Goal: Task Accomplishment & Management: Use online tool/utility

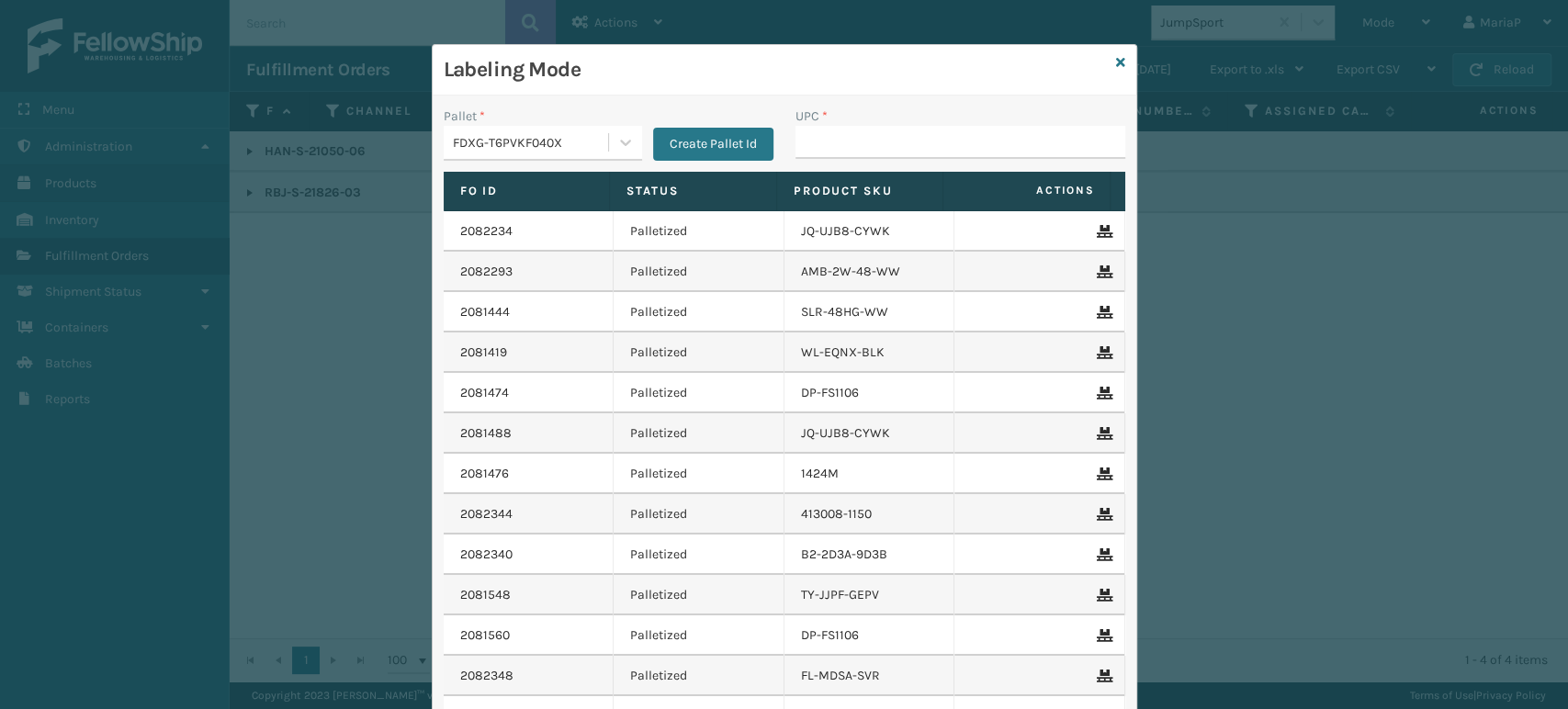
click at [1323, 532] on div "Labeling Mode Pallet * FDXG-T6PVKF040X Create Pallet Id UPC * Fo Id Status Prod…" at bounding box center [784, 354] width 1568 height 709
click at [1116, 58] on icon at bounding box center [1121, 62] width 9 height 13
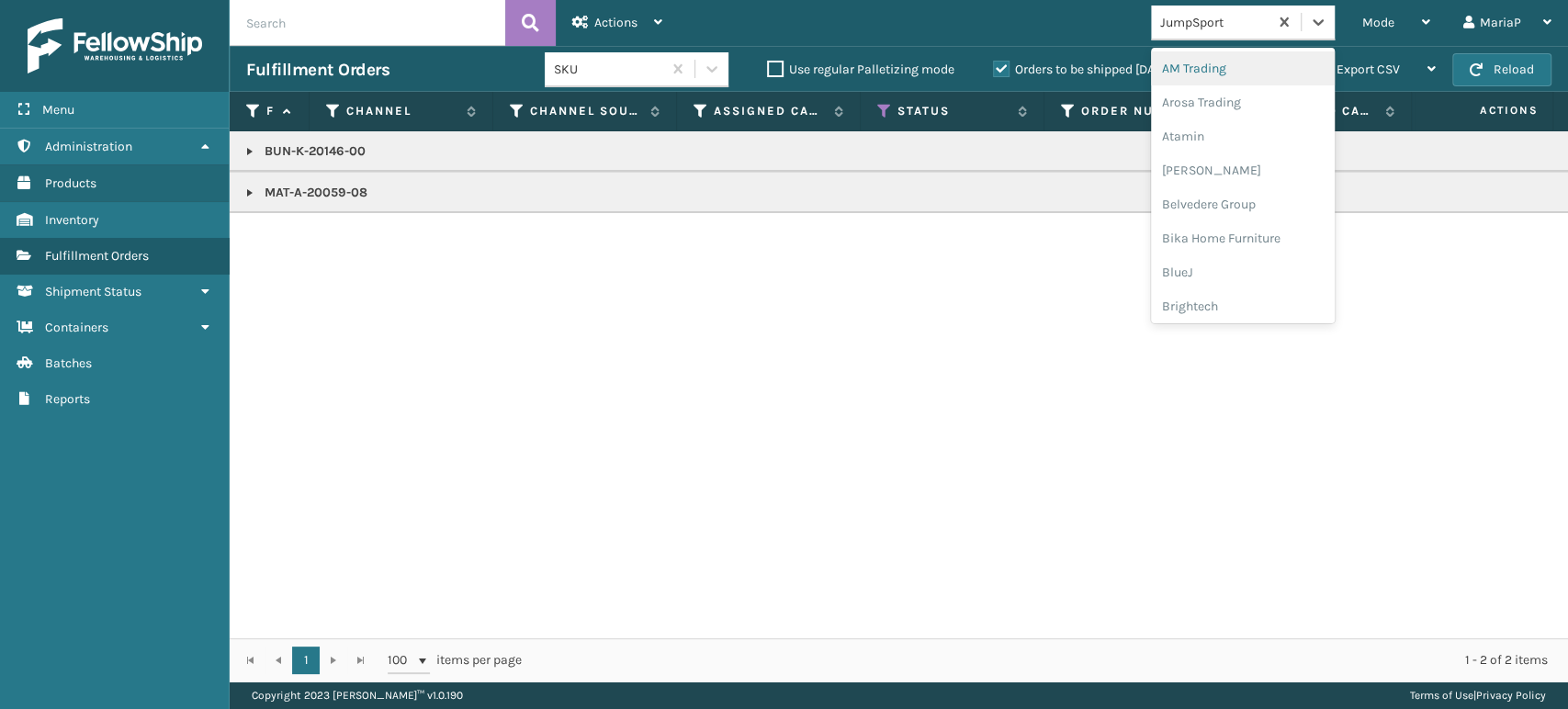
click at [1190, 34] on div "JumpSport" at bounding box center [1209, 23] width 117 height 30
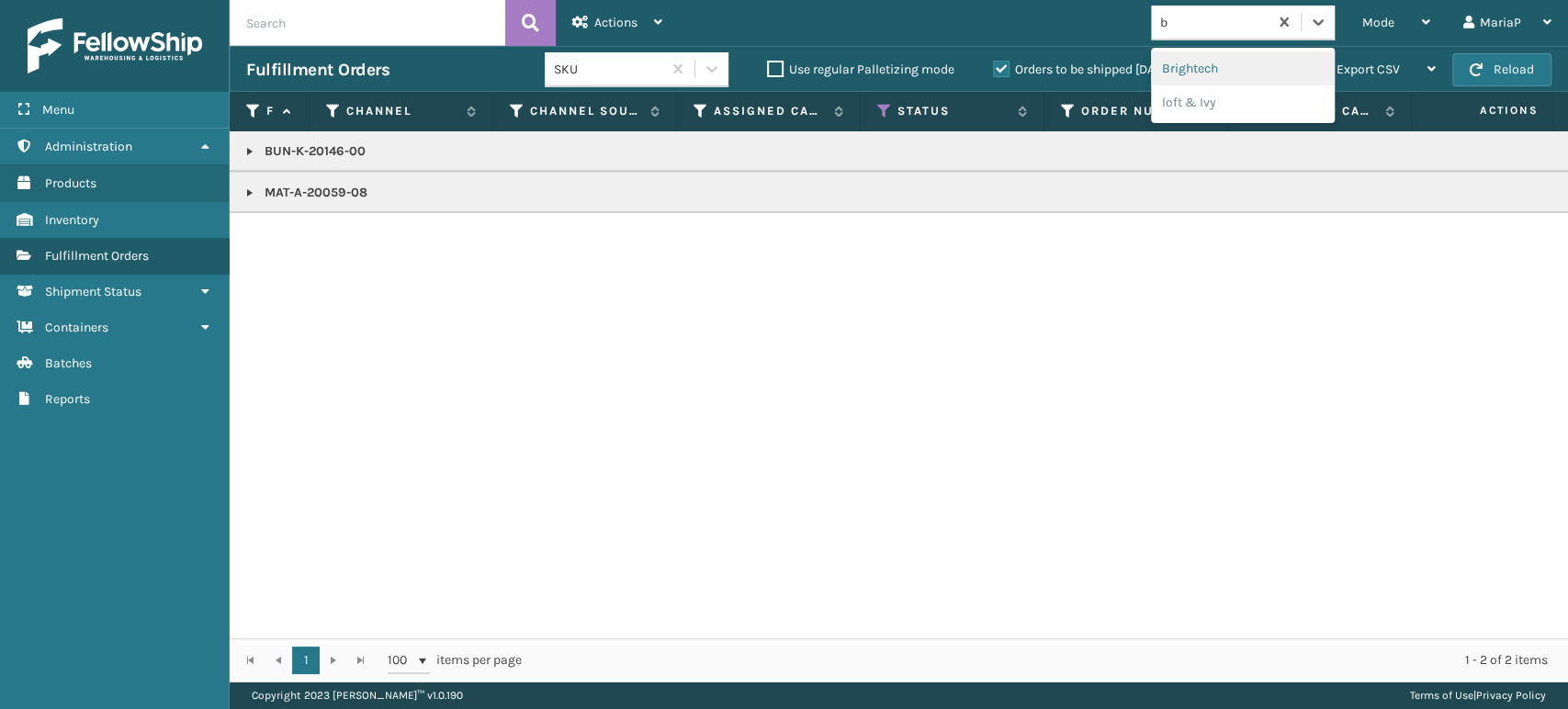
type input "br"
click at [1239, 64] on div "Brightech" at bounding box center [1242, 68] width 184 height 34
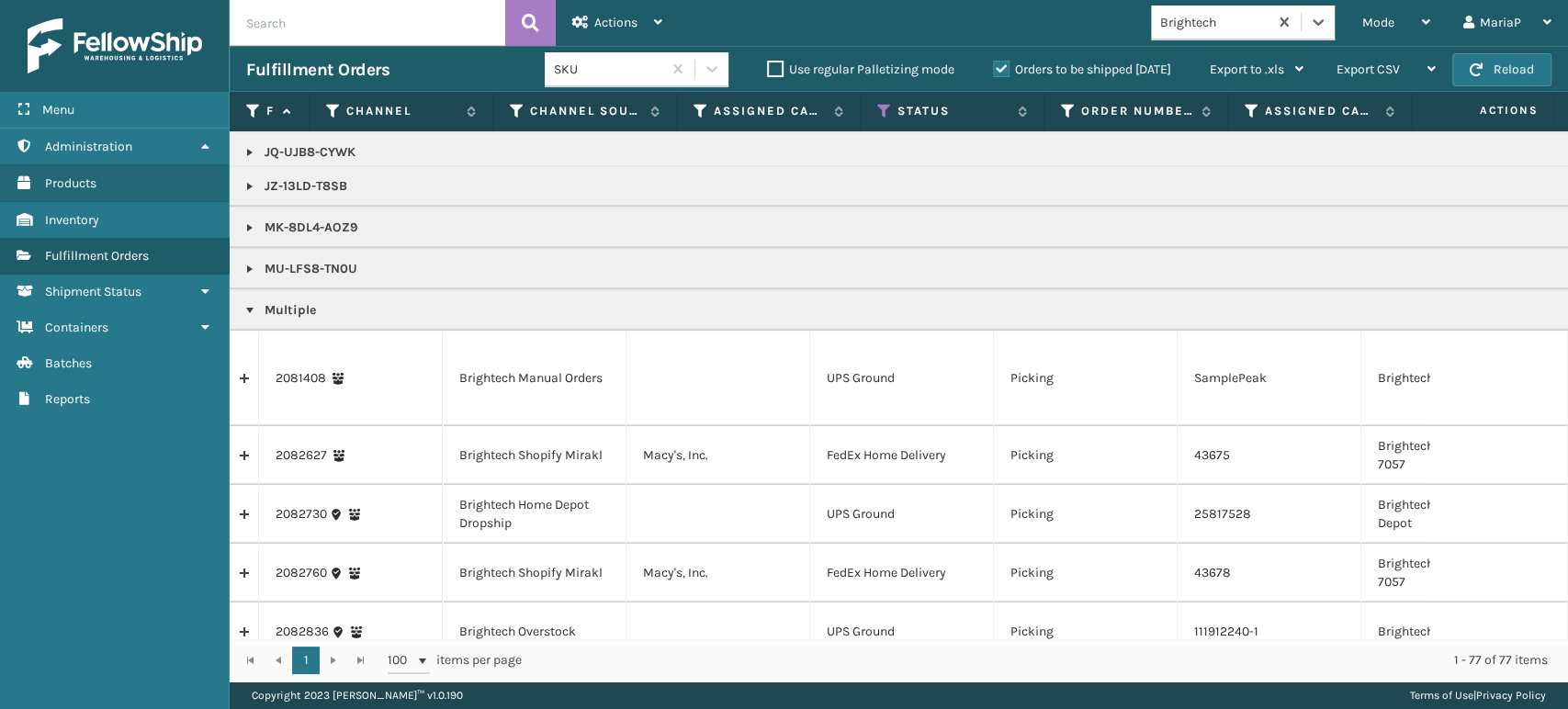
scroll to position [1428, 0]
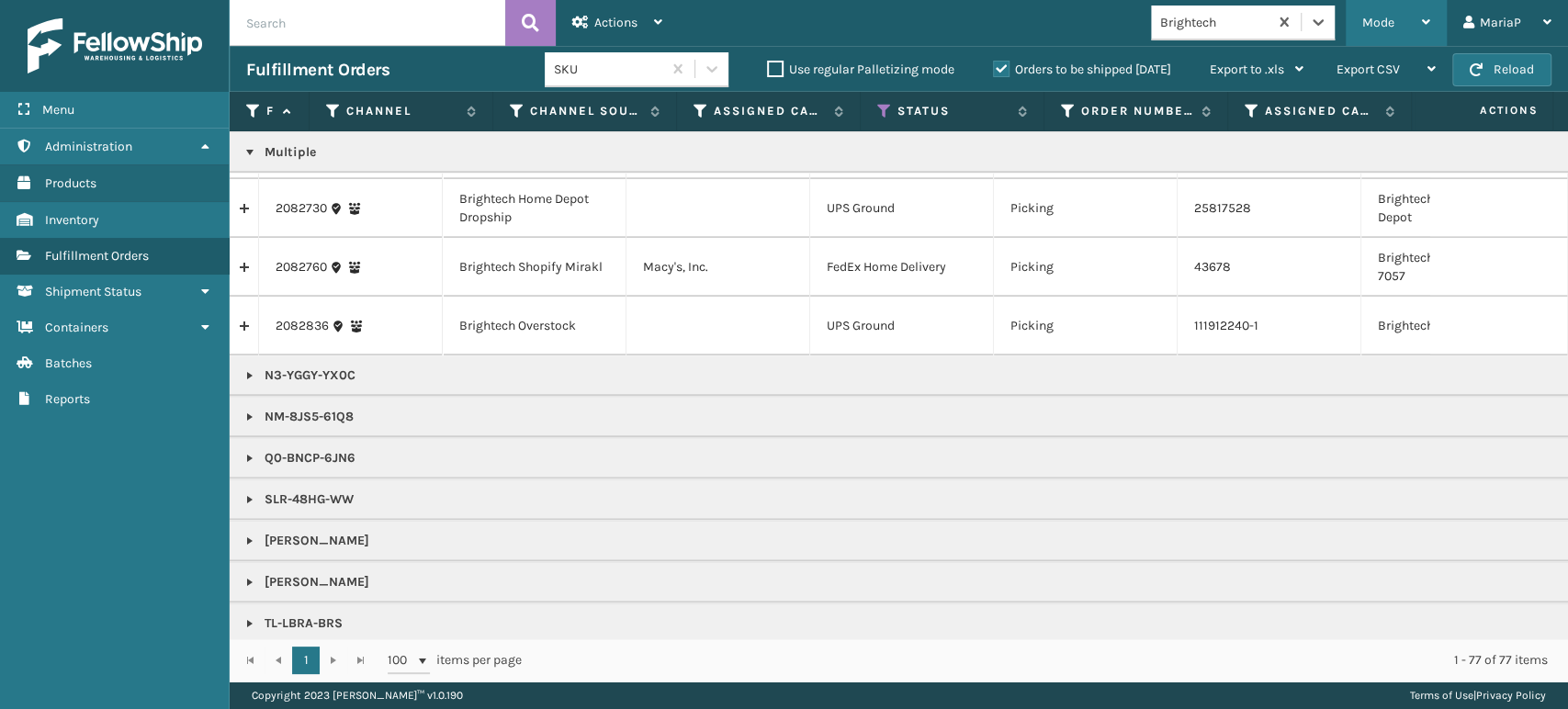
click at [1358, 25] on div "Mode Regular Mode Picking Mode Labeling Mode Exit Scan Mode" at bounding box center [1395, 23] width 101 height 46
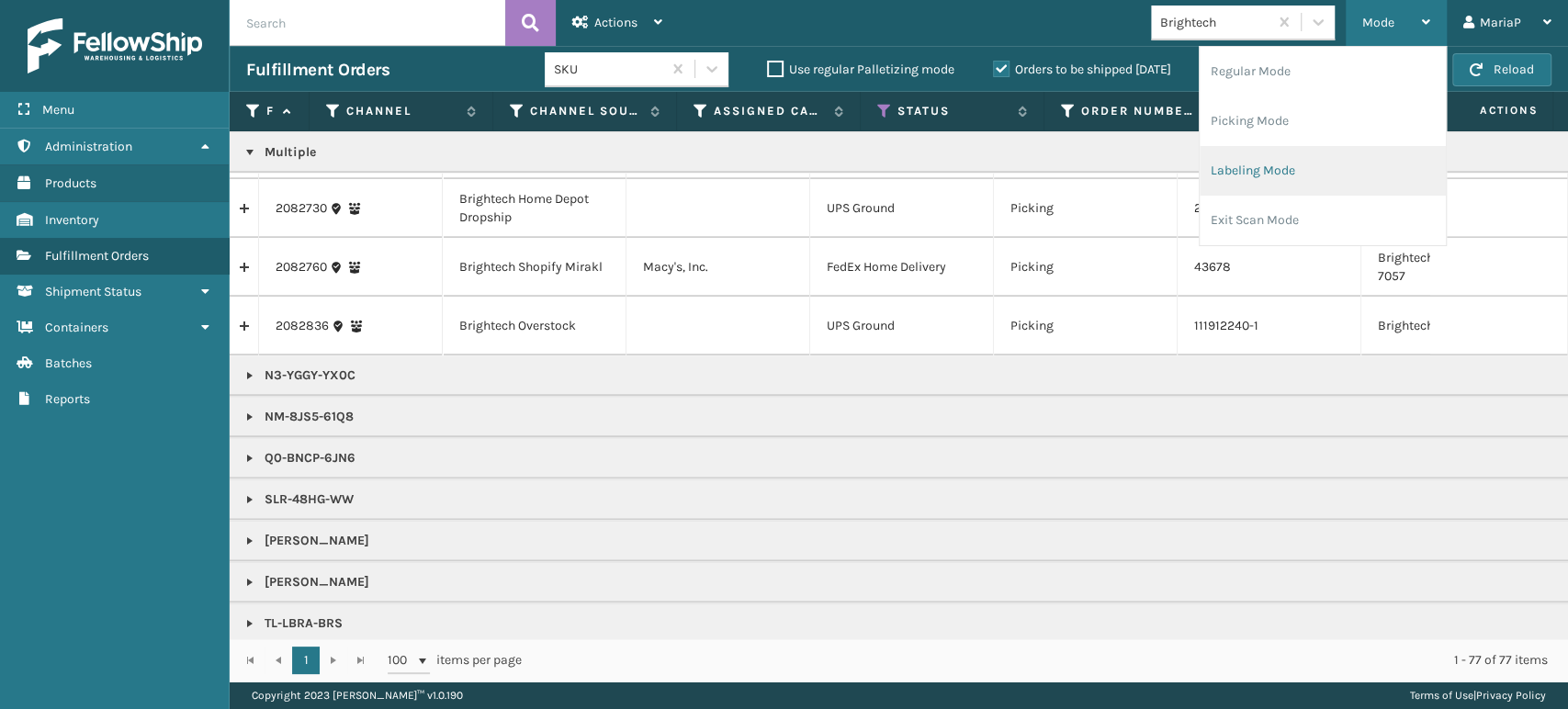
click at [1326, 163] on li "Labeling Mode" at bounding box center [1323, 171] width 246 height 50
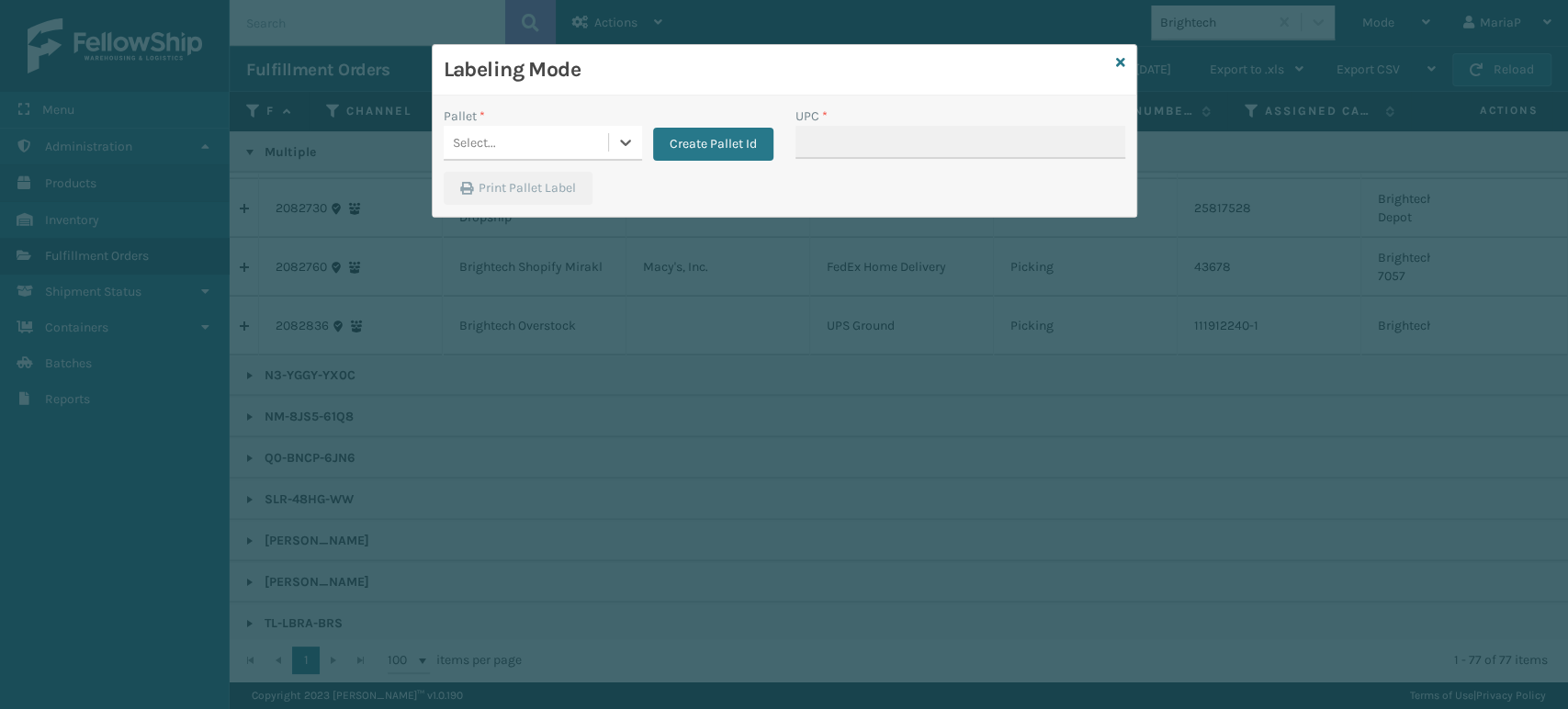
click at [573, 156] on div "Select..." at bounding box center [526, 143] width 164 height 30
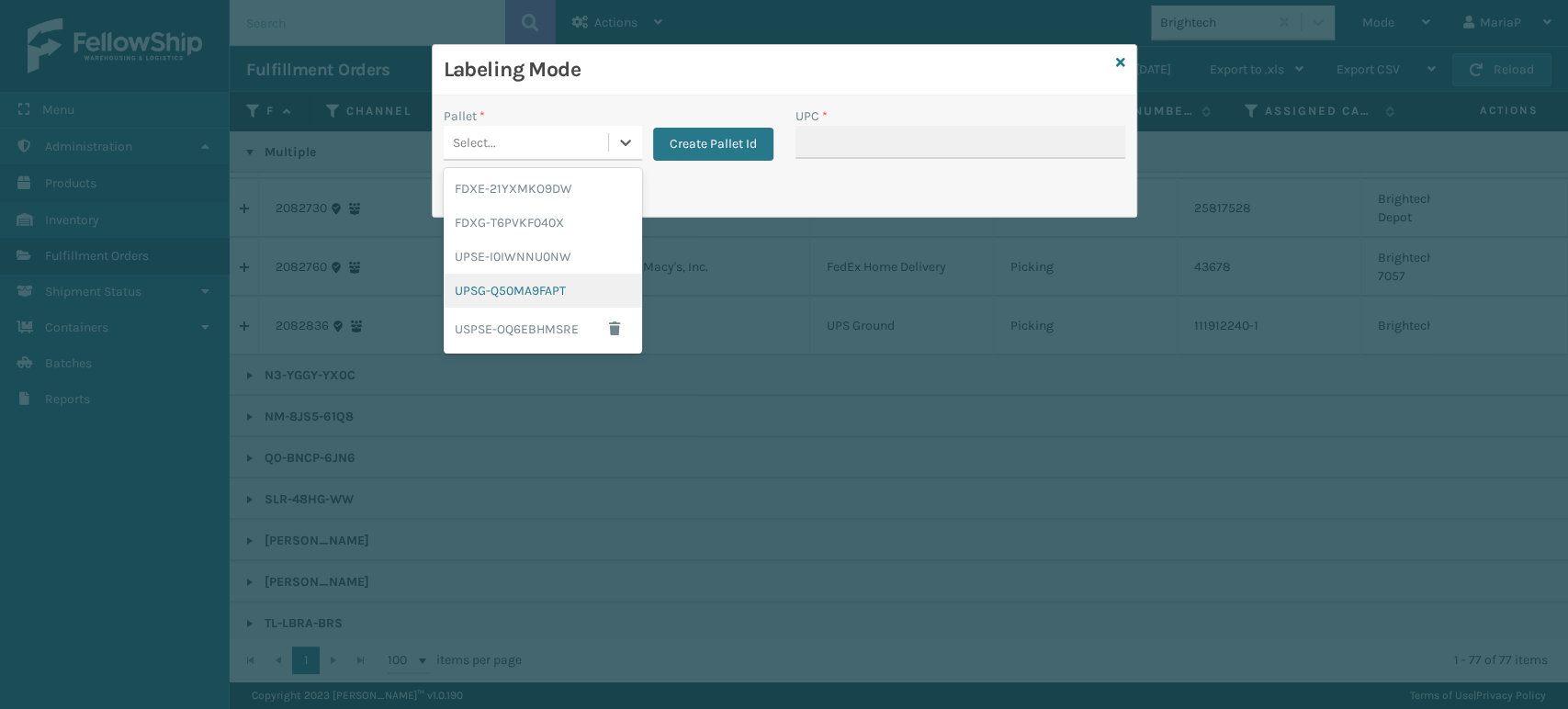
click at [544, 291] on div "UPSG-Q50MA9FAPT" at bounding box center [543, 291] width 198 height 34
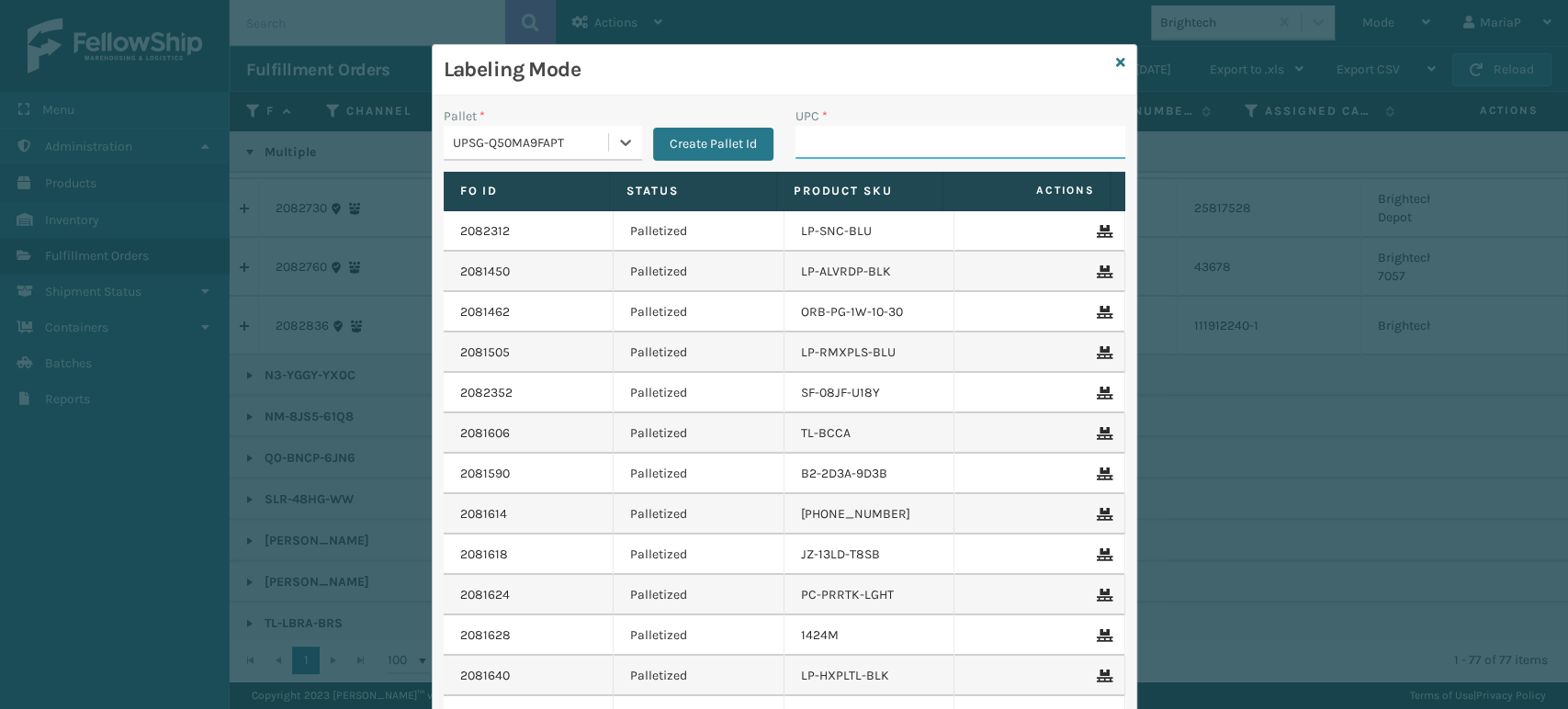
click at [858, 144] on input "UPC *" at bounding box center [960, 142] width 329 height 33
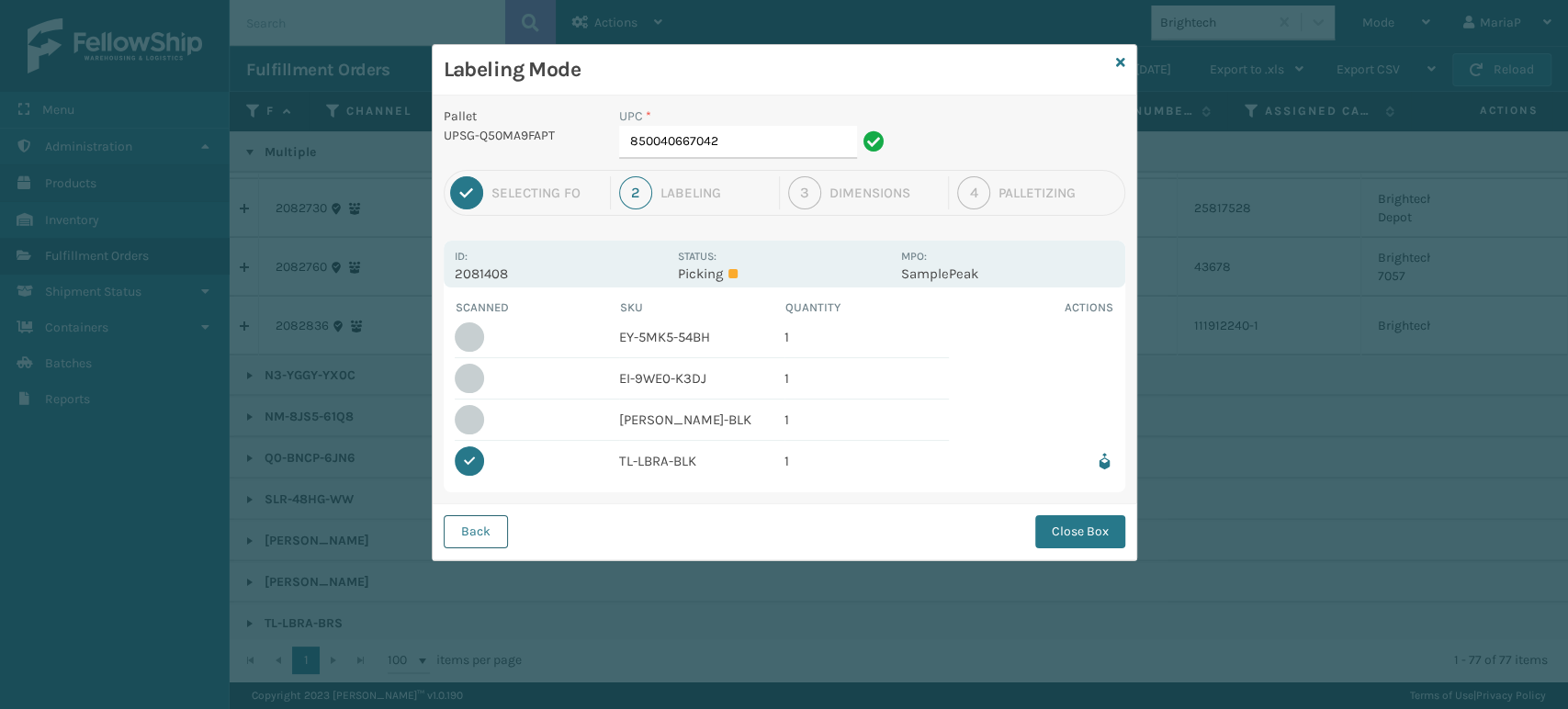
click at [467, 531] on button "Back" at bounding box center [476, 532] width 64 height 33
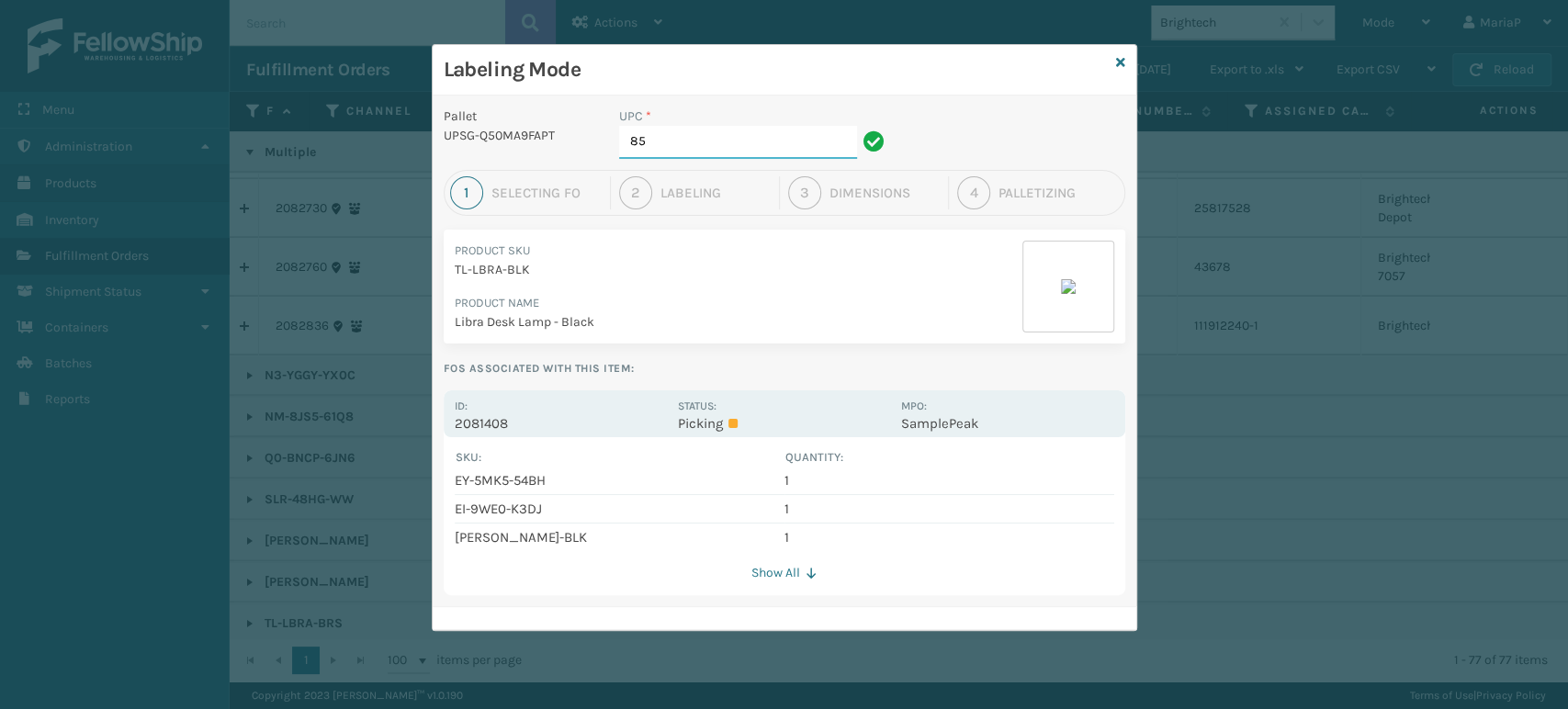
type input "8"
type input "858100007623"
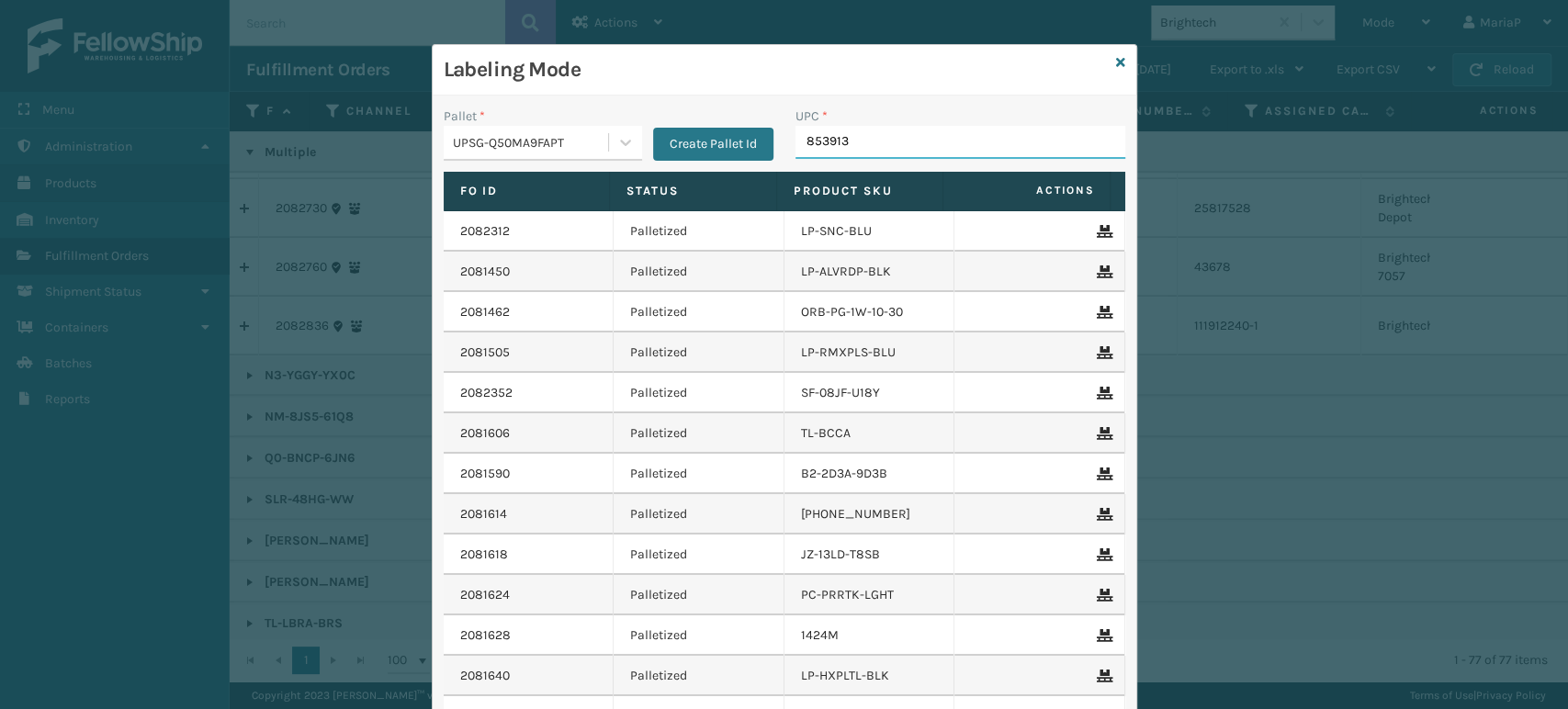
type input "8539130"
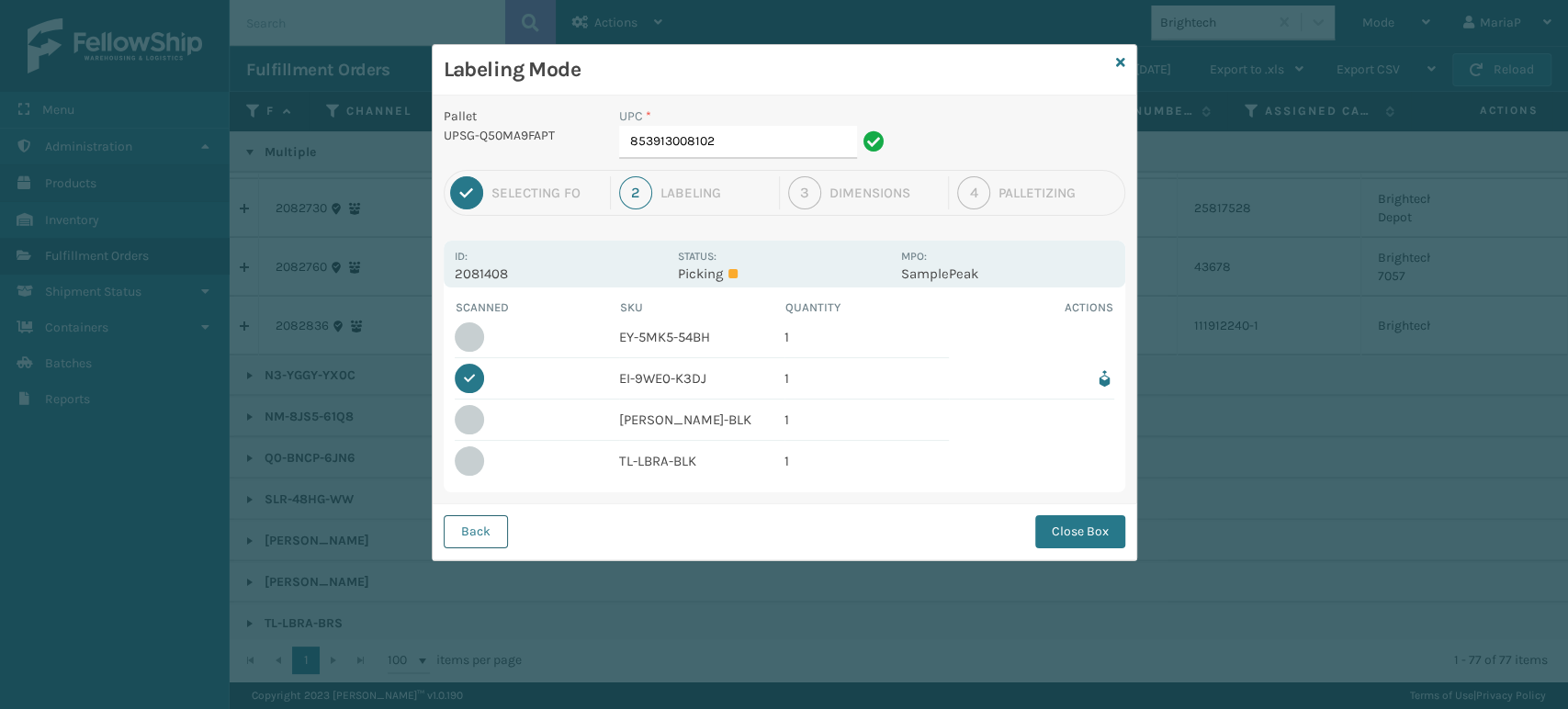
click at [484, 537] on button "Back" at bounding box center [476, 532] width 64 height 33
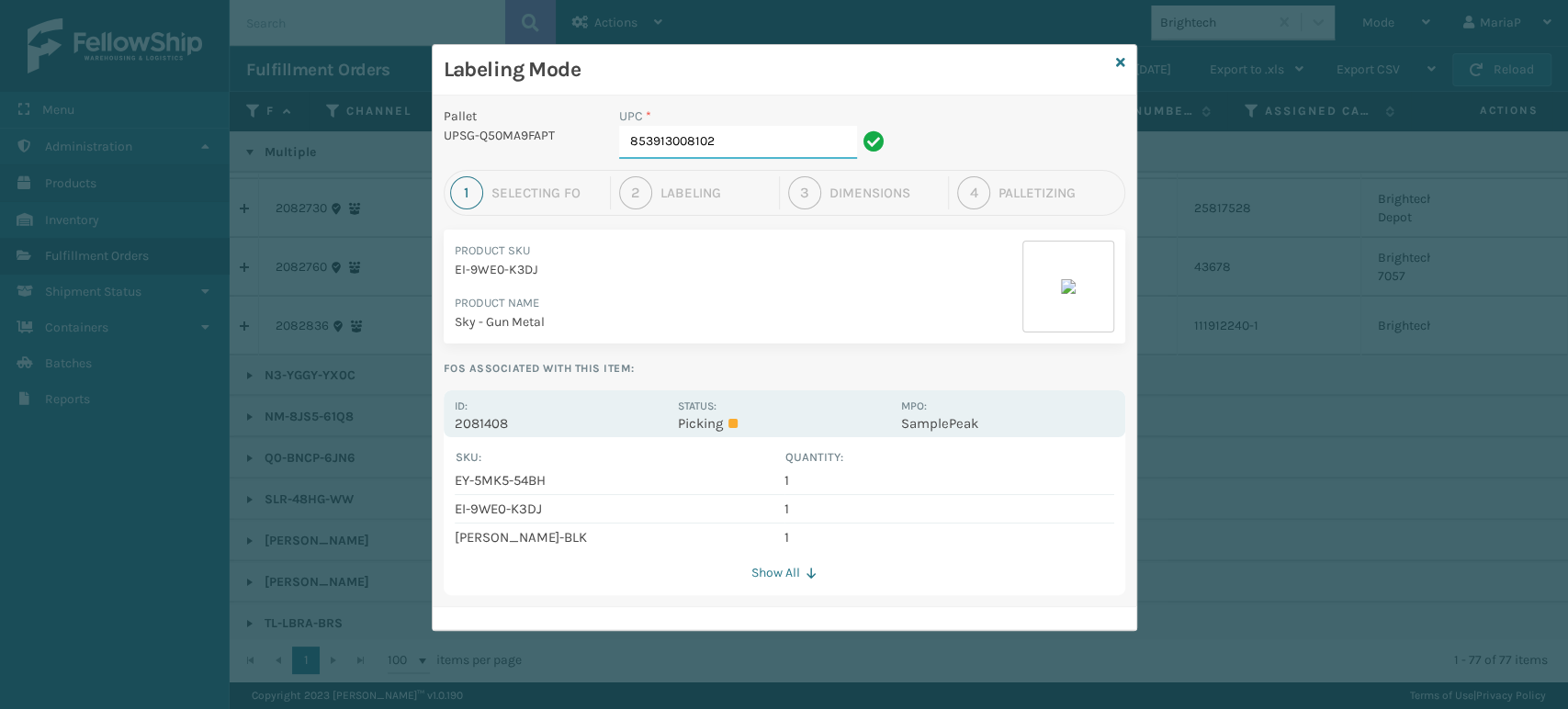
click at [742, 147] on input "853913008102" at bounding box center [738, 142] width 238 height 33
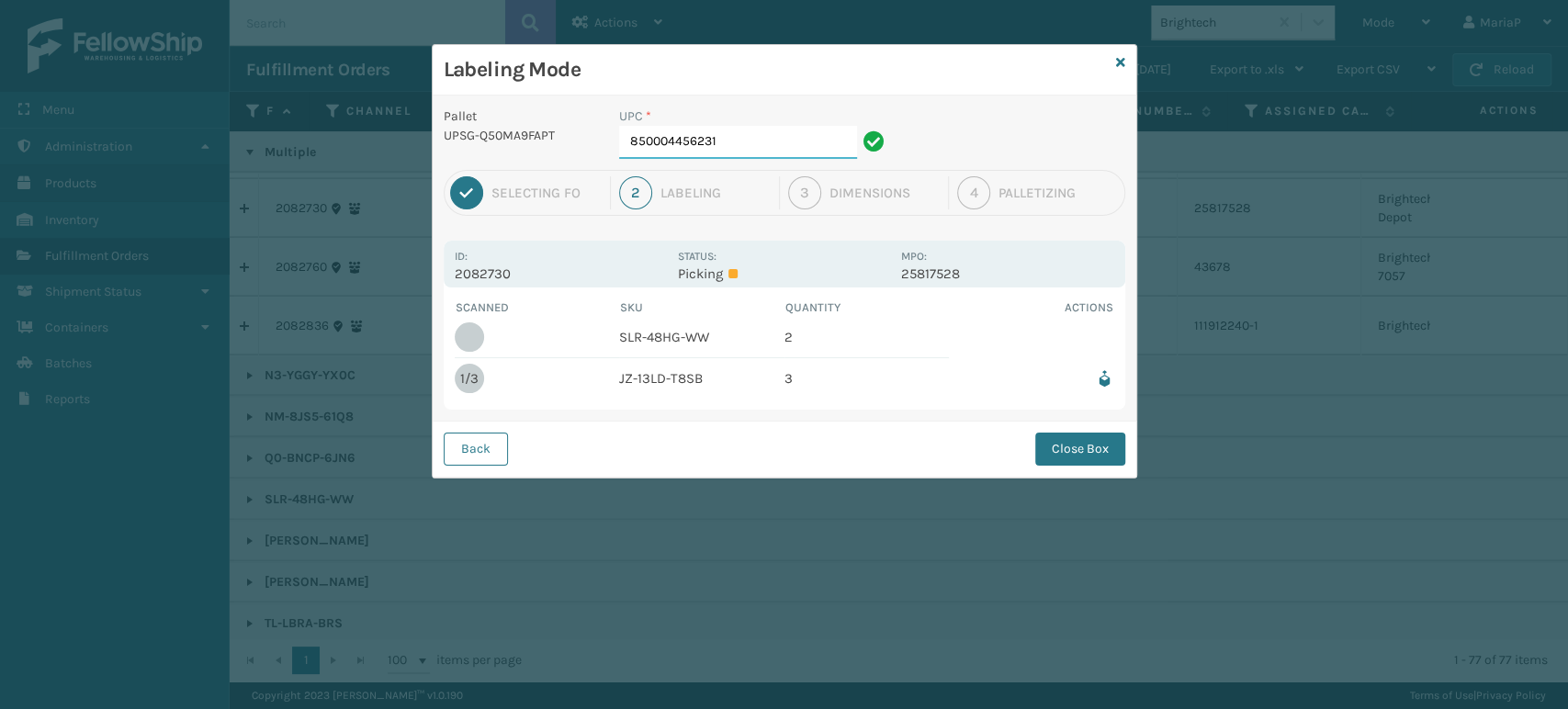
click at [791, 136] on input "850004456231" at bounding box center [738, 142] width 238 height 33
type input "853913008317"
click at [689, 145] on input "853913008317" at bounding box center [738, 142] width 238 height 33
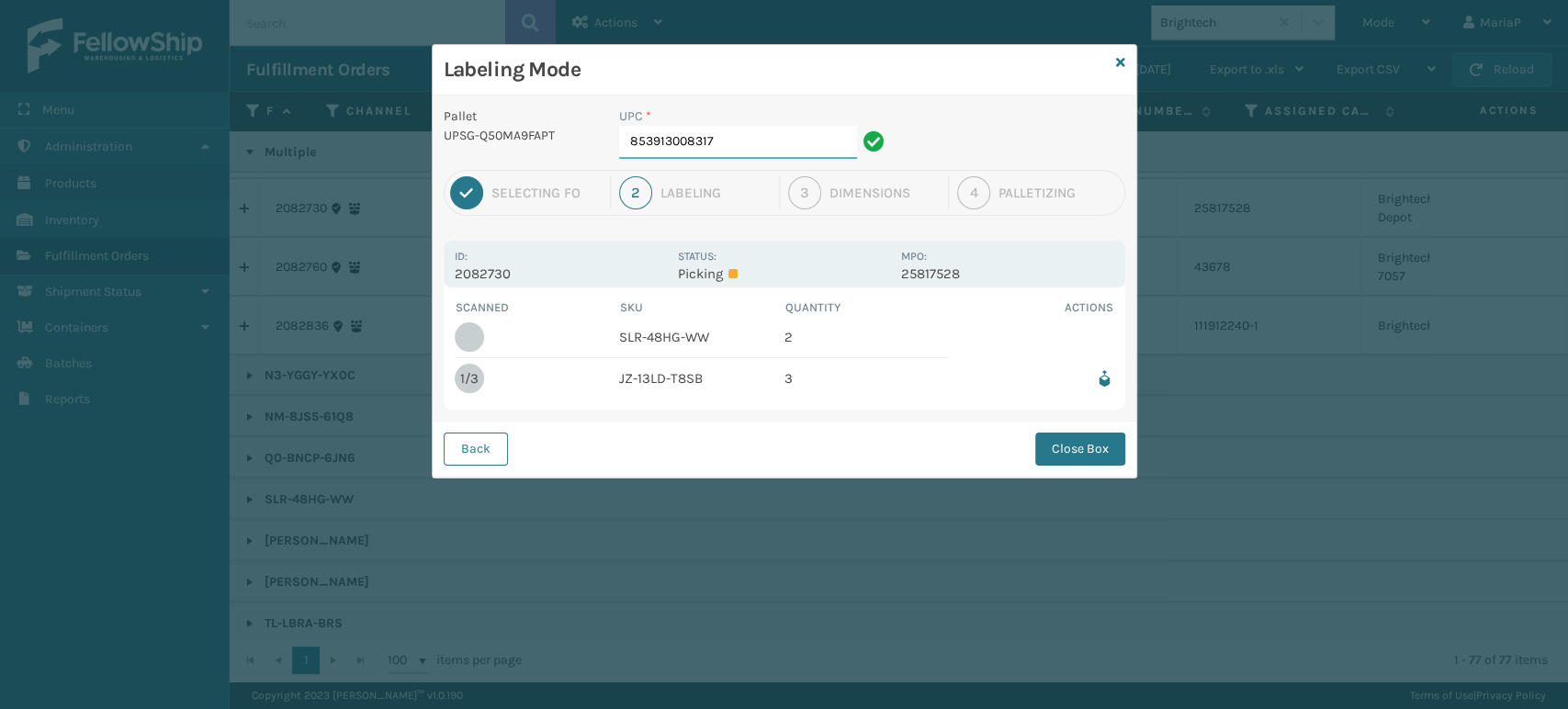
click at [689, 145] on input "853913008317" at bounding box center [738, 142] width 238 height 33
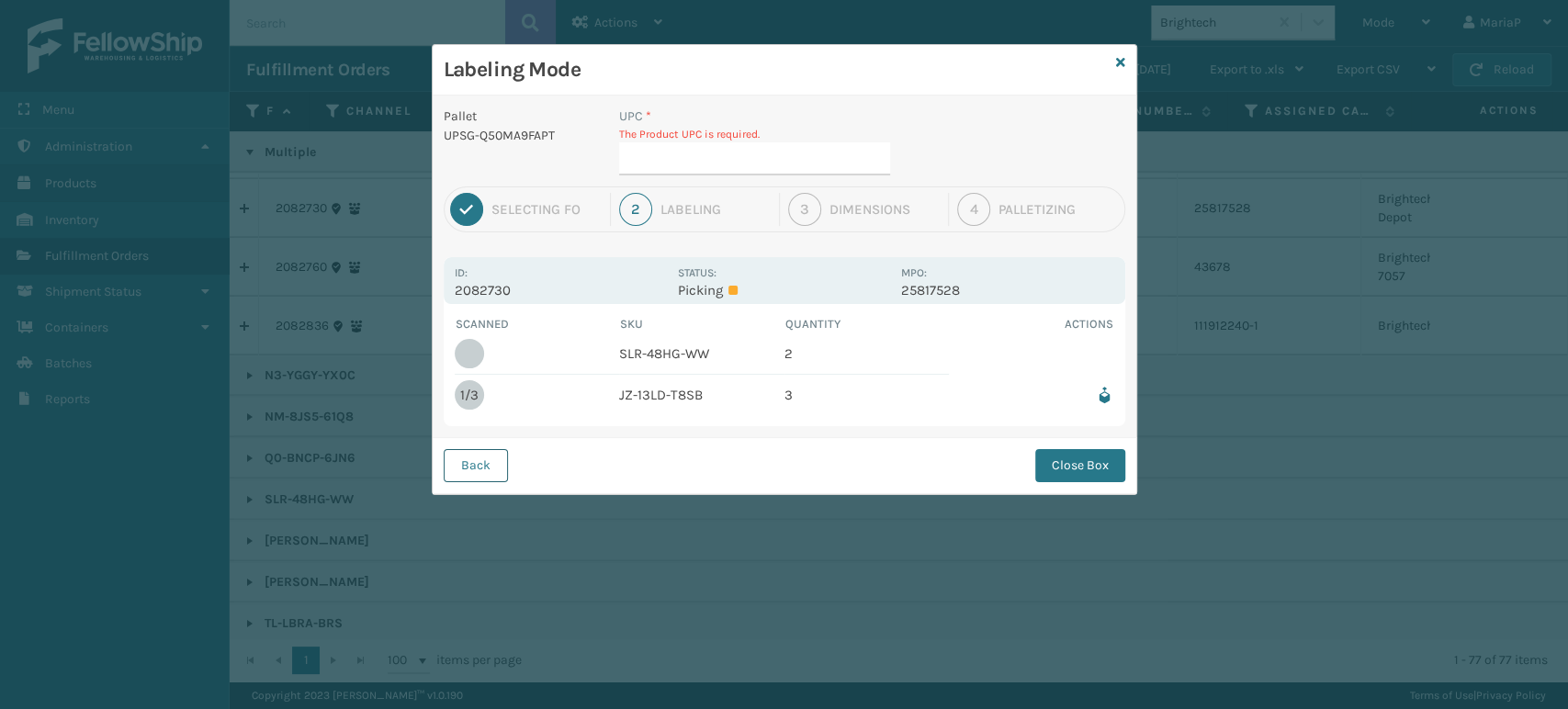
click at [488, 460] on button "Back" at bounding box center [476, 465] width 64 height 33
type input "850004456231"
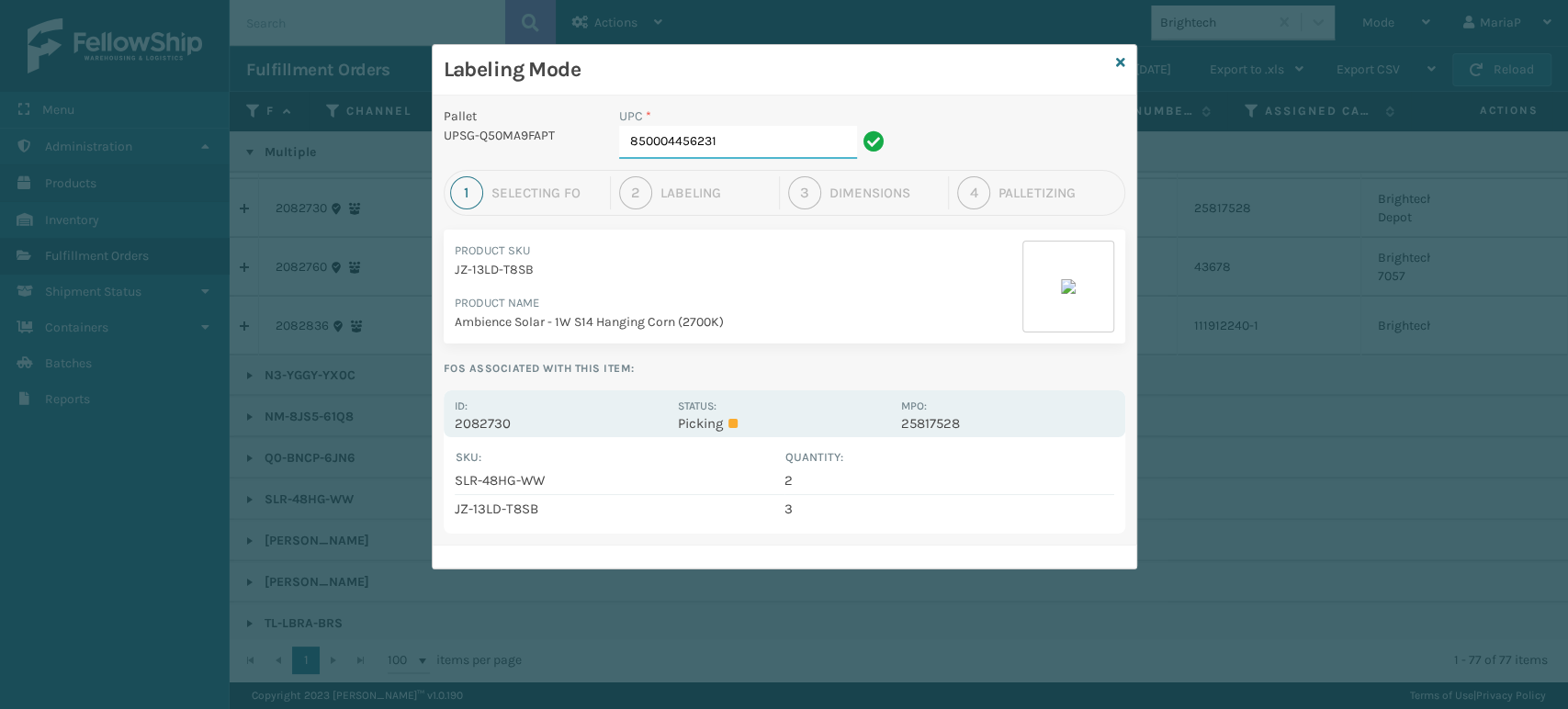
click at [745, 126] on input "850004456231" at bounding box center [738, 142] width 238 height 33
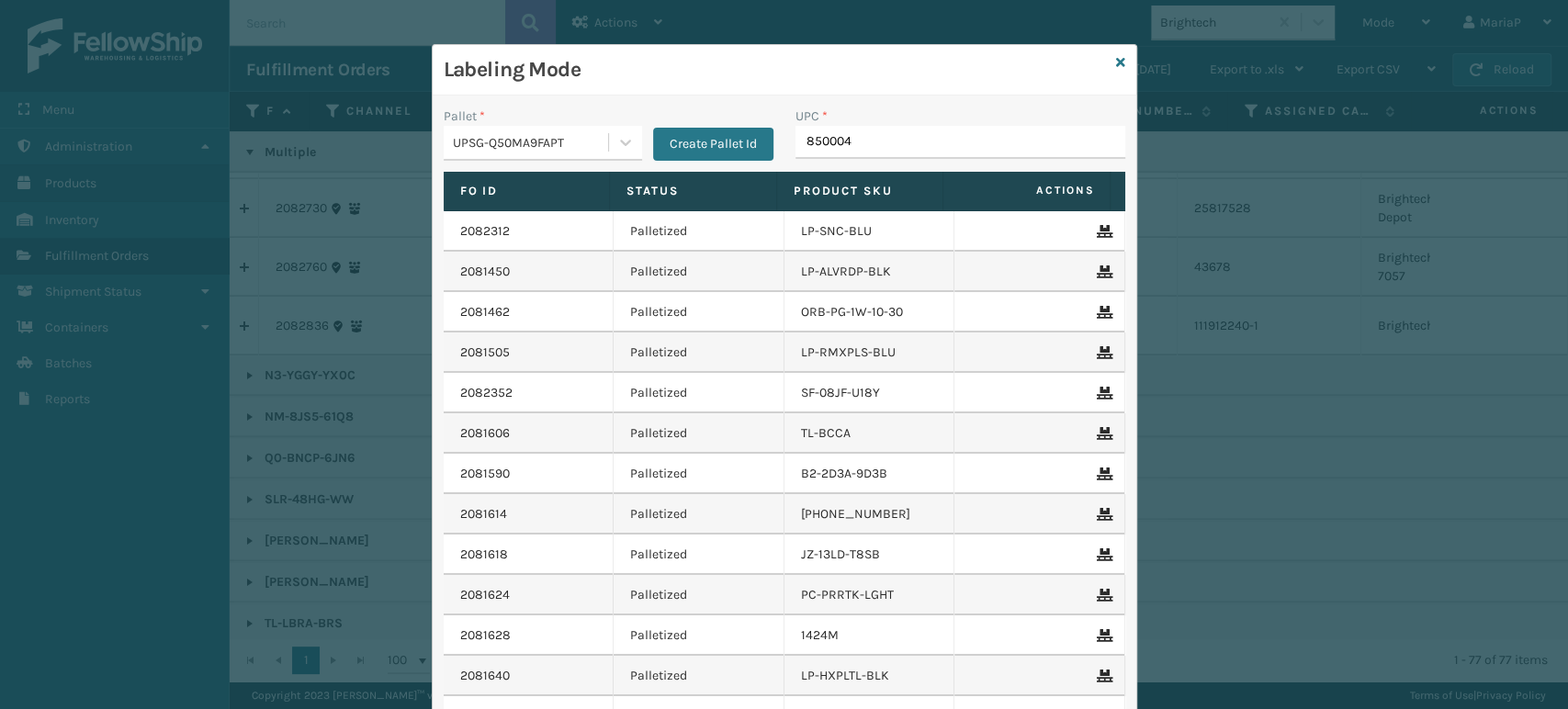
type input "8500044"
type input "850004"
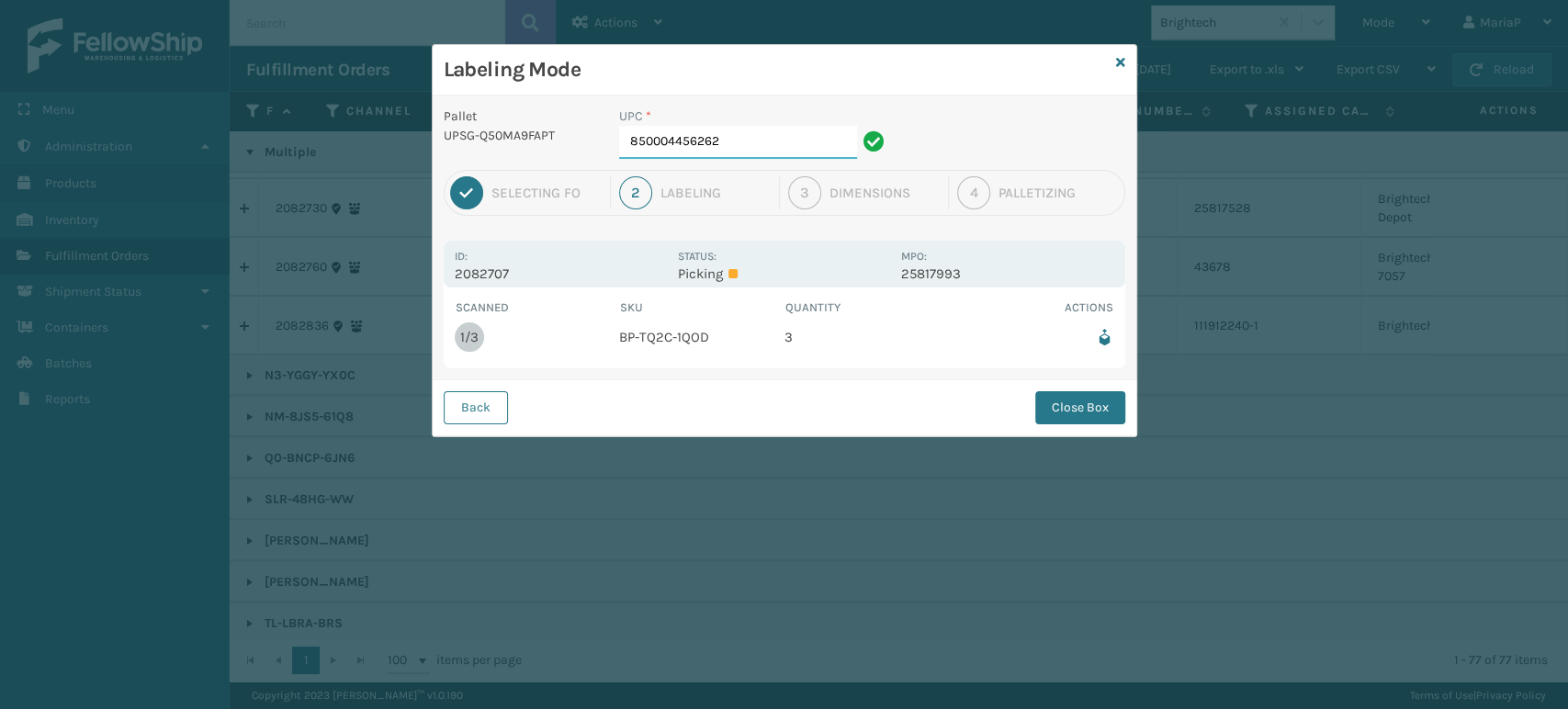
click at [657, 151] on input "850004456262" at bounding box center [738, 142] width 238 height 33
drag, startPoint x: 1083, startPoint y: 413, endPoint x: 1005, endPoint y: 373, distance: 87.7
click at [1083, 411] on button "Close Box" at bounding box center [1079, 407] width 90 height 33
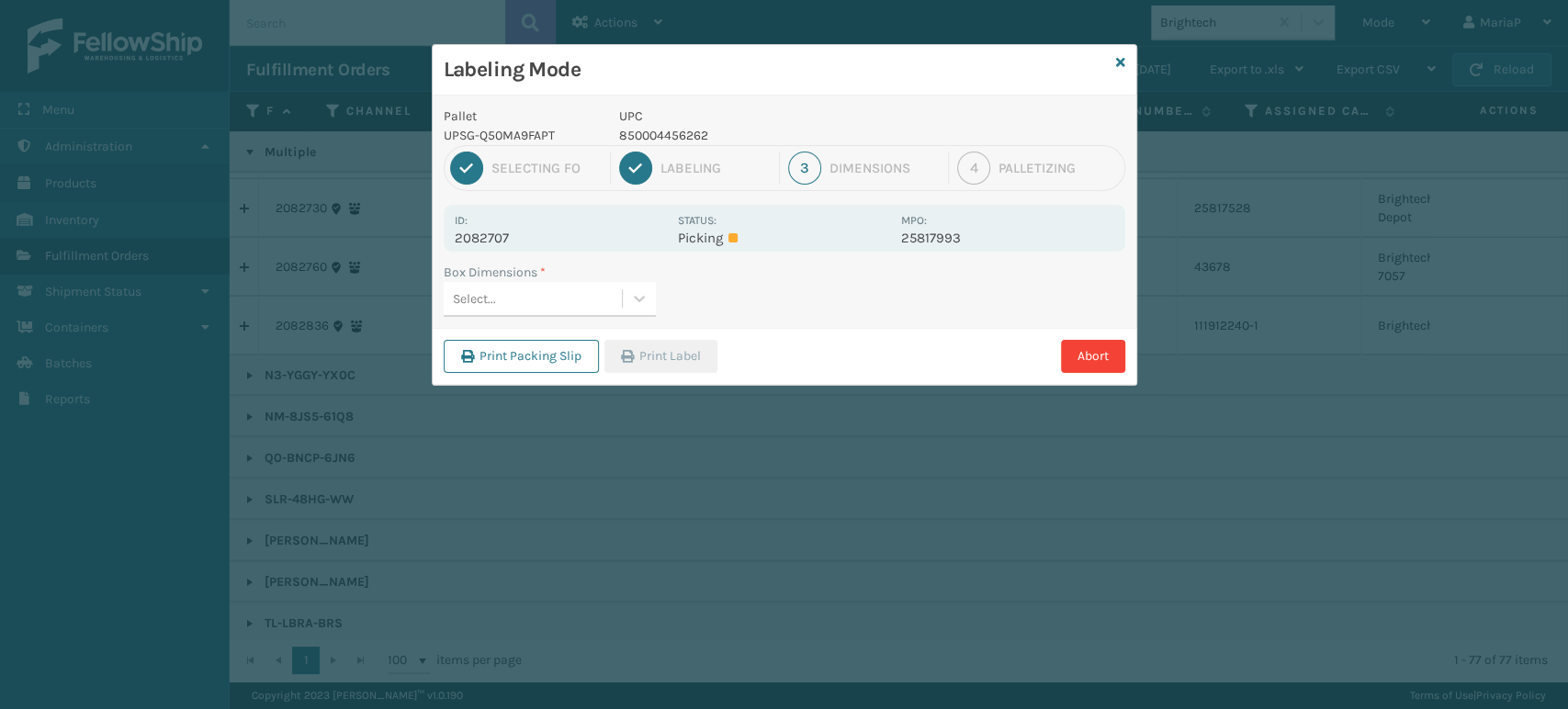
drag, startPoint x: 559, startPoint y: 291, endPoint x: 545, endPoint y: 292, distance: 14.0
click at [556, 291] on div "Select..." at bounding box center [532, 299] width 178 height 30
type input "med"
click at [672, 363] on button "Print Label" at bounding box center [661, 356] width 113 height 33
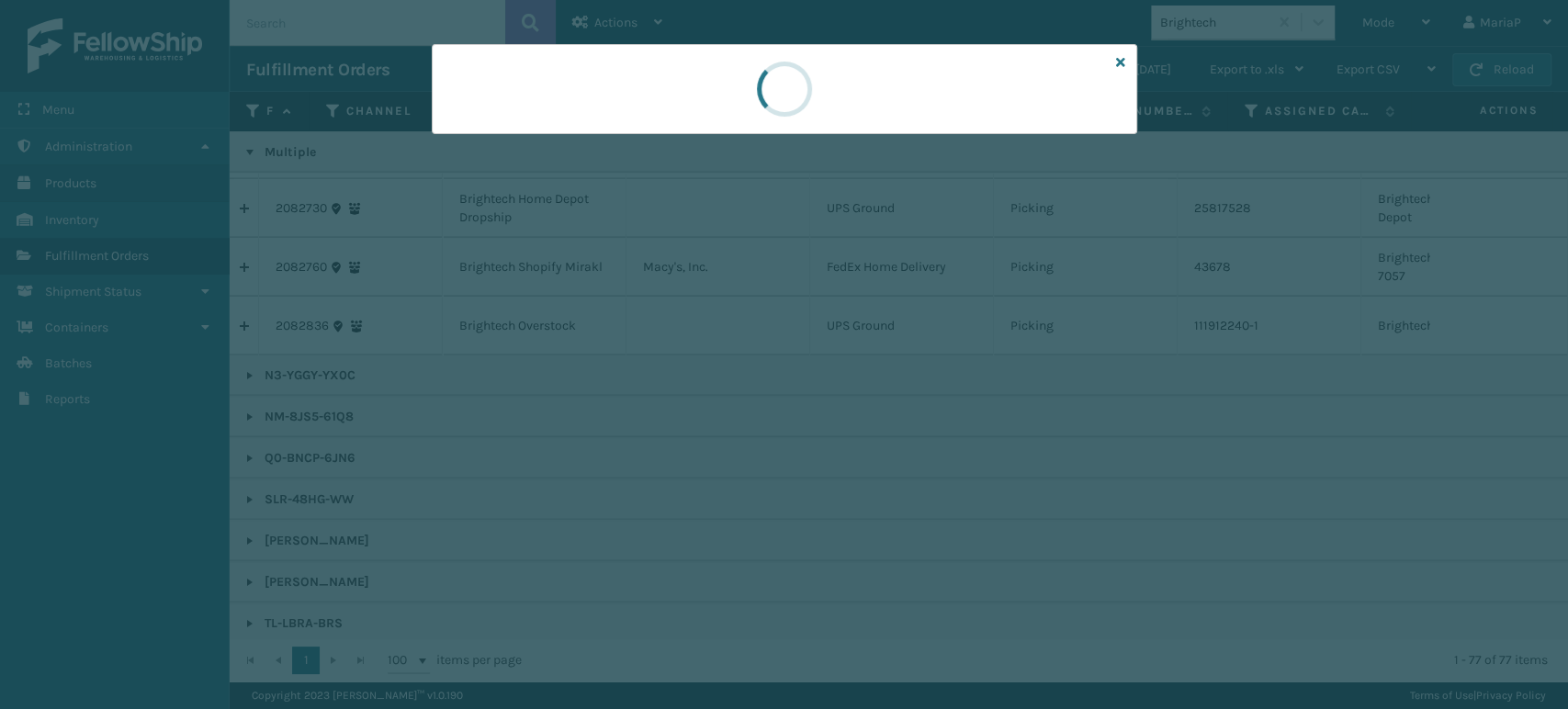
click at [672, 363] on div at bounding box center [784, 354] width 1568 height 709
click at [672, 364] on div at bounding box center [784, 354] width 1568 height 709
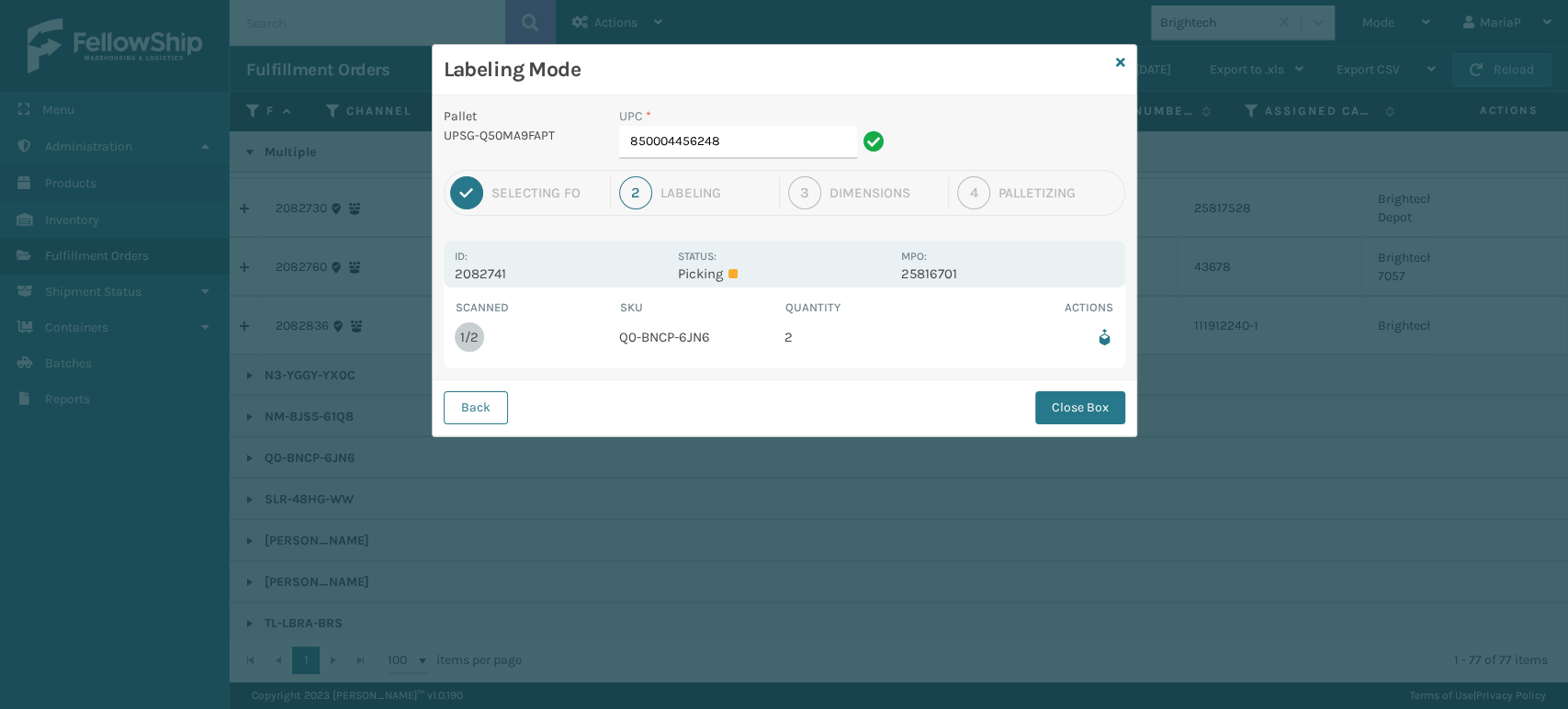
click at [728, 160] on div "UPC * 850004456248" at bounding box center [754, 138] width 293 height 63
click at [741, 141] on input "850004456248" at bounding box center [738, 142] width 238 height 33
click at [1065, 417] on button "Close Box" at bounding box center [1079, 407] width 90 height 33
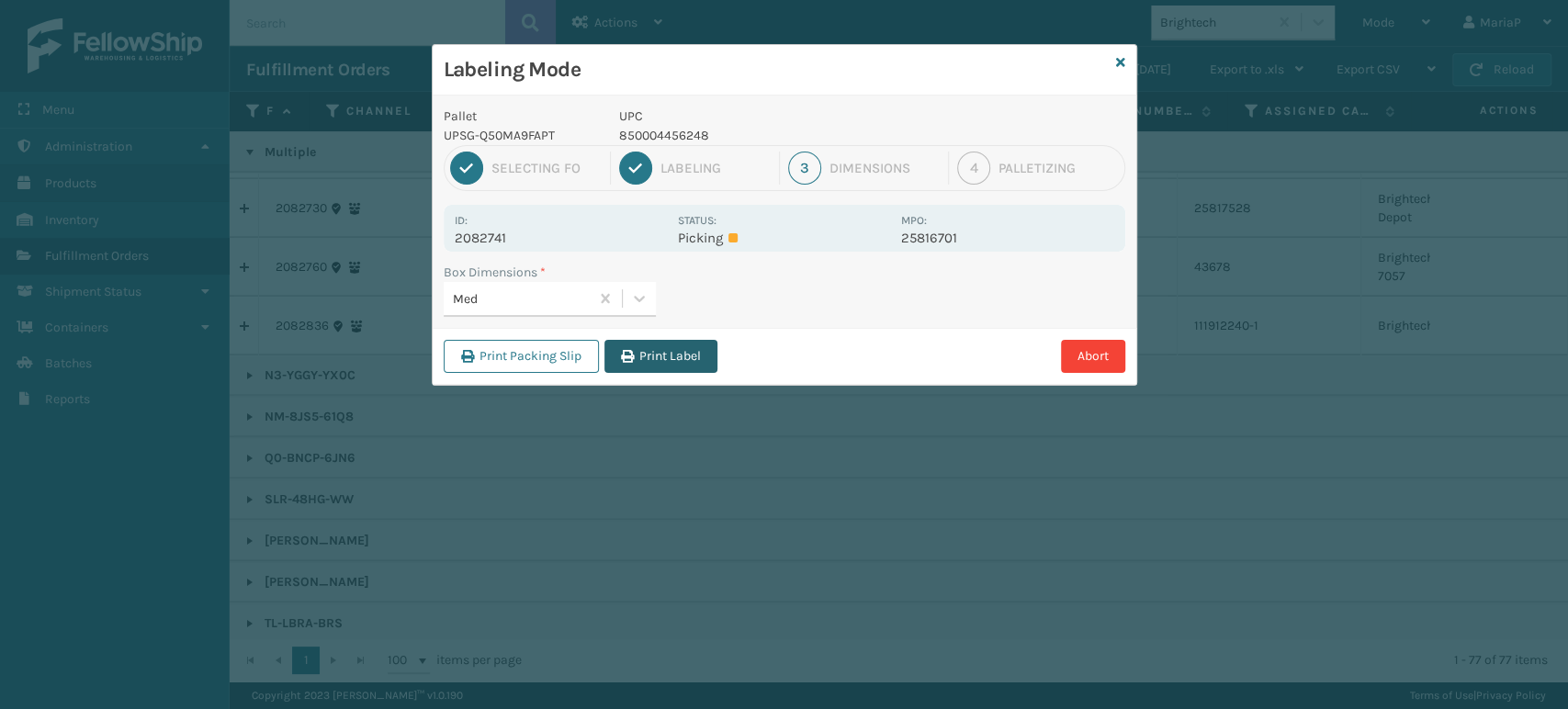
click at [663, 363] on button "Print Label" at bounding box center [661, 356] width 113 height 33
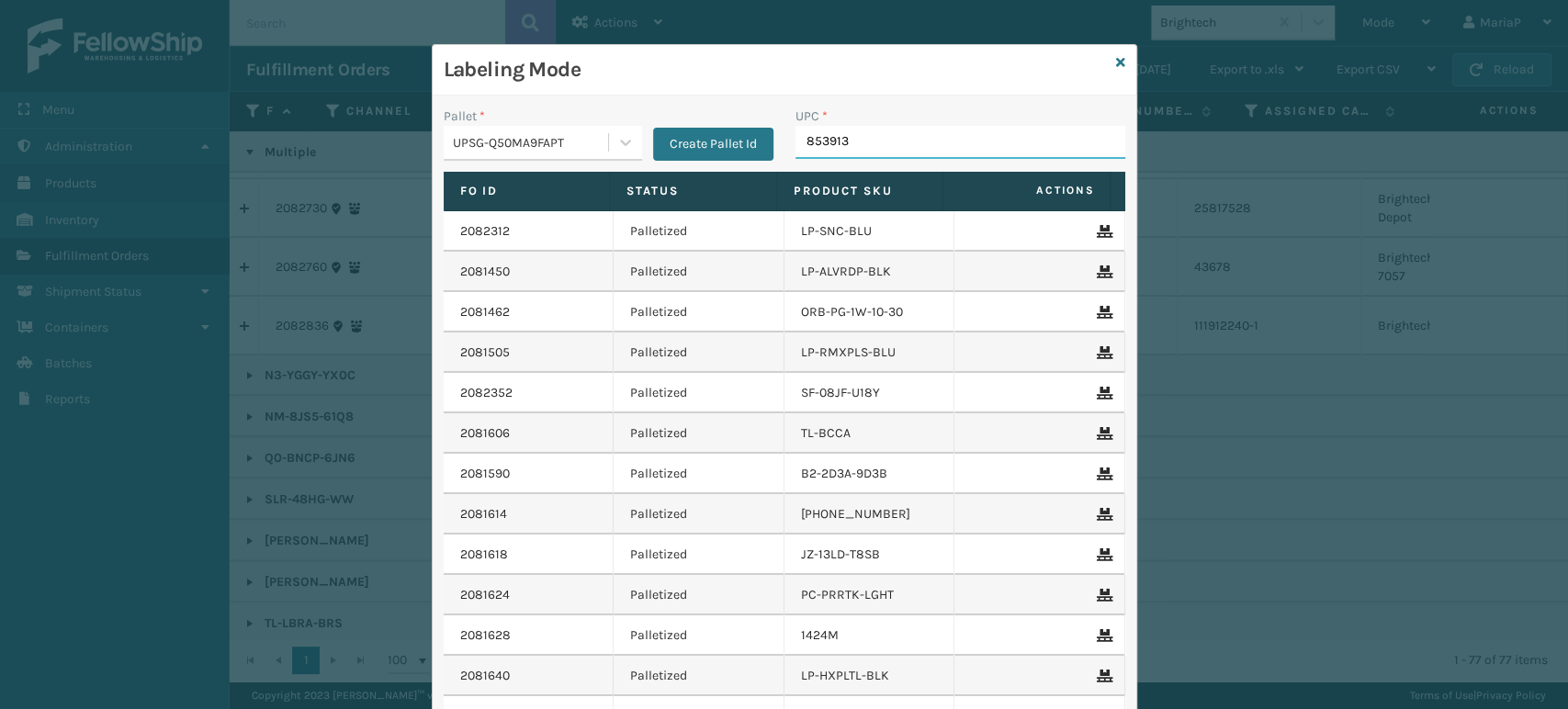
type input "8539130"
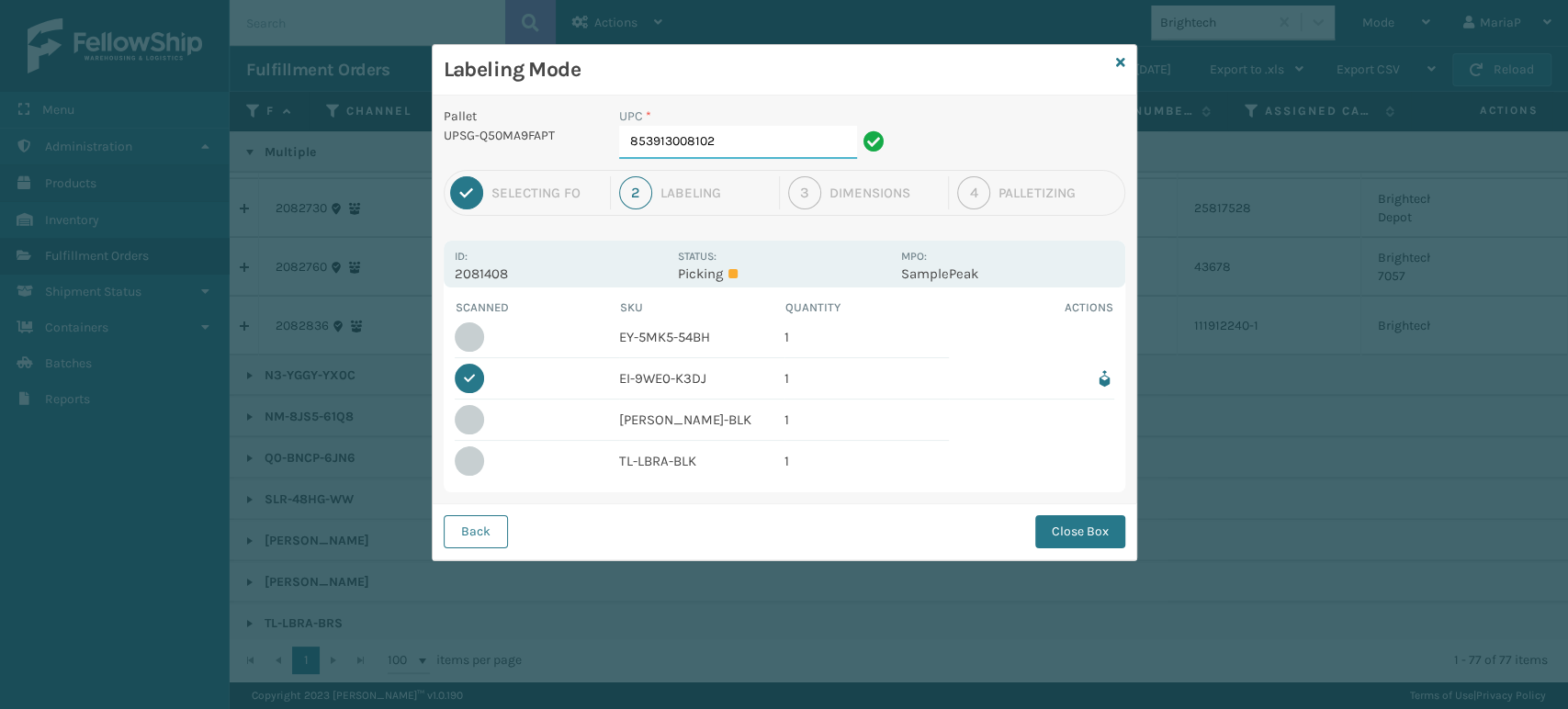
click at [788, 150] on input "853913008102" at bounding box center [738, 142] width 238 height 33
click at [790, 148] on input "853913008102" at bounding box center [738, 142] width 238 height 33
type input "858100007920"
click at [1056, 523] on button "Close Box" at bounding box center [1079, 532] width 90 height 33
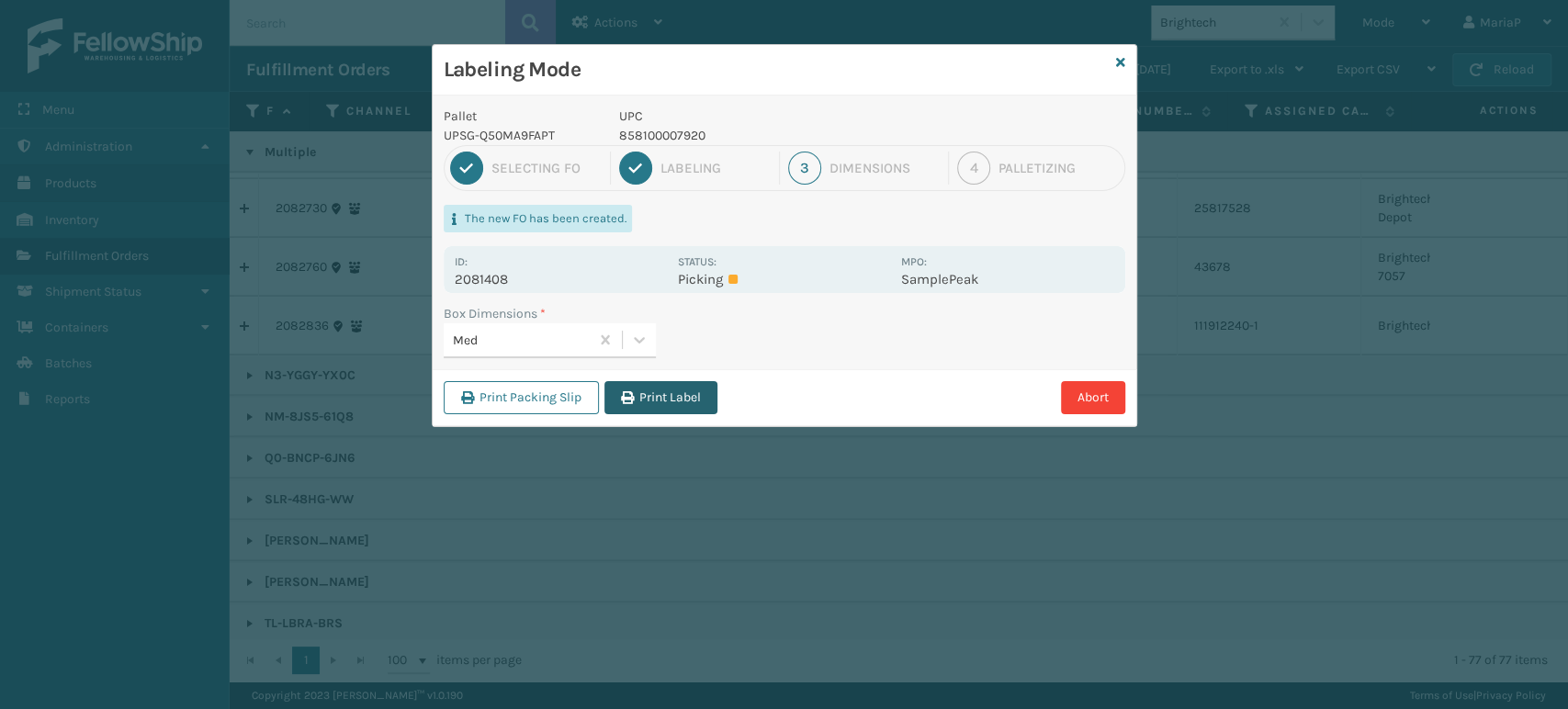
click at [670, 398] on button "Print Label" at bounding box center [661, 397] width 113 height 33
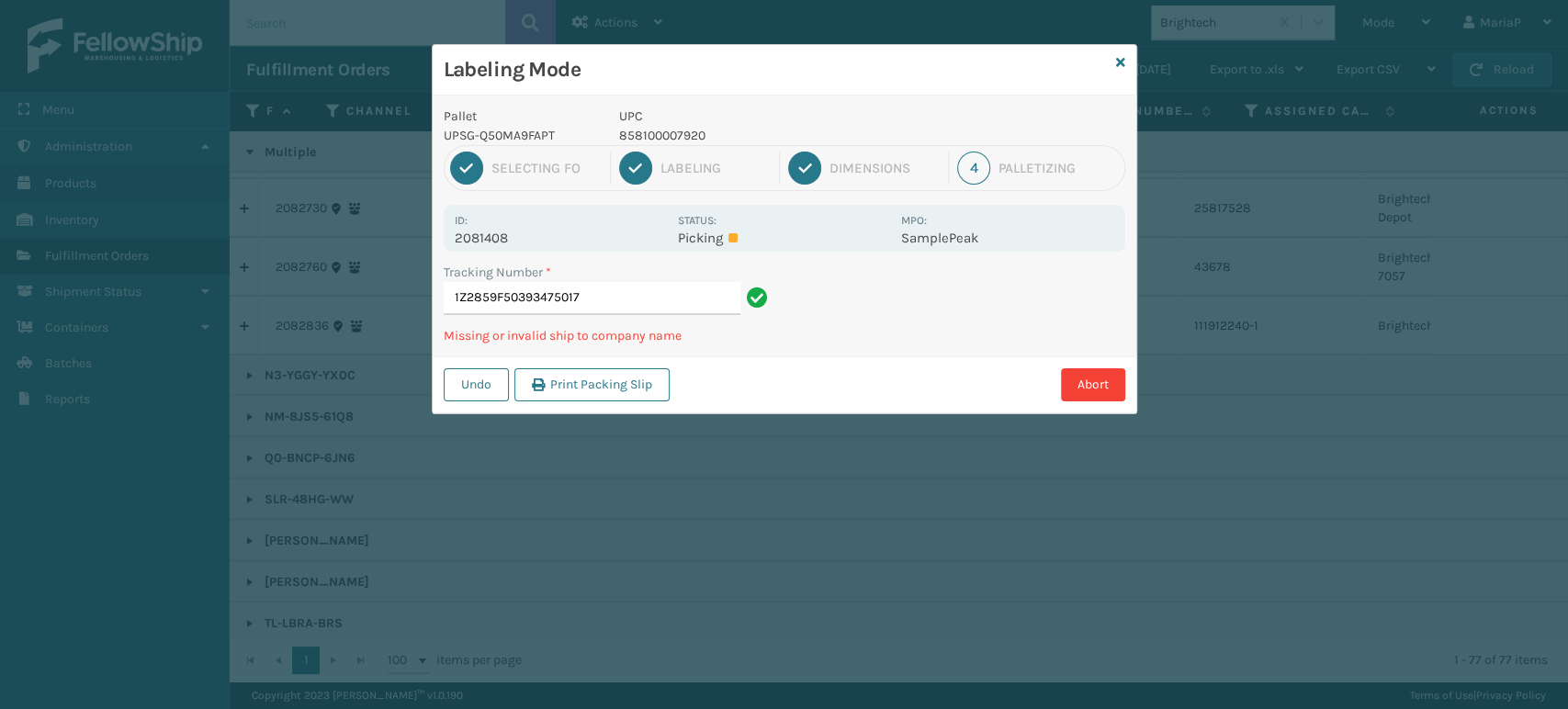
click at [1102, 363] on div "Undo Print Packing Slip Abort" at bounding box center [784, 383] width 703 height 56
click at [1097, 375] on button "Abort" at bounding box center [1093, 384] width 64 height 33
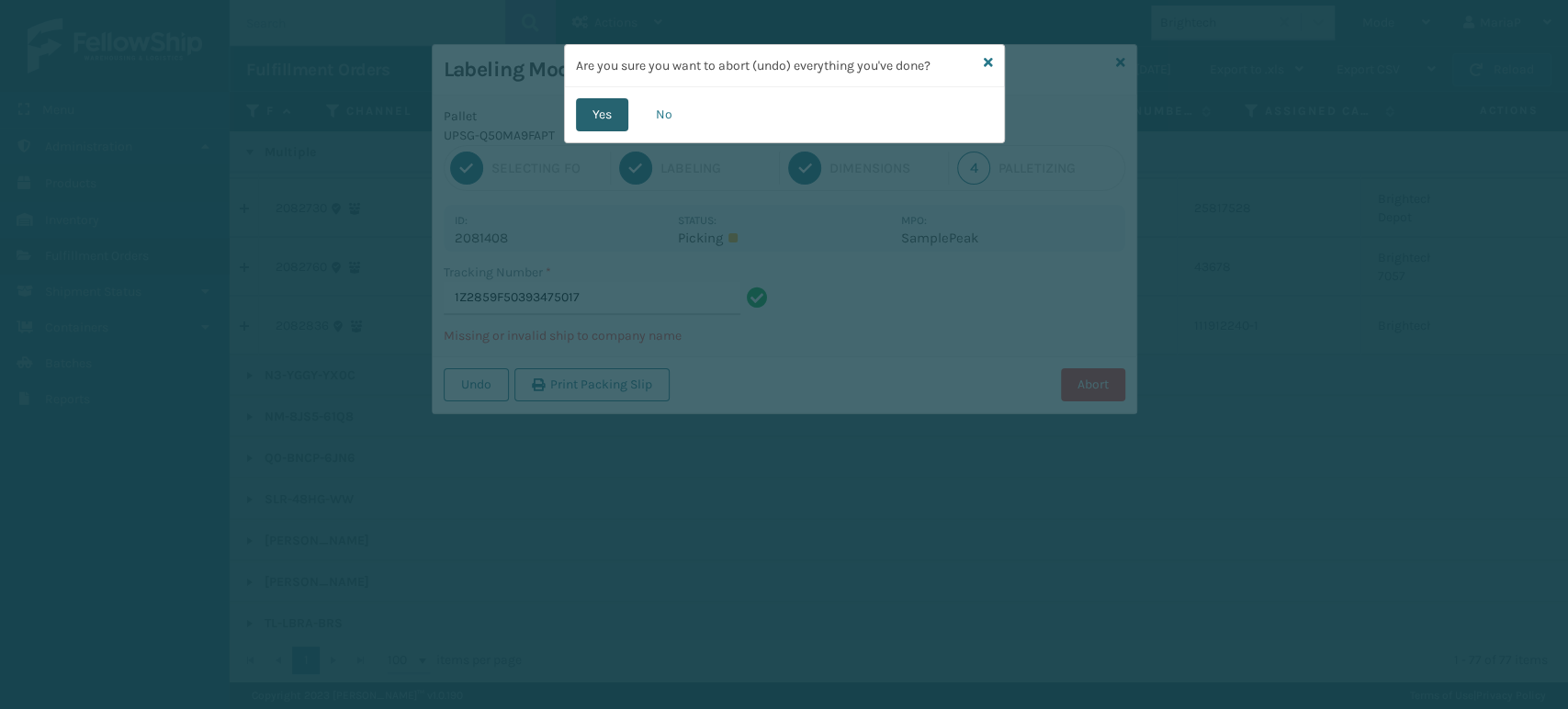
click at [608, 117] on button "Yes" at bounding box center [601, 114] width 52 height 33
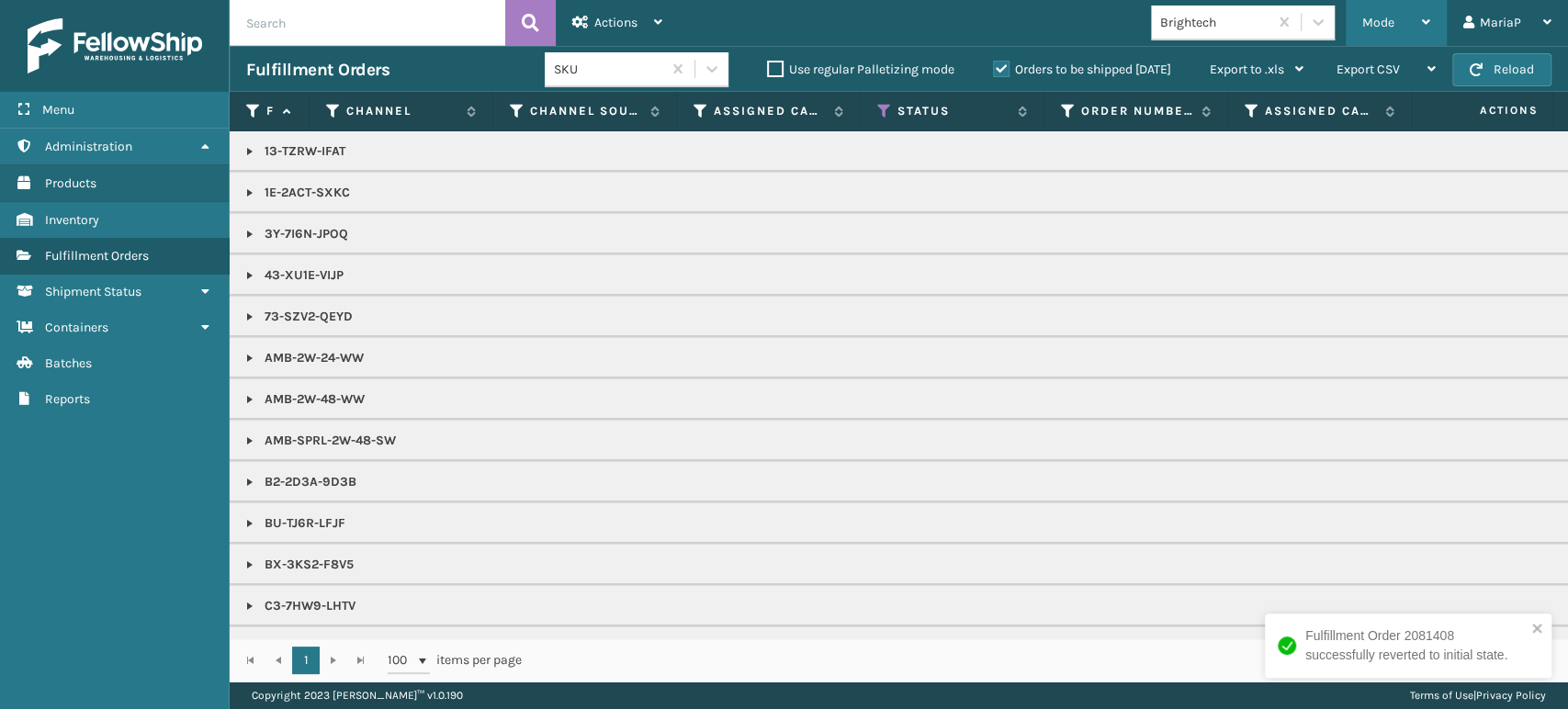
click at [1417, 13] on div "Mode" at bounding box center [1396, 23] width 68 height 46
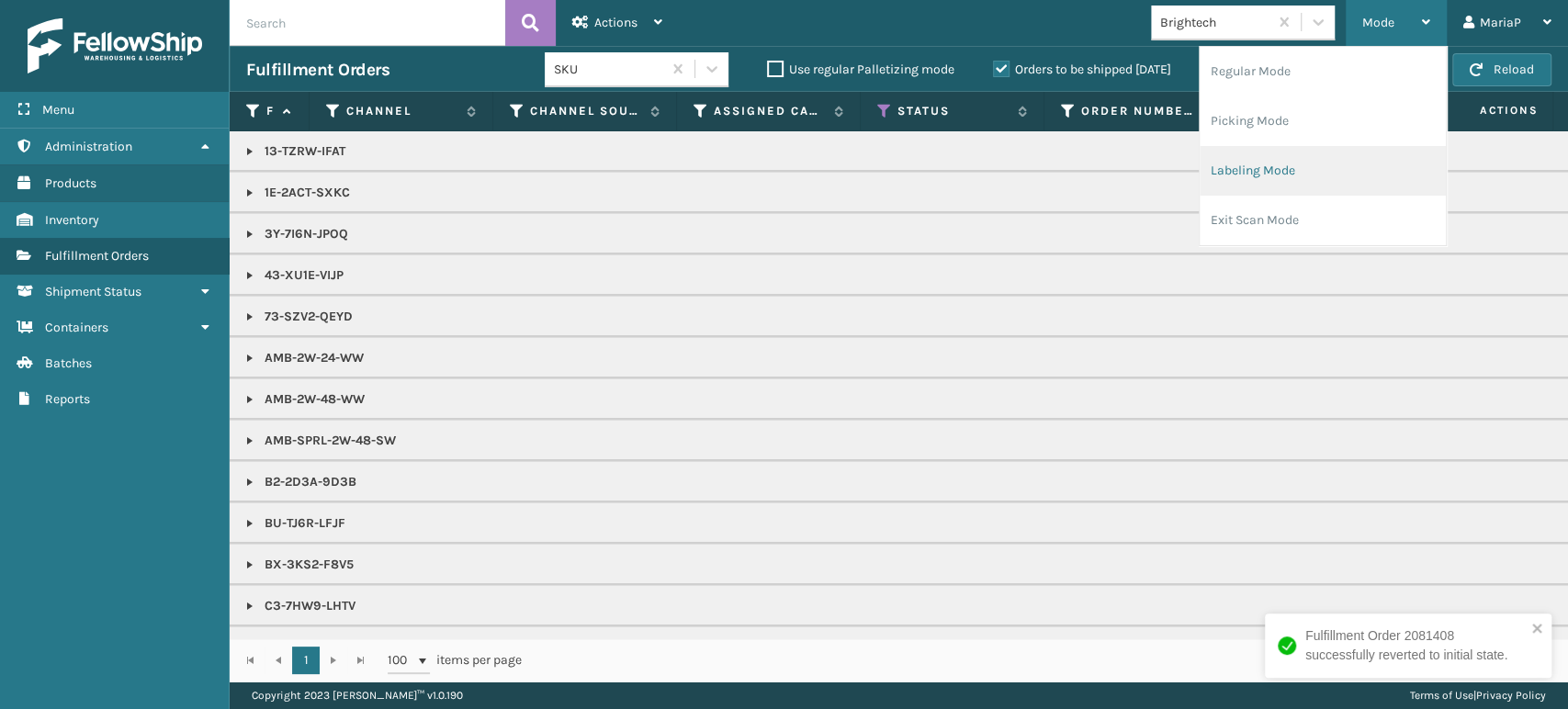
click at [1225, 182] on li "Labeling Mode" at bounding box center [1323, 171] width 246 height 50
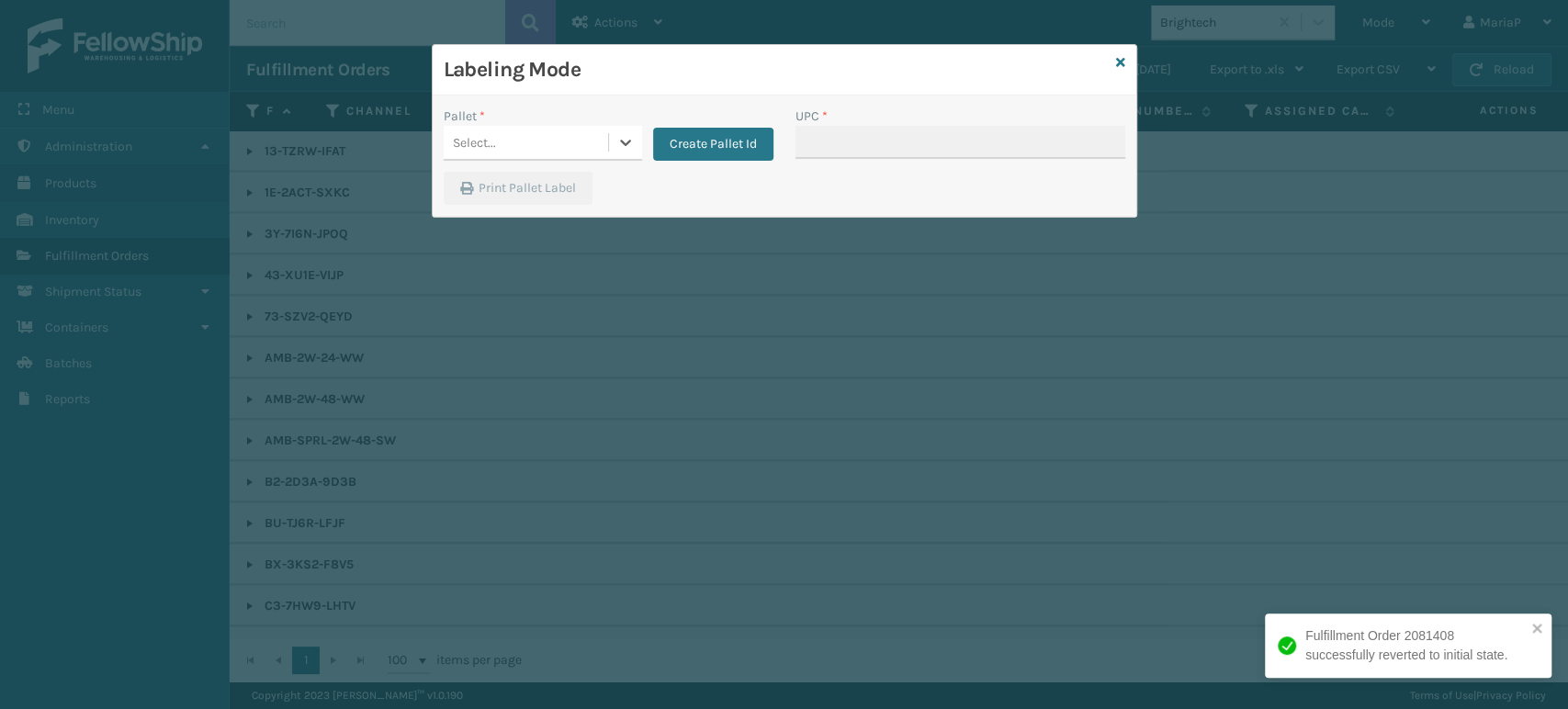
click at [528, 134] on div "Select..." at bounding box center [526, 143] width 164 height 30
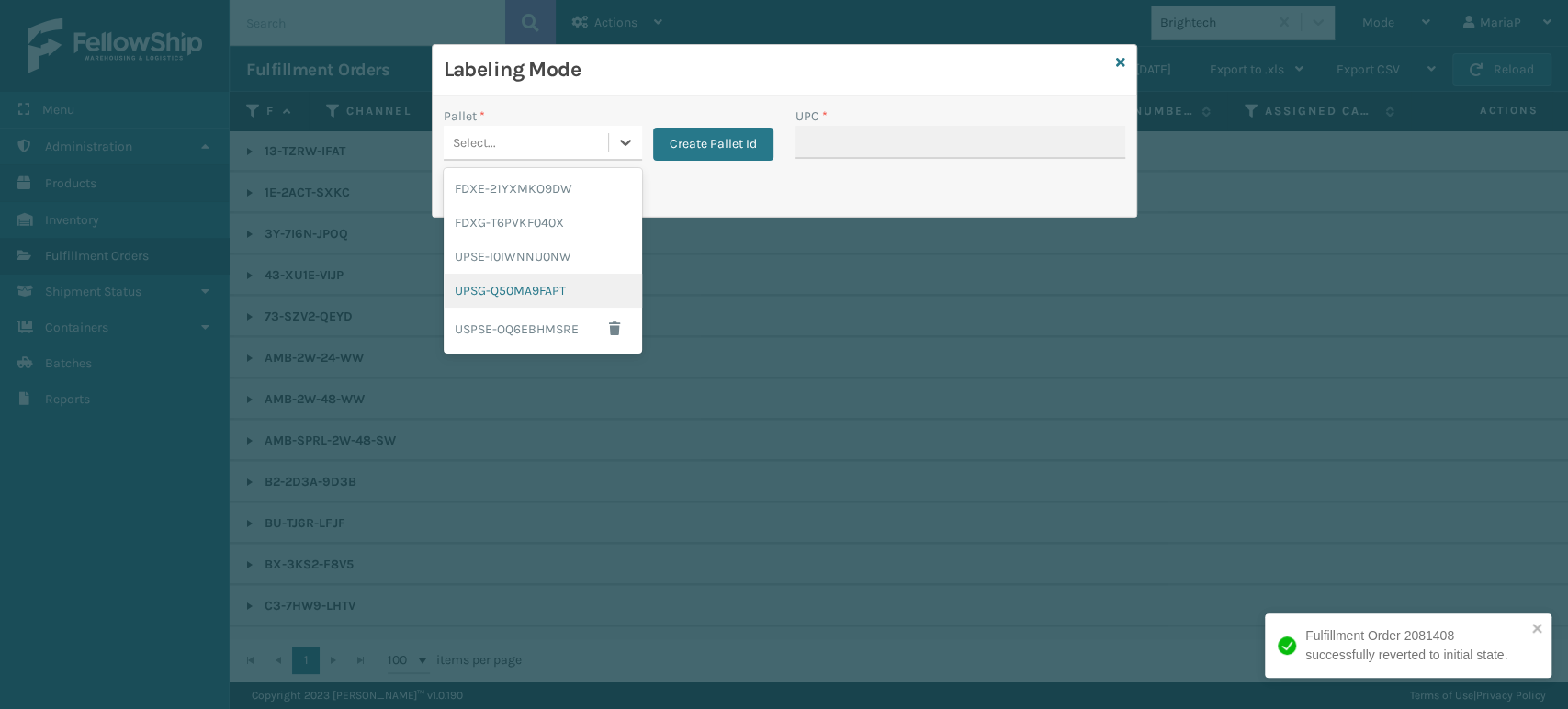
click at [532, 287] on div "UPSG-Q50MA9FAPT" at bounding box center [543, 291] width 198 height 34
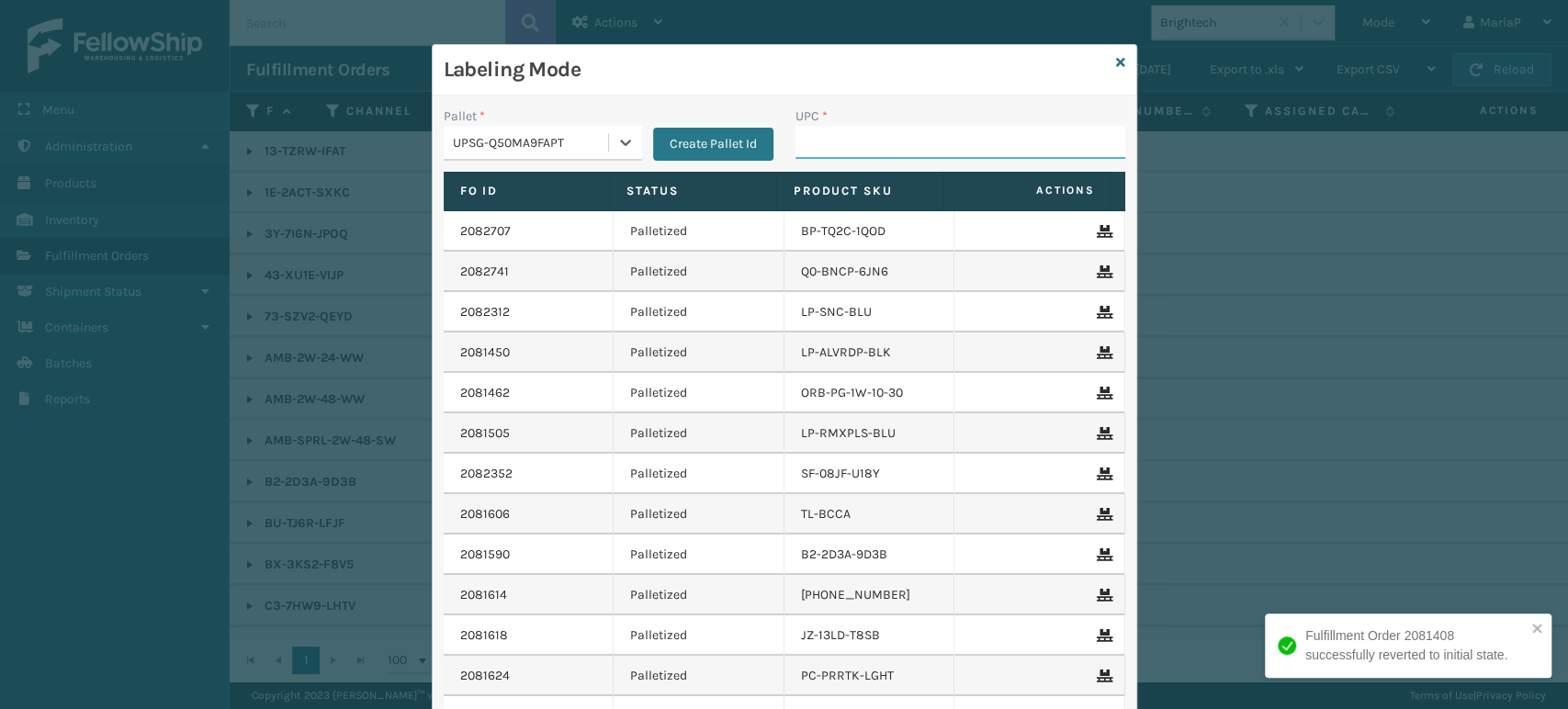
click at [845, 153] on input "UPC *" at bounding box center [960, 142] width 329 height 33
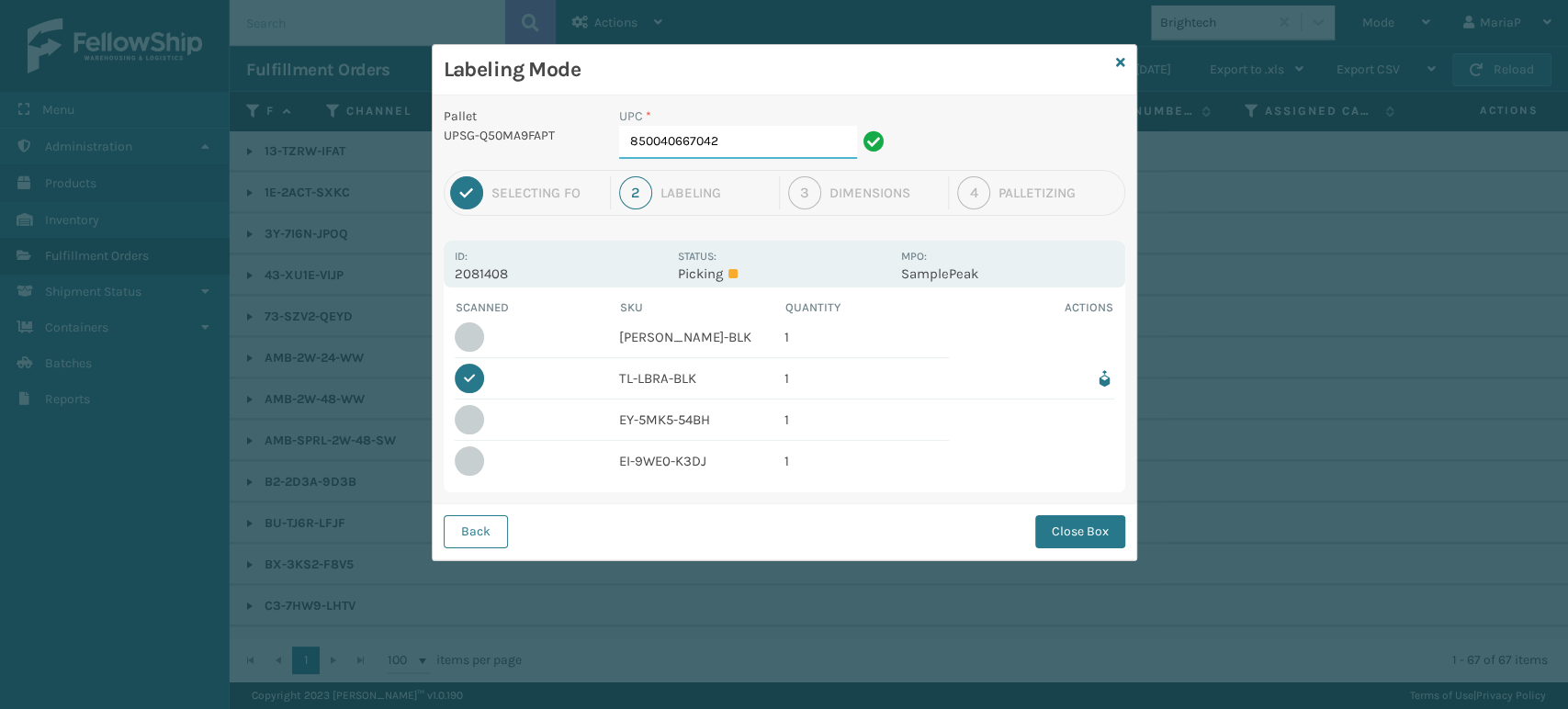
click at [750, 126] on input "850040667042" at bounding box center [738, 142] width 238 height 33
type input "850012486770"
click at [1111, 528] on button "Close Box" at bounding box center [1079, 532] width 90 height 33
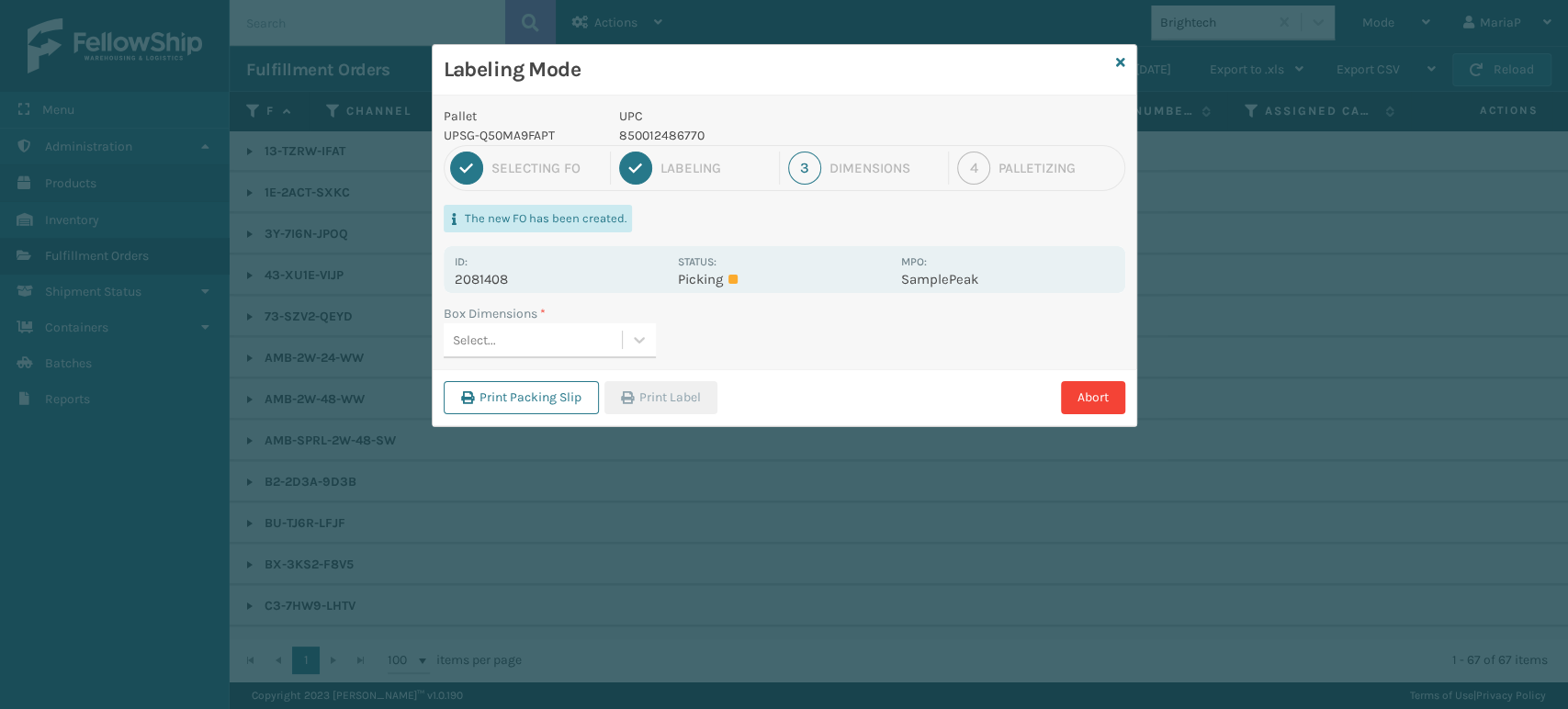
click at [615, 335] on div "Select..." at bounding box center [532, 340] width 178 height 30
type input "med"
click at [621, 395] on button "Print Label" at bounding box center [661, 397] width 113 height 33
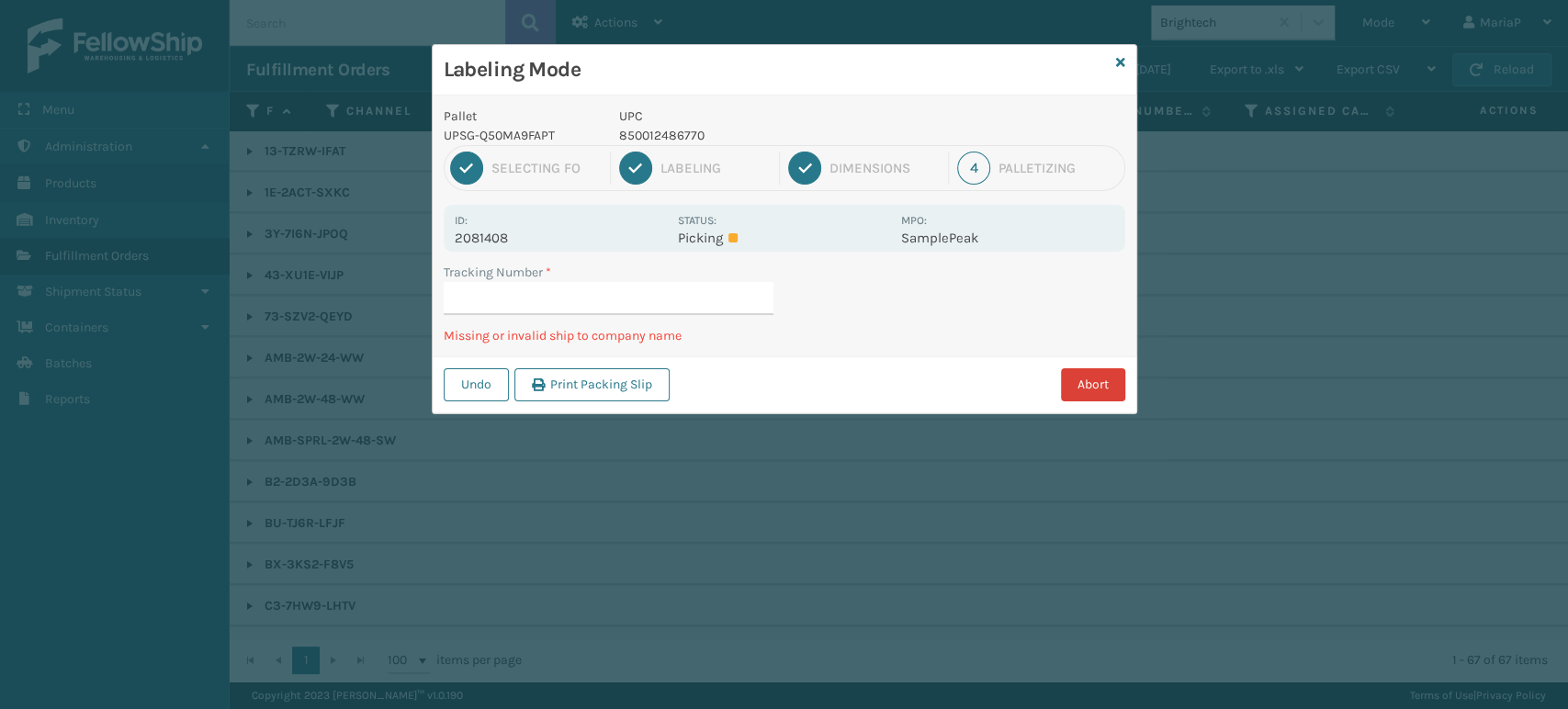
click at [1109, 388] on button "Abort" at bounding box center [1093, 384] width 64 height 33
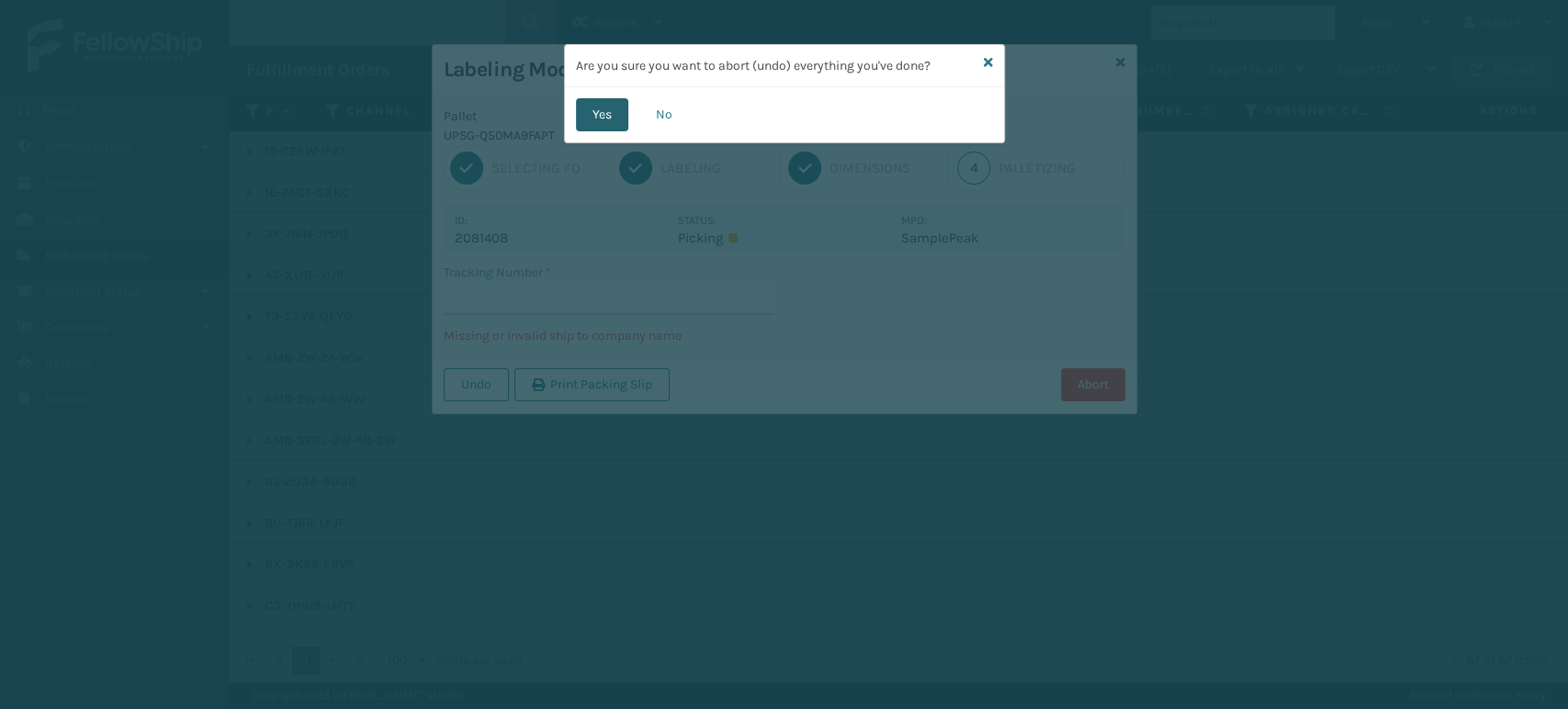
click at [605, 114] on button "Yes" at bounding box center [601, 114] width 52 height 33
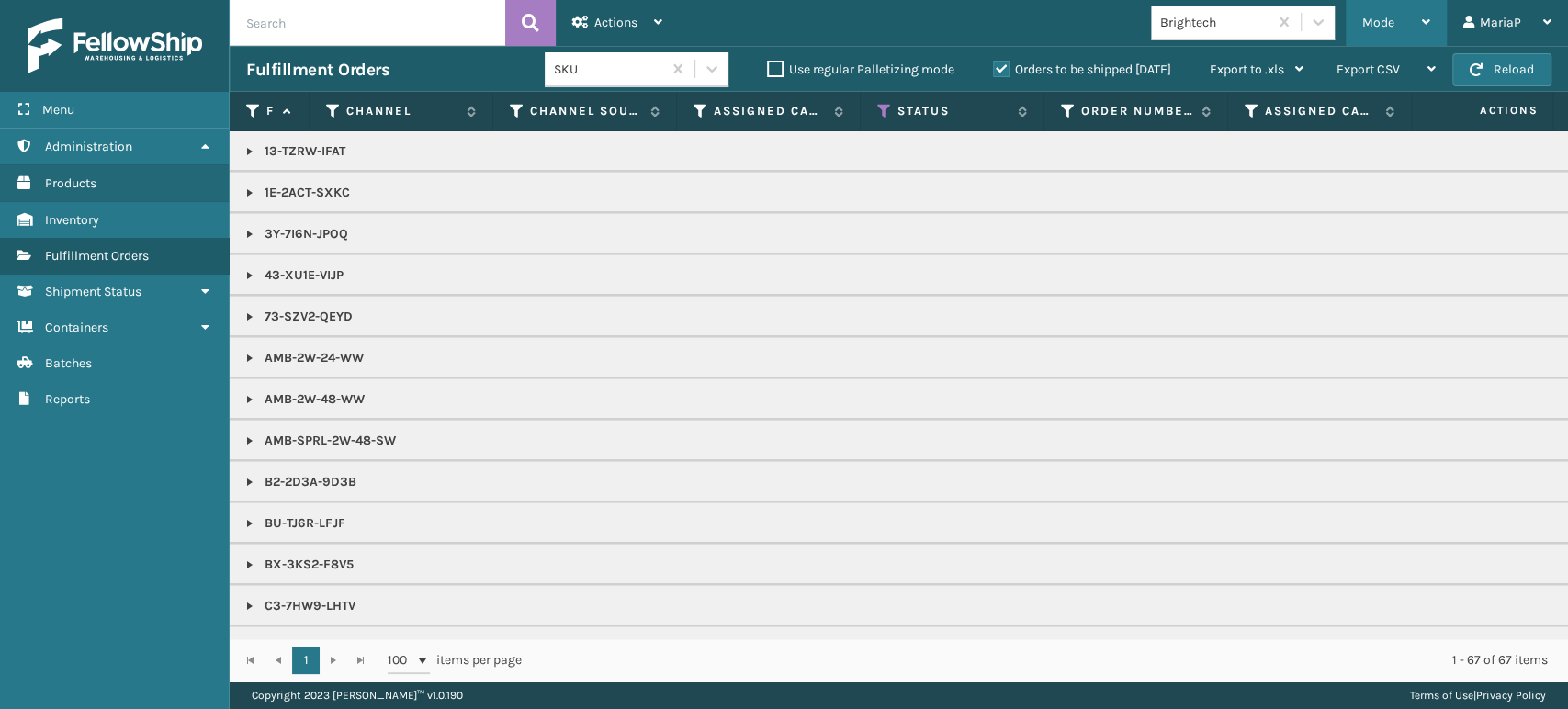
click at [1372, 19] on span "Mode" at bounding box center [1378, 23] width 32 height 16
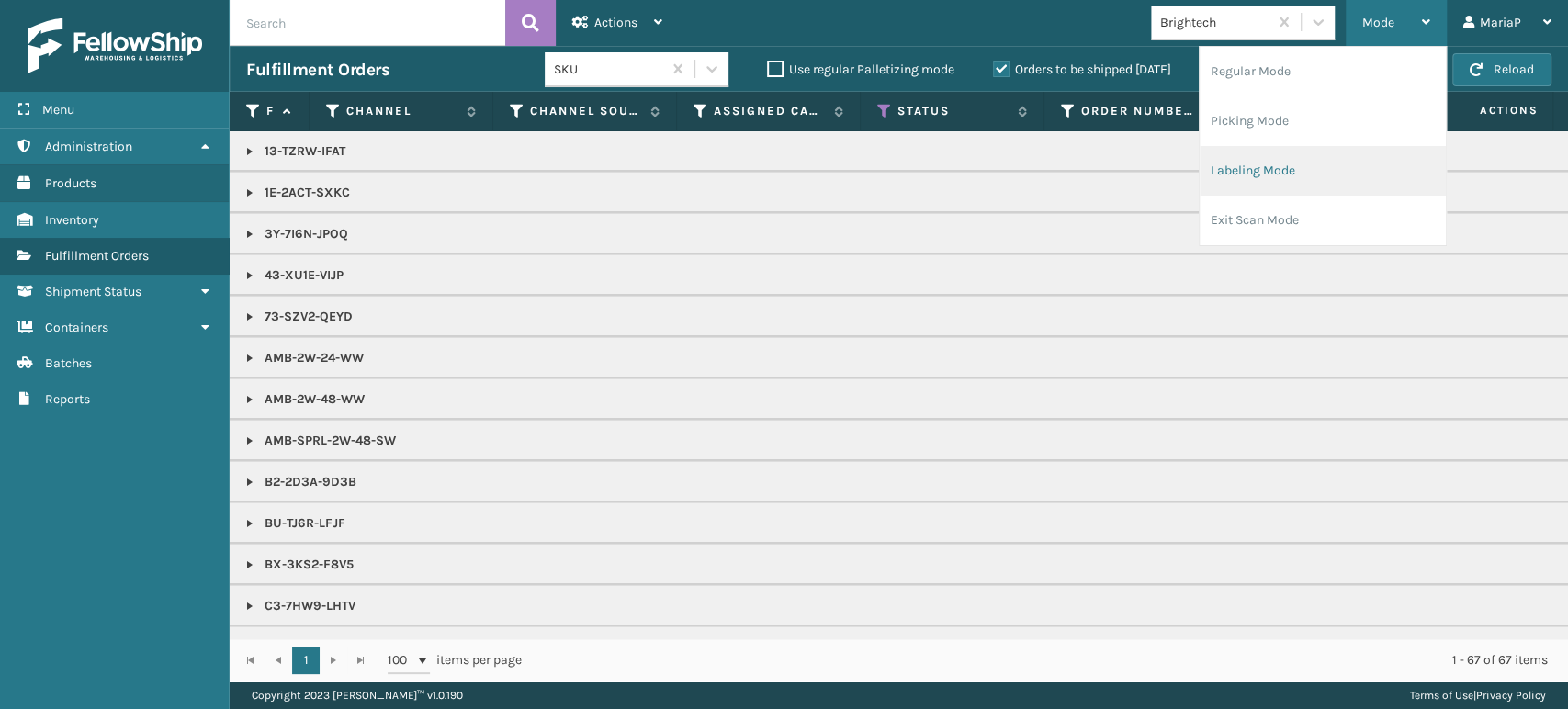
click at [1327, 169] on li "Labeling Mode" at bounding box center [1323, 171] width 246 height 50
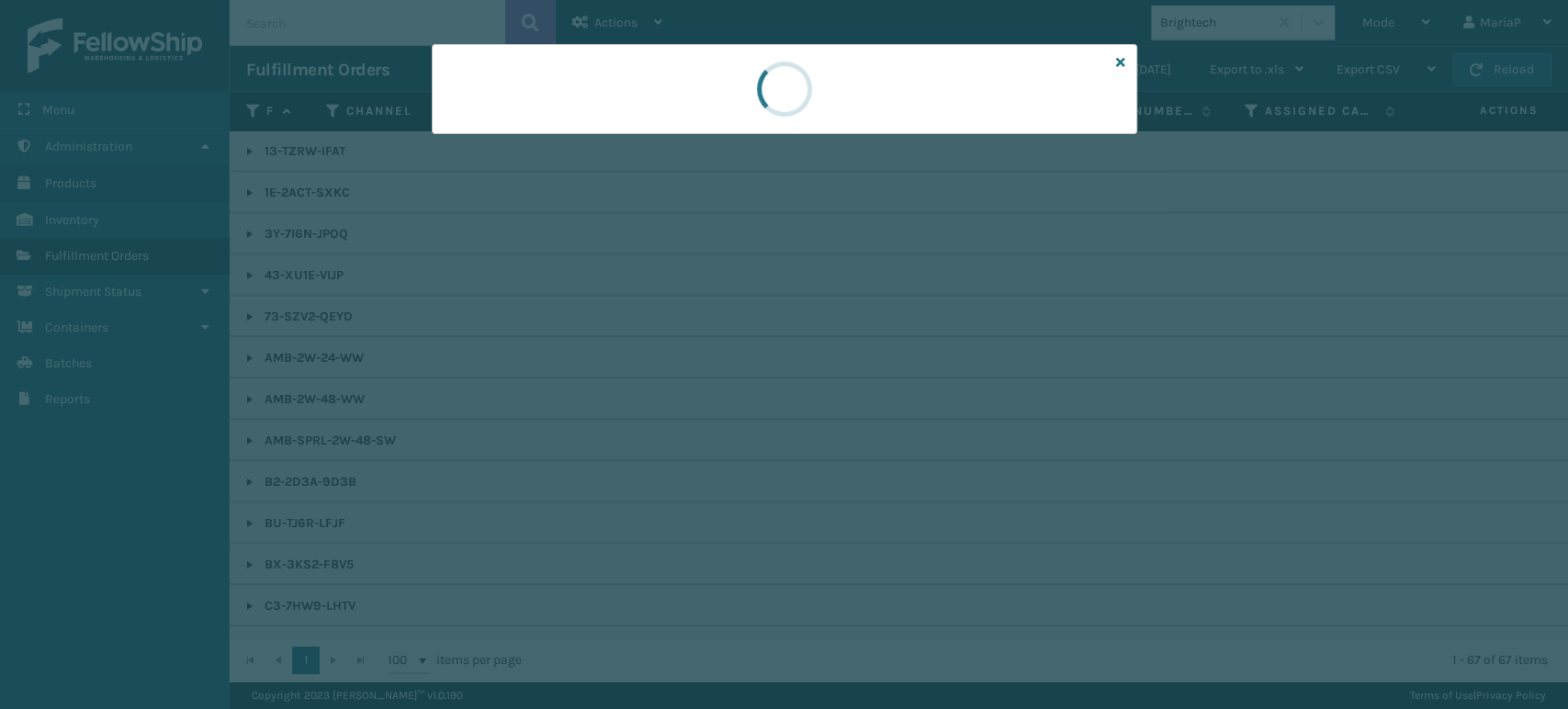
click at [562, 128] on div at bounding box center [784, 89] width 705 height 90
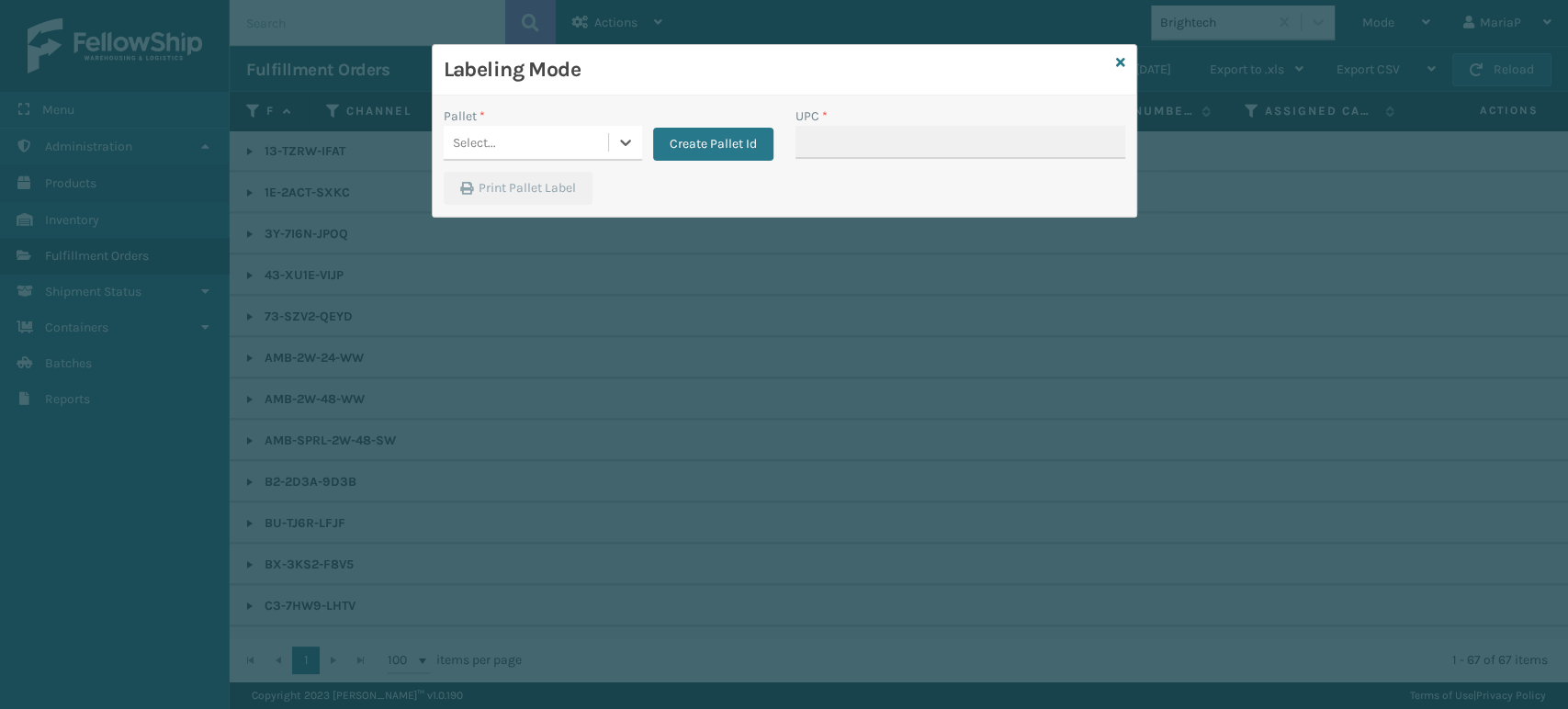
click at [559, 137] on div "Select..." at bounding box center [526, 143] width 164 height 30
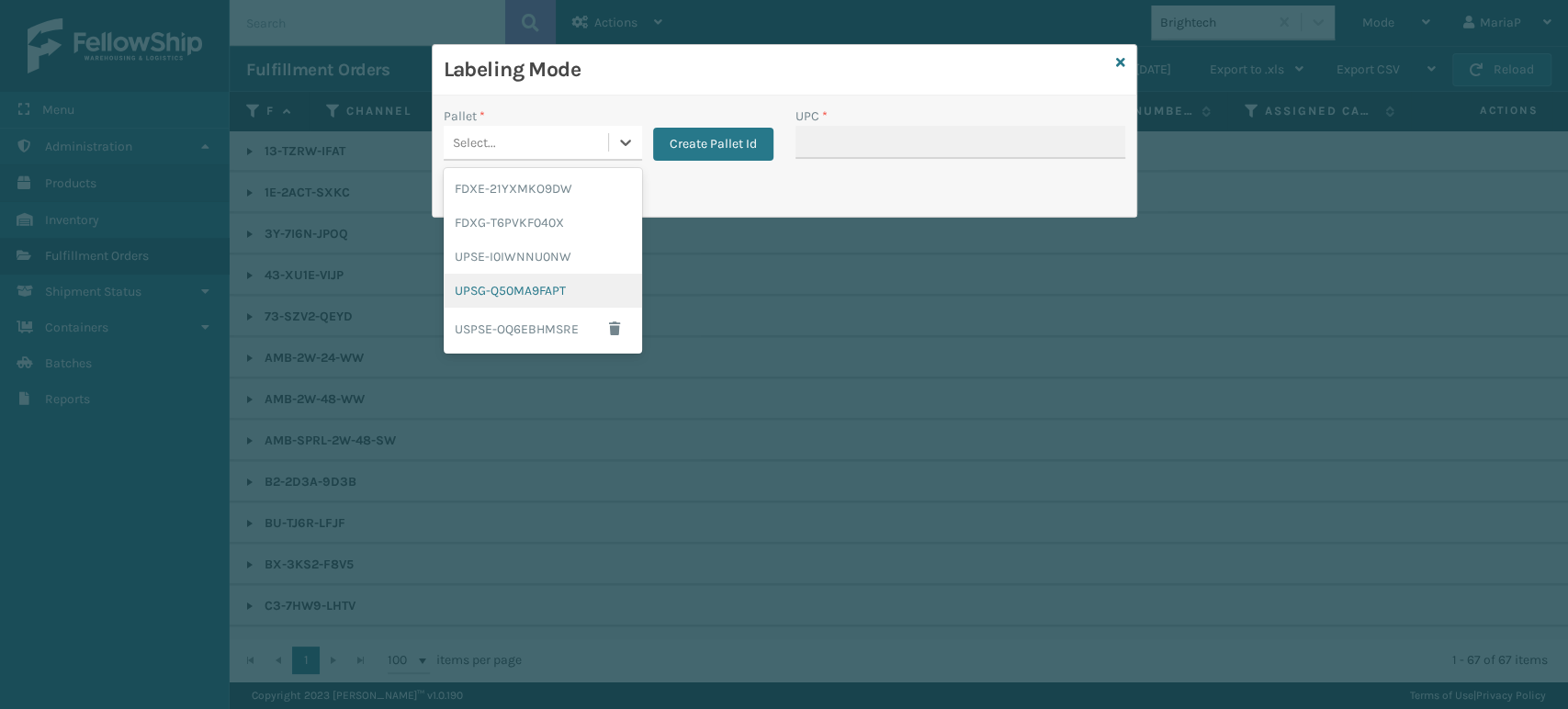
click at [555, 280] on div "UPSG-Q50MA9FAPT" at bounding box center [543, 291] width 198 height 34
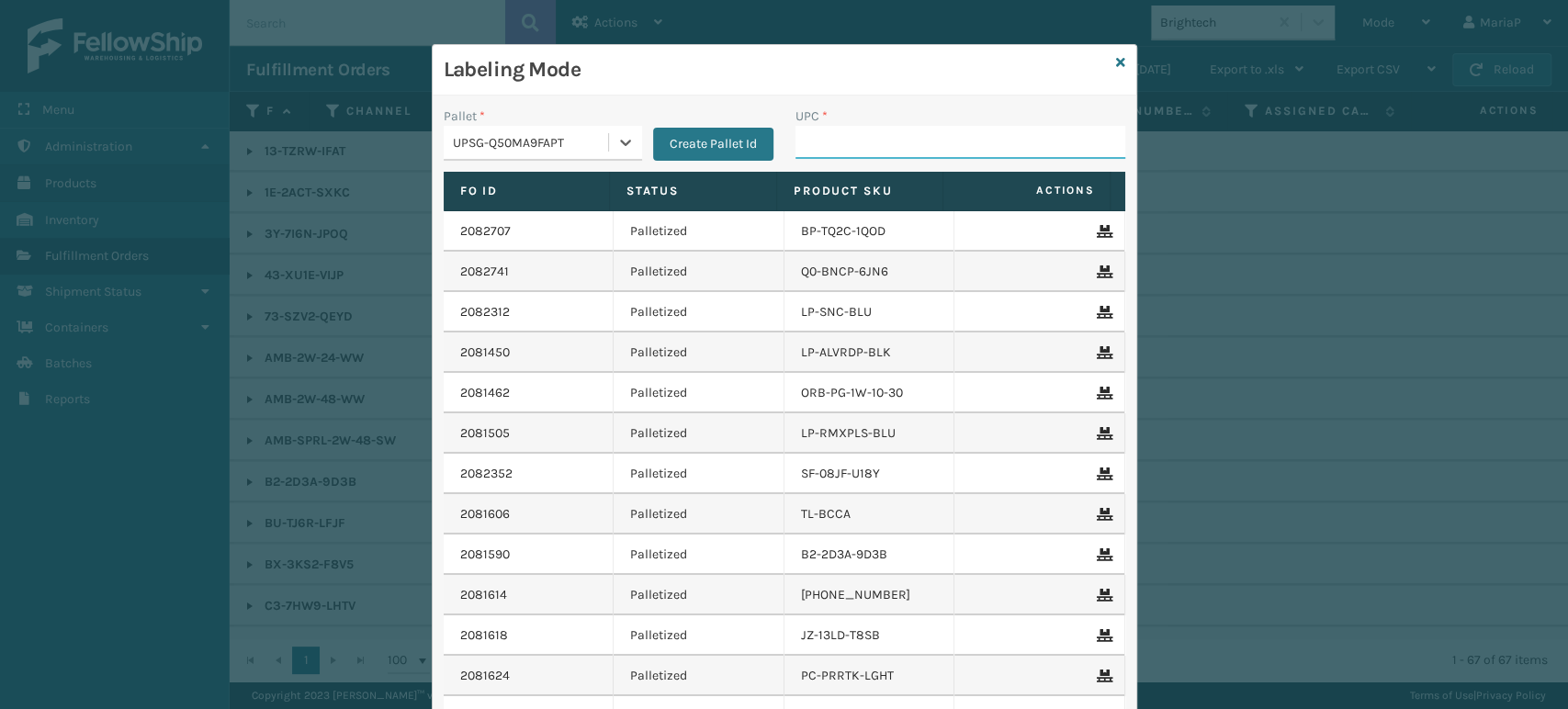
click at [838, 145] on input "UPC *" at bounding box center [960, 142] width 329 height 33
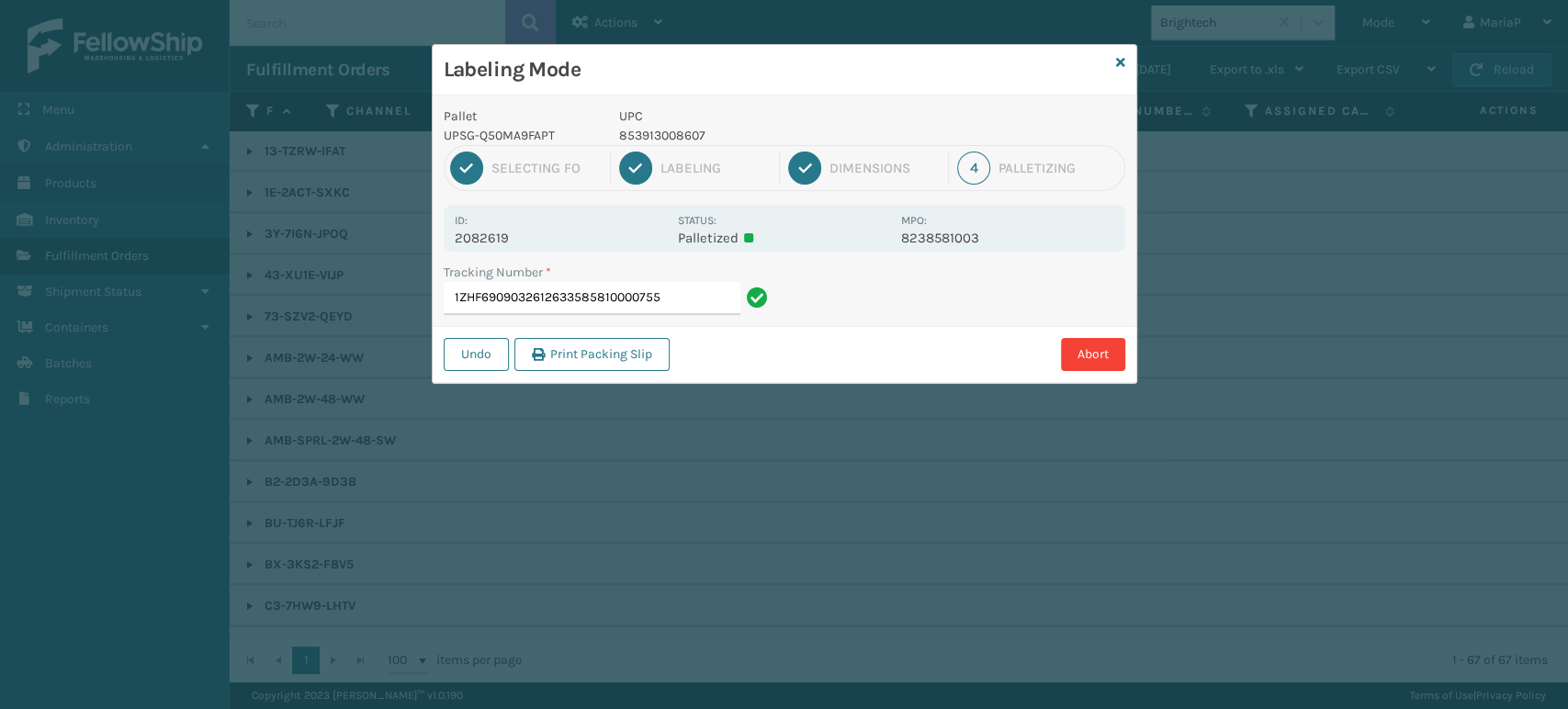
type input "1ZHF69090326126335858100007555"
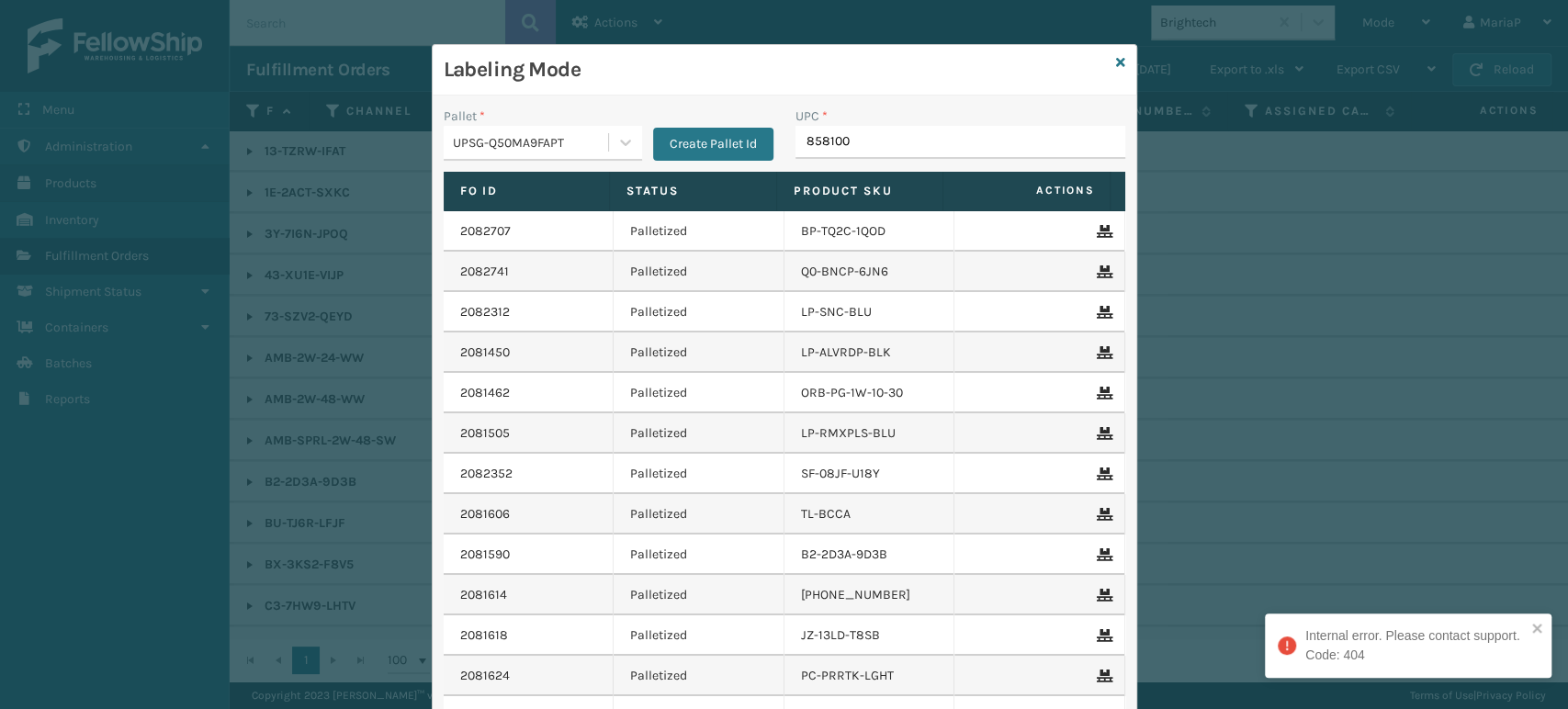
type input "8581000"
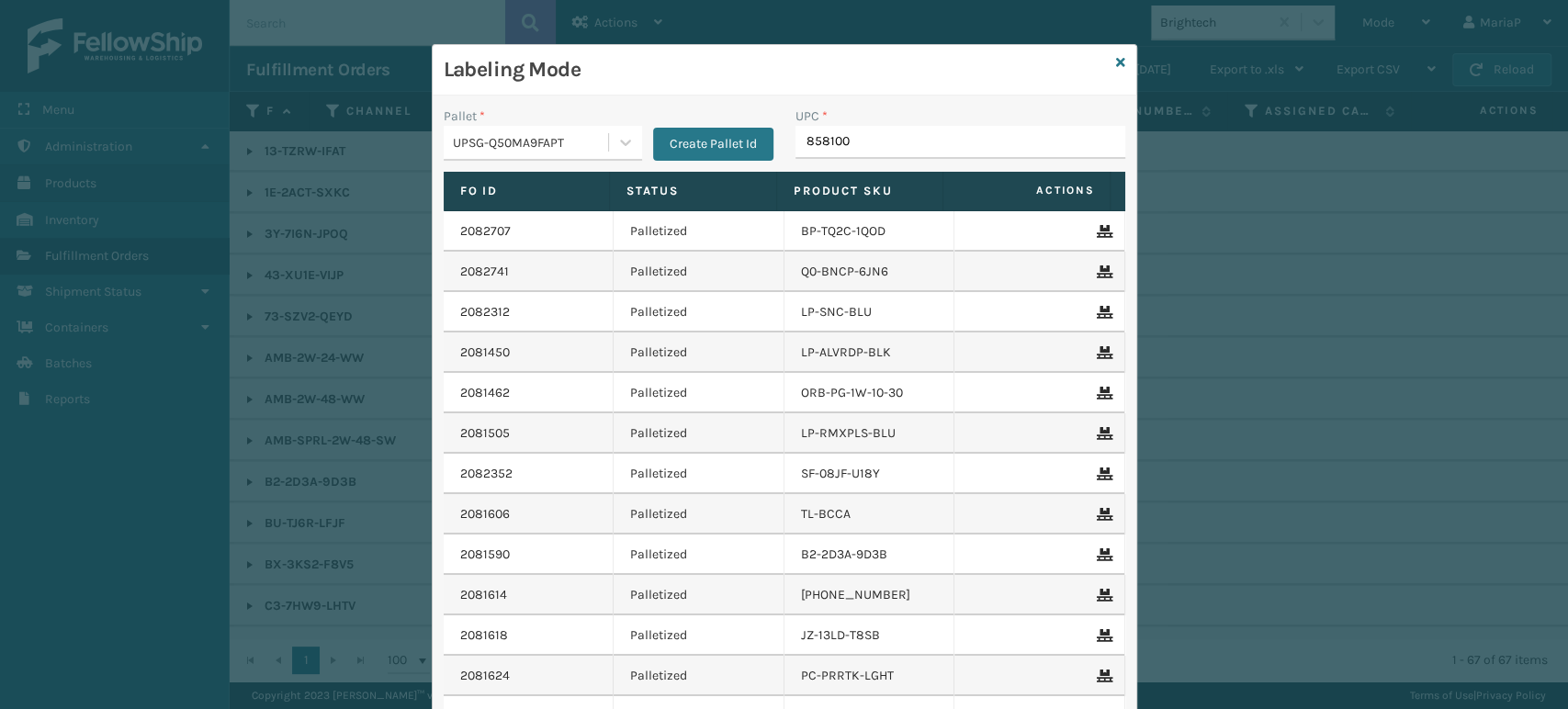
type input "8581000"
type input "8500044"
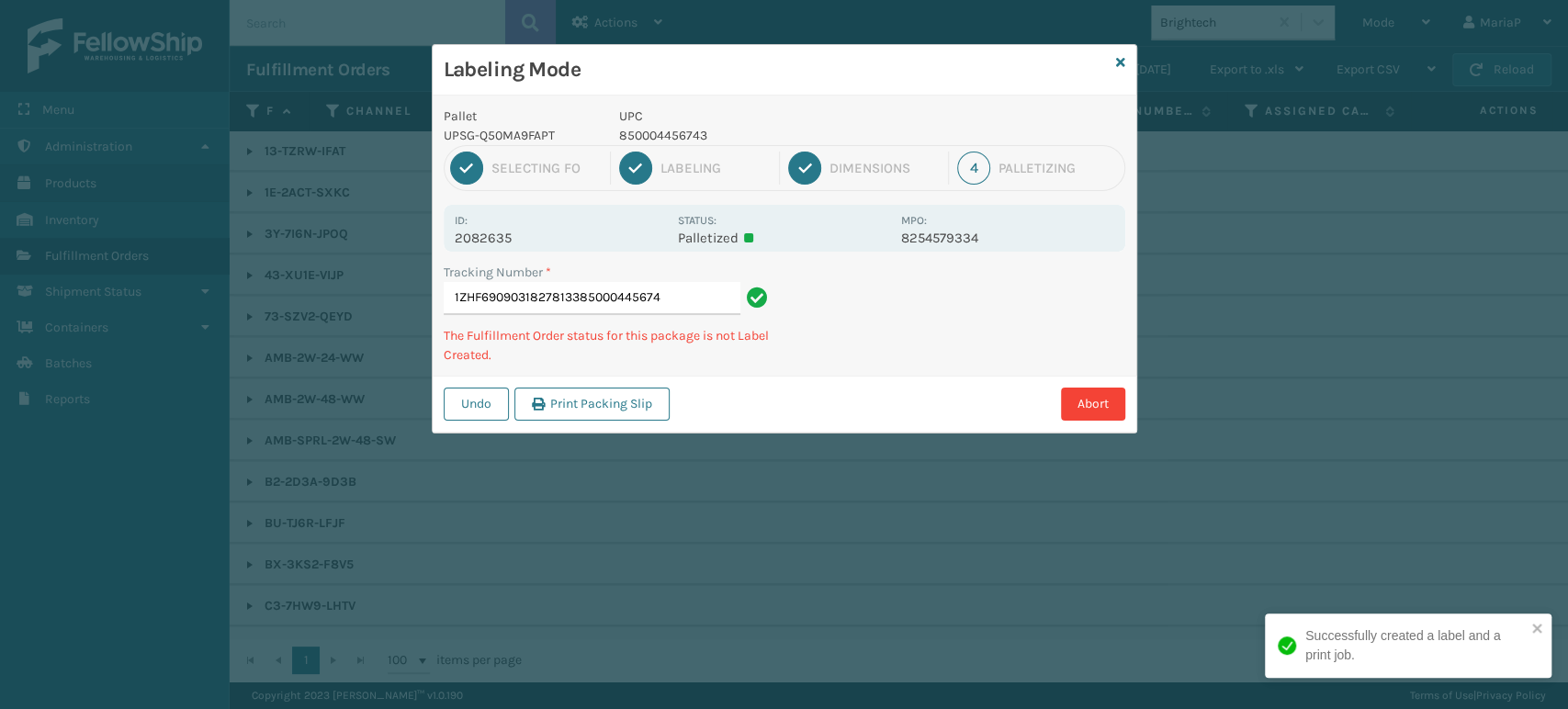
type input "1ZHF69090318278133850004456743"
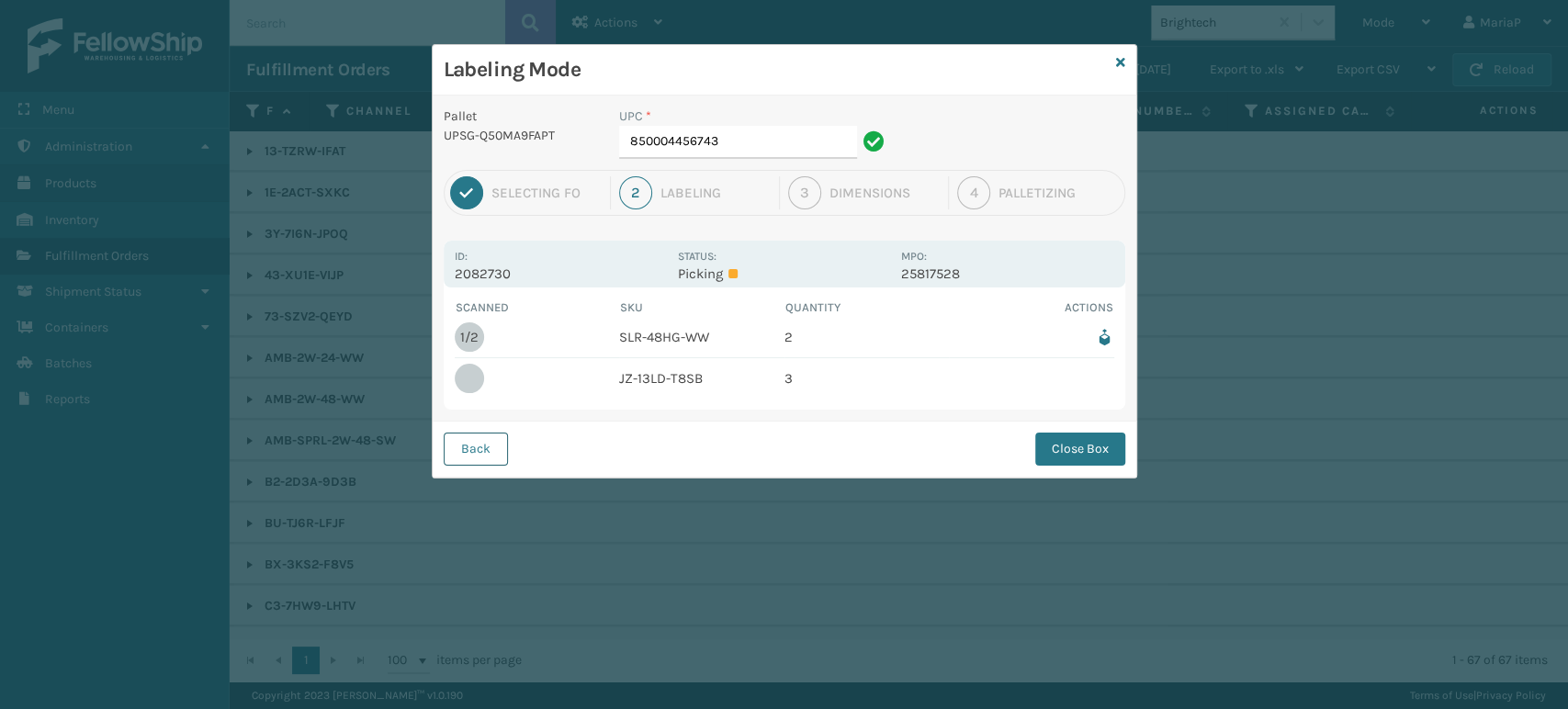
click at [481, 447] on button "Back" at bounding box center [476, 448] width 64 height 33
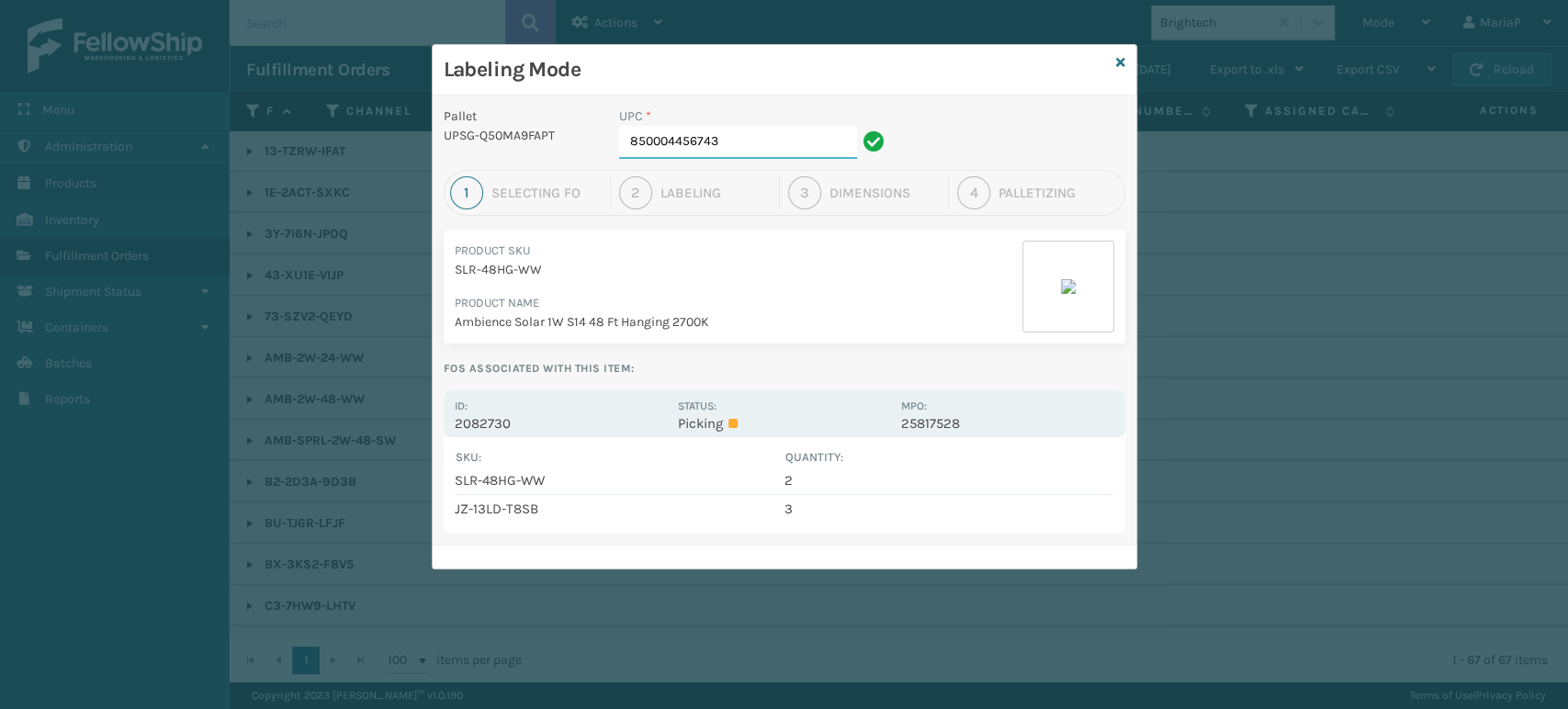
click at [743, 143] on input "850004456743" at bounding box center [738, 142] width 238 height 33
type input "854403007421"
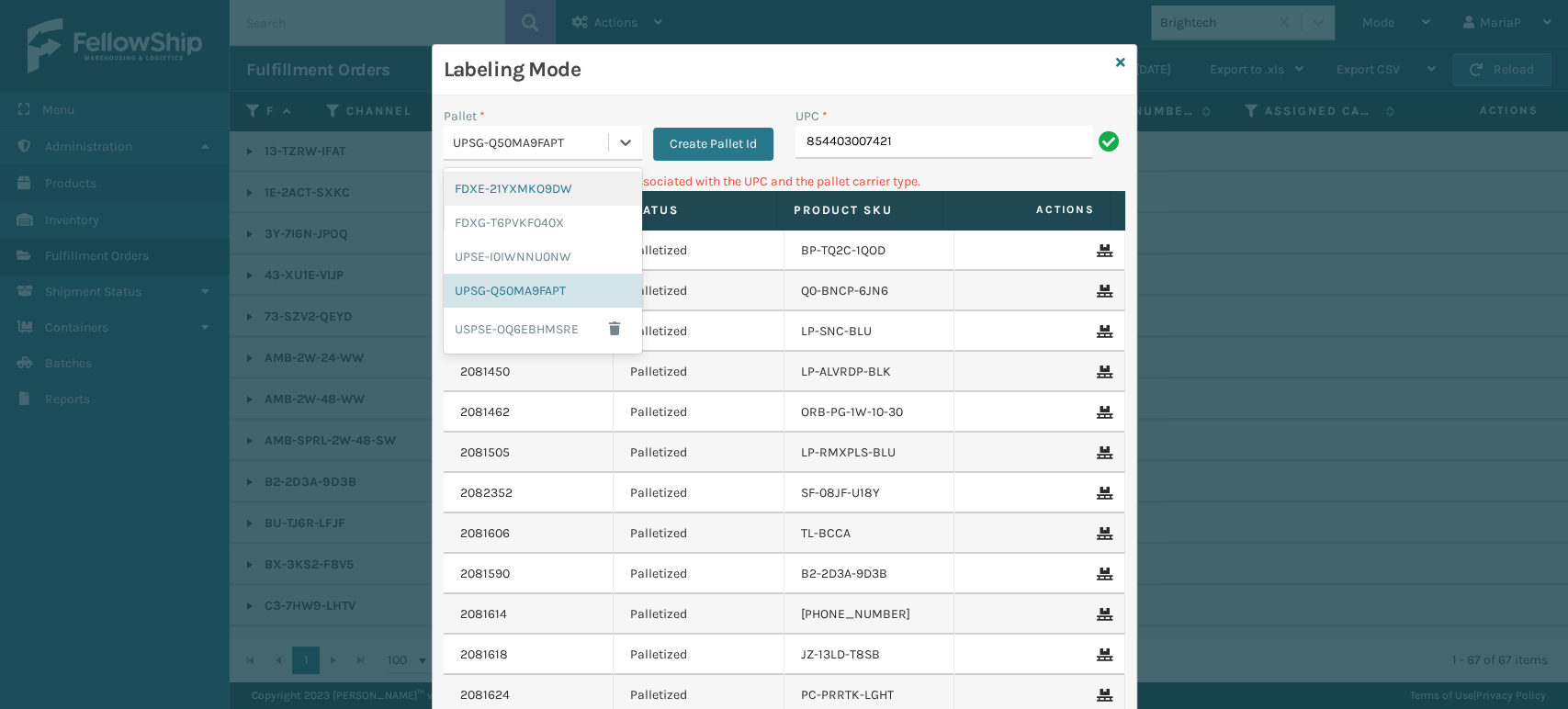
click at [569, 148] on div "UPSG-Q50MA9FAPT" at bounding box center [531, 143] width 157 height 19
click at [507, 214] on div "FDXG-T6PVKF040X" at bounding box center [543, 223] width 198 height 34
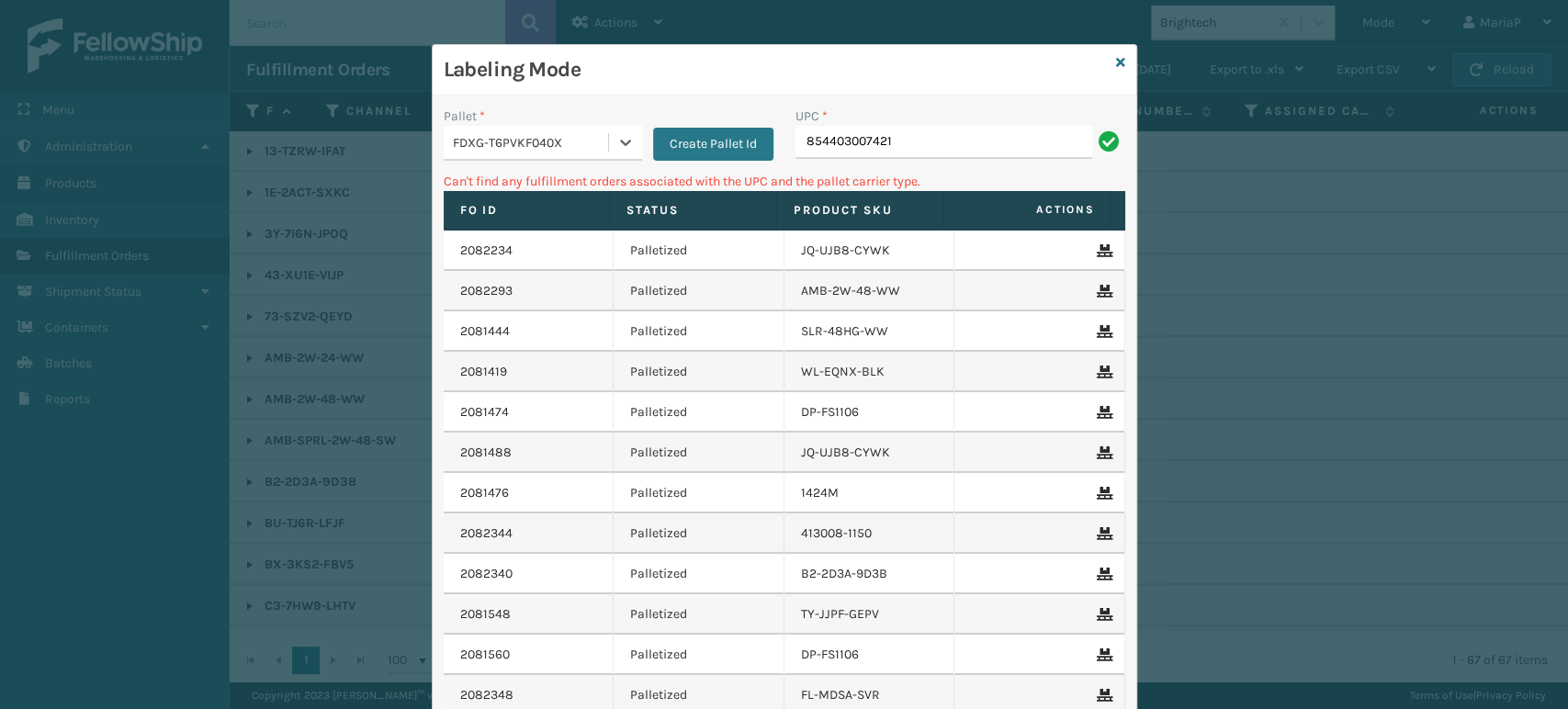
click at [892, 124] on div "UPC *" at bounding box center [960, 116] width 329 height 19
click at [893, 130] on input "854403007421" at bounding box center [944, 142] width 296 height 33
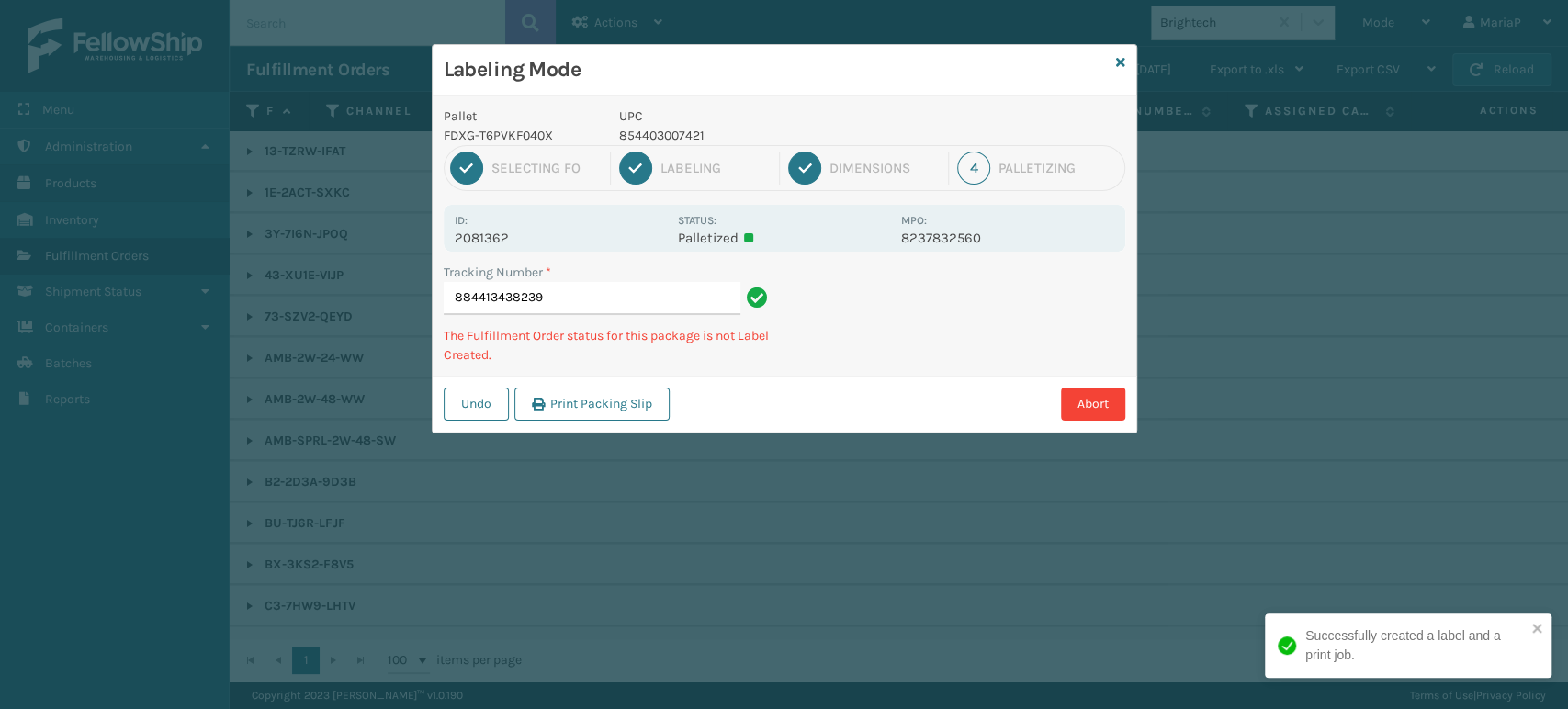
click at [629, 133] on p "854403007421" at bounding box center [754, 135] width 271 height 19
copy p "854403007421"
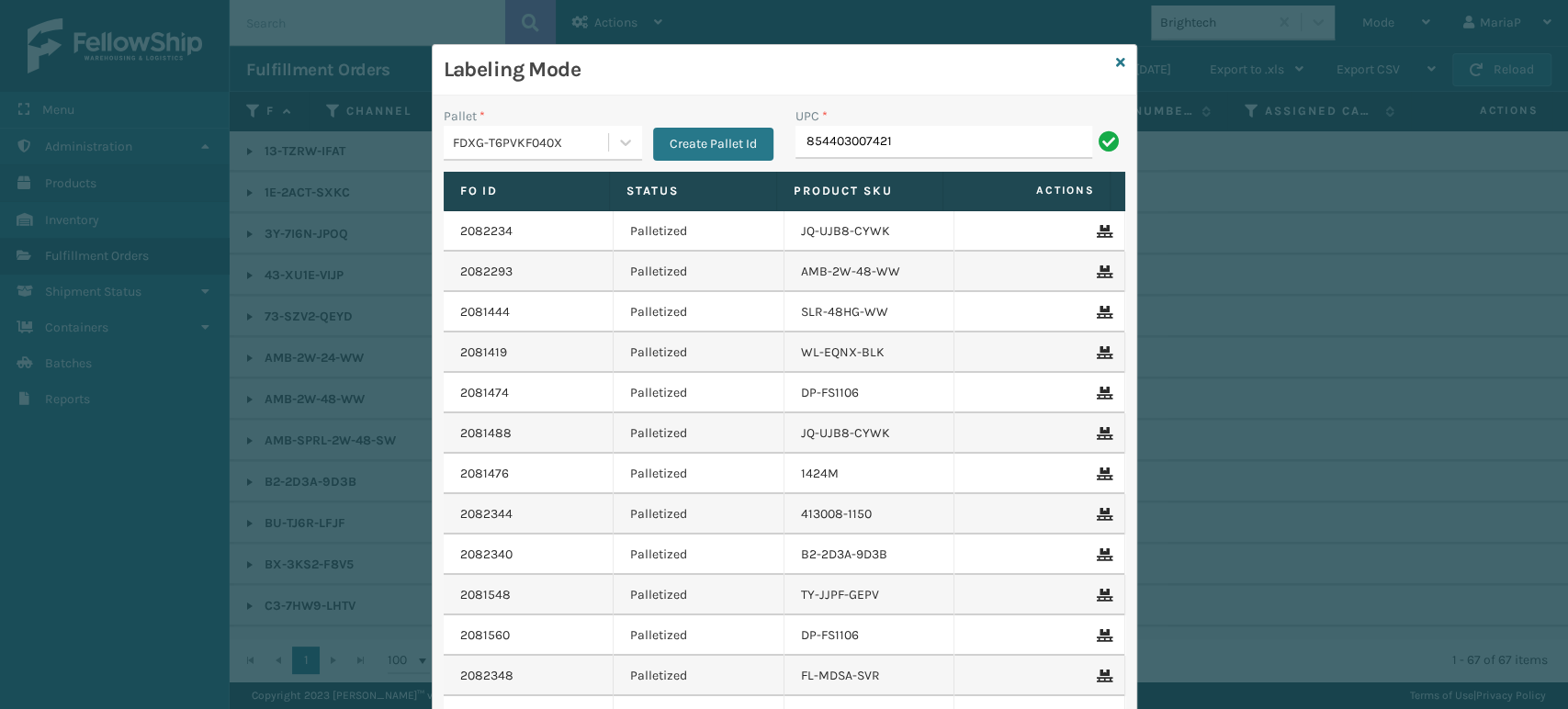
type input "854403007421"
type input "850012486701"
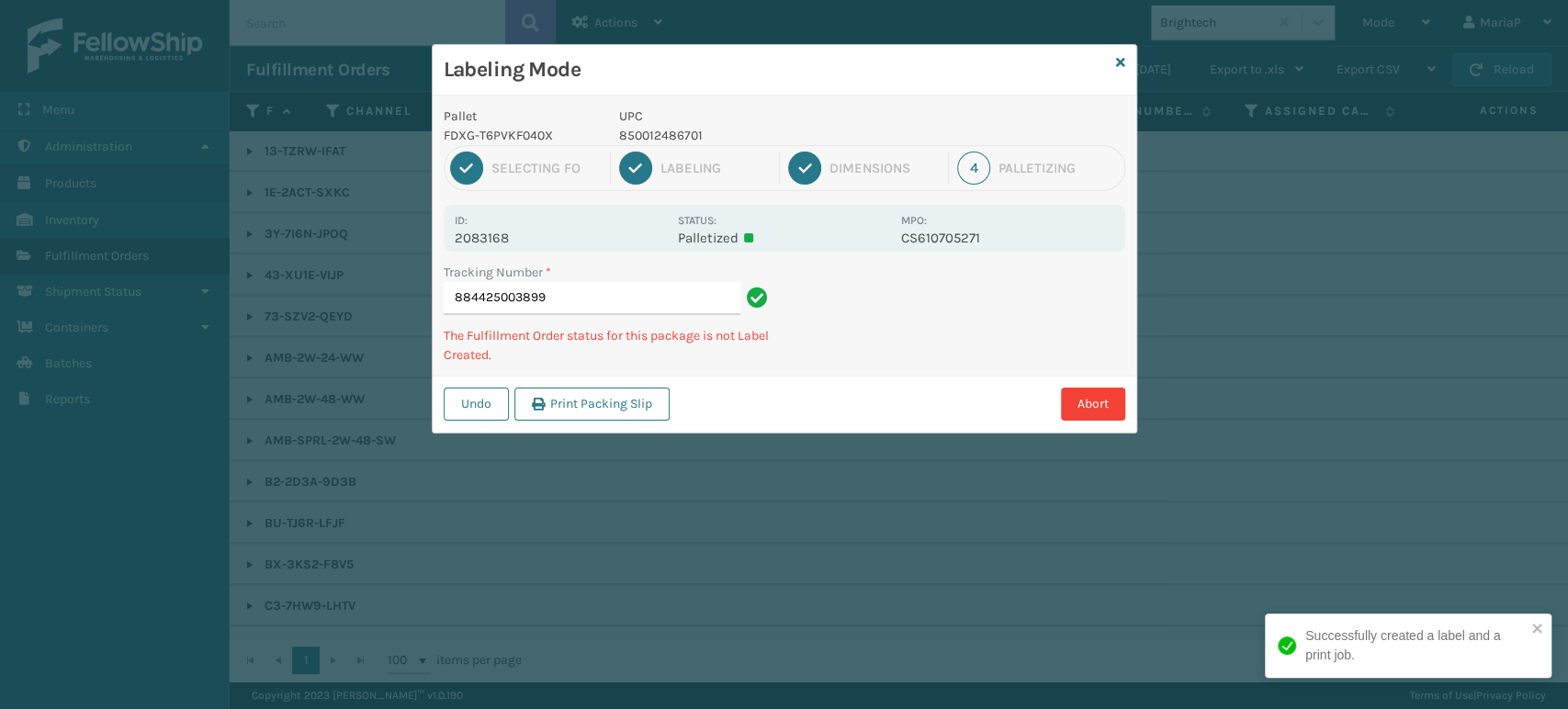
click at [654, 141] on p "850012486701" at bounding box center [754, 135] width 271 height 19
copy p "850012486701"
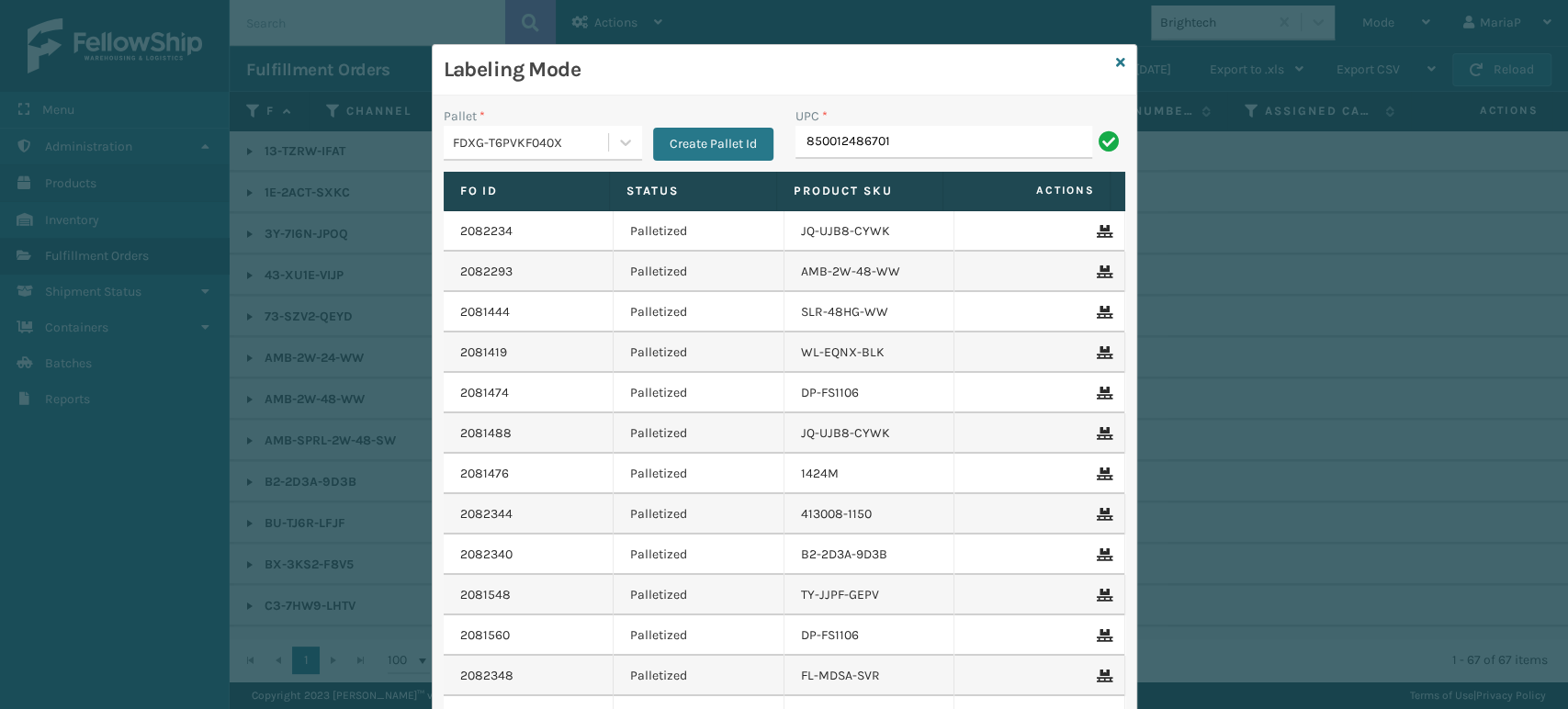
type input "850012486701"
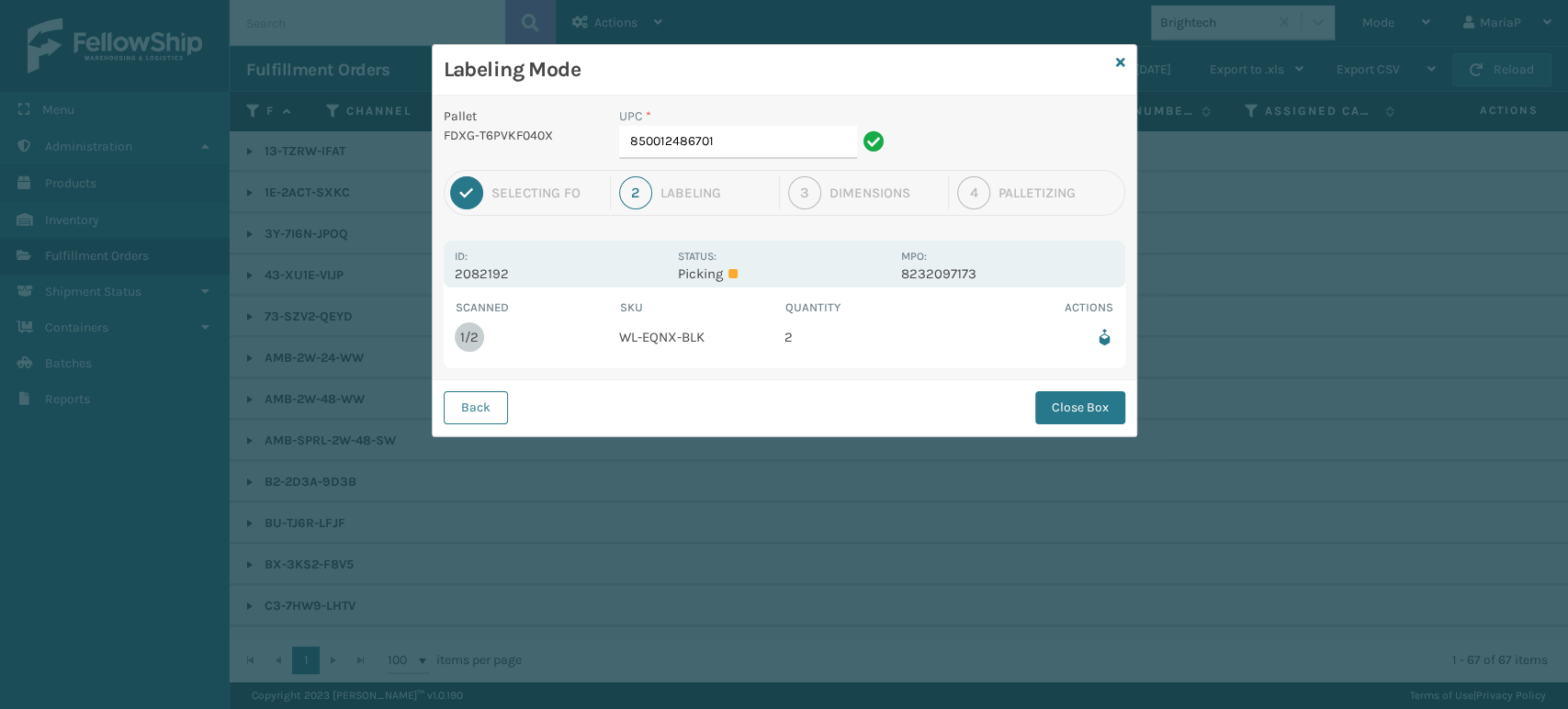
drag, startPoint x: 1068, startPoint y: 412, endPoint x: 936, endPoint y: 385, distance: 134.7
click at [1068, 412] on button "Close Box" at bounding box center [1079, 407] width 90 height 33
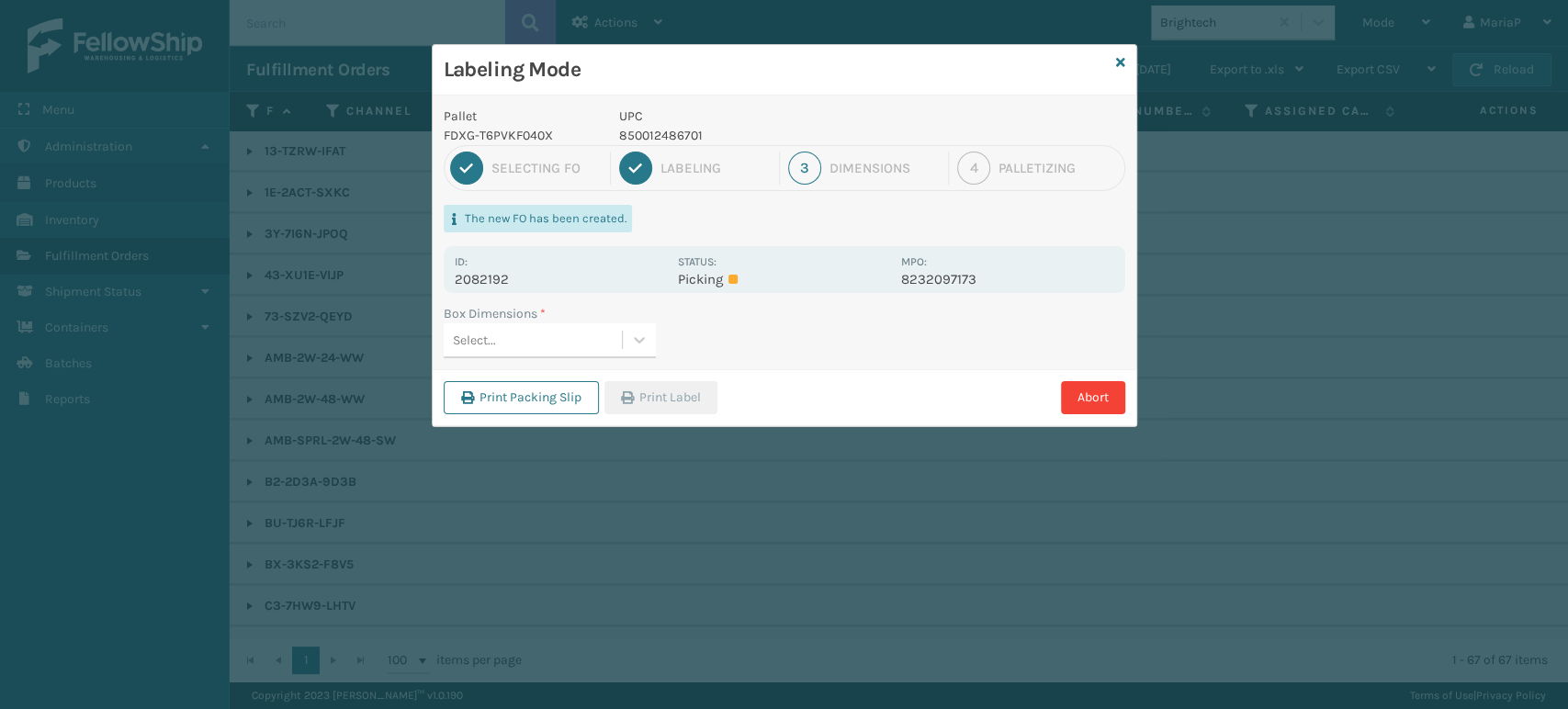
click at [1057, 394] on div "Abort" at bounding box center [924, 397] width 402 height 33
click at [1066, 391] on button "Abort" at bounding box center [1093, 397] width 64 height 33
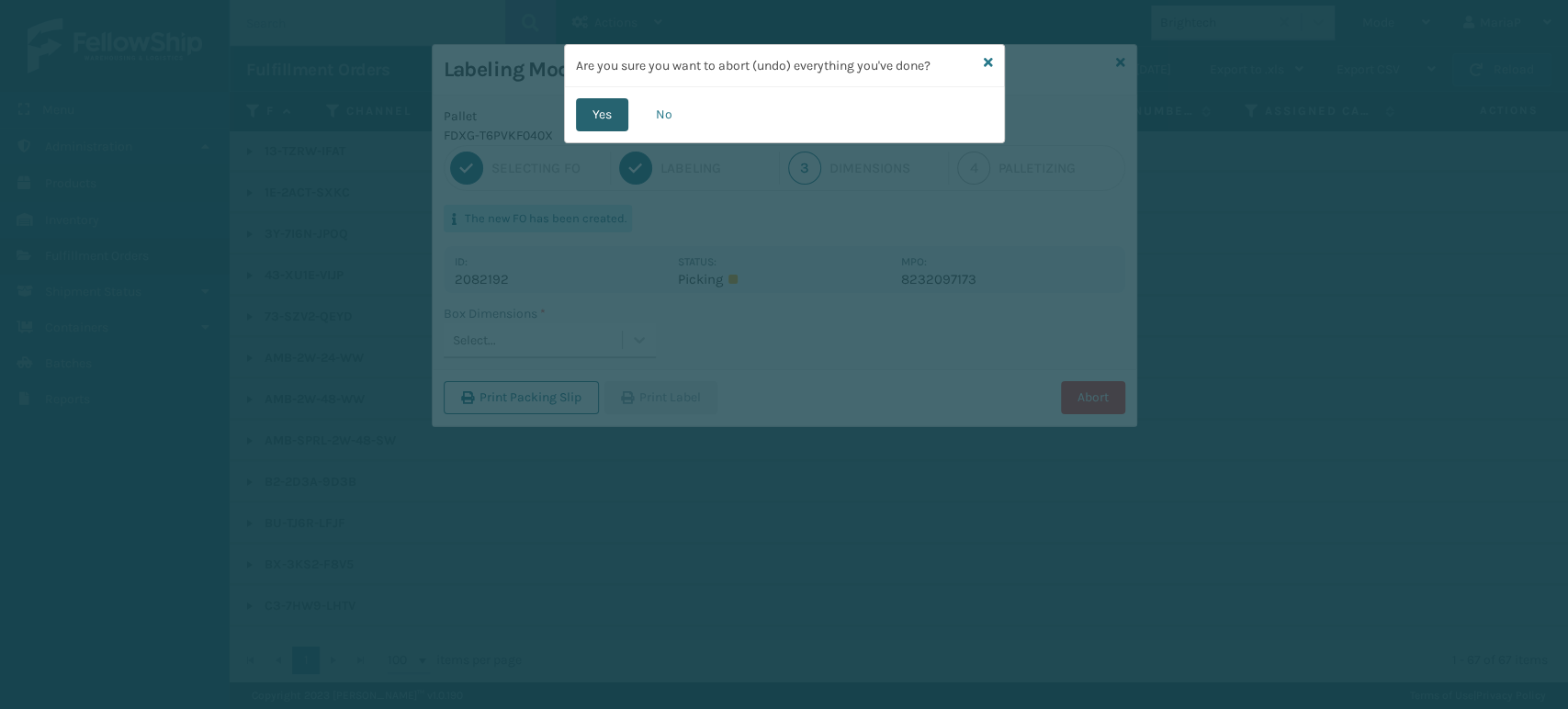
click at [609, 117] on button "Yes" at bounding box center [601, 114] width 52 height 33
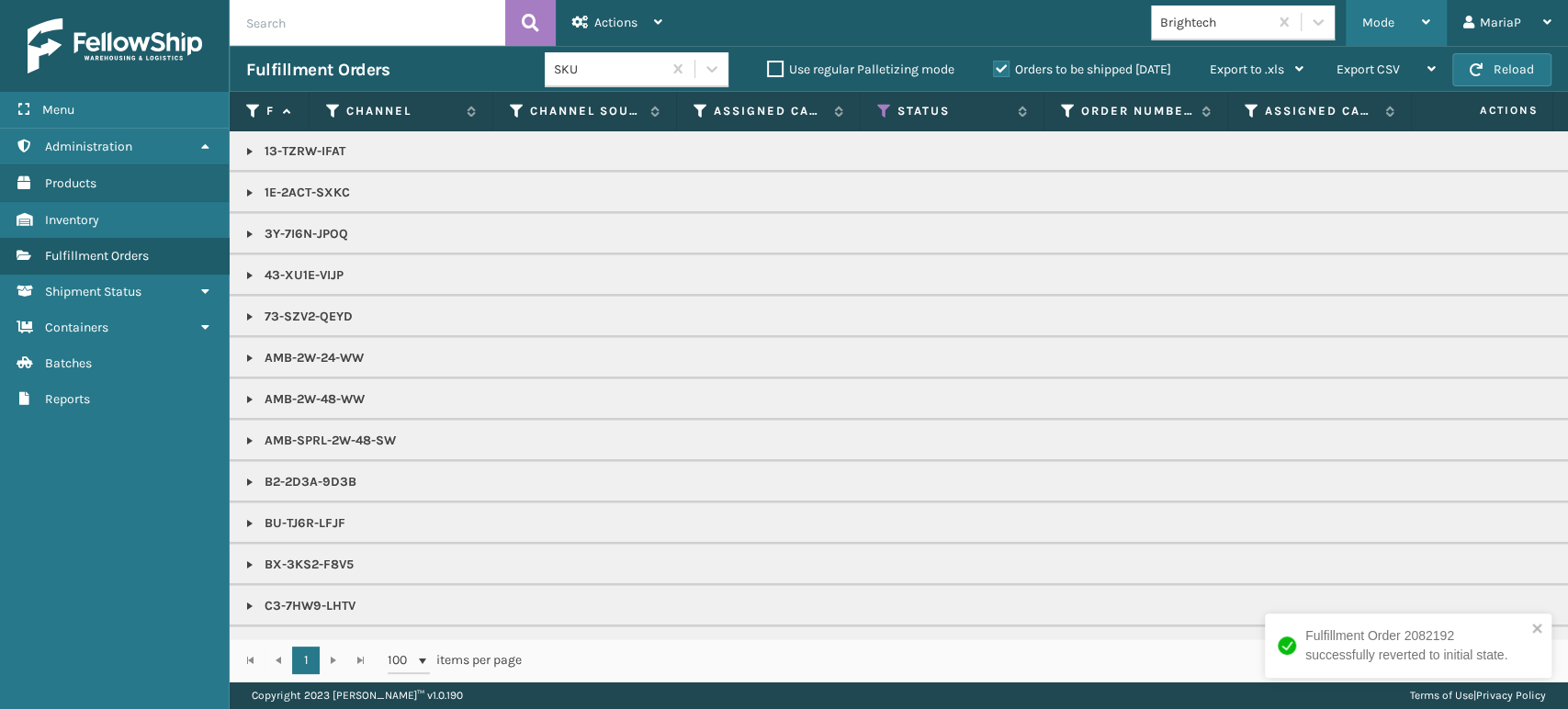
click at [1389, 2] on div "Mode" at bounding box center [1396, 23] width 68 height 46
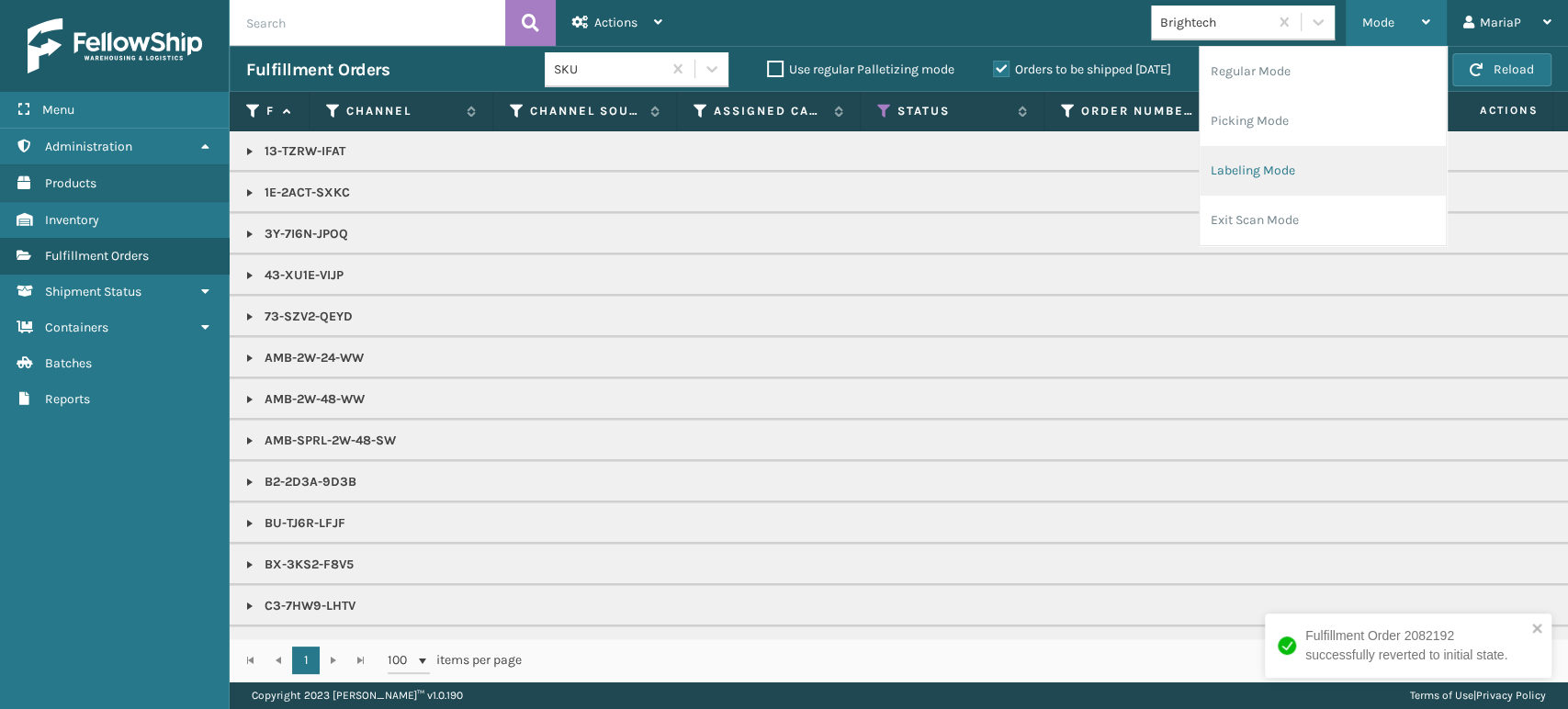
click at [1203, 174] on li "Labeling Mode" at bounding box center [1323, 171] width 246 height 50
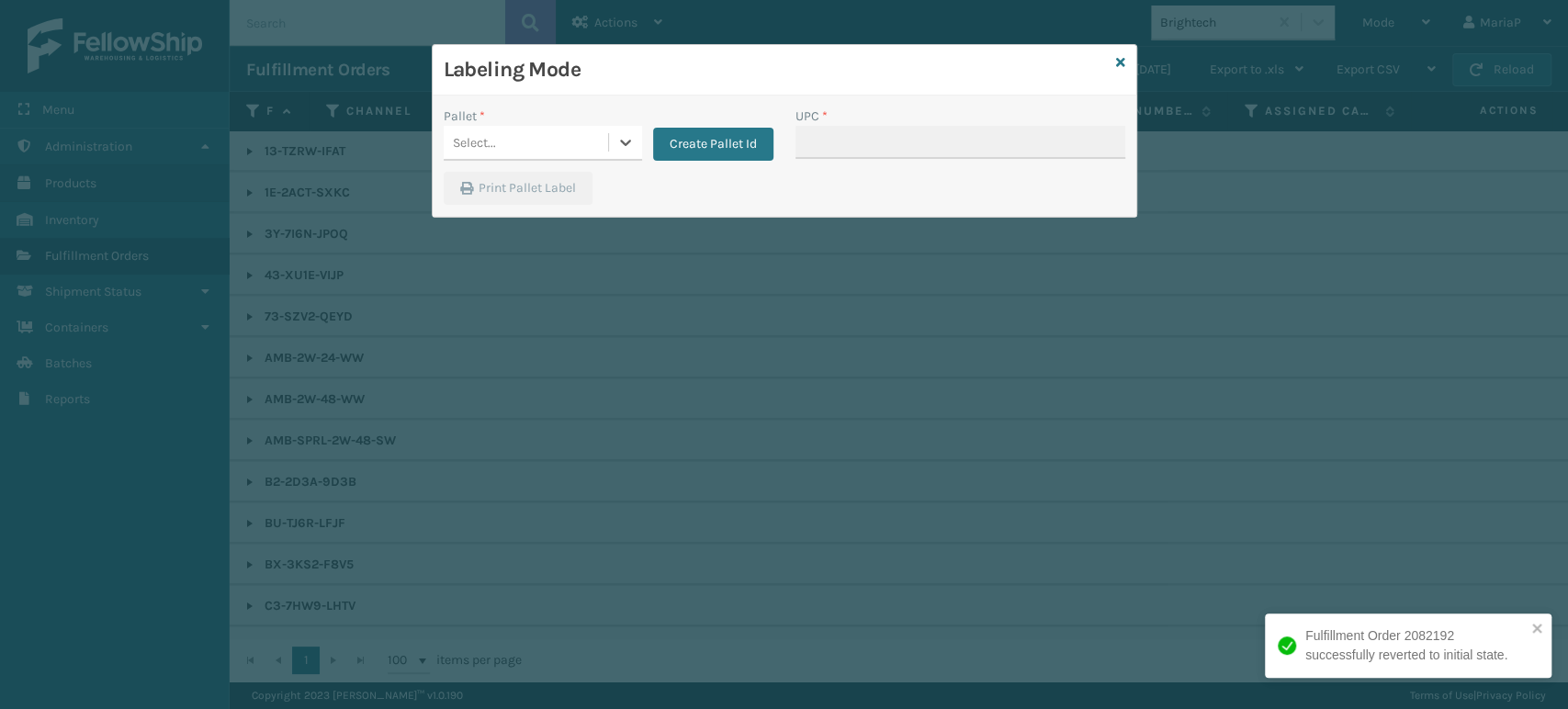
click at [560, 138] on div "Select..." at bounding box center [526, 143] width 164 height 30
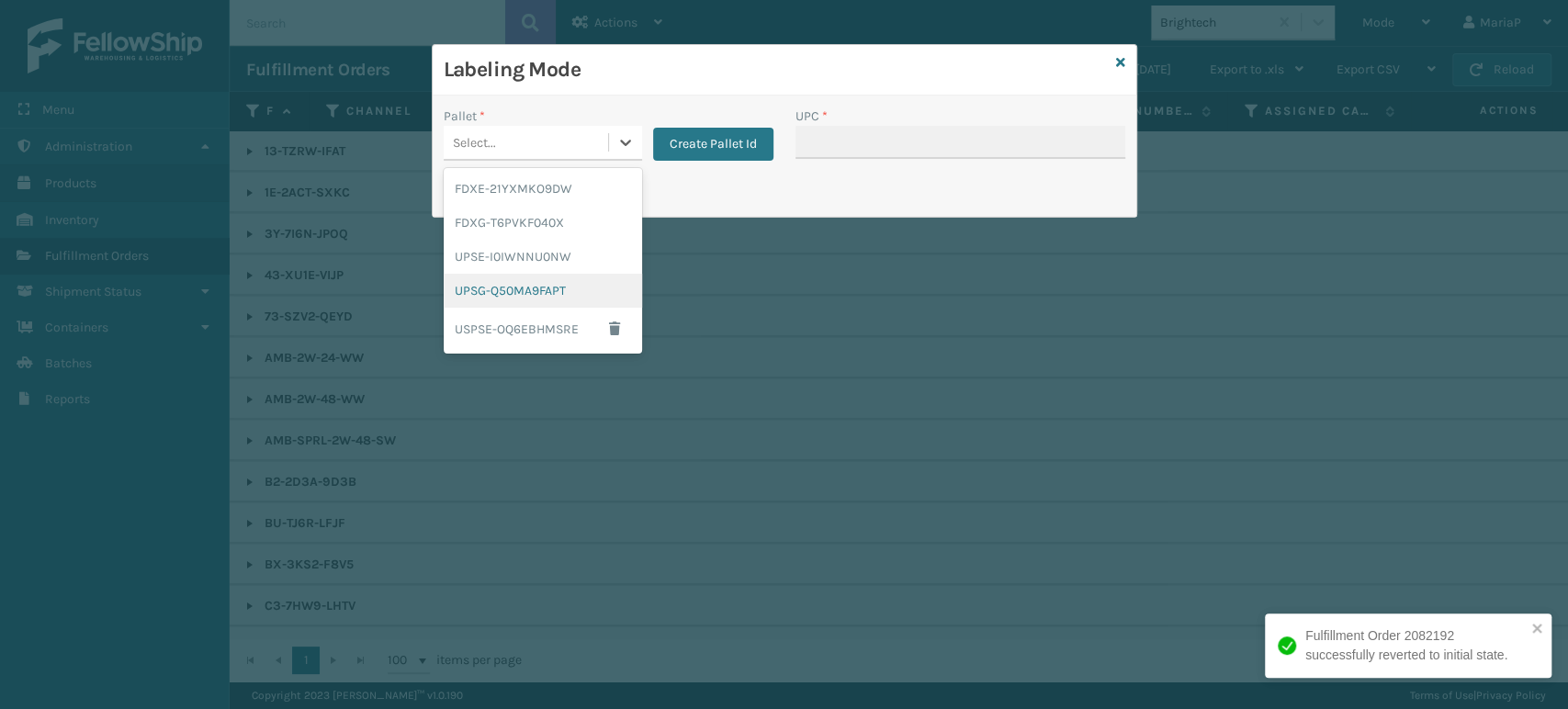
click at [526, 280] on div "UPSG-Q50MA9FAPT" at bounding box center [543, 291] width 198 height 34
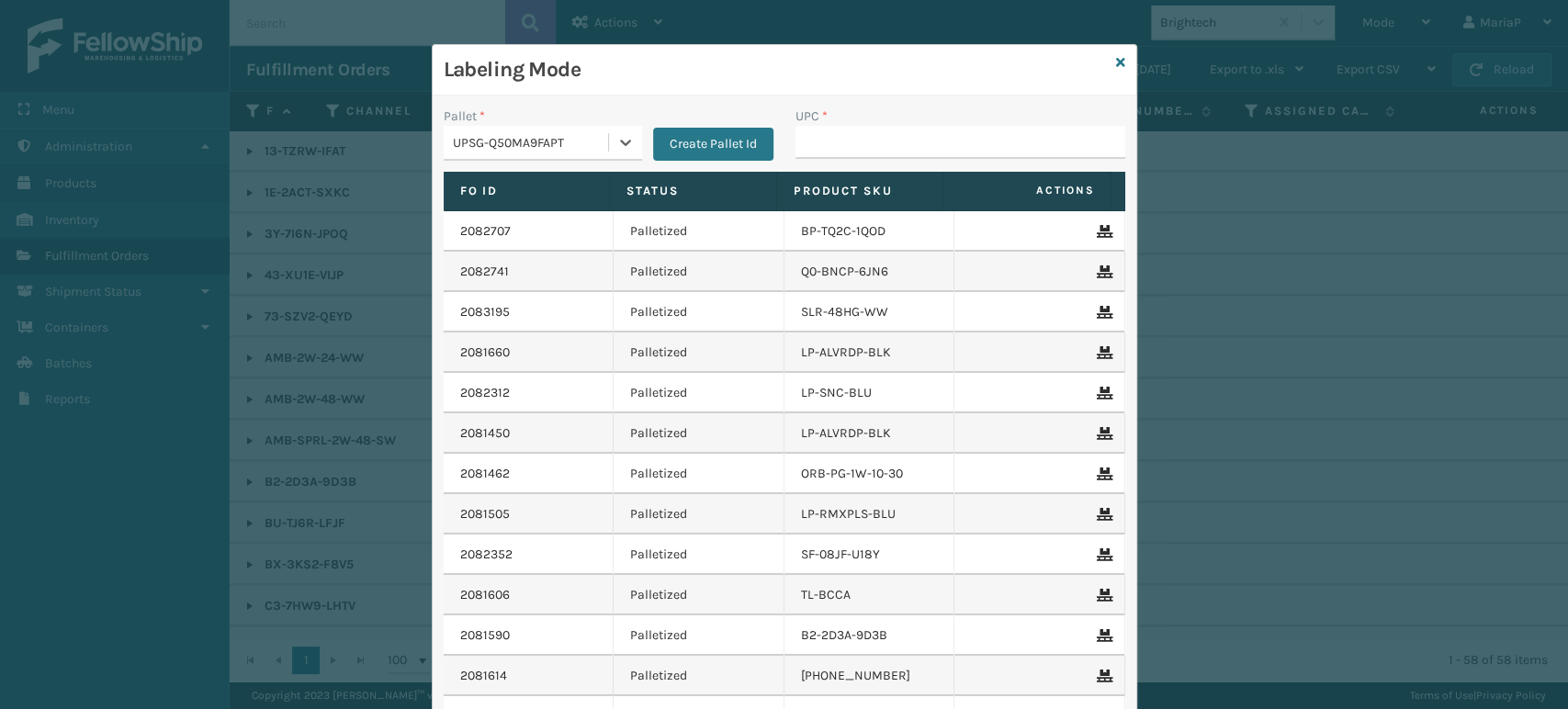
click at [539, 135] on div "UPSG-Q50MA9FAPT" at bounding box center [531, 143] width 157 height 19
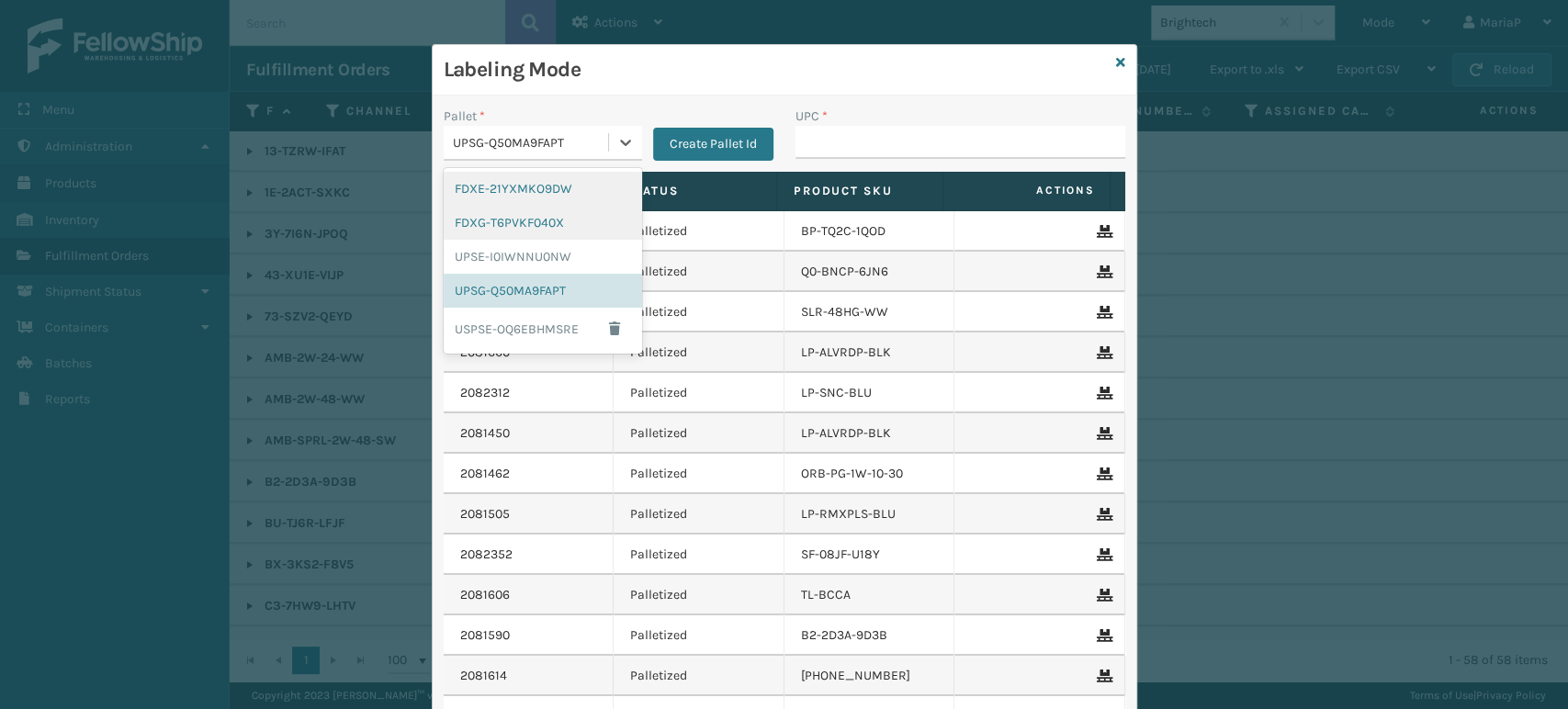
click at [546, 206] on div "FDXG-T6PVKF040X" at bounding box center [543, 223] width 198 height 34
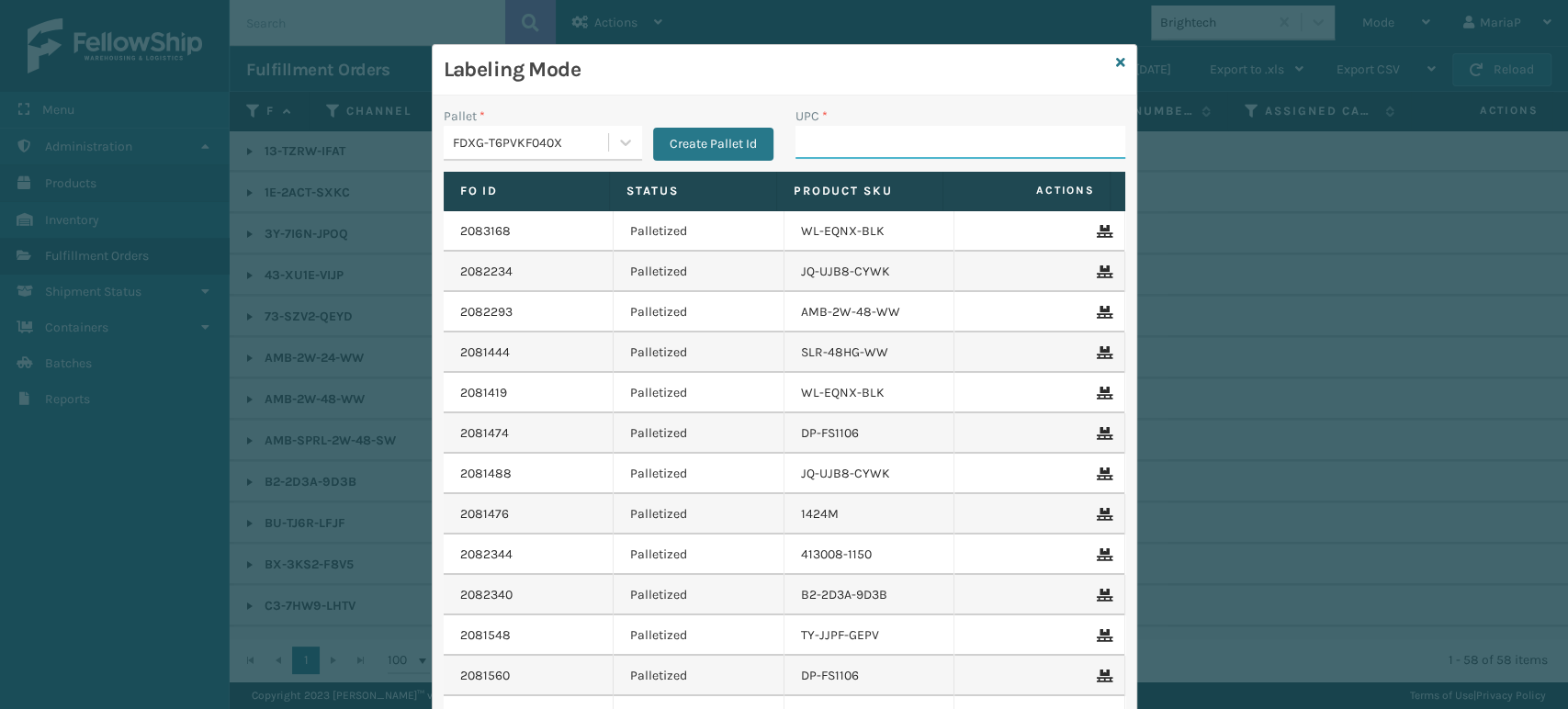
click at [874, 138] on input "UPC *" at bounding box center [960, 142] width 329 height 33
type input "850012486071"
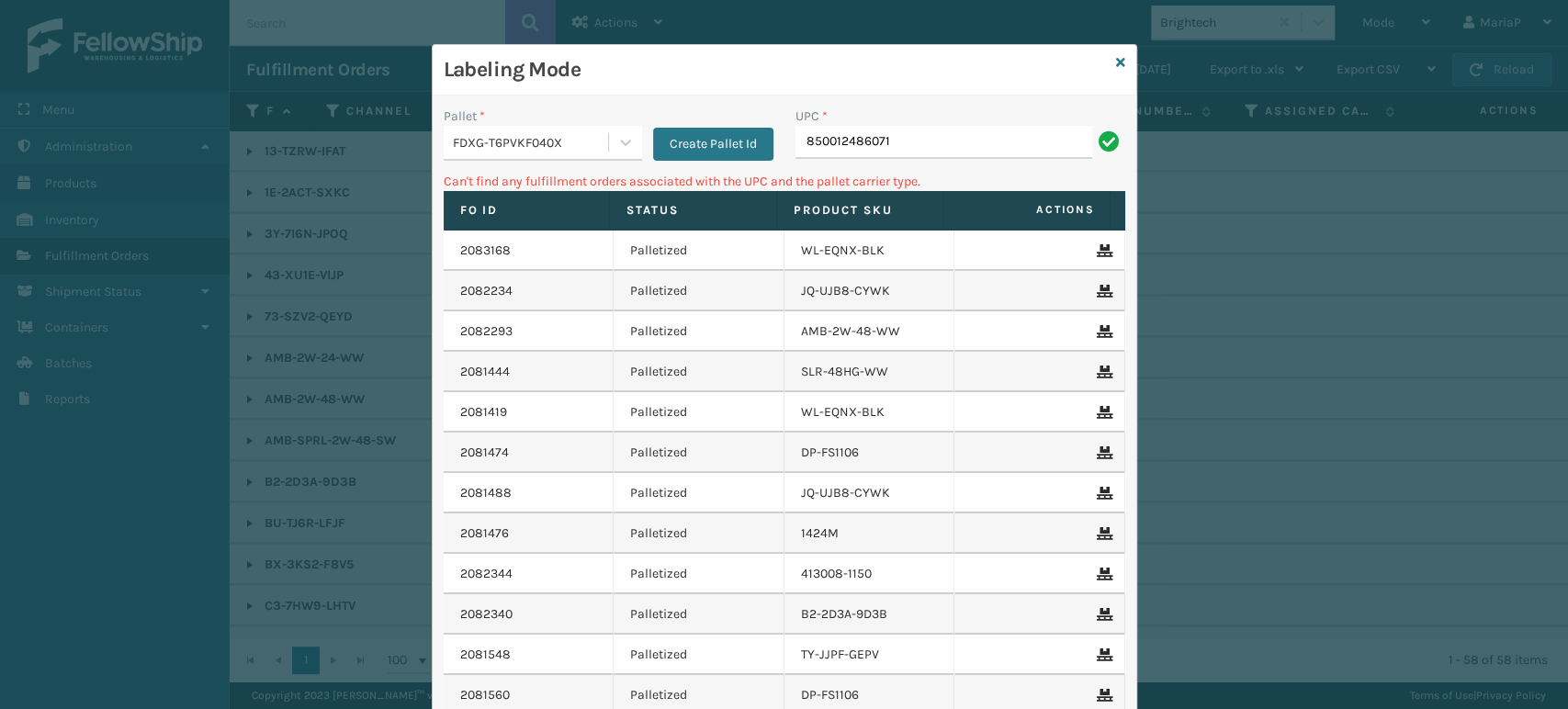
click at [878, 153] on input "850012486071" at bounding box center [944, 142] width 296 height 33
type input "850012486701"
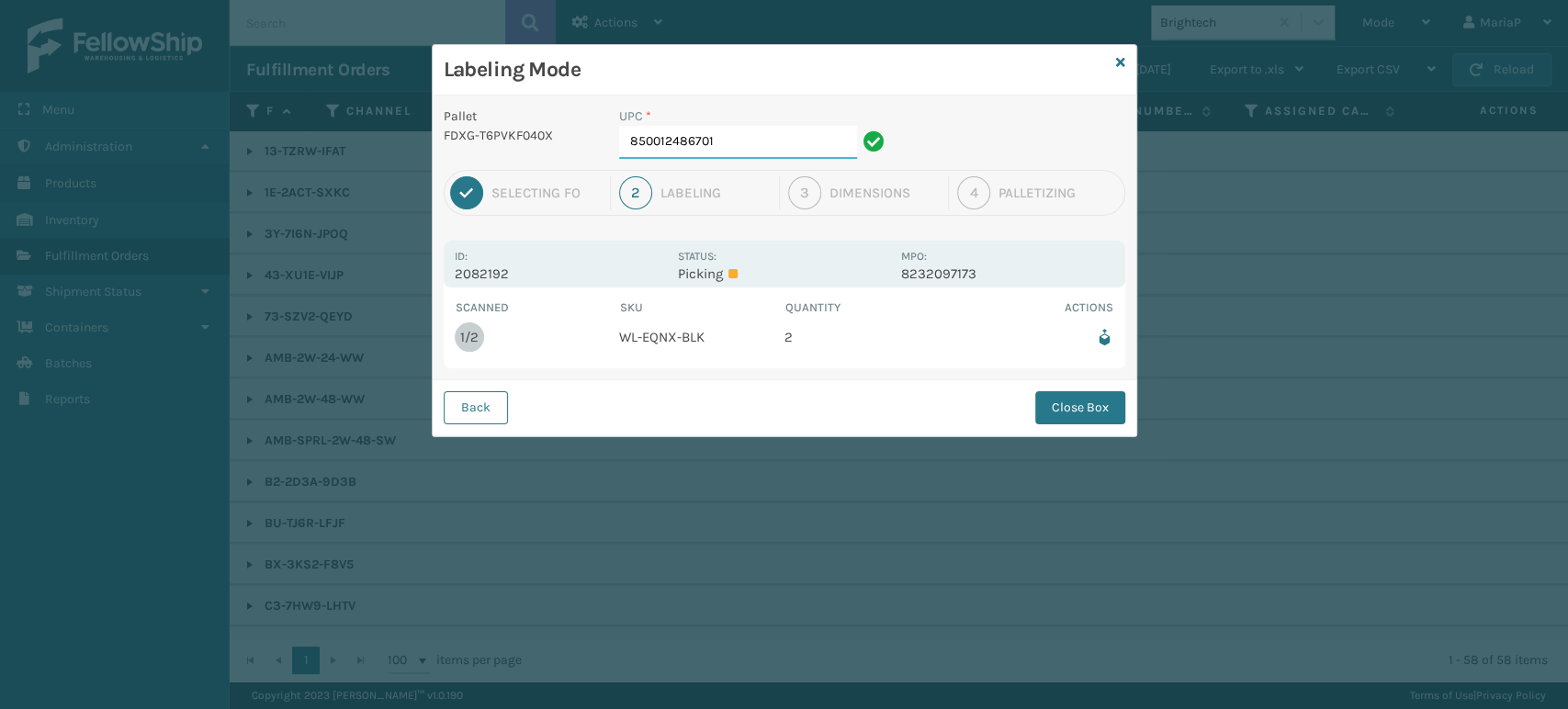
click at [807, 143] on input "850012486701" at bounding box center [738, 142] width 238 height 33
click at [1070, 410] on button "Close Box" at bounding box center [1079, 407] width 90 height 33
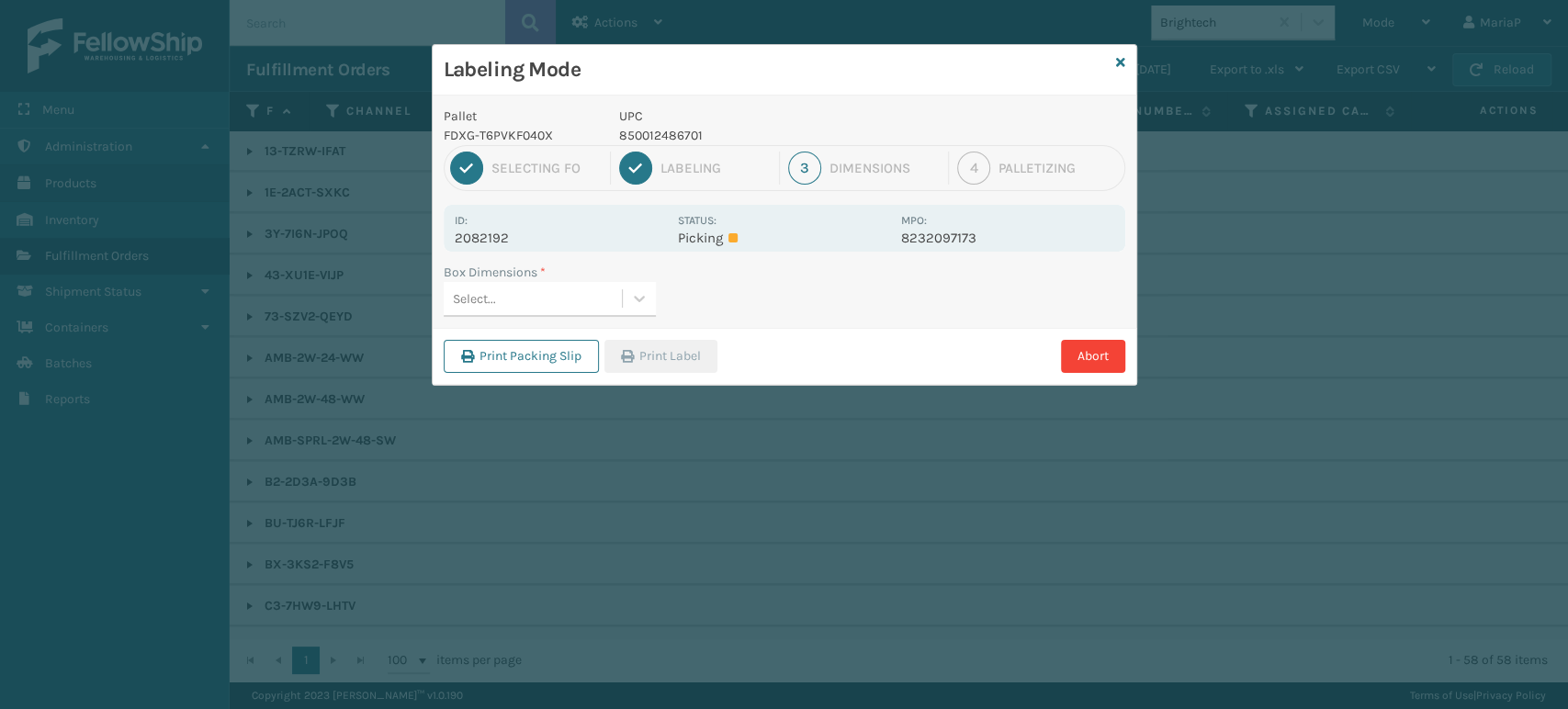
drag, startPoint x: 535, startPoint y: 278, endPoint x: 535, endPoint y: 293, distance: 15.0
click at [535, 279] on label "Box Dimensions *" at bounding box center [495, 272] width 102 height 19
click at [537, 316] on div "Box Dimensions * Select..." at bounding box center [784, 295] width 703 height 65
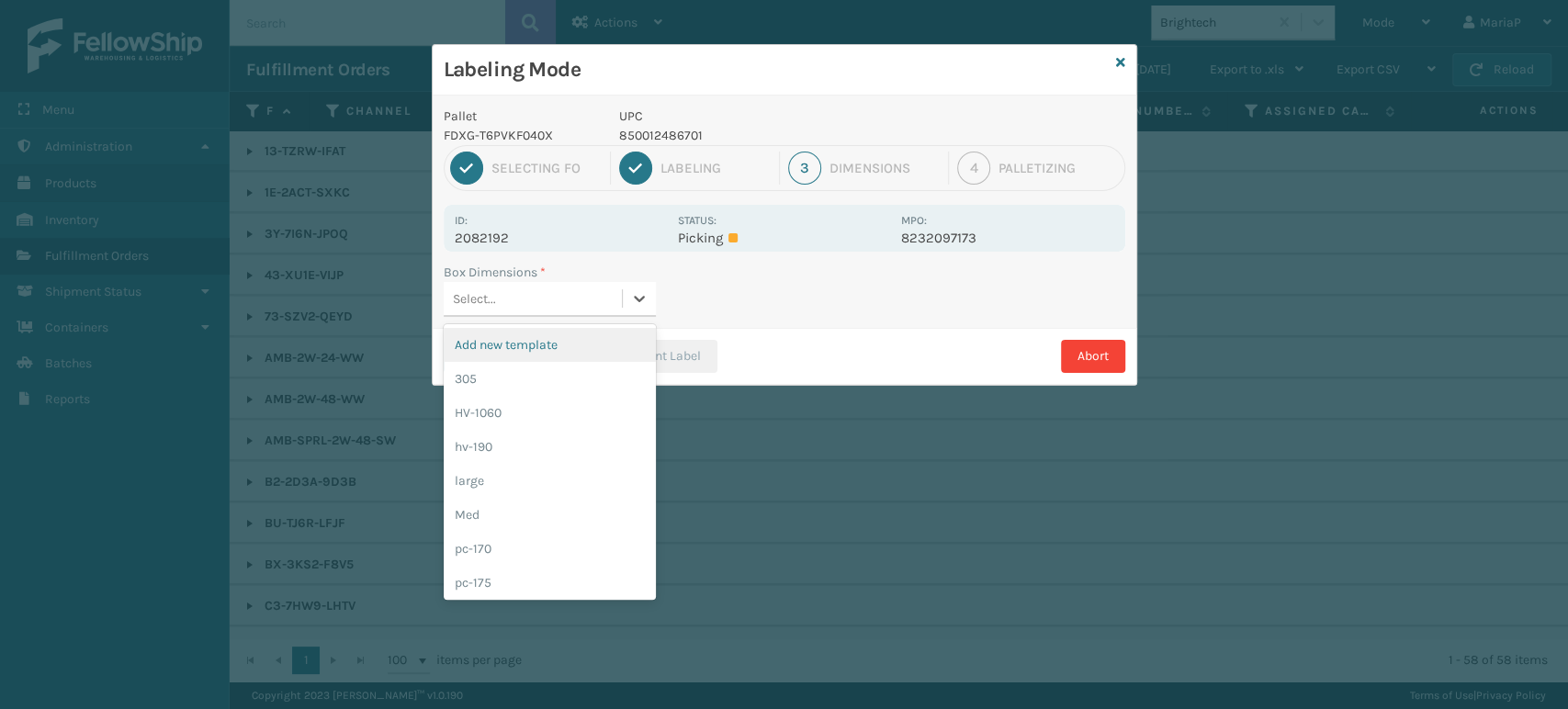
click at [589, 292] on div "Select..." at bounding box center [532, 299] width 178 height 30
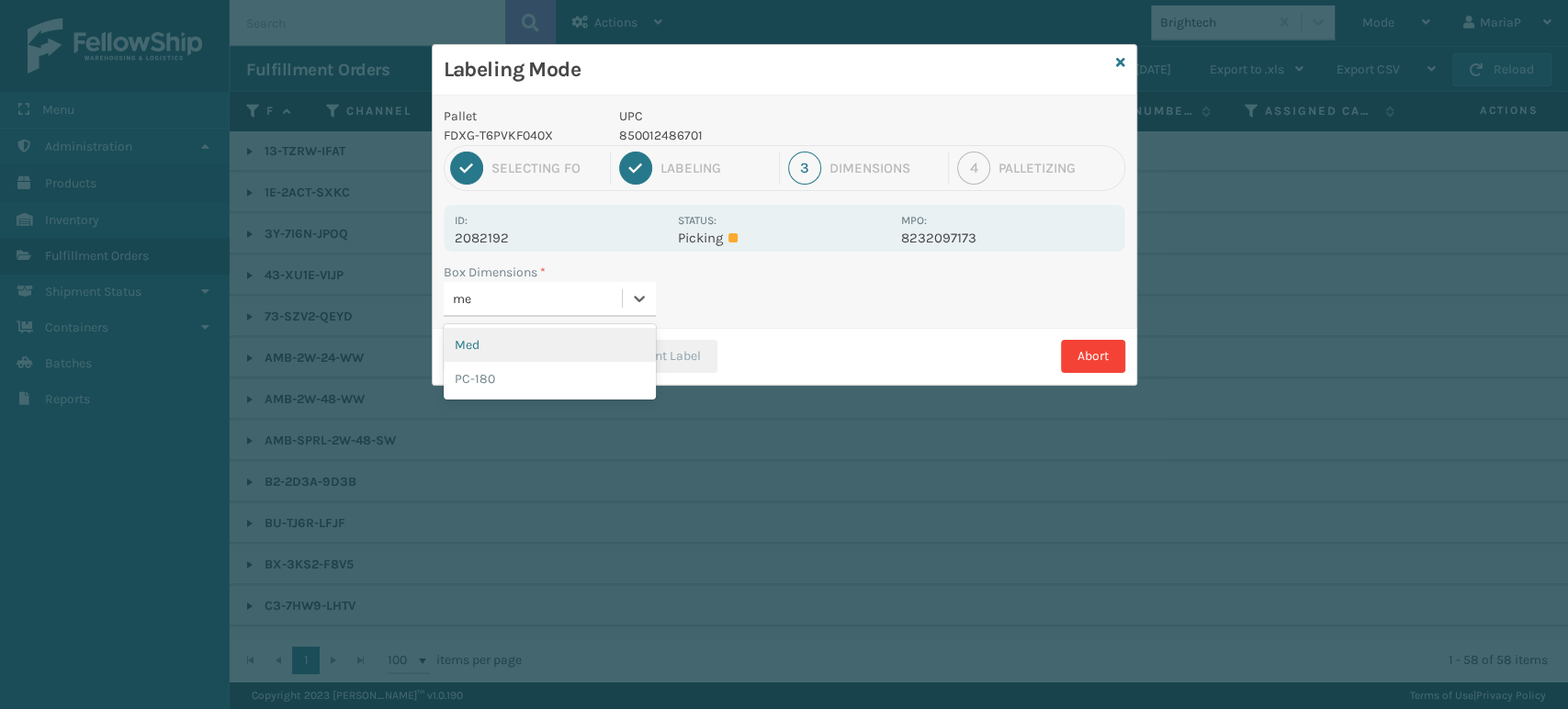
type input "med"
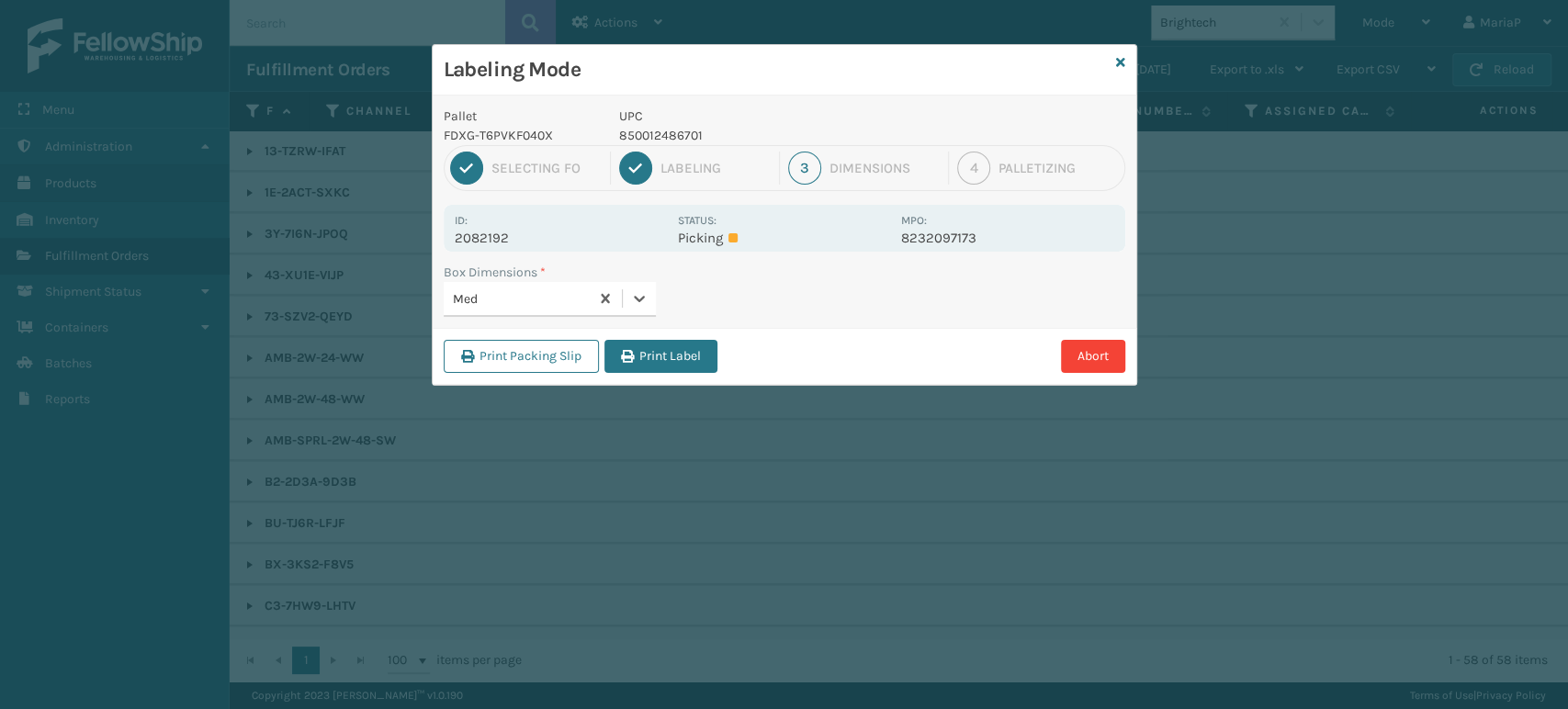
click at [724, 341] on div "Abort" at bounding box center [924, 356] width 402 height 33
click at [698, 355] on button "Print Label" at bounding box center [661, 356] width 113 height 33
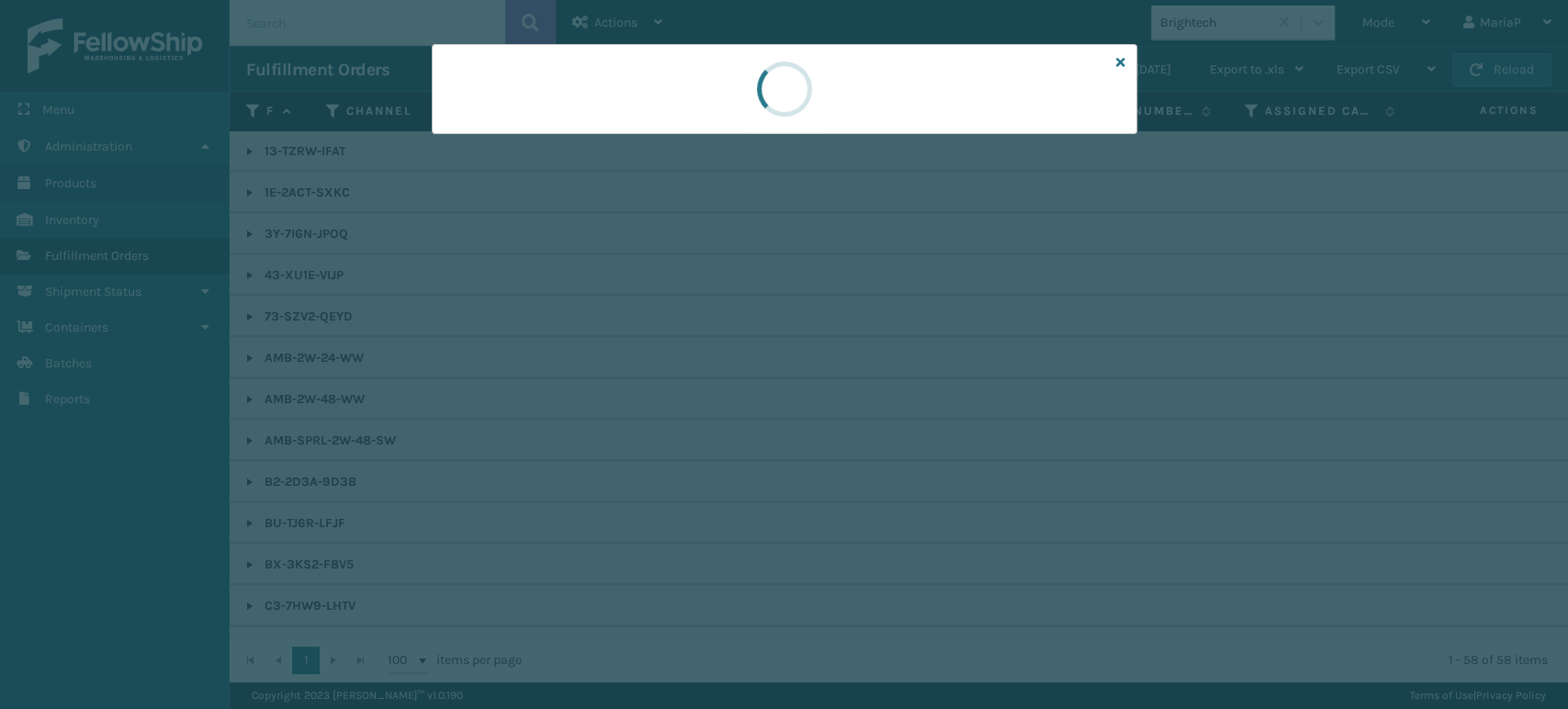
click at [698, 355] on div at bounding box center [784, 354] width 1568 height 709
click at [700, 352] on div at bounding box center [784, 354] width 1568 height 709
click at [712, 347] on div at bounding box center [784, 354] width 1568 height 709
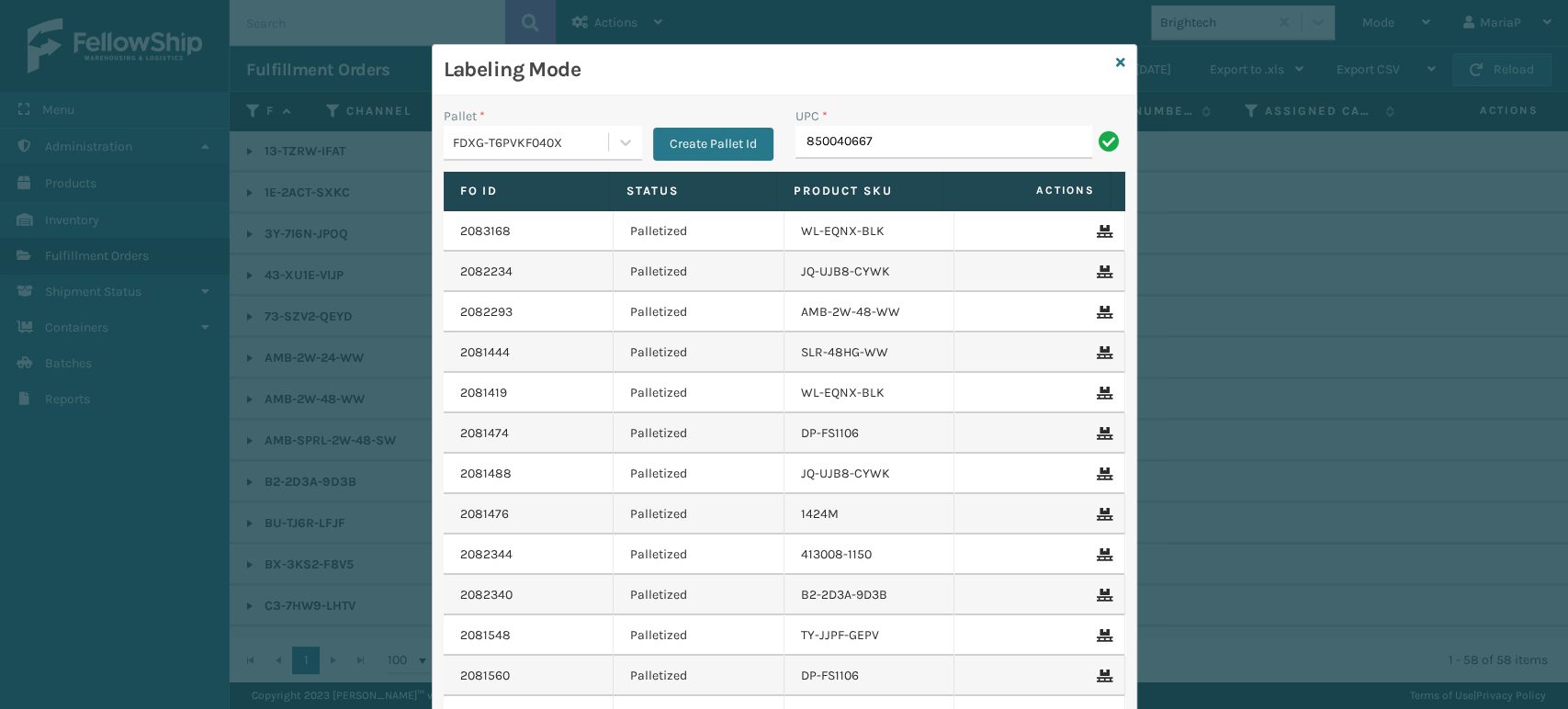
type input "8500406670"
type input "850040667592"
type input "858100007920"
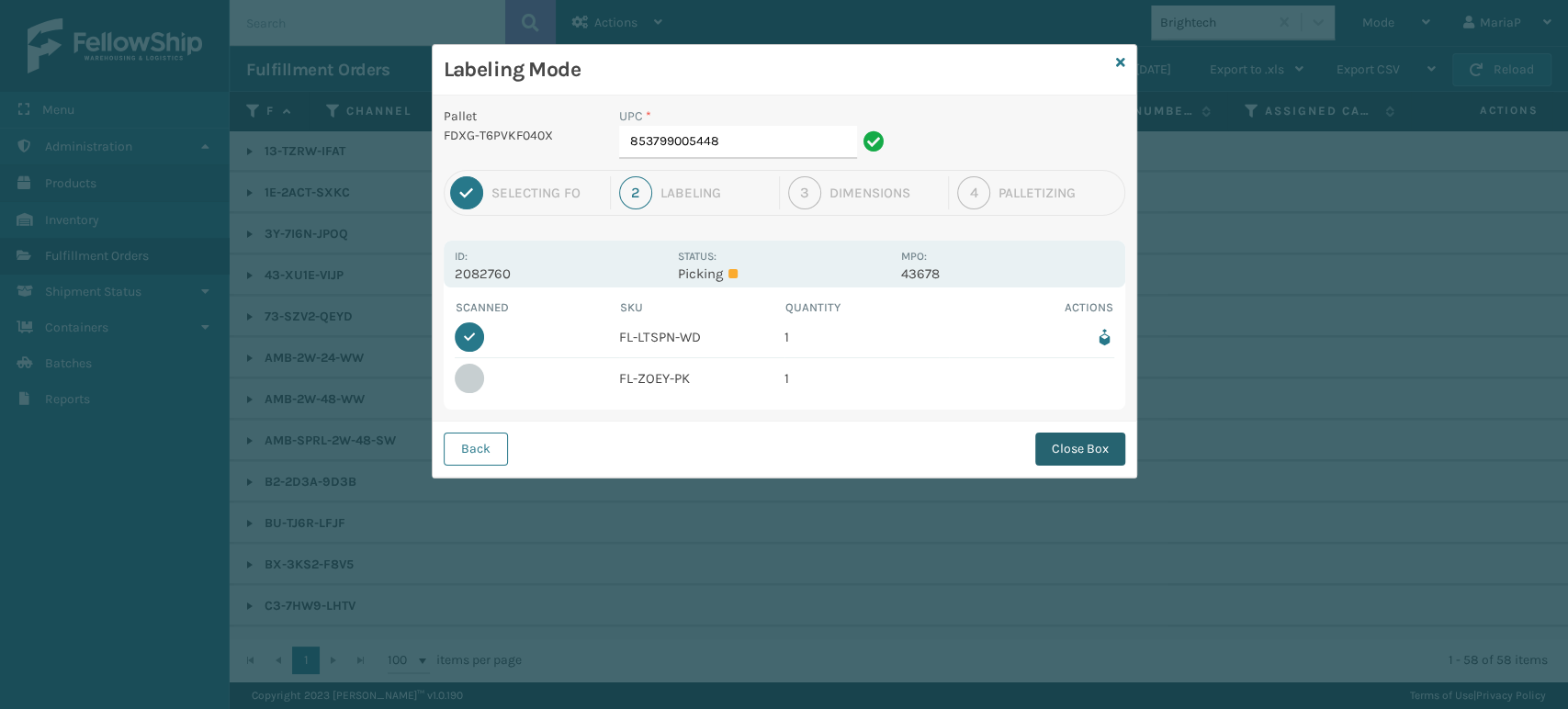
click at [1039, 461] on button "Close Box" at bounding box center [1079, 448] width 90 height 33
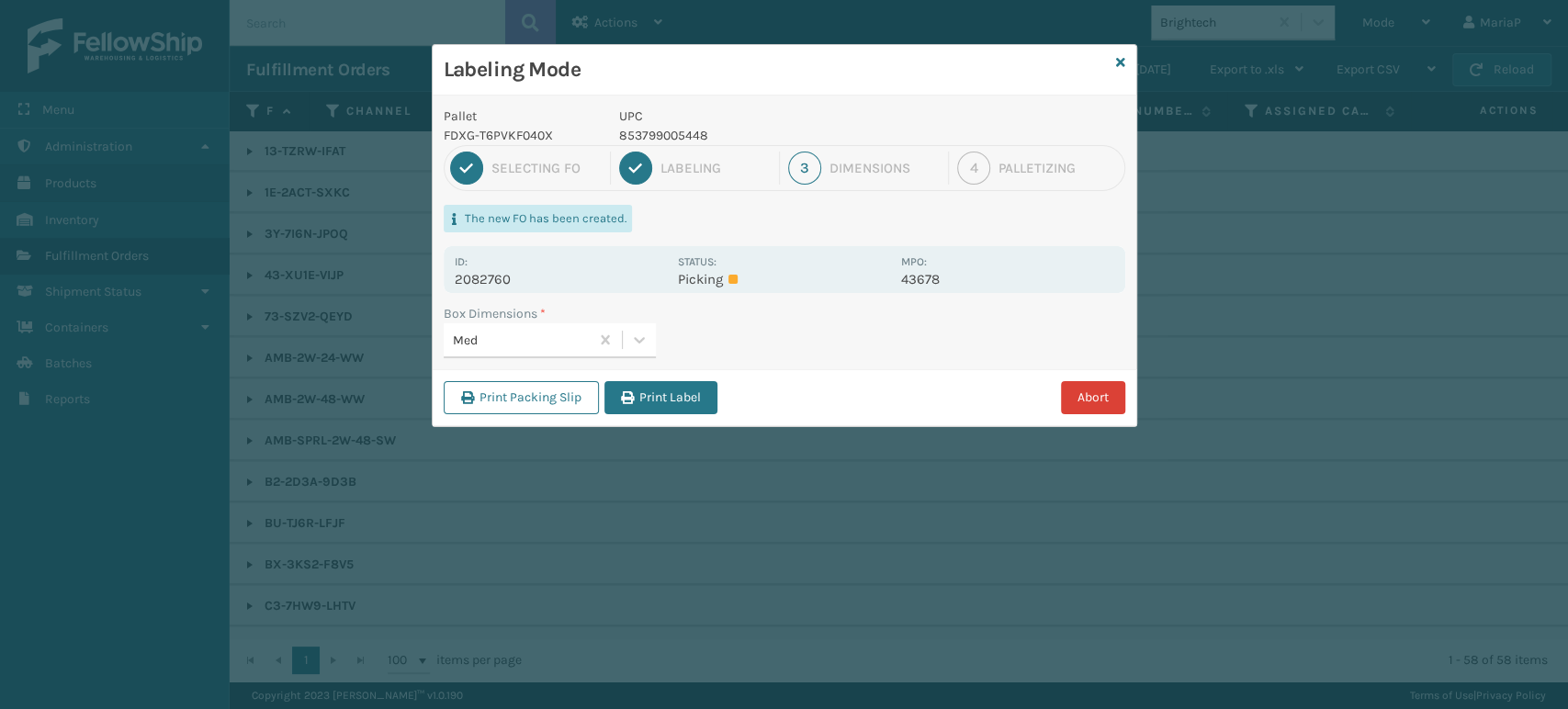
click at [1080, 397] on button "Abort" at bounding box center [1093, 397] width 64 height 33
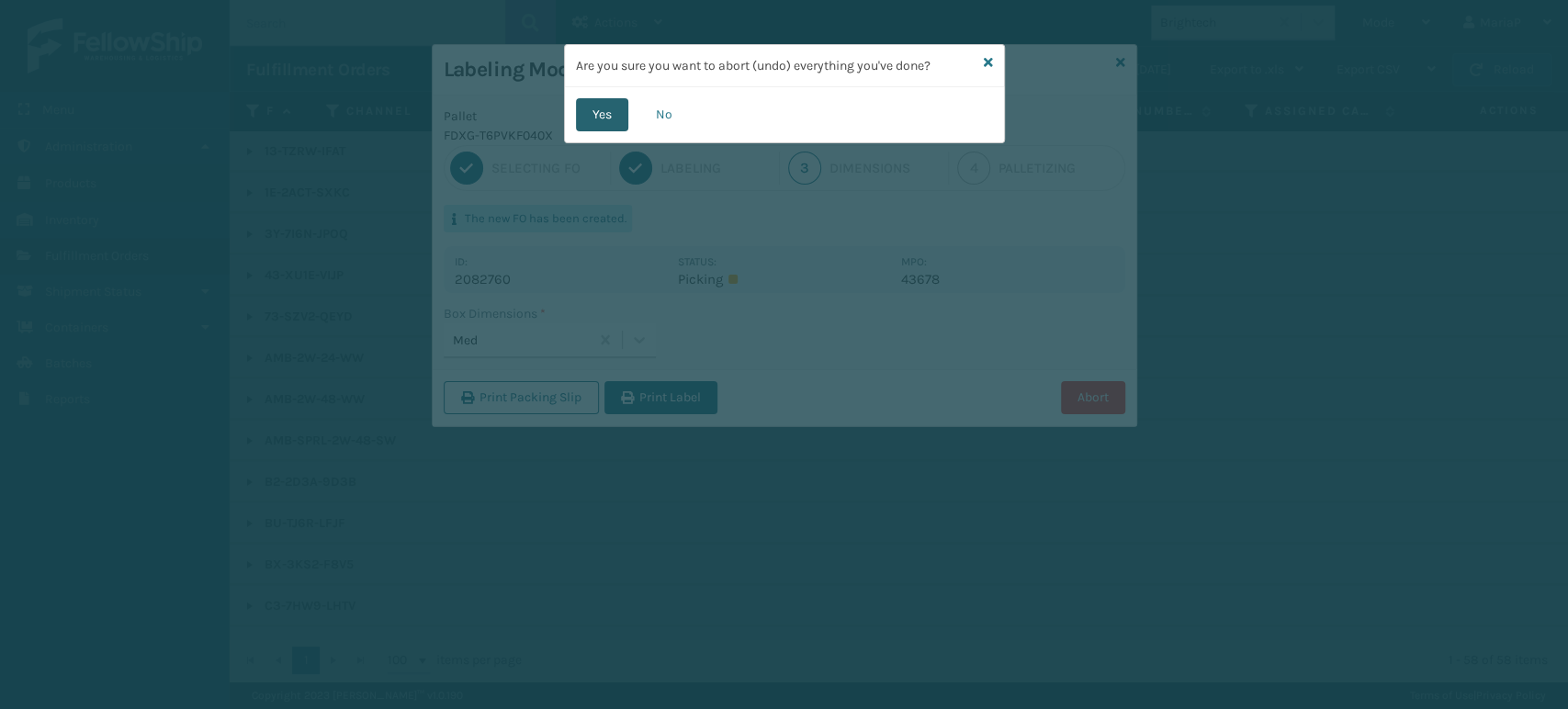
click at [619, 110] on button "Yes" at bounding box center [601, 114] width 52 height 33
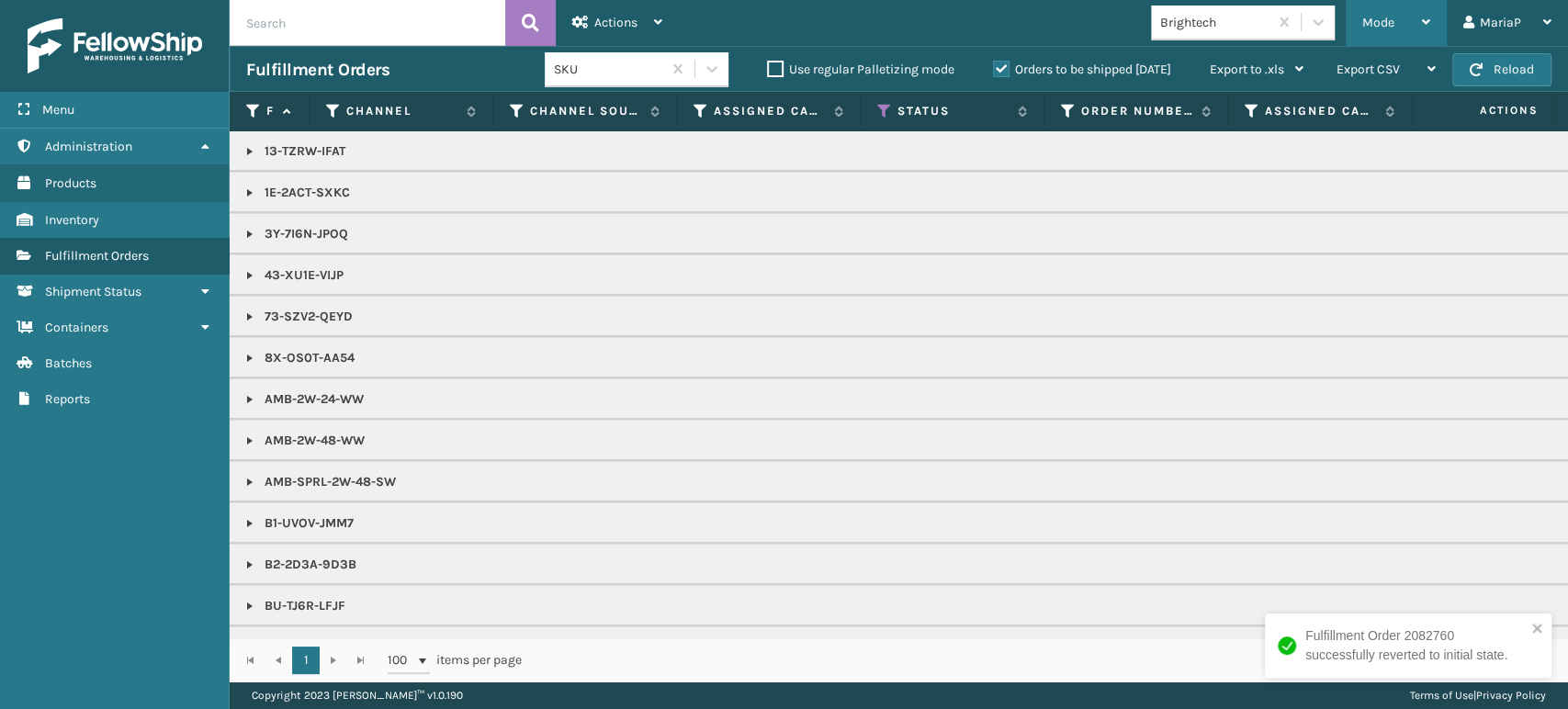
click at [1378, 24] on span "Mode" at bounding box center [1378, 23] width 32 height 16
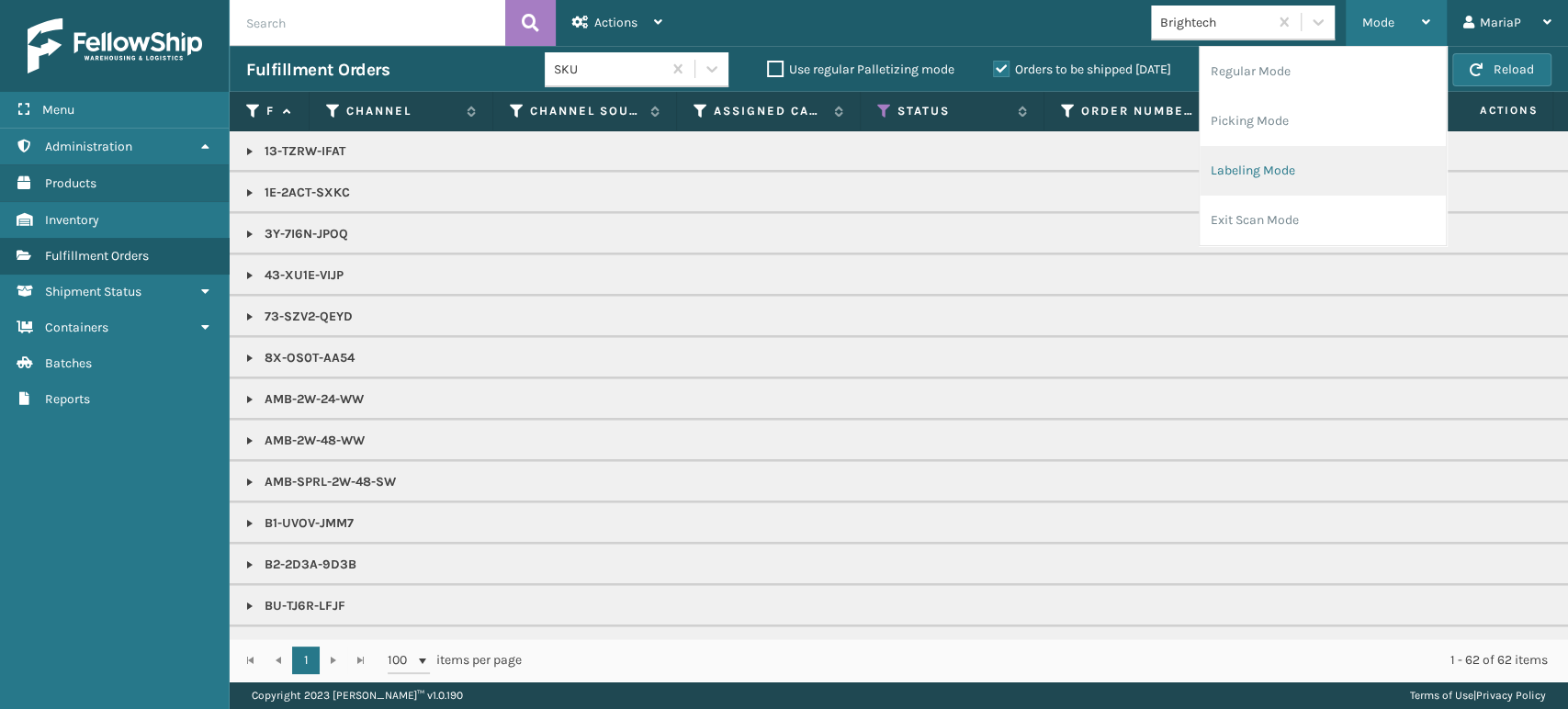
click at [1325, 166] on li "Labeling Mode" at bounding box center [1323, 171] width 246 height 50
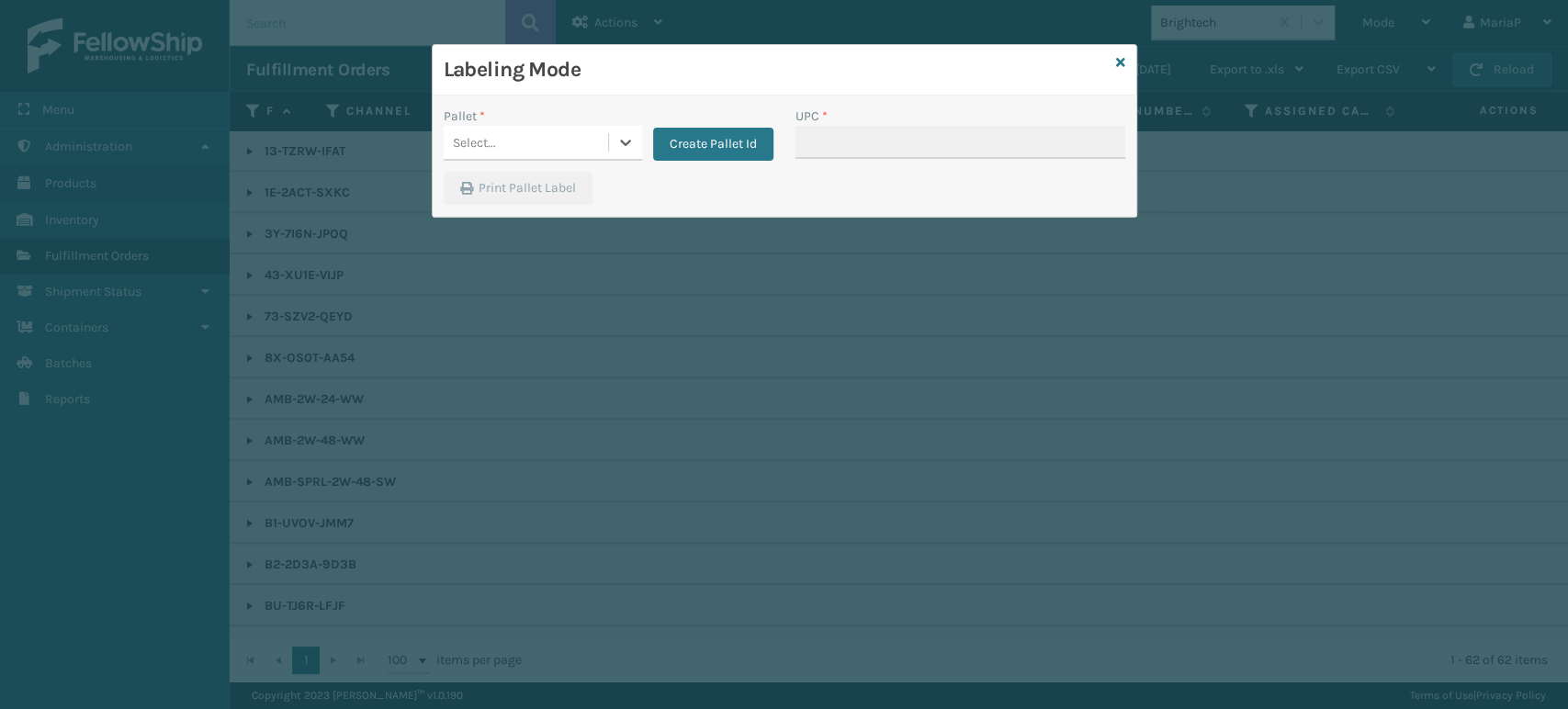
click at [518, 139] on div "Select..." at bounding box center [526, 143] width 164 height 30
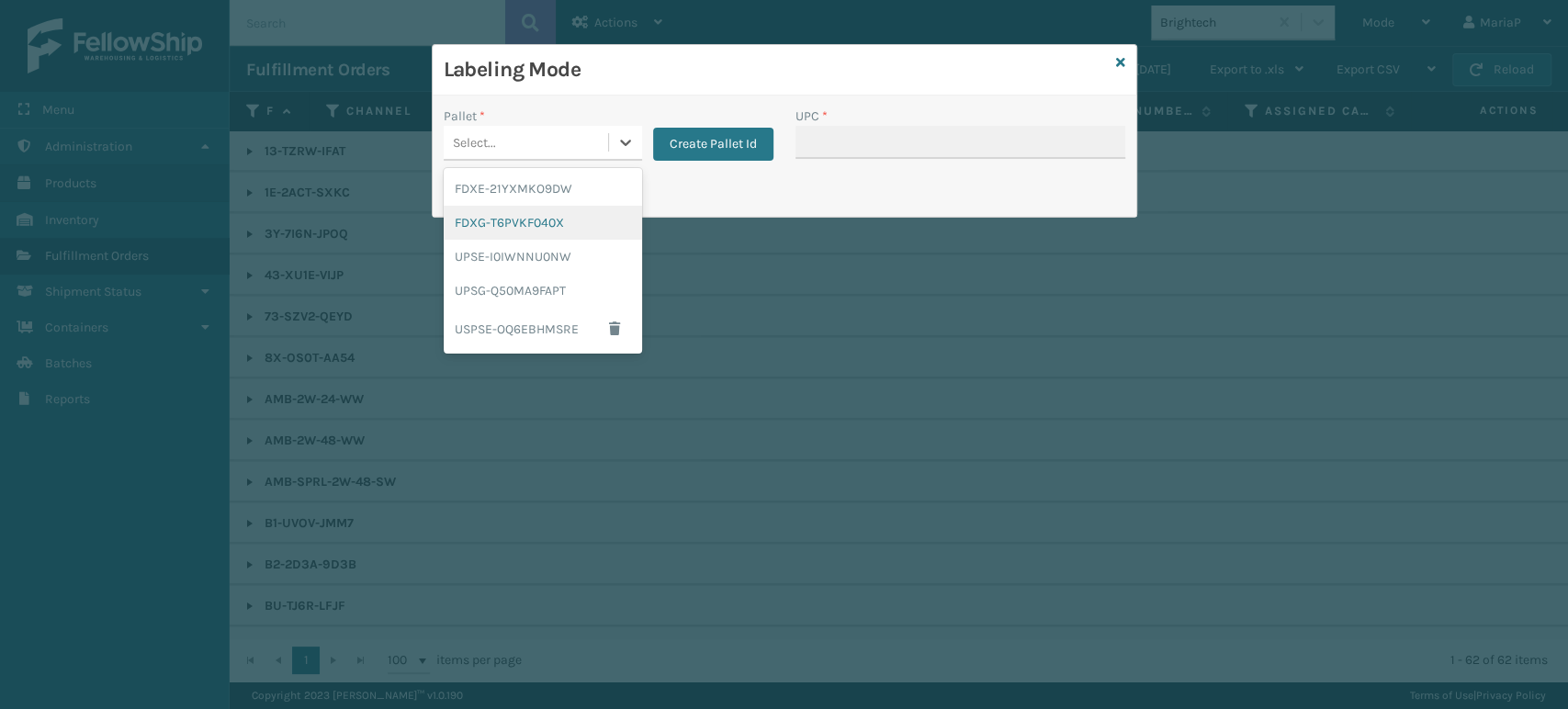
click at [510, 226] on div "FDXG-T6PVKF040X" at bounding box center [543, 223] width 198 height 34
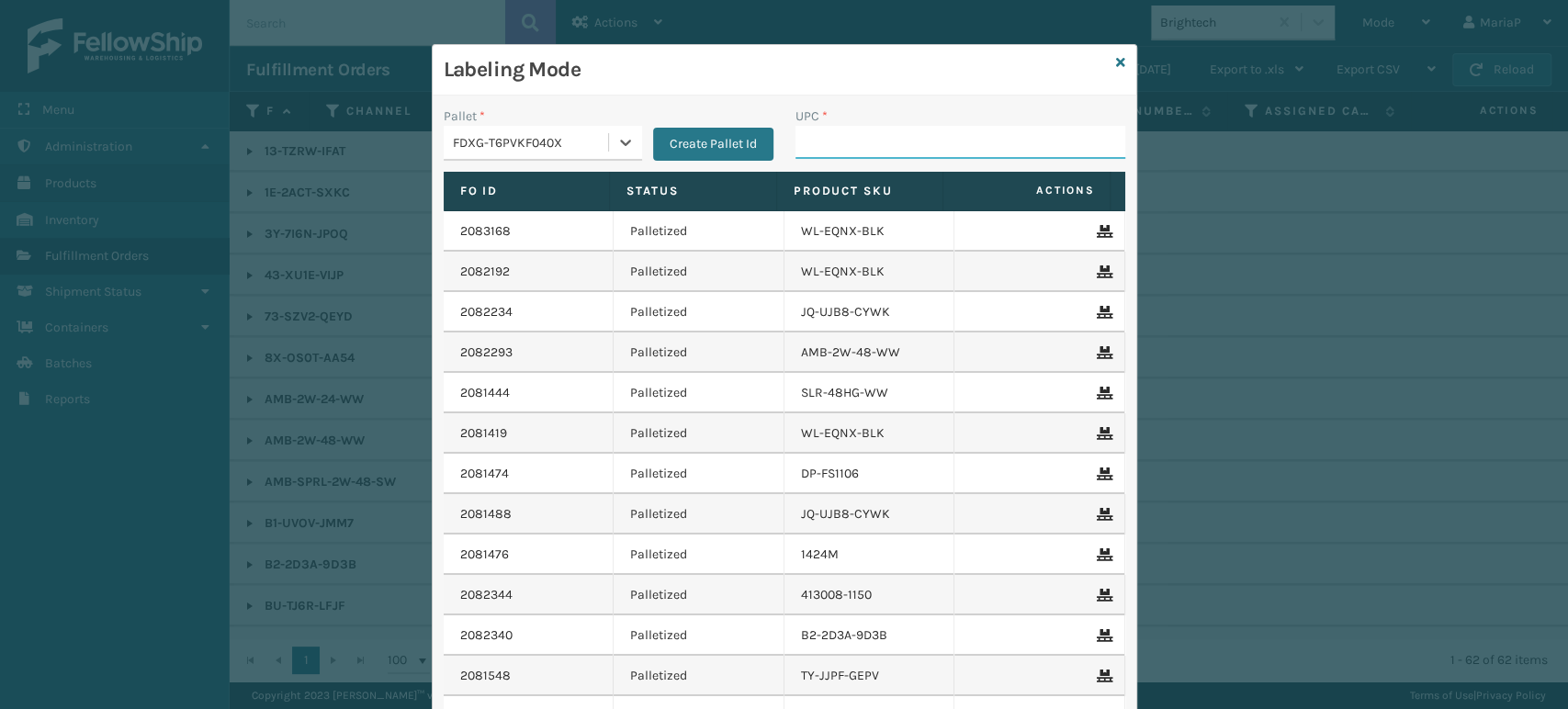
click at [818, 153] on input "UPC *" at bounding box center [960, 142] width 329 height 33
type input "8500124"
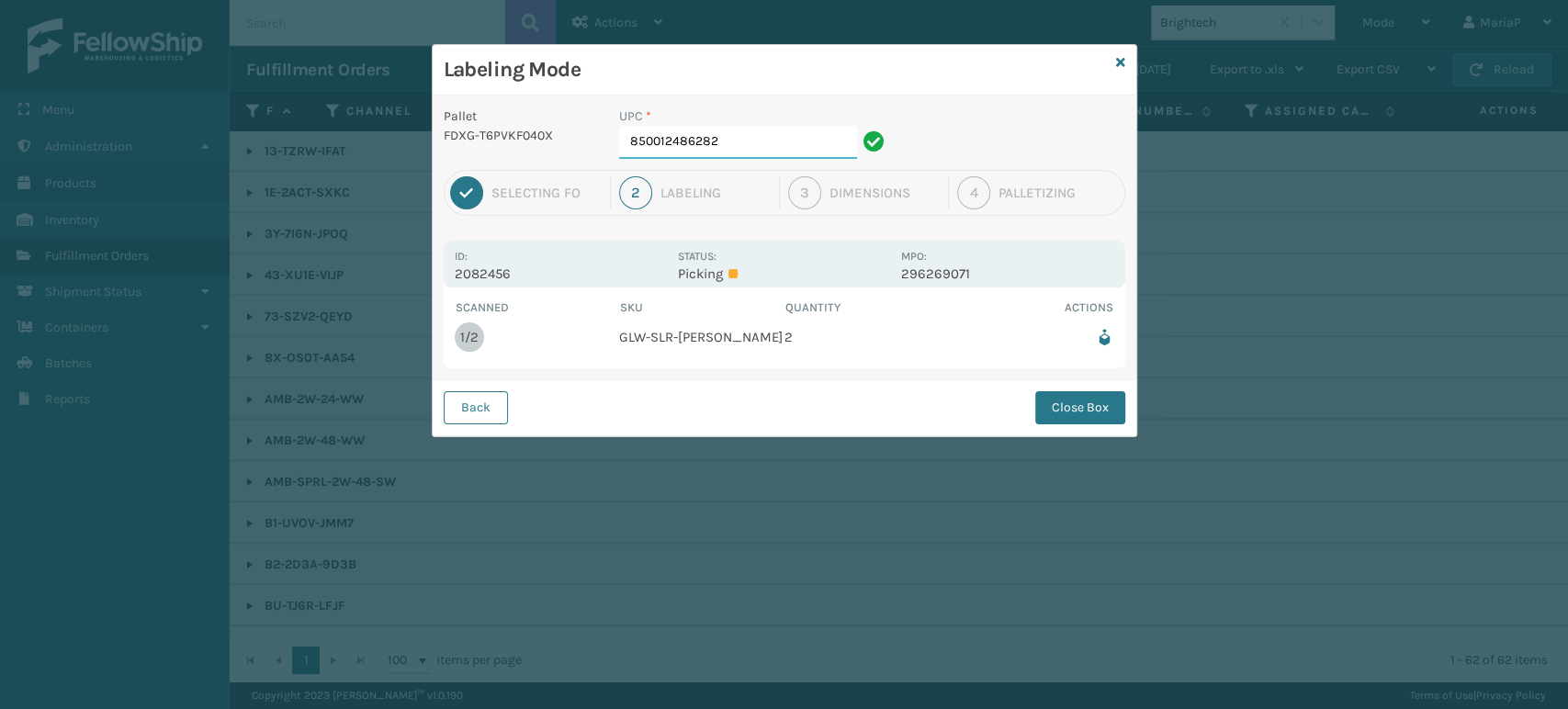
click at [717, 153] on input "850012486282" at bounding box center [738, 142] width 238 height 33
click at [1102, 399] on button "Close Box" at bounding box center [1079, 407] width 90 height 33
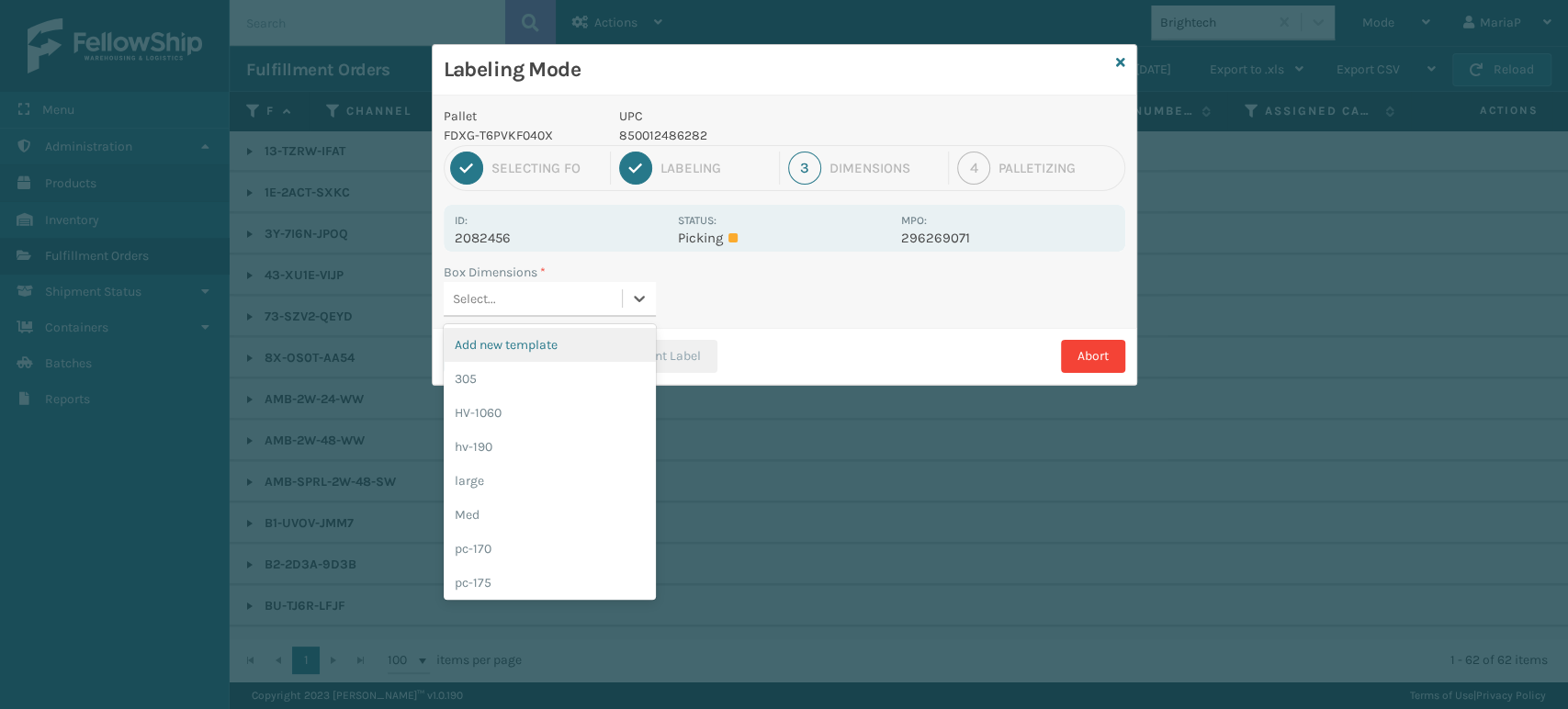
click at [541, 296] on div "Select..." at bounding box center [532, 299] width 178 height 30
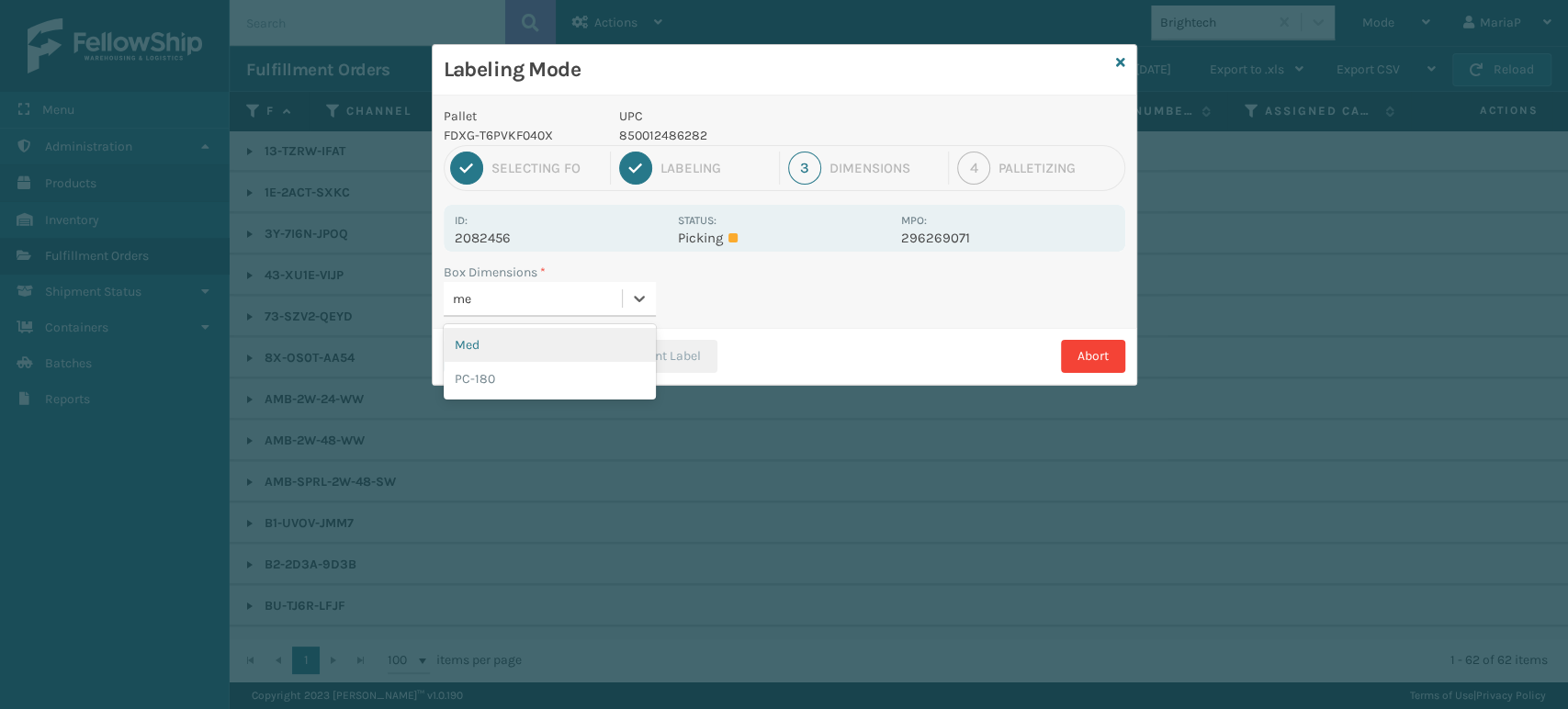
type input "med"
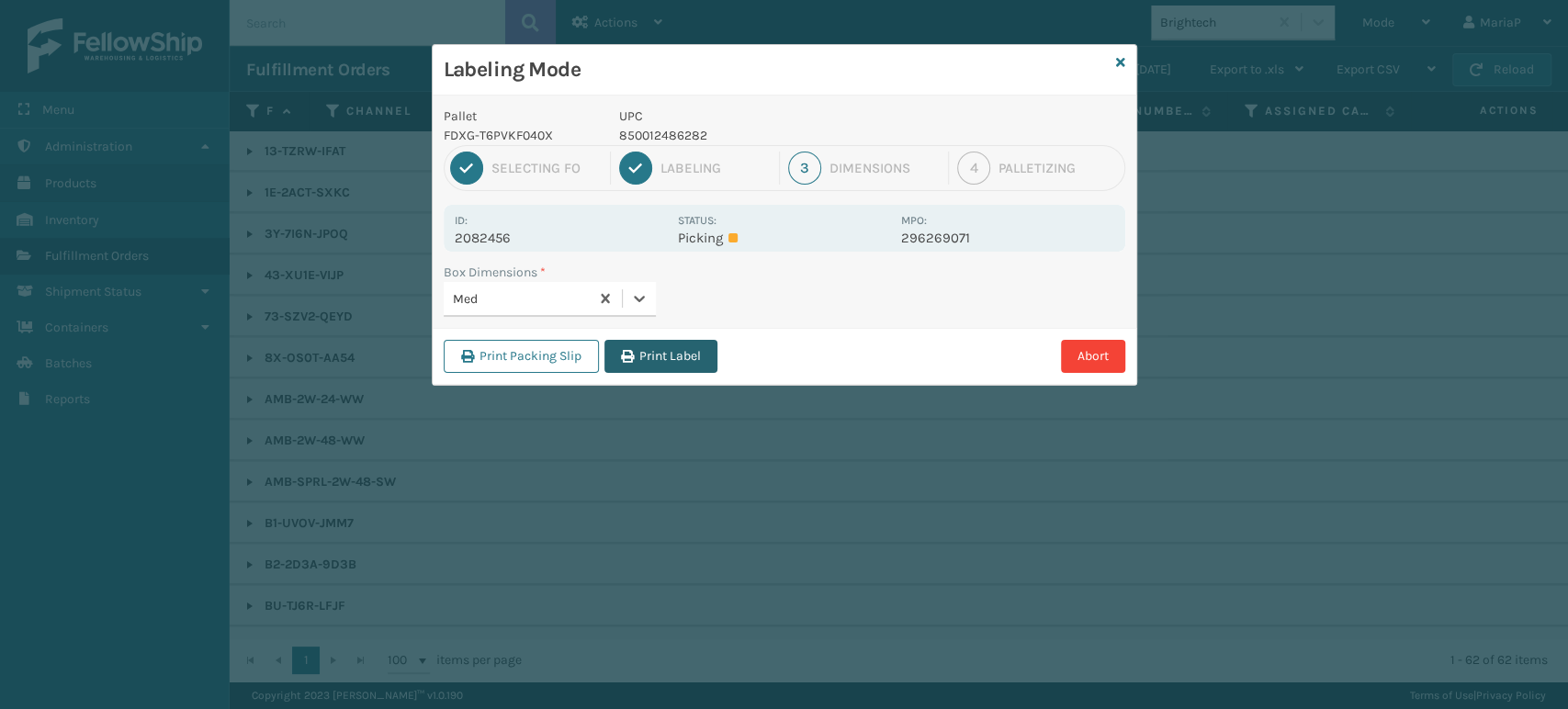
click at [699, 350] on button "Print Label" at bounding box center [661, 356] width 113 height 33
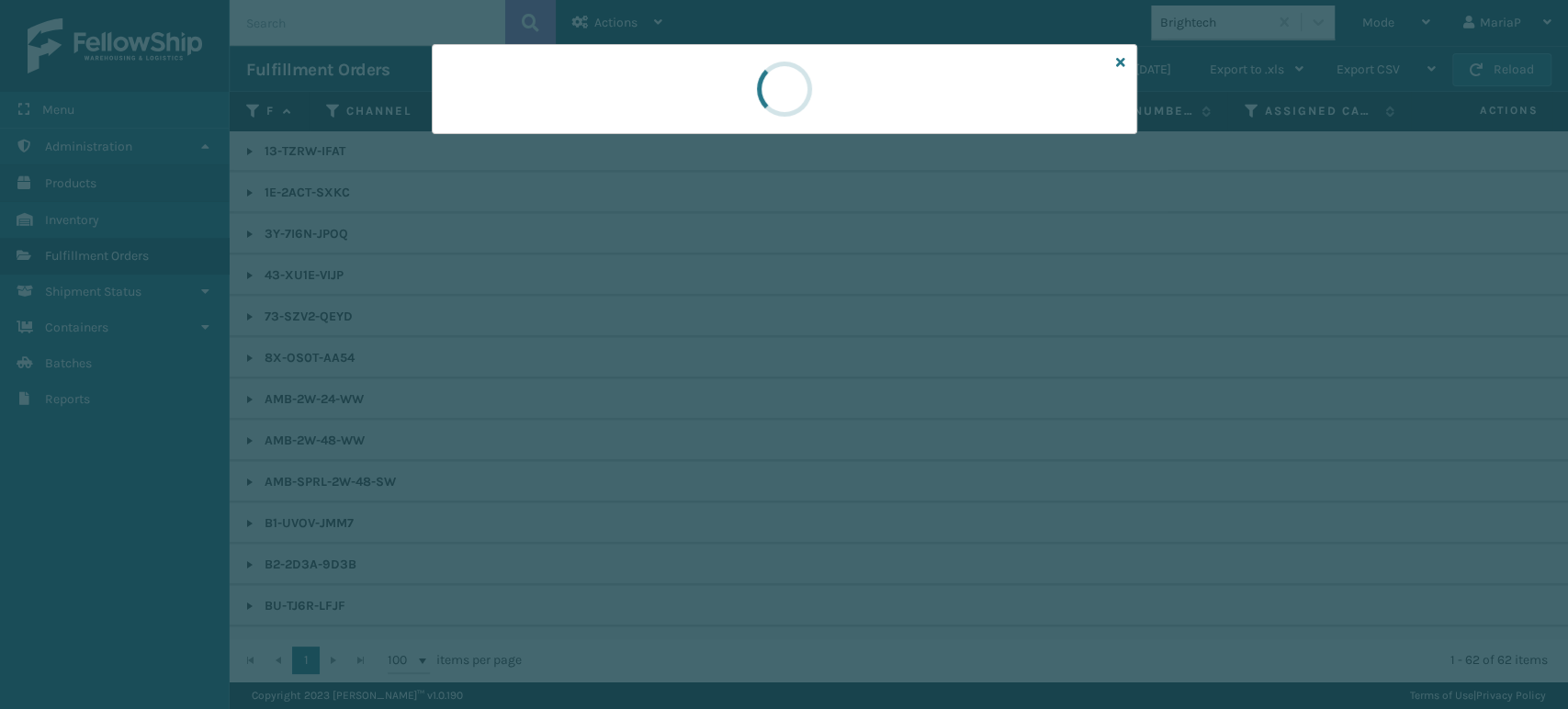
click at [699, 349] on div at bounding box center [784, 354] width 1568 height 709
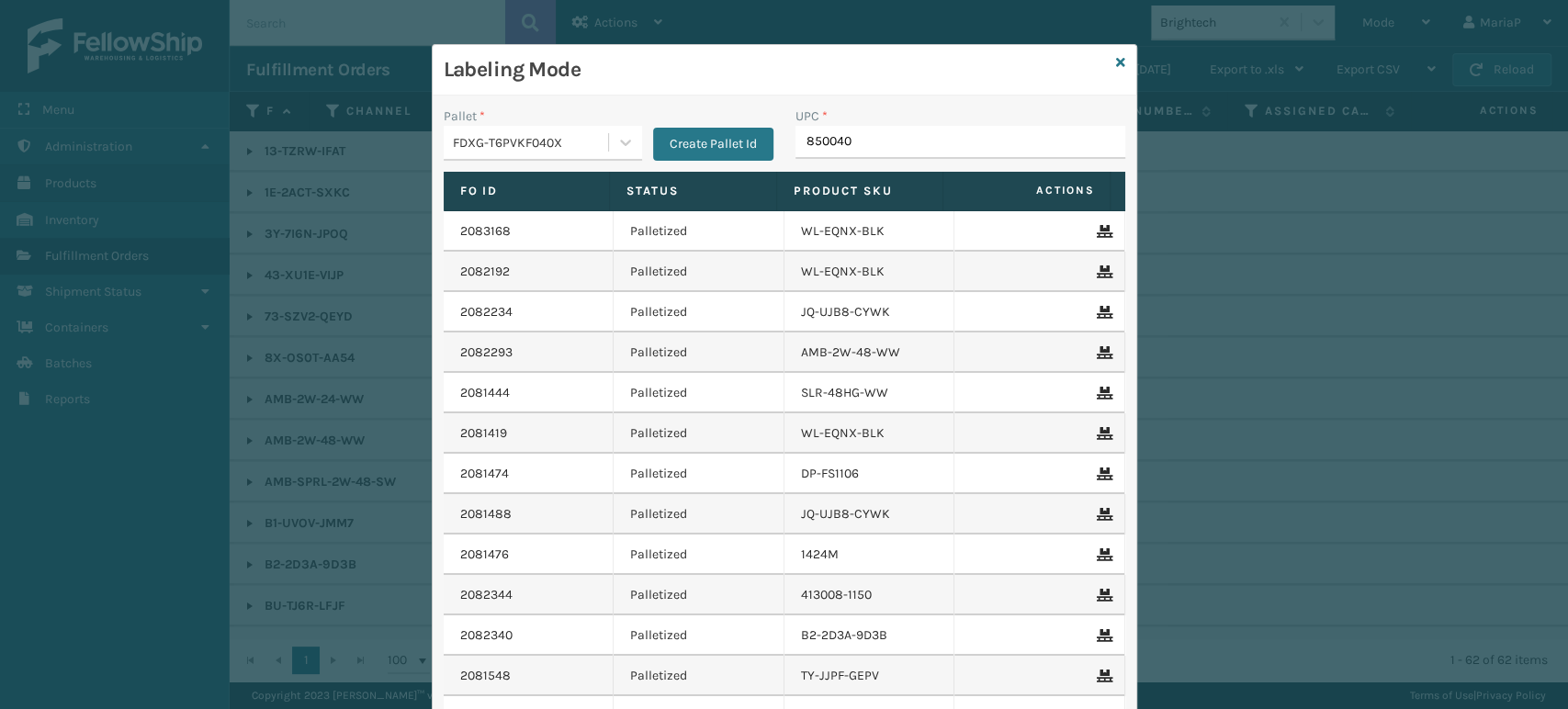
type input "8500406"
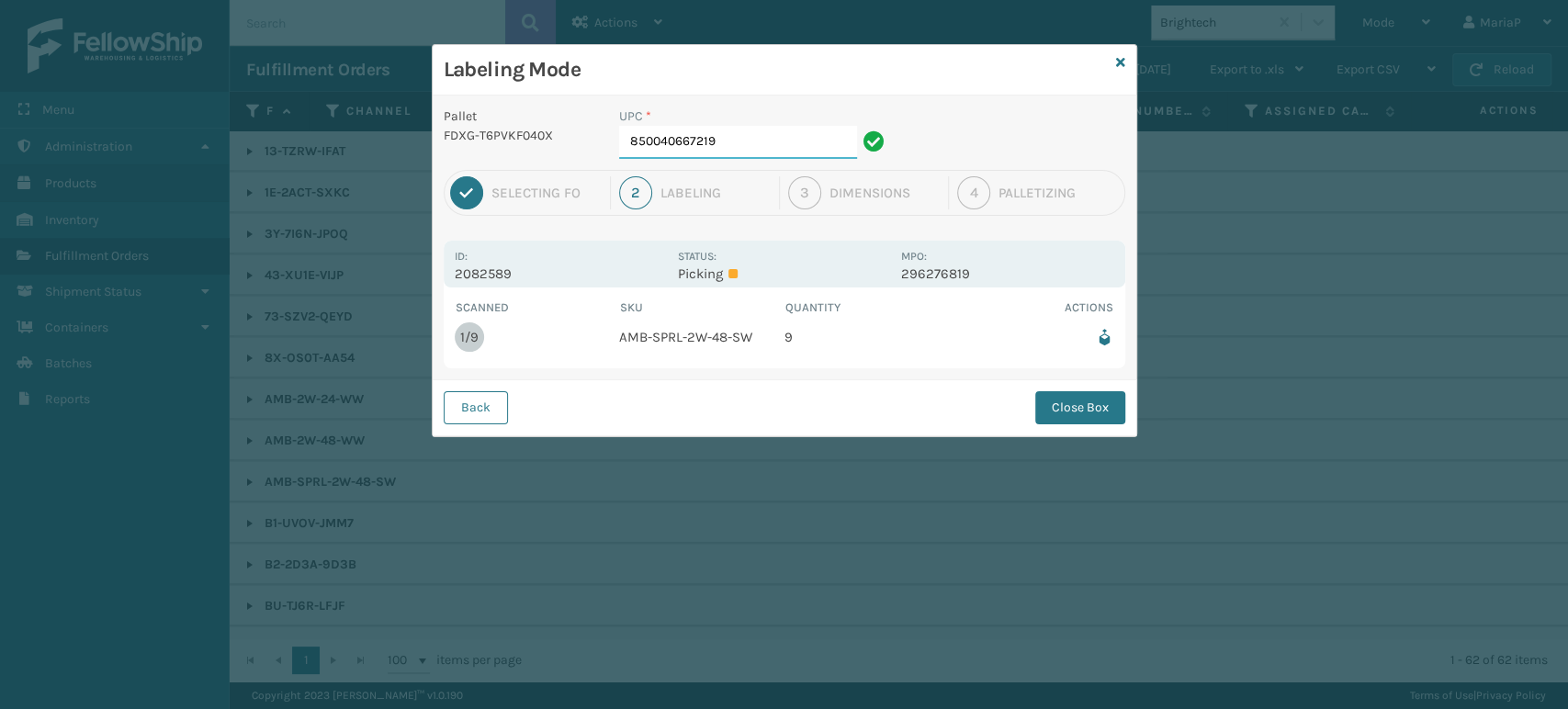
click at [751, 137] on input "850040667219" at bounding box center [738, 142] width 238 height 33
click at [1077, 412] on button "Close Box" at bounding box center [1079, 407] width 90 height 33
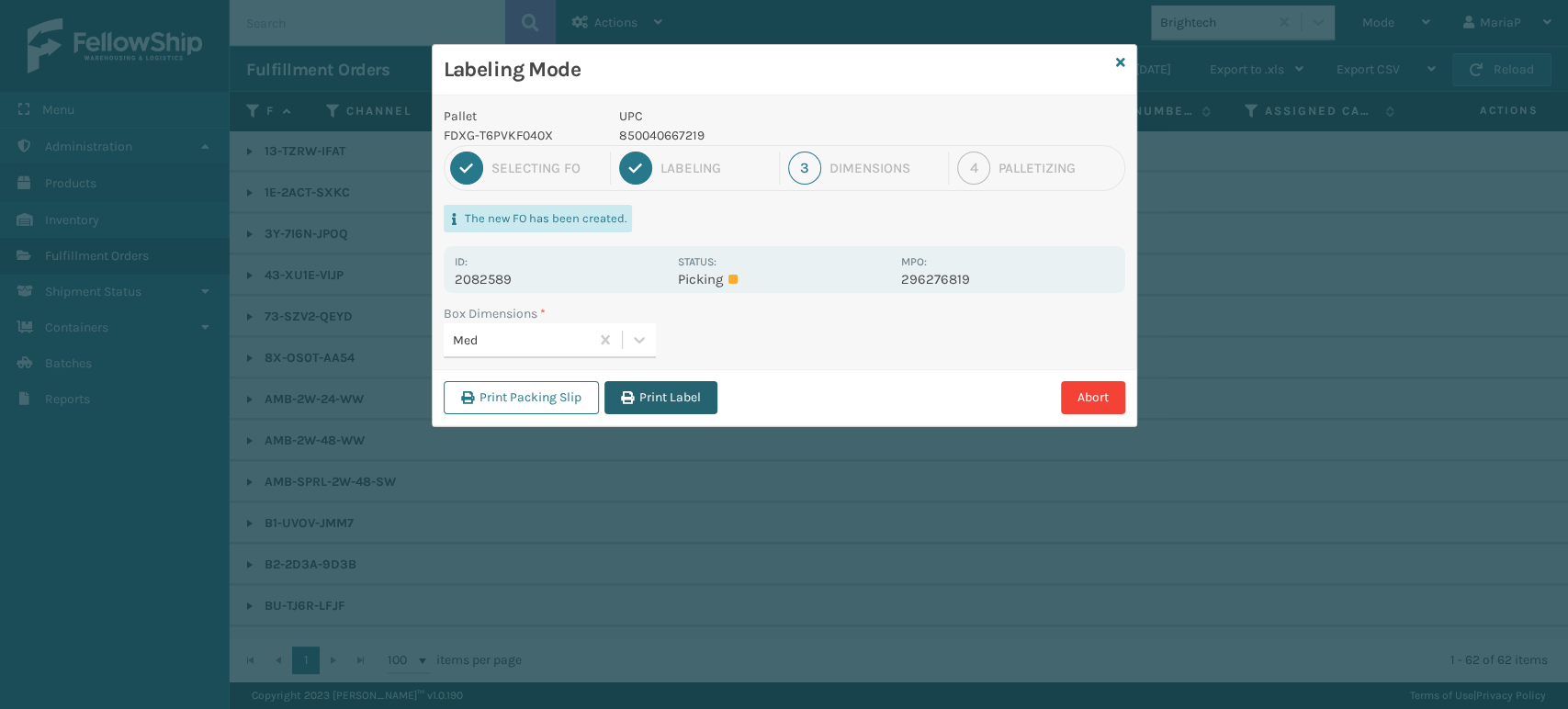
click at [692, 396] on button "Print Label" at bounding box center [661, 397] width 113 height 33
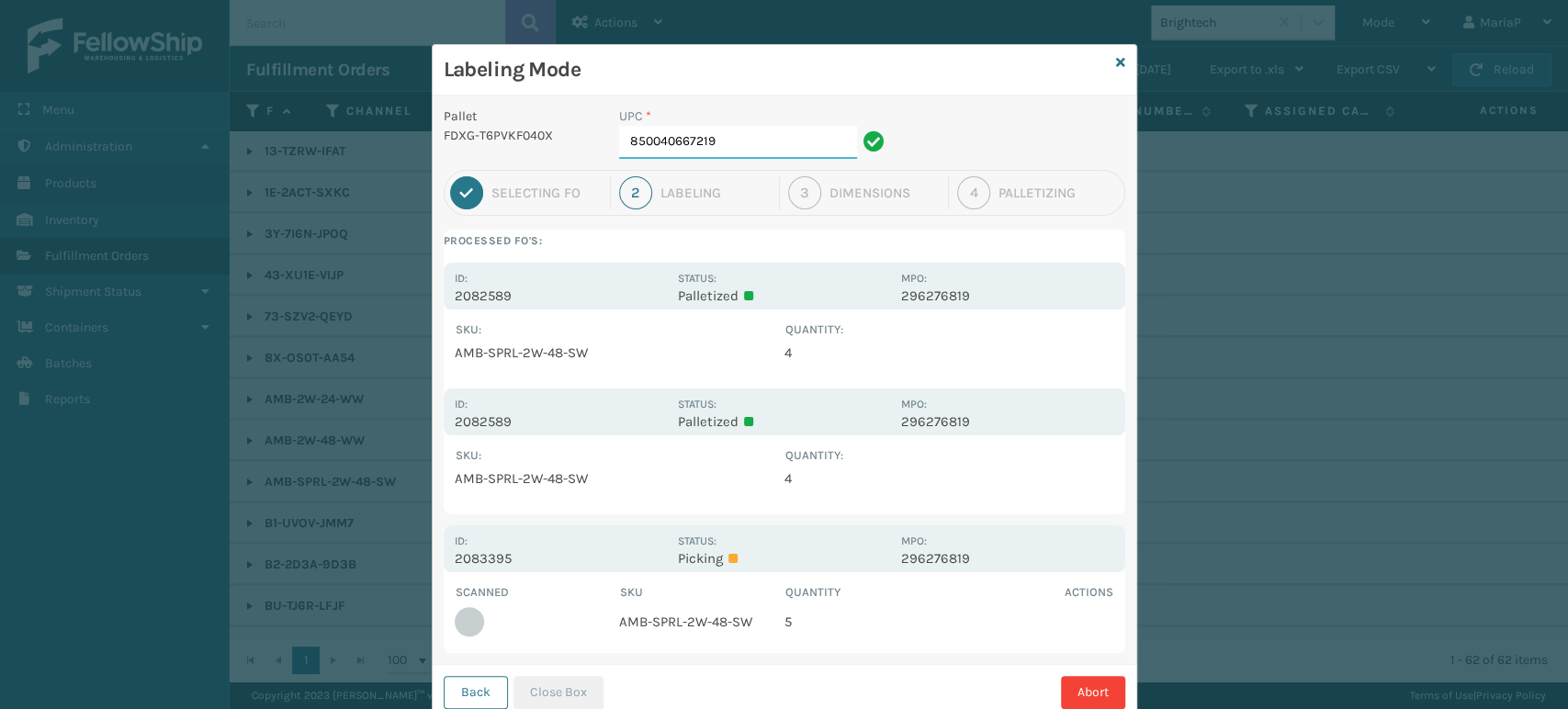
click at [737, 142] on input "850040667219" at bounding box center [738, 142] width 238 height 33
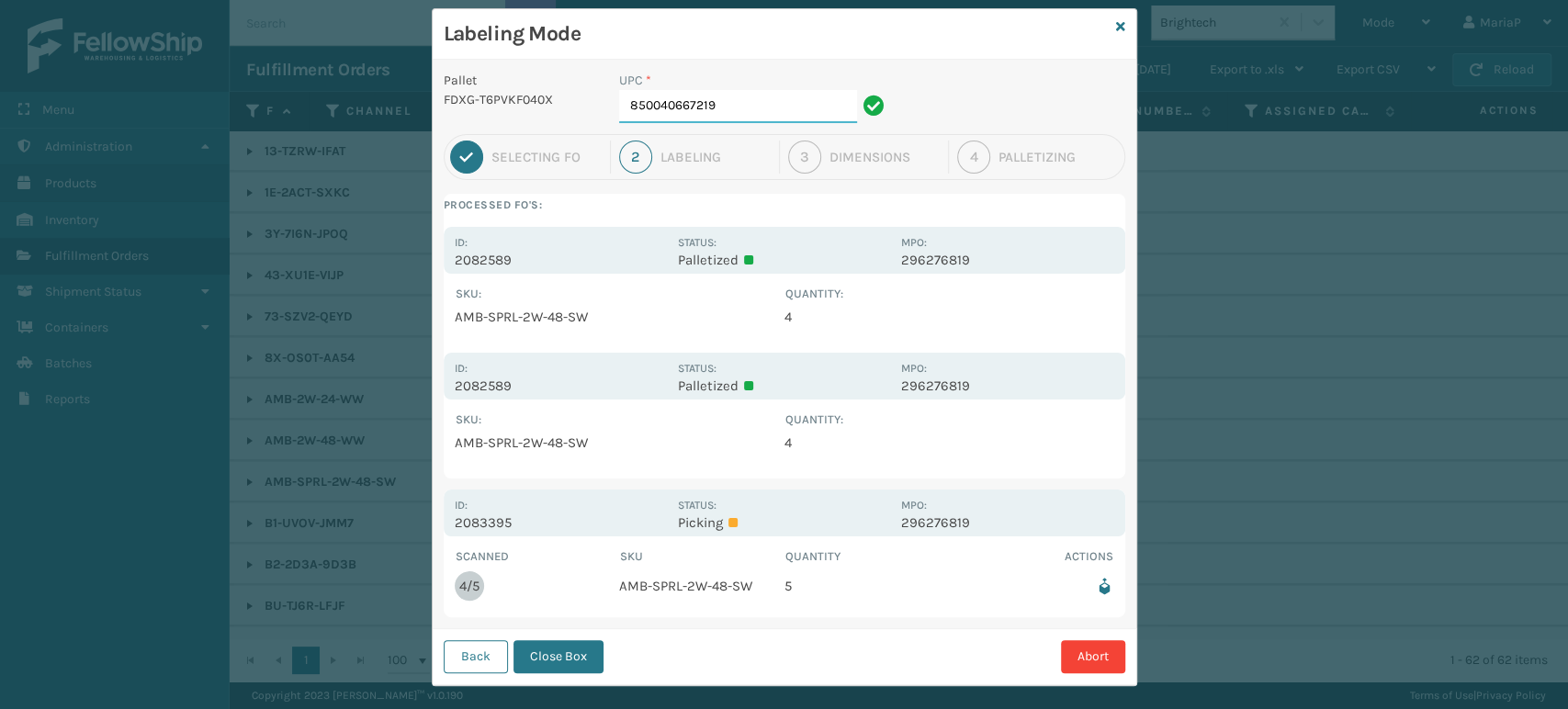
scroll to position [55, 0]
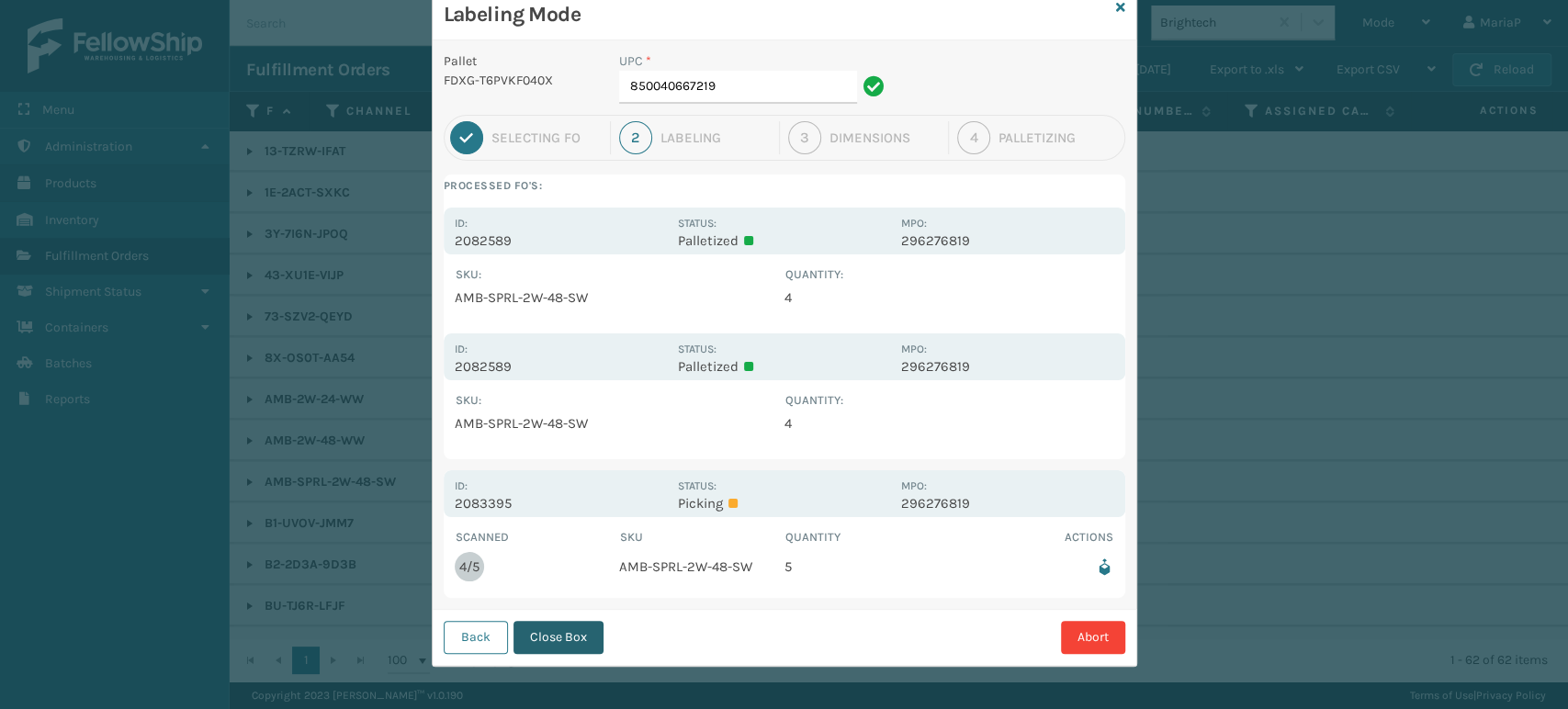
click at [571, 630] on button "Close Box" at bounding box center [558, 637] width 90 height 33
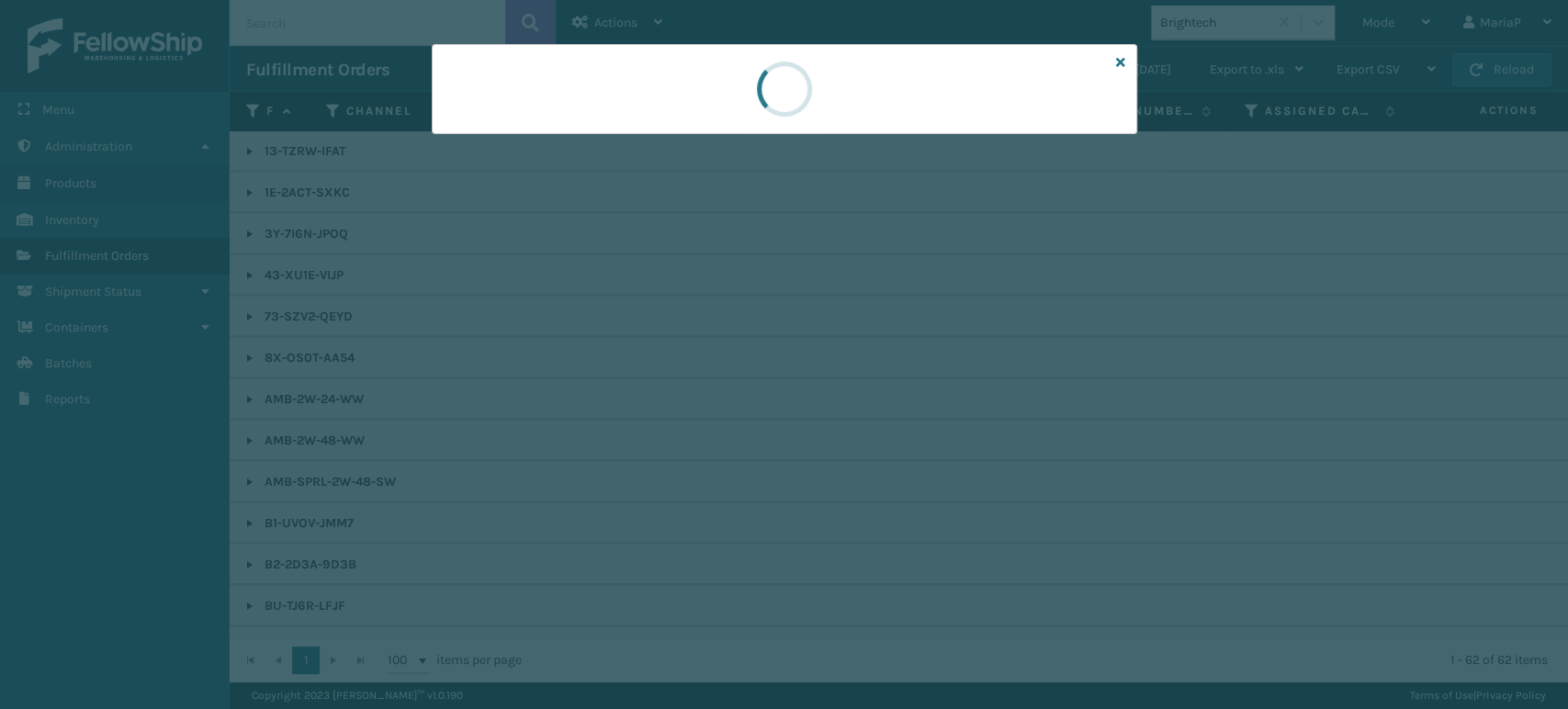
scroll to position [0, 0]
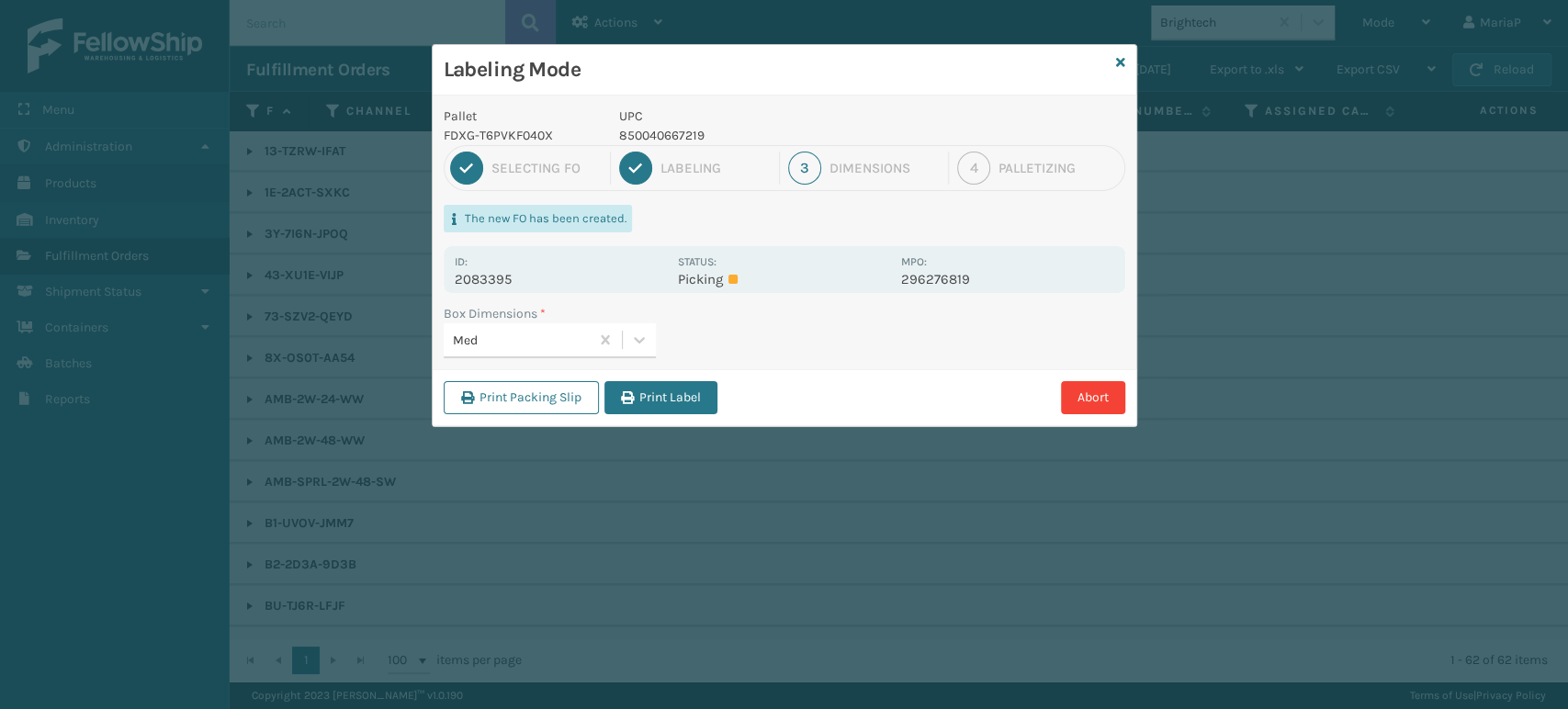
click at [639, 390] on button "Print Label" at bounding box center [661, 397] width 113 height 33
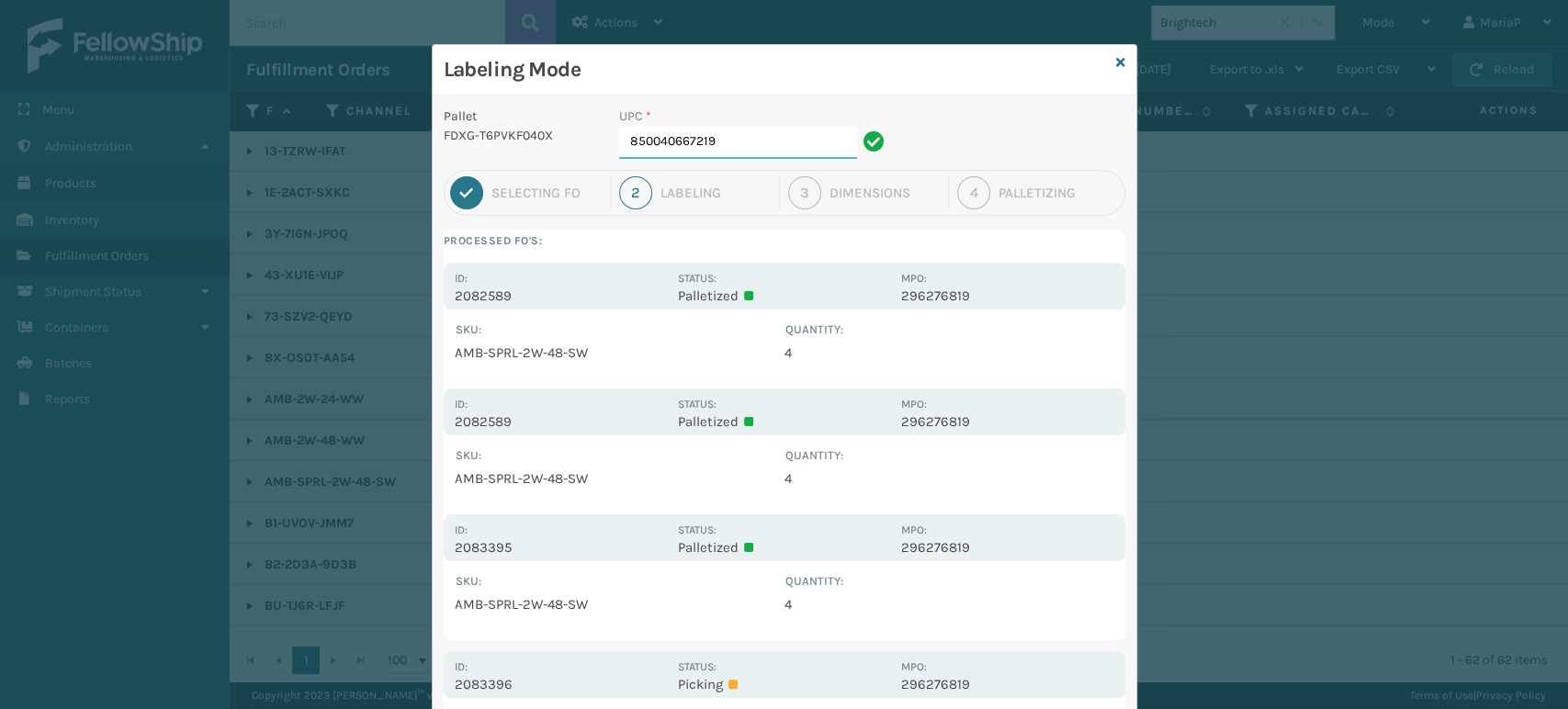
click at [748, 152] on input "850040667219" at bounding box center [738, 142] width 238 height 33
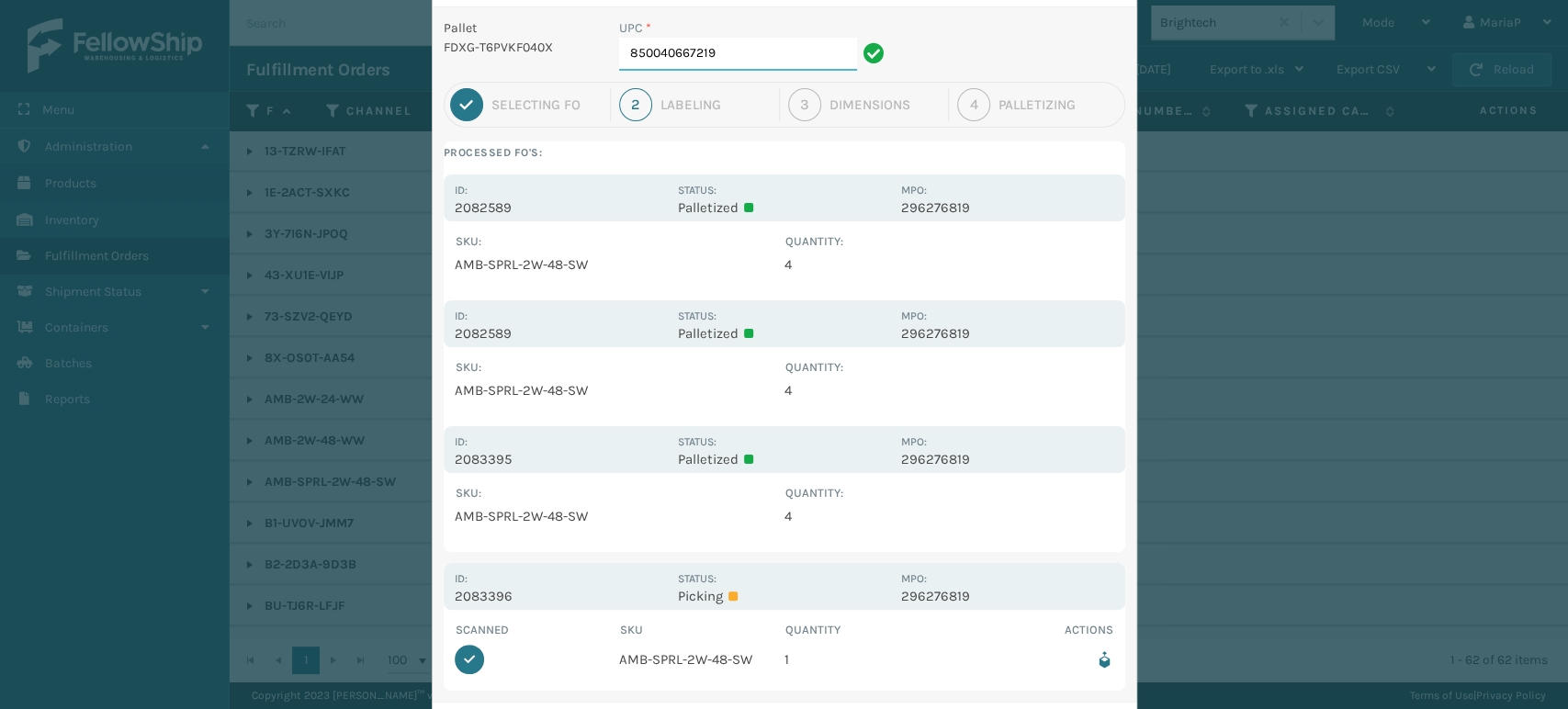
scroll to position [182, 0]
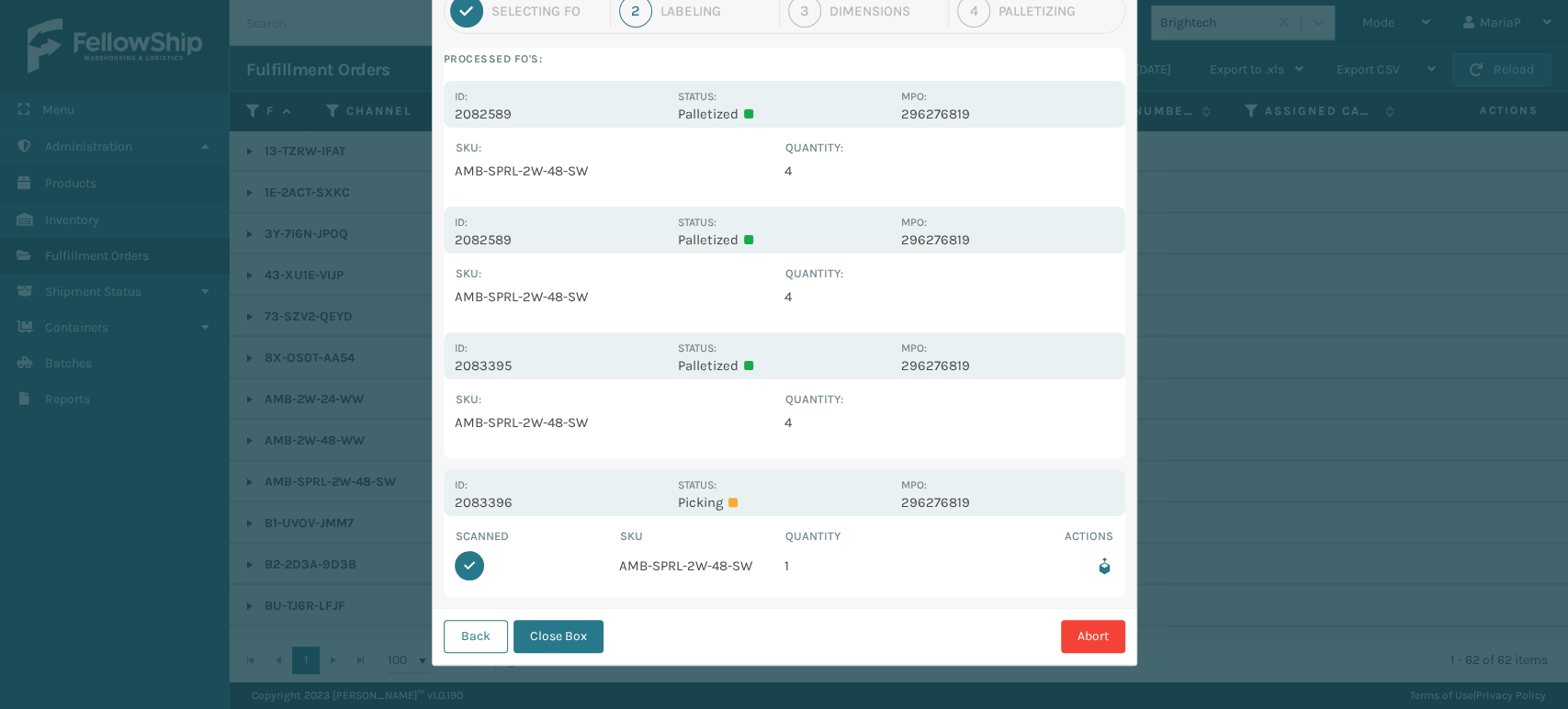
click at [570, 634] on button "Close Box" at bounding box center [558, 636] width 90 height 33
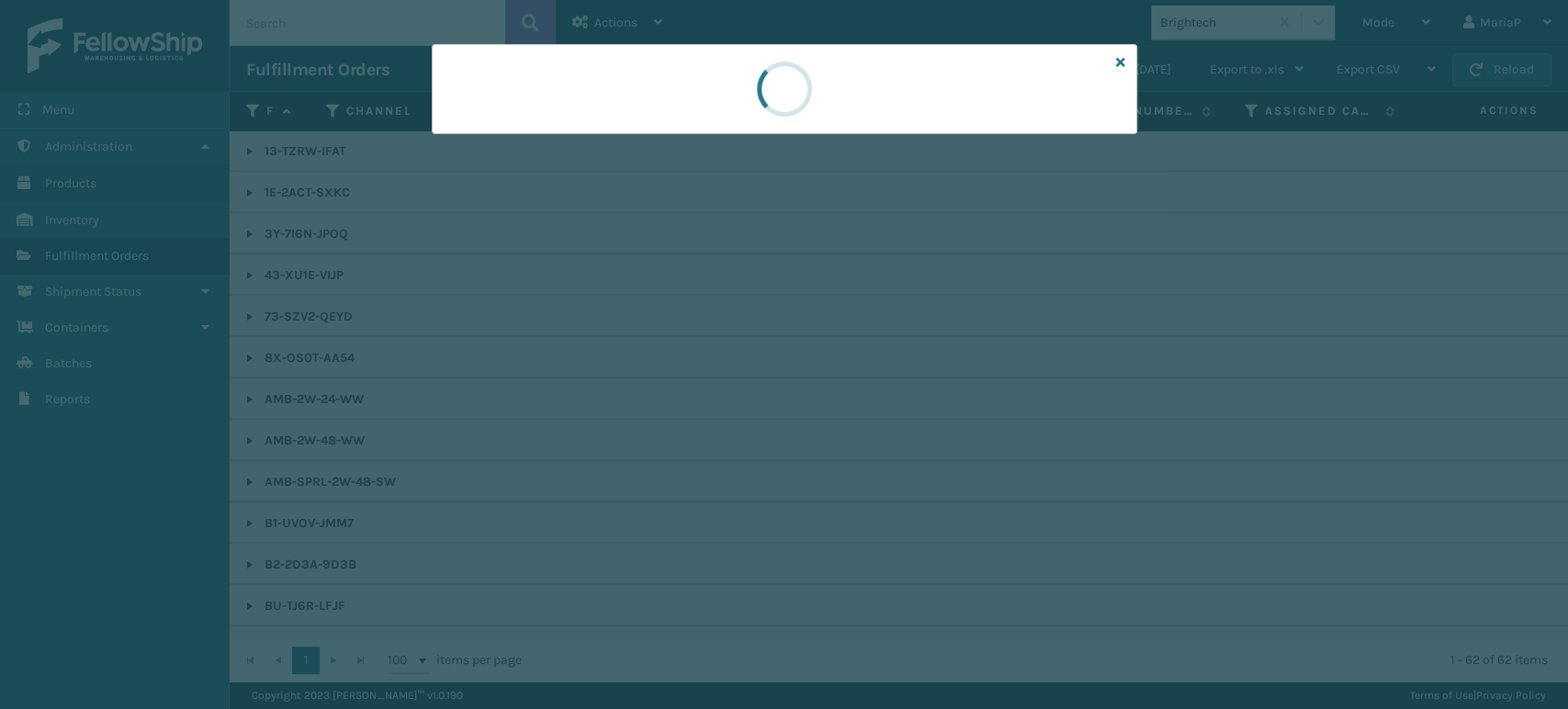
scroll to position [0, 0]
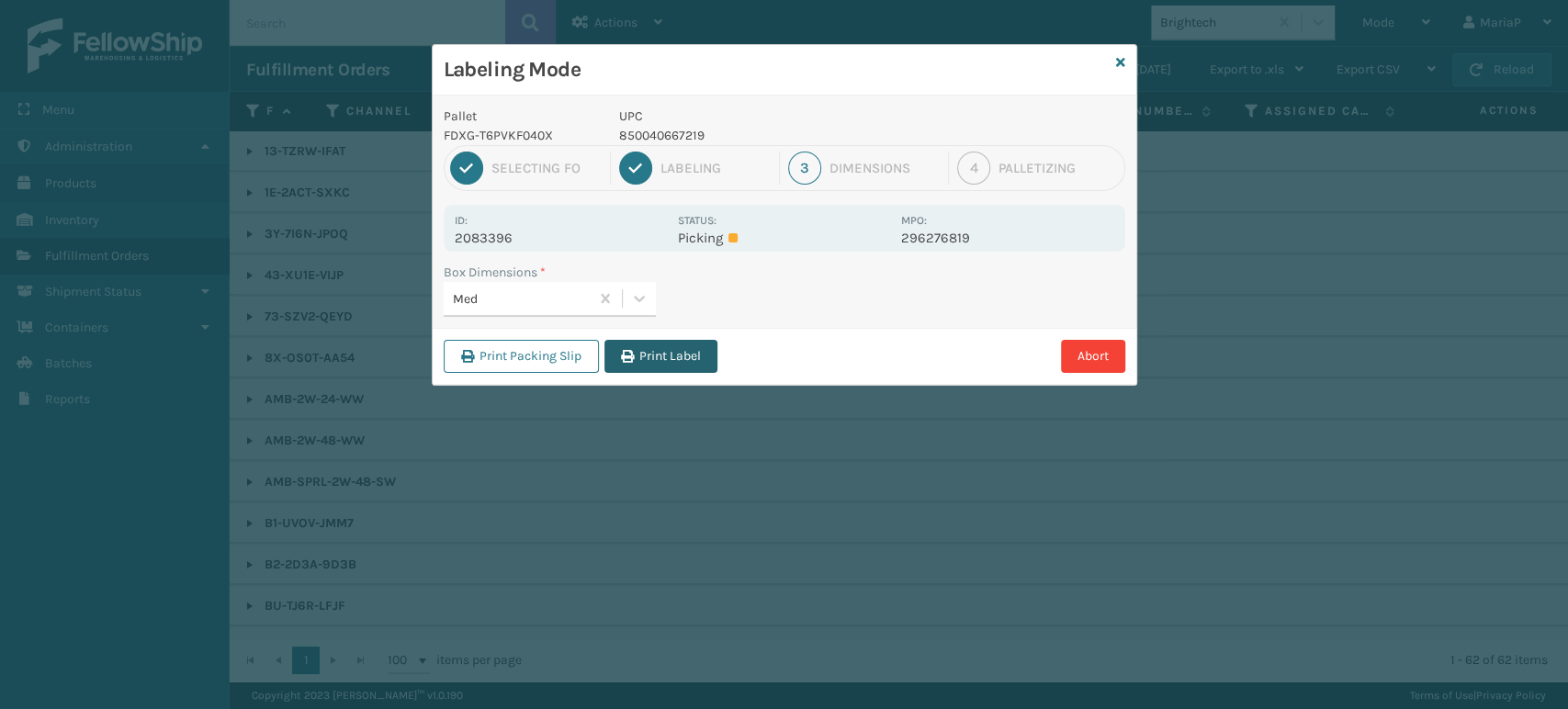
click at [636, 361] on button "Print Label" at bounding box center [661, 356] width 113 height 33
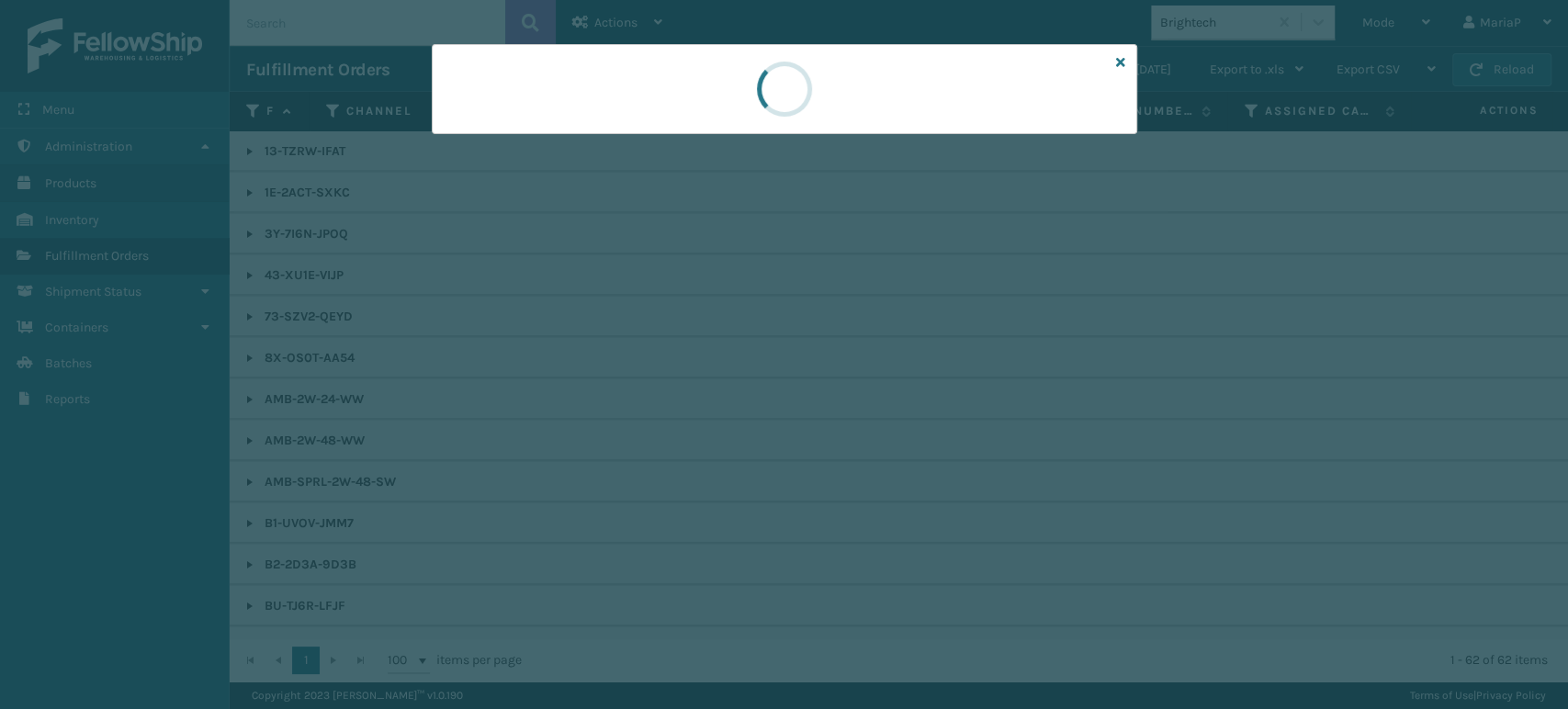
click at [636, 360] on div at bounding box center [784, 354] width 1568 height 709
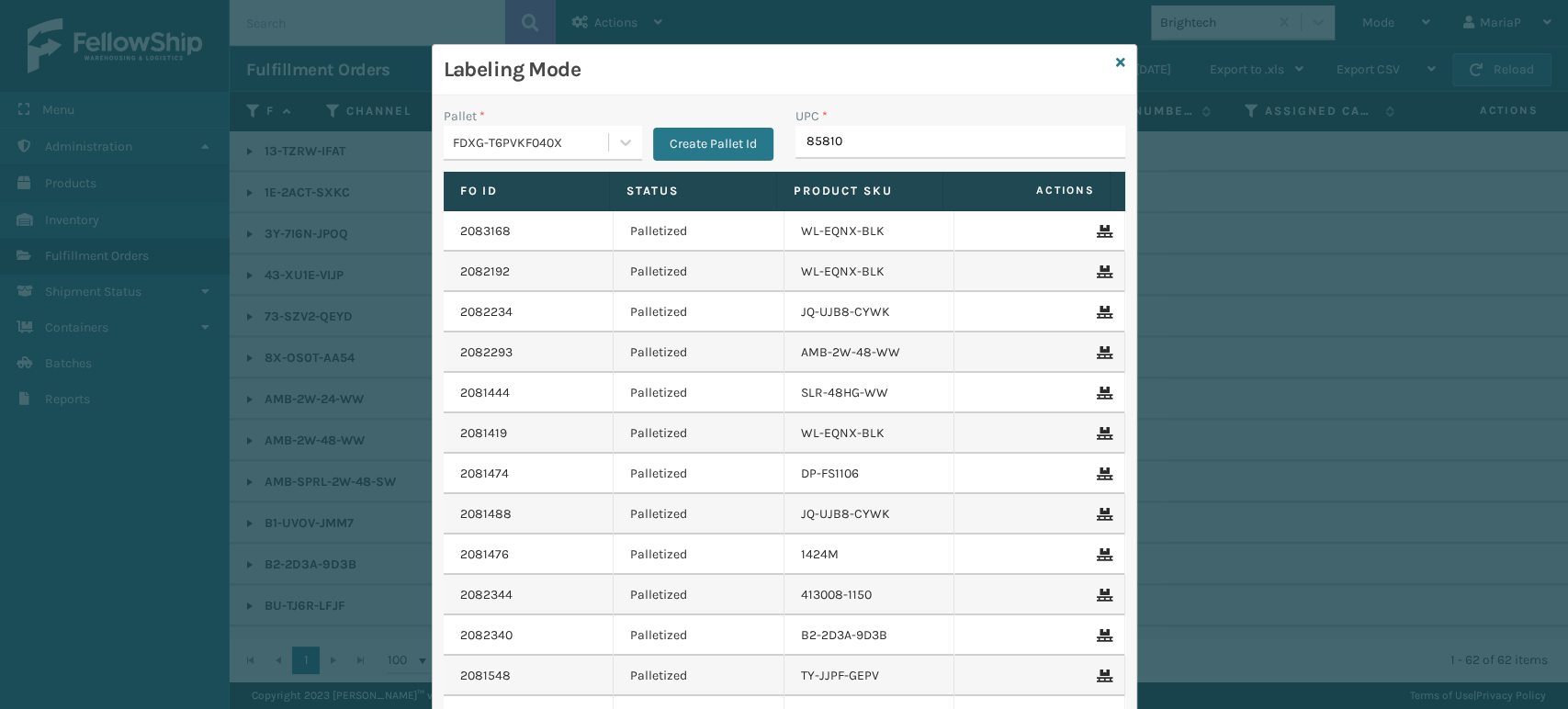
type input "858100"
type input "858100007920"
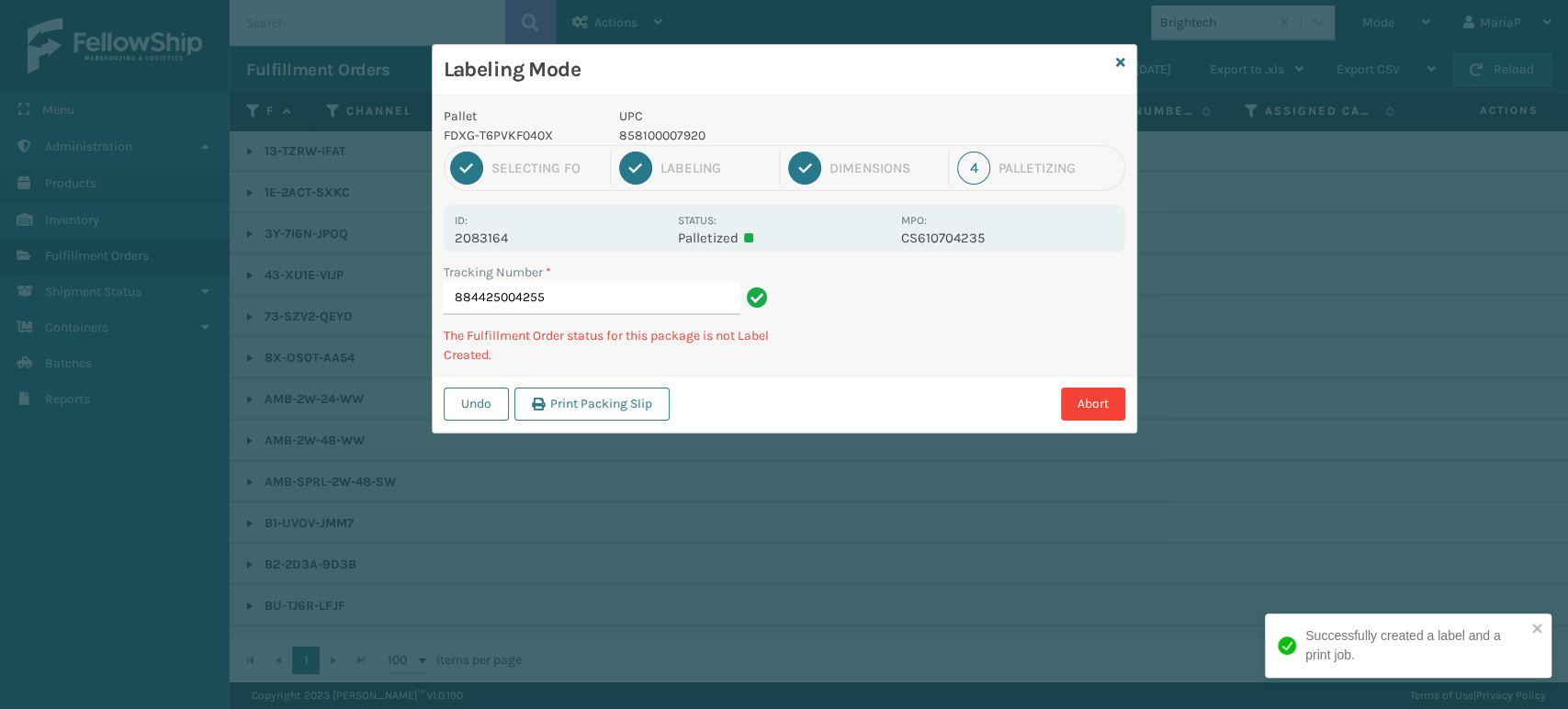
click at [656, 139] on p "858100007920" at bounding box center [754, 135] width 271 height 19
copy p "858100007920"
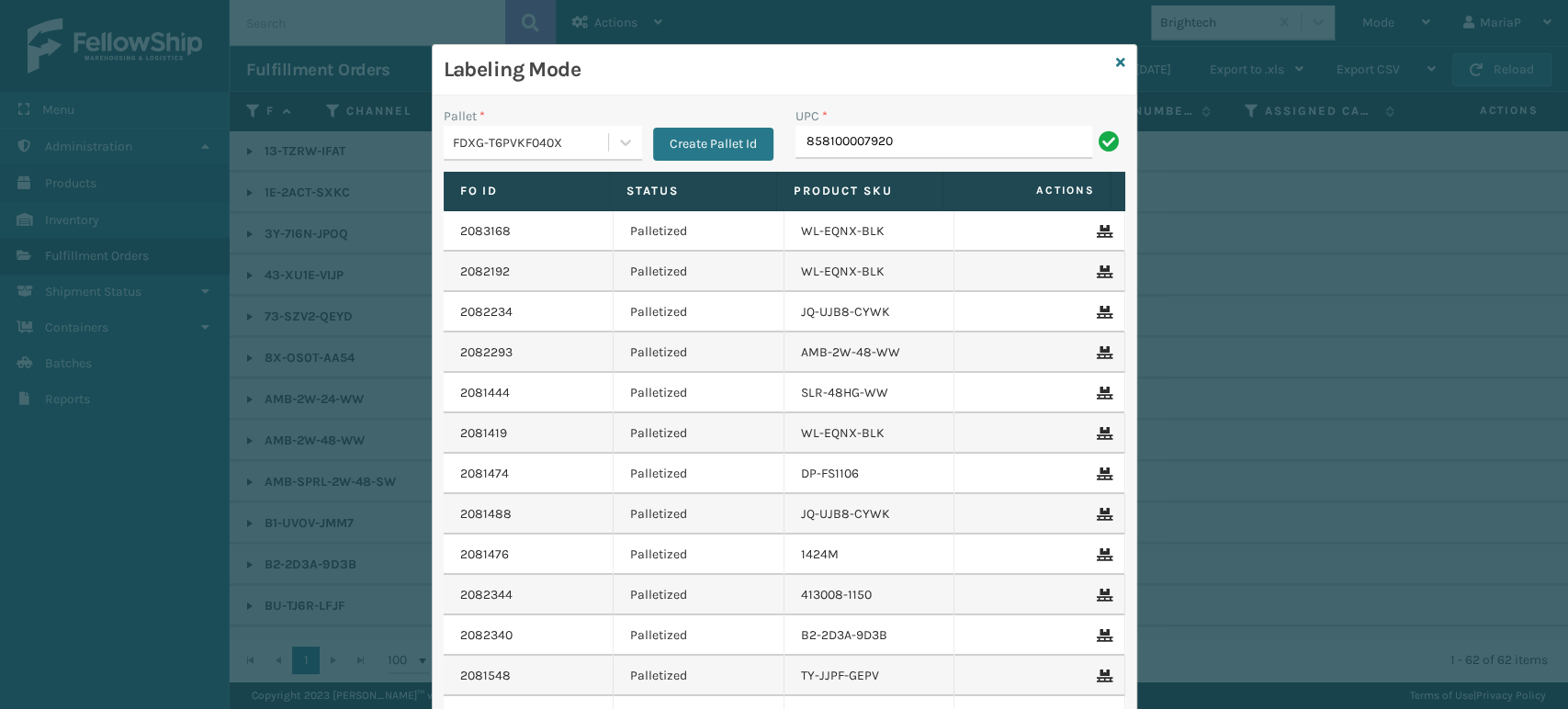
type input "858100007920"
type input "8500124"
type input "8500044"
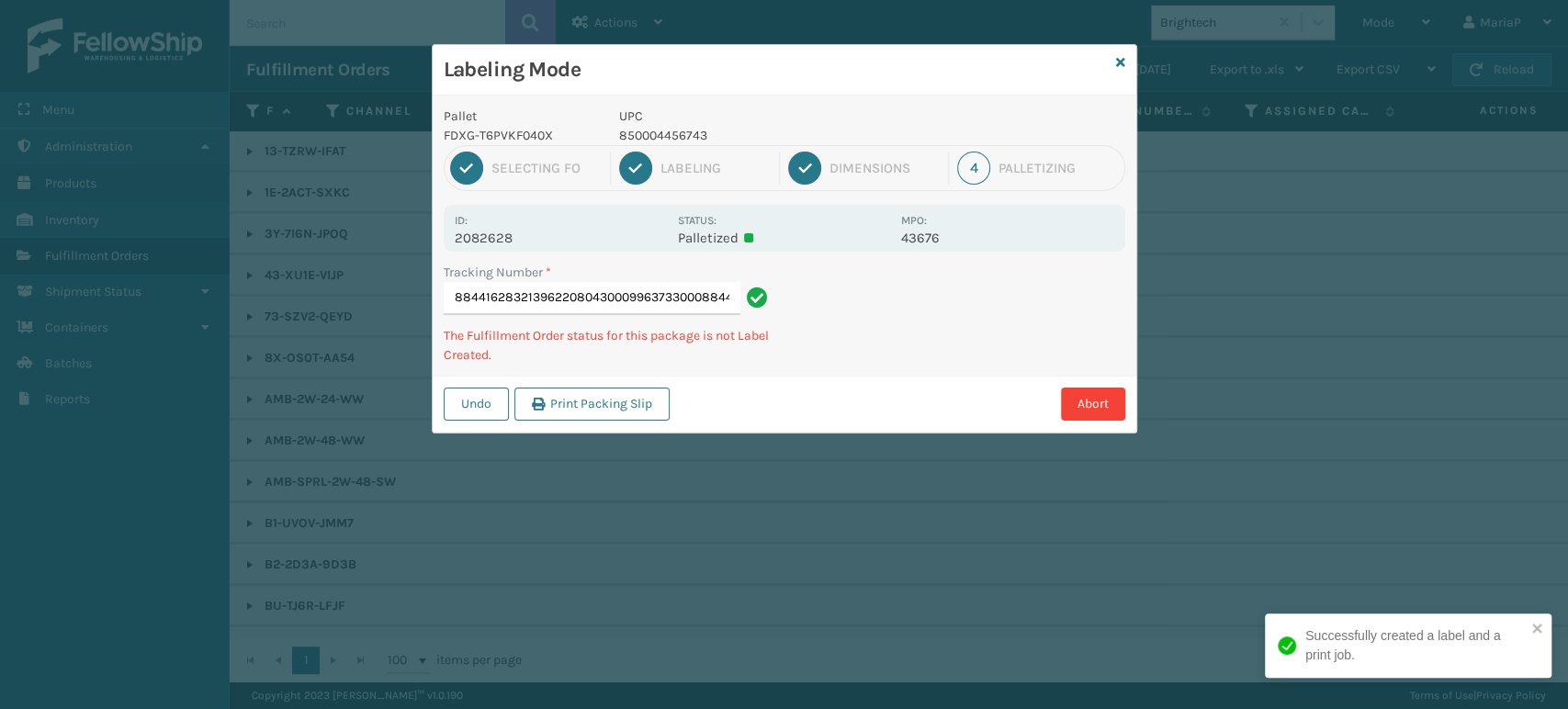
type input "8844162832139622080430009963733000884416283213"
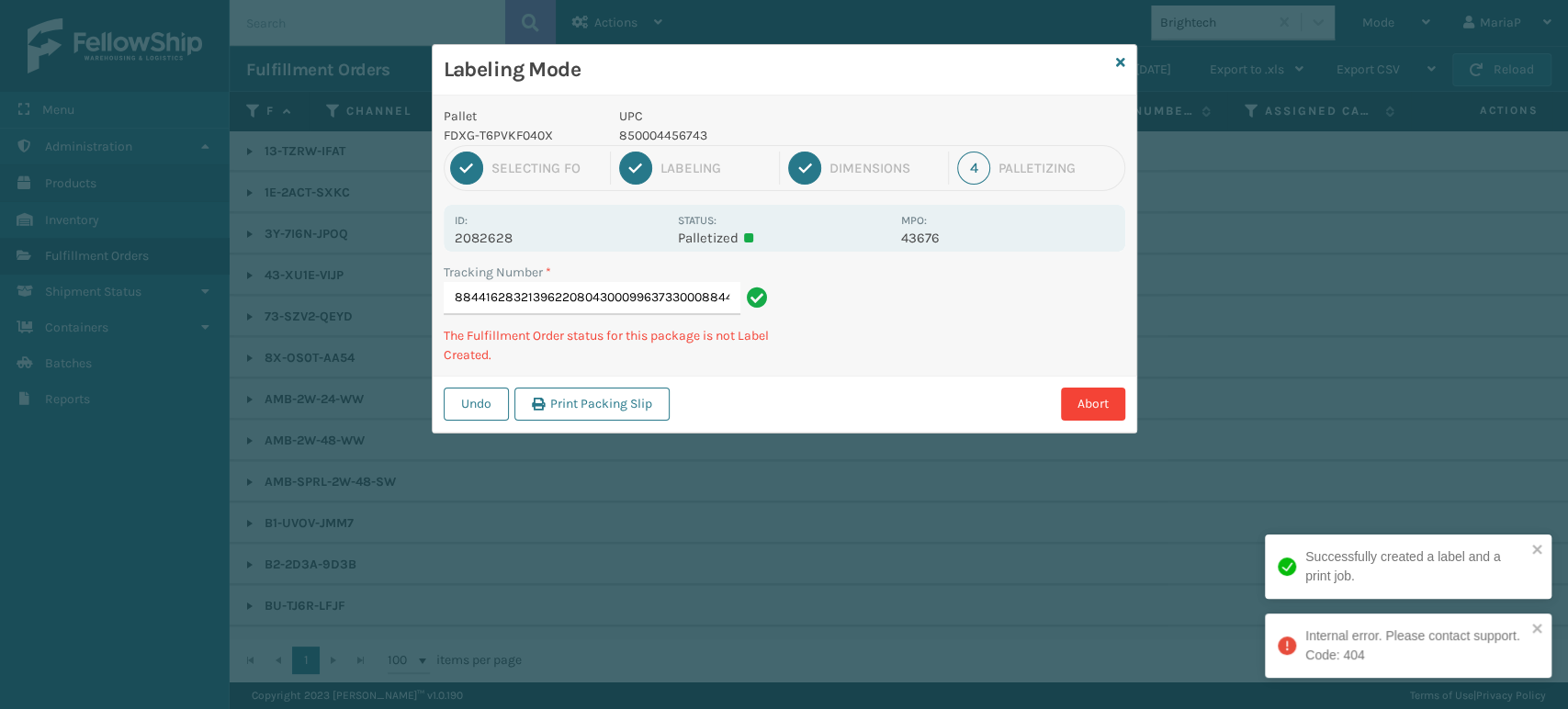
scroll to position [0, 57]
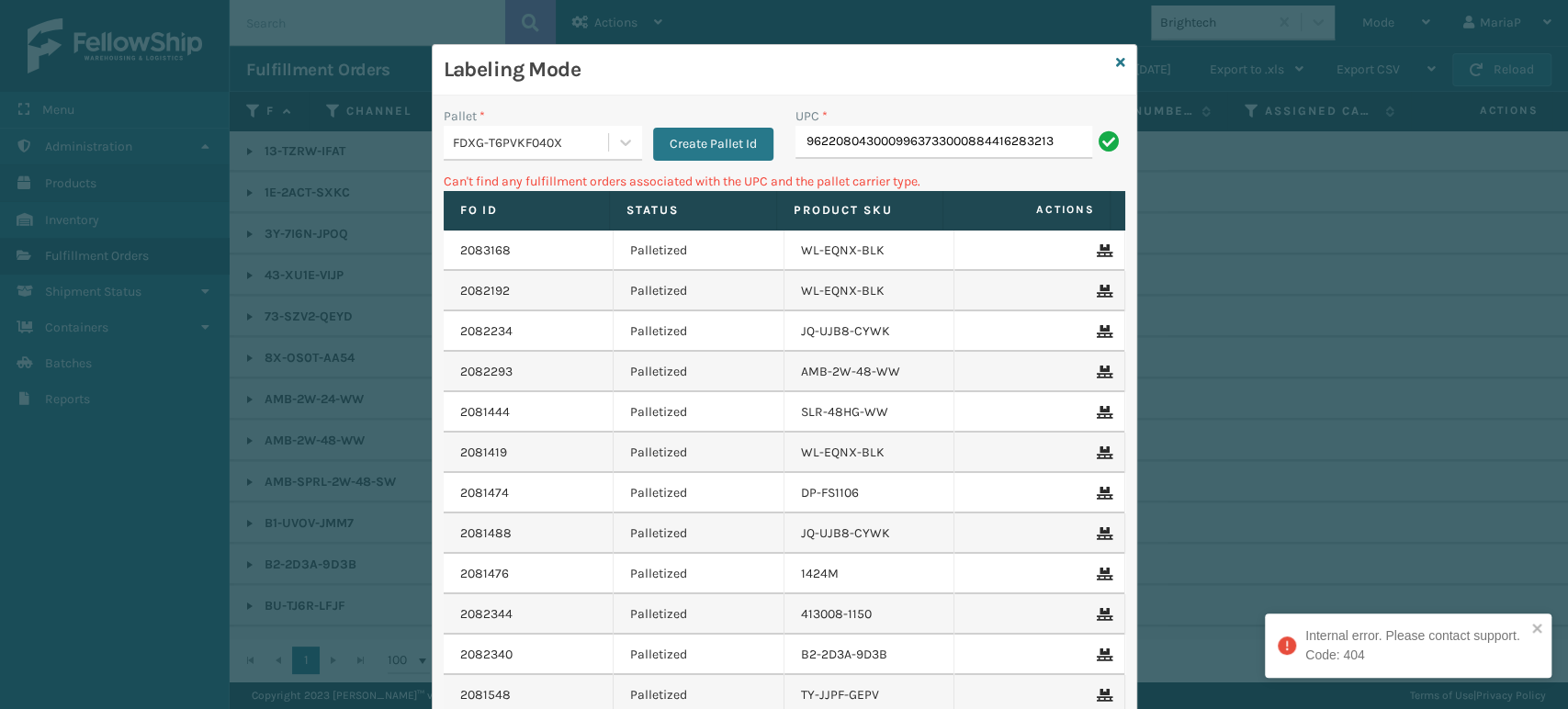
click at [987, 147] on input "9622080430009963733000884416283213" at bounding box center [944, 142] width 296 height 33
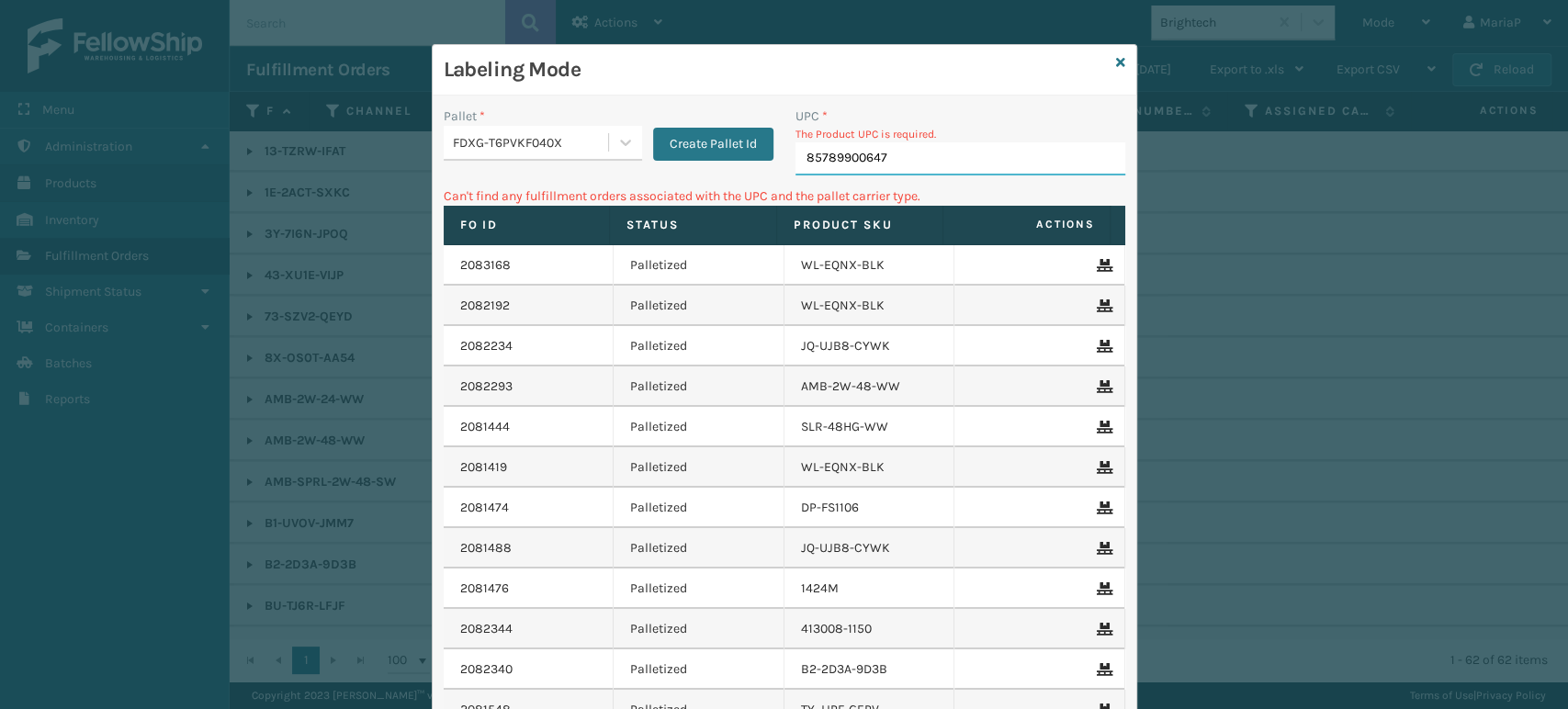
type input "857899006473"
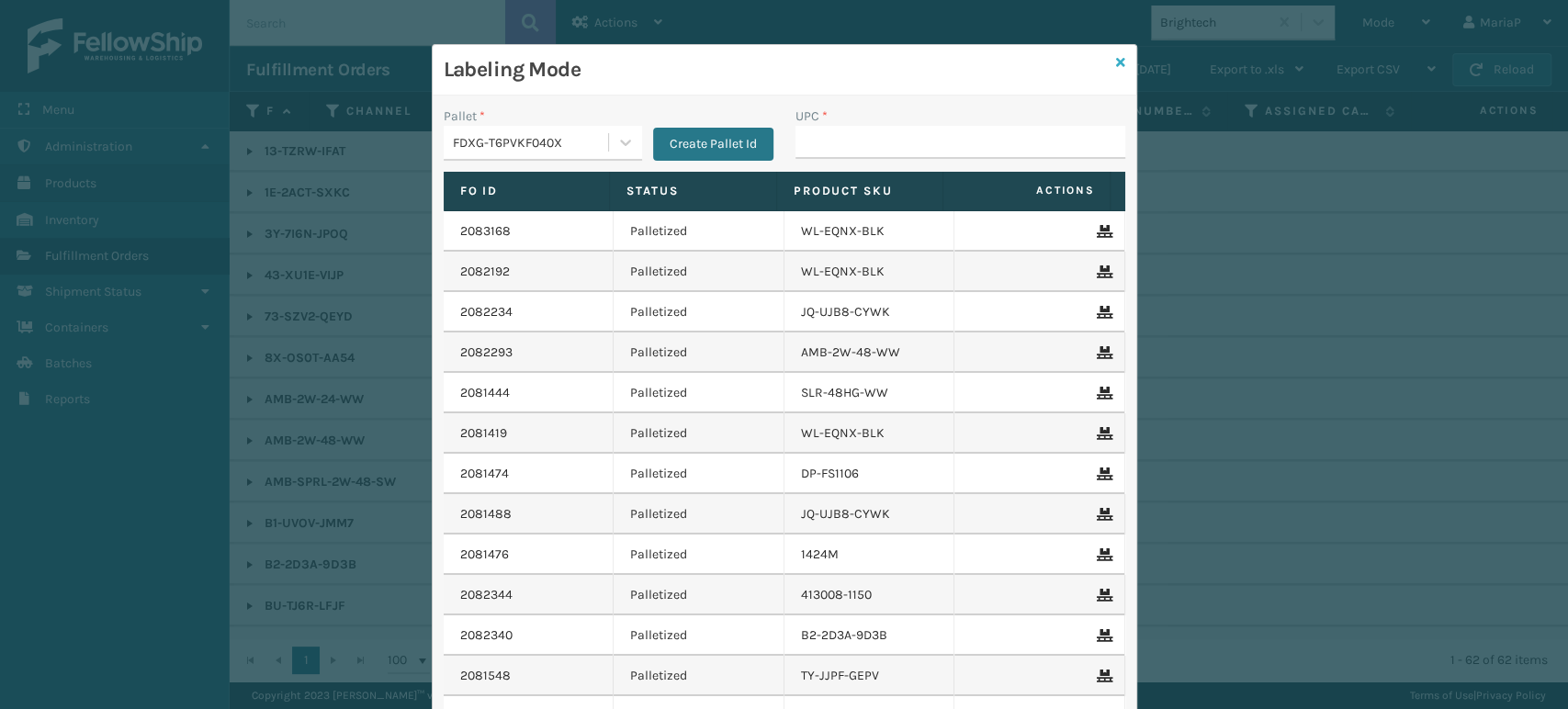
click at [1116, 60] on icon at bounding box center [1121, 62] width 9 height 13
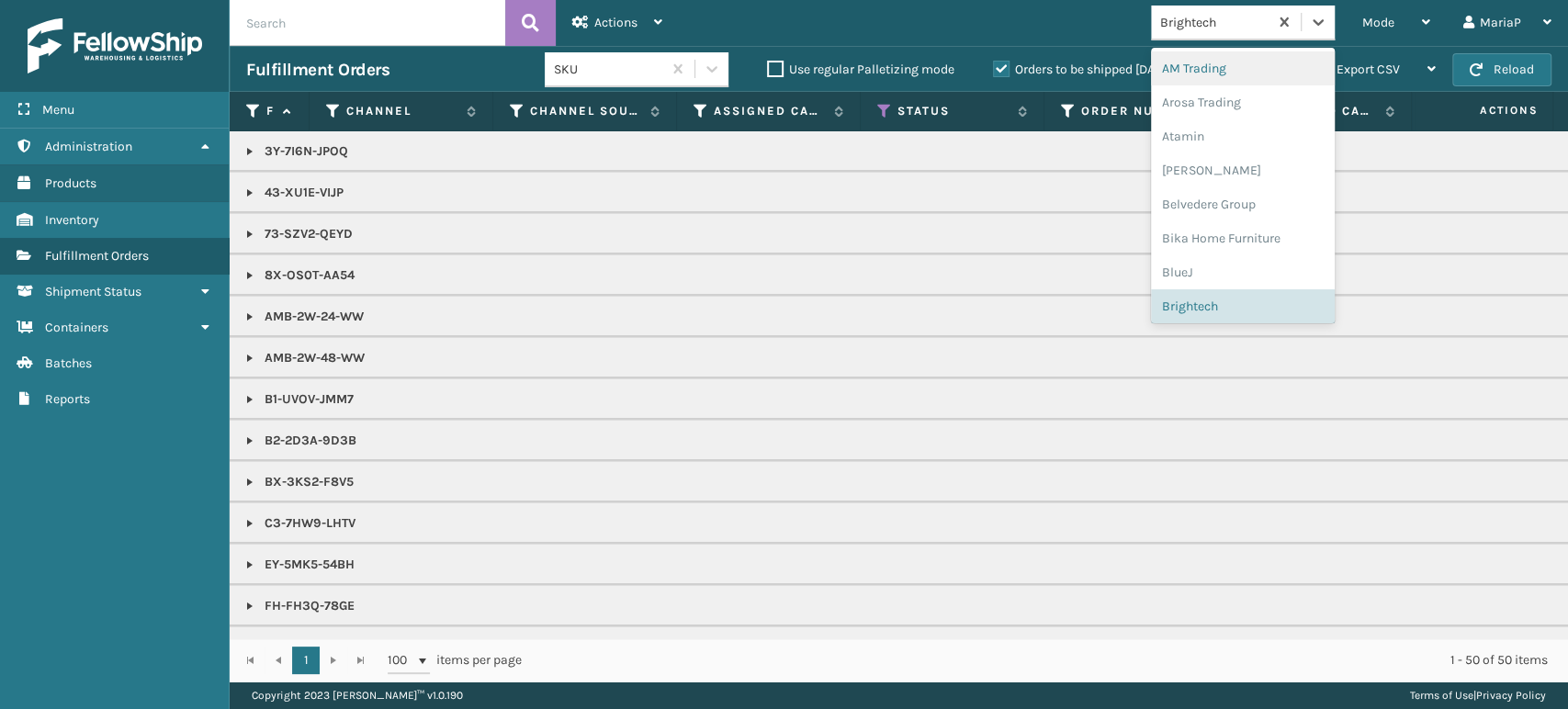
click at [1223, 27] on div "Brightech" at bounding box center [1215, 23] width 110 height 19
type input "li"
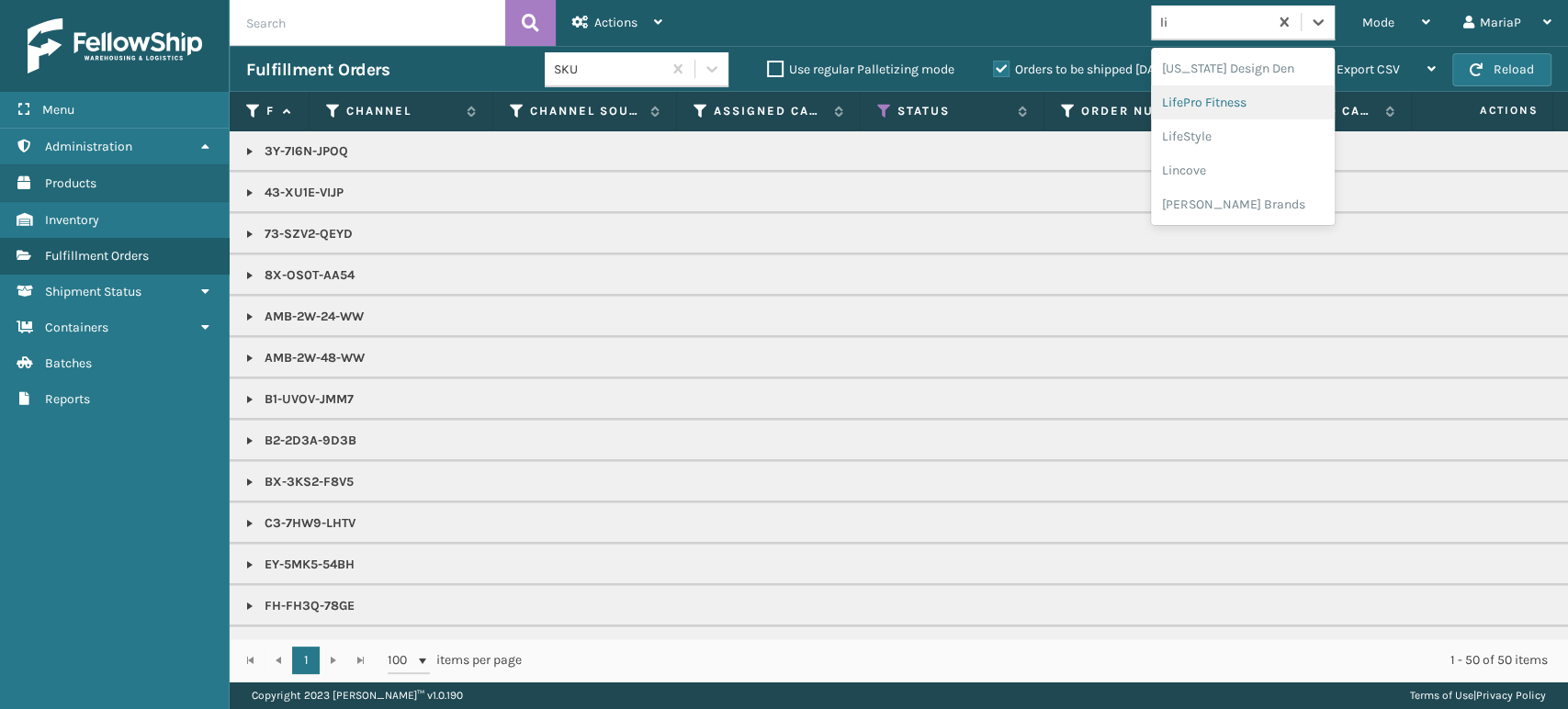
click at [1238, 101] on div "LifePro Fitness" at bounding box center [1242, 102] width 184 height 34
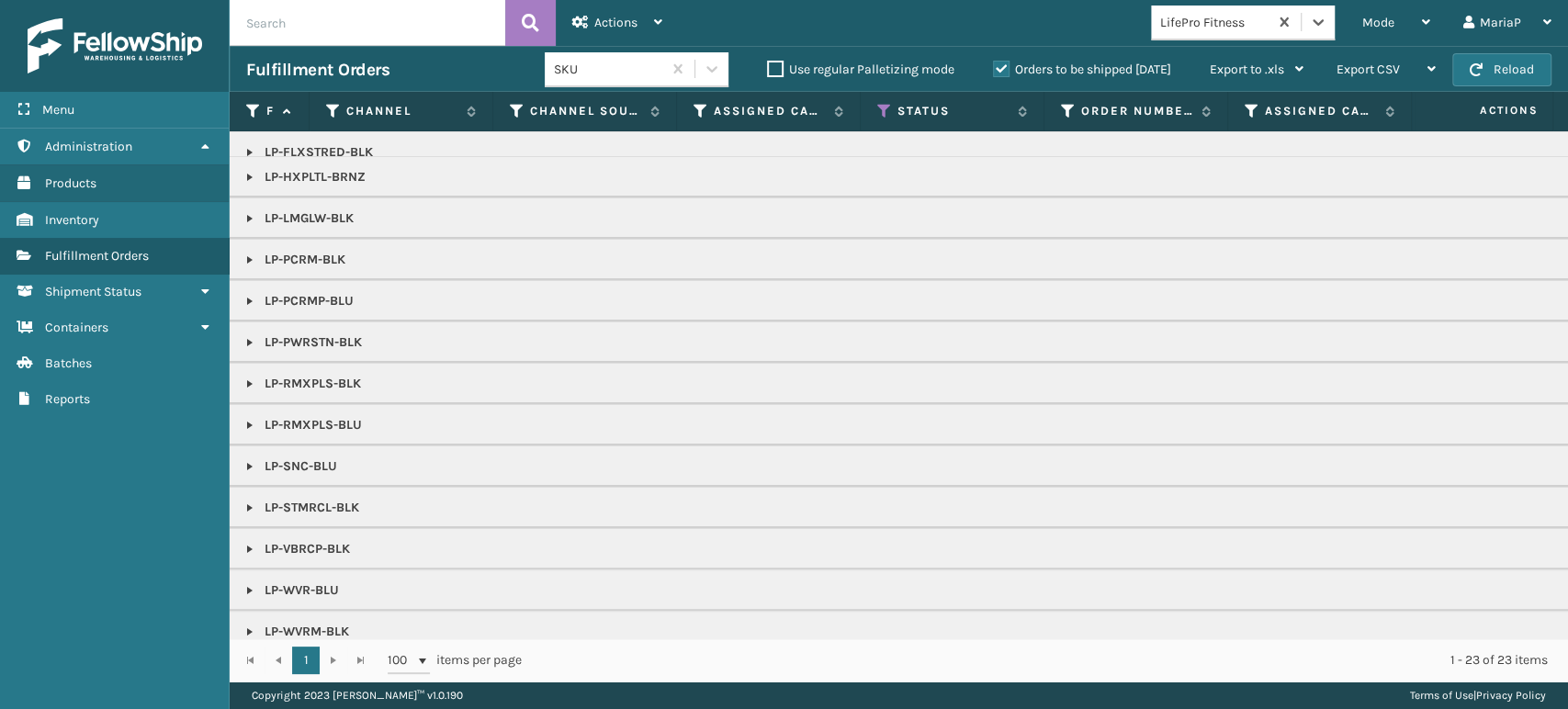
scroll to position [207, 0]
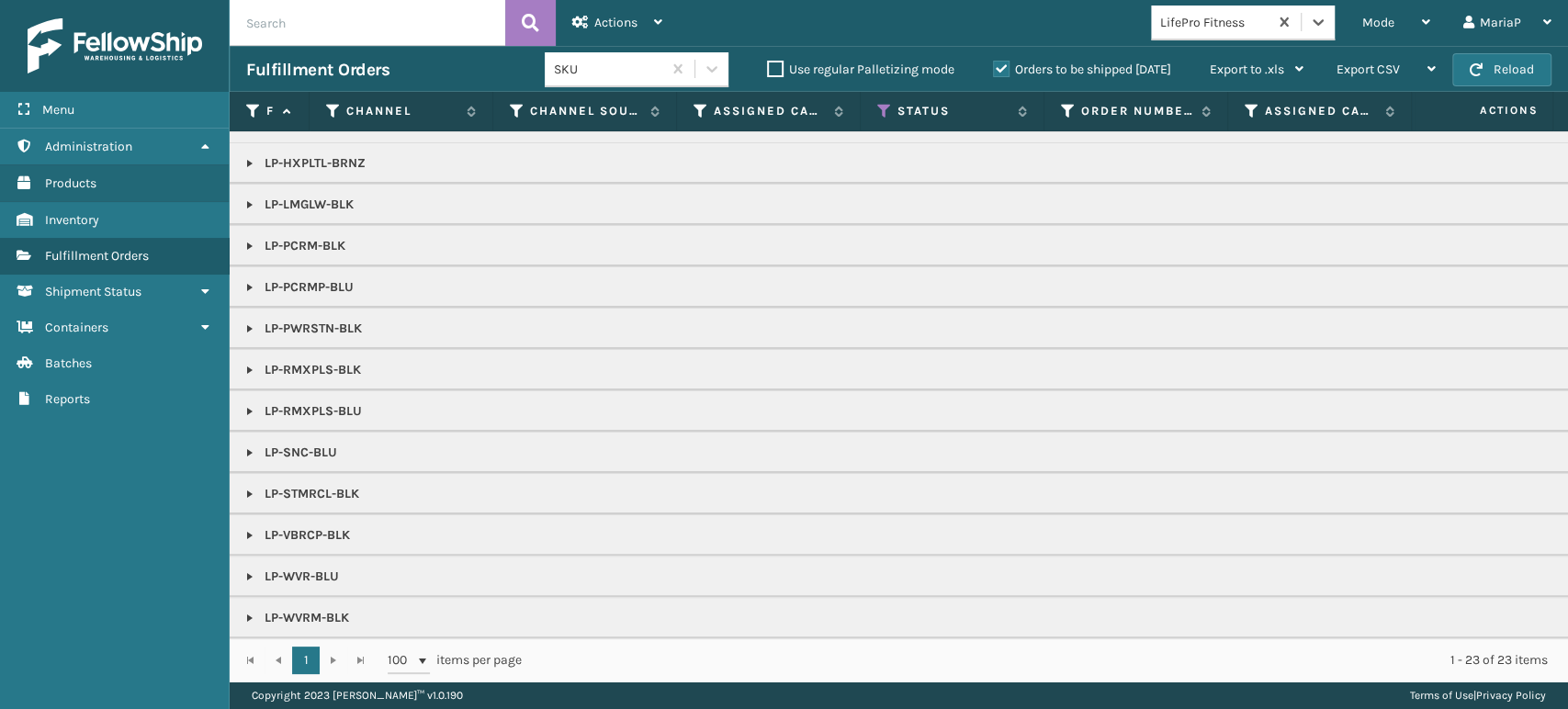
click at [243, 322] on link at bounding box center [250, 329] width 15 height 15
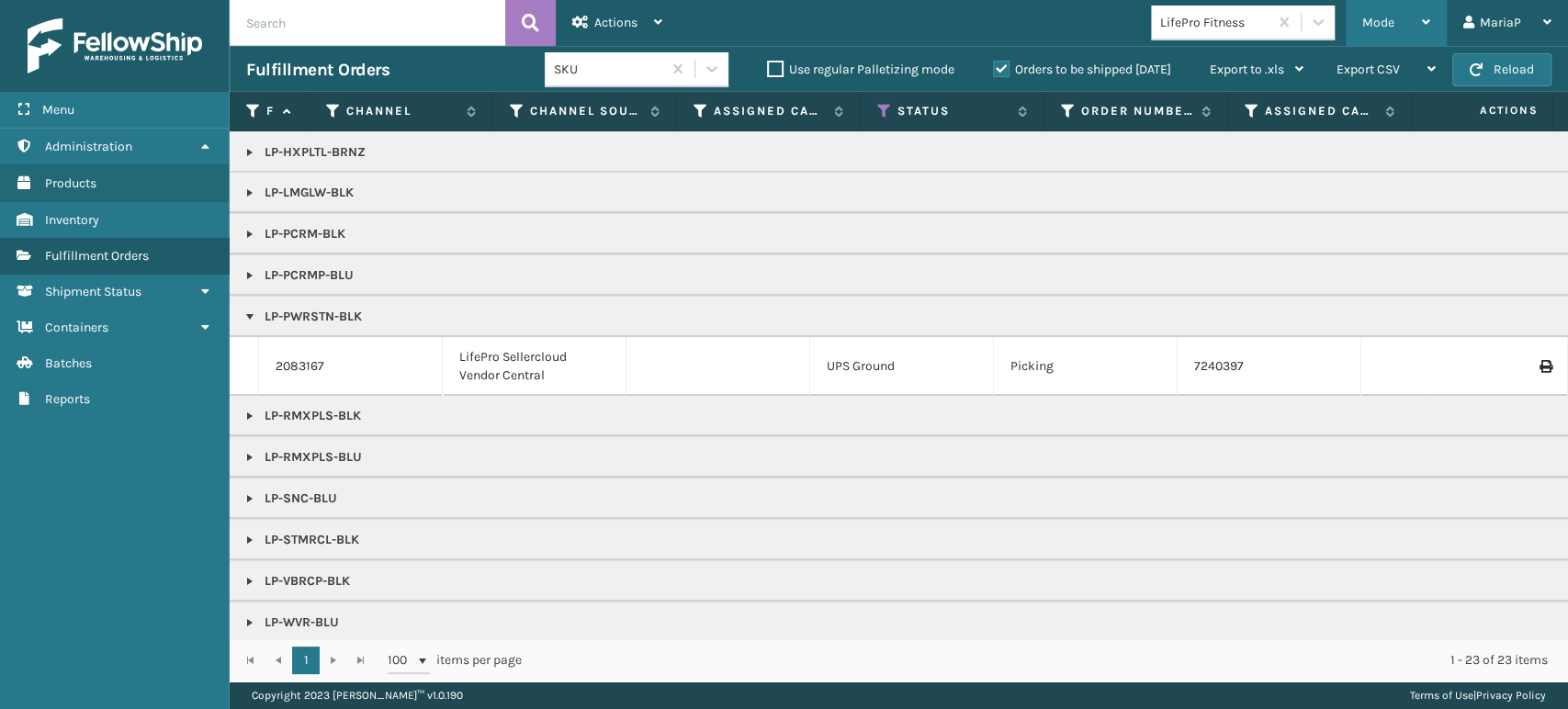
click at [1410, 24] on div "Mode" at bounding box center [1396, 23] width 68 height 46
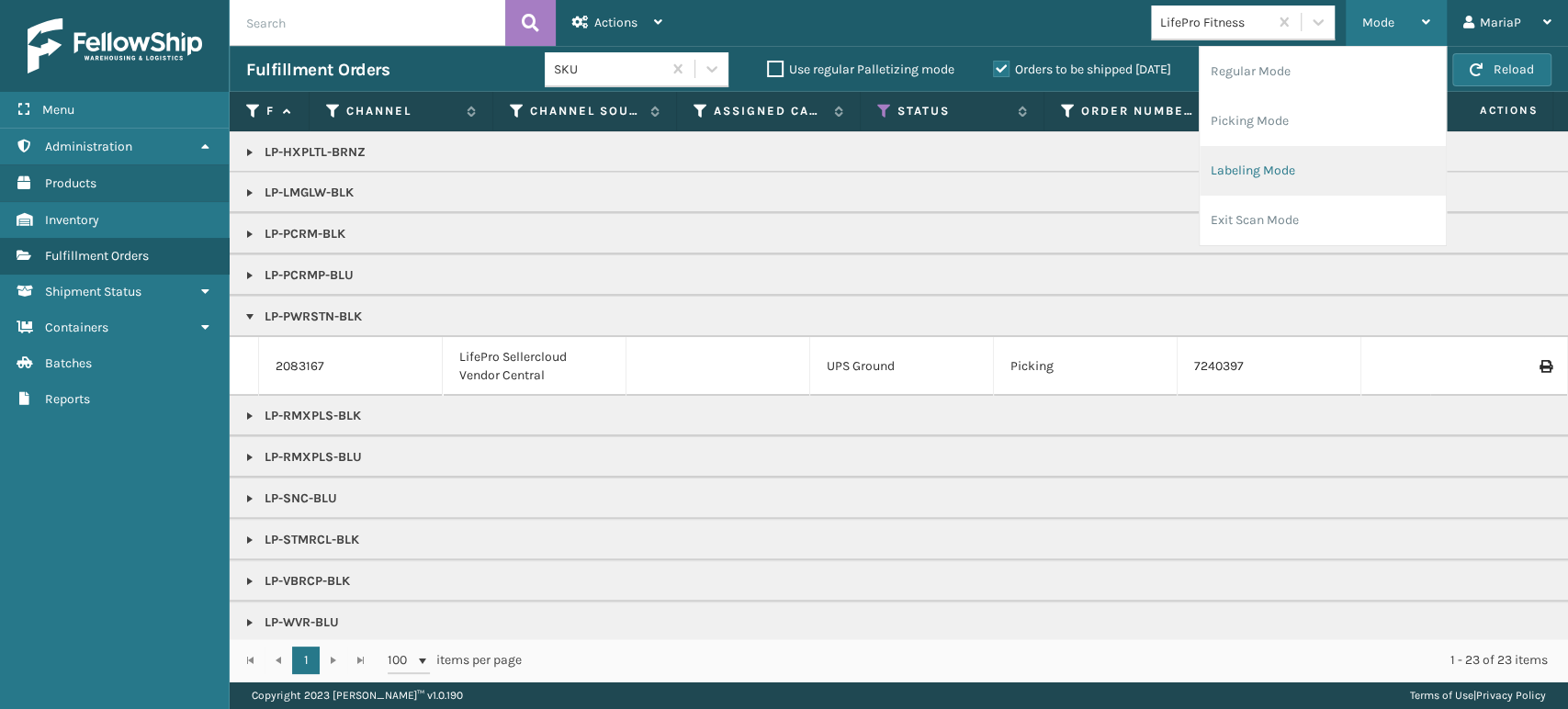
click at [1287, 168] on li "Labeling Mode" at bounding box center [1323, 171] width 246 height 50
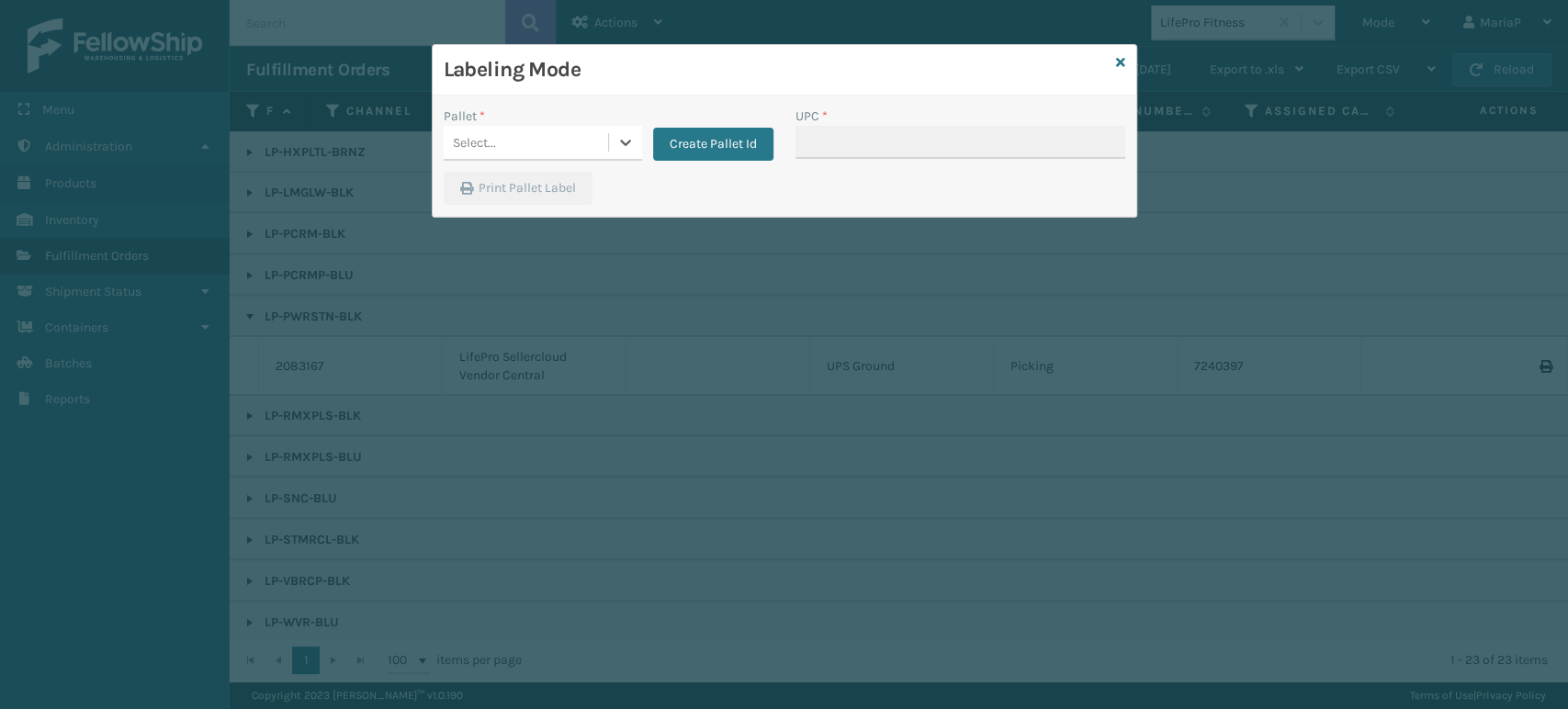
click at [570, 139] on div "Select..." at bounding box center [526, 143] width 164 height 30
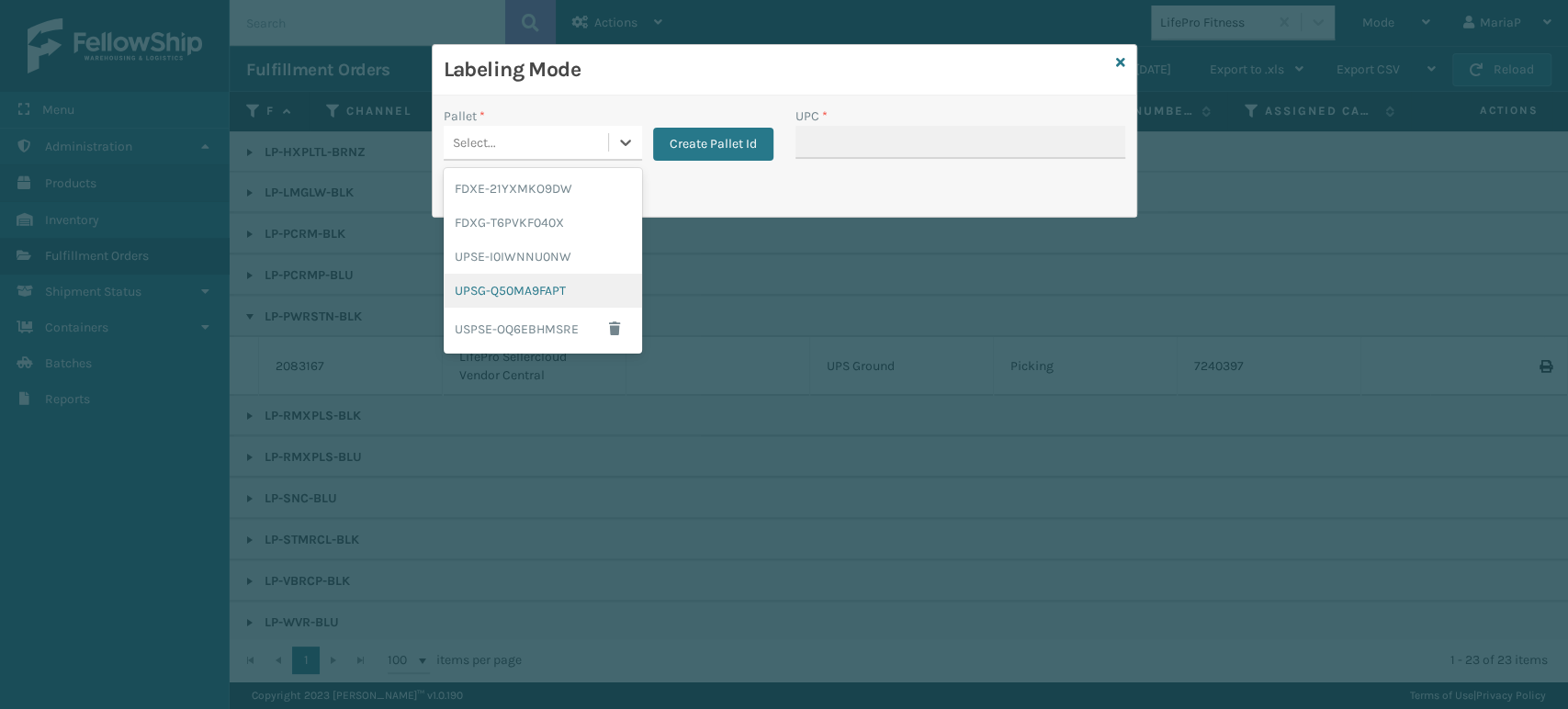
click at [536, 279] on div "UPSG-Q50MA9FAPT" at bounding box center [543, 291] width 198 height 34
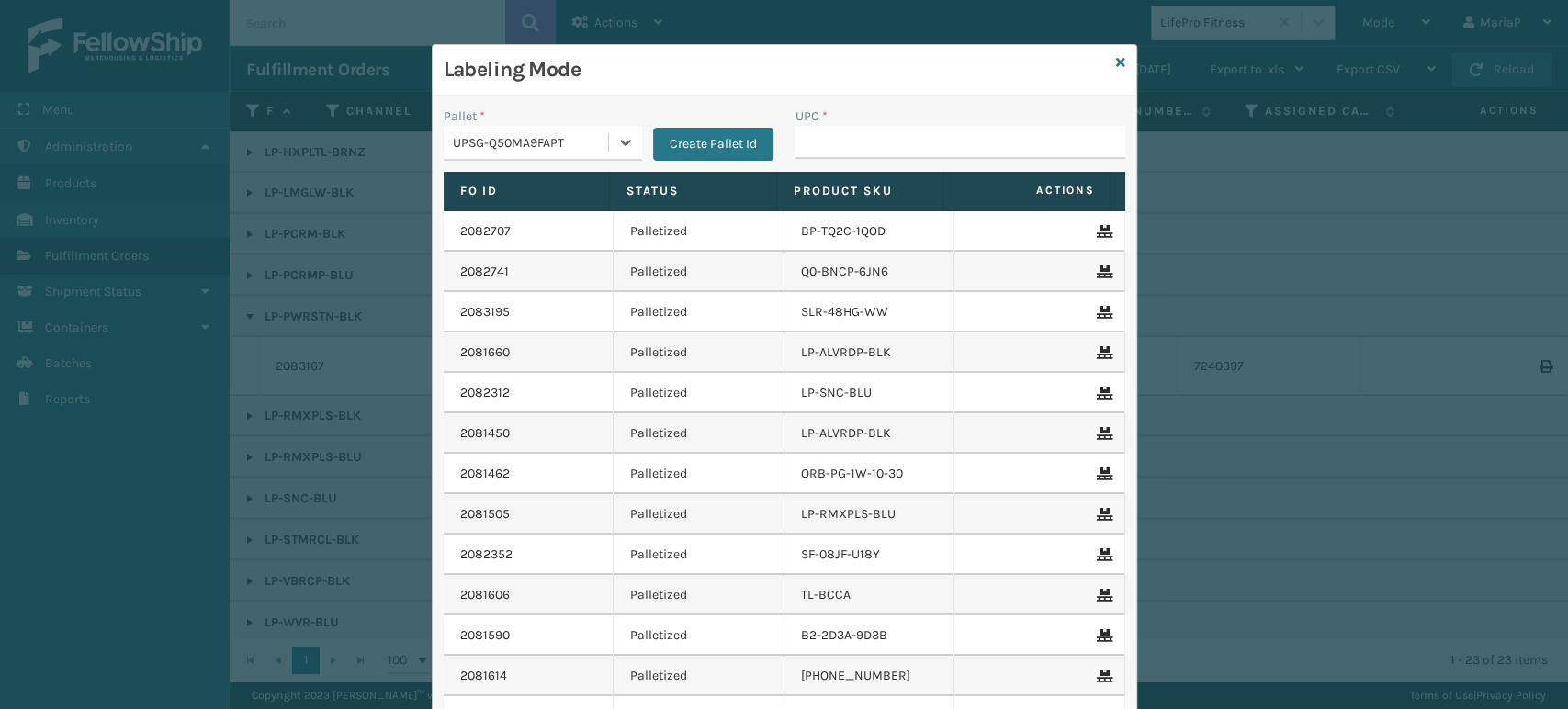
click at [551, 152] on div "UPSG-Q50MA9FAPT" at bounding box center [531, 143] width 157 height 19
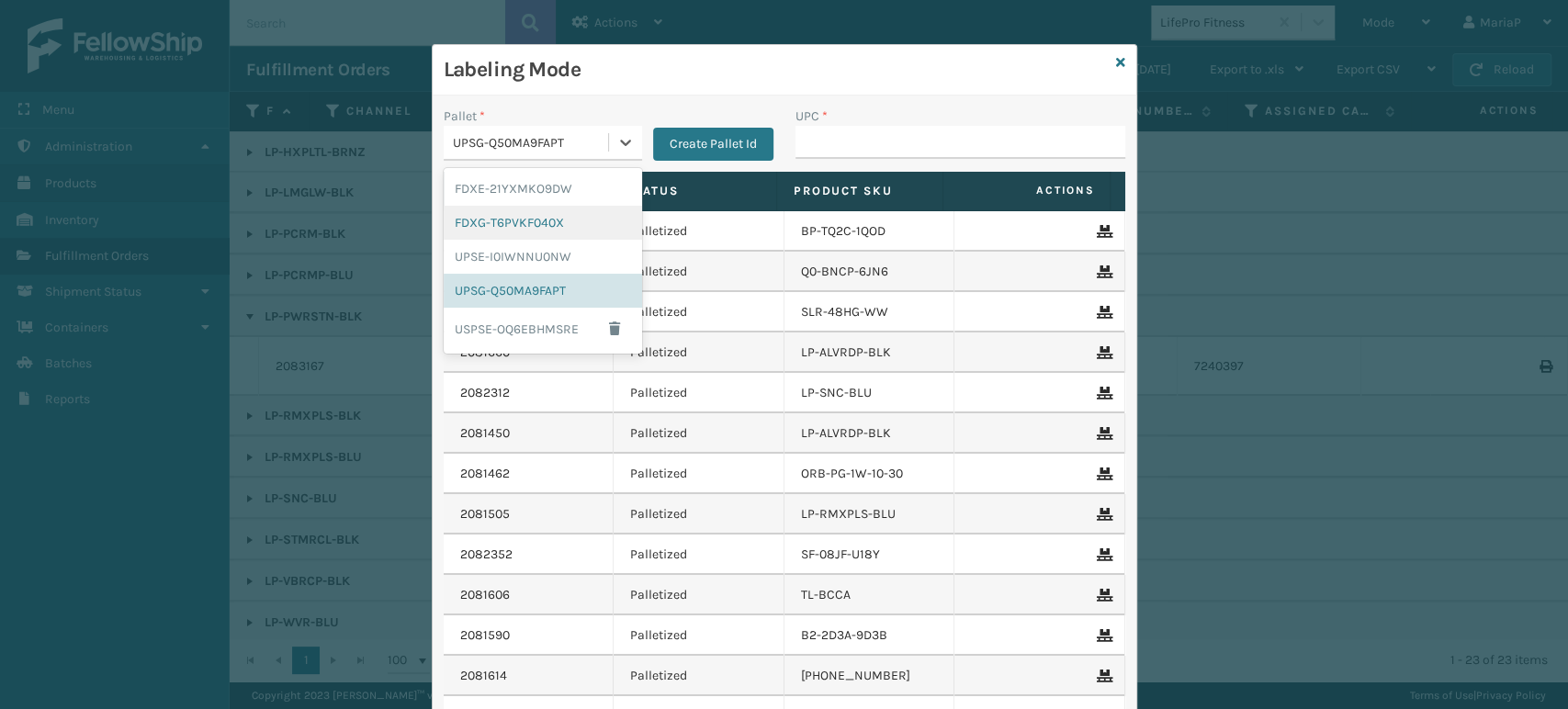
click at [529, 214] on div "FDXG-T6PVKF040X" at bounding box center [543, 223] width 198 height 34
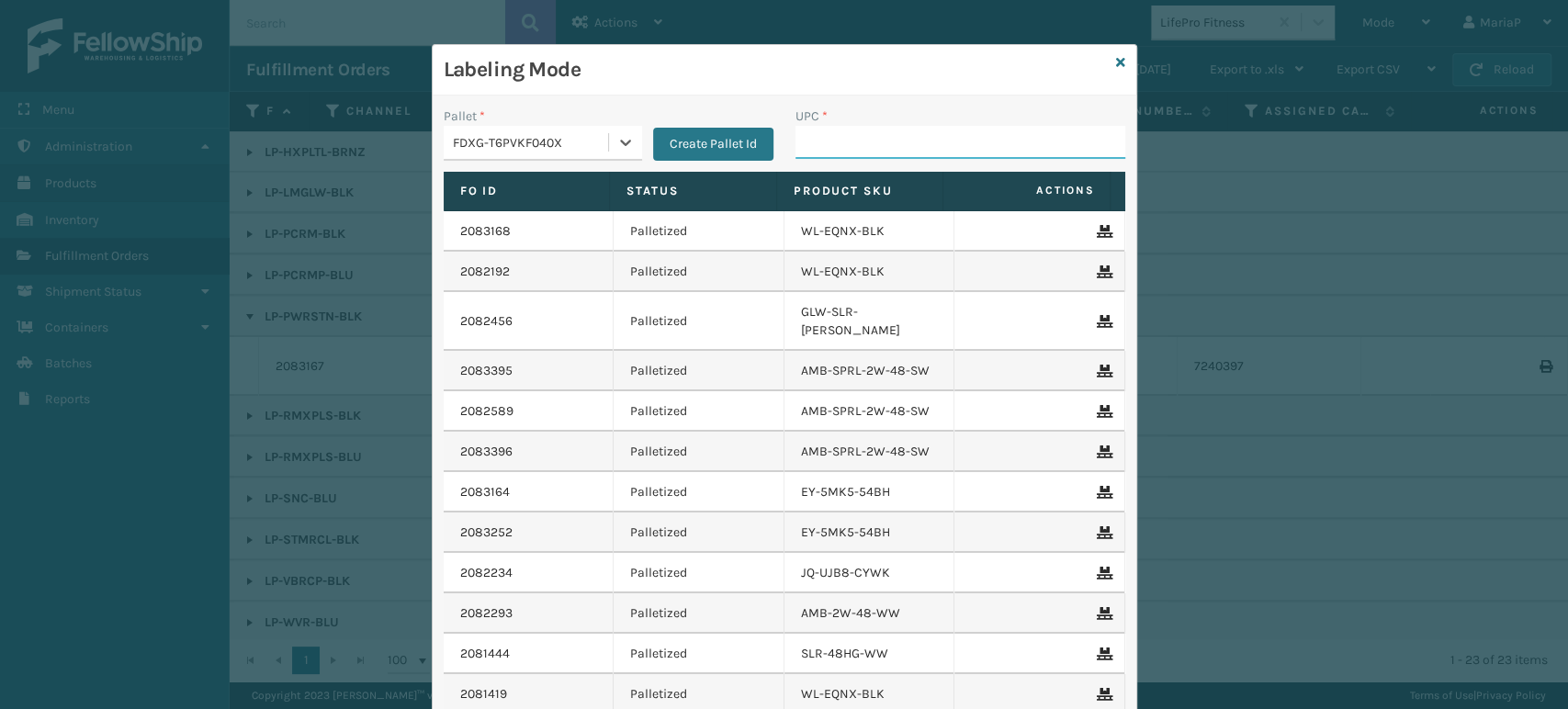
click at [851, 138] on input "UPC *" at bounding box center [960, 142] width 329 height 33
type input "858100007555"
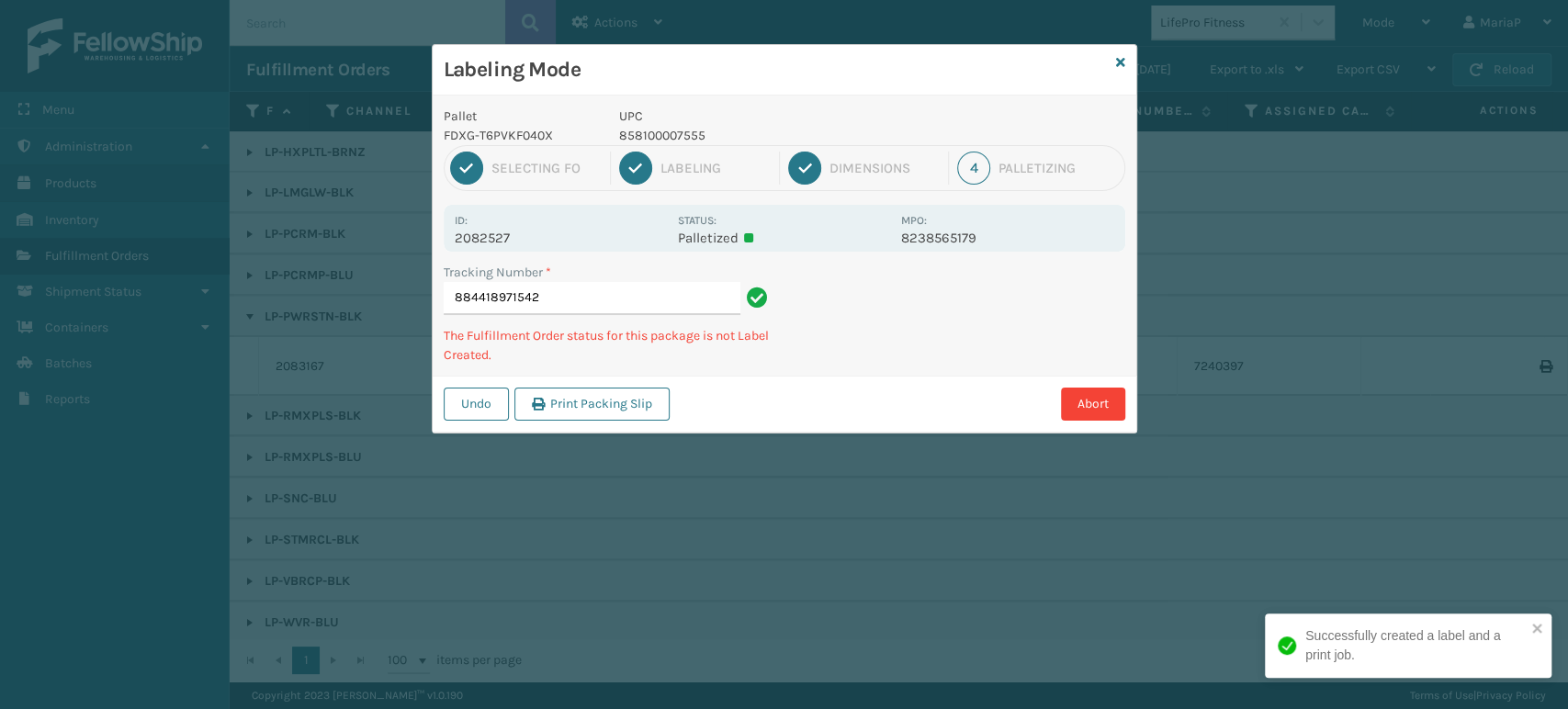
click at [648, 130] on p "858100007555" at bounding box center [754, 135] width 271 height 19
copy p "858100007555"
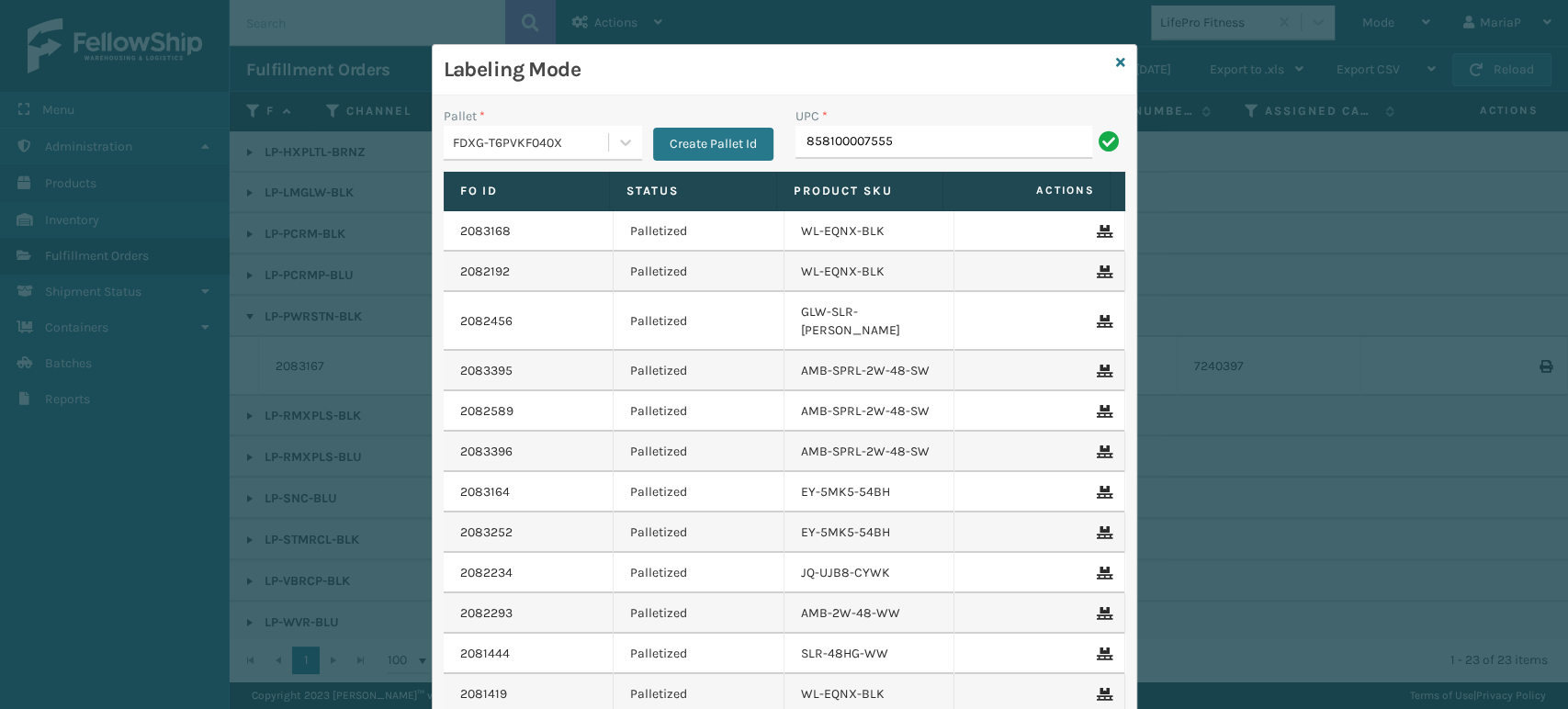
type input "858100007555"
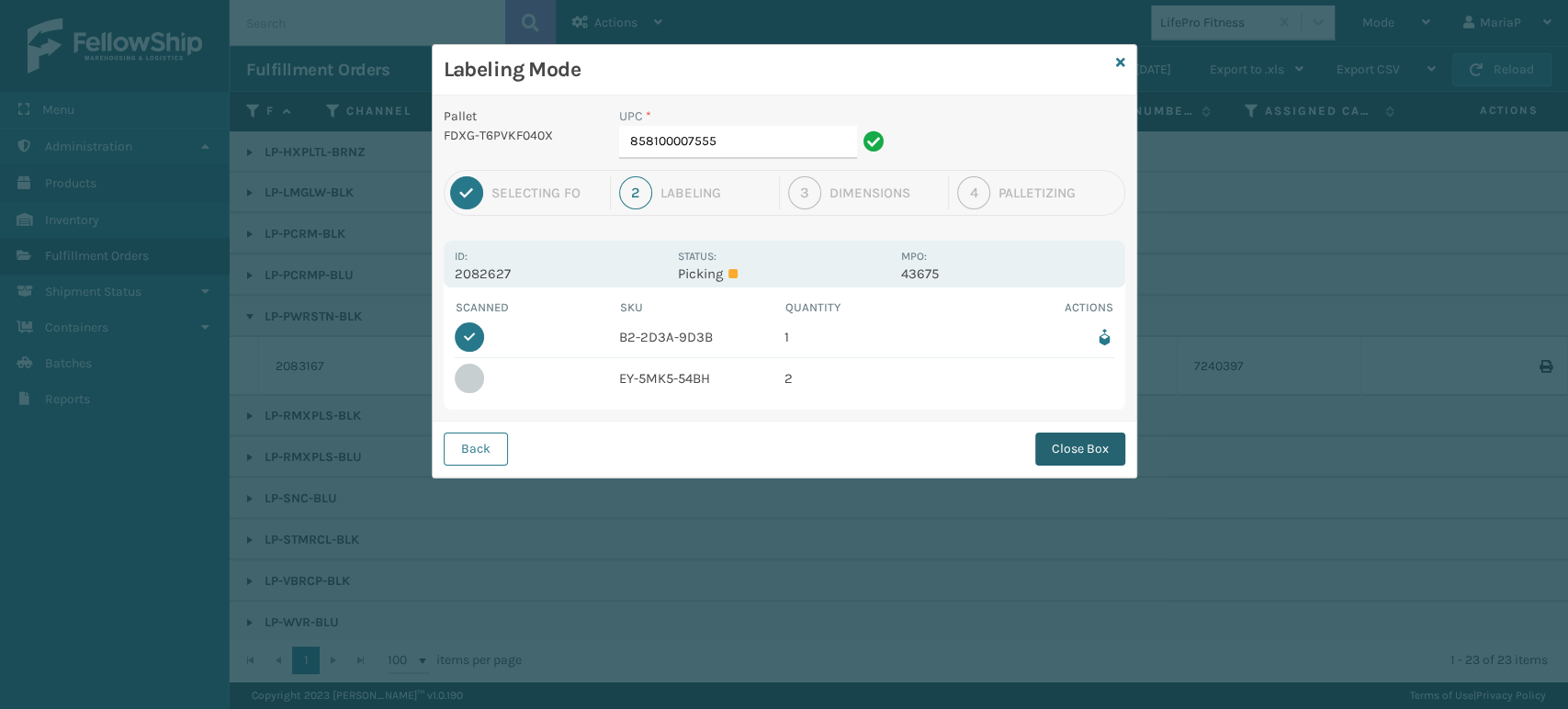
click at [1091, 452] on button "Close Box" at bounding box center [1079, 448] width 90 height 33
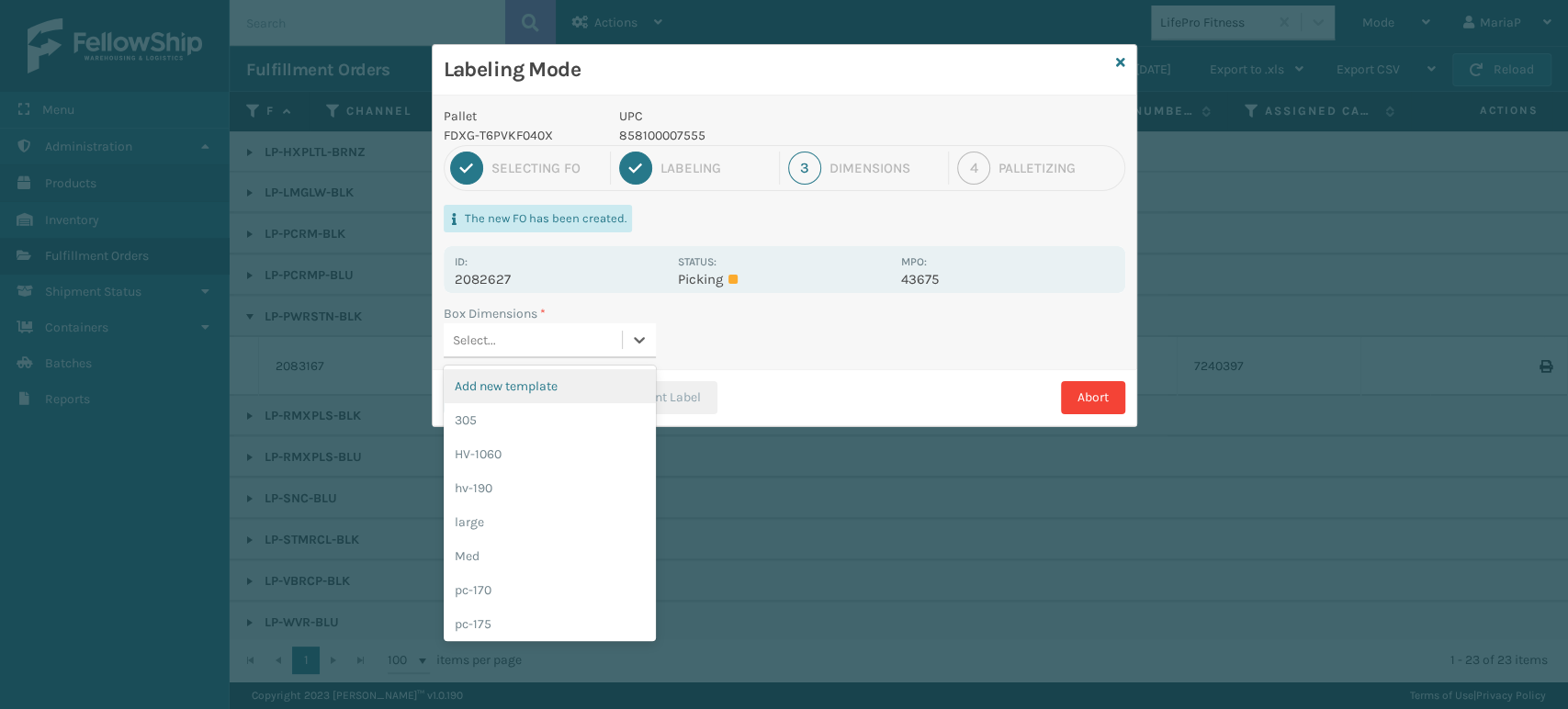
click at [582, 341] on div "Select..." at bounding box center [532, 340] width 178 height 30
type input "med"
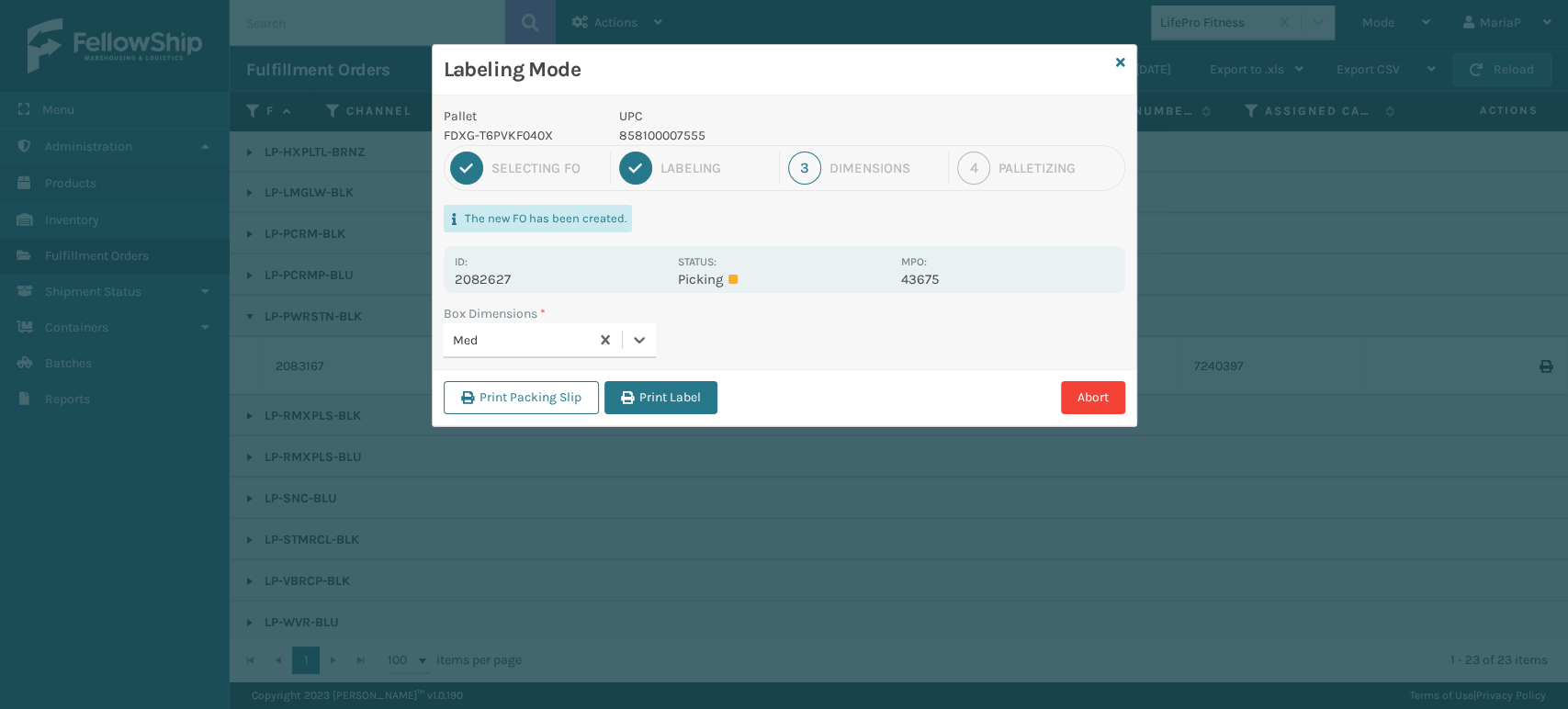
click at [647, 381] on button "Print Label" at bounding box center [661, 397] width 113 height 33
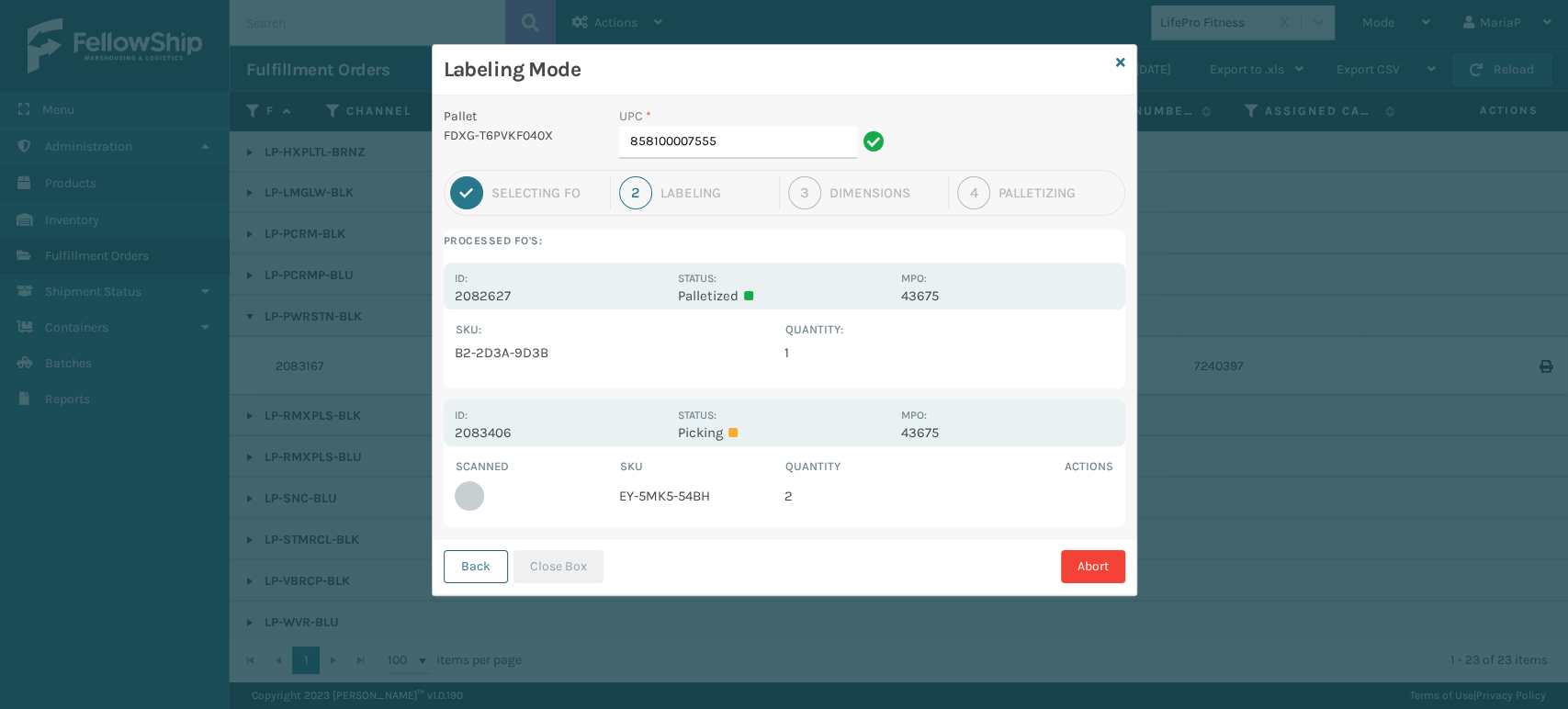
click at [470, 571] on button "Back" at bounding box center [476, 566] width 64 height 33
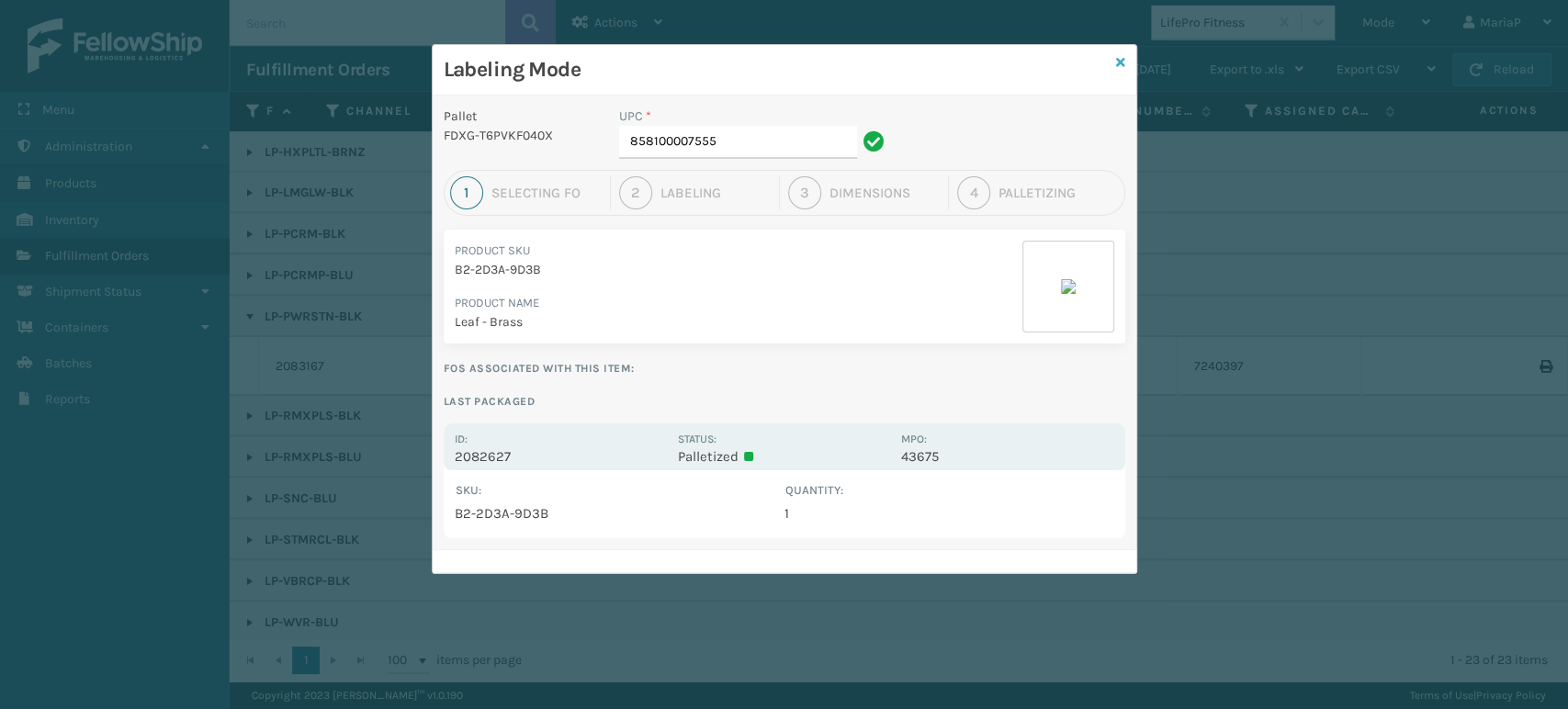
click at [1121, 57] on icon at bounding box center [1121, 62] width 9 height 13
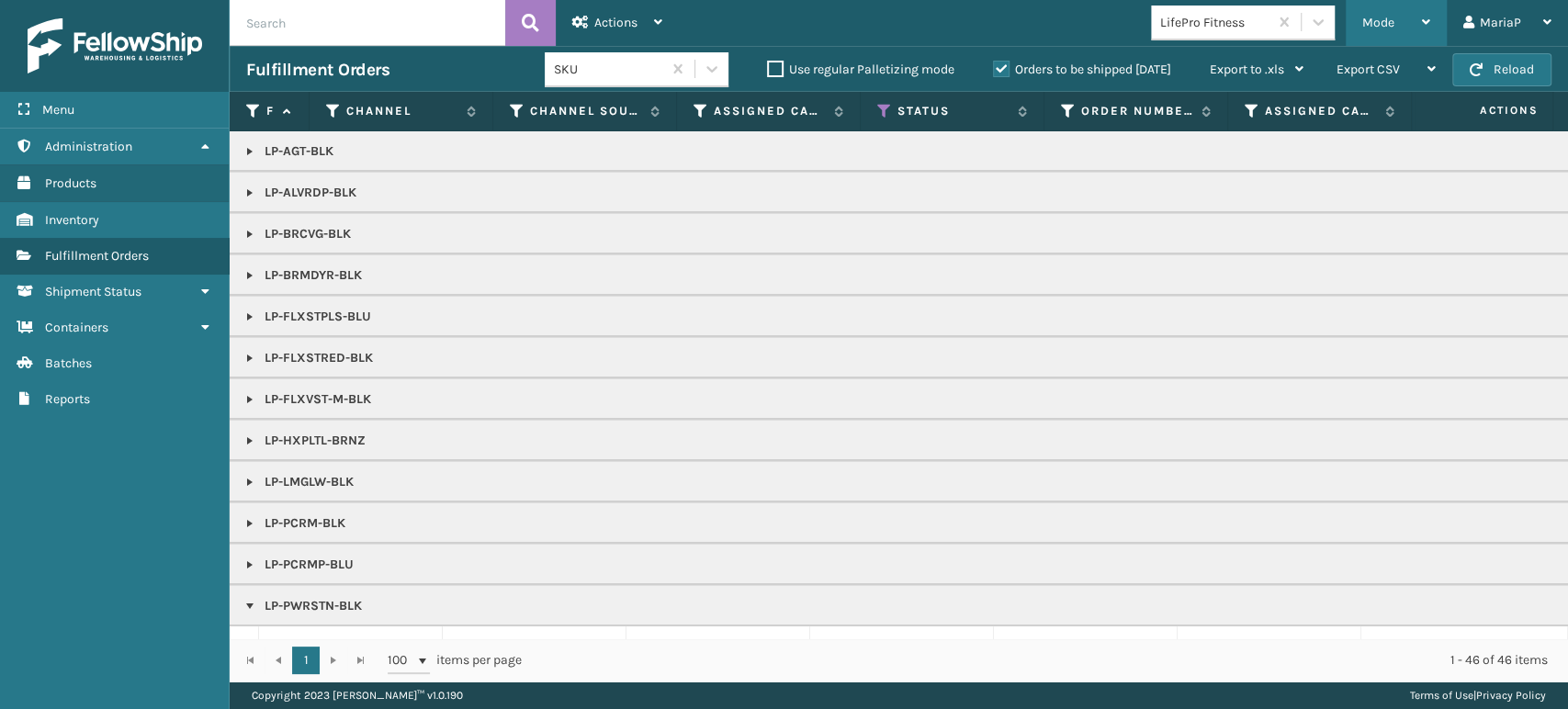
click at [1361, 18] on div "Mode Regular Mode Picking Mode Labeling Mode Exit Scan Mode" at bounding box center [1395, 23] width 101 height 46
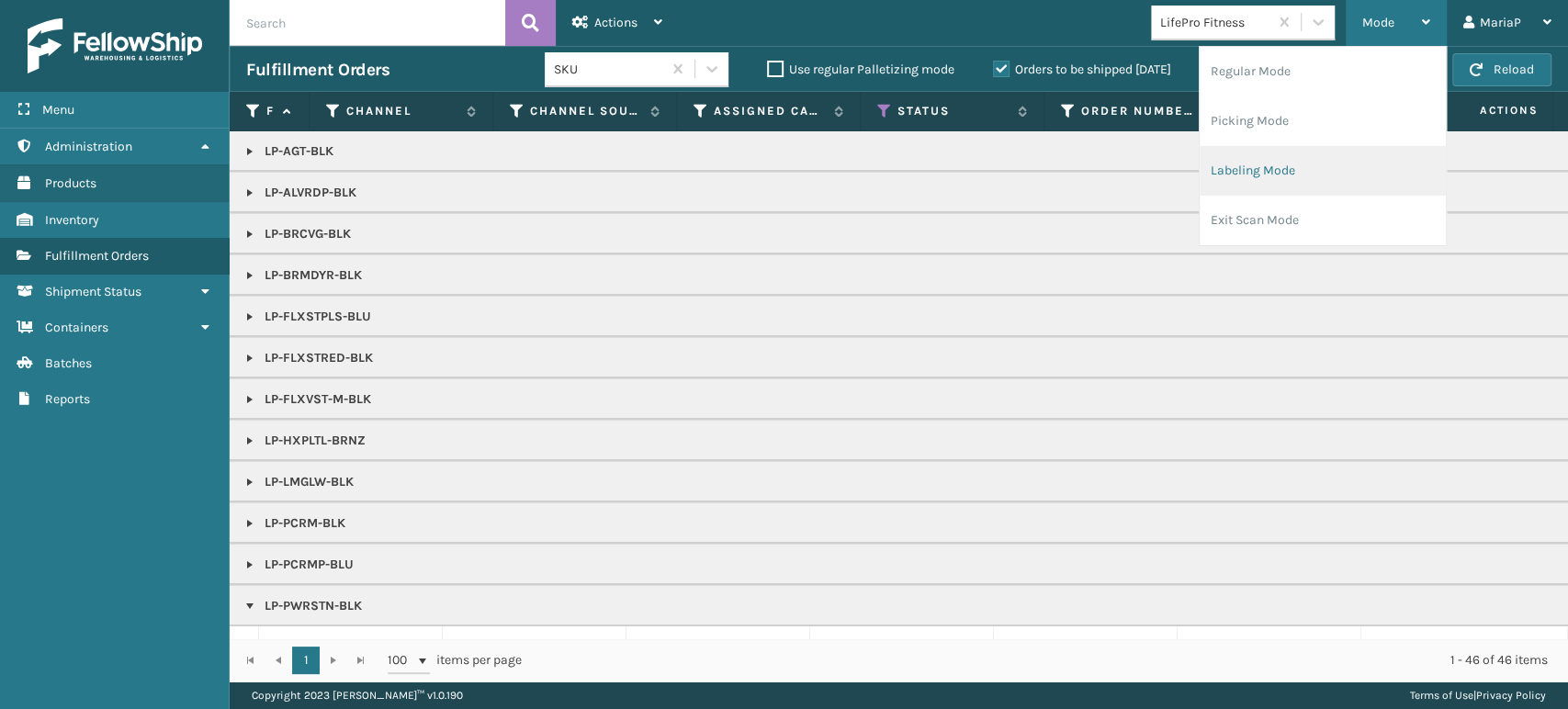
click at [1278, 149] on li "Labeling Mode" at bounding box center [1323, 171] width 246 height 50
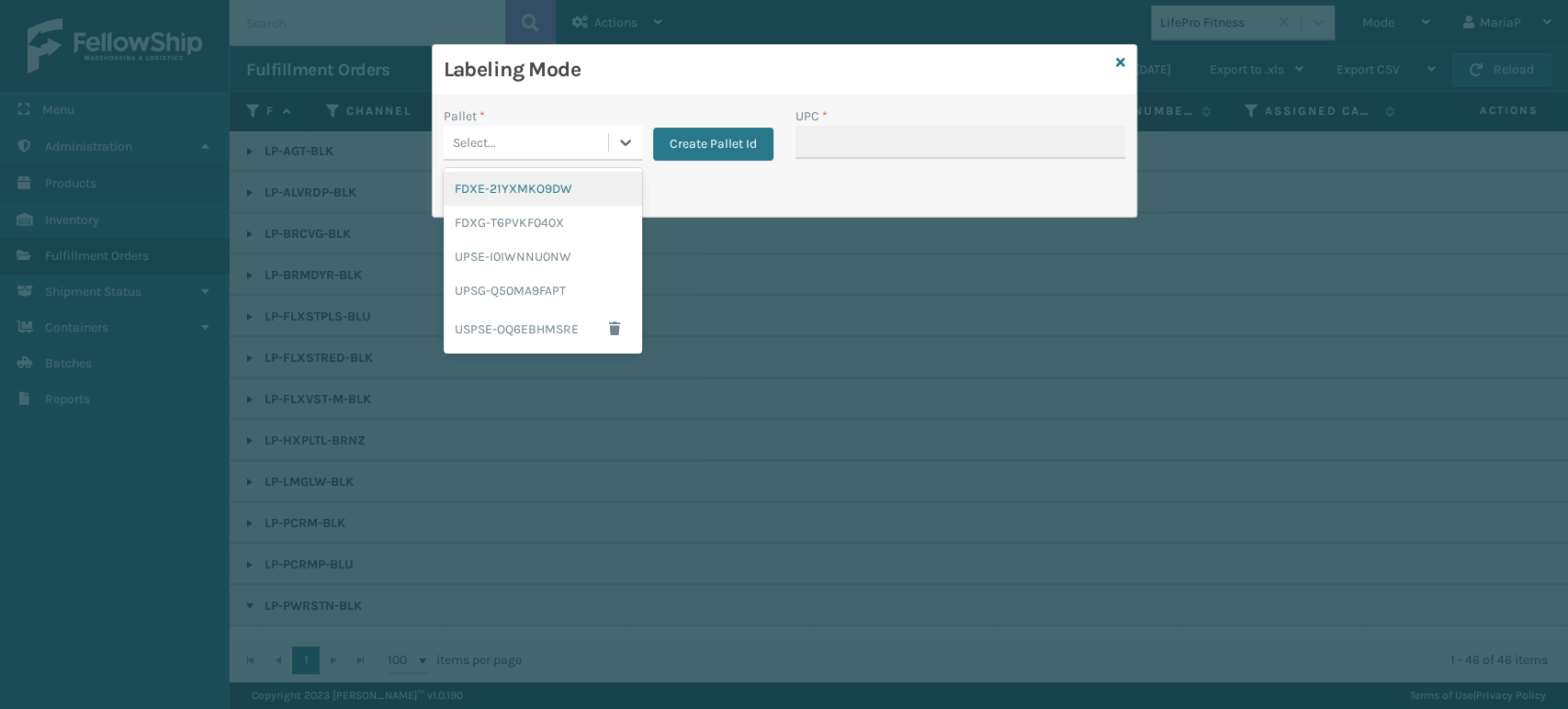
click at [514, 136] on div "Select..." at bounding box center [526, 143] width 164 height 30
drag, startPoint x: 546, startPoint y: 214, endPoint x: 767, endPoint y: 166, distance: 226.2
click at [548, 215] on div "FDXG-T6PVKF040X" at bounding box center [543, 223] width 198 height 34
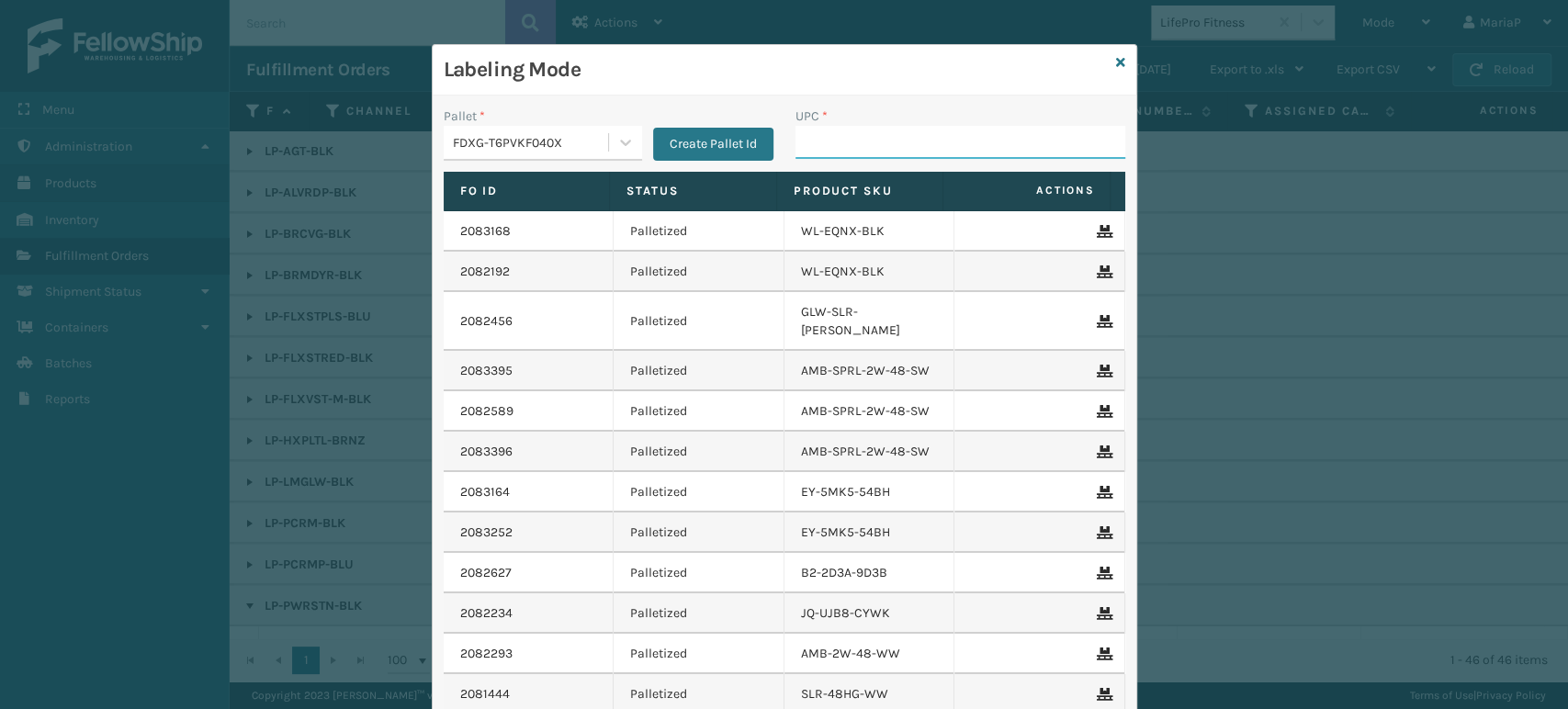
click at [851, 153] on input "UPC *" at bounding box center [960, 142] width 329 height 33
type input "850012486589"
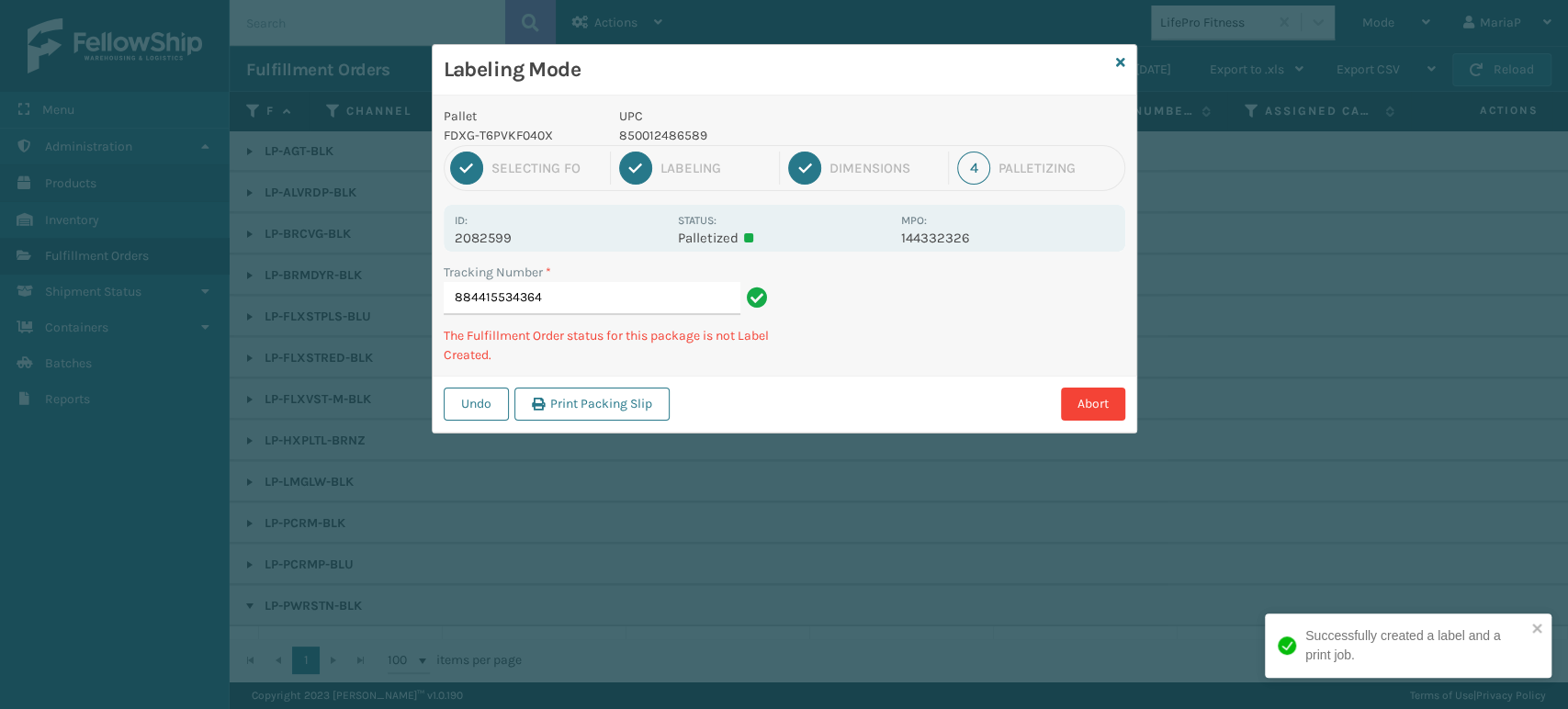
click at [698, 126] on p "850012486589" at bounding box center [754, 135] width 271 height 19
copy p "850012486589"
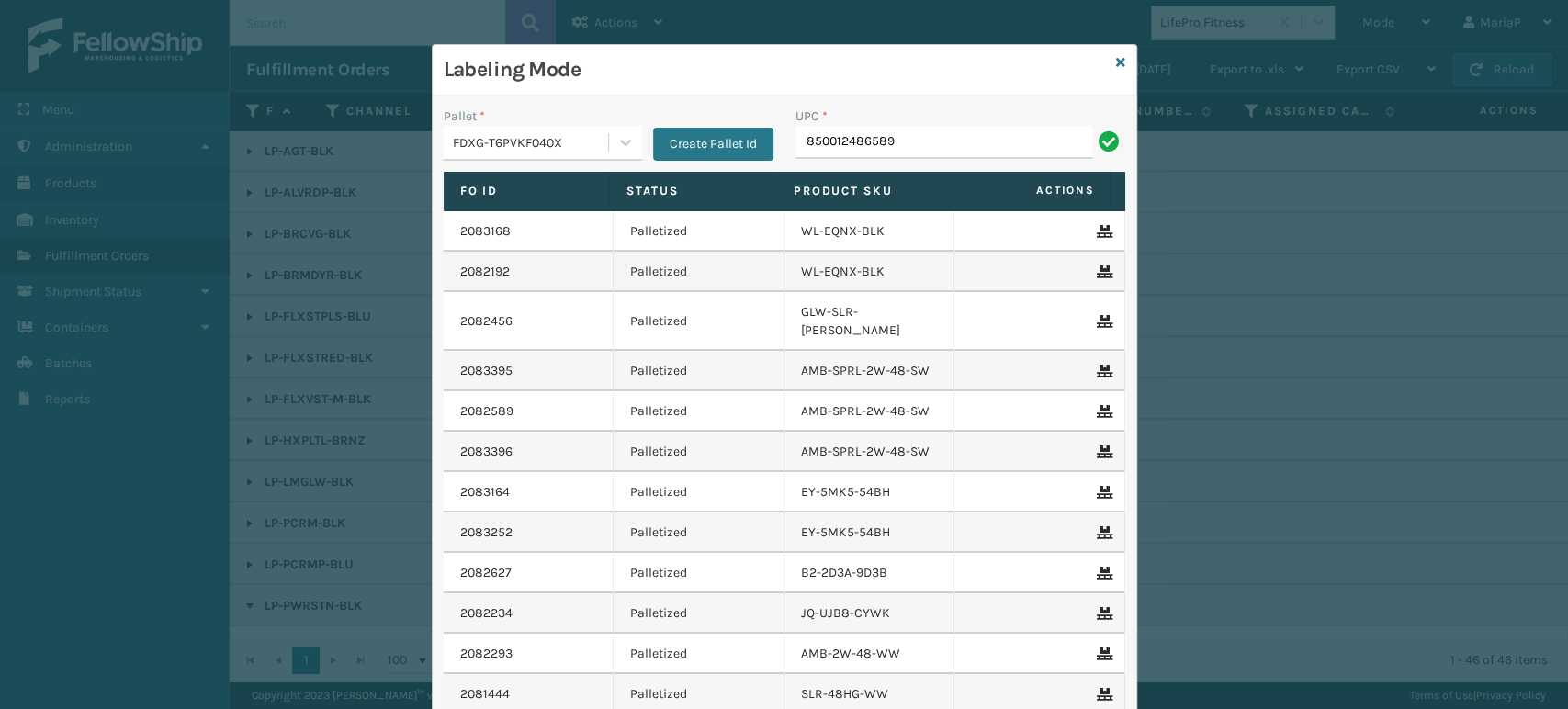
type input "850012486589"
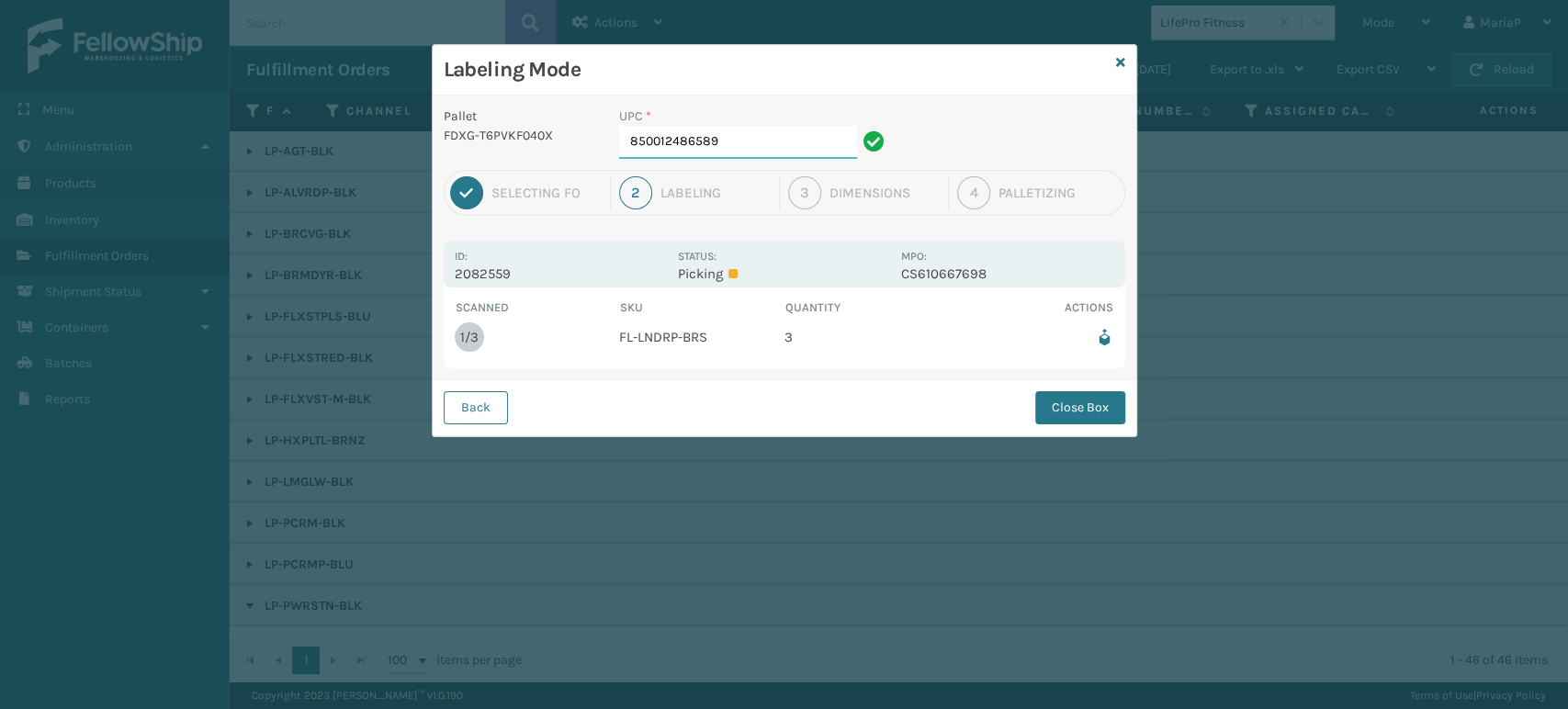
click at [747, 152] on input "850012486589" at bounding box center [738, 142] width 238 height 33
click at [1089, 414] on button "Close Box" at bounding box center [1079, 407] width 90 height 33
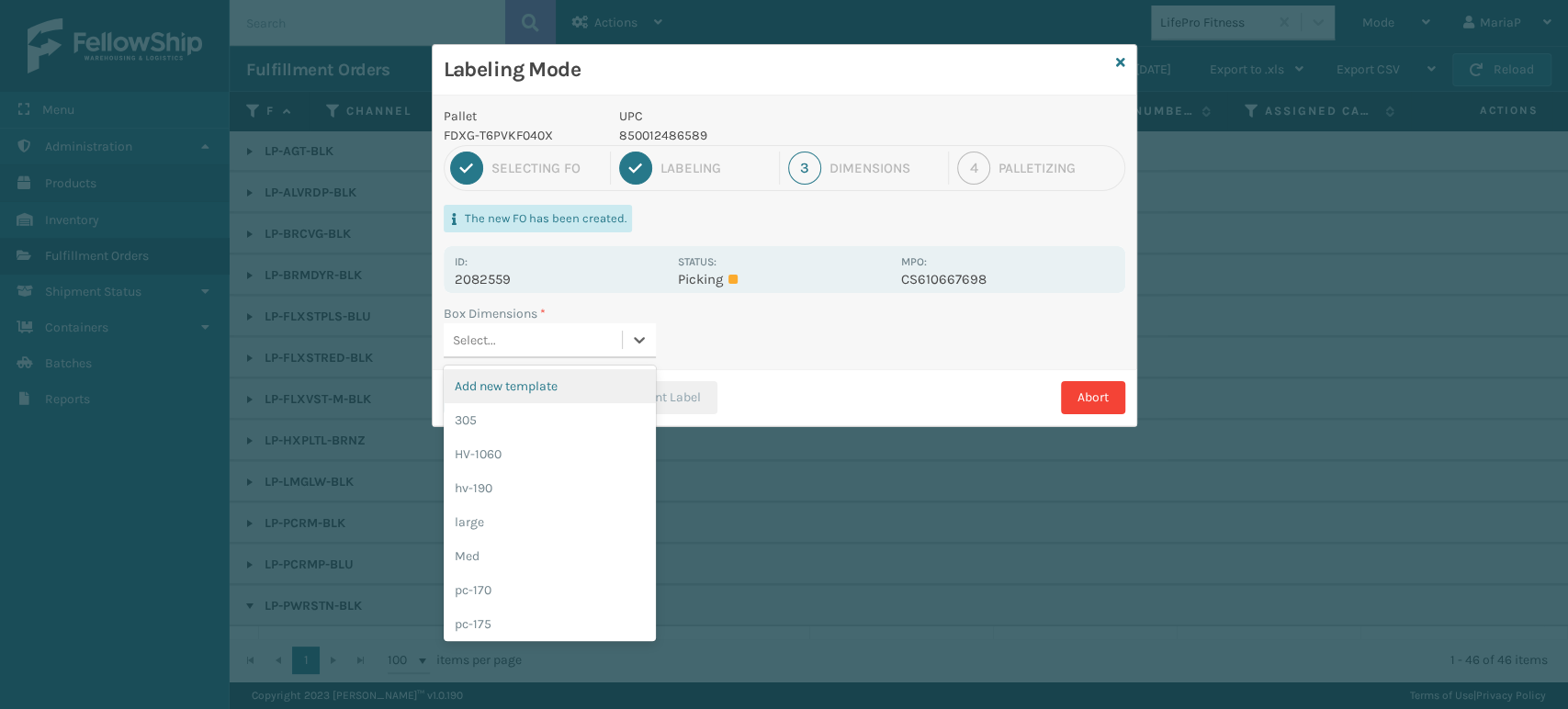
click at [498, 349] on div "Select..." at bounding box center [532, 340] width 178 height 30
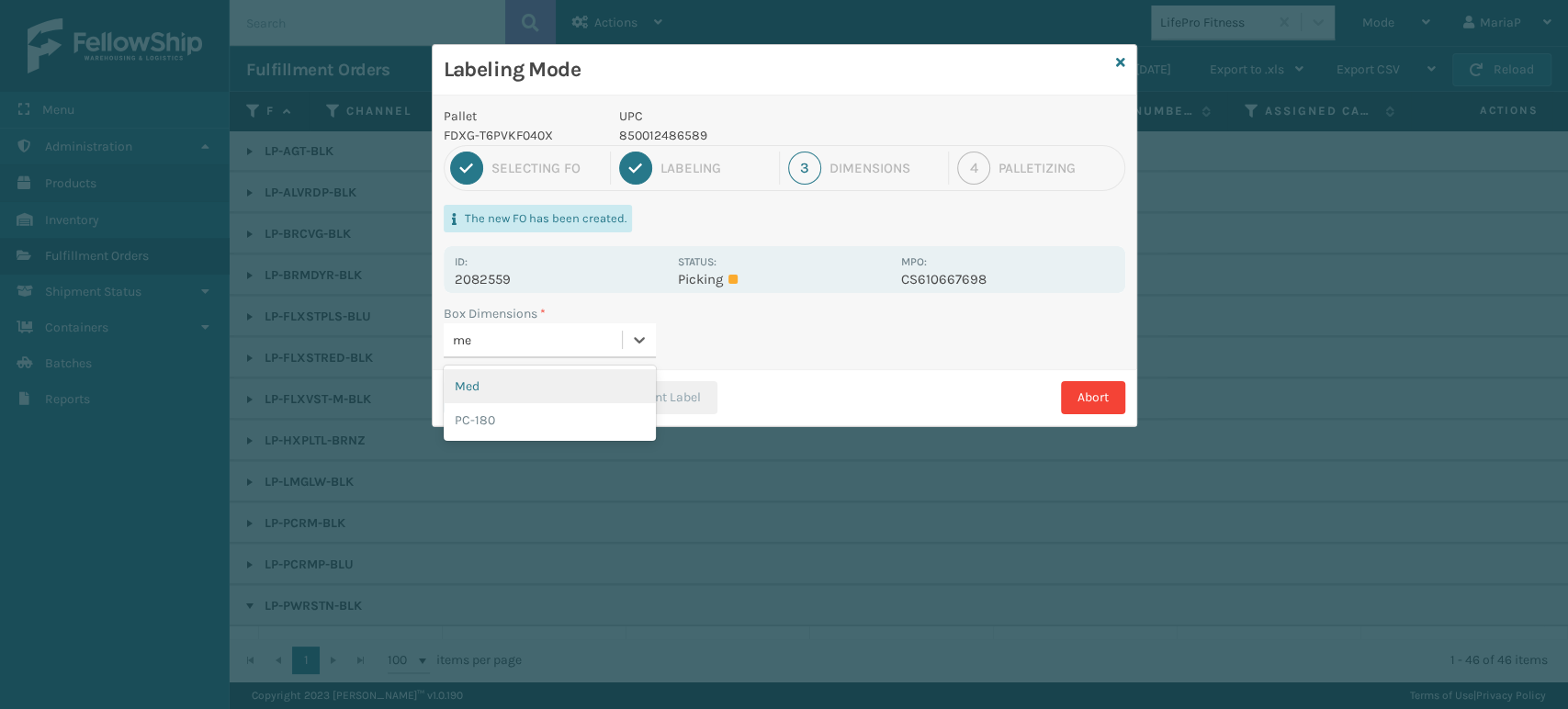
type input "med"
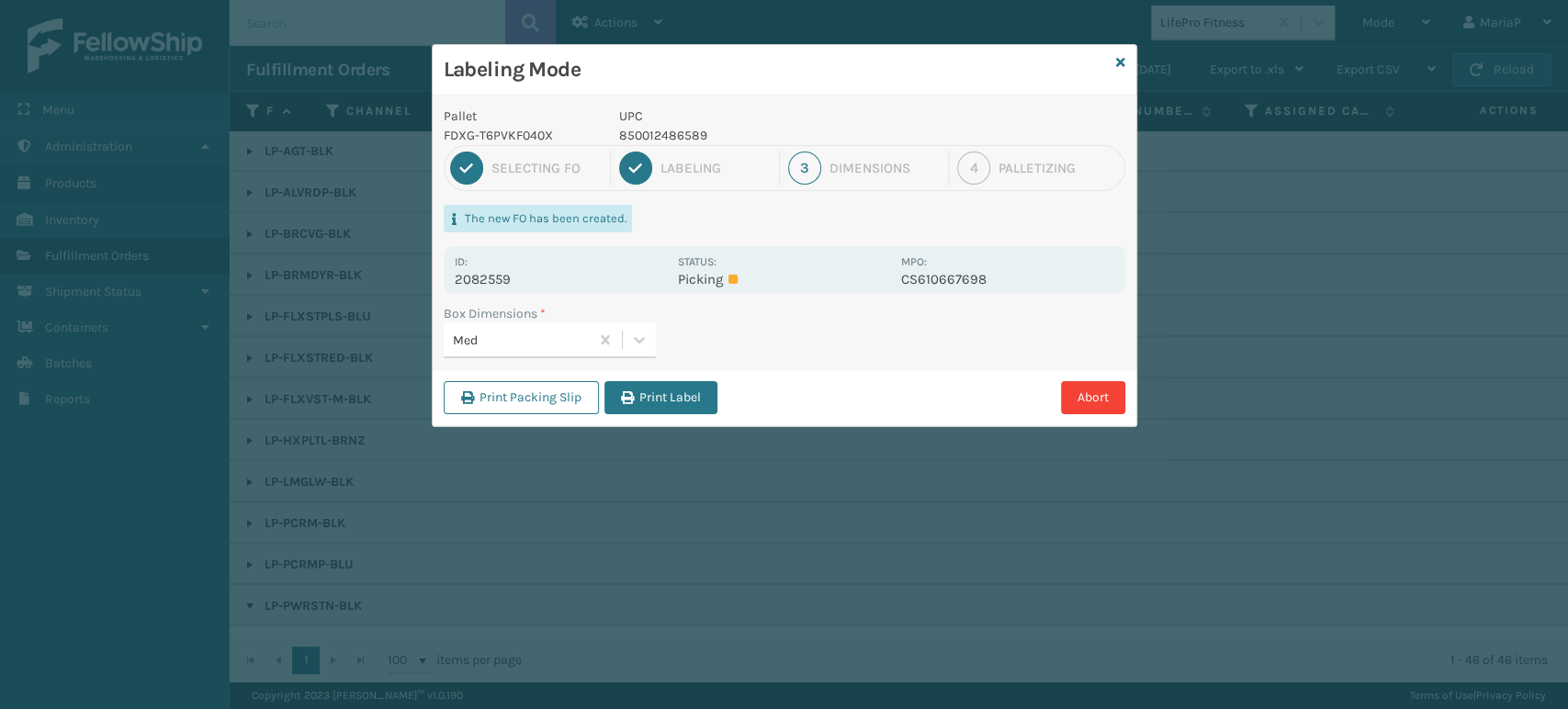
click at [633, 388] on button "Print Label" at bounding box center [661, 397] width 113 height 33
click at [633, 388] on div "Labeling Mode Pallet FDXG-T6PVKF040X UPC 850012486589 1 Selecting FO 2 Labeling…" at bounding box center [784, 354] width 1568 height 709
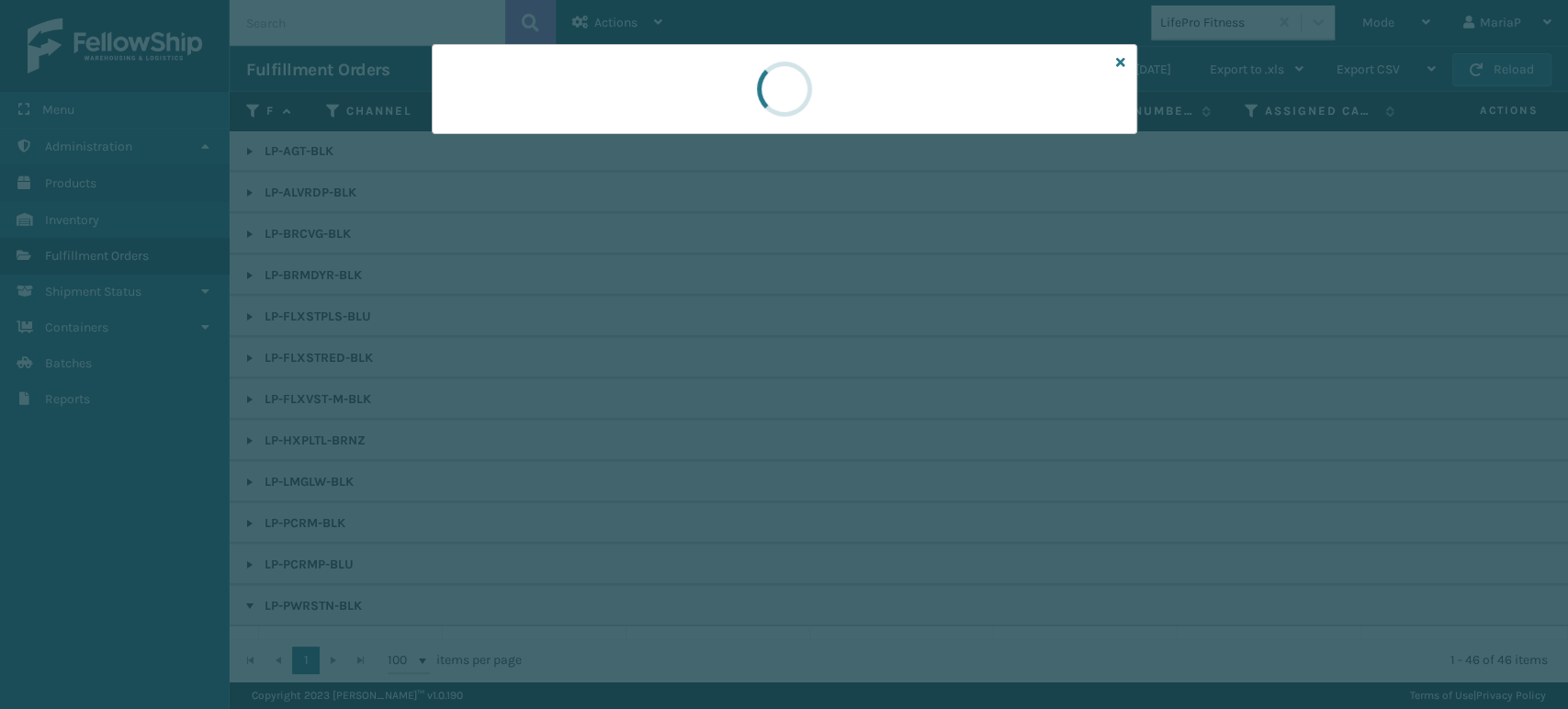
click at [637, 388] on div at bounding box center [784, 354] width 1568 height 709
click at [638, 388] on div at bounding box center [784, 354] width 1568 height 709
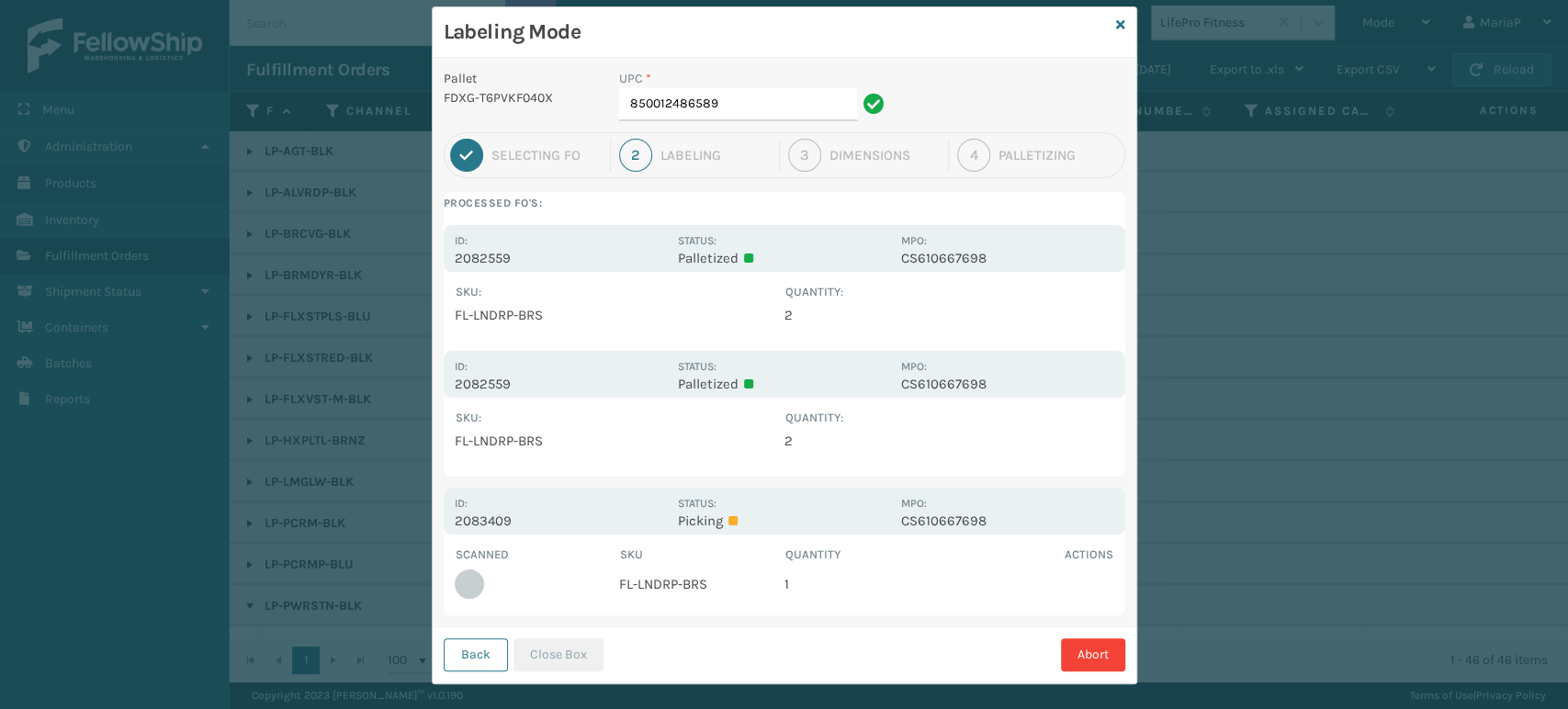
scroll to position [55, 0]
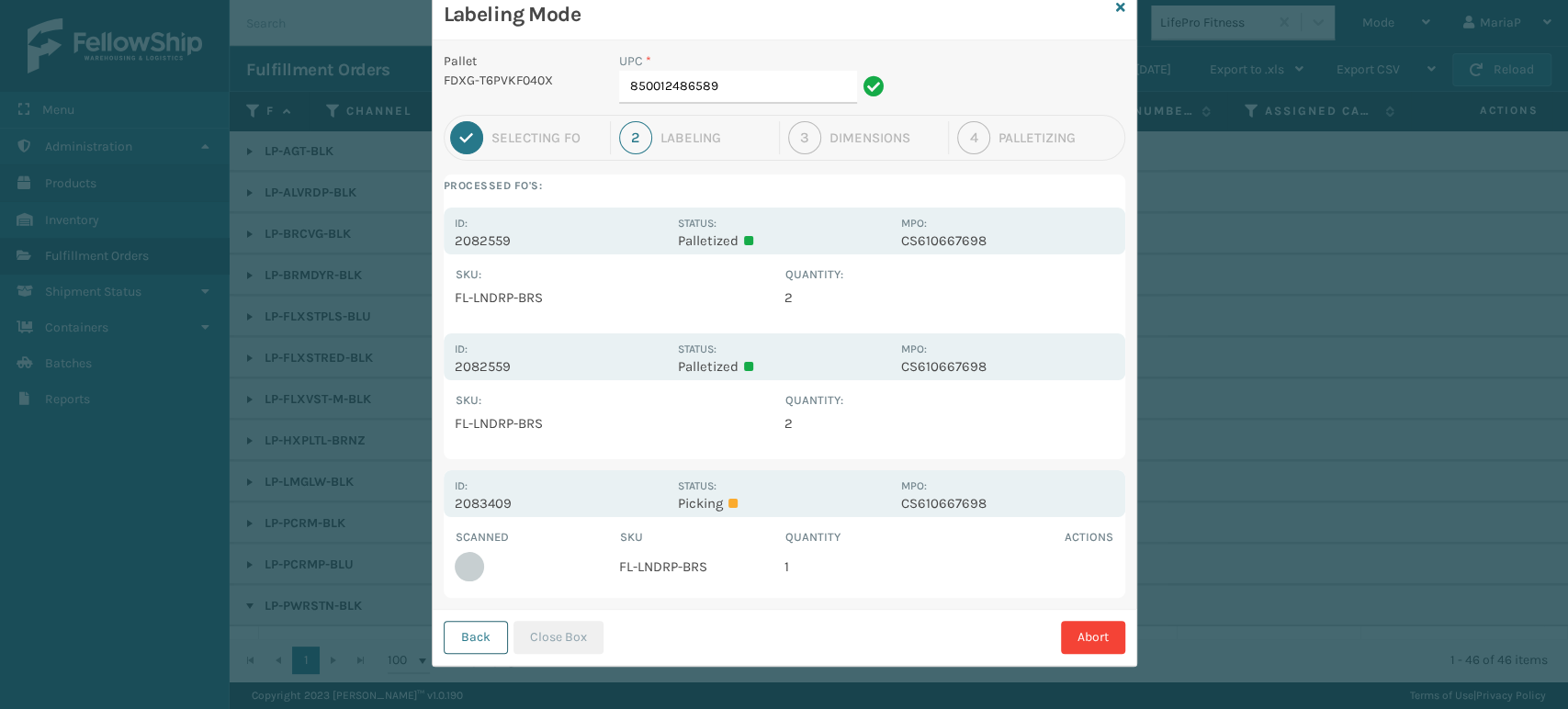
drag, startPoint x: 492, startPoint y: 608, endPoint x: 485, endPoint y: 630, distance: 23.1
click at [494, 609] on div "Back Close Box Abort" at bounding box center [784, 636] width 703 height 56
click at [476, 648] on button "Back" at bounding box center [476, 637] width 64 height 33
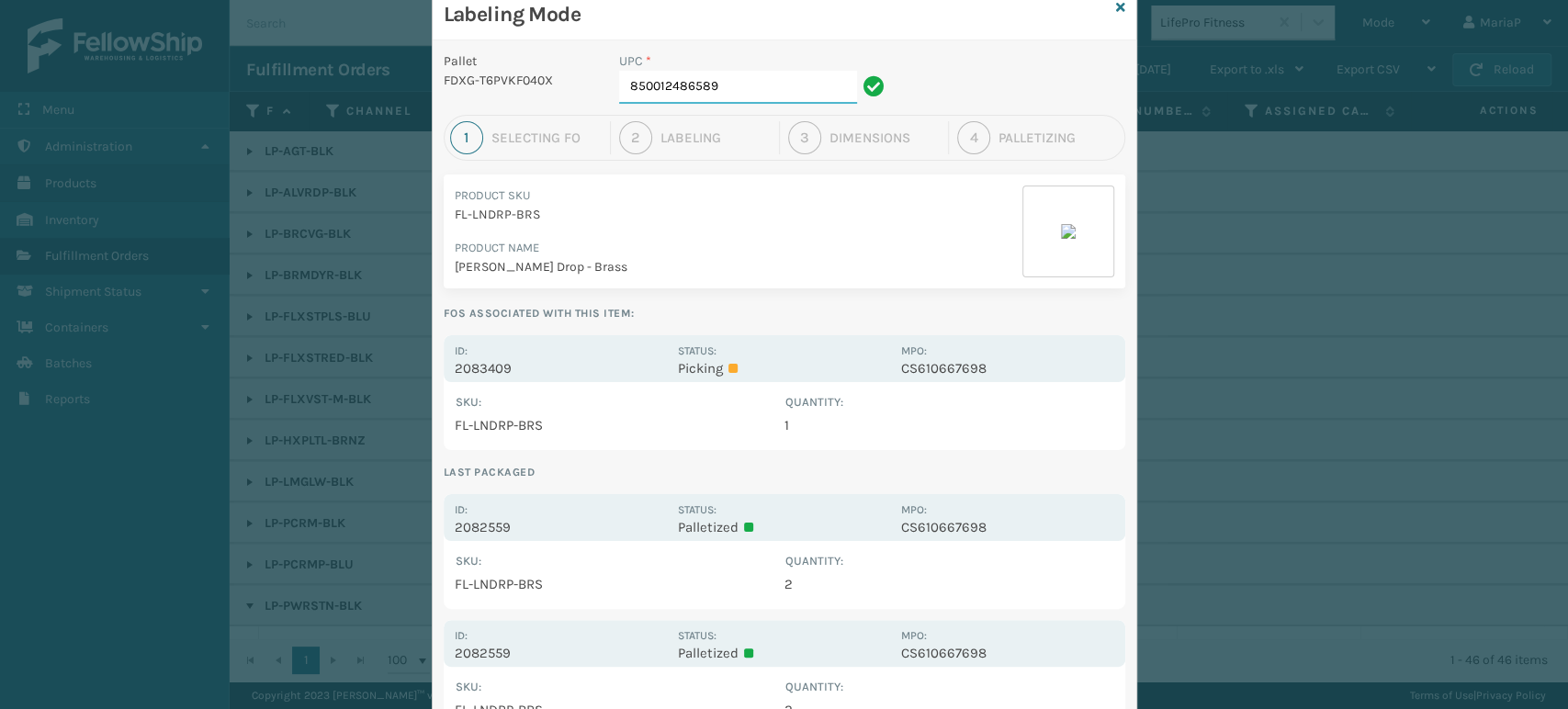
click at [734, 79] on input "850012486589" at bounding box center [738, 87] width 238 height 33
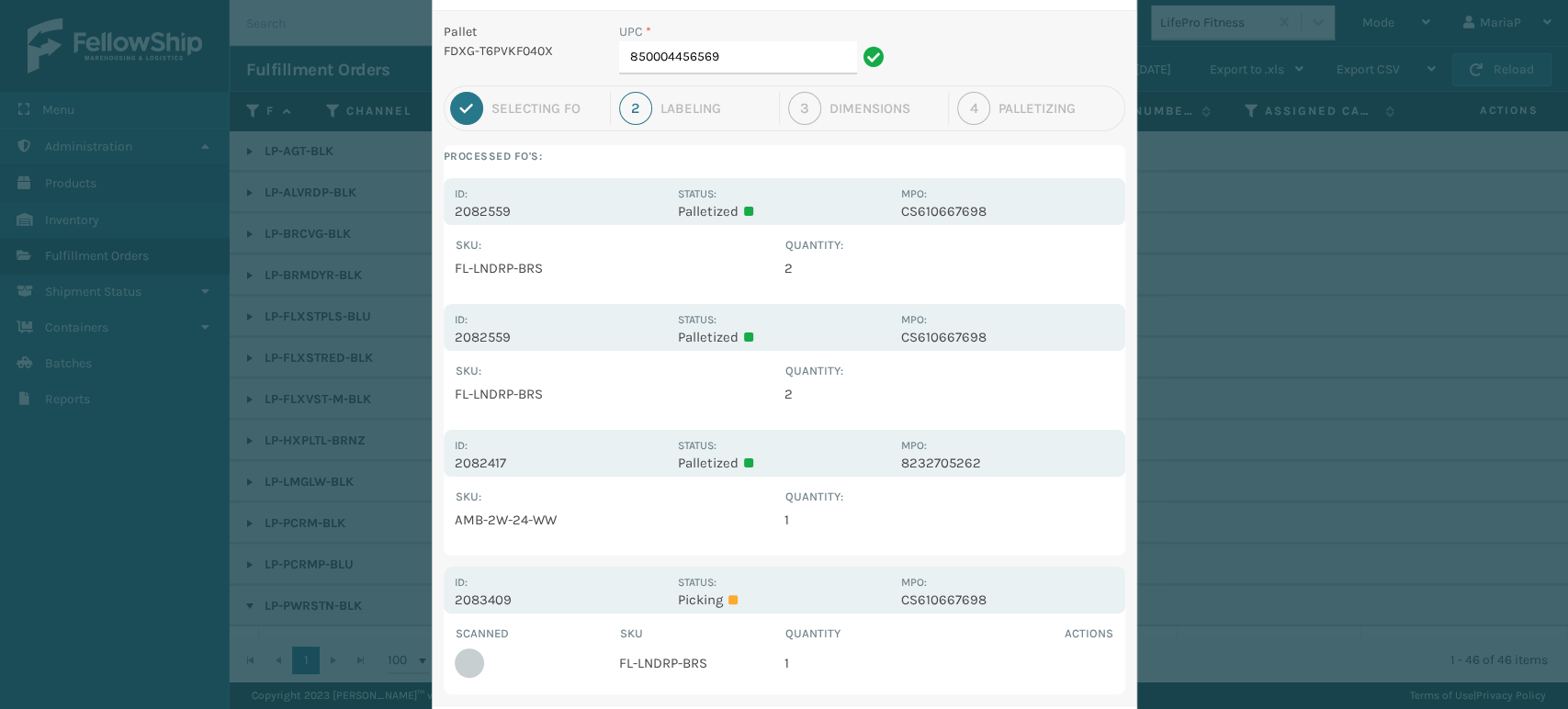
scroll to position [182, 0]
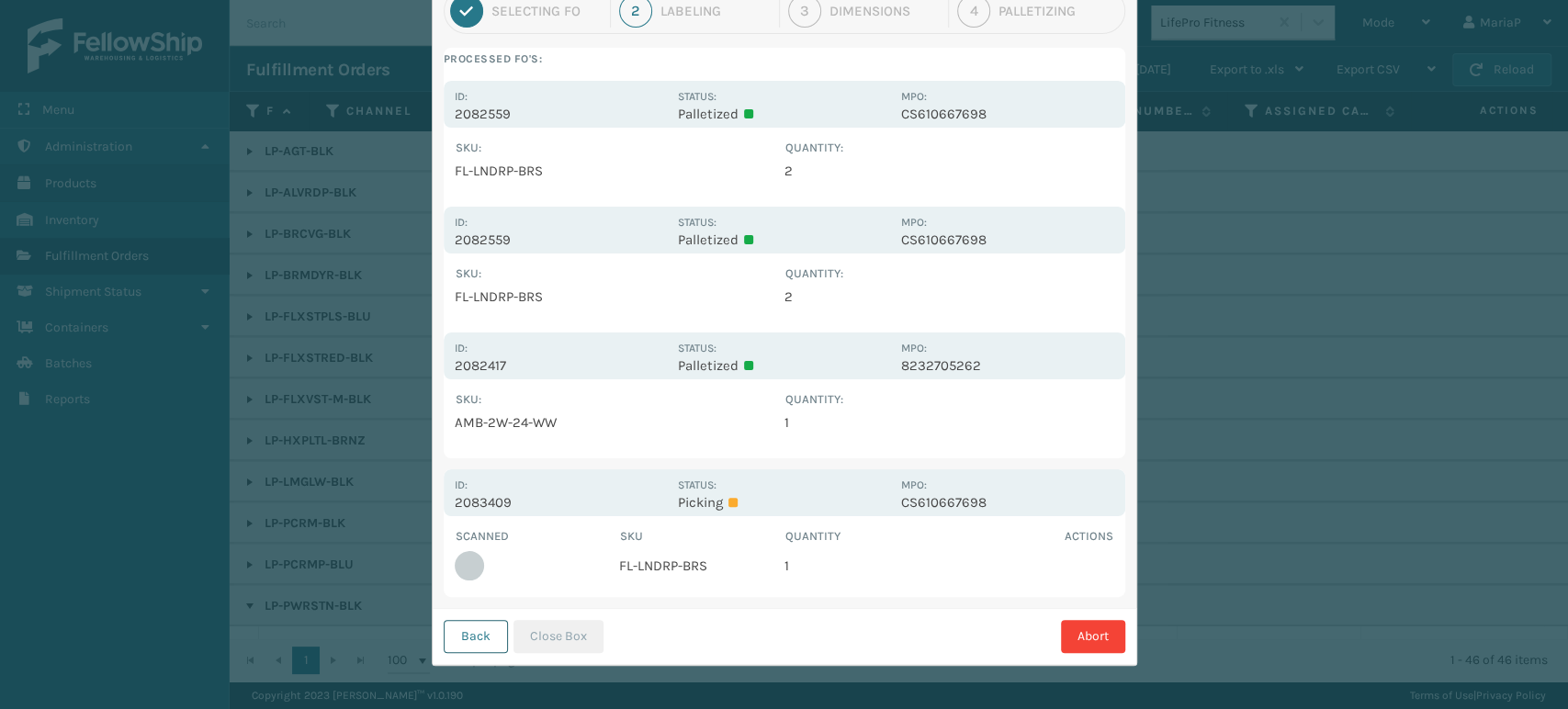
click at [477, 639] on button "Back" at bounding box center [476, 636] width 64 height 33
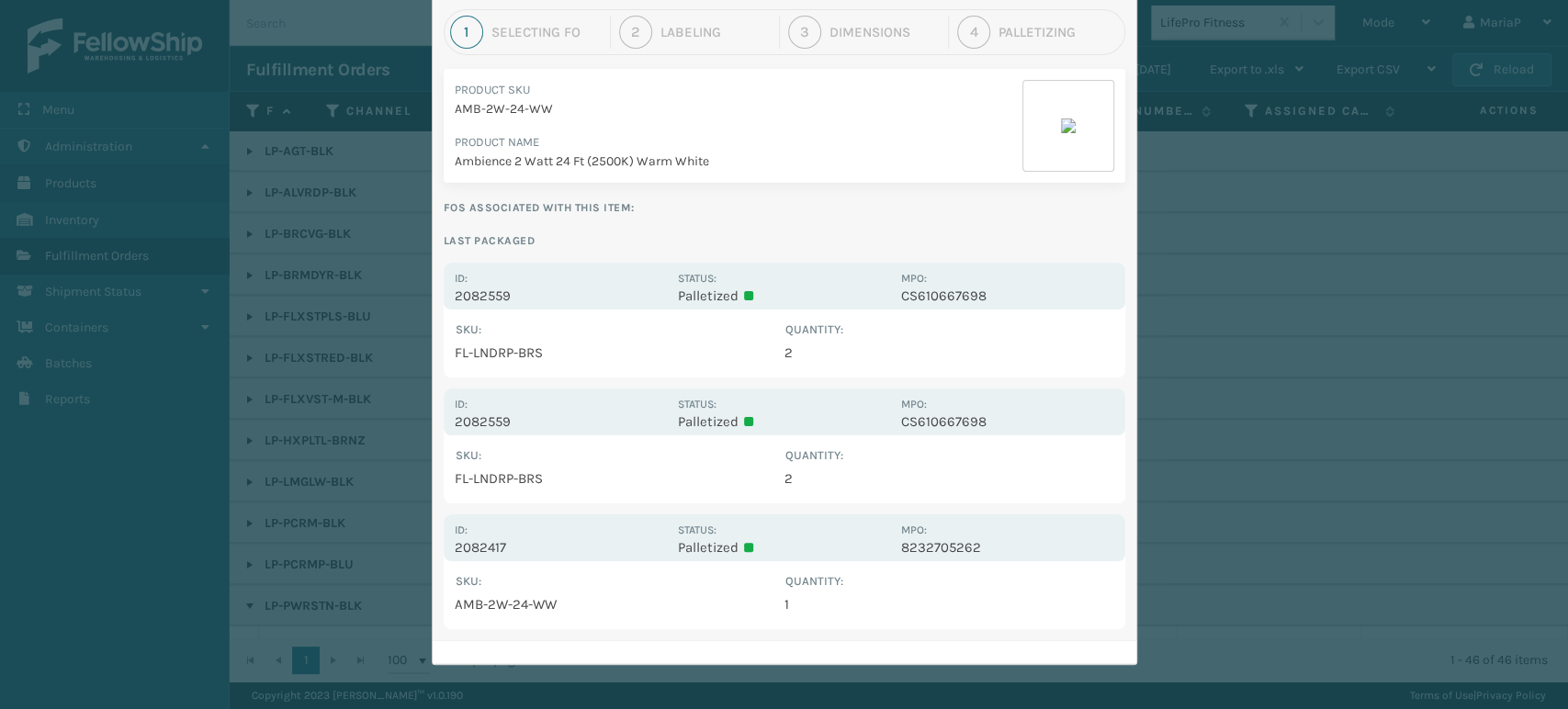
scroll to position [0, 0]
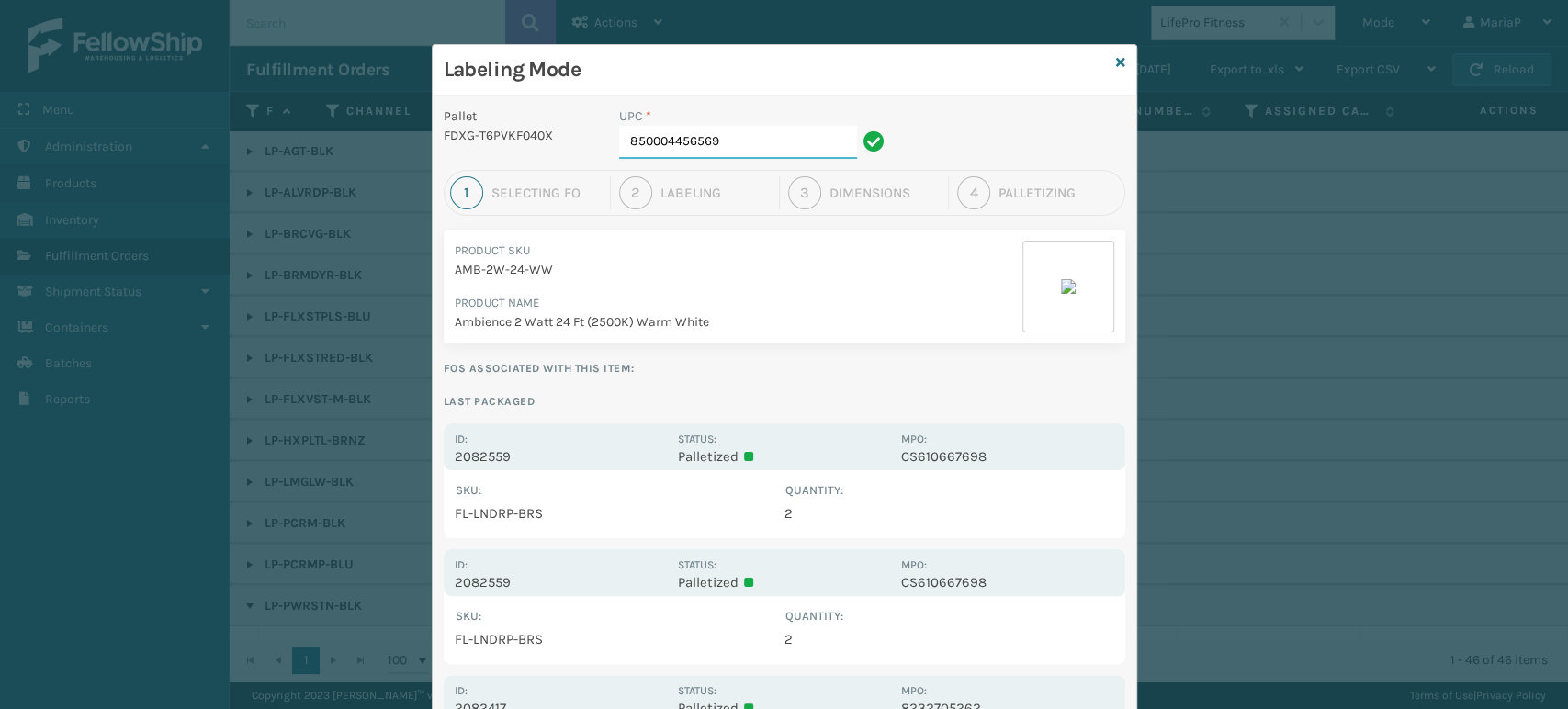
click at [751, 138] on input "850004456569" at bounding box center [738, 142] width 238 height 33
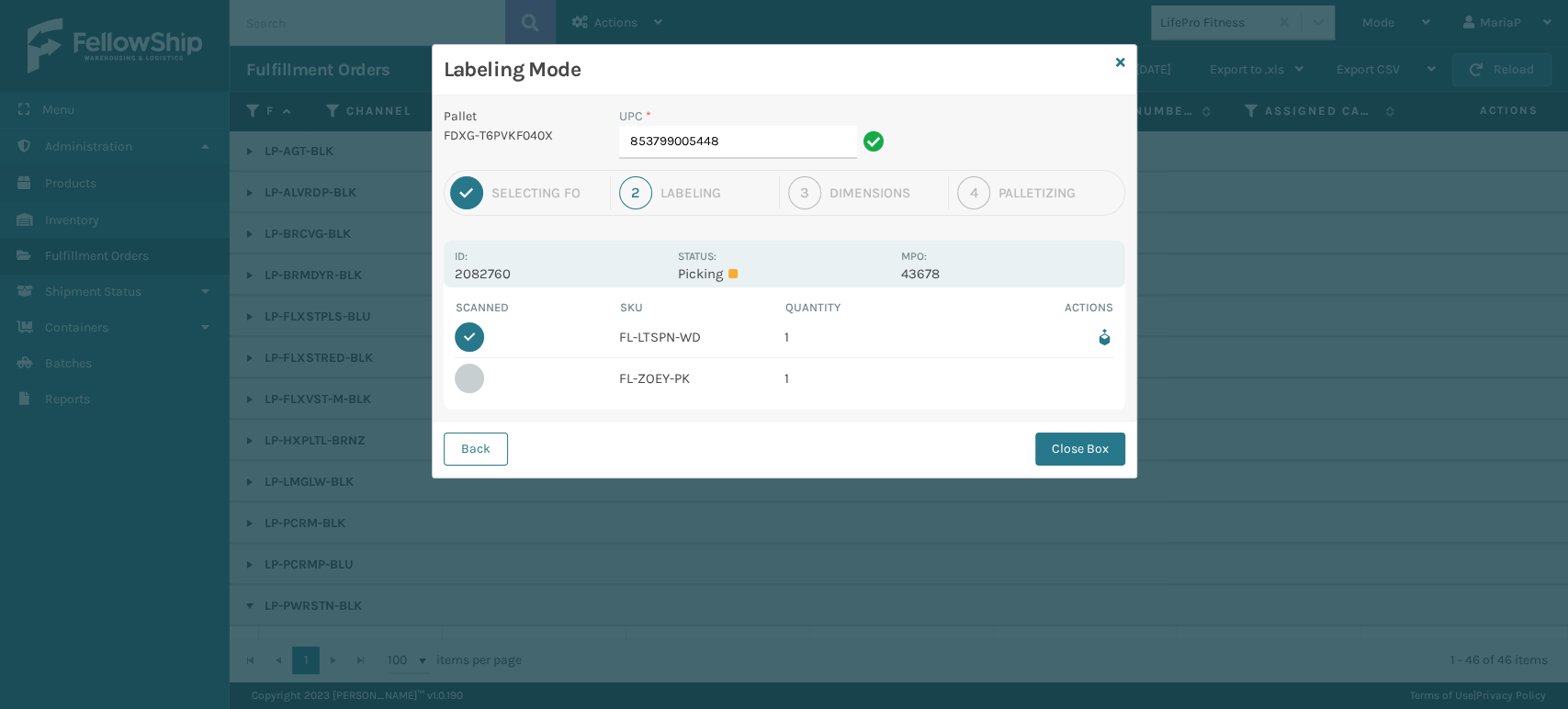
click at [762, 119] on div "UPC *" at bounding box center [754, 116] width 271 height 19
click at [764, 127] on input "853799005448" at bounding box center [738, 142] width 238 height 33
type input "850004456613"
click at [1080, 454] on button "Close Box" at bounding box center [1079, 448] width 90 height 33
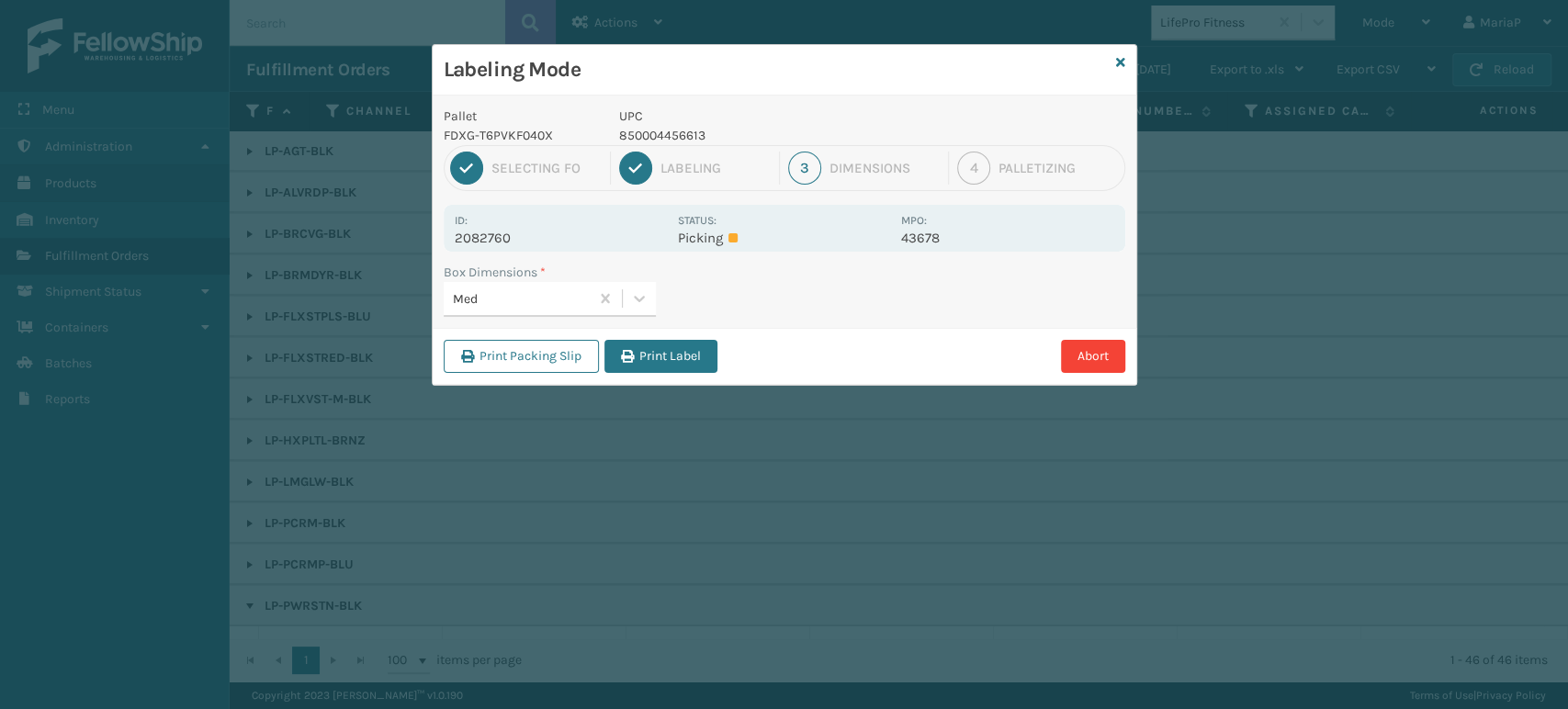
click at [639, 355] on button "Print Label" at bounding box center [661, 356] width 113 height 33
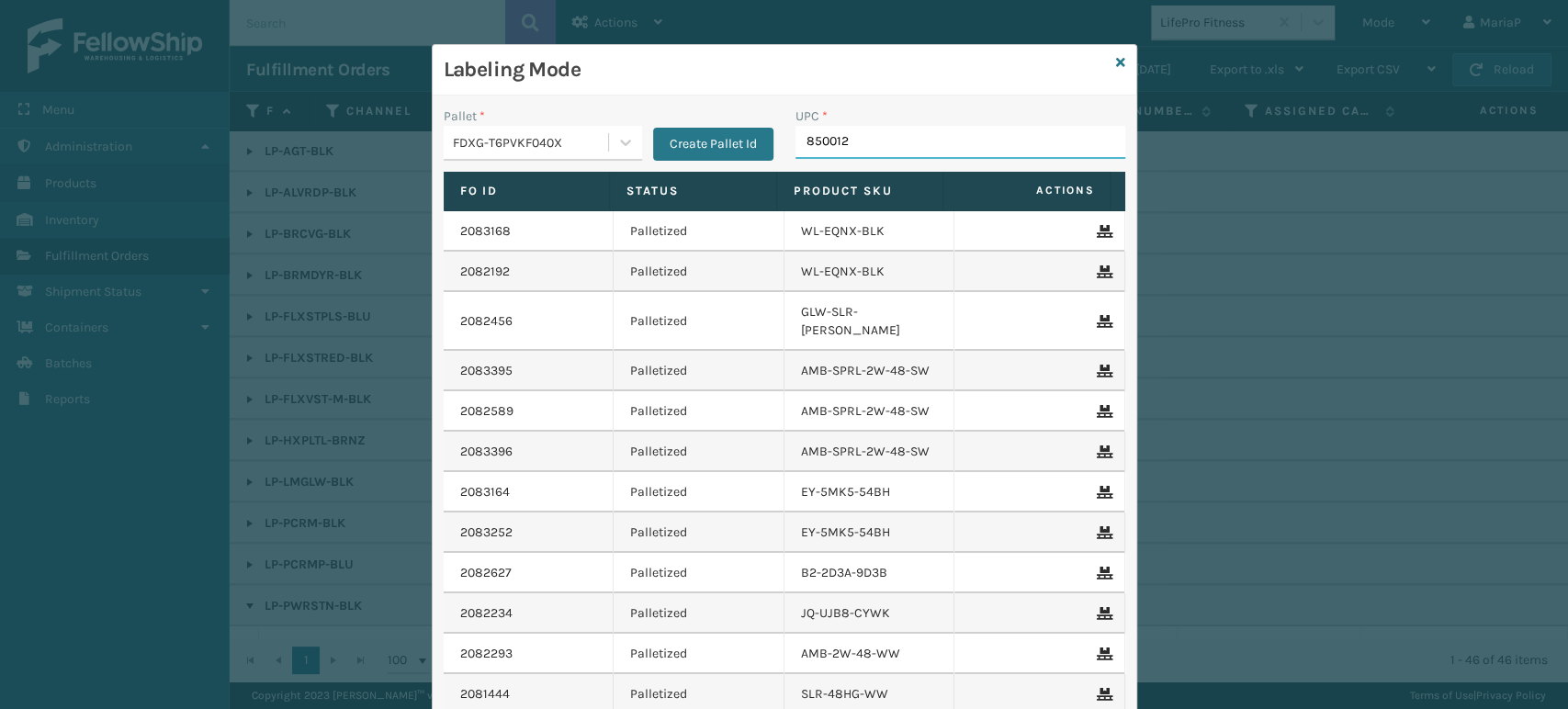
type input "8500124"
type input "850012486640"
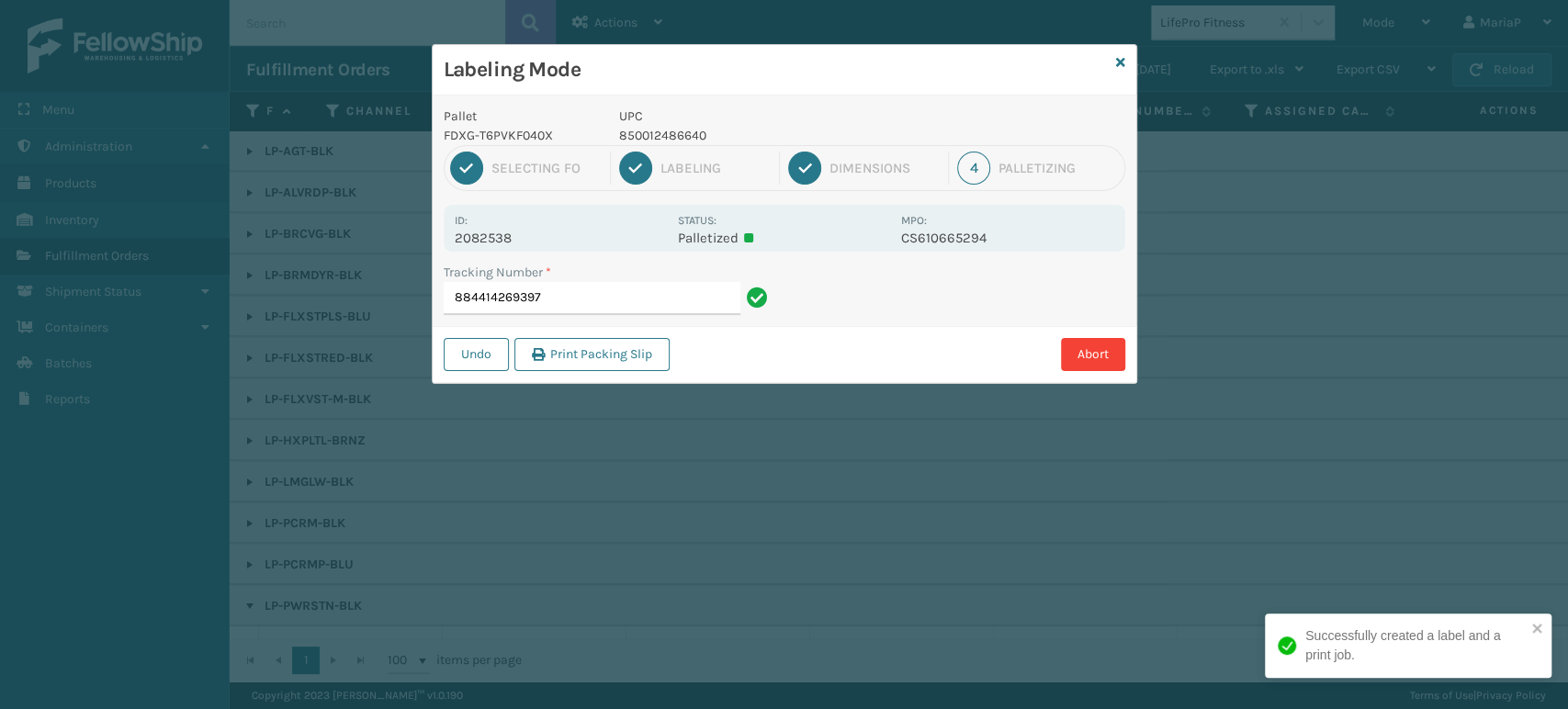
click at [674, 139] on p "850012486640" at bounding box center [754, 135] width 271 height 19
click at [674, 137] on p "850012486640" at bounding box center [754, 135] width 271 height 19
copy p "850012486640"
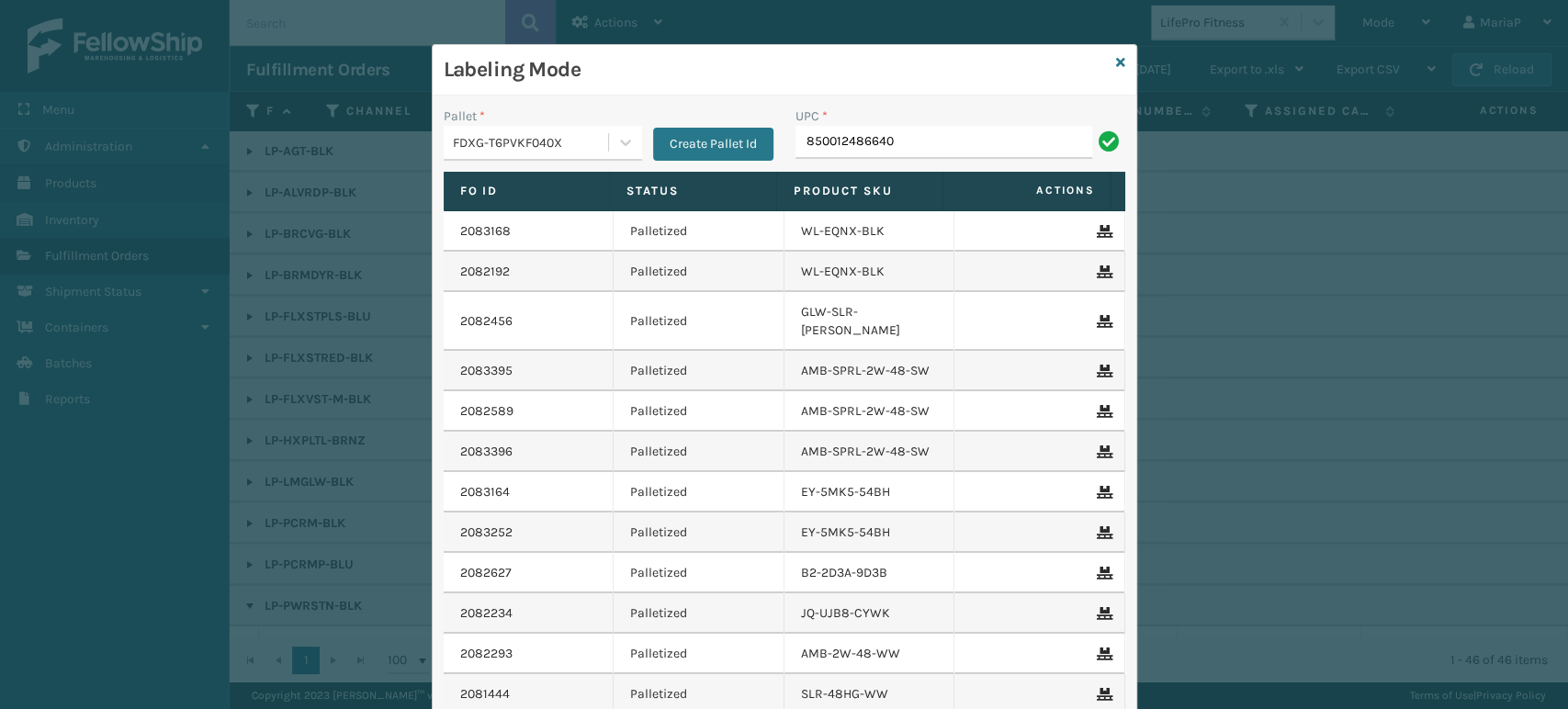
type input "850012486640"
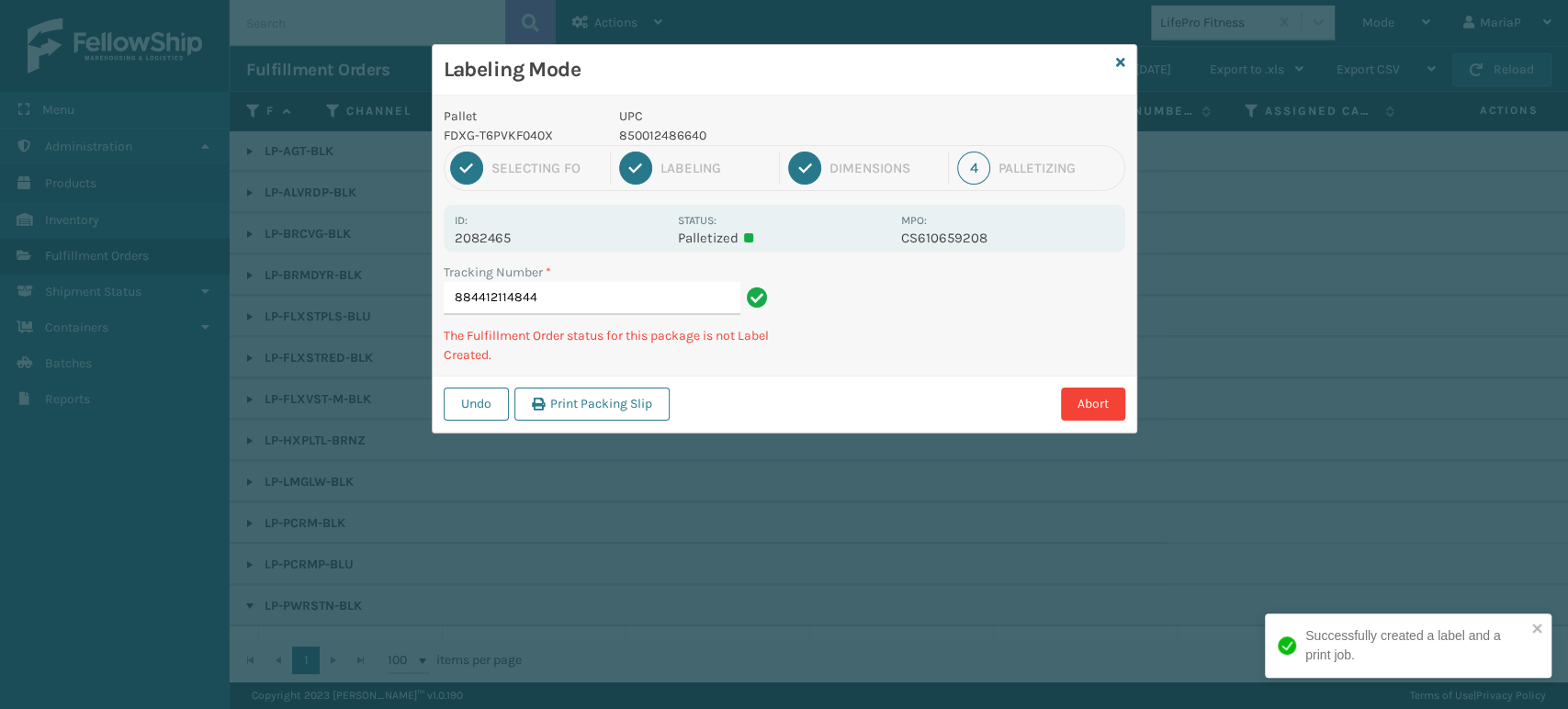
type input "884412114844850012486640"
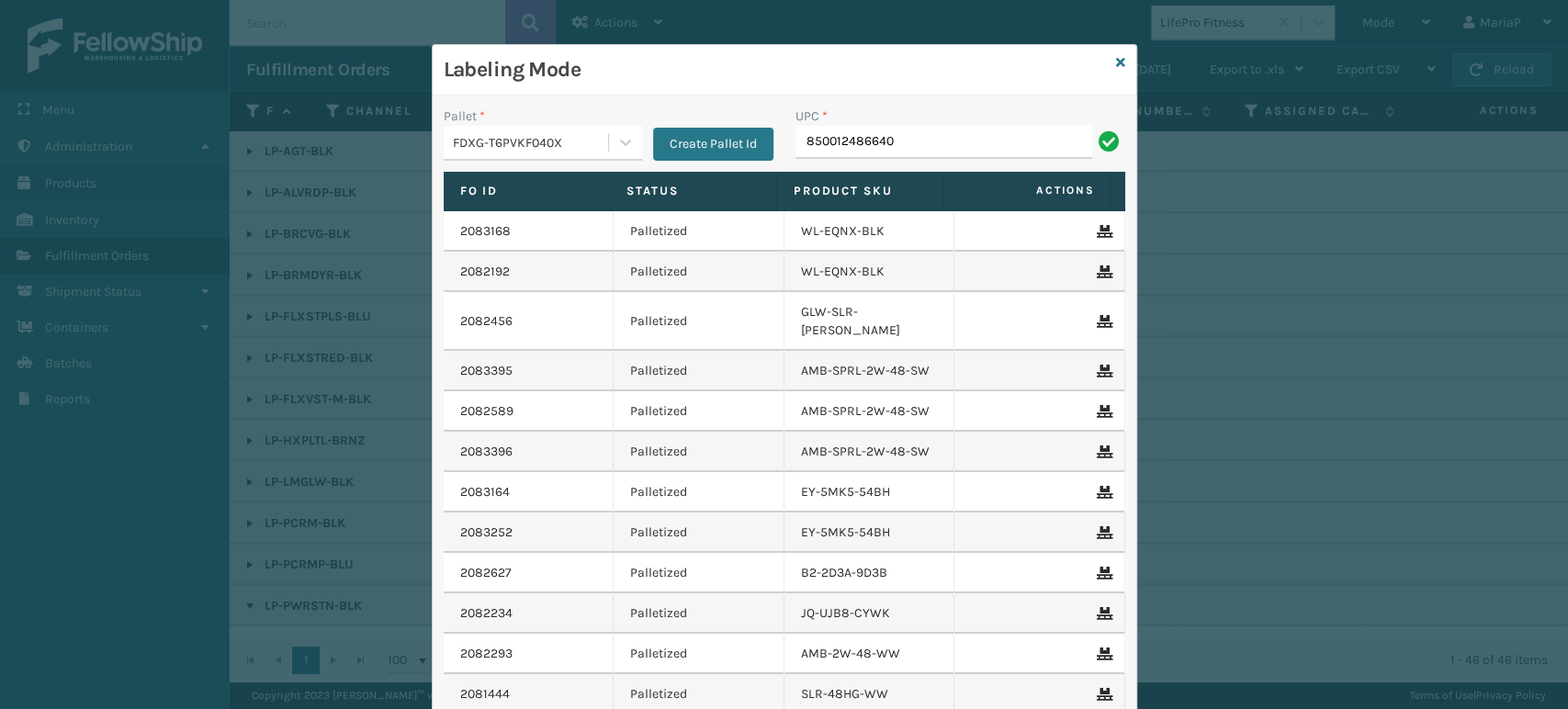
type input "850012486640"
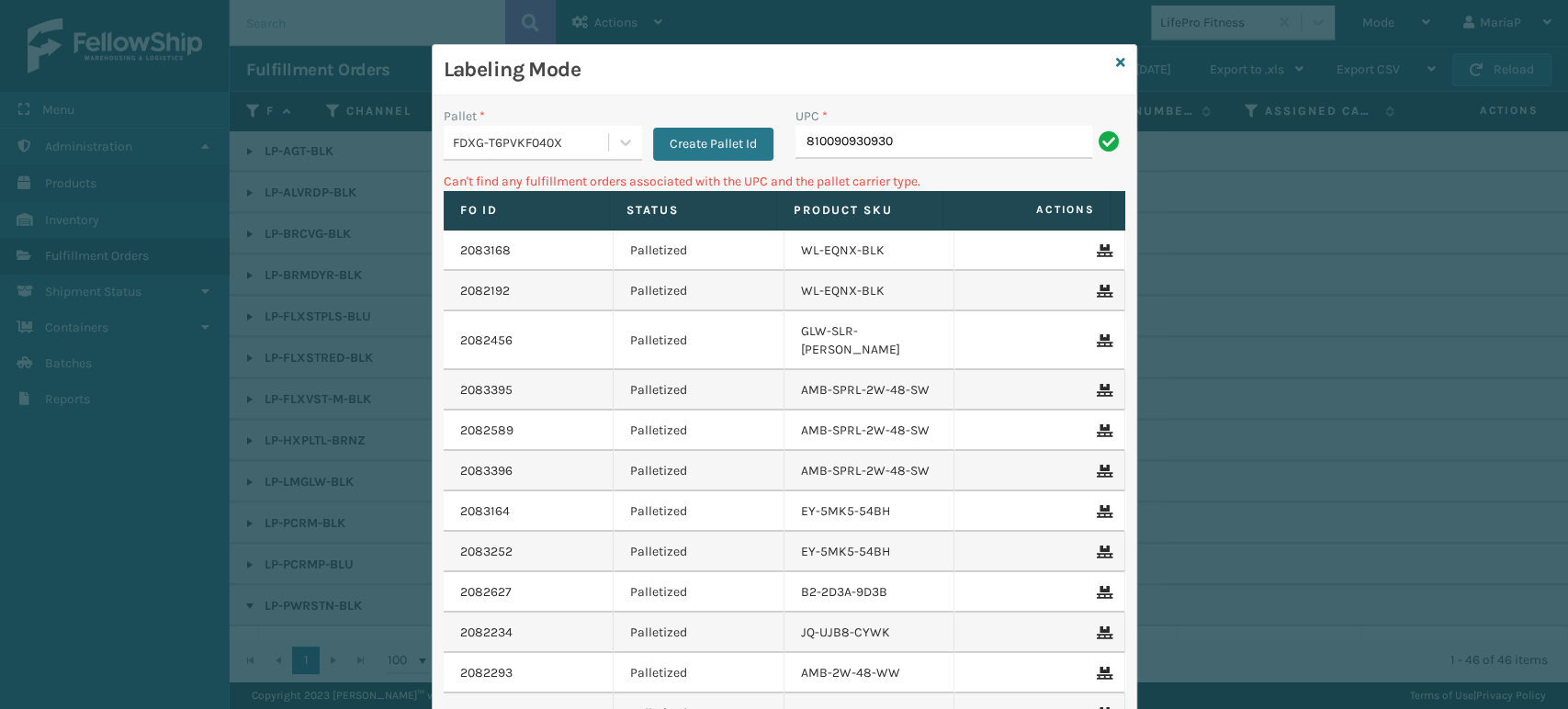
click at [565, 130] on div "FDXG-T6PVKF040X" at bounding box center [526, 143] width 164 height 30
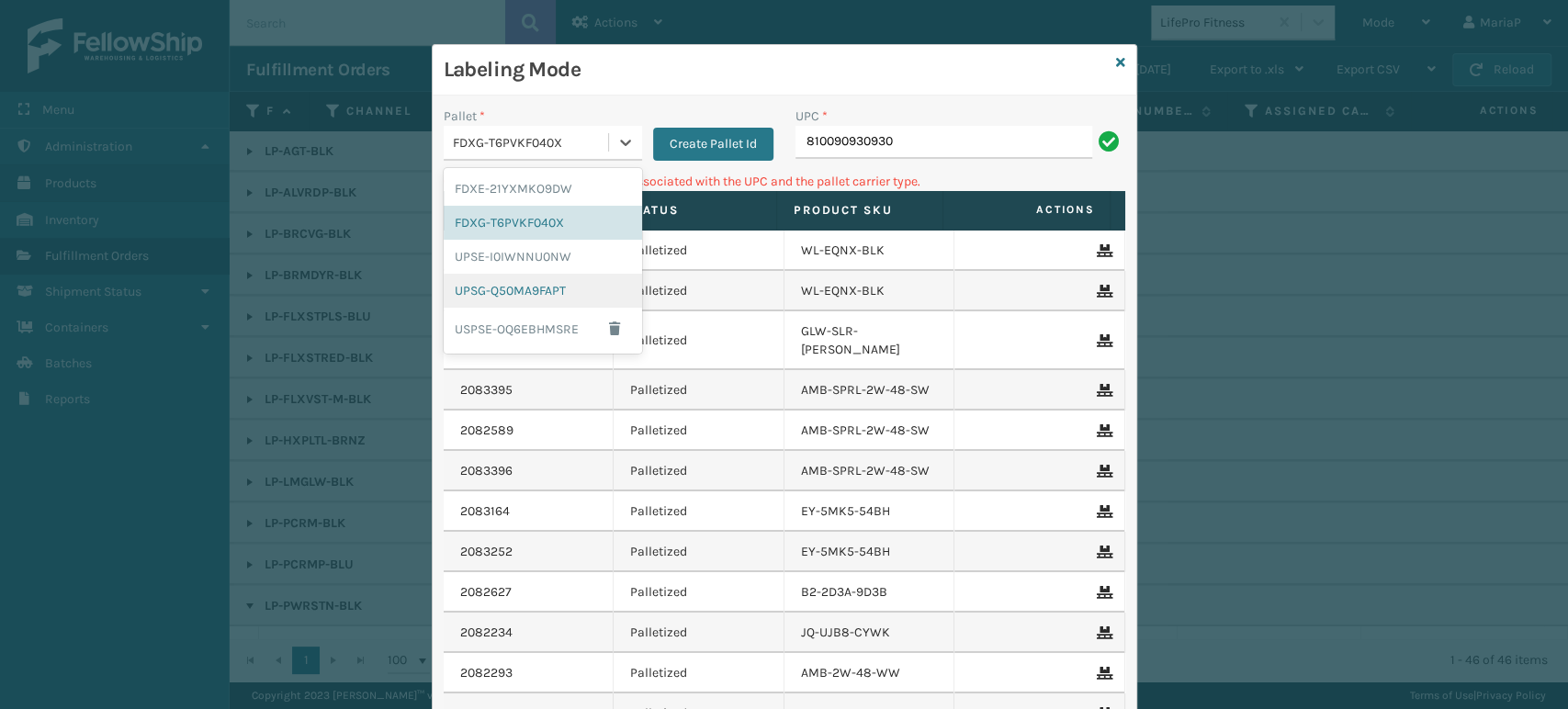
drag, startPoint x: 571, startPoint y: 288, endPoint x: 625, endPoint y: 254, distance: 63.8
click at [571, 288] on div "UPSG-Q50MA9FAPT" at bounding box center [543, 291] width 198 height 34
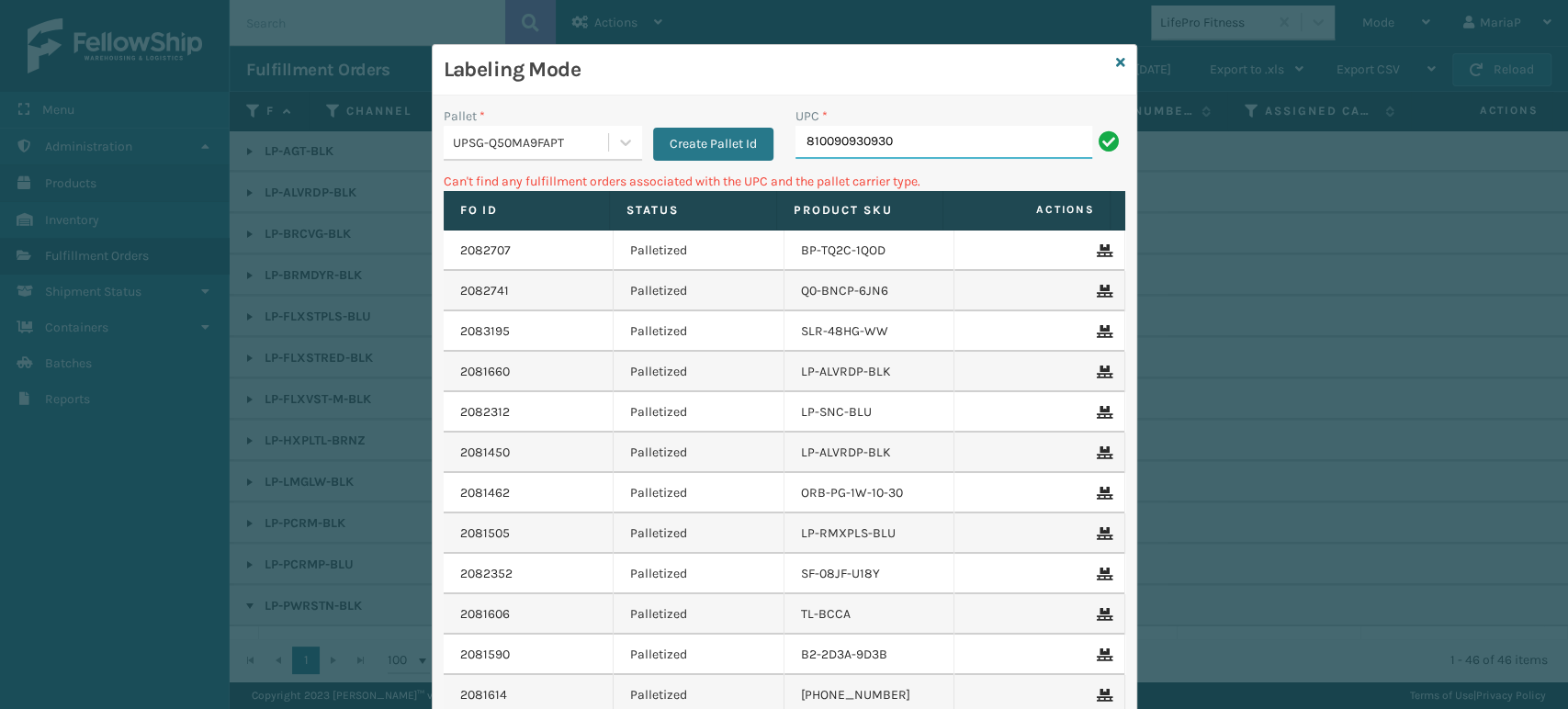
click at [836, 143] on input "810090930930" at bounding box center [944, 142] width 296 height 33
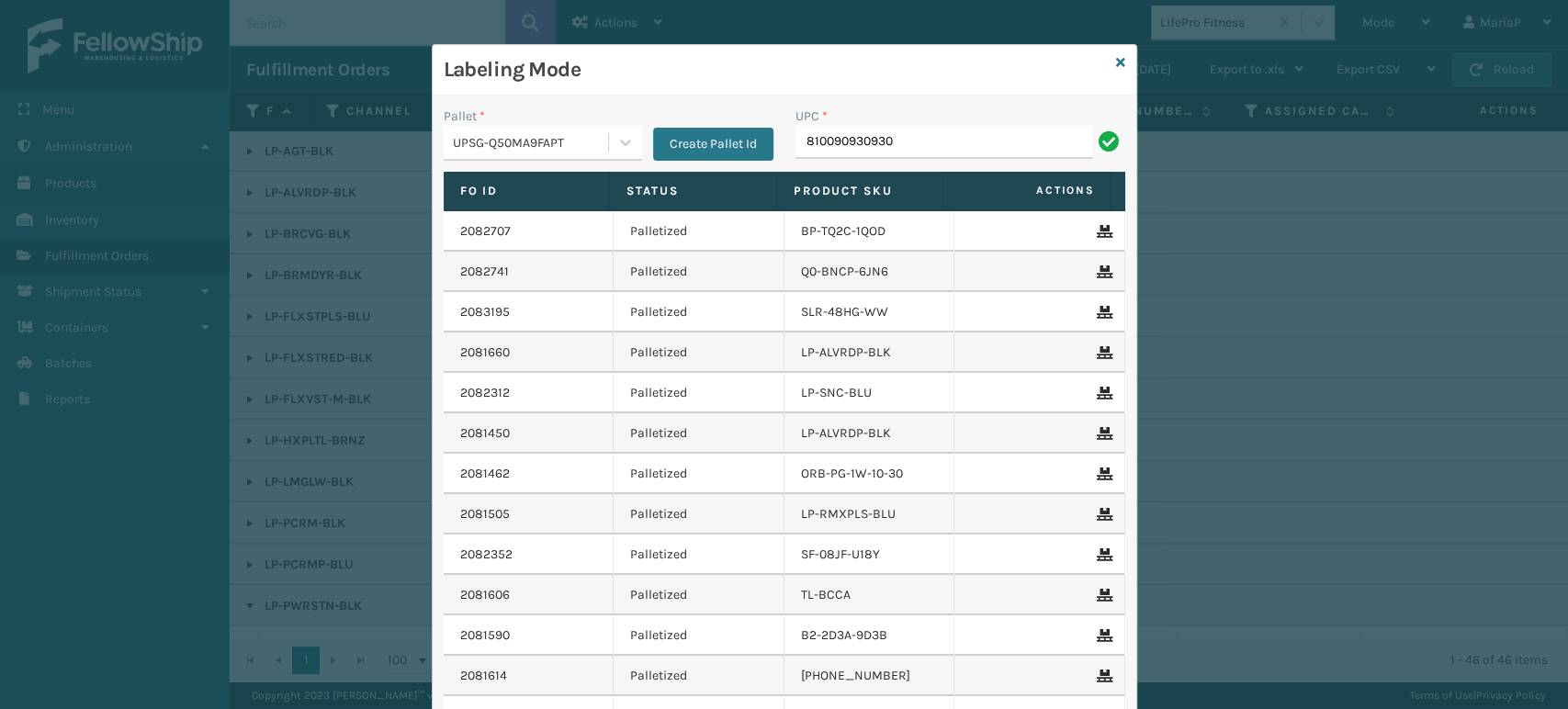
type input "810090930930"
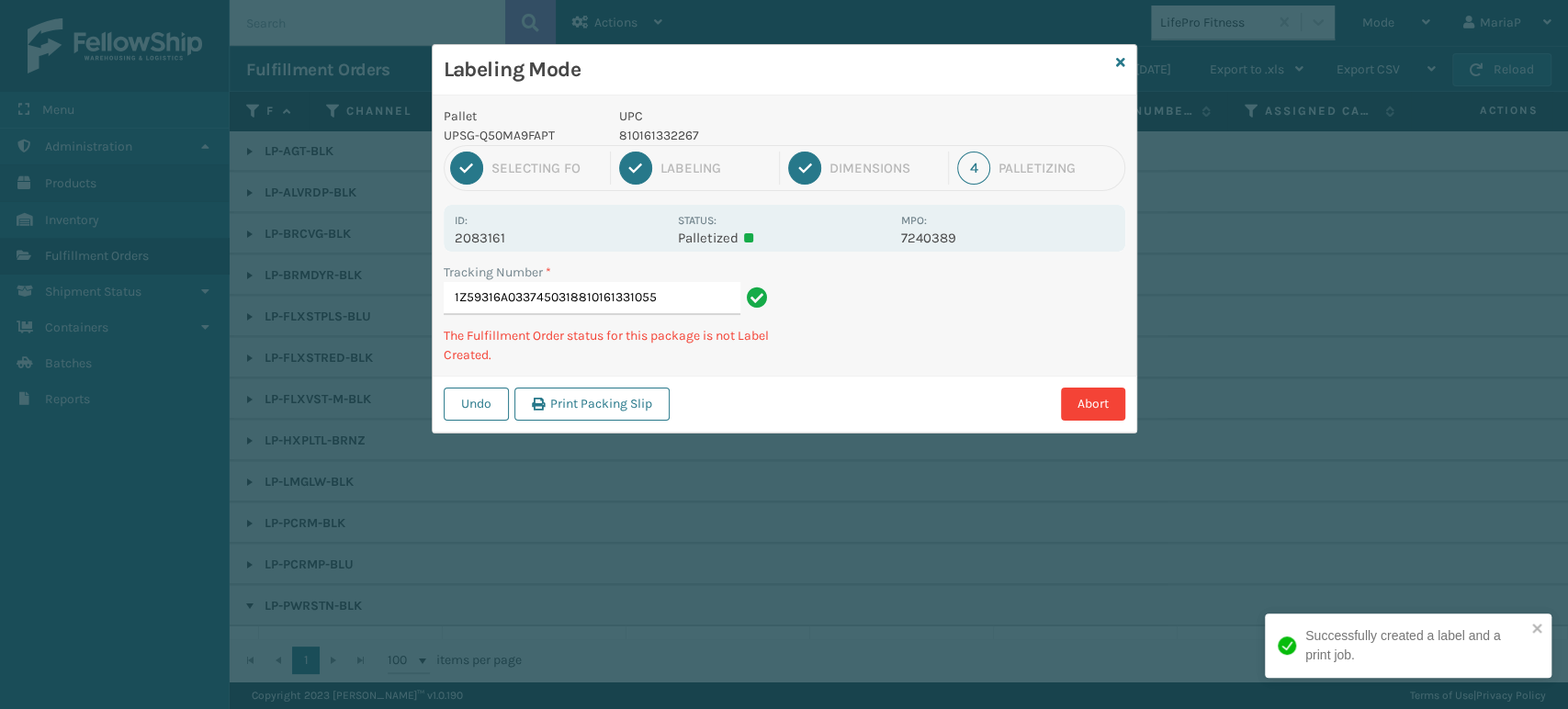
type input "1Z59316A0337450318810161331055"
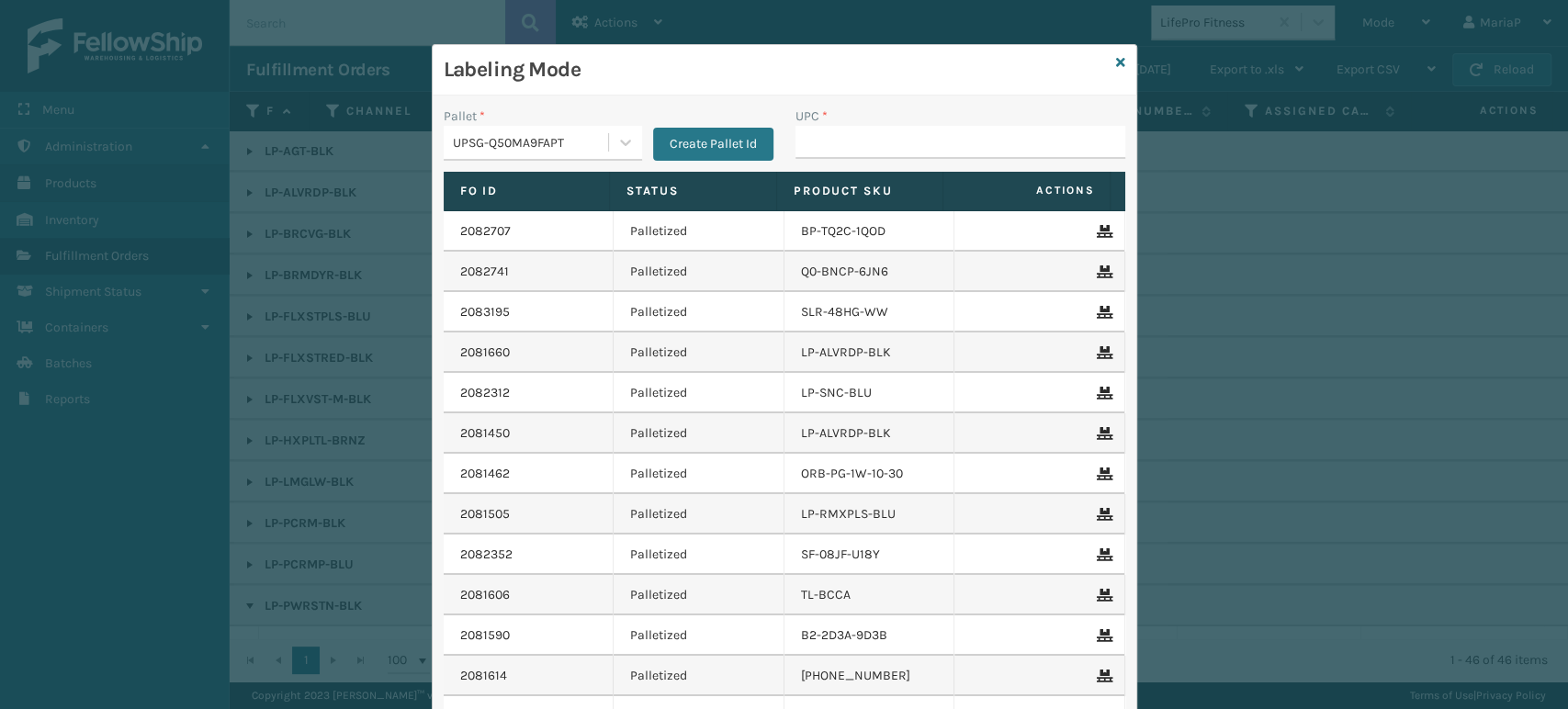
drag, startPoint x: 837, startPoint y: 42, endPoint x: 970, endPoint y: 145, distance: 168.2
click at [947, 139] on input "UPC *" at bounding box center [960, 142] width 329 height 33
type input "0688880"
type input "8100909"
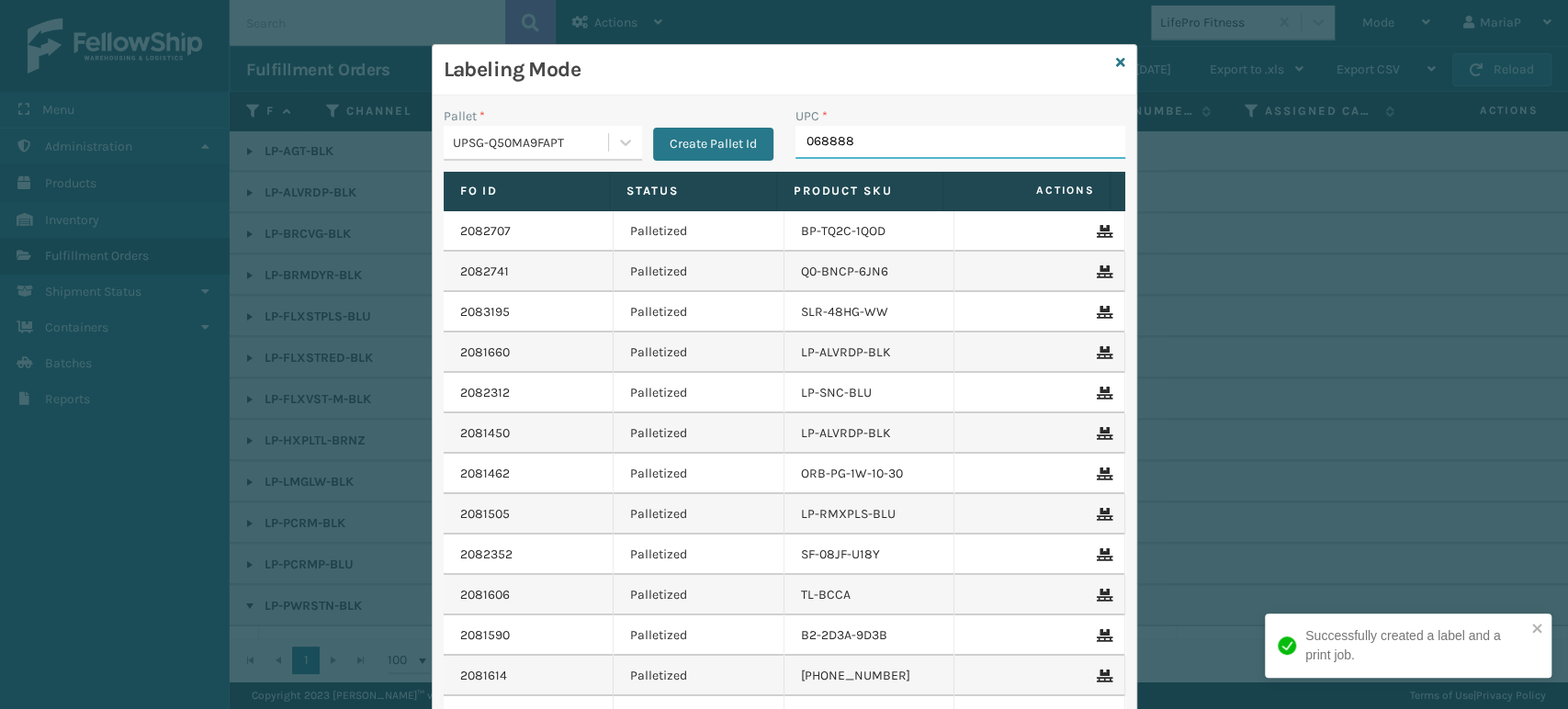
type input "0688887"
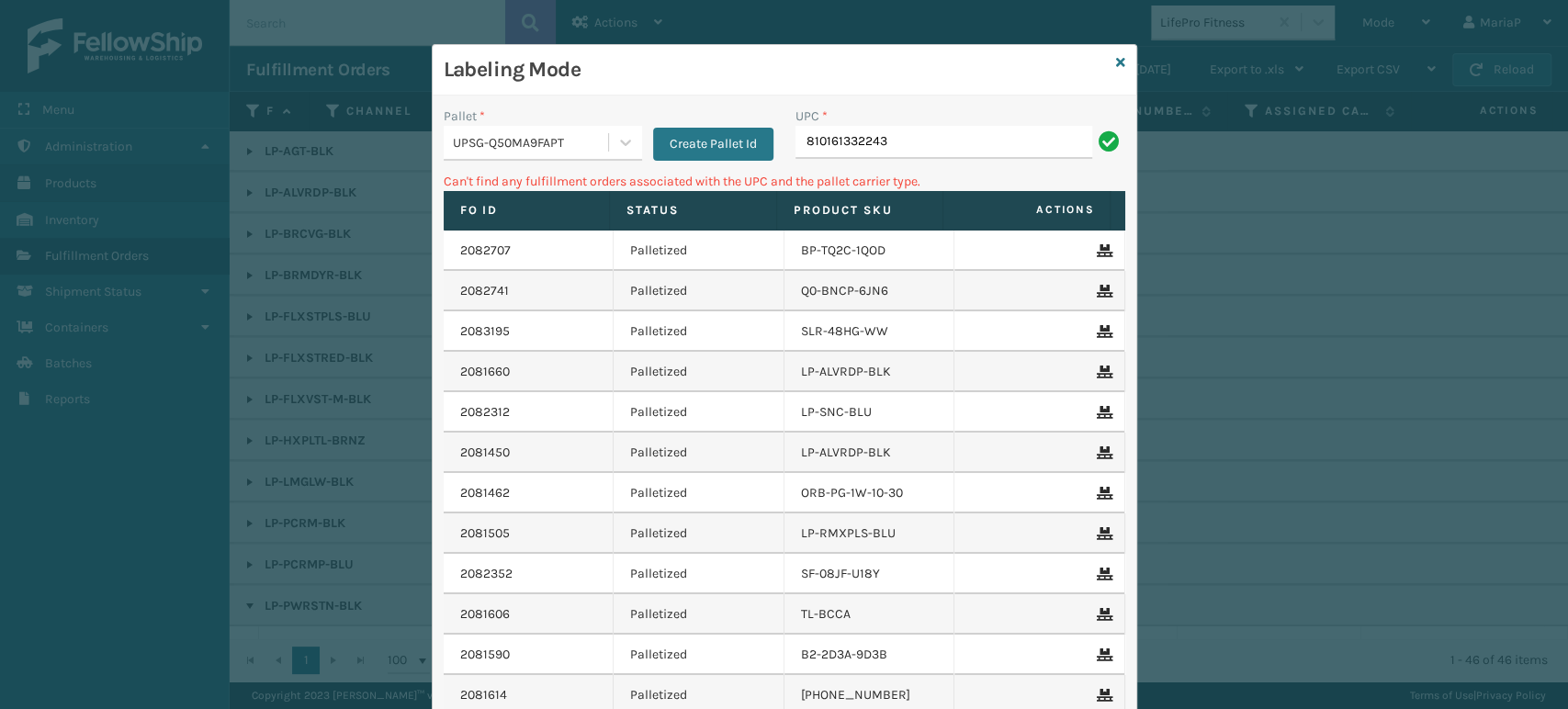
click at [1109, 50] on div "Labeling Mode" at bounding box center [784, 71] width 703 height 51
click at [1116, 56] on icon at bounding box center [1121, 62] width 9 height 13
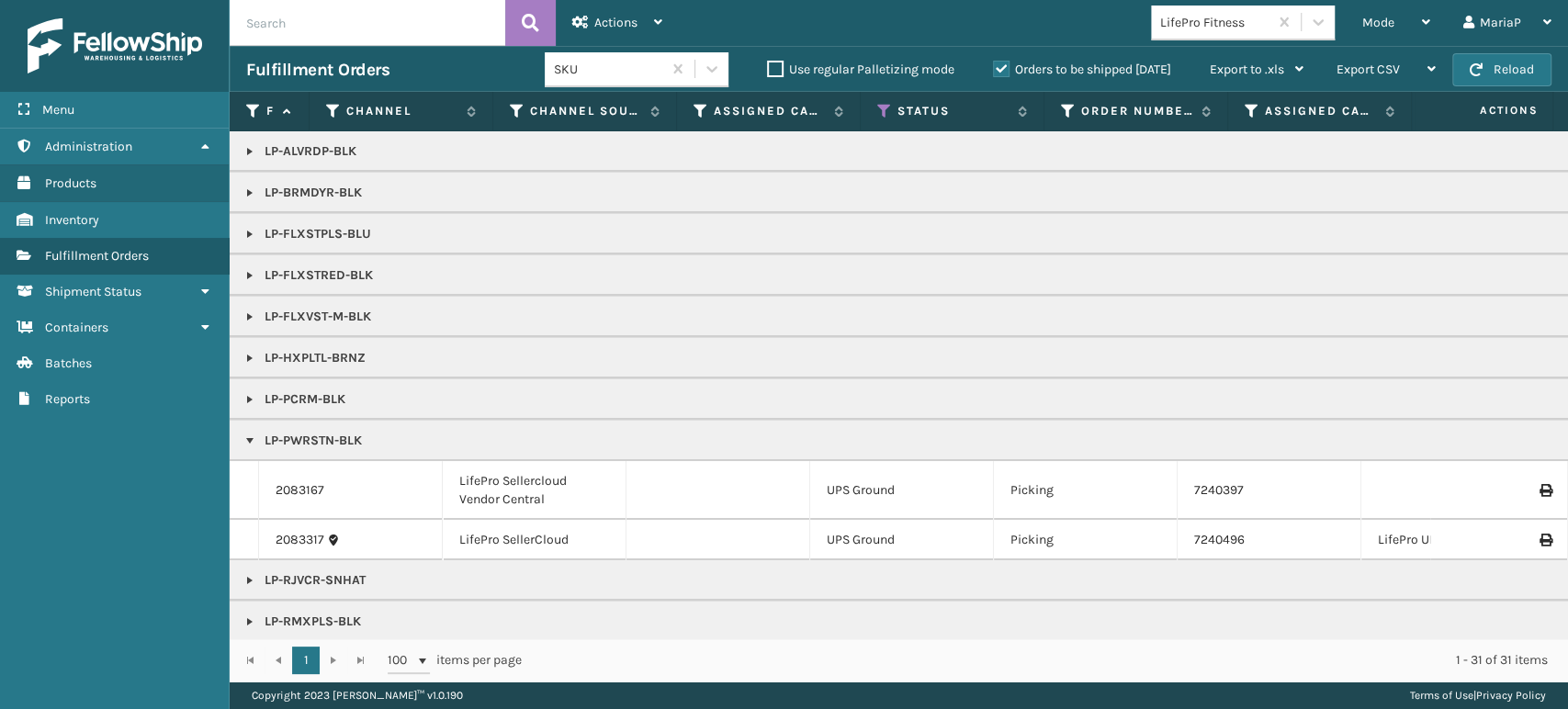
scroll to position [204, 0]
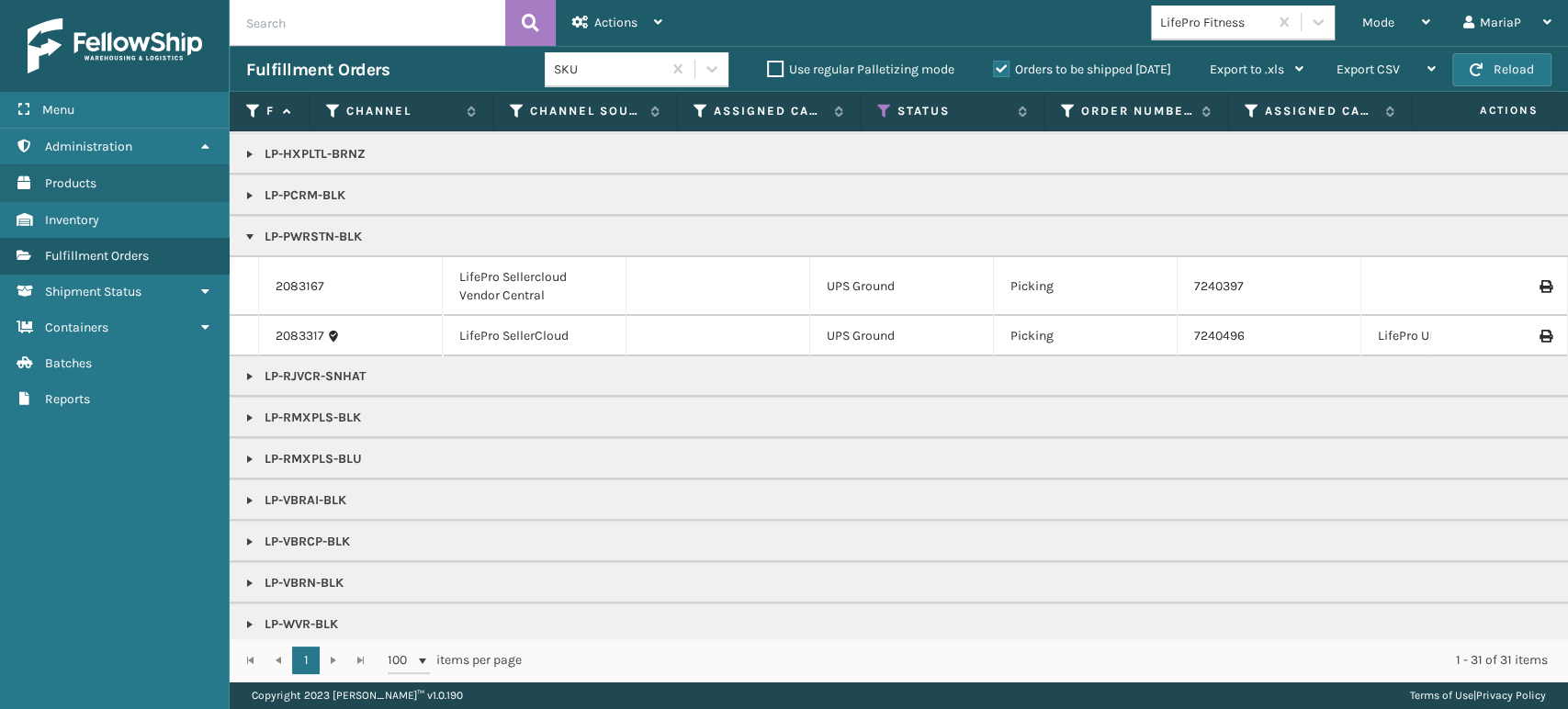
click at [254, 194] on link at bounding box center [250, 195] width 15 height 15
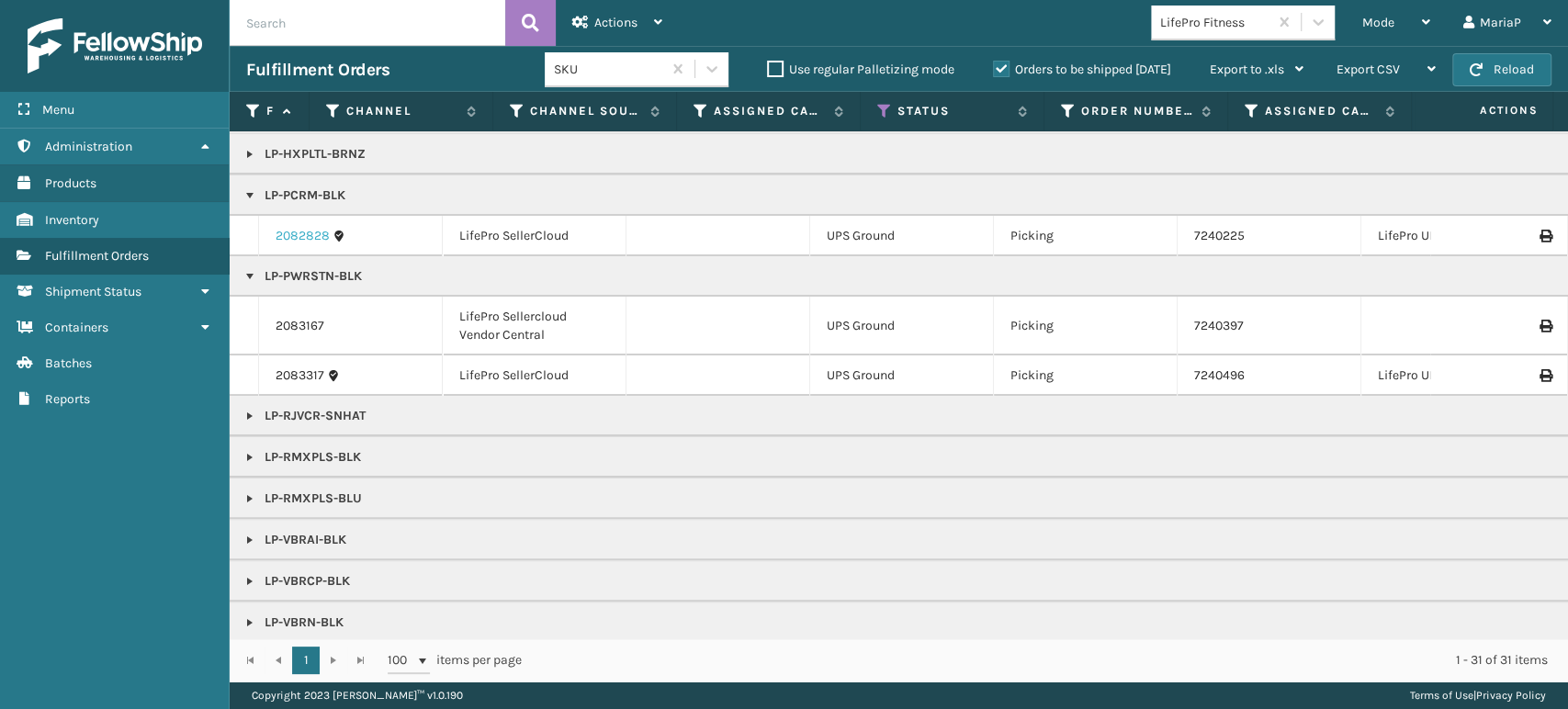
click at [312, 239] on link "2082828" at bounding box center [302, 235] width 54 height 18
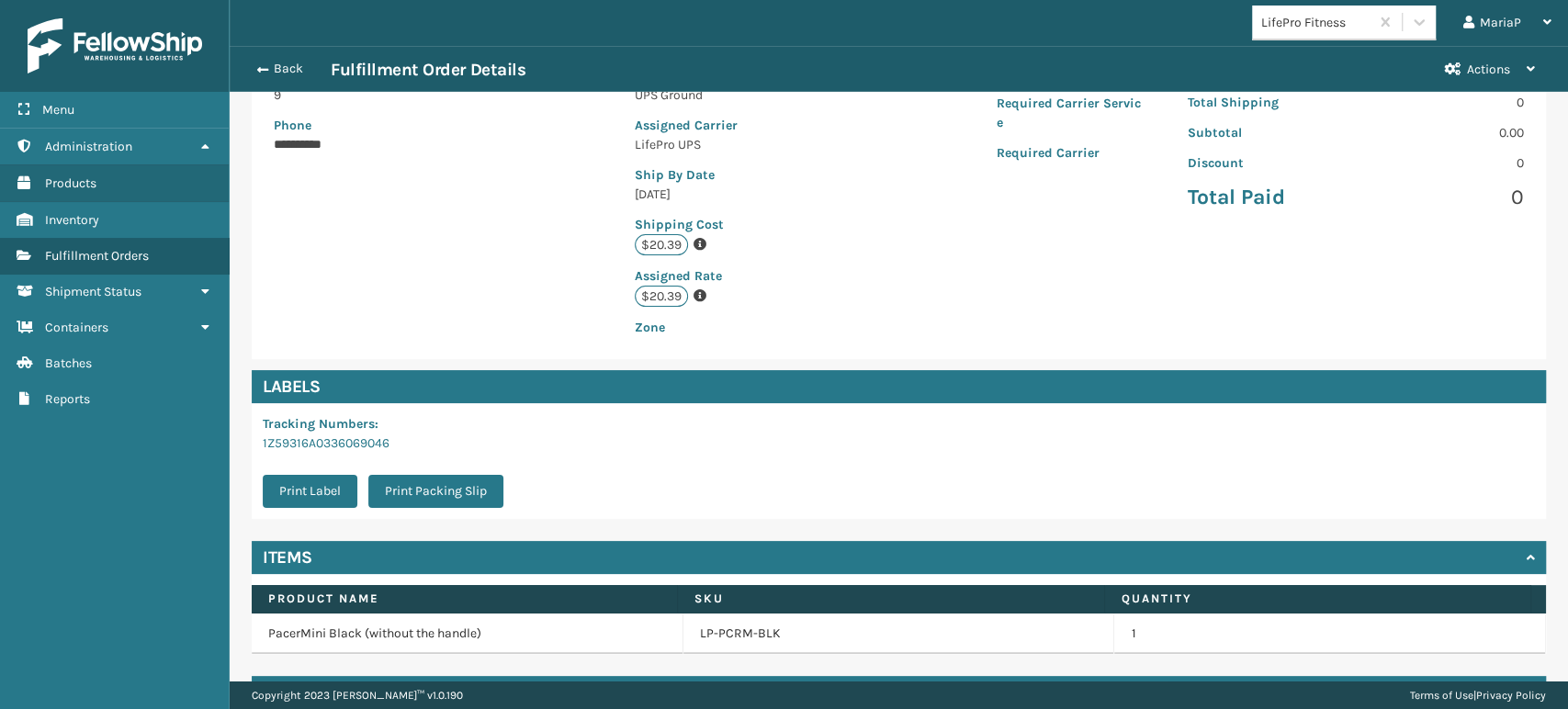
scroll to position [375, 0]
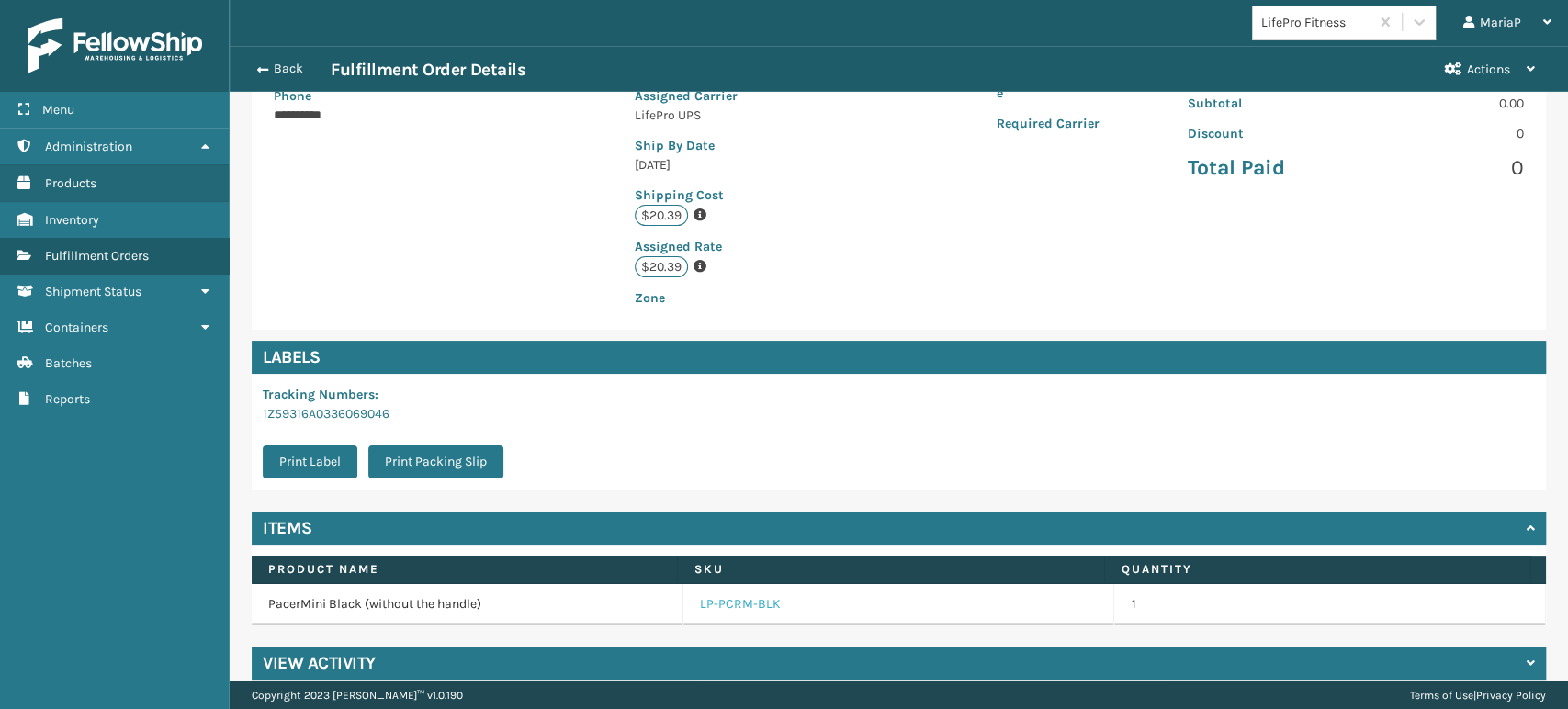
click at [726, 595] on link "LP-PCRM-BLK" at bounding box center [740, 603] width 81 height 18
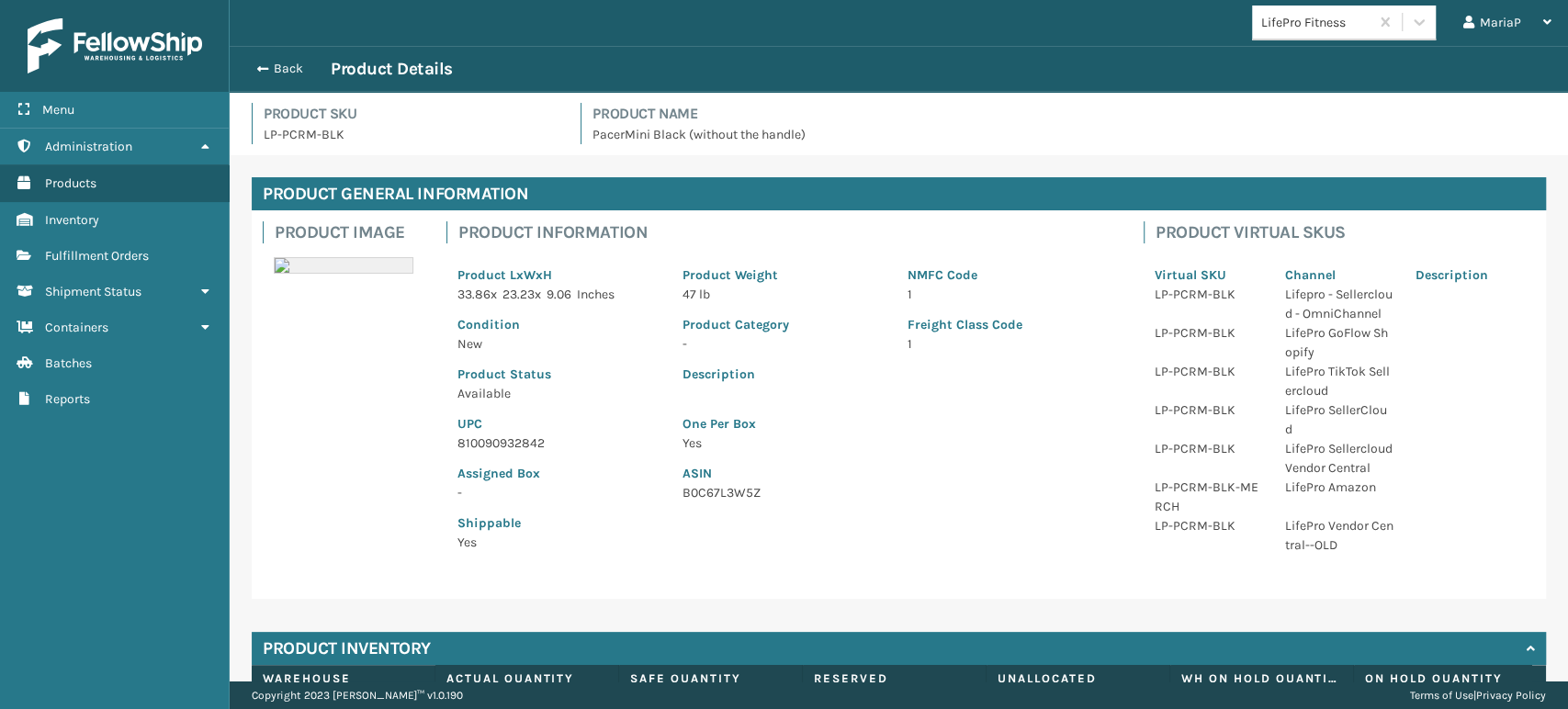
click at [492, 443] on p "810090932842" at bounding box center [559, 443] width 203 height 19
copy p "810090932842"
click at [261, 79] on div "Back Product Details" at bounding box center [899, 68] width 1305 height 22
click at [272, 66] on button "Back" at bounding box center [289, 69] width 85 height 17
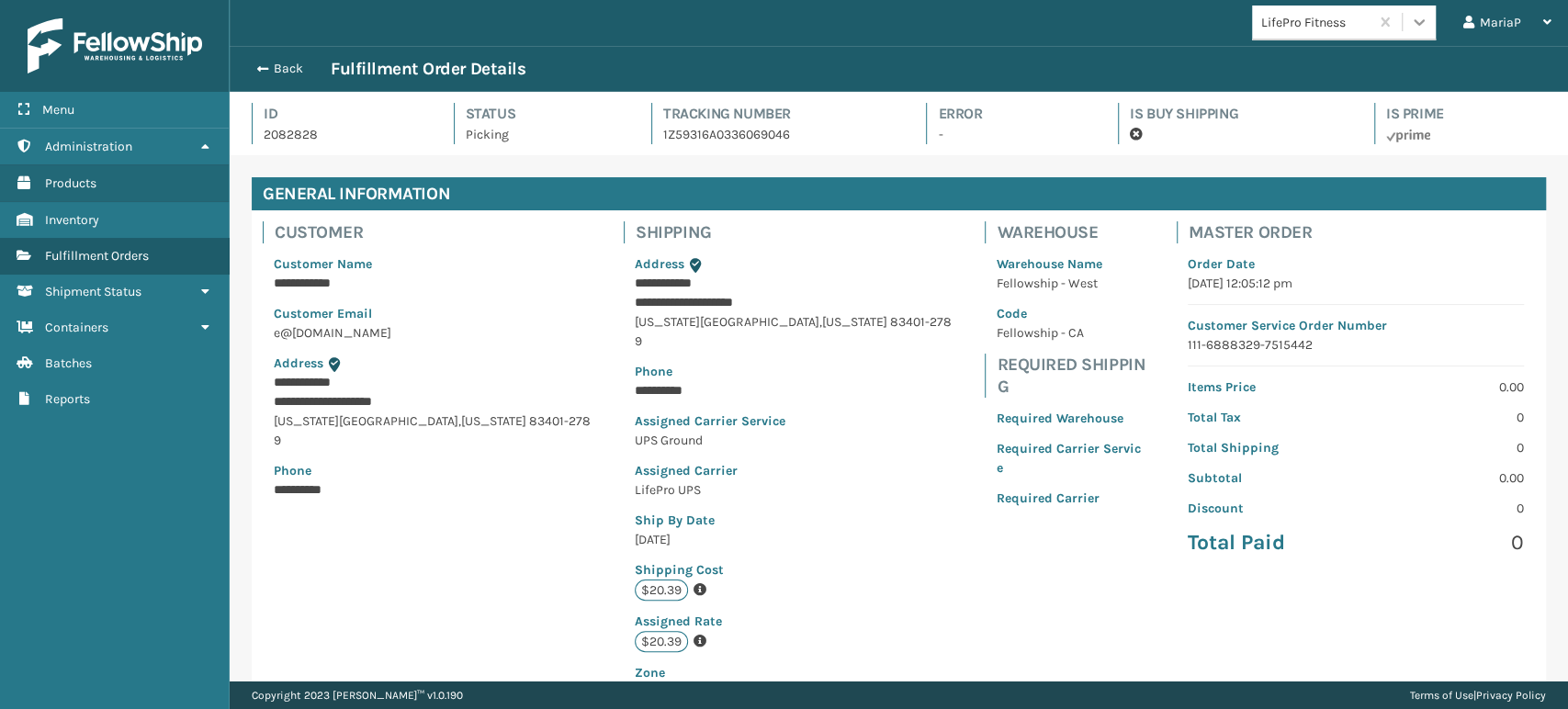
scroll to position [44, 1338]
click at [295, 72] on button "Back" at bounding box center [289, 69] width 85 height 17
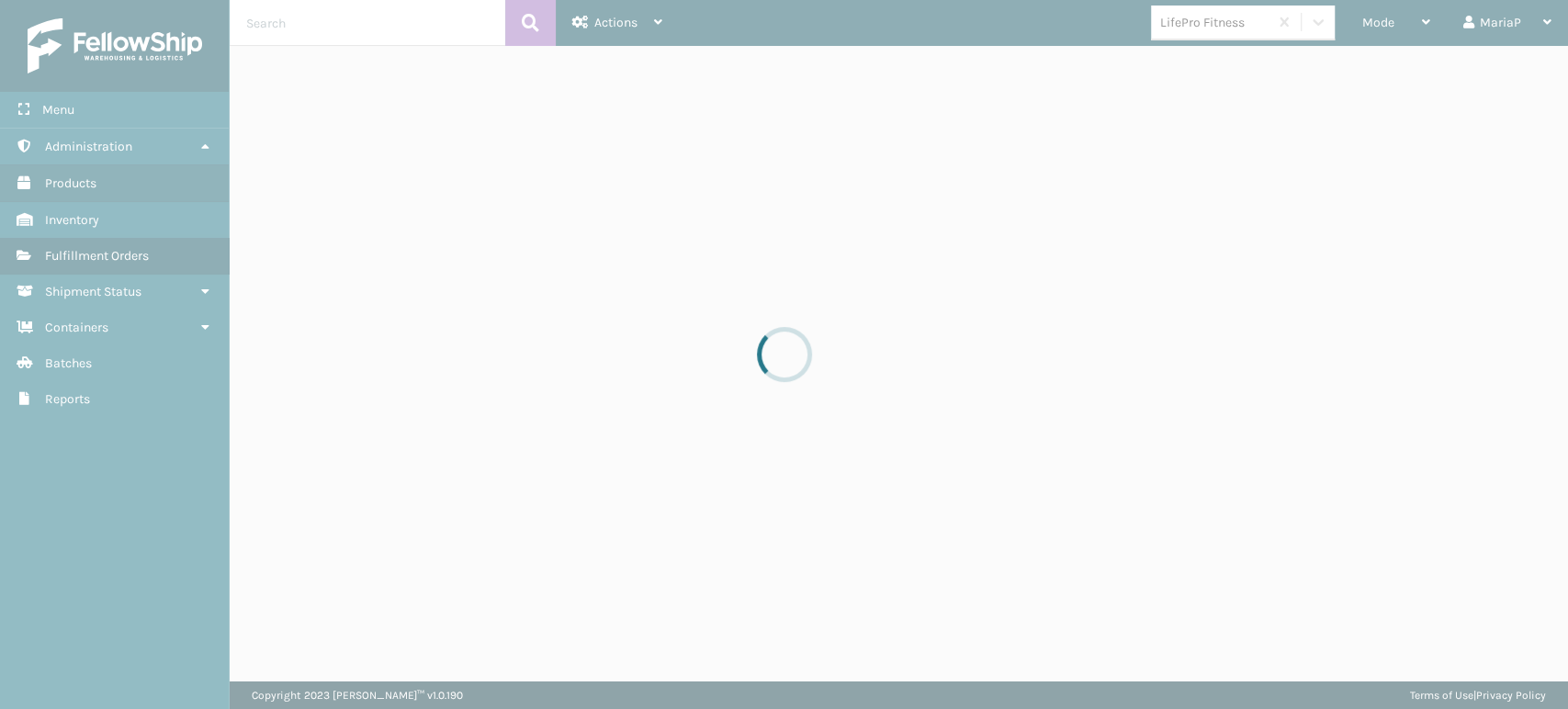
click at [1381, 24] on span "Mode" at bounding box center [1378, 23] width 32 height 16
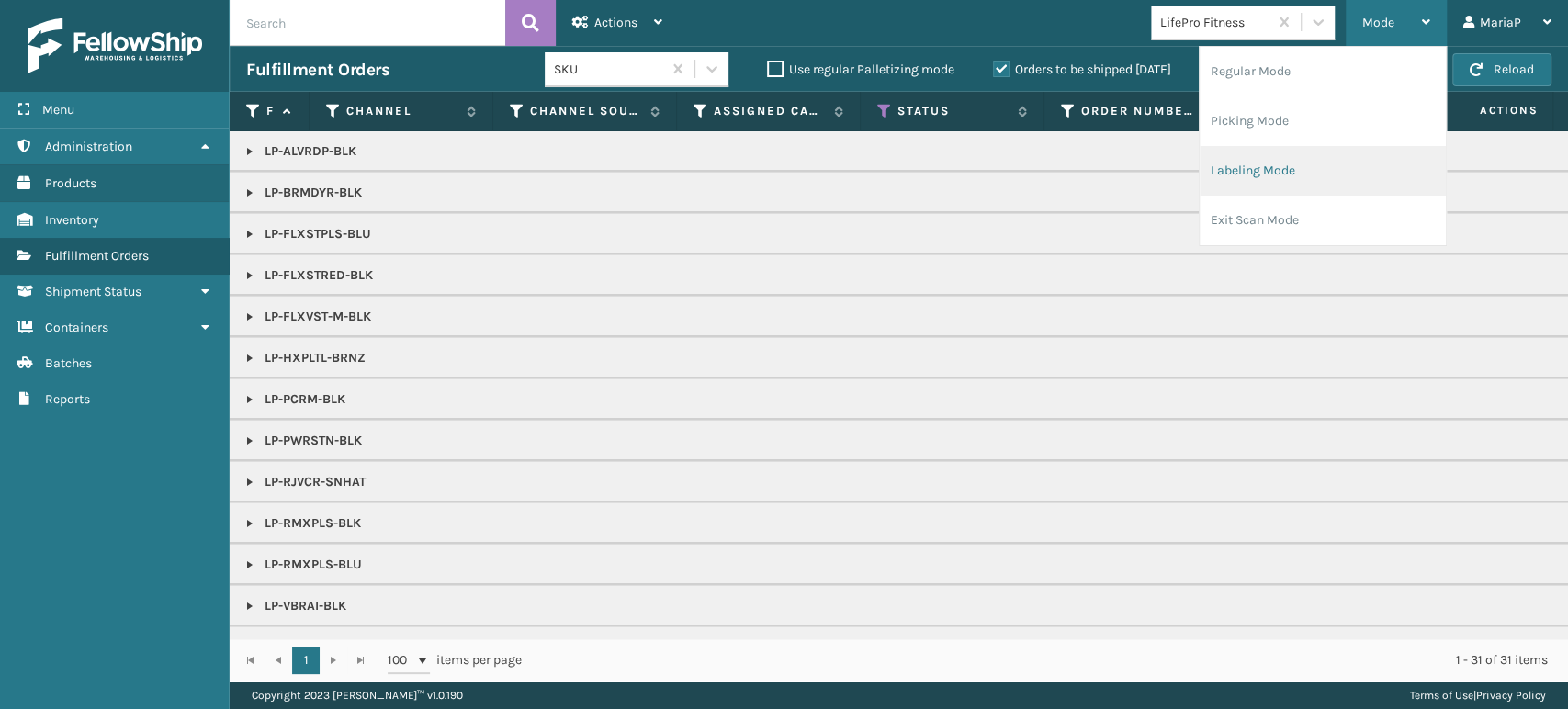
click at [1323, 173] on li "Labeling Mode" at bounding box center [1323, 171] width 246 height 50
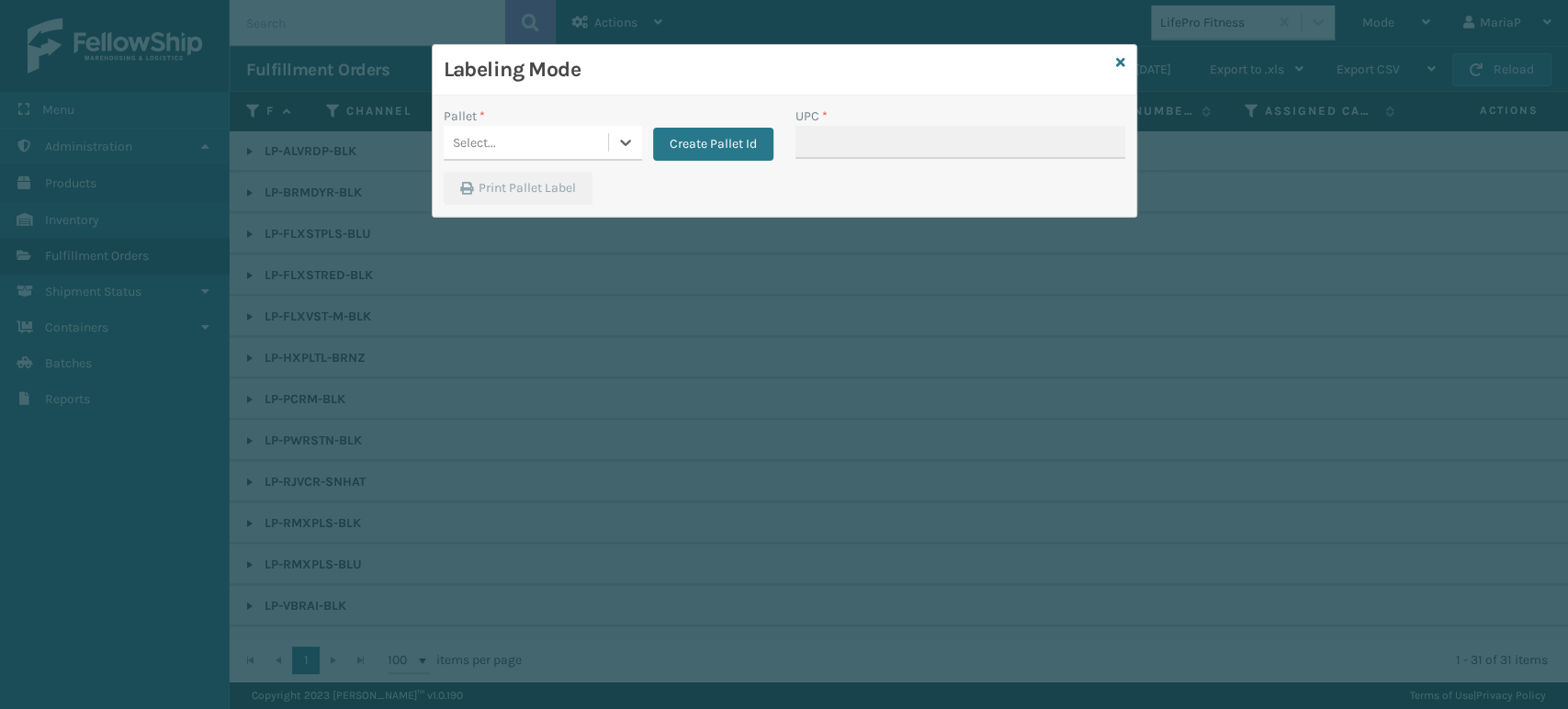
click at [506, 132] on div "Labeling Mode Pallet * 0 results available. Select is focused ,type to refine l…" at bounding box center [784, 131] width 705 height 174
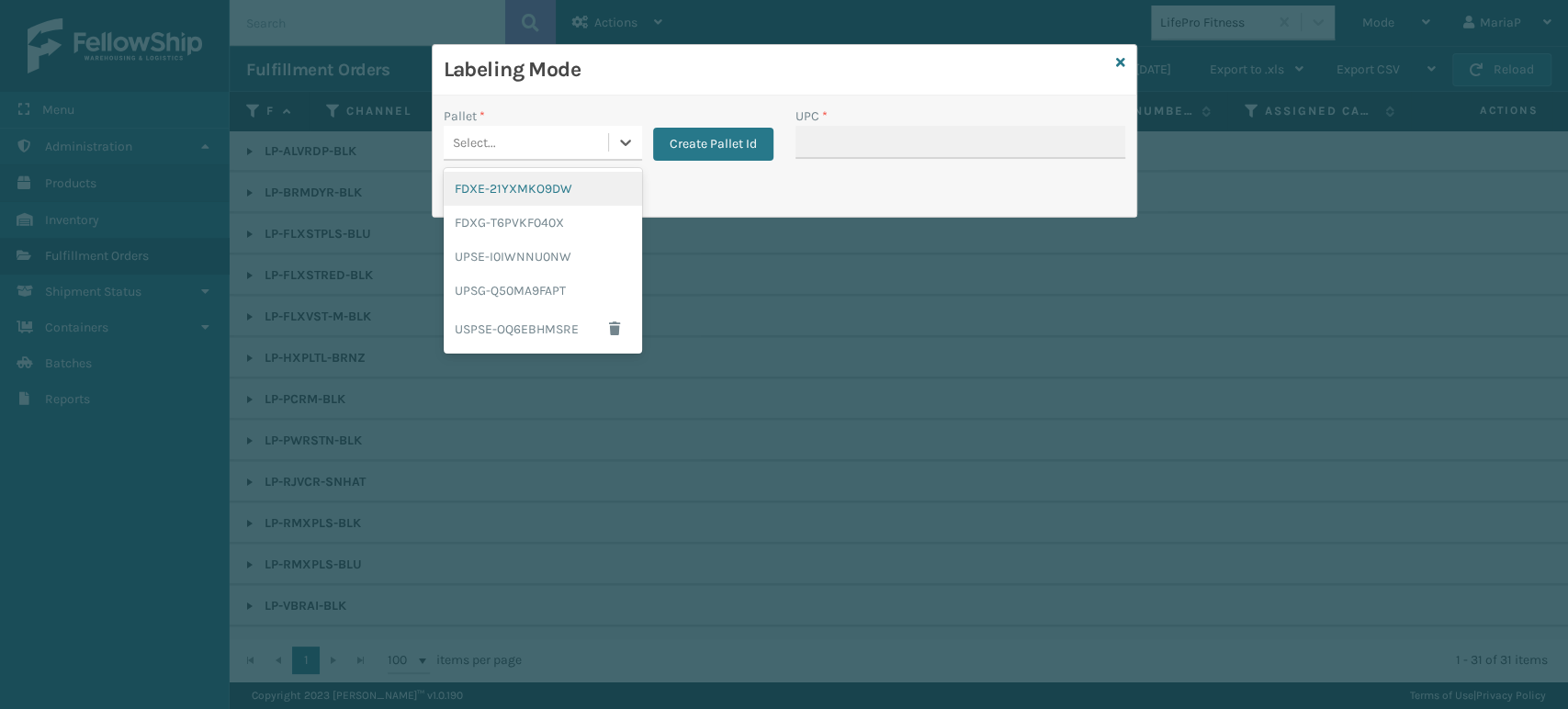
click at [592, 144] on div "Select..." at bounding box center [526, 143] width 164 height 30
click at [558, 280] on div "UPSG-Q50MA9FAPT" at bounding box center [543, 291] width 198 height 34
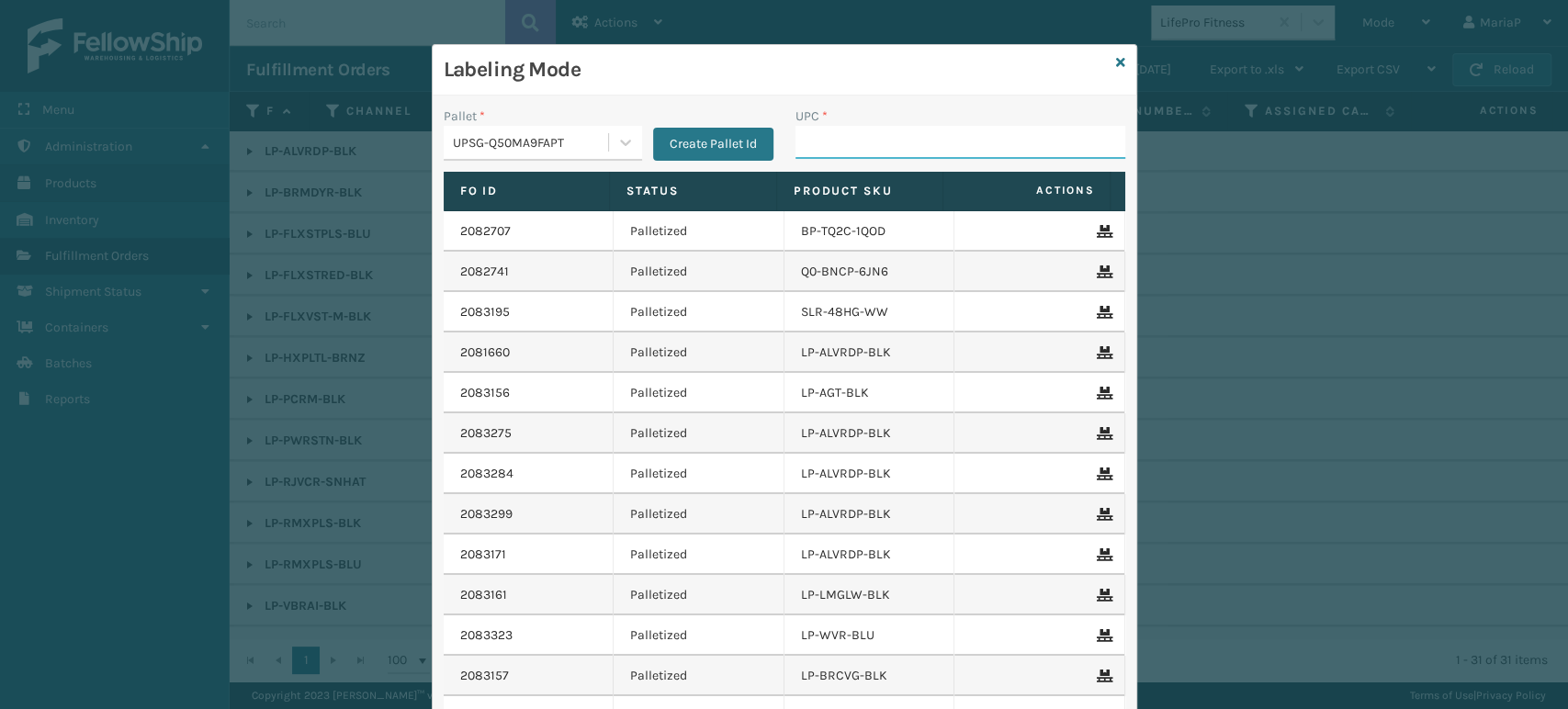
click at [852, 138] on input "UPC *" at bounding box center [960, 142] width 329 height 33
paste input "810090932842"
type input "810090932842"
type input "81009"
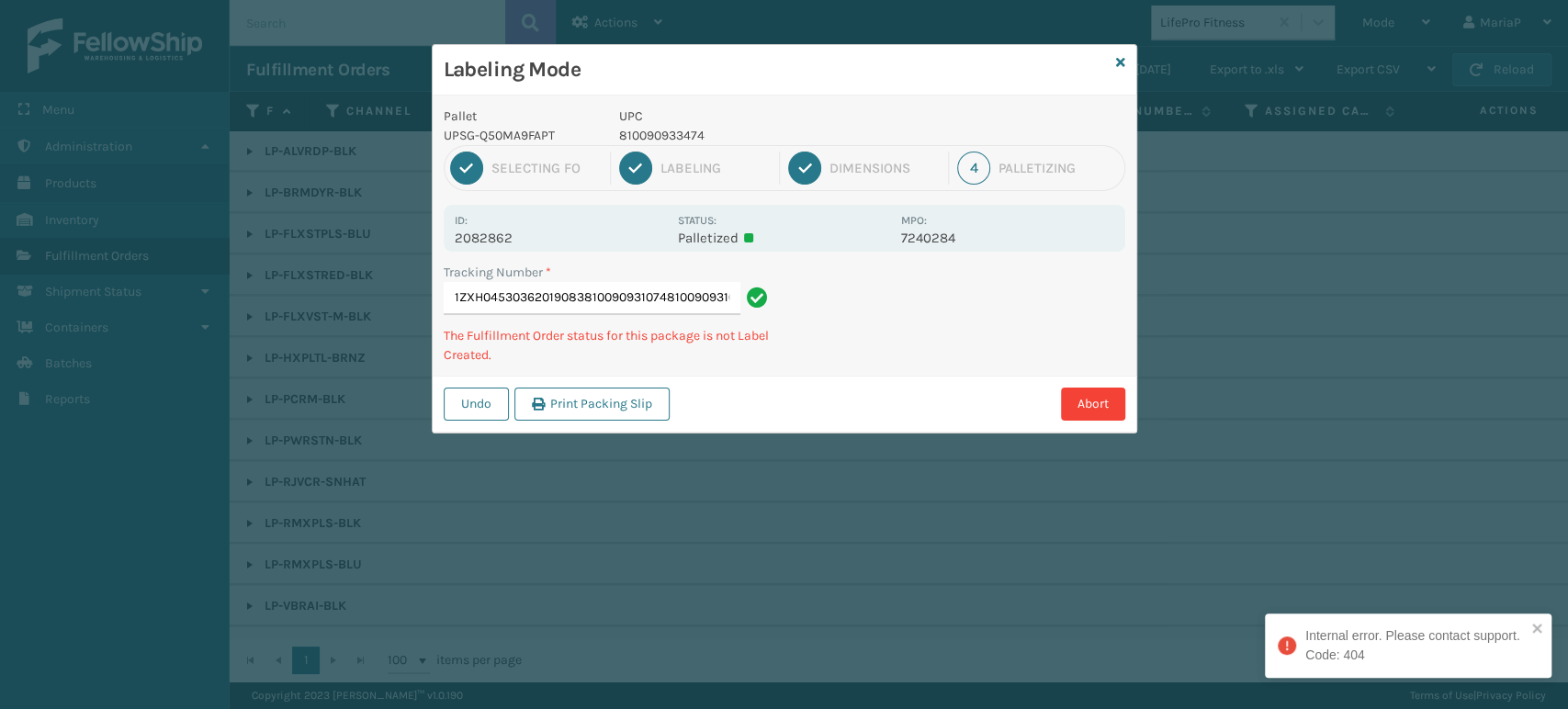
type input "1ZXH04530362019083810090931074810090931074"
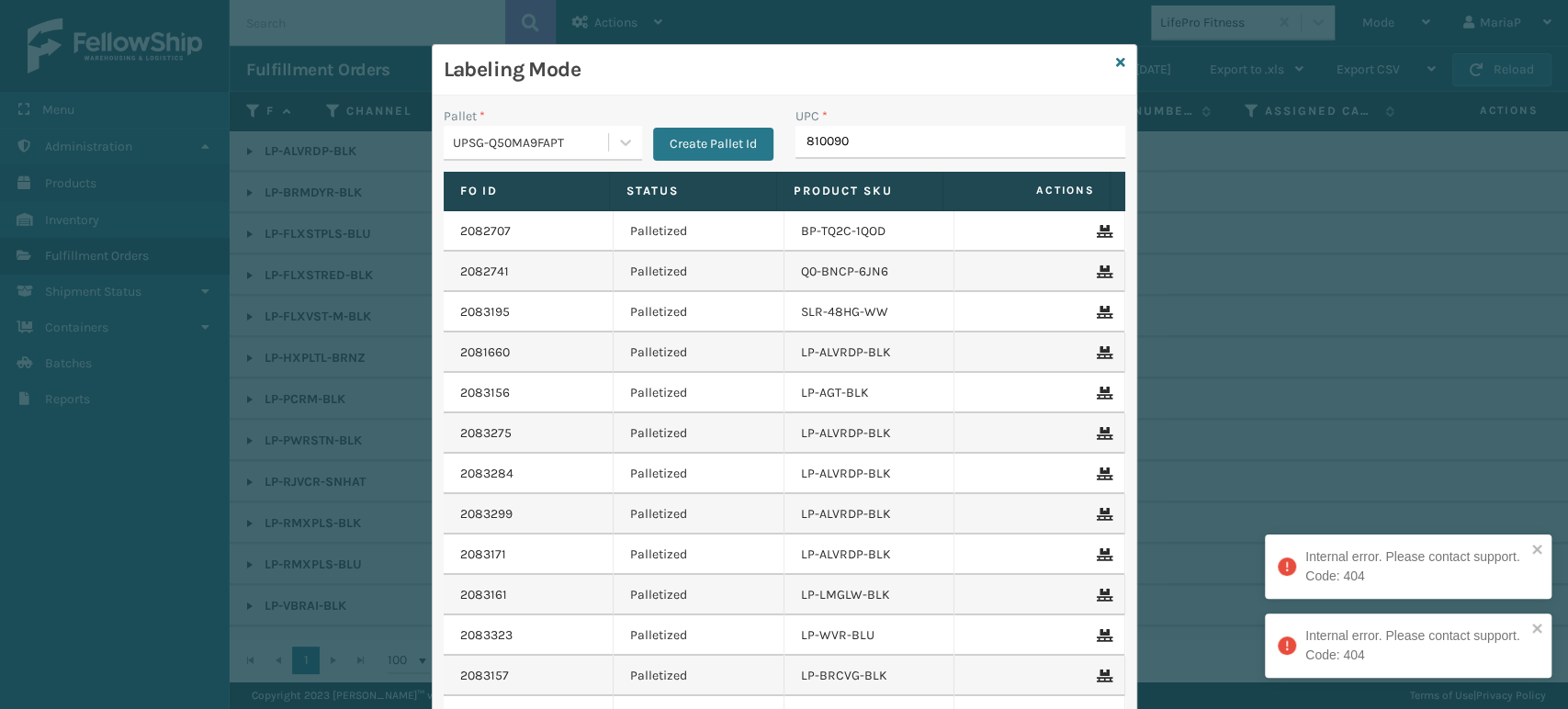
type input "8100909"
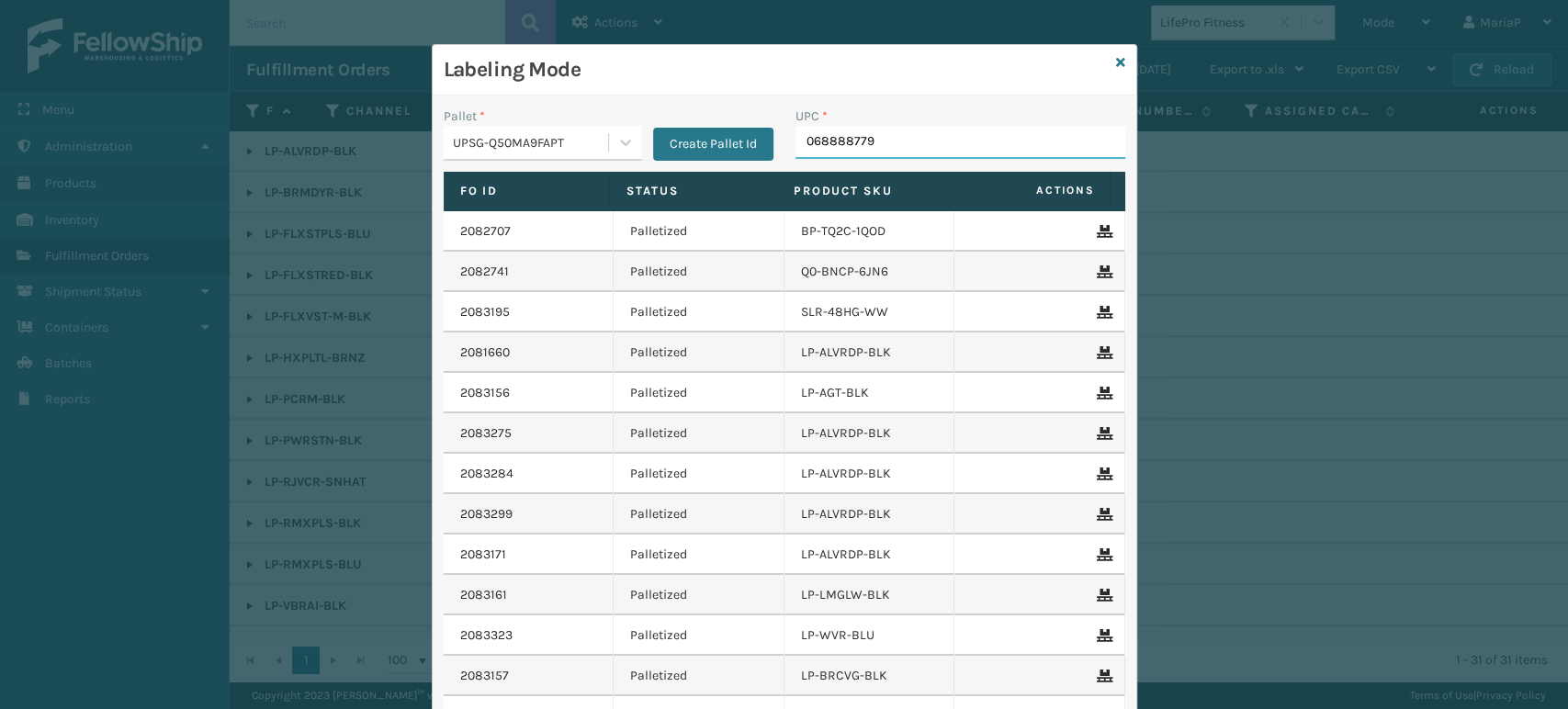
type input "0688887794"
type input "8101613"
type input "LP-RMXPLS-BLk"
type input "8101645"
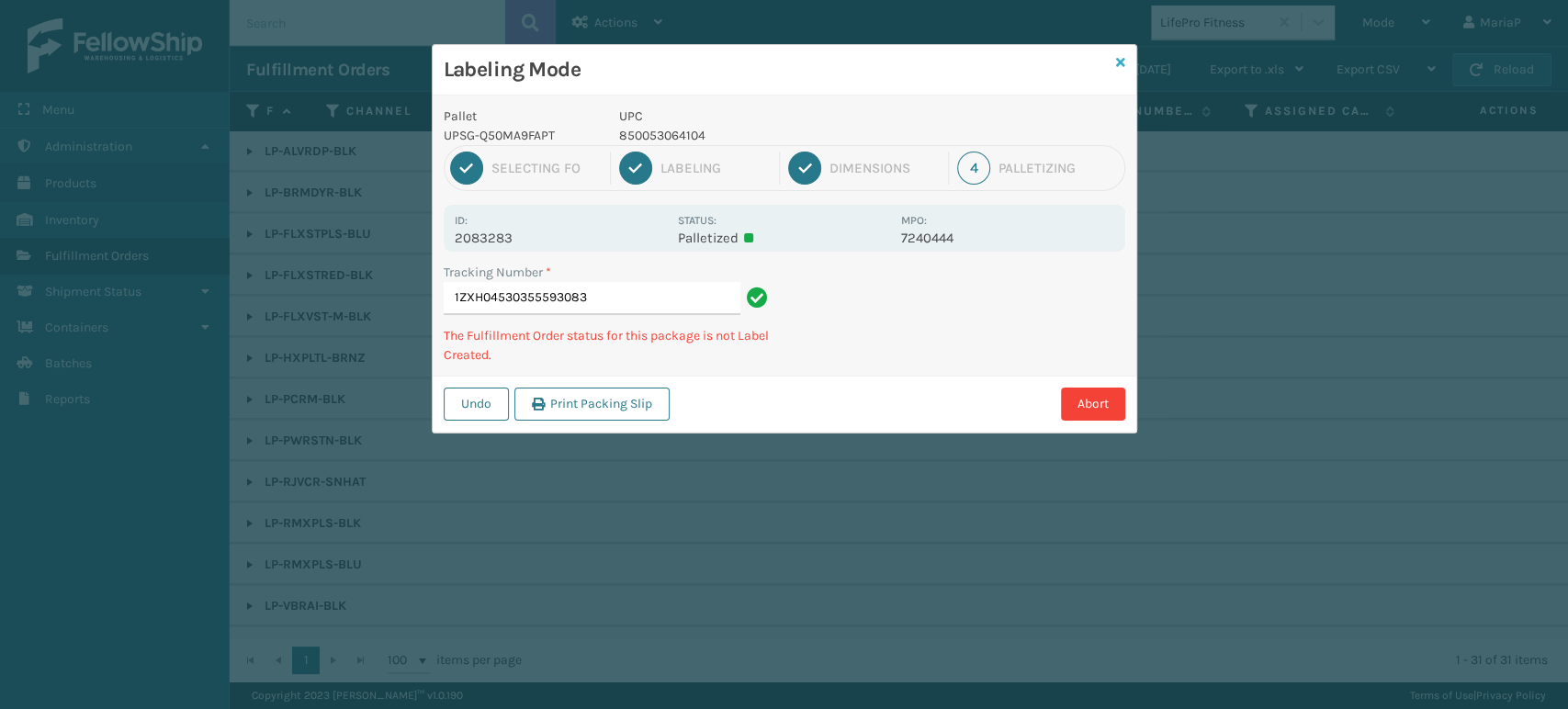
click at [1119, 56] on icon at bounding box center [1121, 62] width 9 height 13
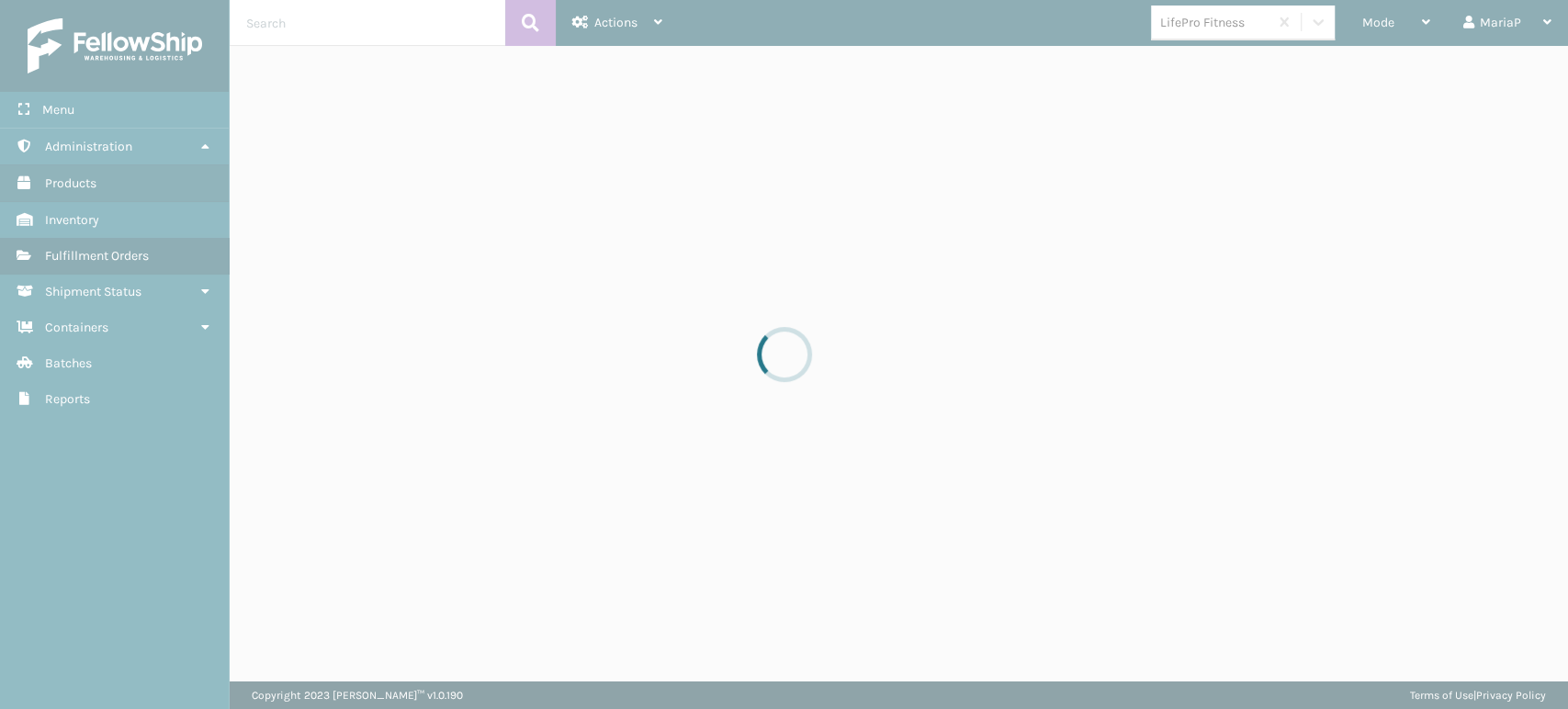
click at [1235, 21] on div at bounding box center [784, 354] width 1568 height 709
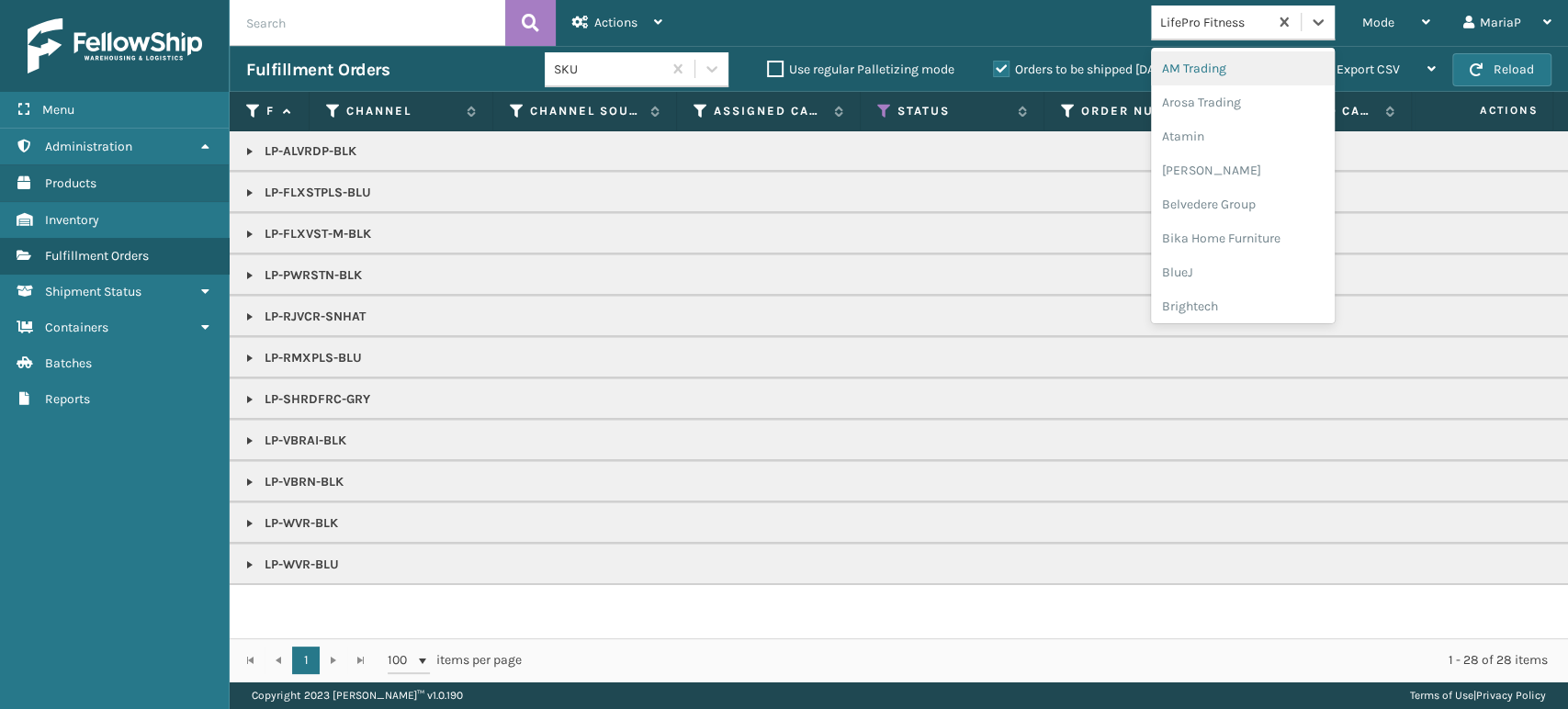
click at [1235, 21] on div "LifePro Fitness" at bounding box center [1215, 23] width 110 height 19
type input "pe"
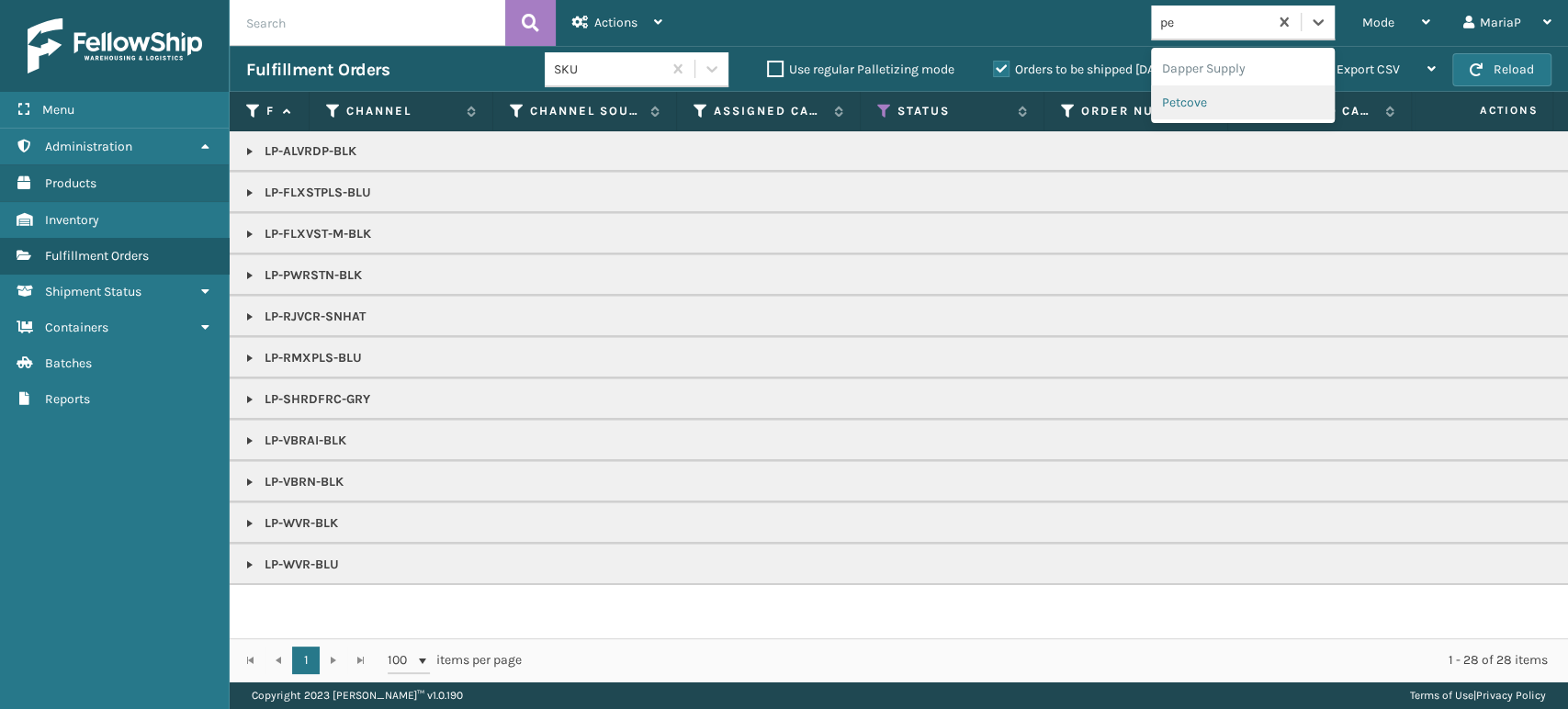
click at [1202, 101] on div "Petcove" at bounding box center [1242, 102] width 184 height 34
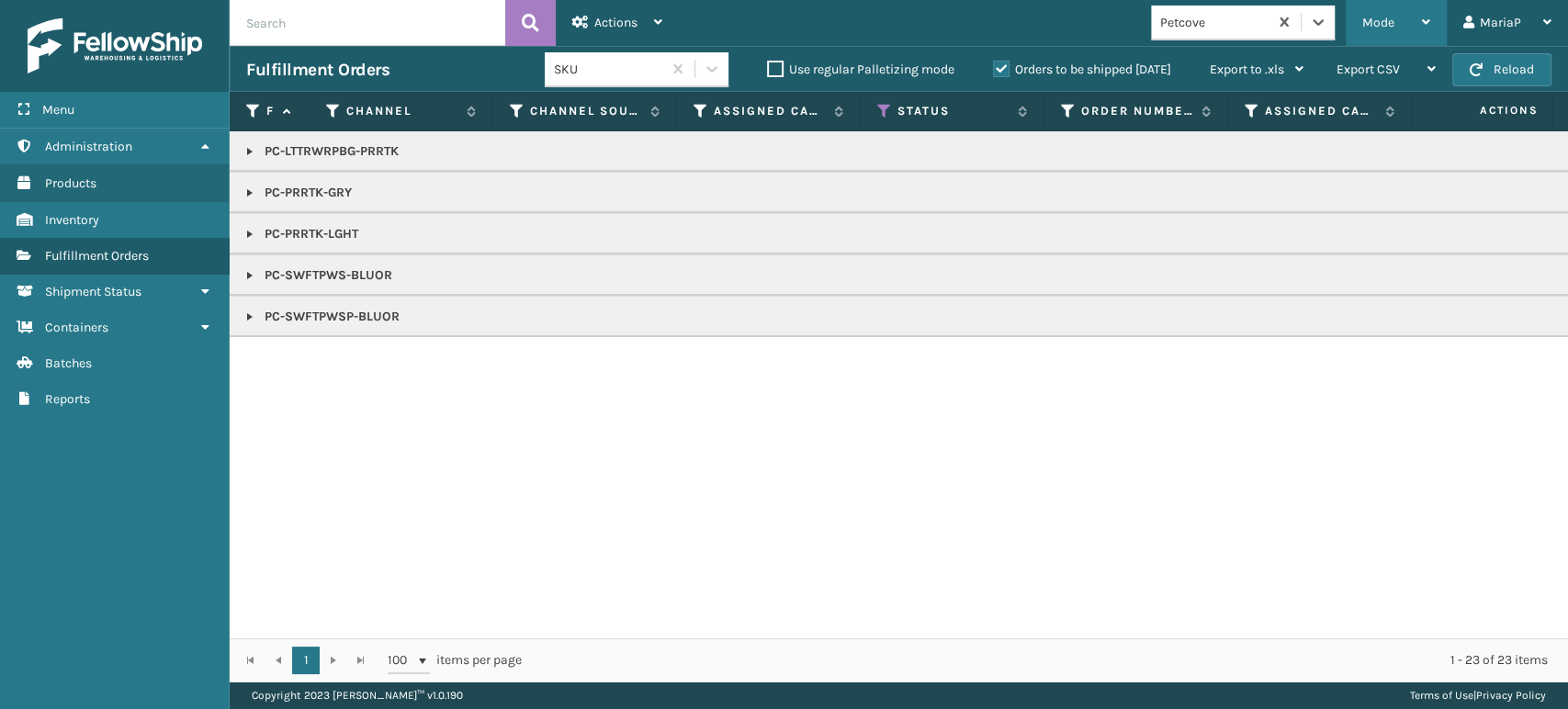
click at [1373, 28] on span "Mode" at bounding box center [1378, 23] width 32 height 16
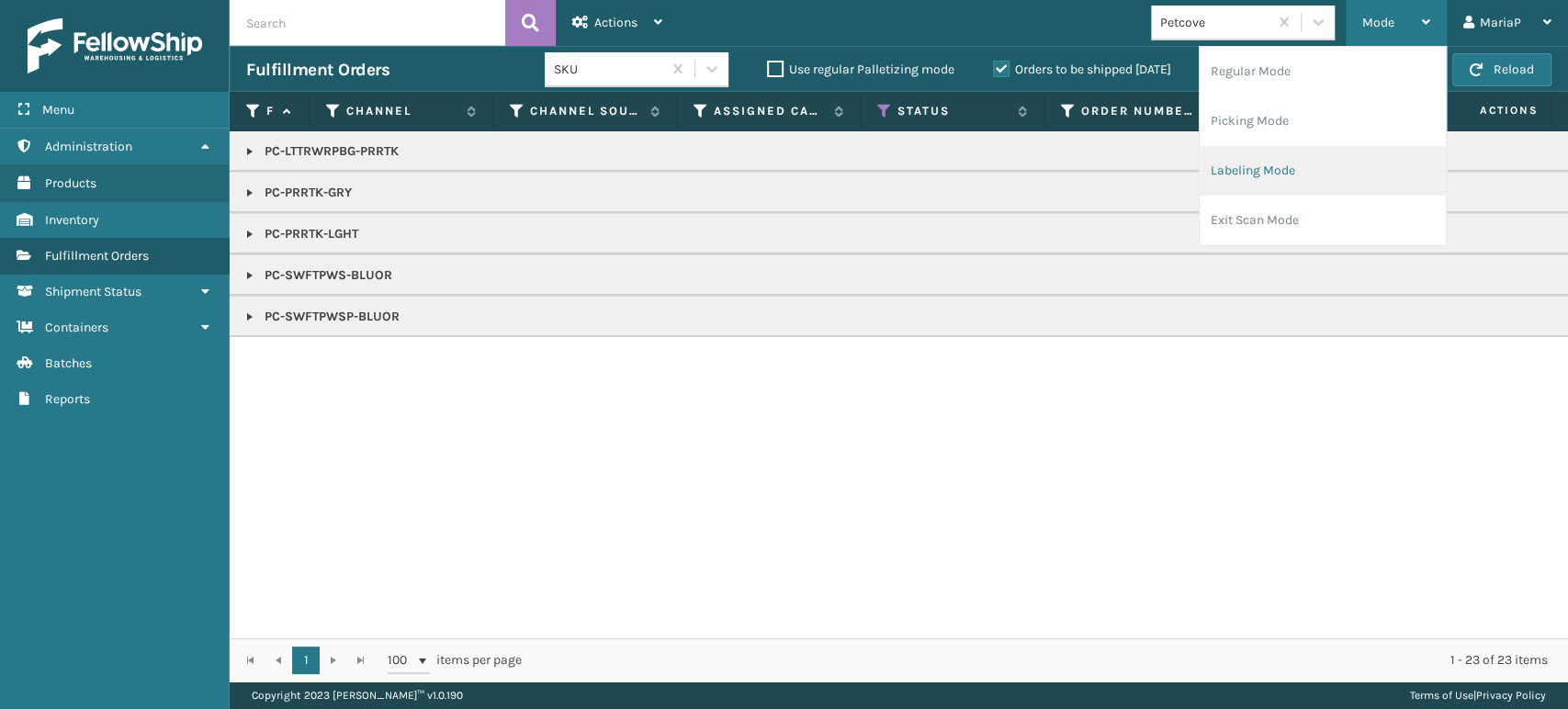
click at [1354, 169] on li "Labeling Mode" at bounding box center [1323, 171] width 246 height 50
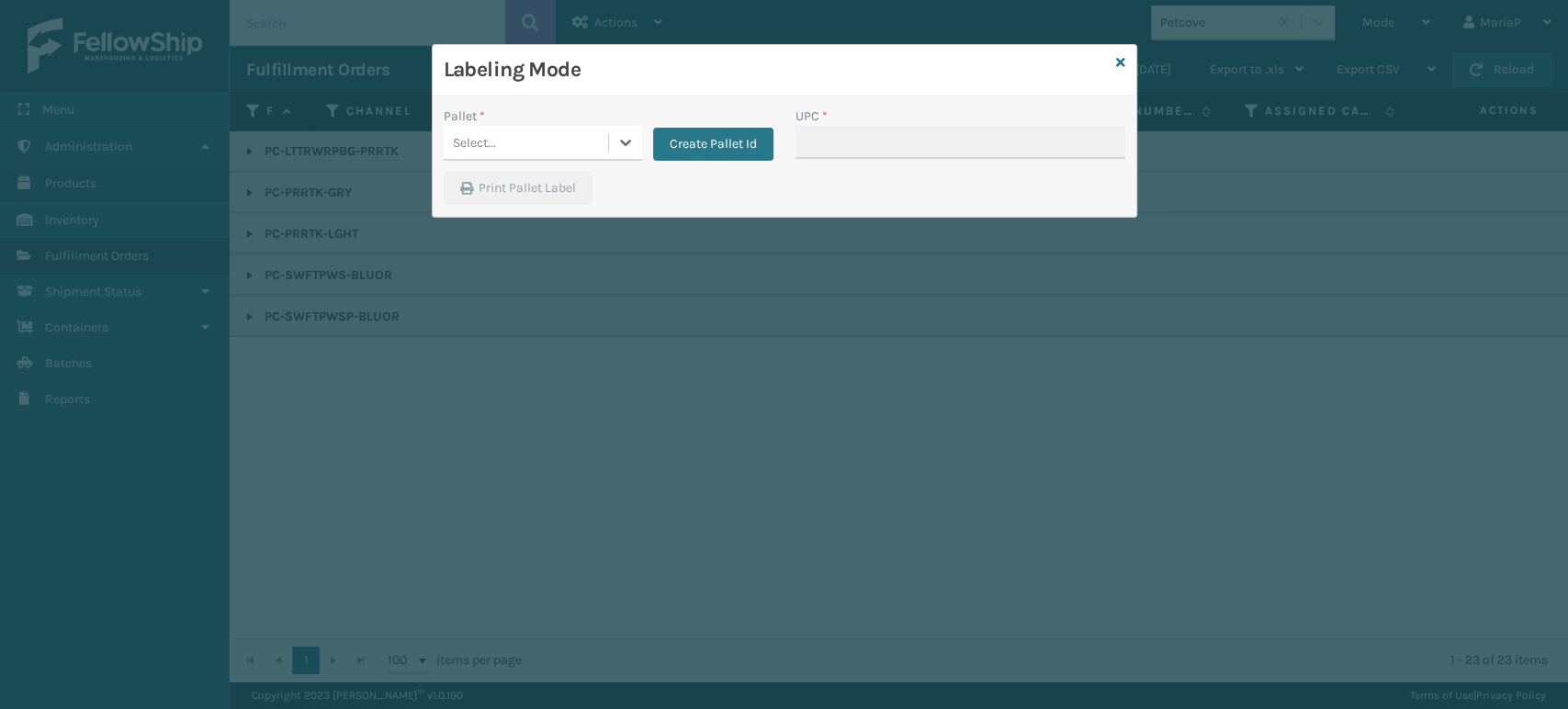
click at [561, 141] on div "Select..." at bounding box center [526, 143] width 164 height 30
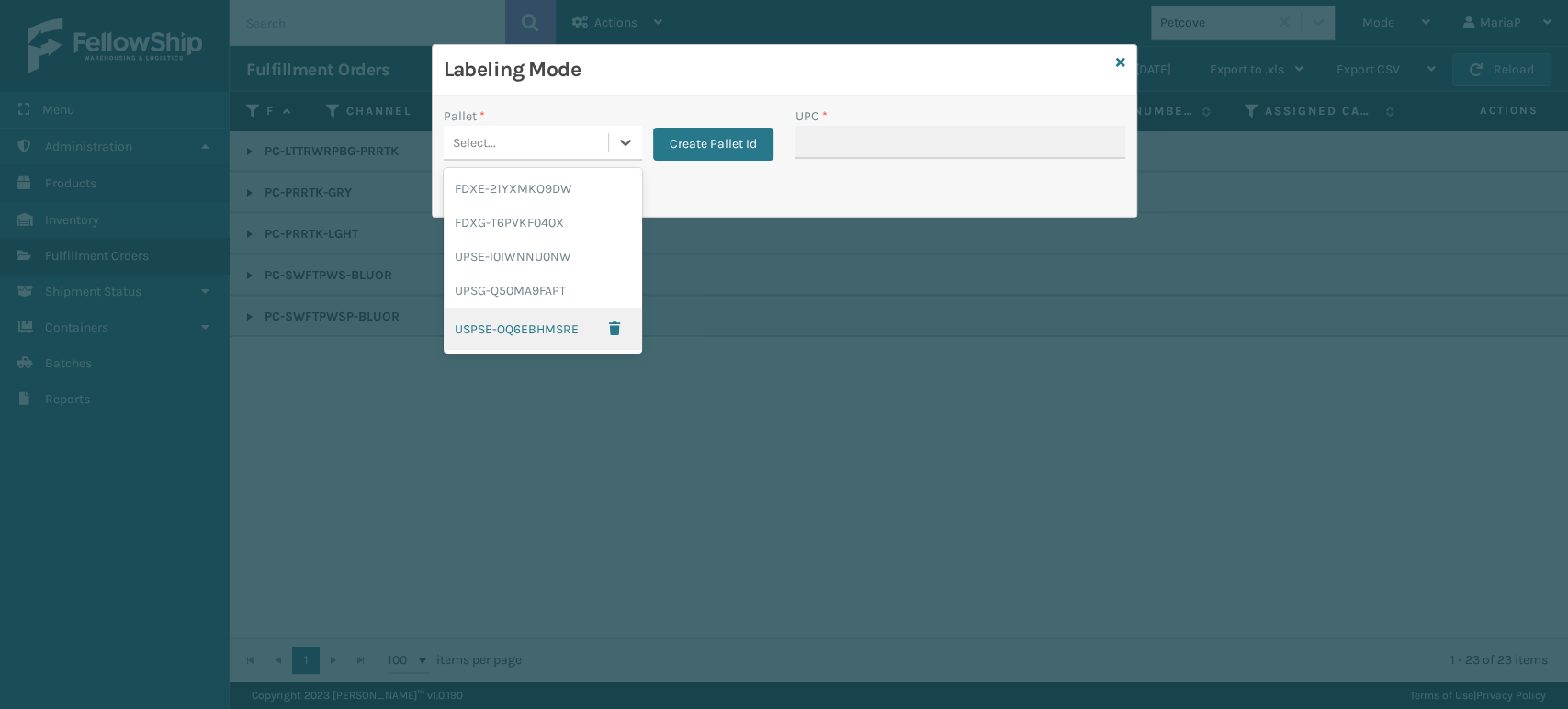
drag, startPoint x: 253, startPoint y: 517, endPoint x: 257, endPoint y: 473, distance: 44.2
click at [254, 517] on div "Labeling Mode Pallet * option USPSE-OQ6EBHMSRE focused, 5 of 5. 5 results avail…" at bounding box center [784, 354] width 1568 height 709
click at [1124, 64] on div "Labeling Mode" at bounding box center [784, 71] width 703 height 51
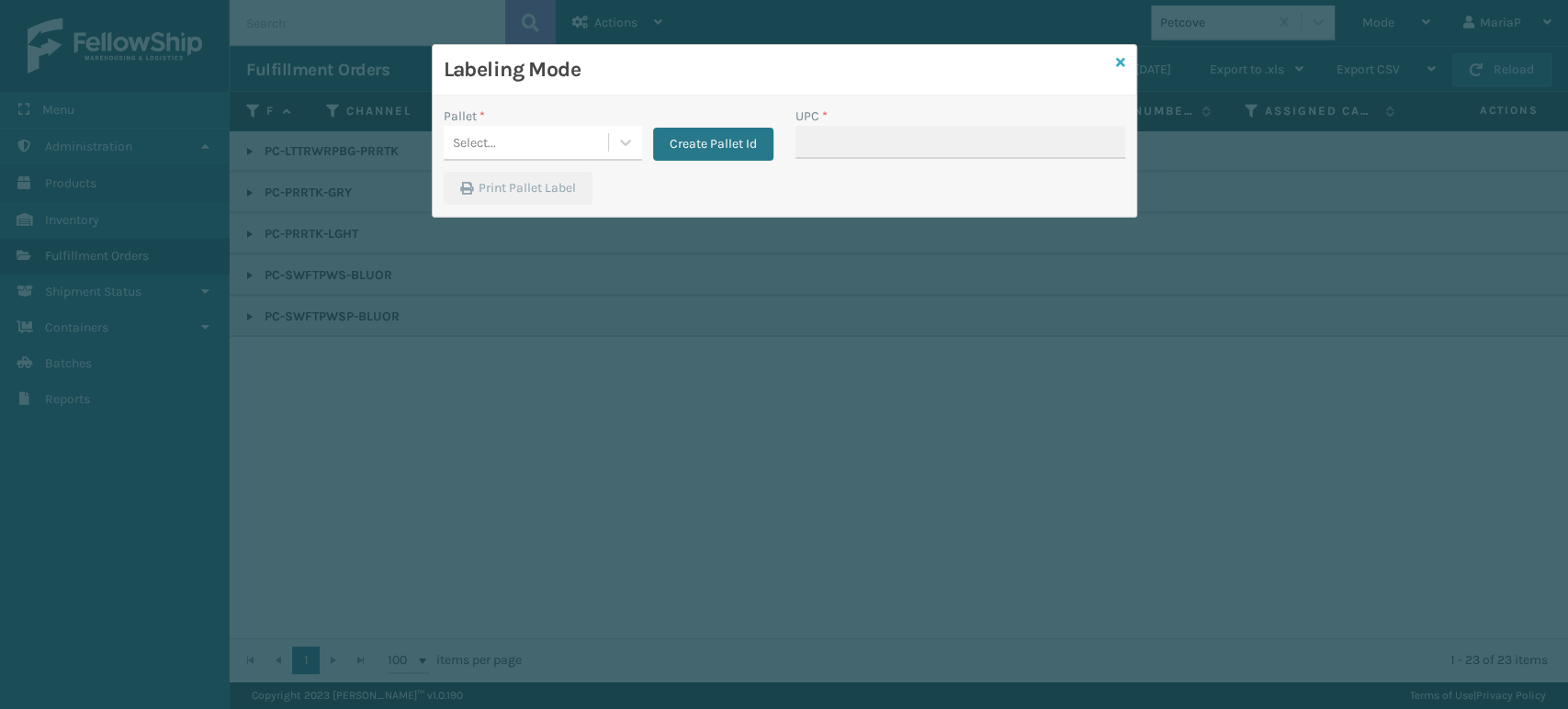
click at [1117, 61] on icon at bounding box center [1121, 62] width 9 height 13
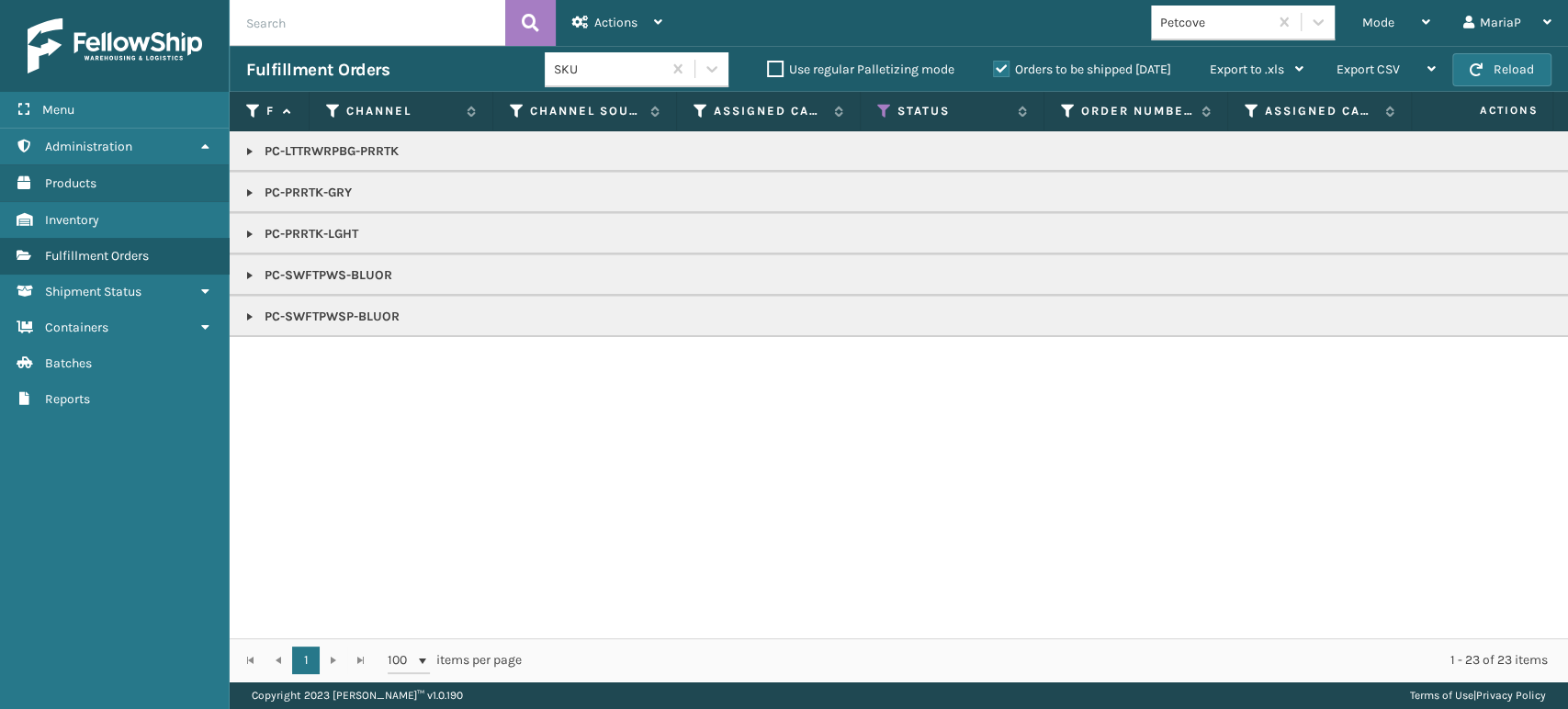
click at [247, 312] on link at bounding box center [250, 317] width 15 height 15
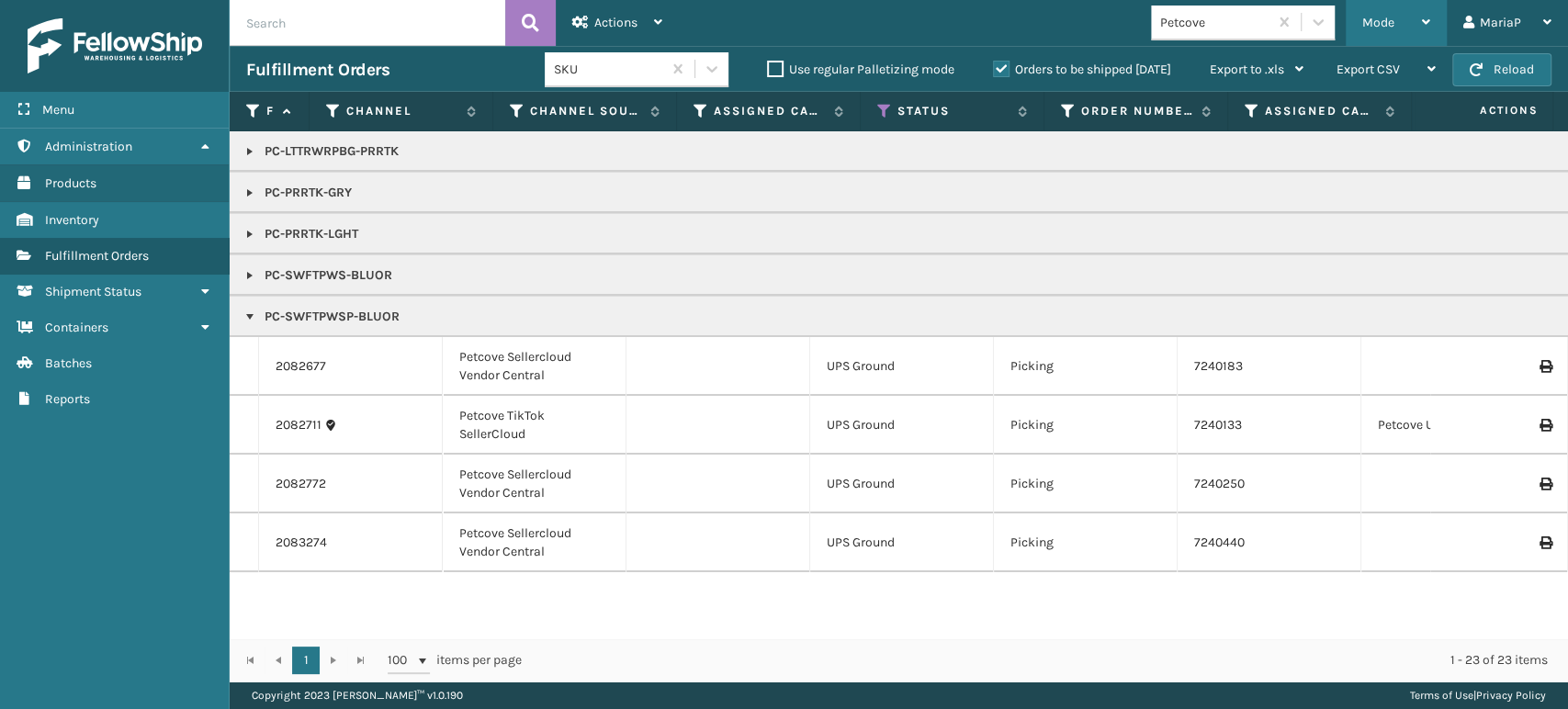
drag, startPoint x: 1378, startPoint y: 17, endPoint x: 1387, endPoint y: 22, distance: 10.3
click at [1378, 16] on span "Mode" at bounding box center [1378, 23] width 32 height 16
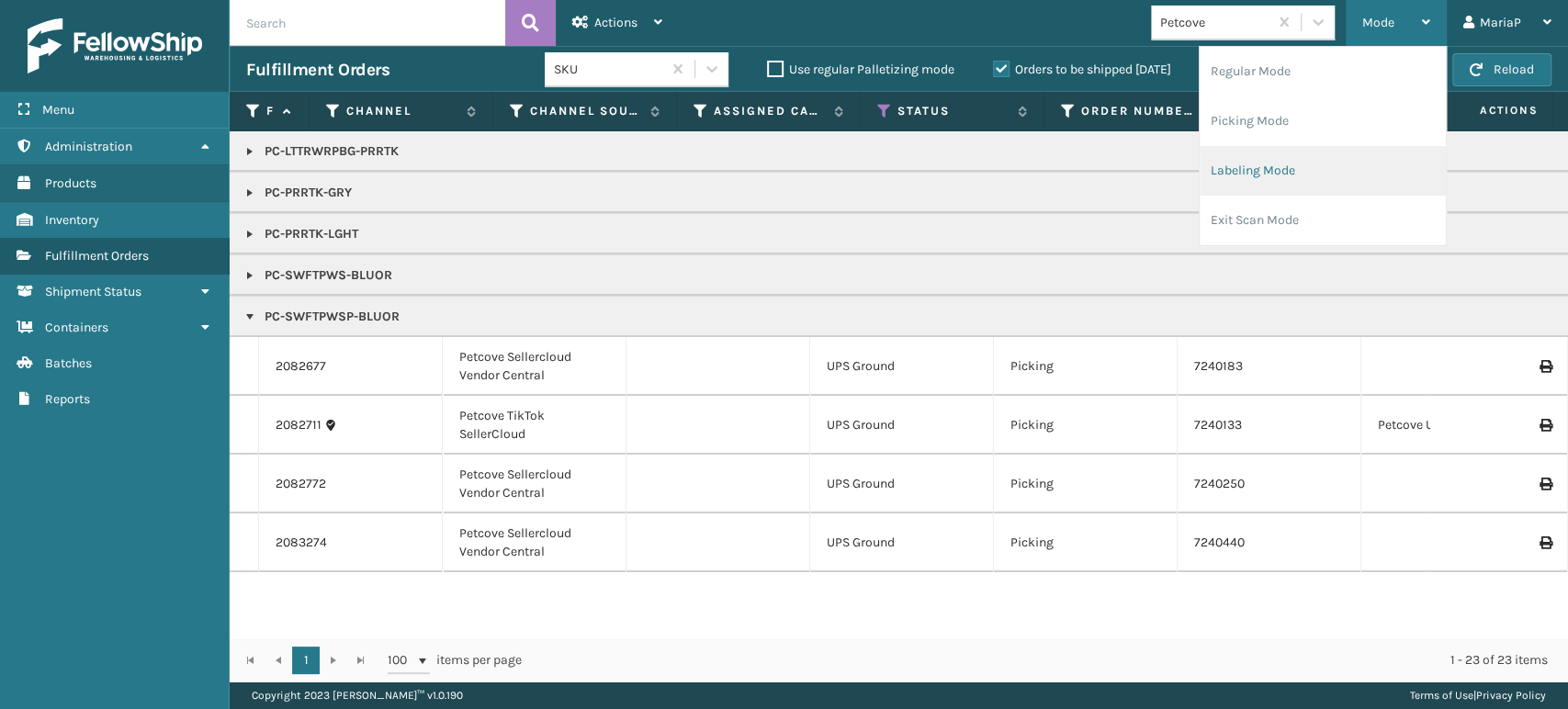
click at [1304, 162] on li "Labeling Mode" at bounding box center [1323, 171] width 246 height 50
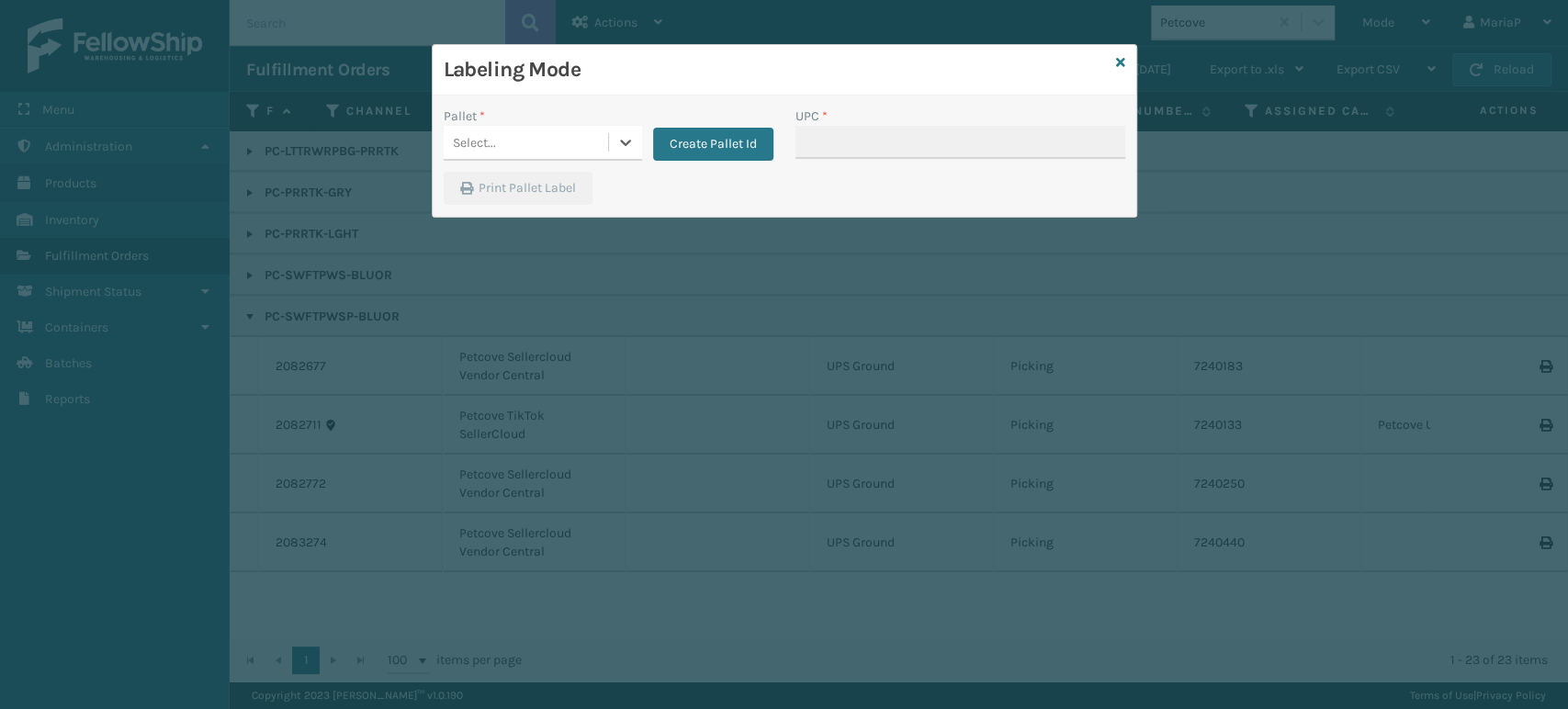
click at [548, 131] on div "Select..." at bounding box center [526, 143] width 164 height 30
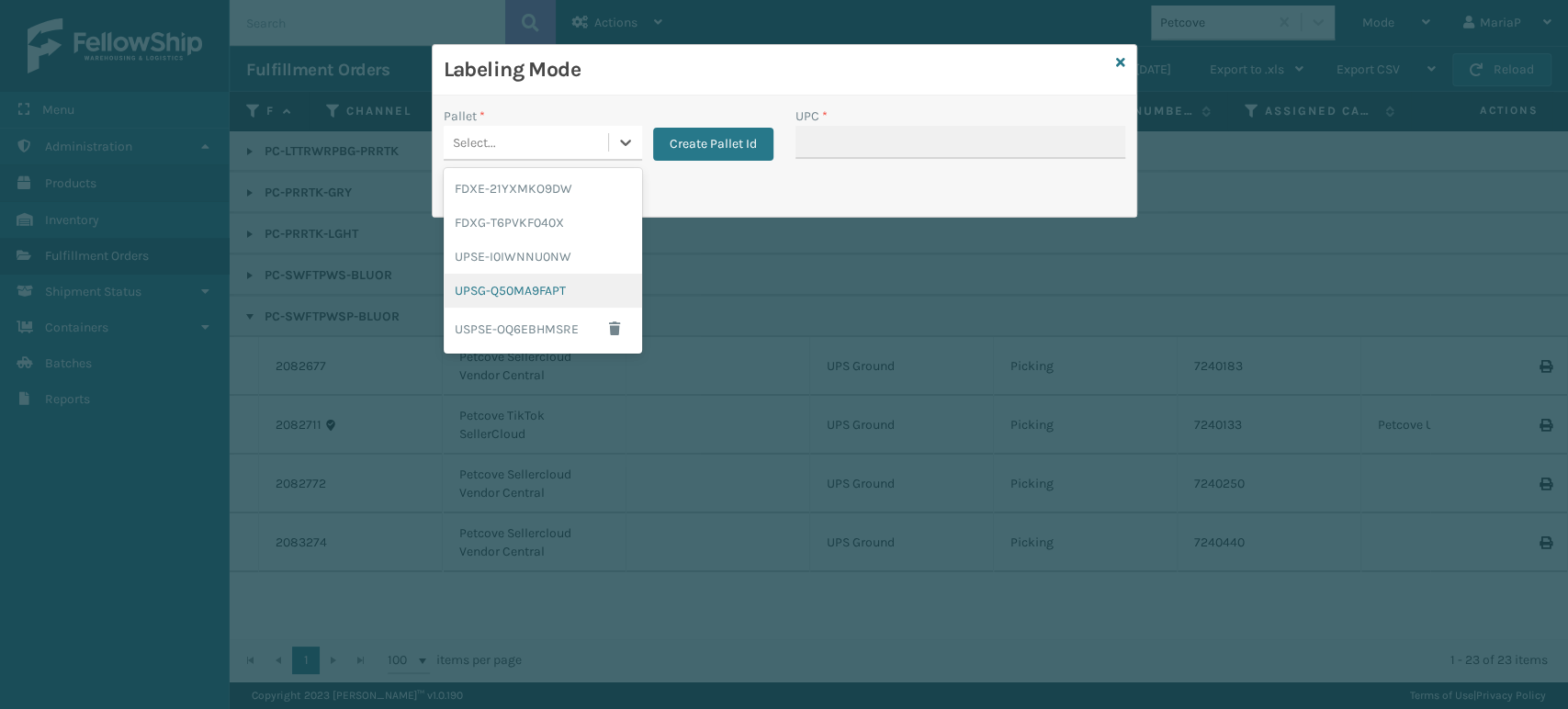
click at [535, 280] on div "UPSG-Q50MA9FAPT" at bounding box center [543, 291] width 198 height 34
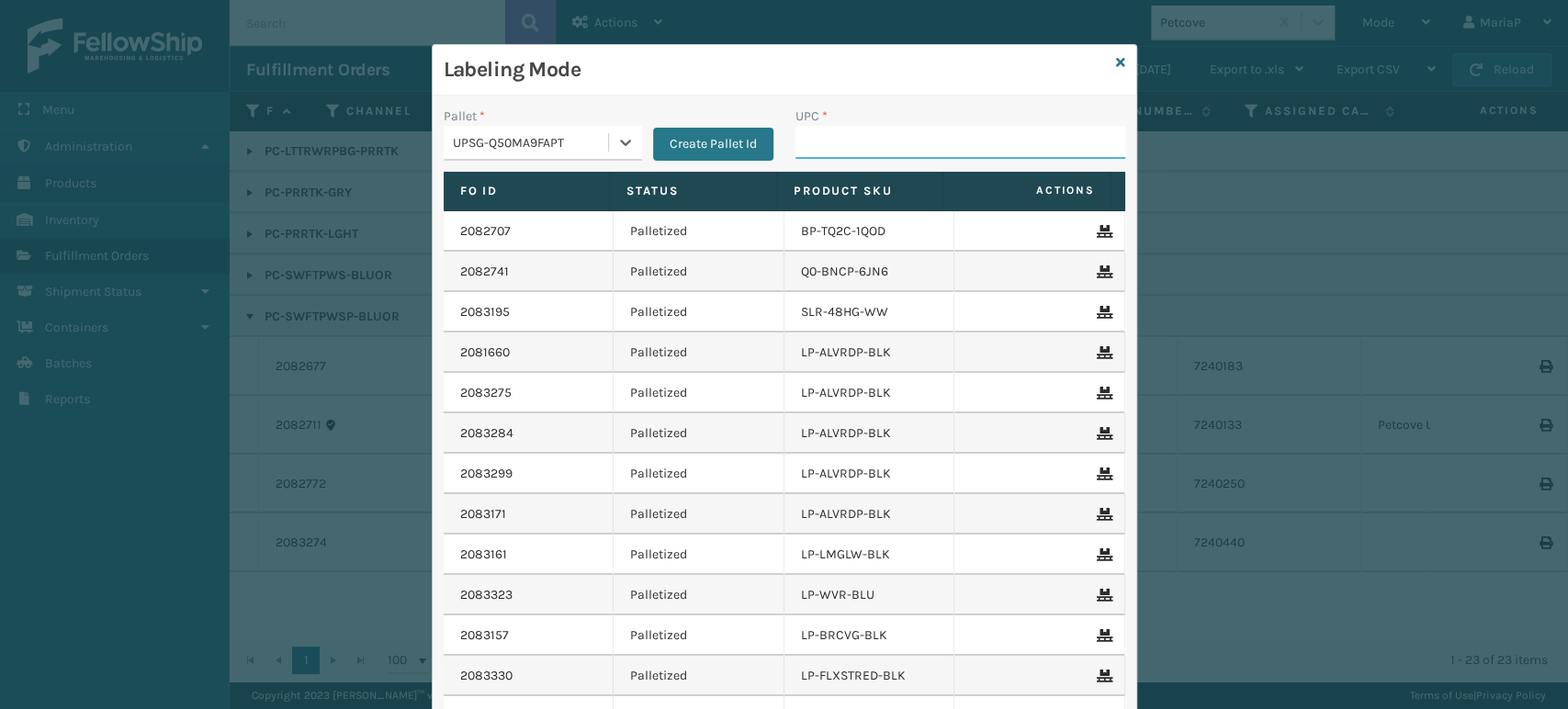
drag, startPoint x: 822, startPoint y: 137, endPoint x: 827, endPoint y: 145, distance: 9.4
click at [822, 137] on input "UPC *" at bounding box center [960, 142] width 329 height 33
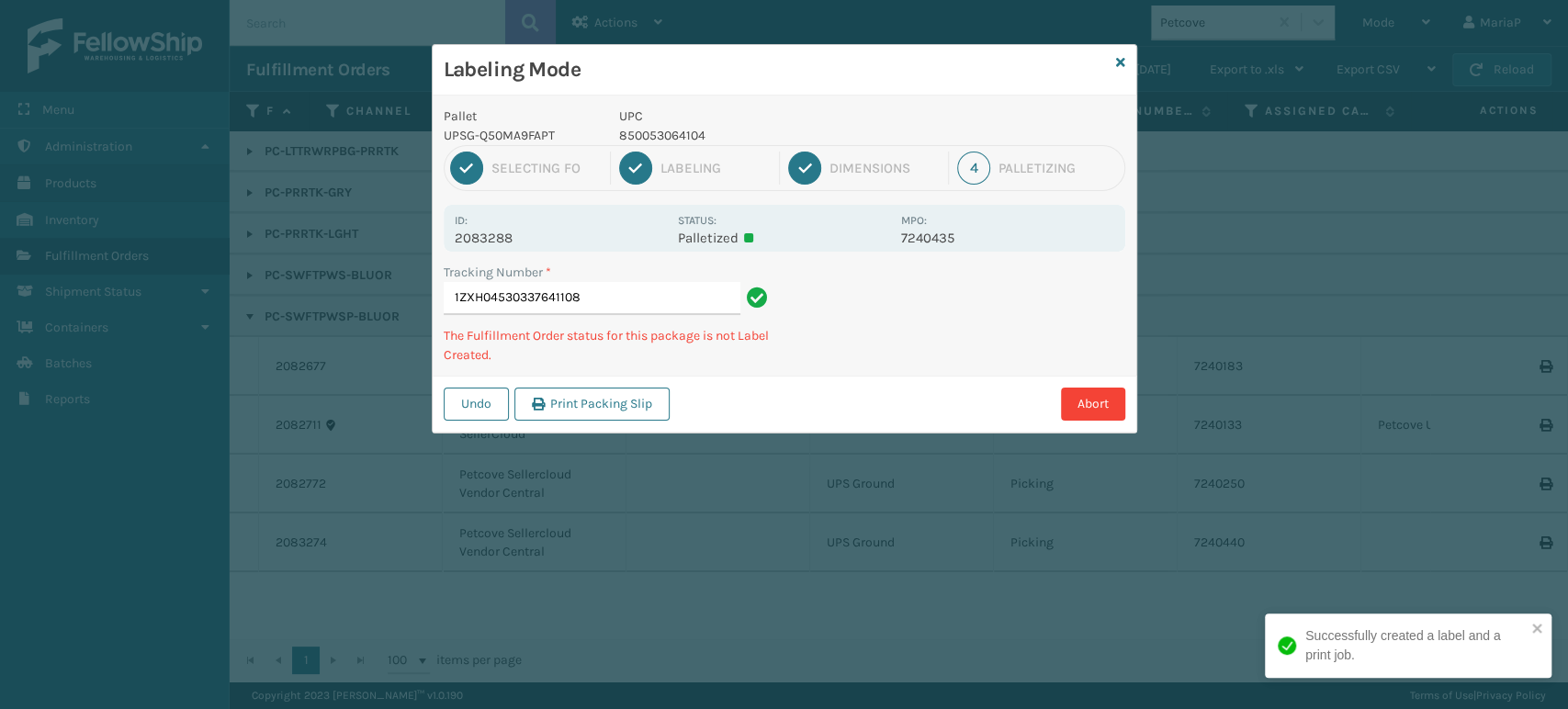
click at [828, 145] on div "1 Selecting FO 2 Labeling 3 Dimensions 4 Palletizing" at bounding box center [784, 168] width 682 height 46
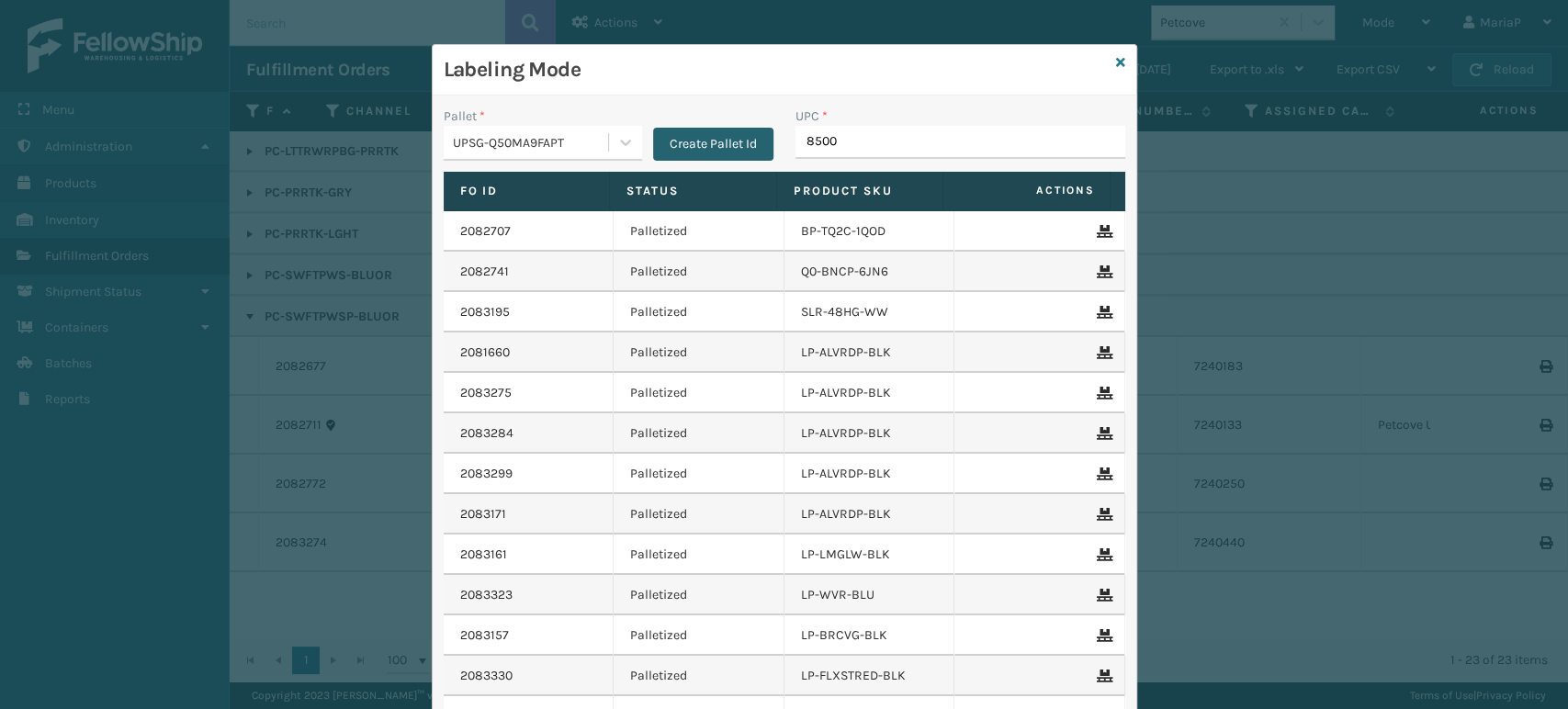
type input "85005"
type input "850053"
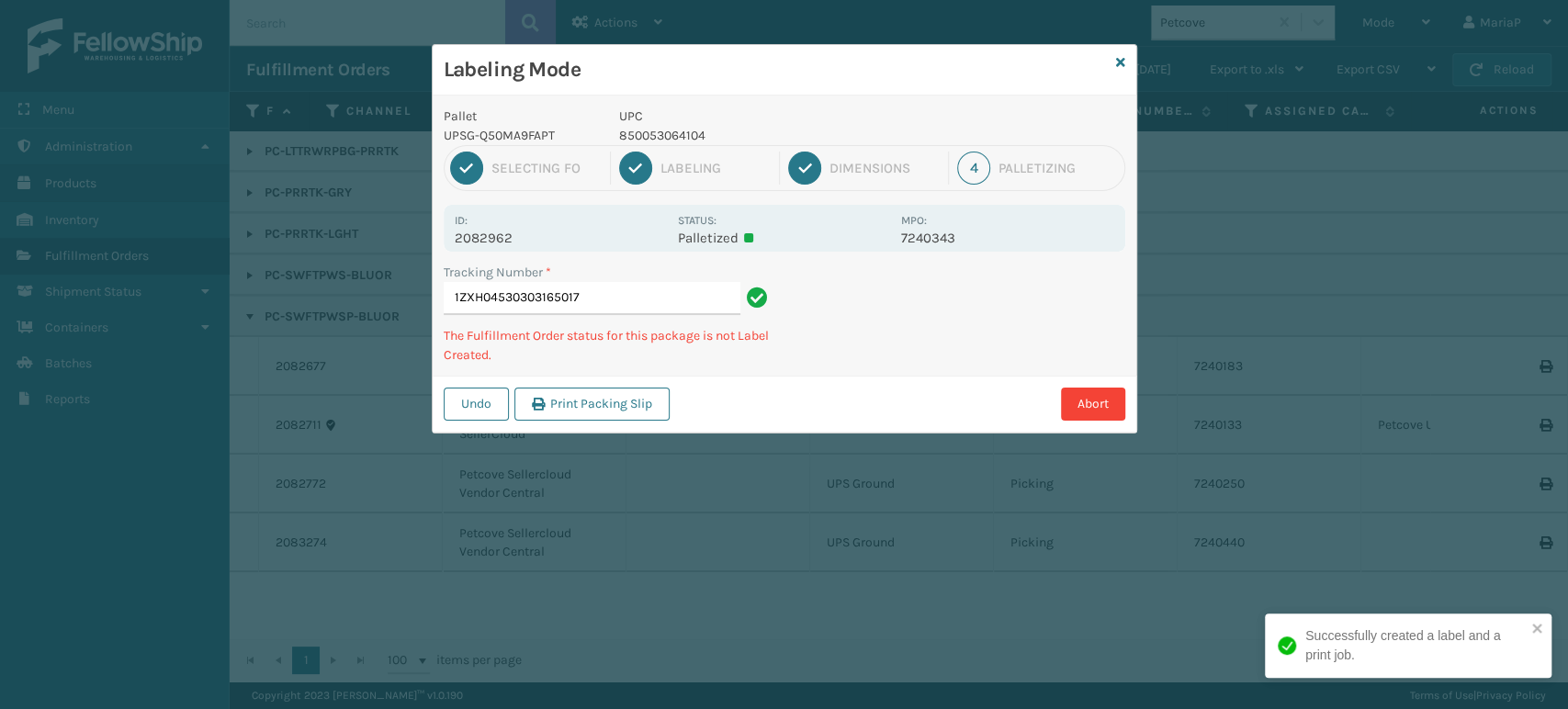
click at [682, 139] on p "850053064104" at bounding box center [754, 135] width 271 height 19
copy p "850053064104"
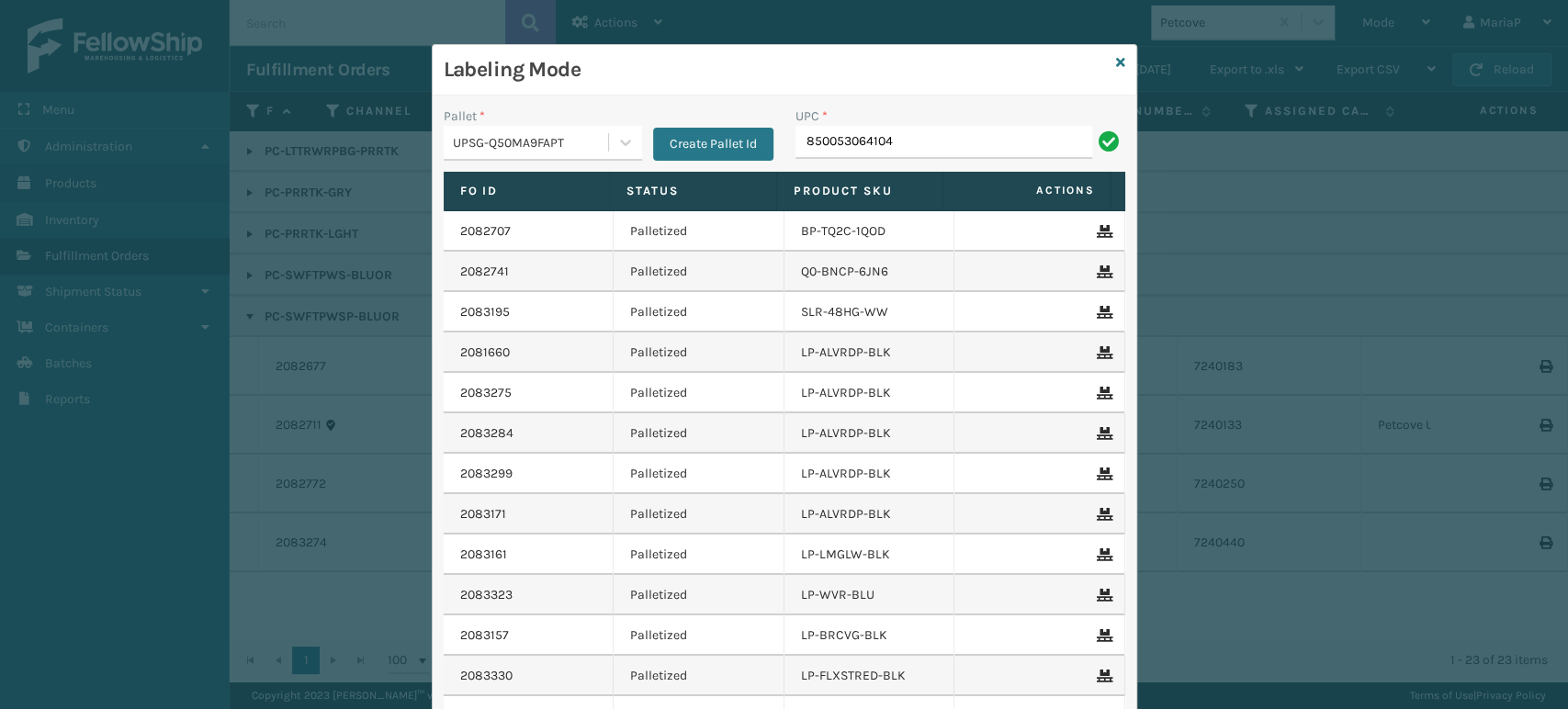
type input "850053064104"
click at [806, 144] on input "UPC *" at bounding box center [960, 142] width 329 height 33
type input "8500530"
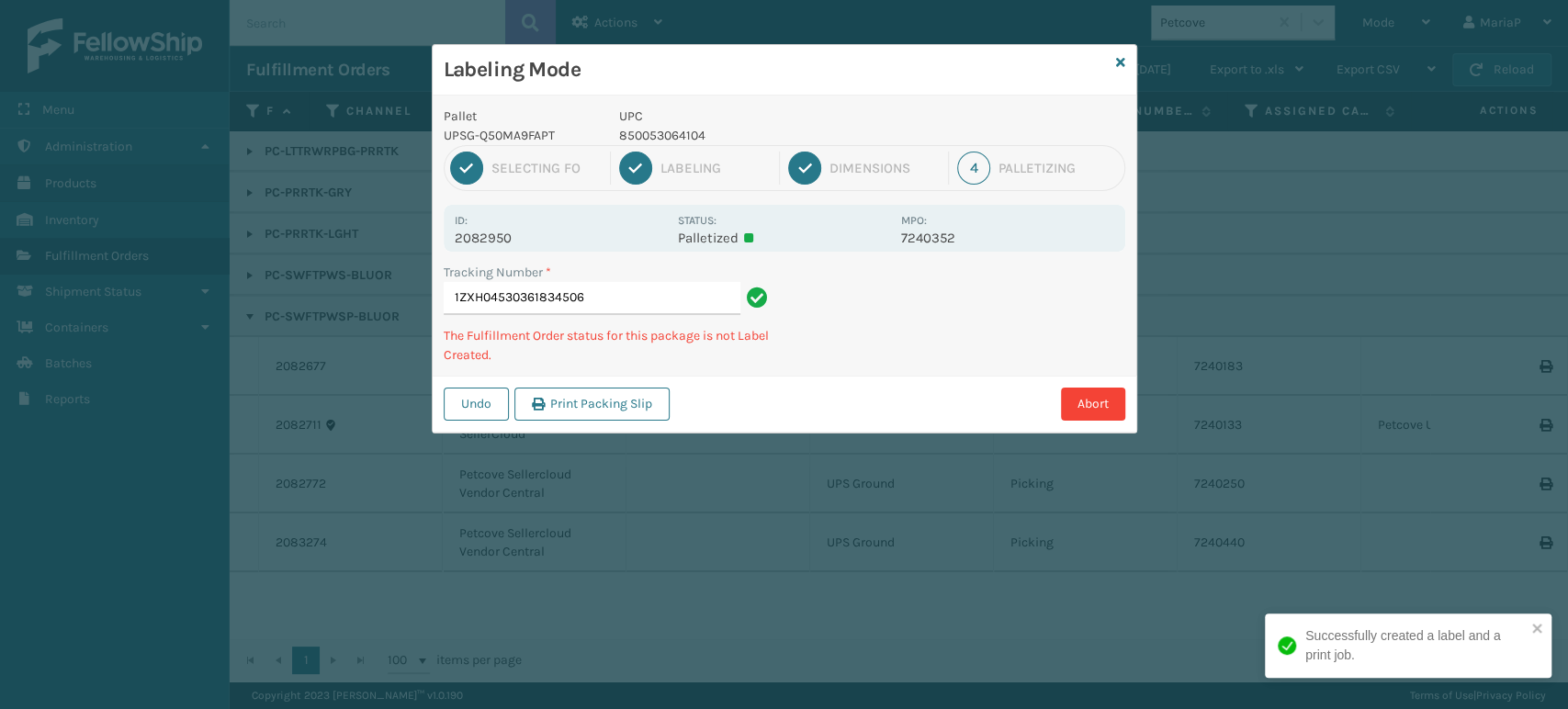
click at [661, 123] on p "UPC" at bounding box center [754, 116] width 271 height 19
drag, startPoint x: 661, startPoint y: 123, endPoint x: 664, endPoint y: 142, distance: 19.2
click at [664, 127] on div "UPC 850053064104" at bounding box center [754, 126] width 293 height 39
click at [665, 144] on div "Pallet UPSG-Q50MA9FAPT UPC 850053064104 1 Selecting FO 2 Labeling 3 Dimensions …" at bounding box center [784, 263] width 703 height 337
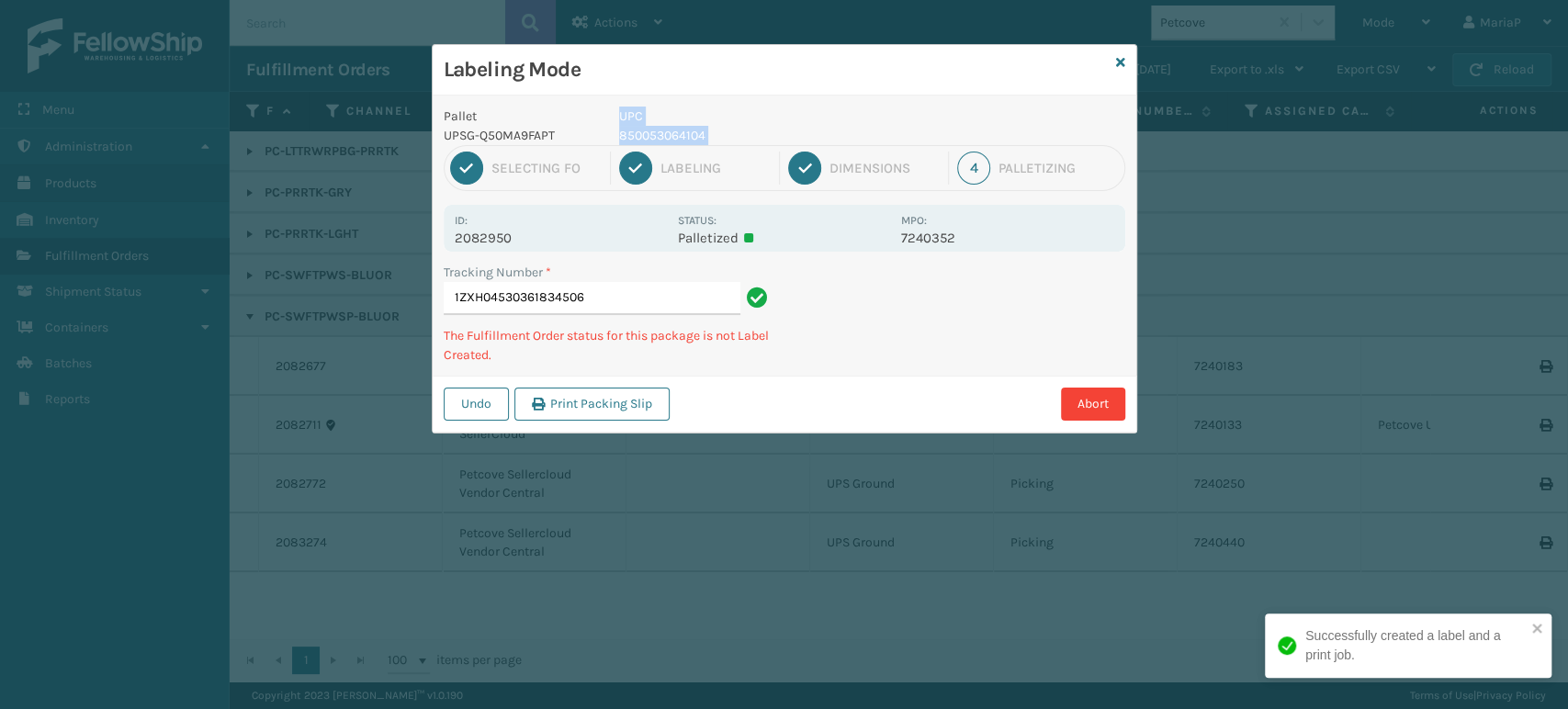
click at [665, 133] on p "850053064104" at bounding box center [754, 135] width 271 height 19
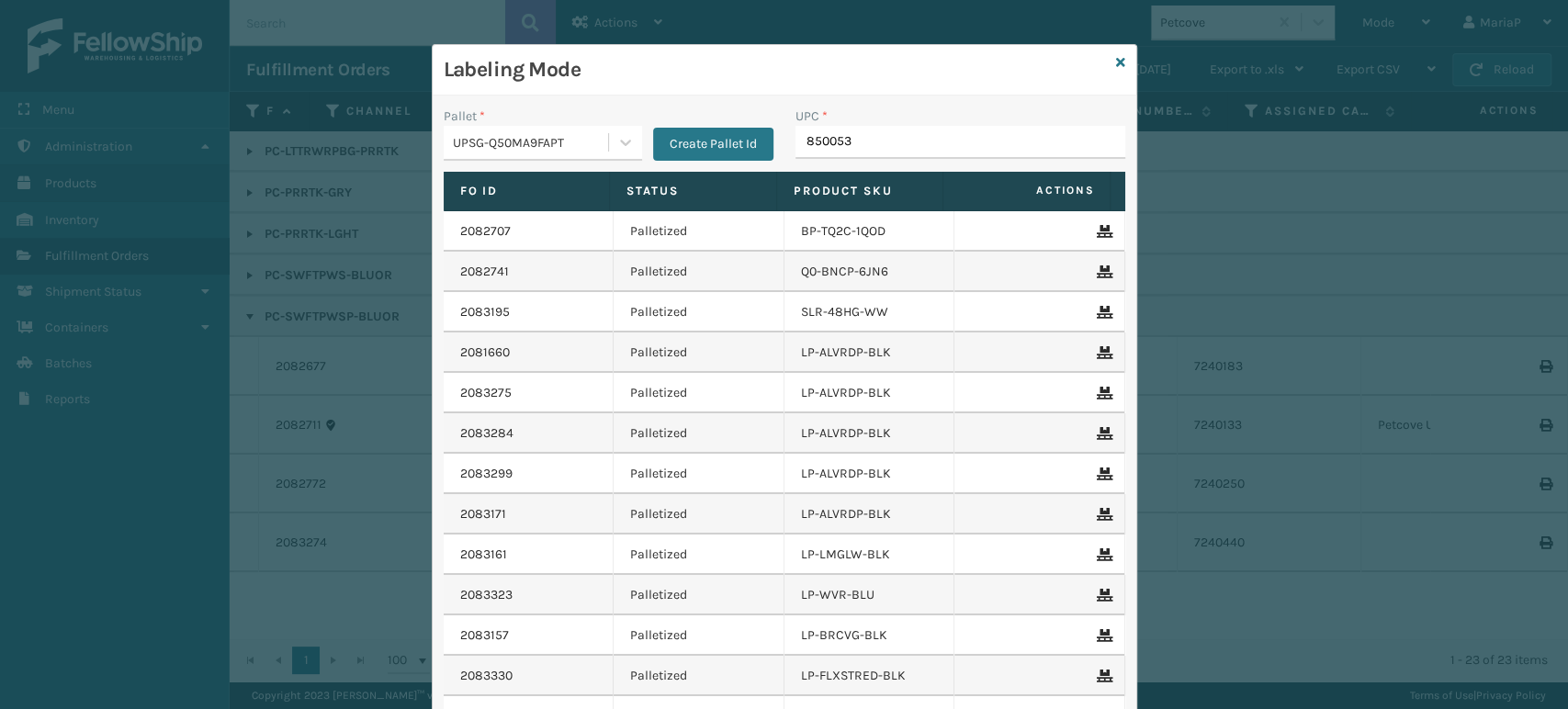
type input "8500530"
type input "KM-PHR-45C"
type input "KM-BR32SS"
type input "0803130"
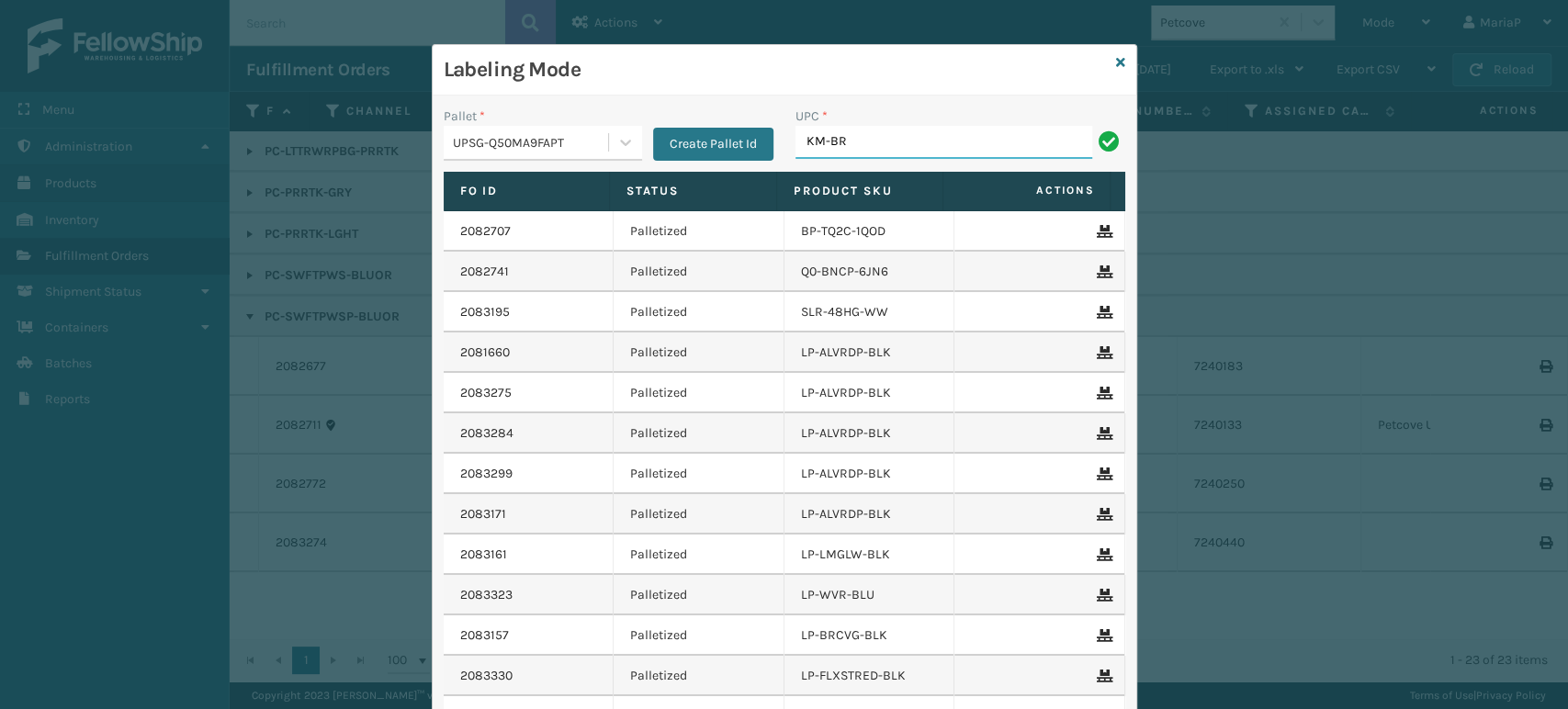
type input "KM-BR32SS"
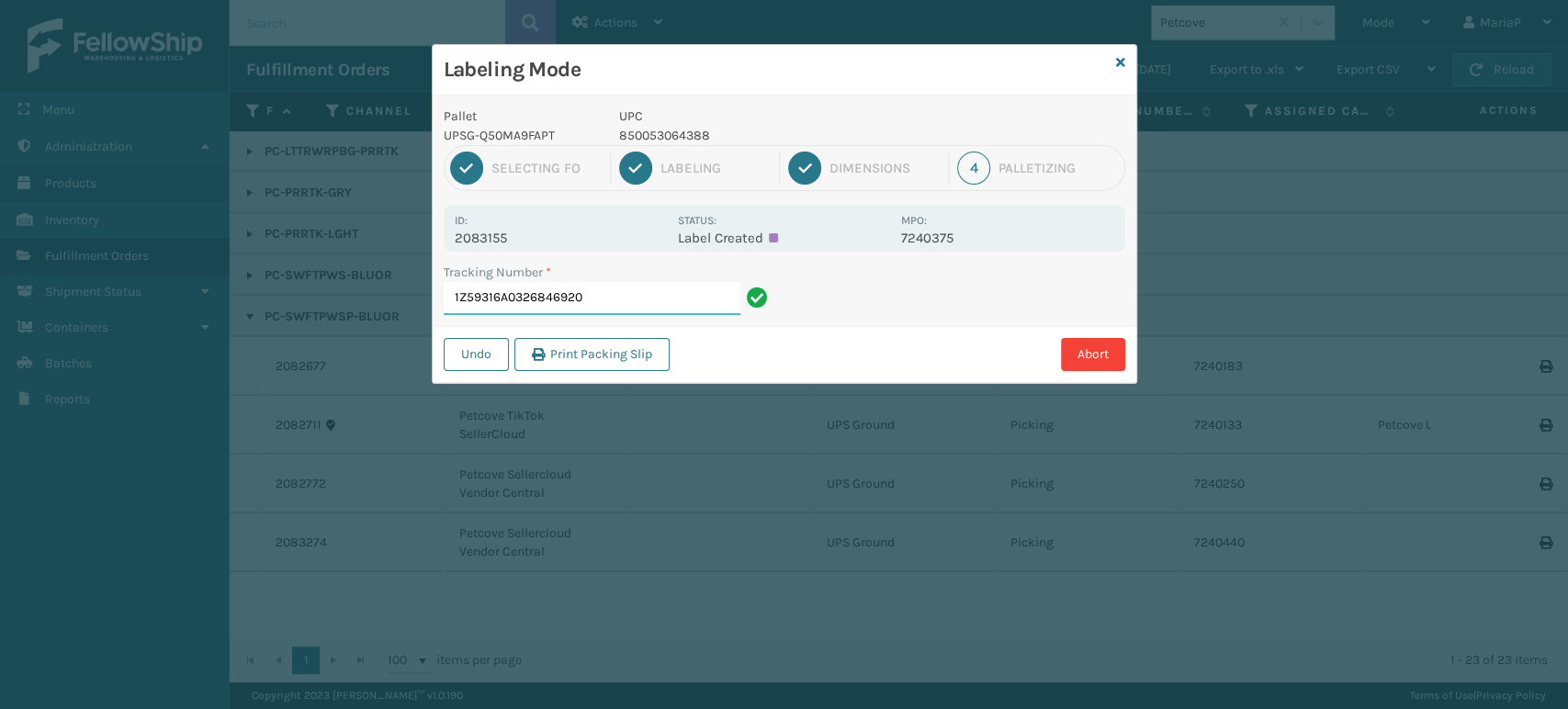
click at [643, 300] on input "1Z59316A0326846920" at bounding box center [592, 298] width 296 height 33
click at [525, 303] on input "1Z59316A0326846920" at bounding box center [592, 298] width 296 height 33
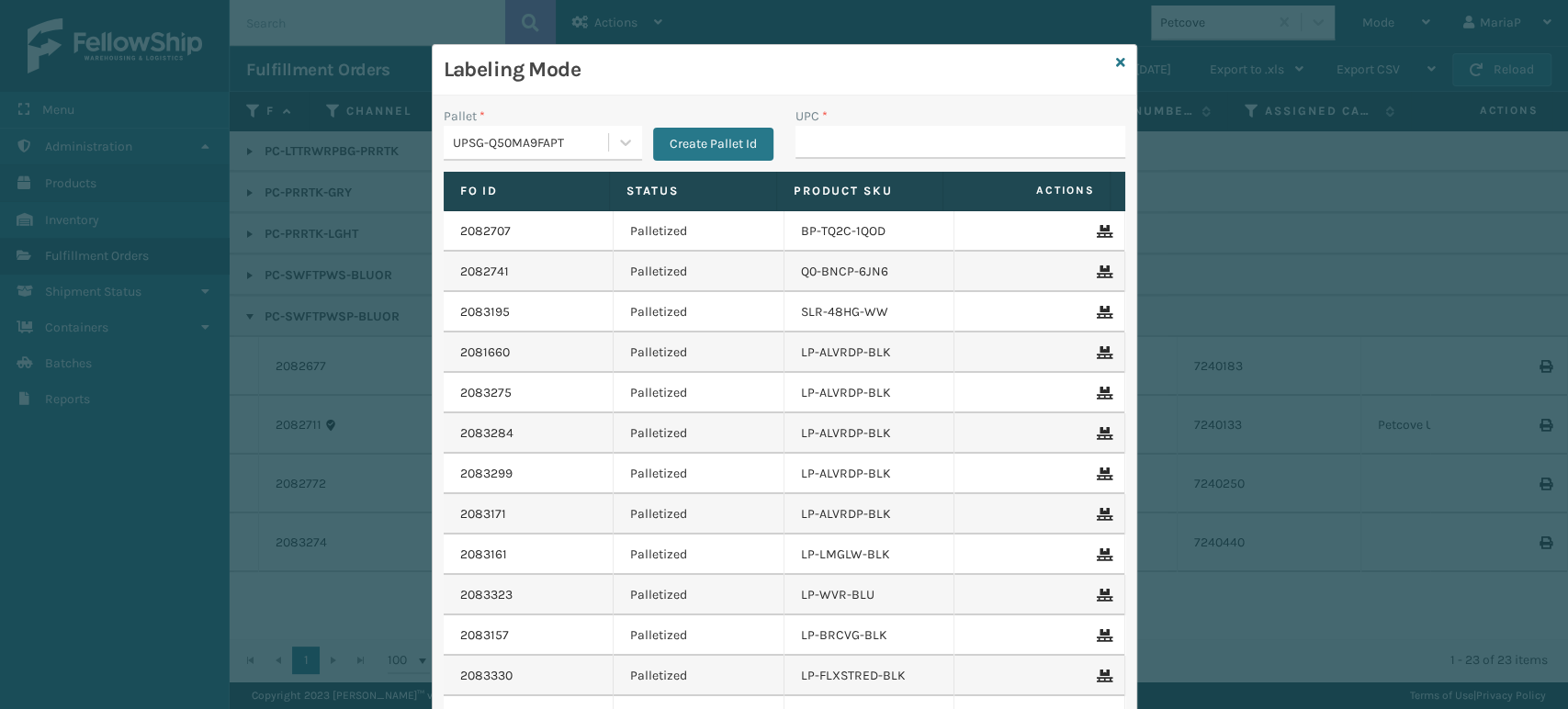
click at [1117, 52] on div "Labeling Mode" at bounding box center [784, 71] width 703 height 51
click at [1104, 60] on div "Labeling Mode" at bounding box center [784, 71] width 703 height 51
click at [1116, 68] on link at bounding box center [1121, 62] width 9 height 19
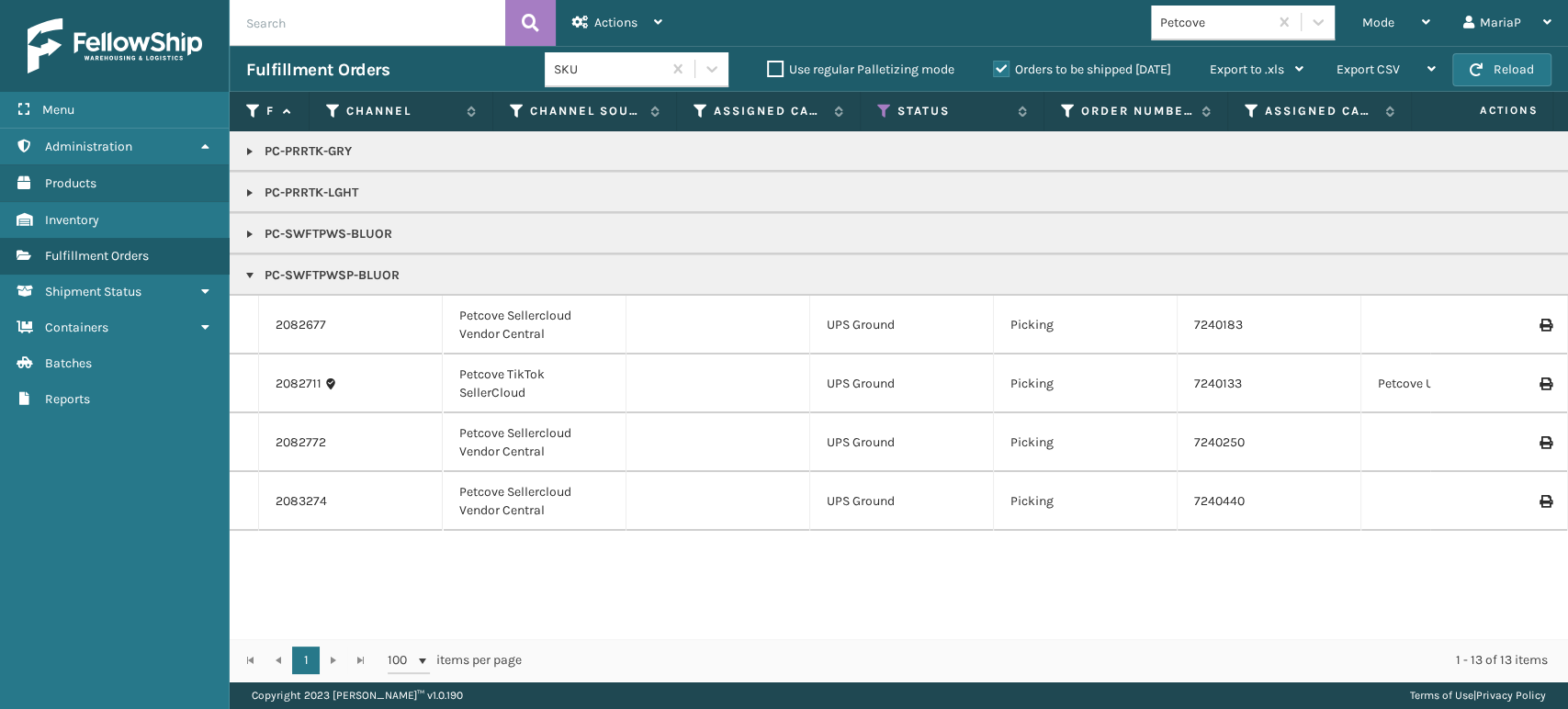
click at [1198, 25] on div "Petcove" at bounding box center [1215, 23] width 110 height 19
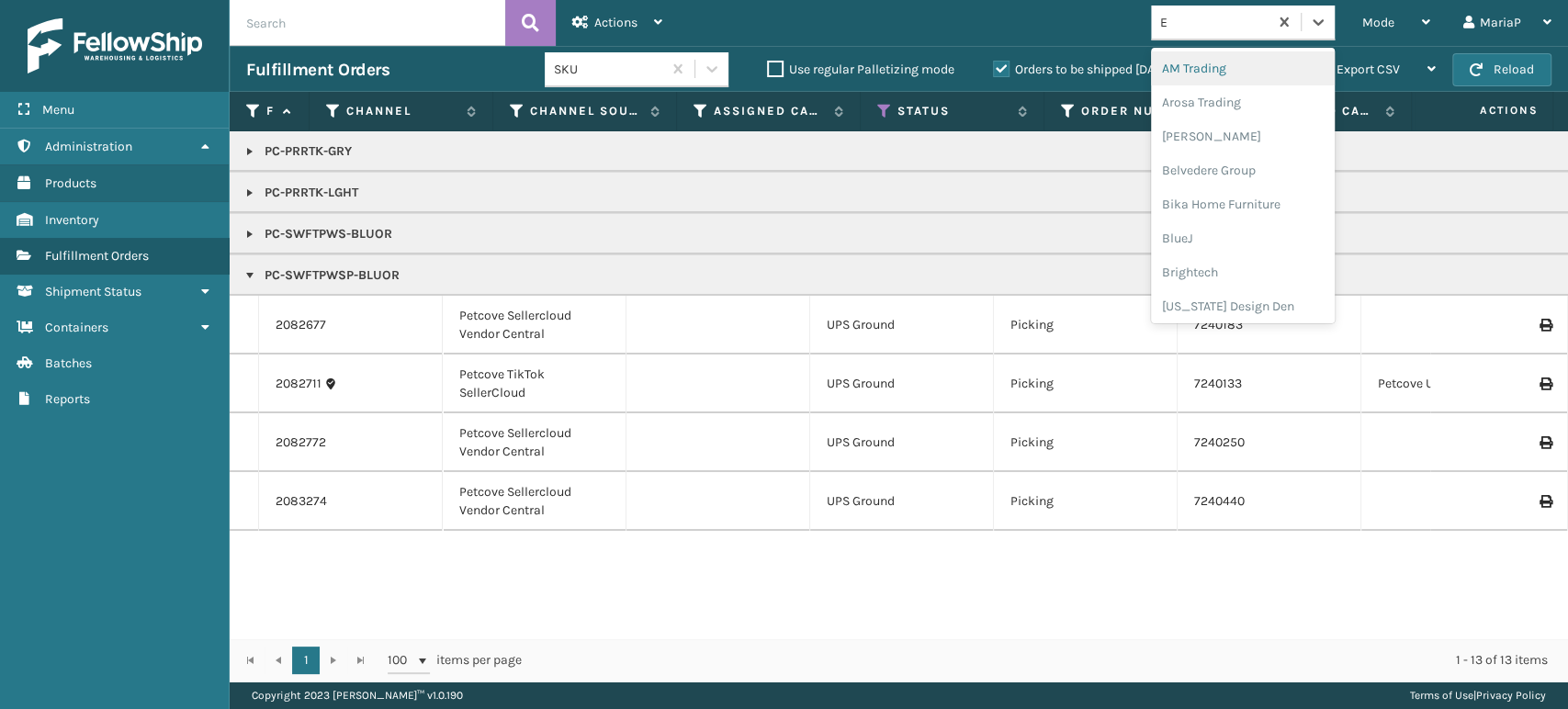
type input "EM"
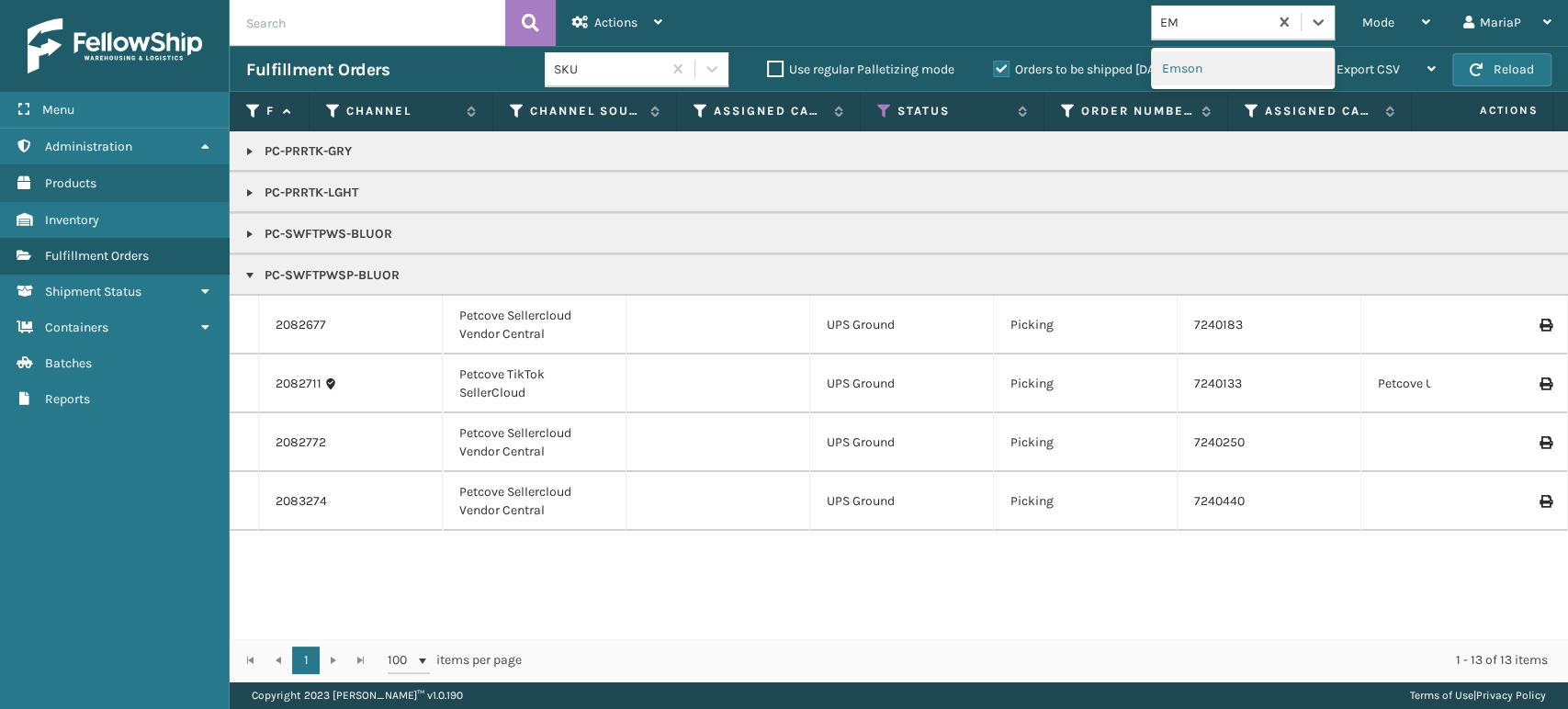
click at [1212, 86] on div "Emson" at bounding box center [1242, 69] width 184 height 42
click at [1189, 73] on div "Emson" at bounding box center [1242, 68] width 184 height 34
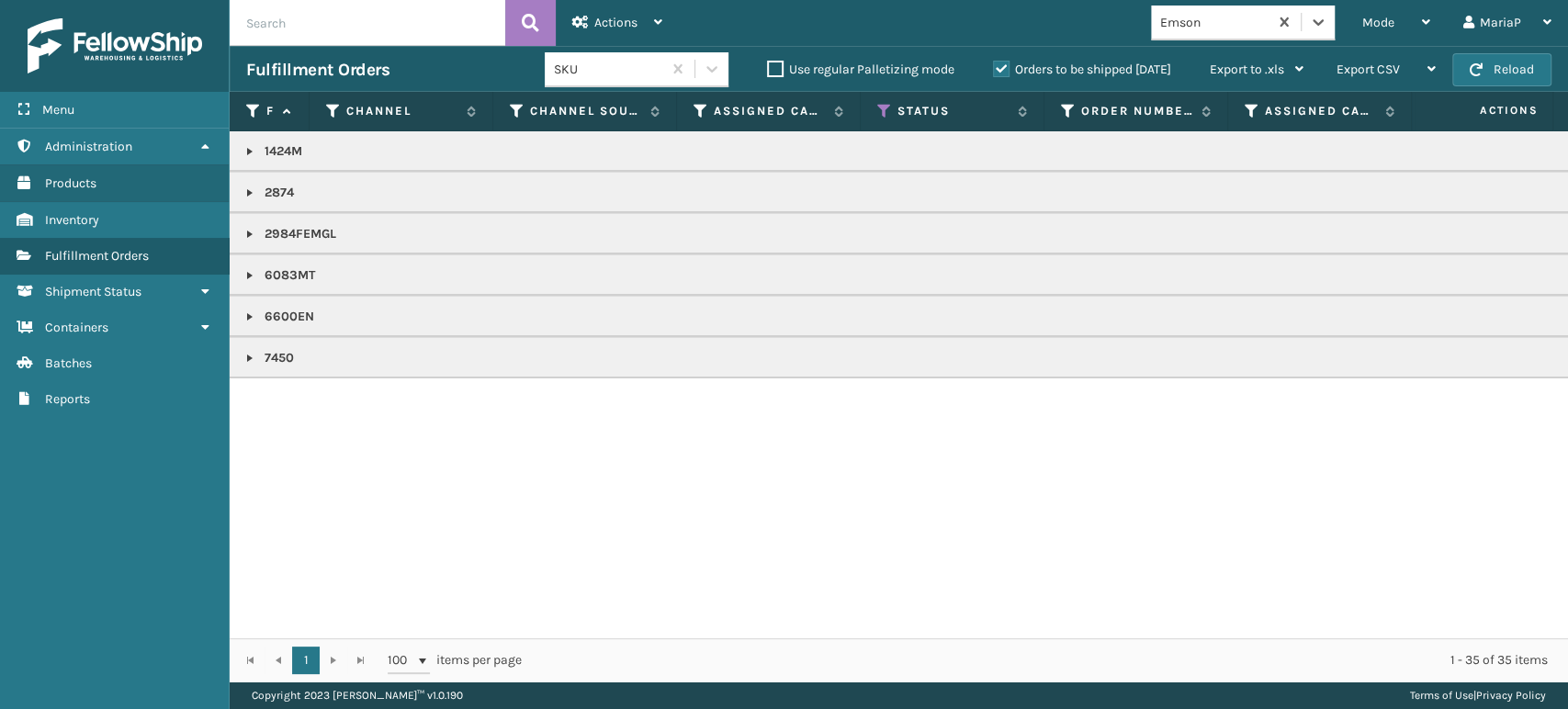
click at [252, 154] on link at bounding box center [250, 152] width 15 height 15
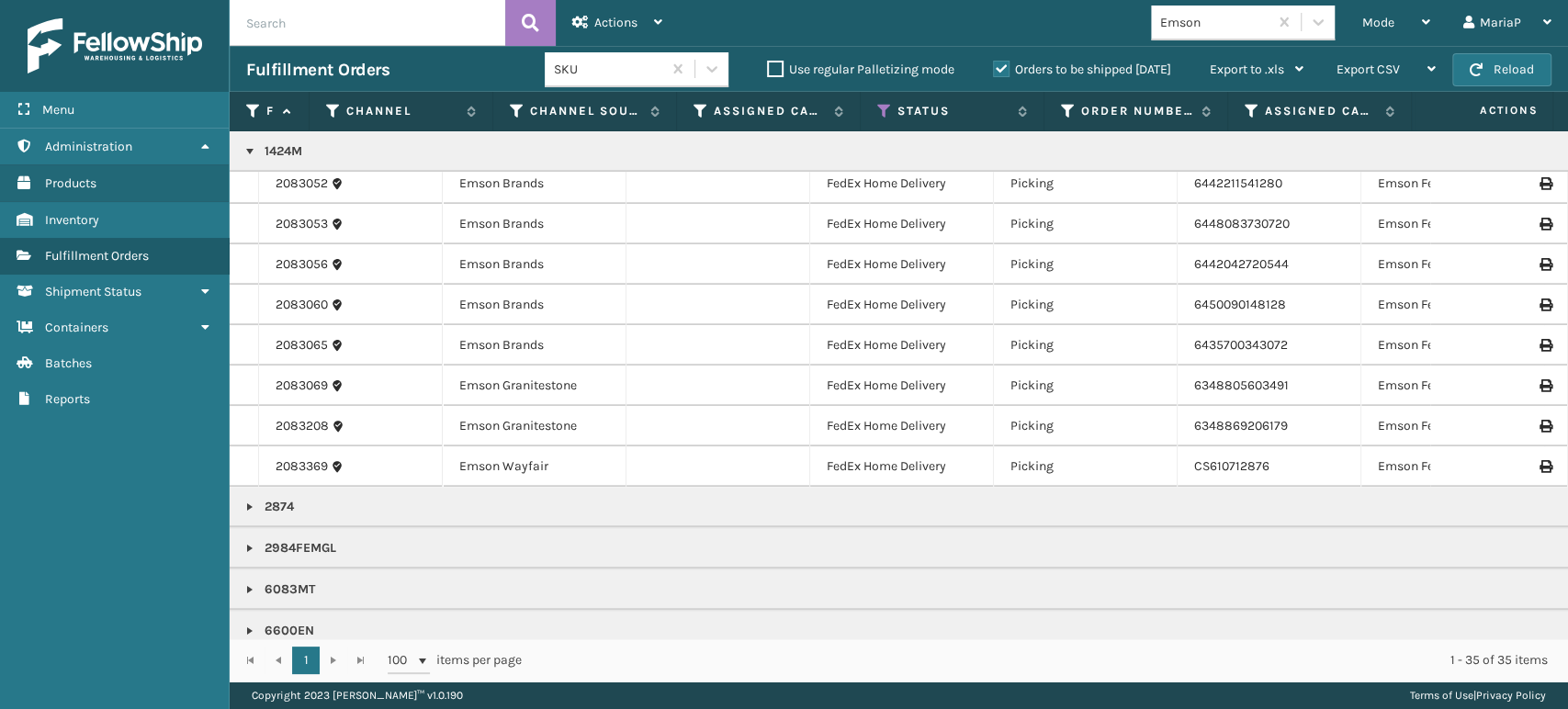
scroll to position [966, 0]
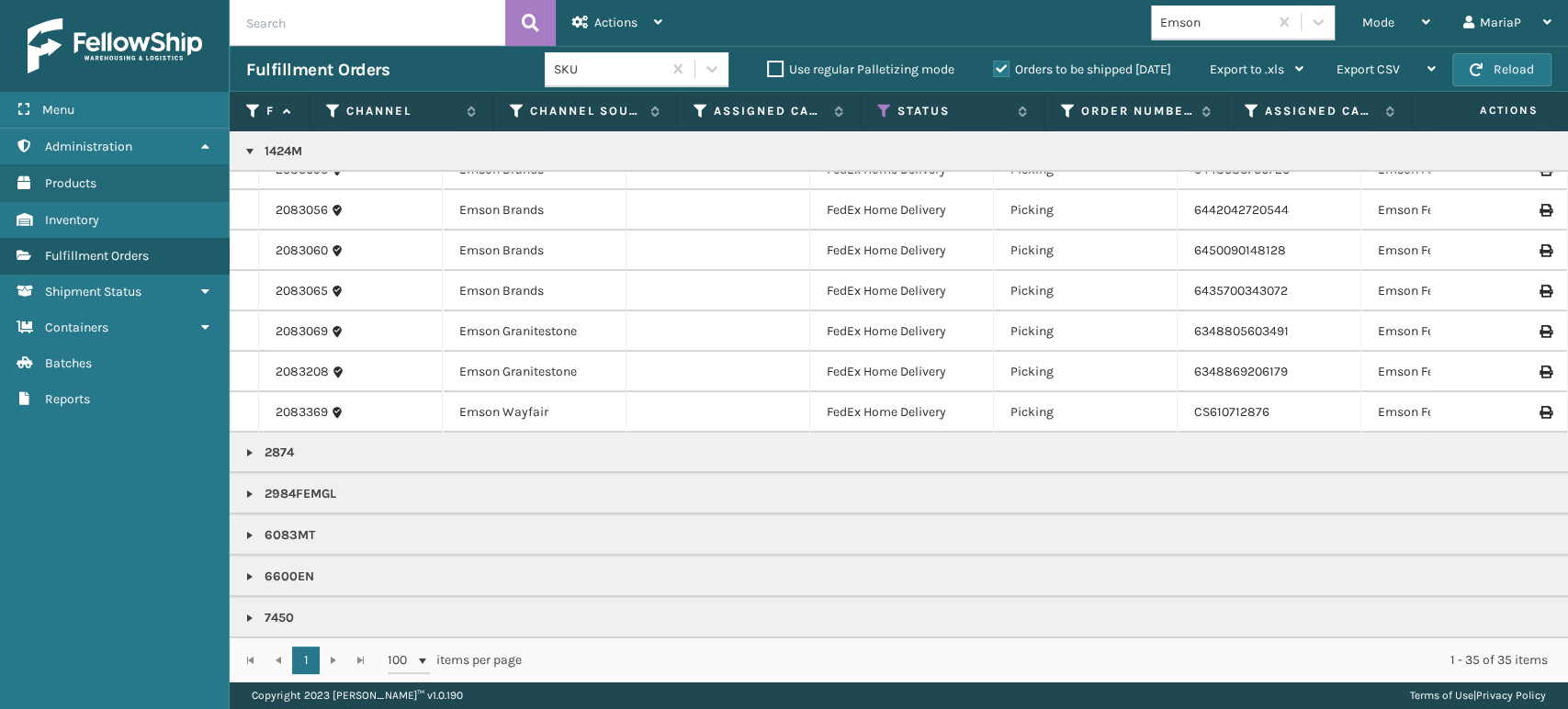
click at [245, 611] on link at bounding box center [250, 618] width 15 height 15
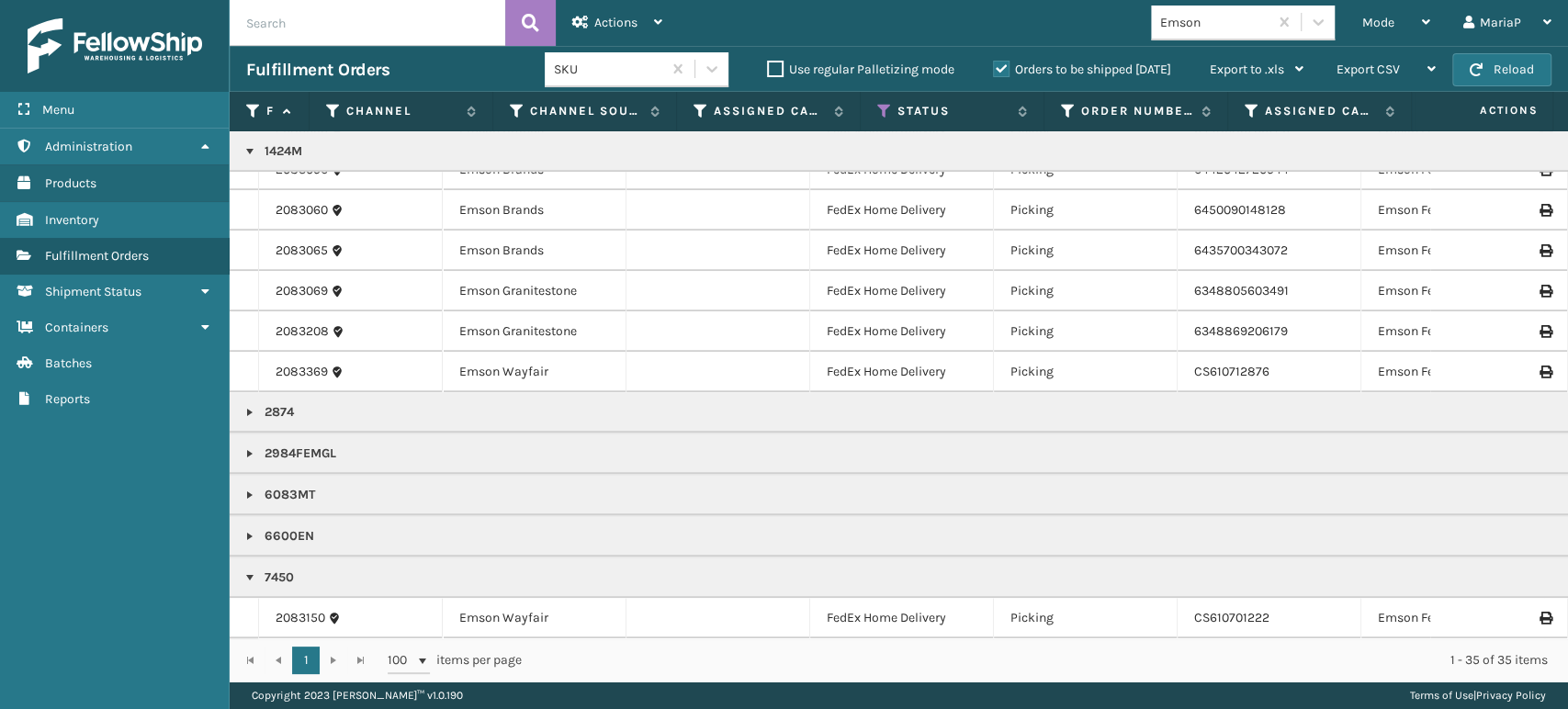
scroll to position [1005, 0]
click at [309, 609] on link "2083150" at bounding box center [300, 617] width 50 height 18
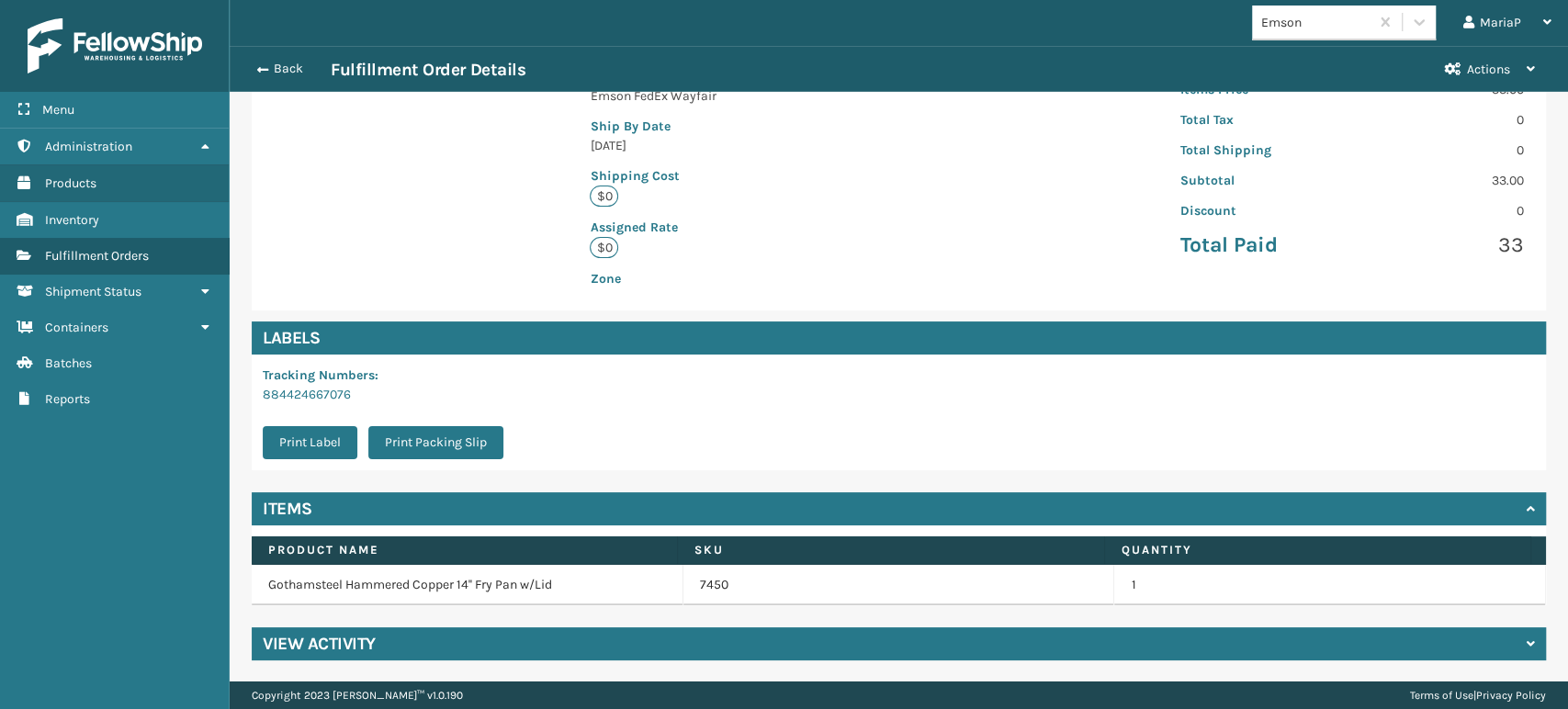
scroll to position [44, 1338]
click at [695, 596] on td "7450" at bounding box center [899, 584] width 431 height 41
click at [700, 587] on link "7450" at bounding box center [714, 584] width 28 height 18
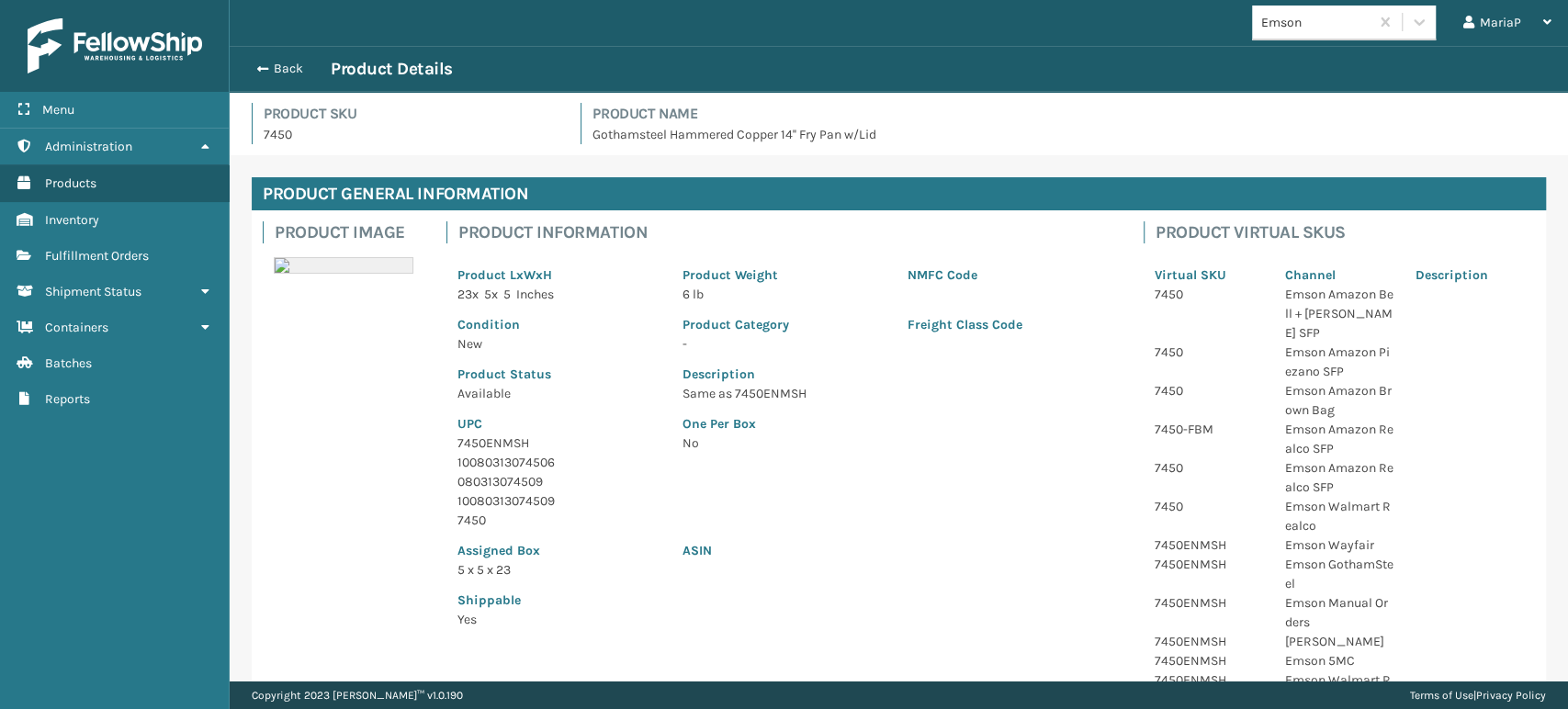
click at [492, 464] on p "10080313074506" at bounding box center [559, 463] width 203 height 19
copy p "10080313074506"
click at [307, 63] on button "Back" at bounding box center [289, 69] width 85 height 17
click at [306, 62] on button "Back" at bounding box center [289, 69] width 85 height 17
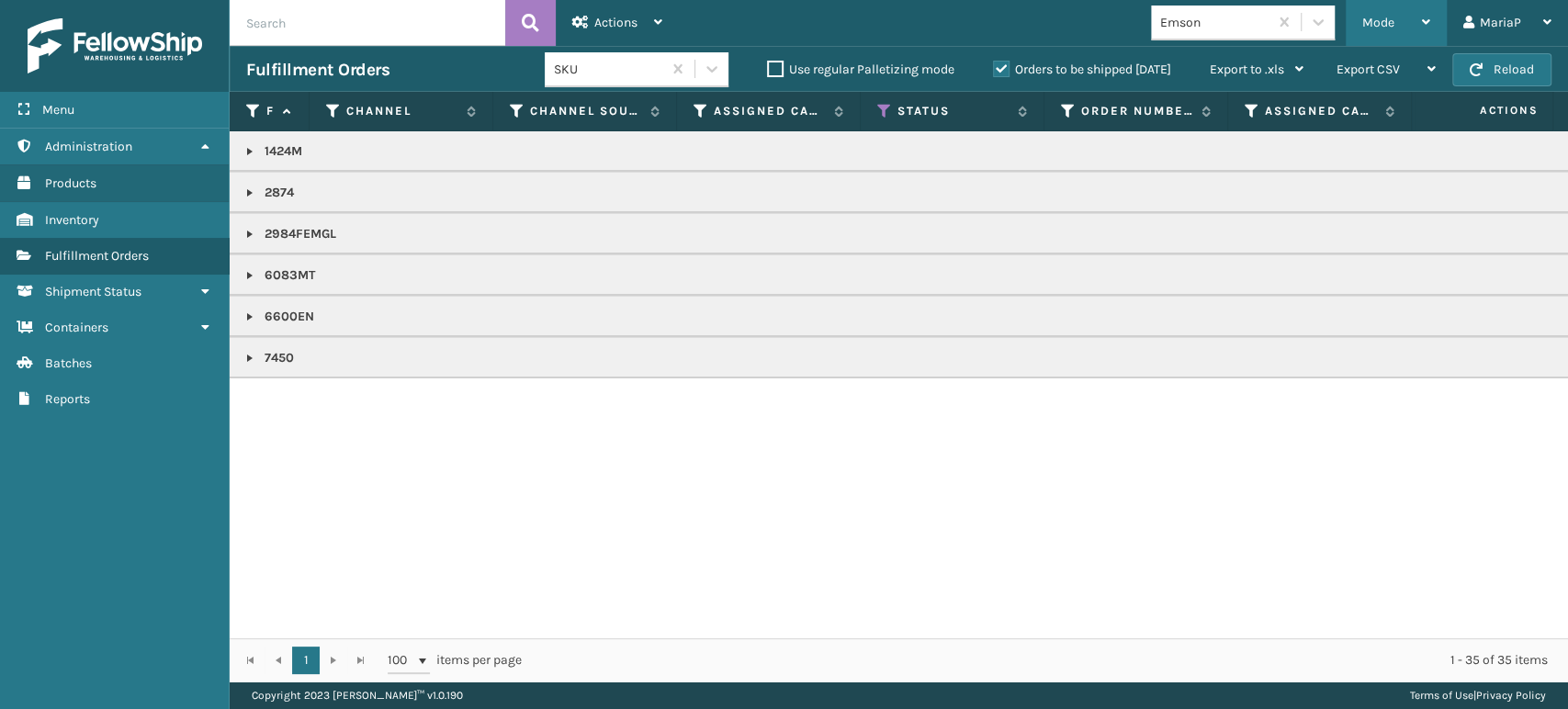
click at [1405, 22] on div "Mode" at bounding box center [1396, 23] width 68 height 46
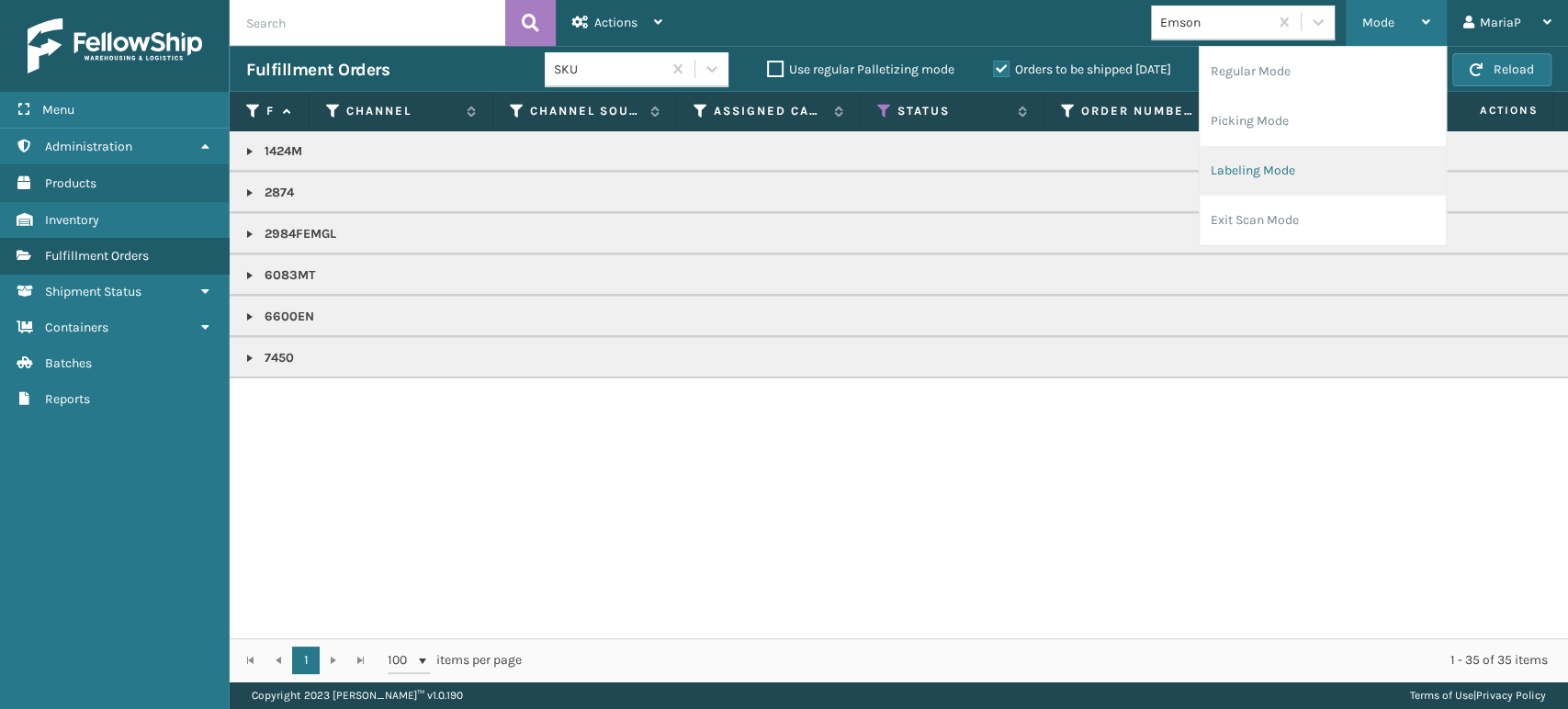
click at [1297, 174] on li "Labeling Mode" at bounding box center [1323, 171] width 246 height 50
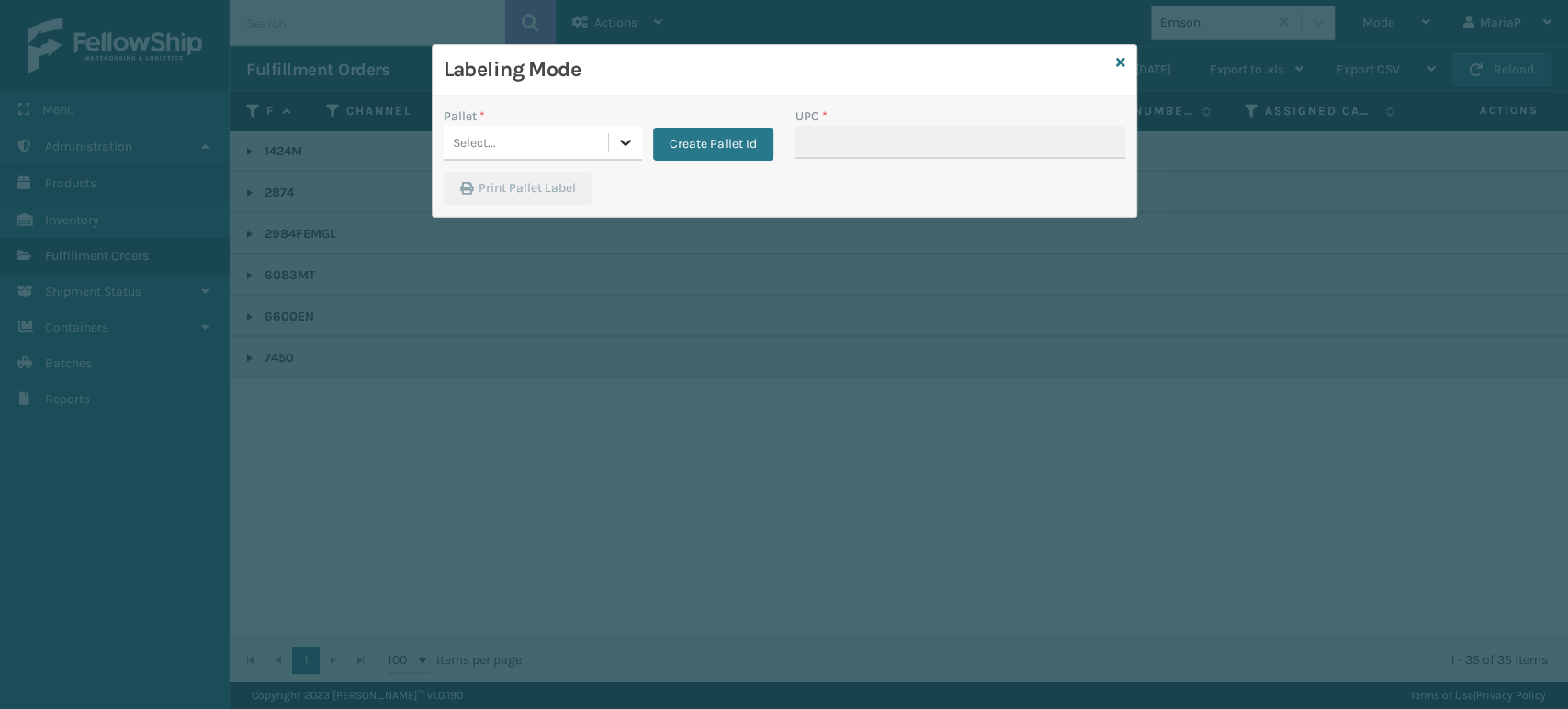
click at [624, 152] on div at bounding box center [625, 142] width 33 height 33
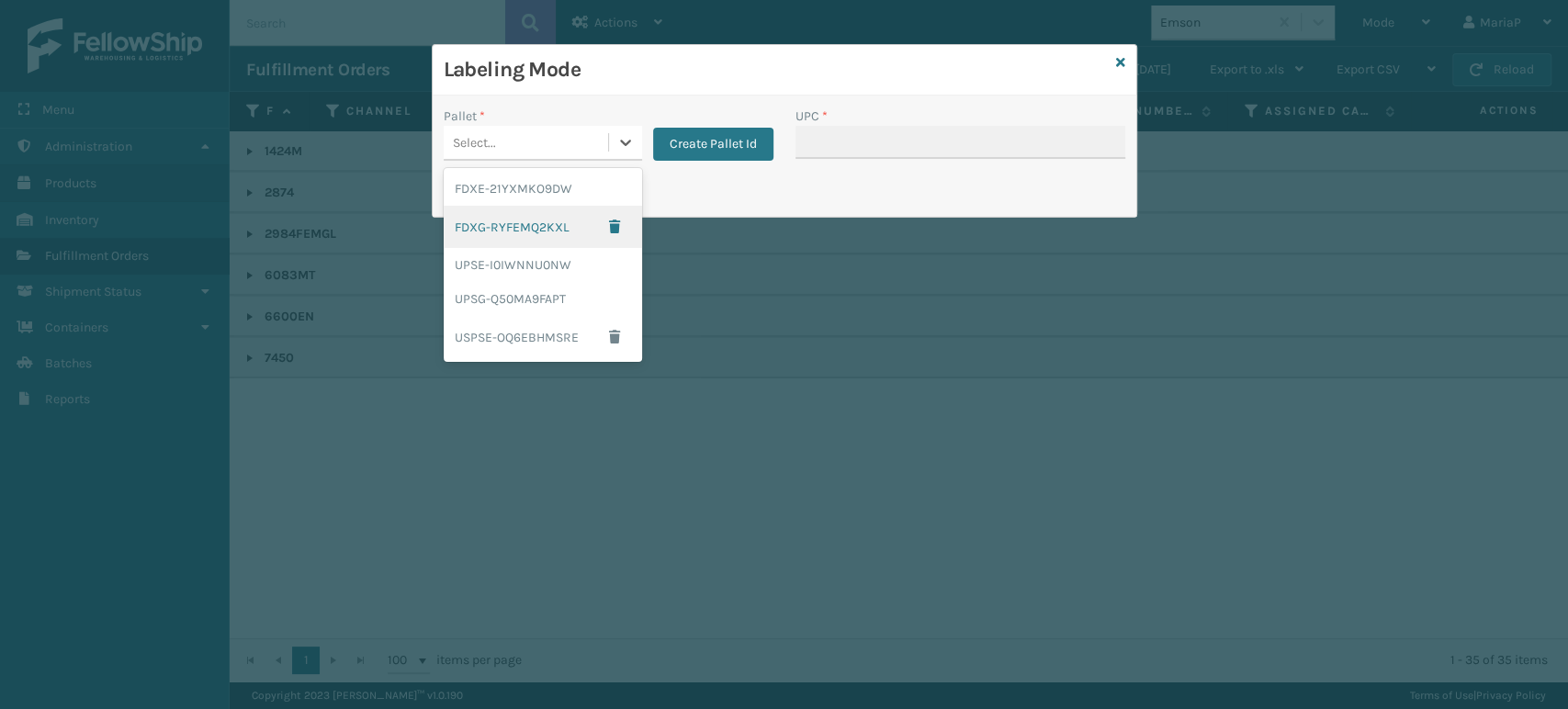
click at [549, 220] on div "FDXG-RYFEMQ2KXL" at bounding box center [543, 227] width 198 height 42
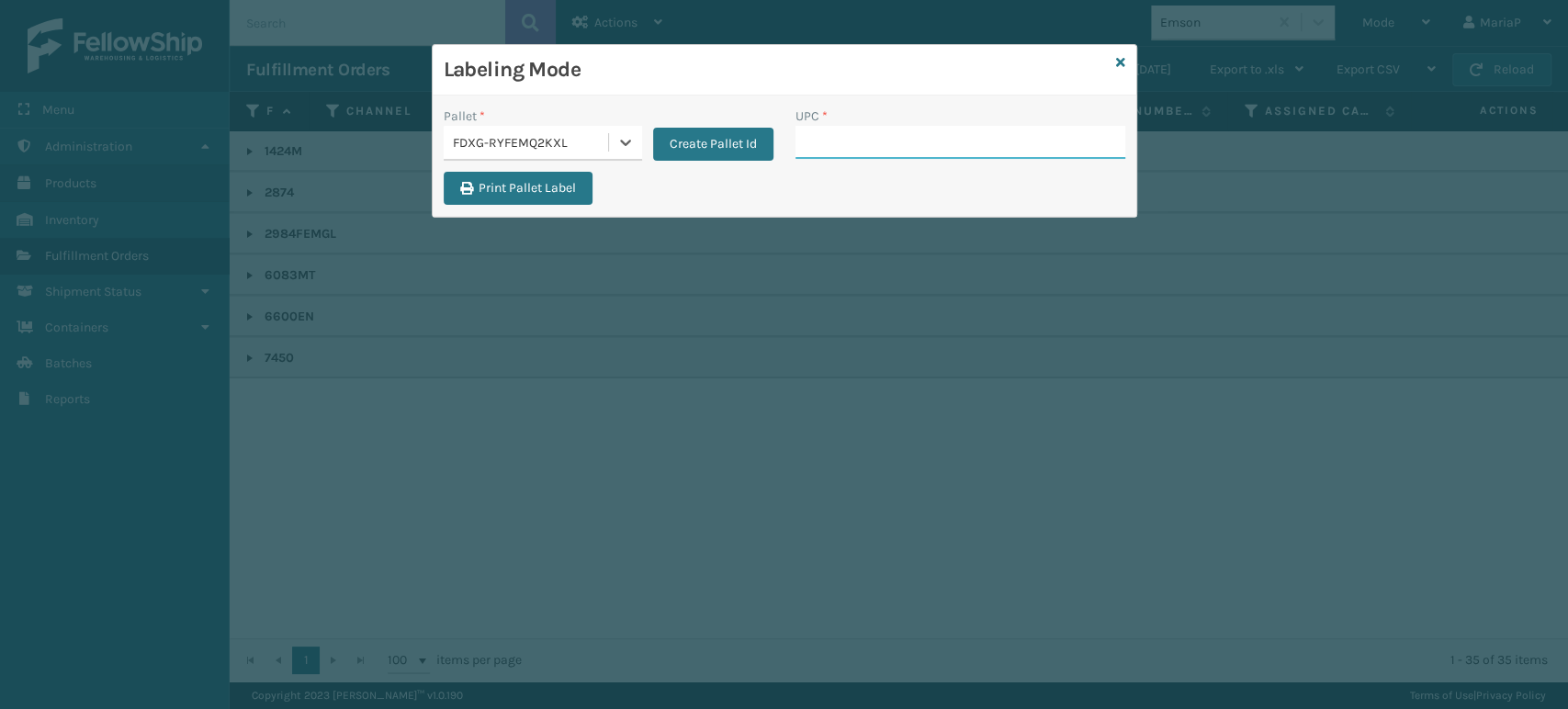
click at [827, 133] on input "UPC *" at bounding box center [960, 142] width 329 height 33
paste input "10080313074506"
type input "10080313074506"
click at [837, 130] on input "UPC *" at bounding box center [960, 142] width 329 height 33
type input "080"
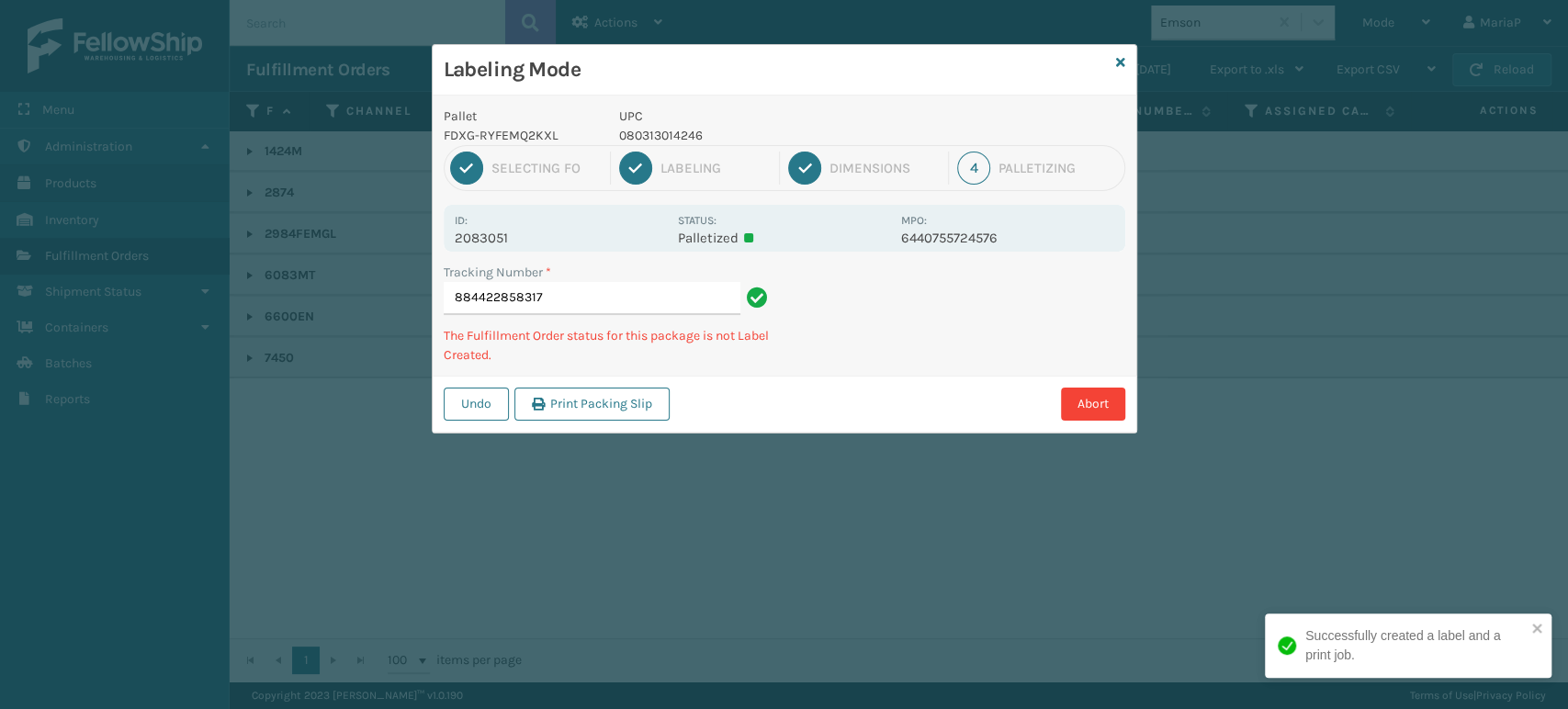
click at [671, 122] on p "UPC" at bounding box center [754, 116] width 271 height 19
click at [672, 126] on p "080313014246" at bounding box center [754, 135] width 271 height 19
copy p "080313014246"
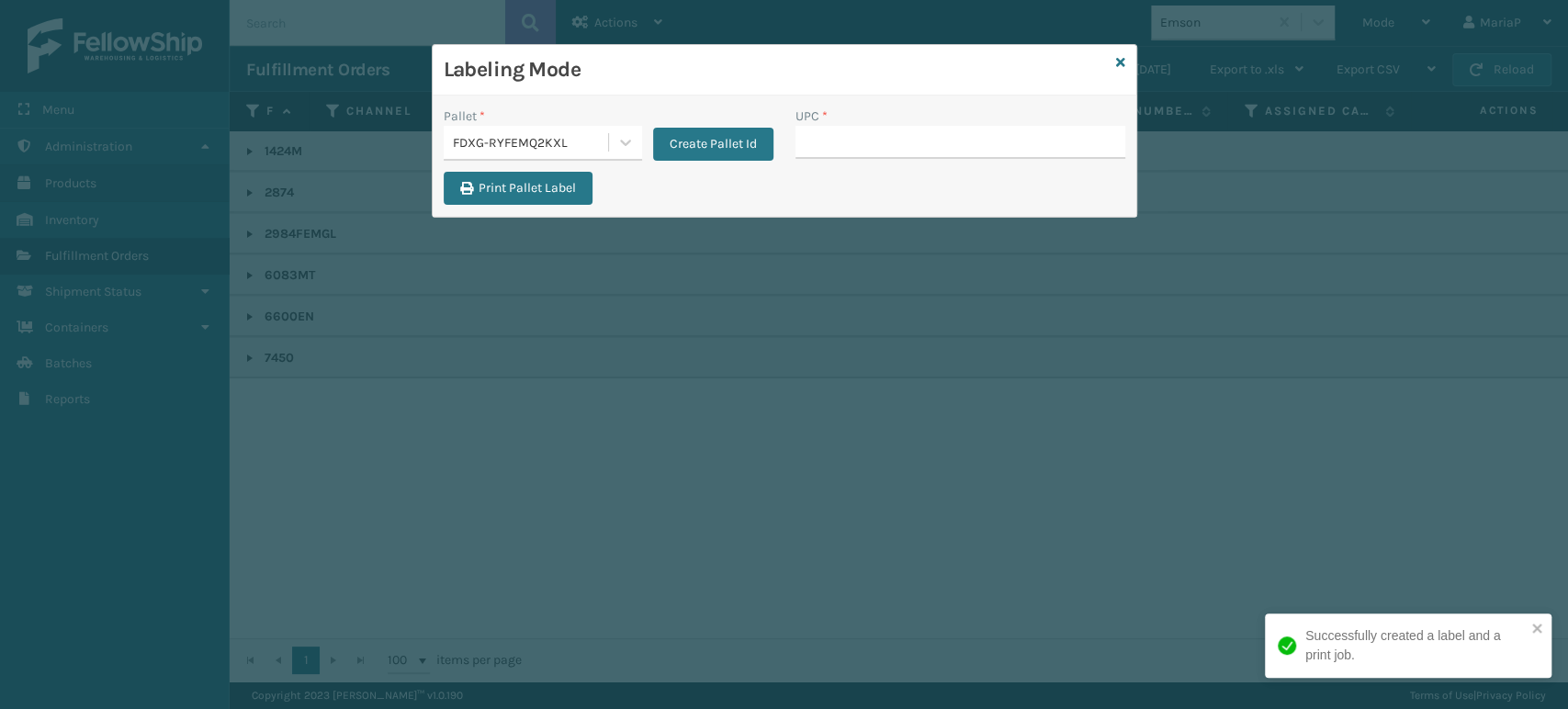
type input "080313014246"
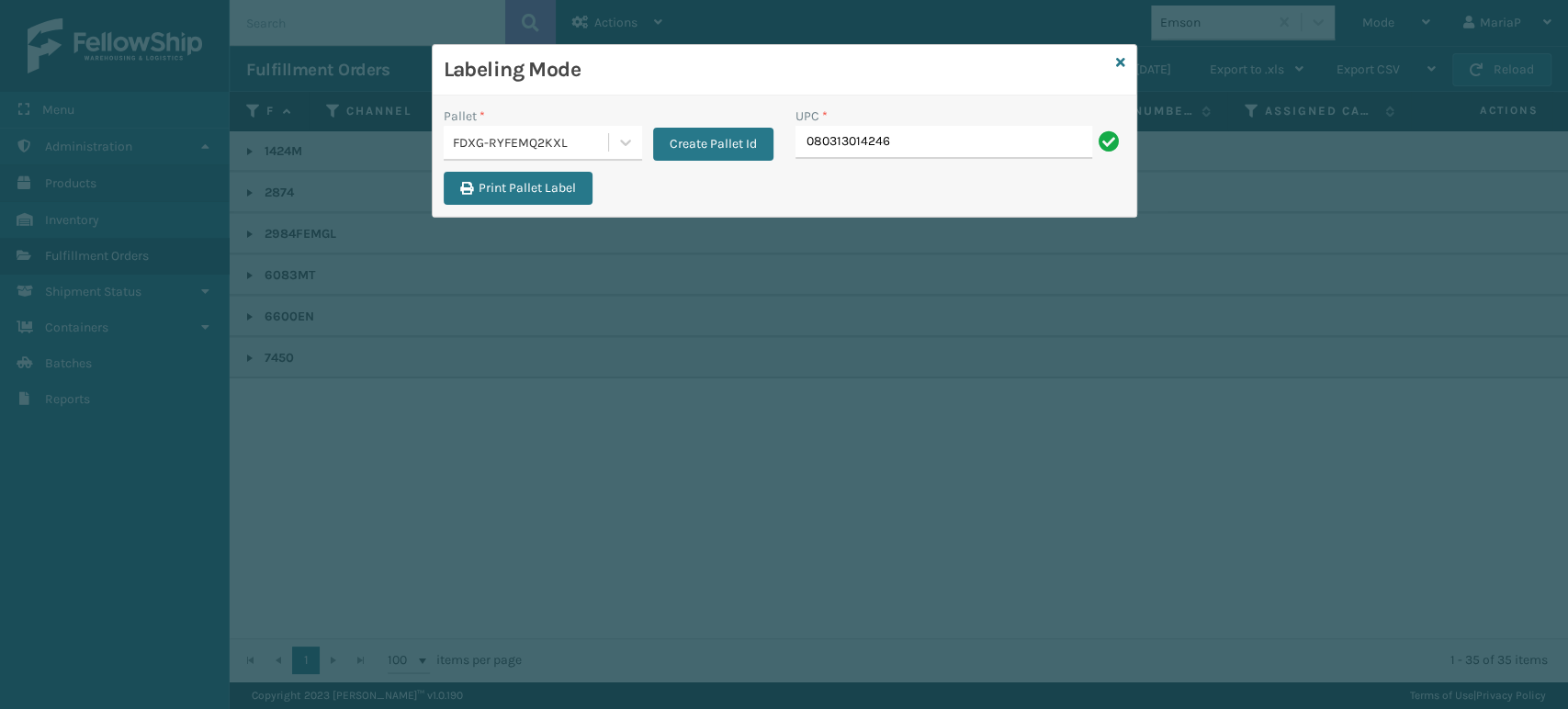
type input "080313014246"
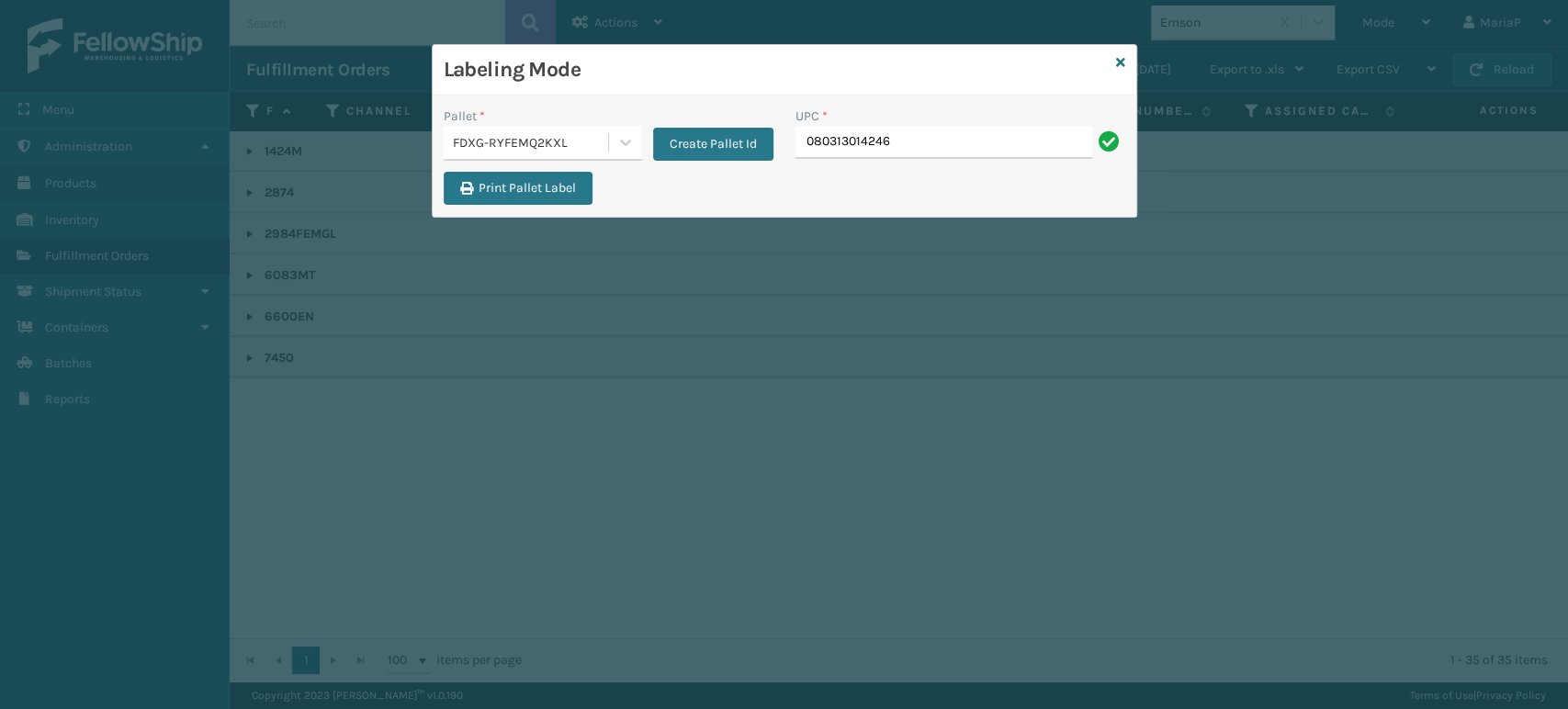
type input "080313014246"
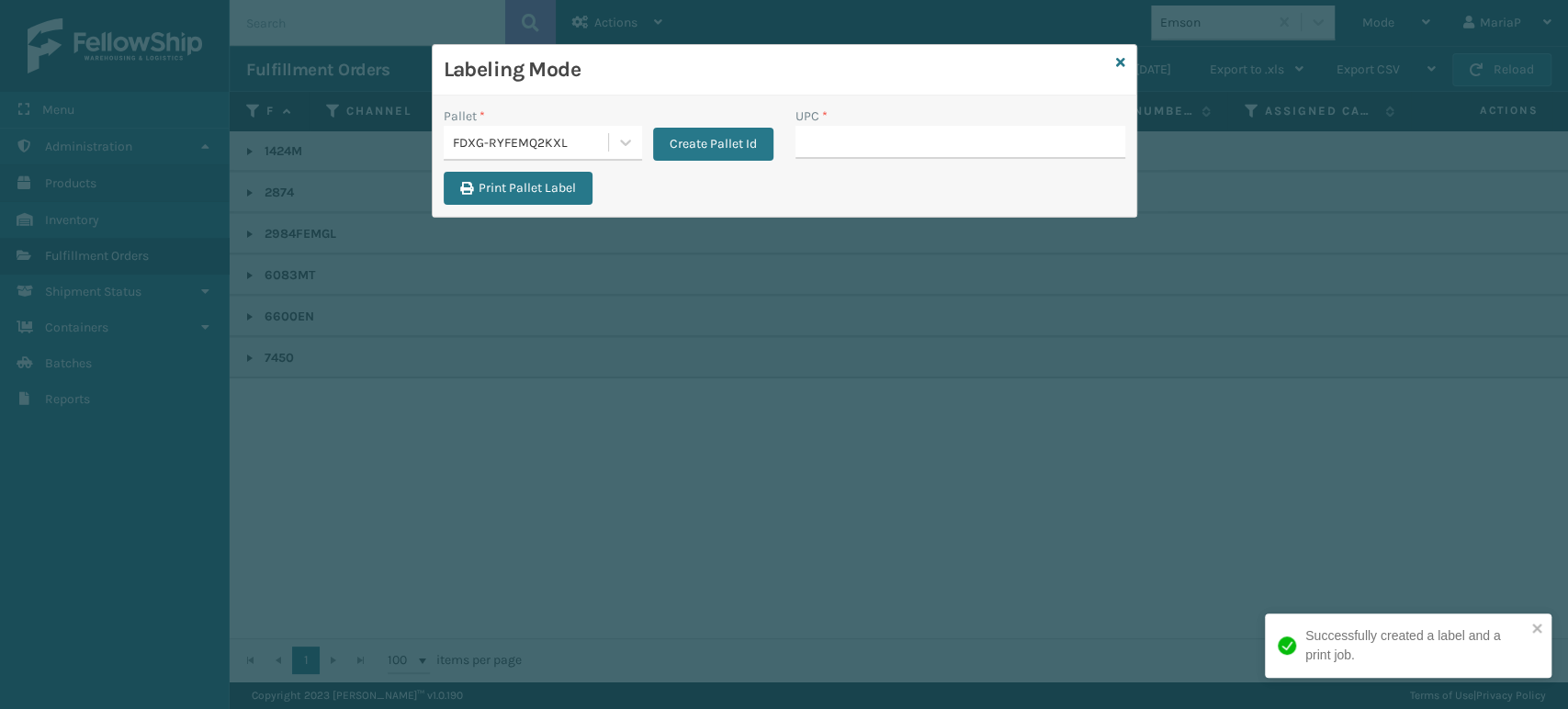
type input "080313014246"
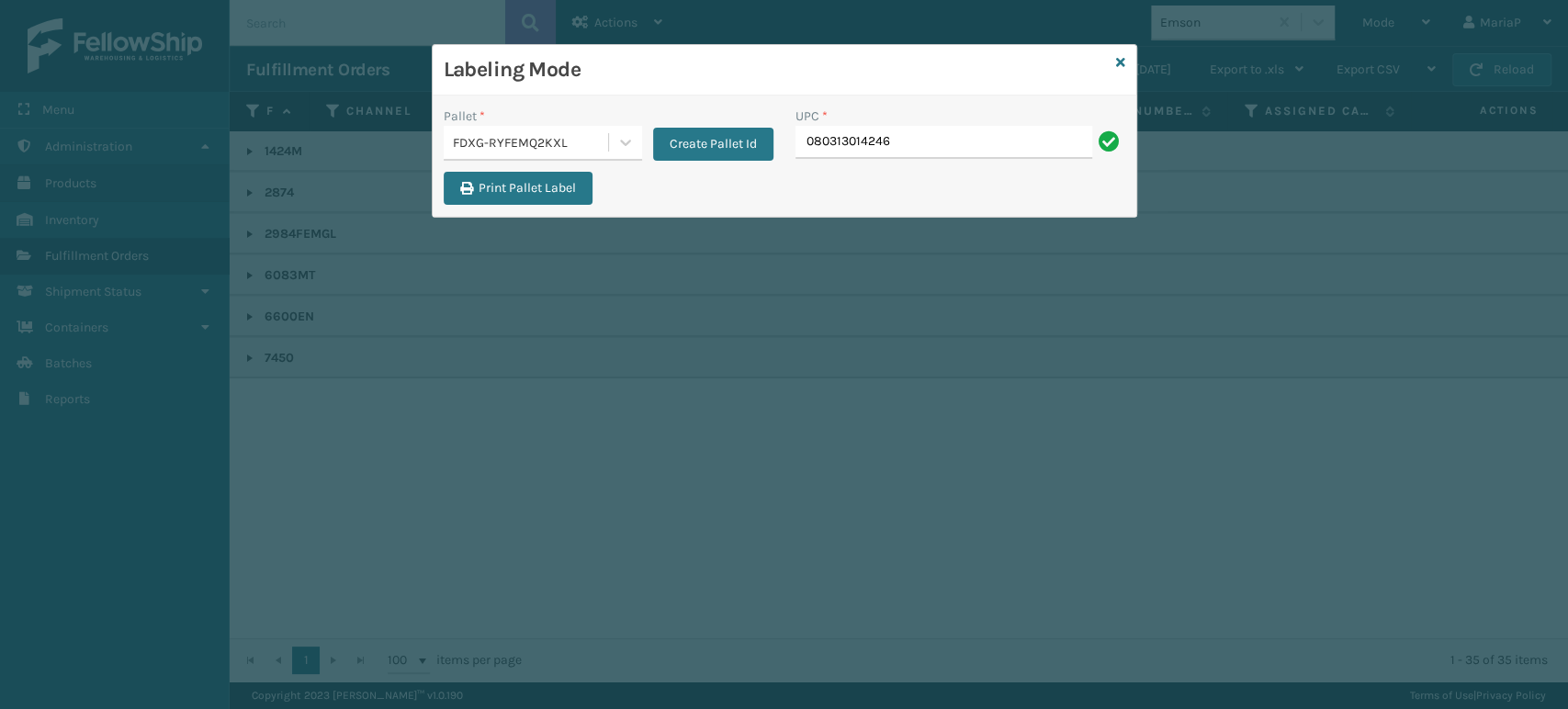
type input "080313014246"
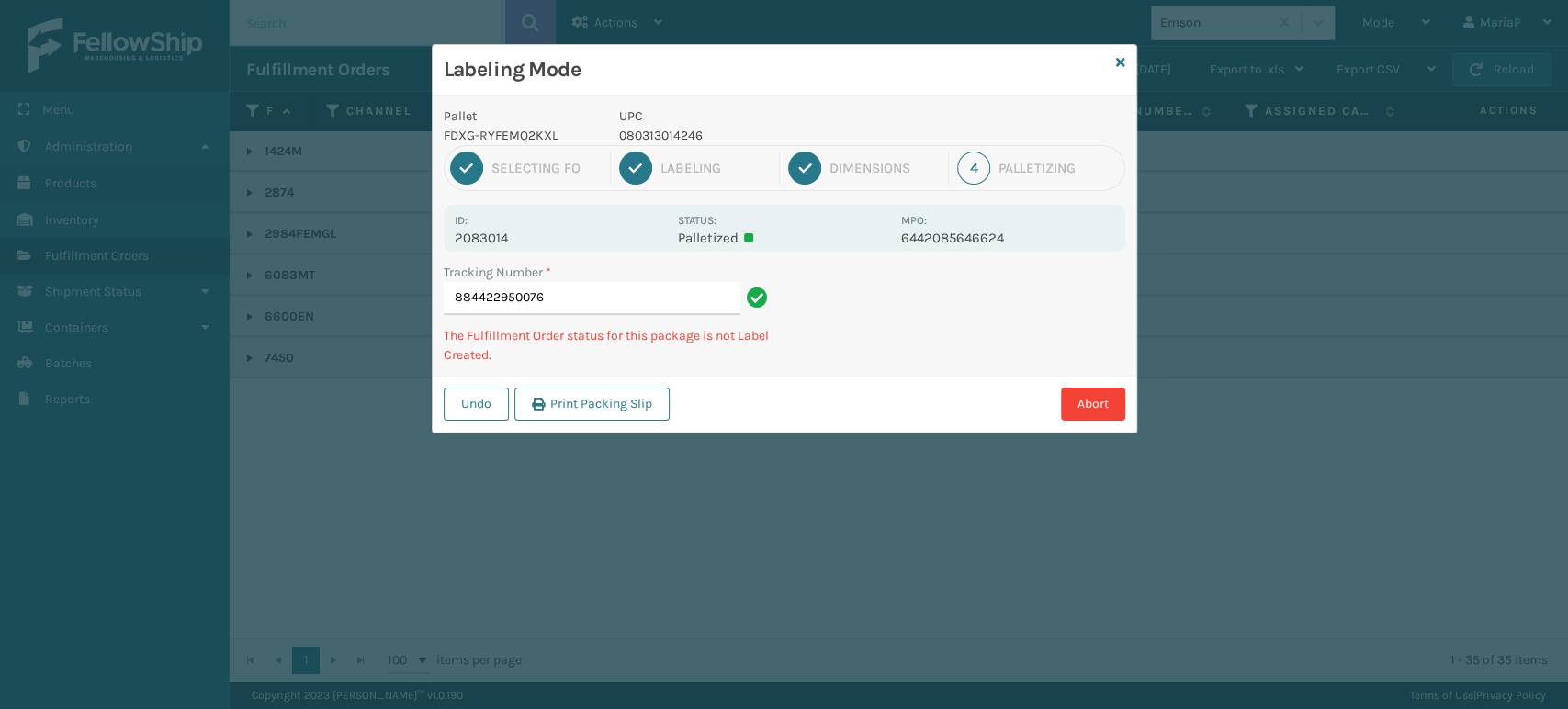
type input "884422950076080313014246"
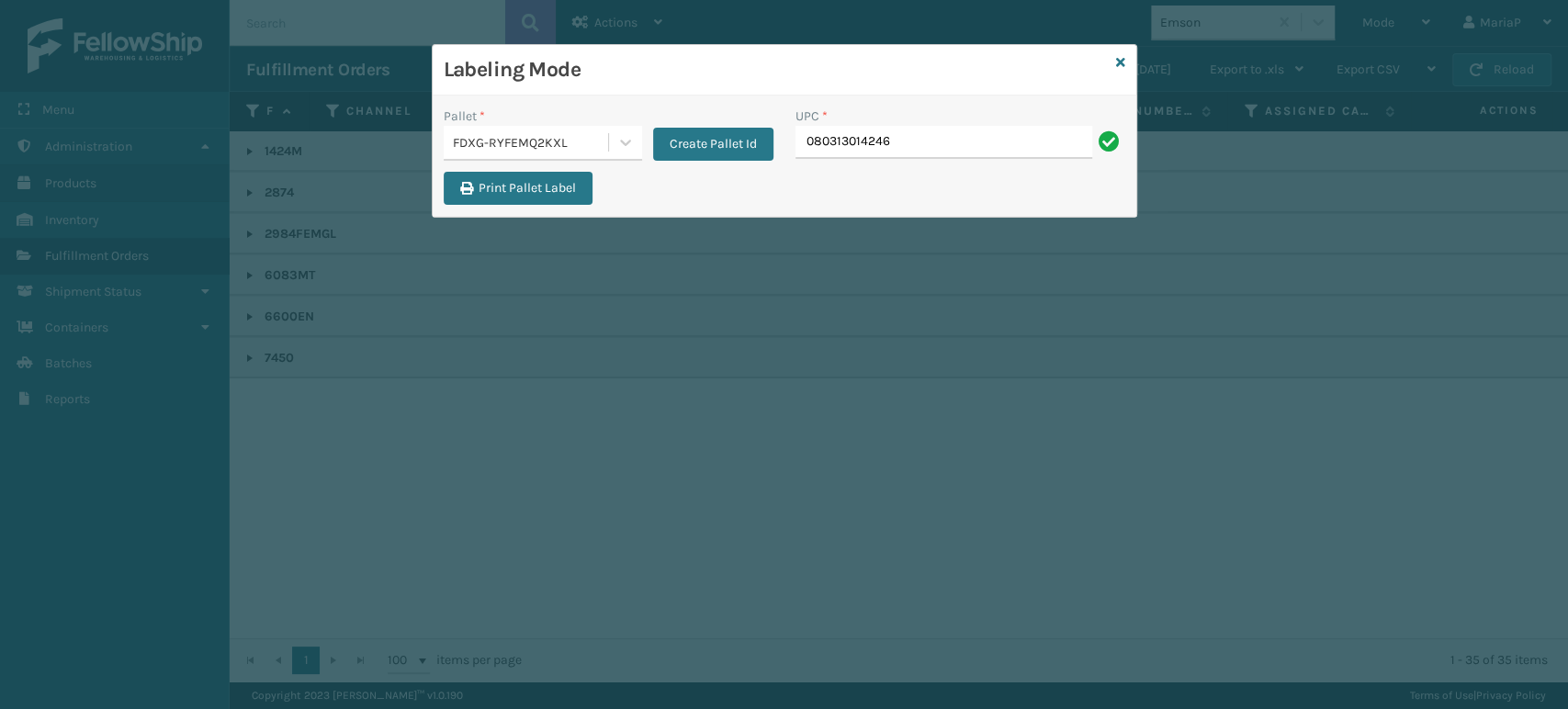
type input "080313014246"
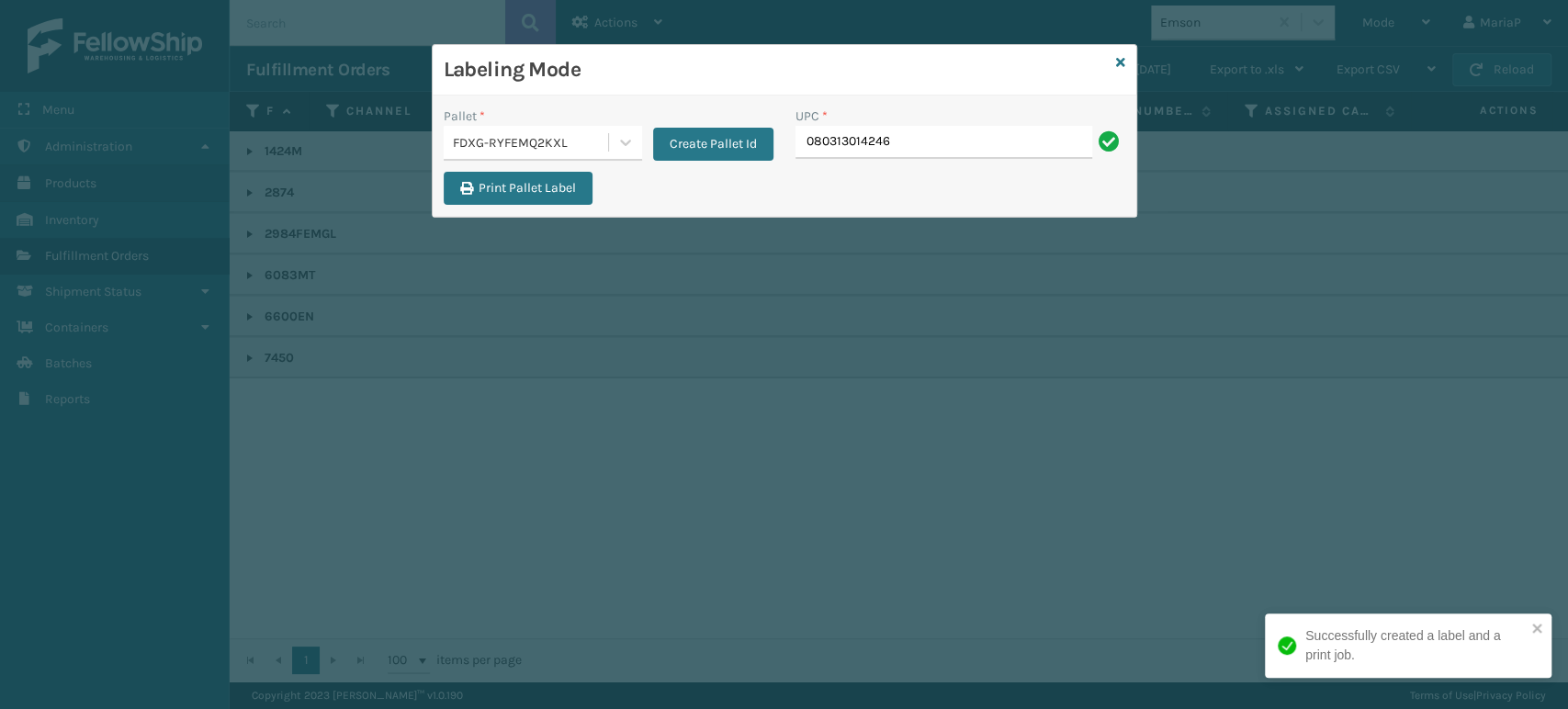
type input "080313014246"
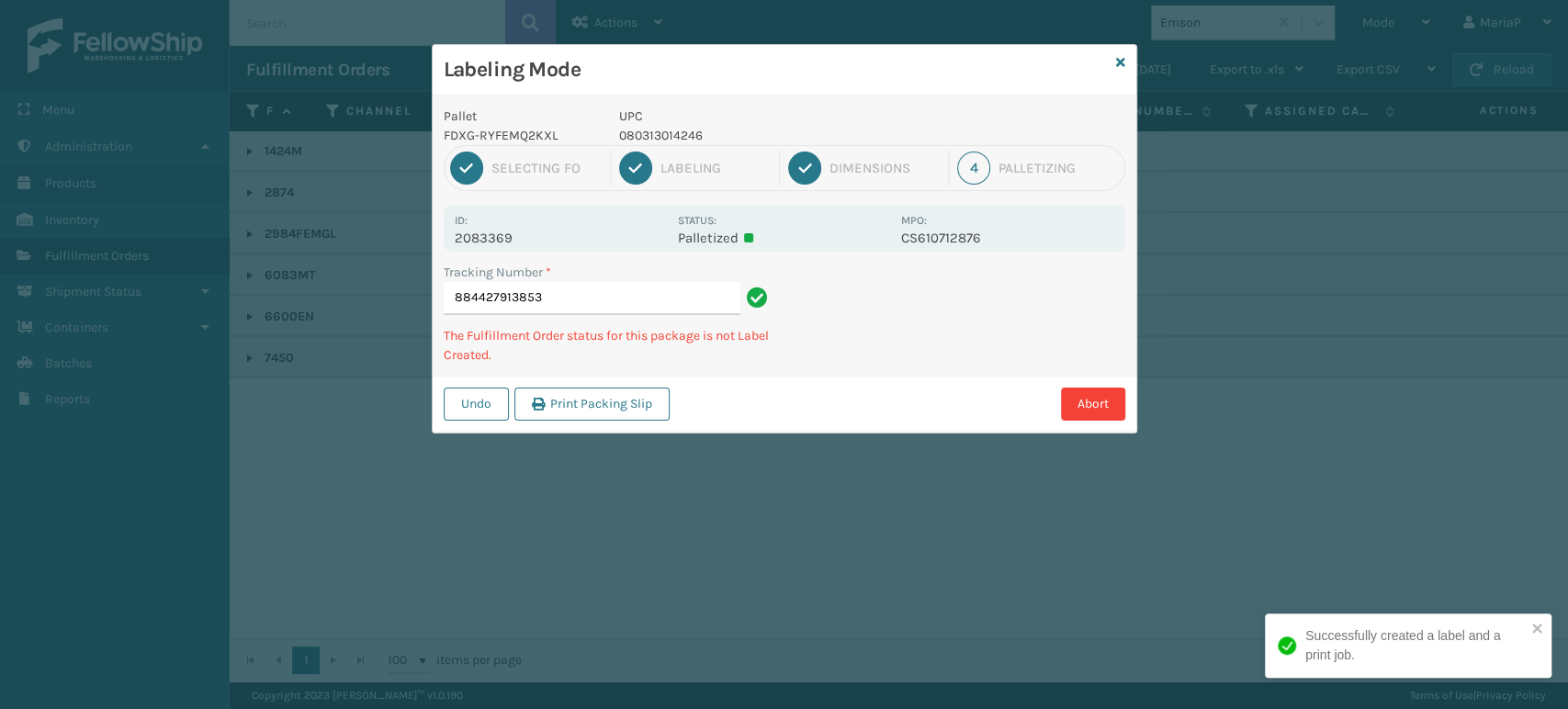
type input "884427913853080313014246"
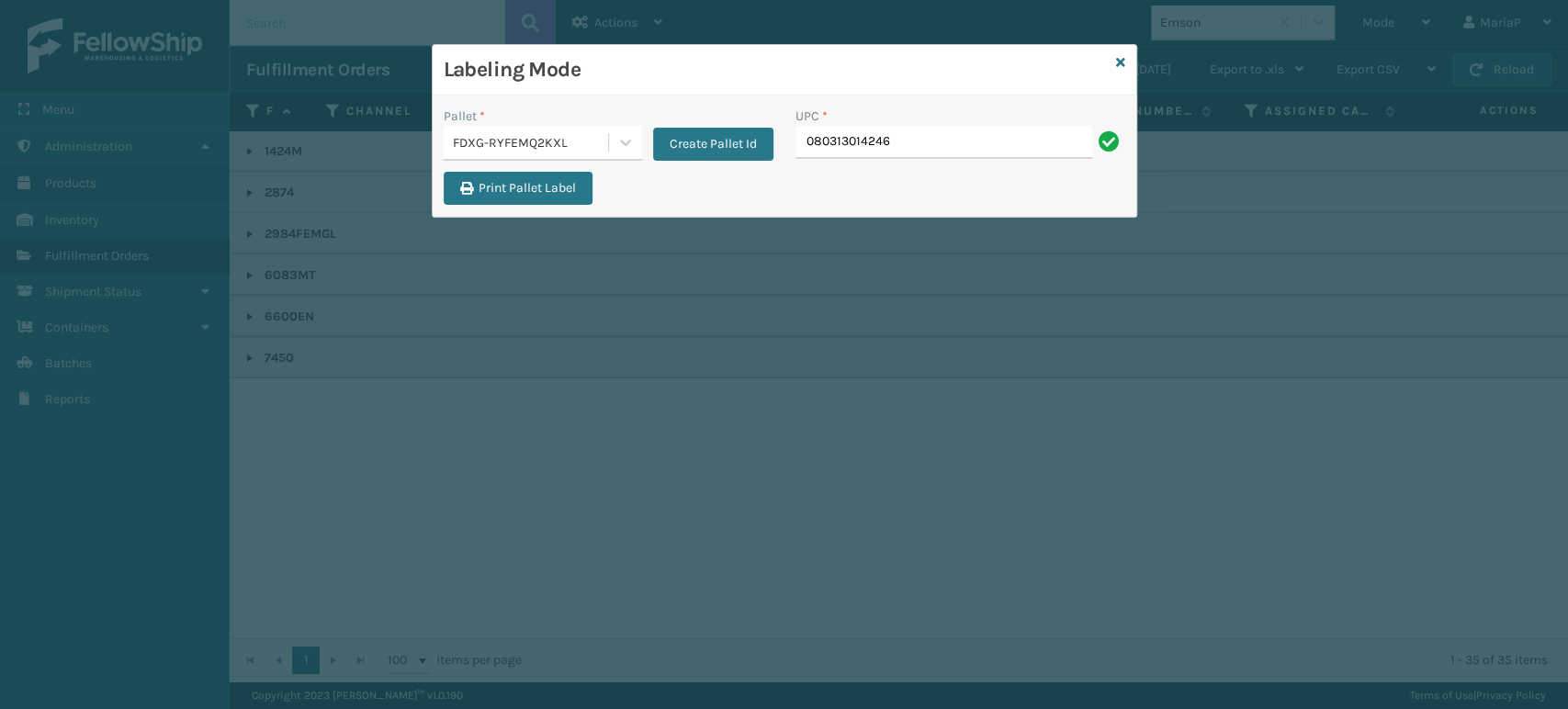
type input "080313014246"
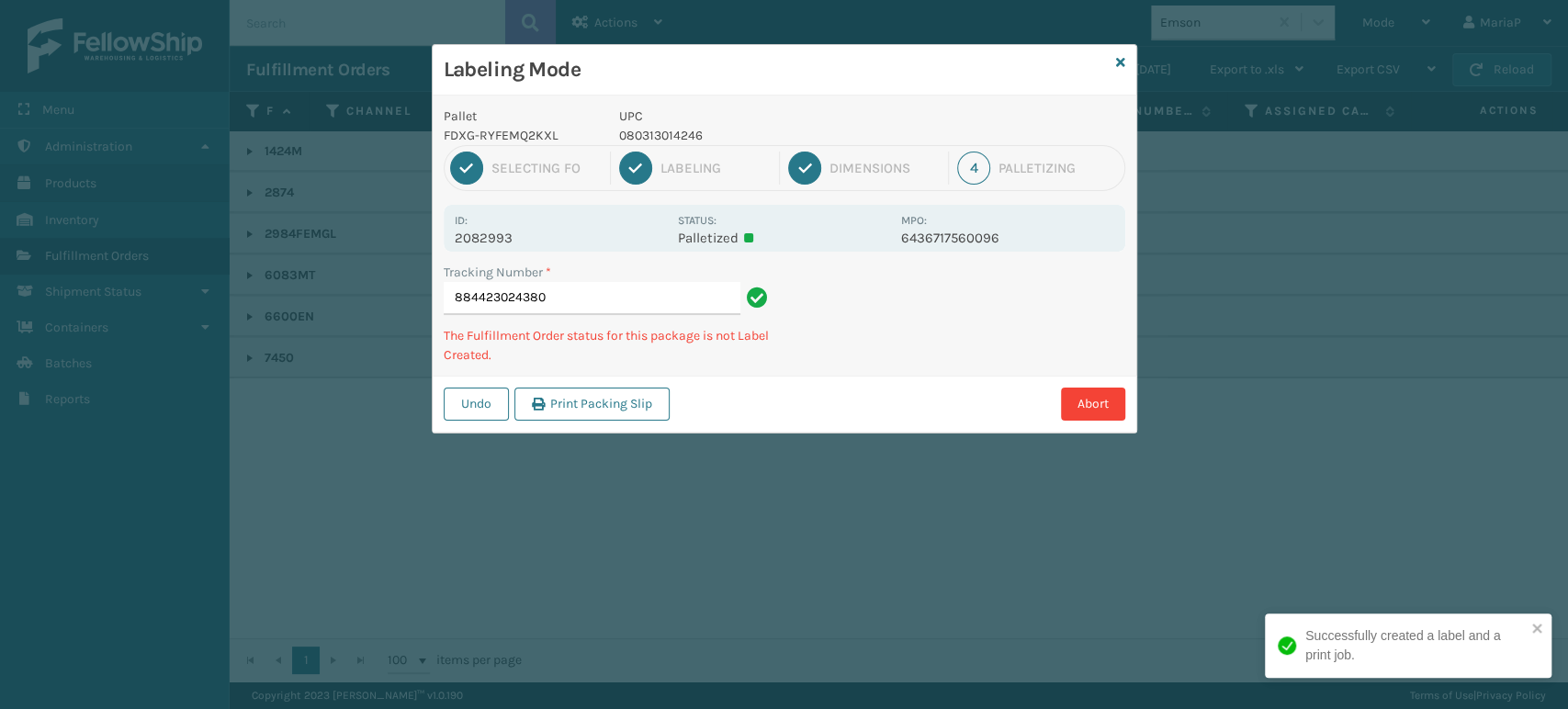
type input "884423024380080313014246"
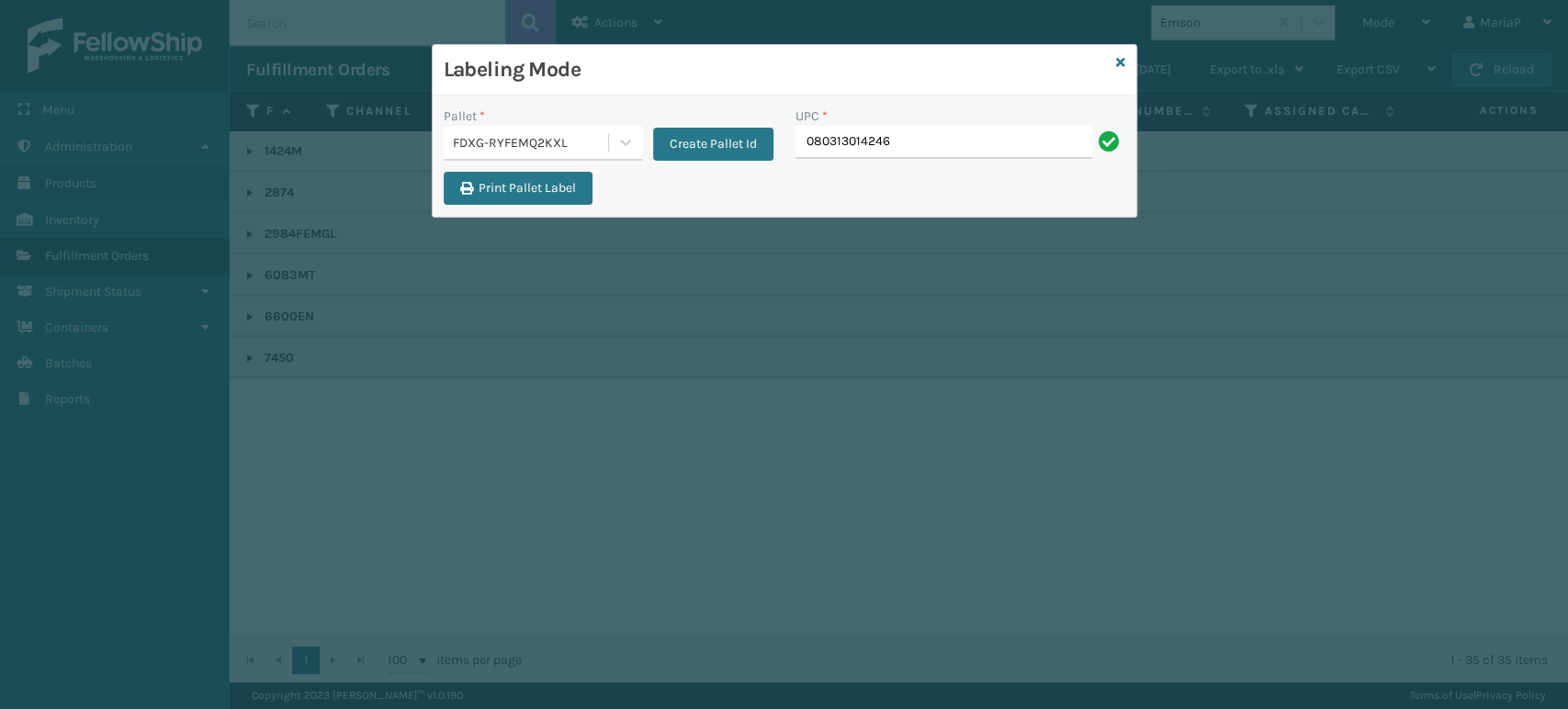
type input "080313014246"
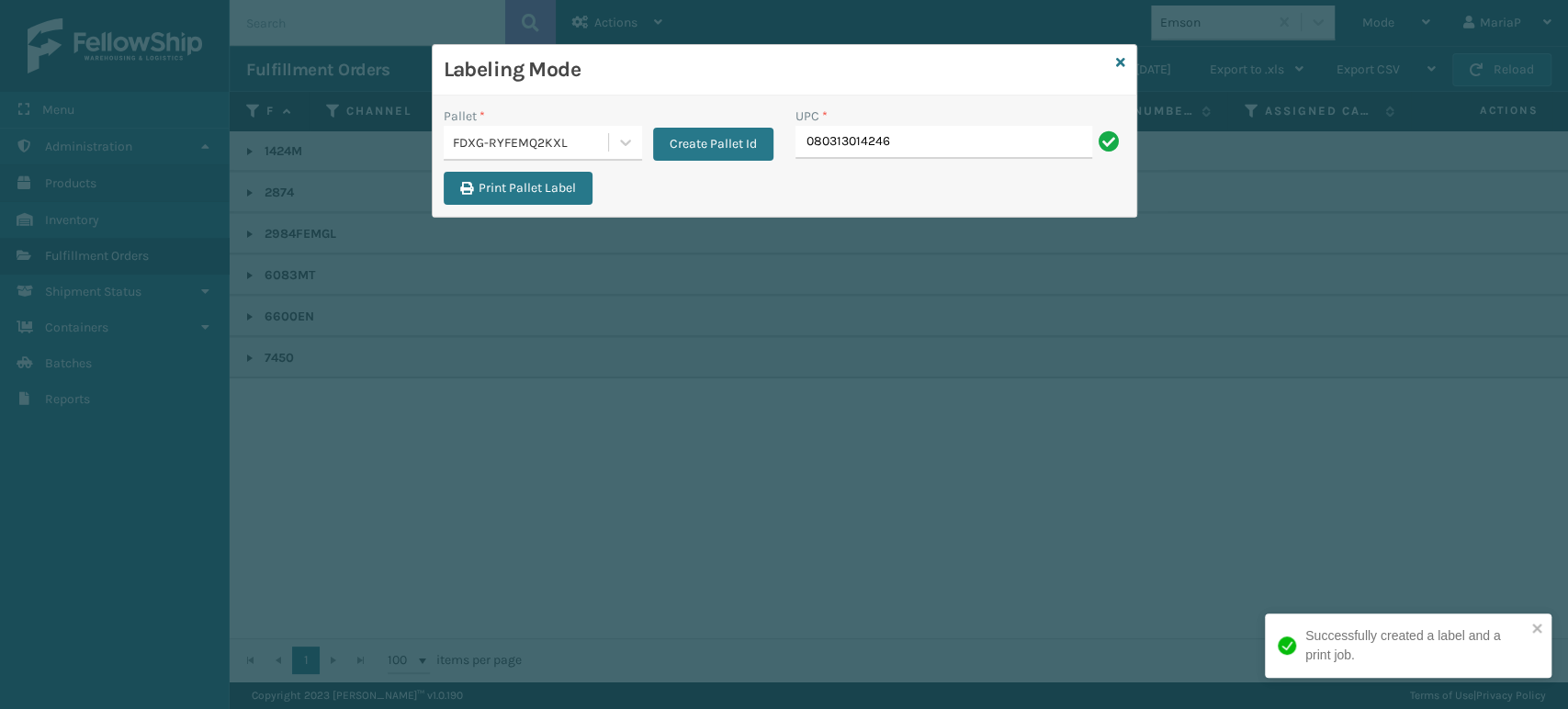
type input "080313014246"
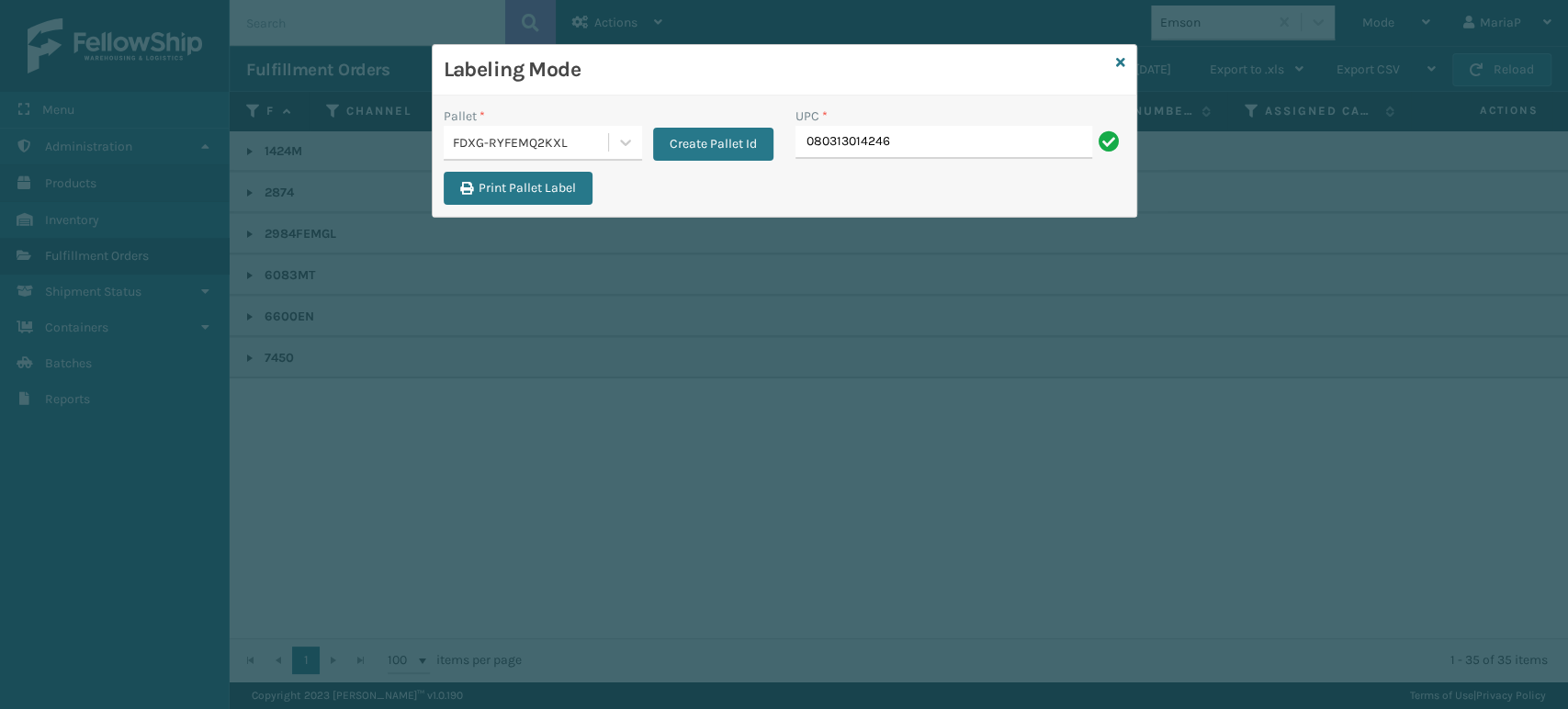
type input "080313014246"
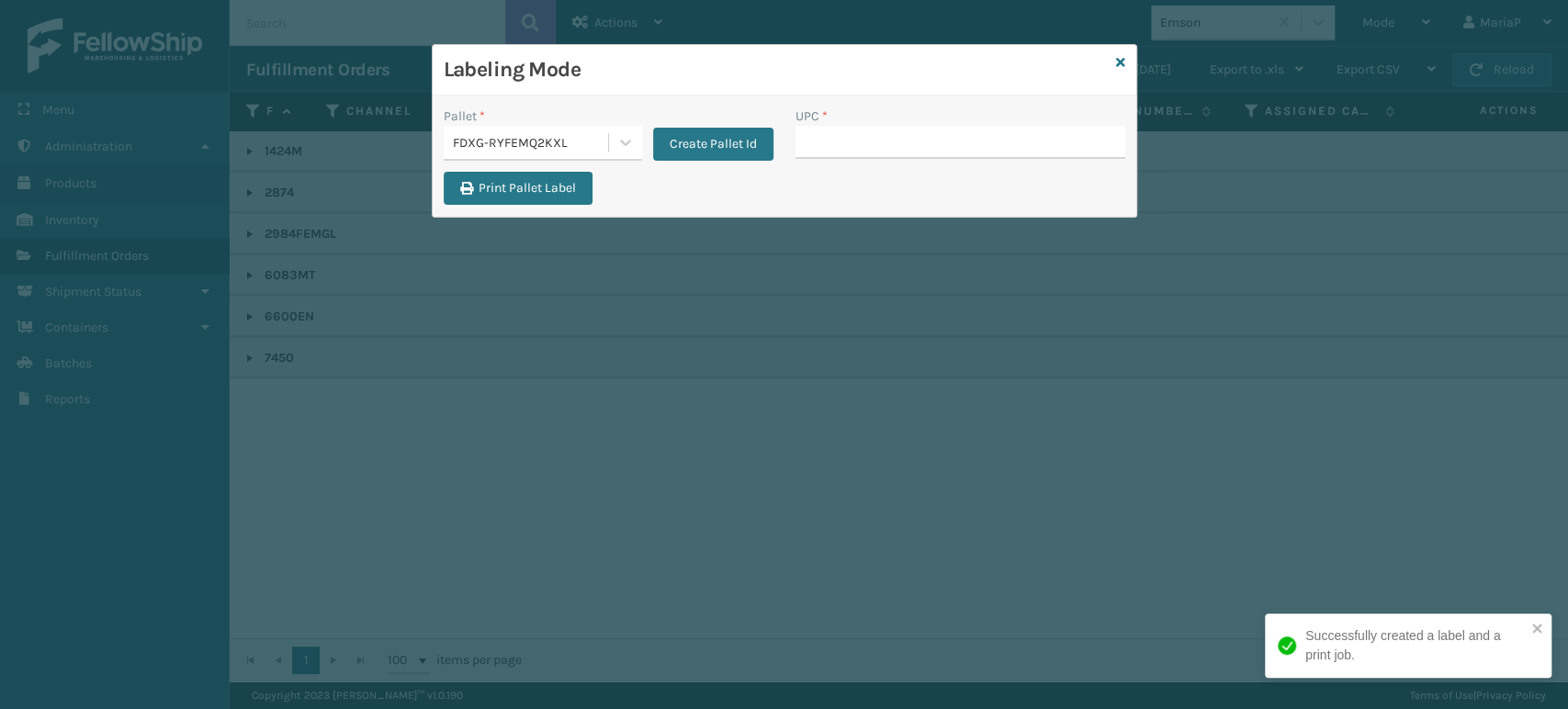
type input "080313014246"
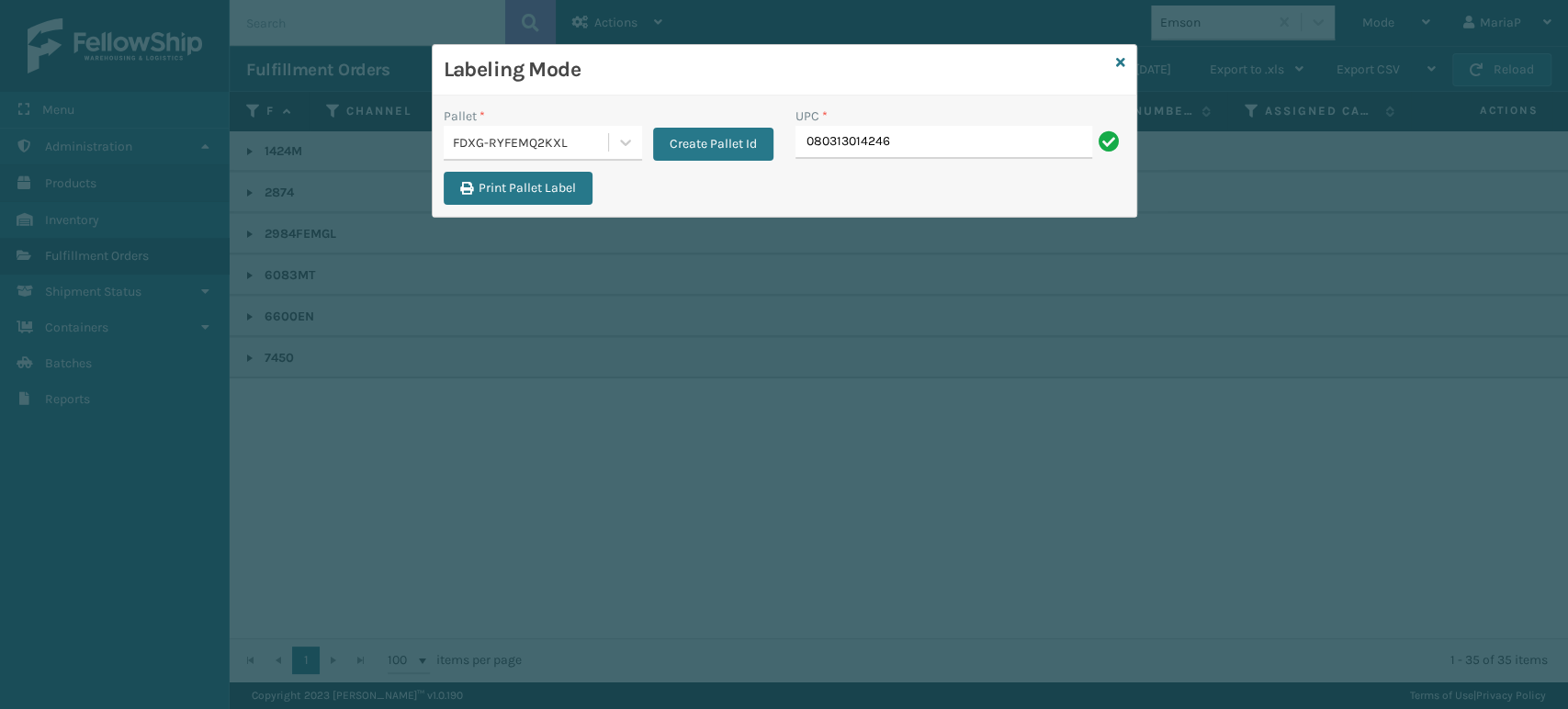
type input "080313014246"
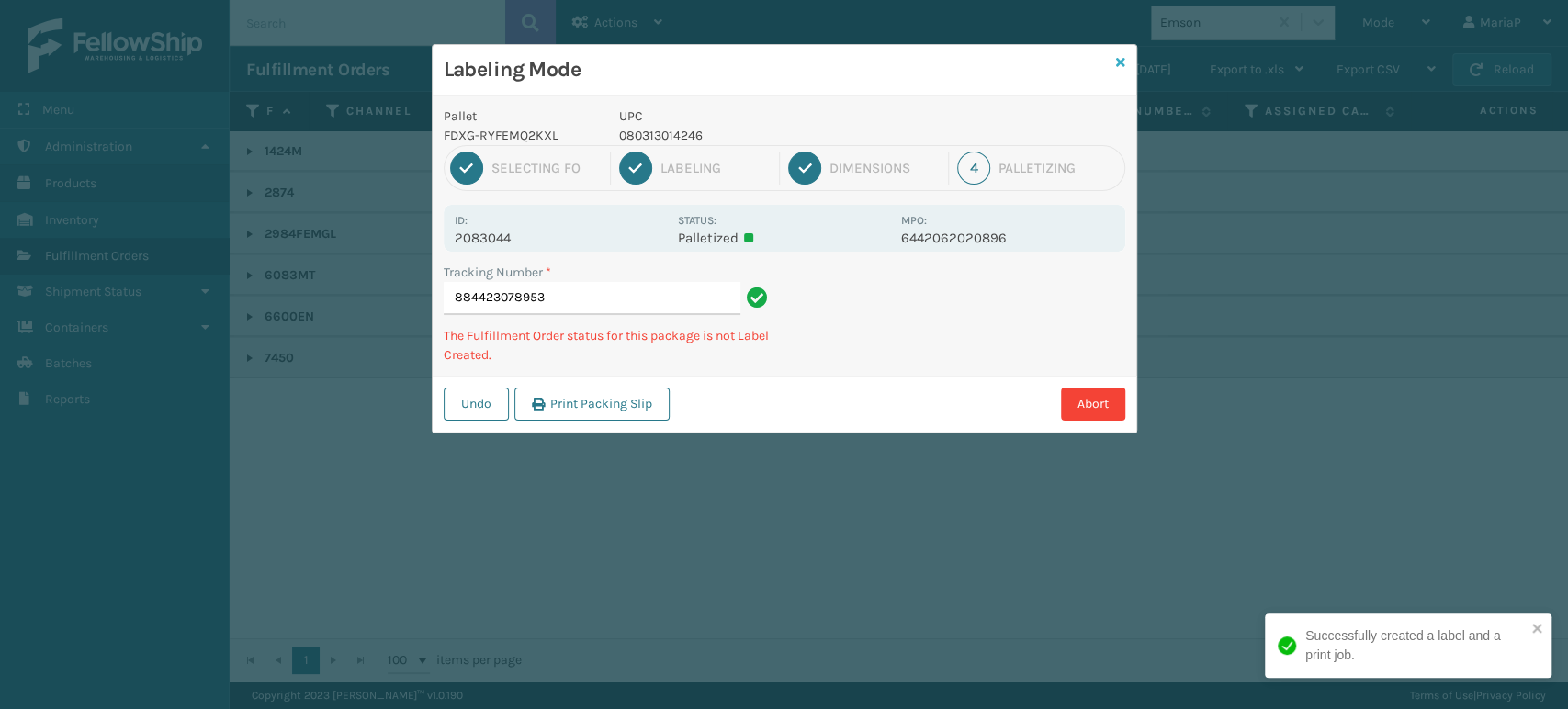
click at [1120, 58] on icon at bounding box center [1121, 62] width 9 height 13
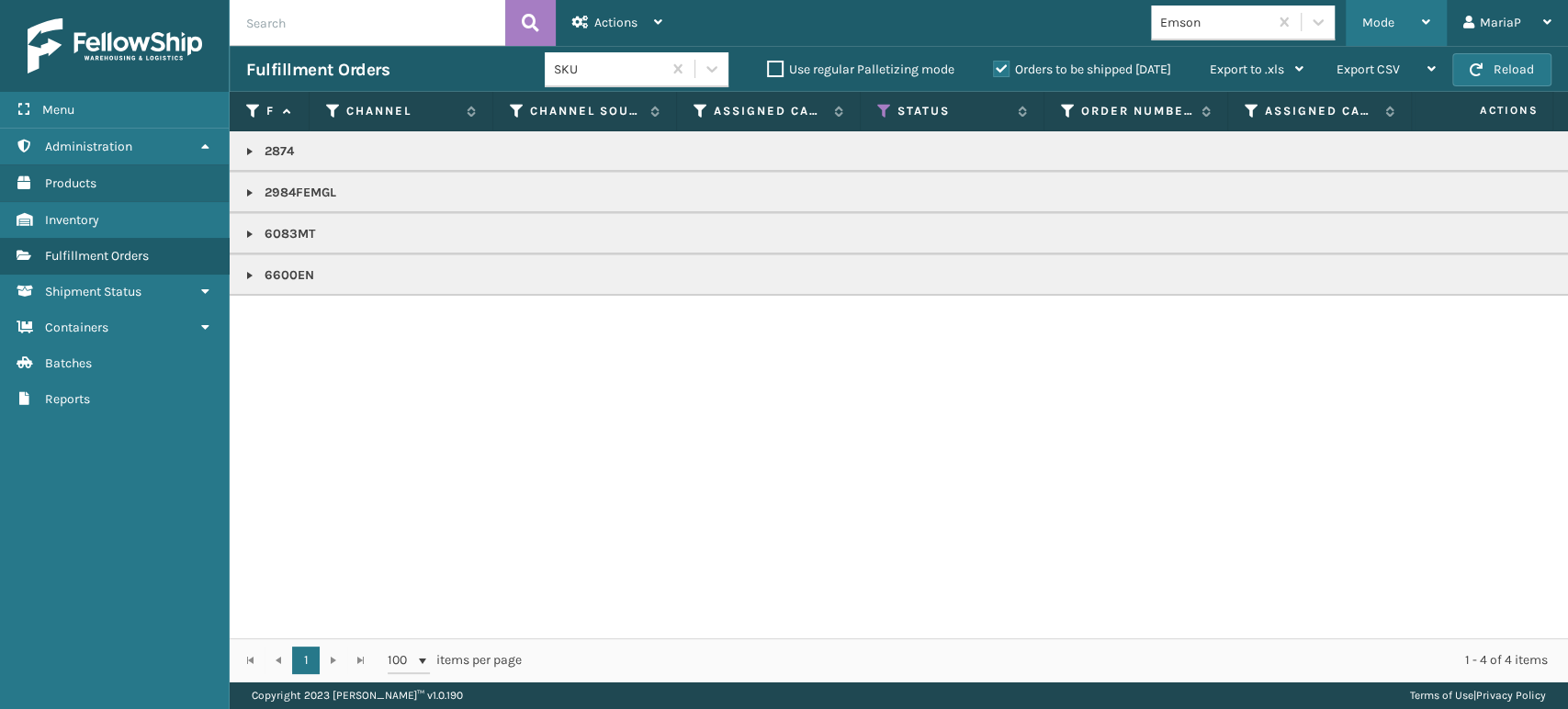
drag, startPoint x: 1408, startPoint y: 7, endPoint x: 1418, endPoint y: 31, distance: 26.0
click at [1408, 7] on div "Mode" at bounding box center [1396, 23] width 68 height 46
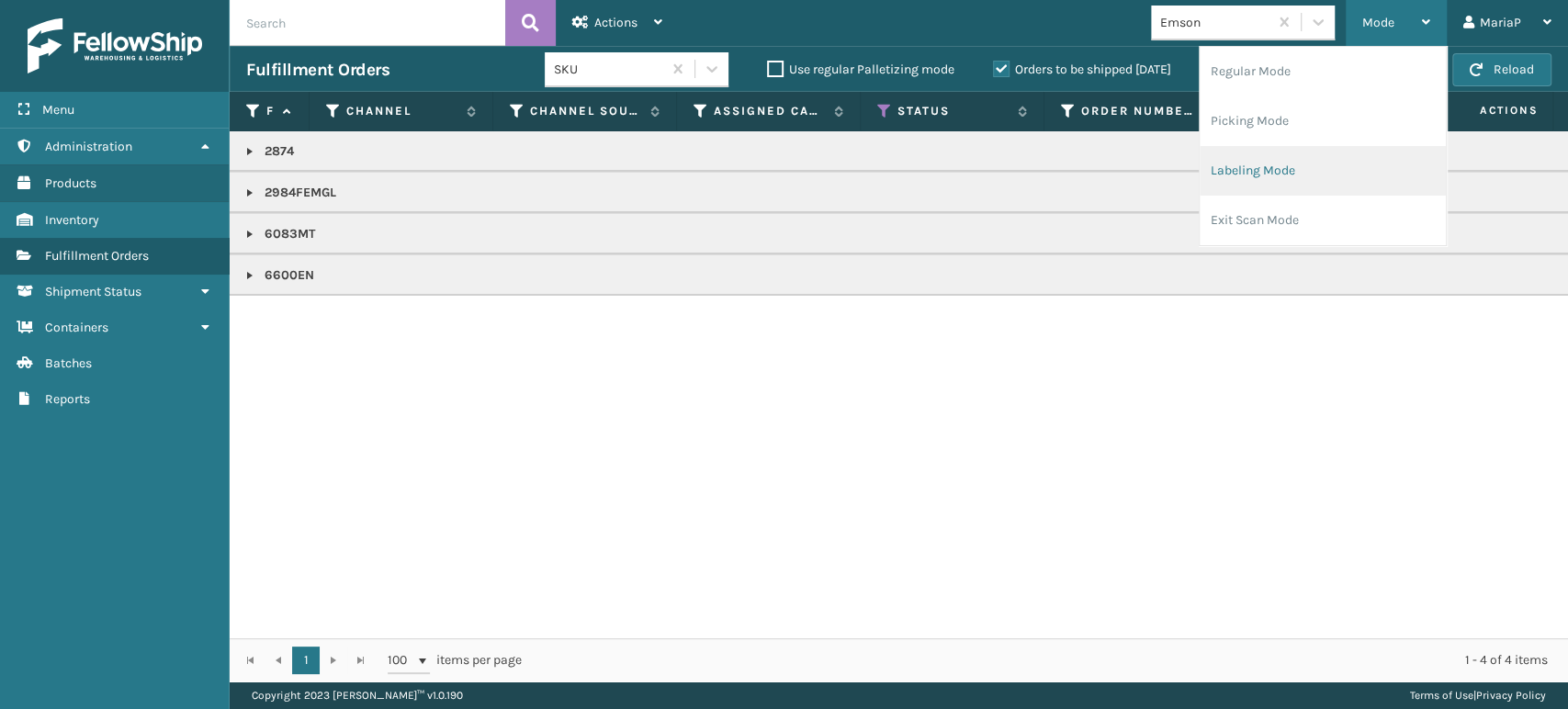
click at [1335, 159] on li "Labeling Mode" at bounding box center [1323, 171] width 246 height 50
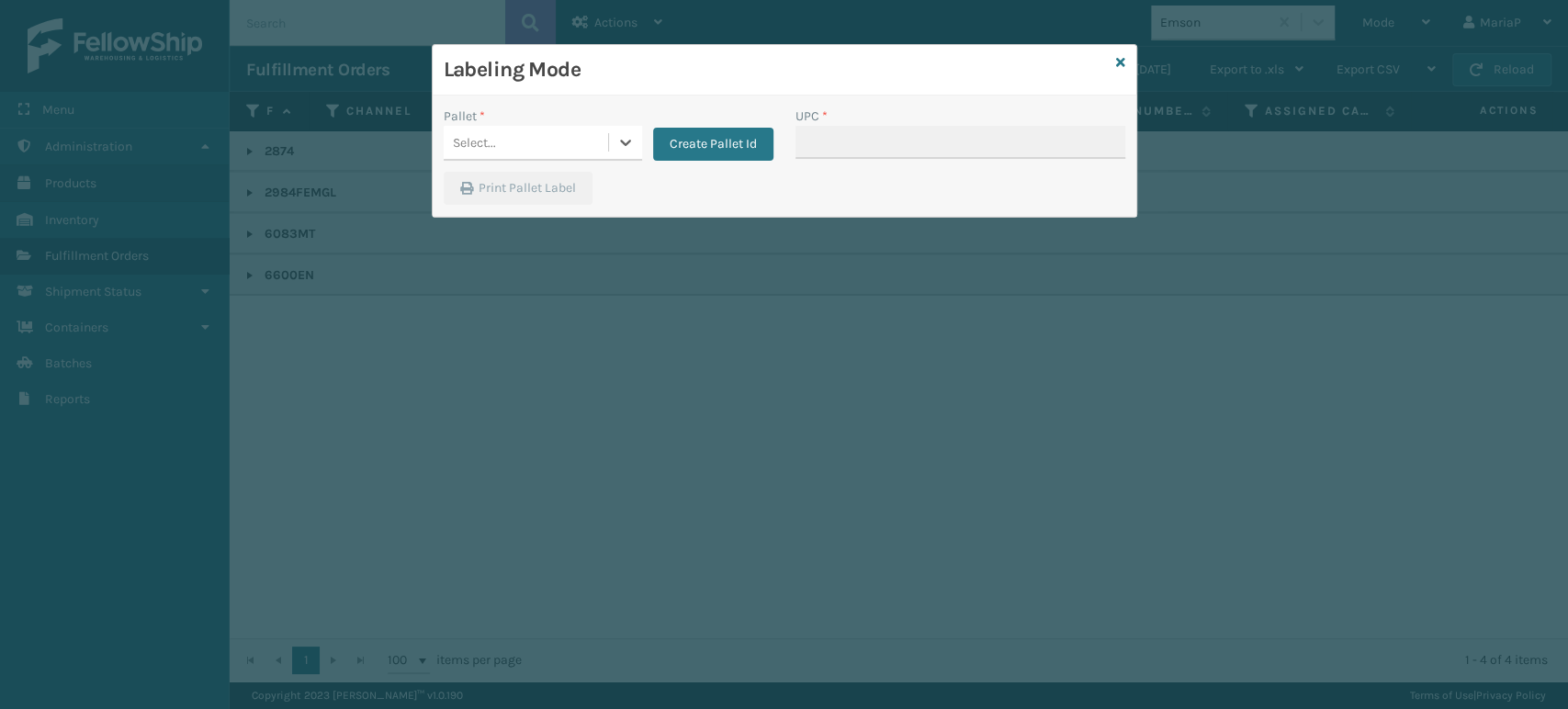
click at [538, 137] on div "Select..." at bounding box center [526, 143] width 164 height 30
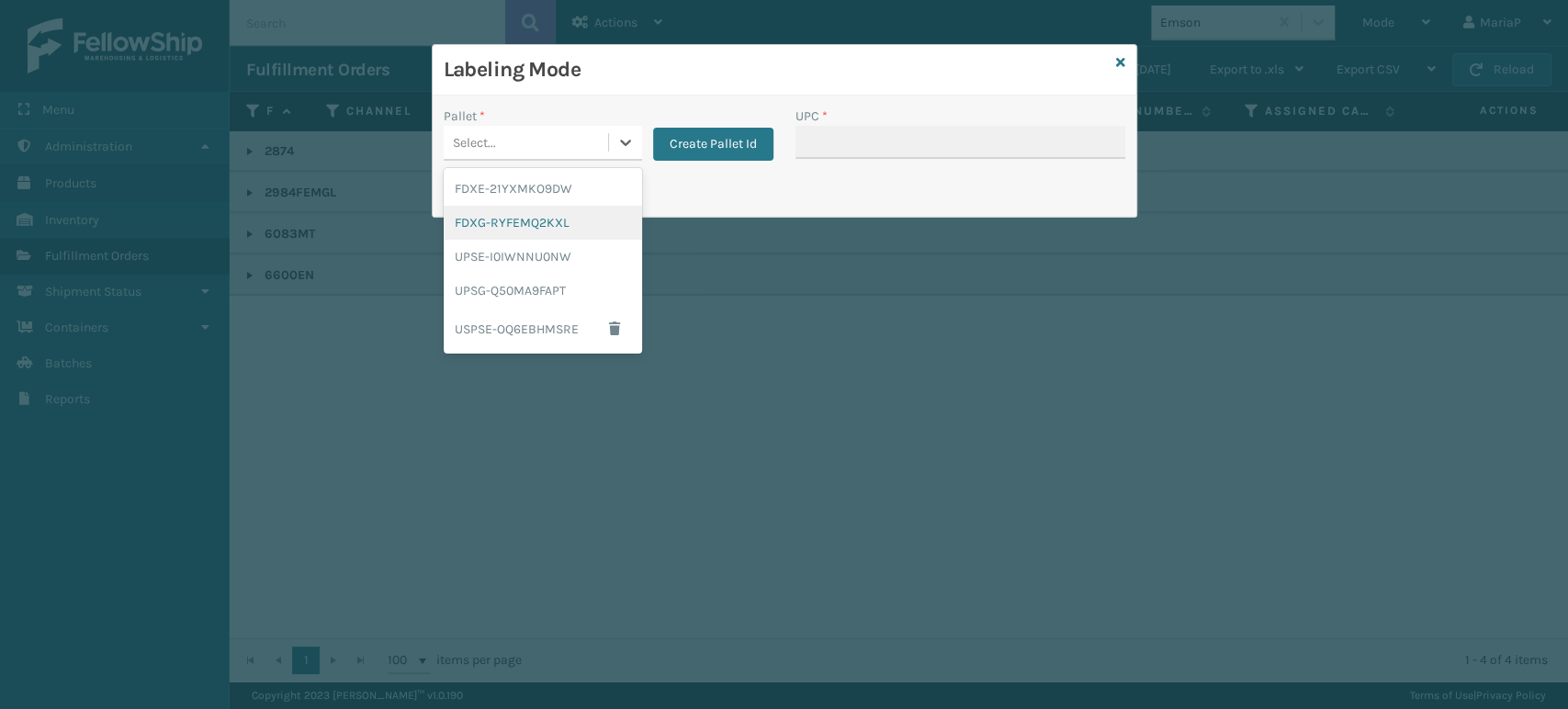
click at [549, 211] on div "FDXG-RYFEMQ2KXL" at bounding box center [543, 223] width 198 height 34
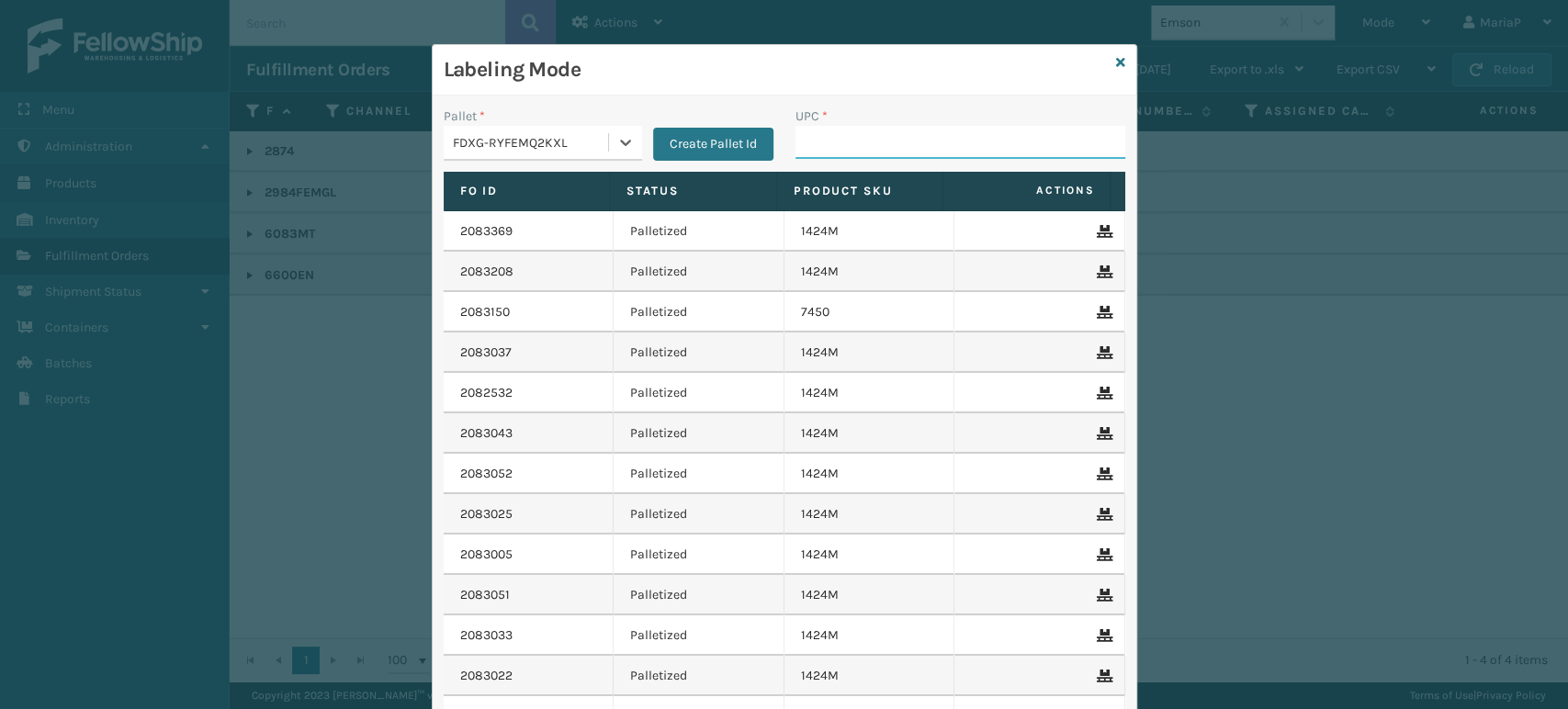
click at [866, 135] on input "UPC *" at bounding box center [960, 142] width 329 height 33
paste input "080313014246"
type input "080313014246"
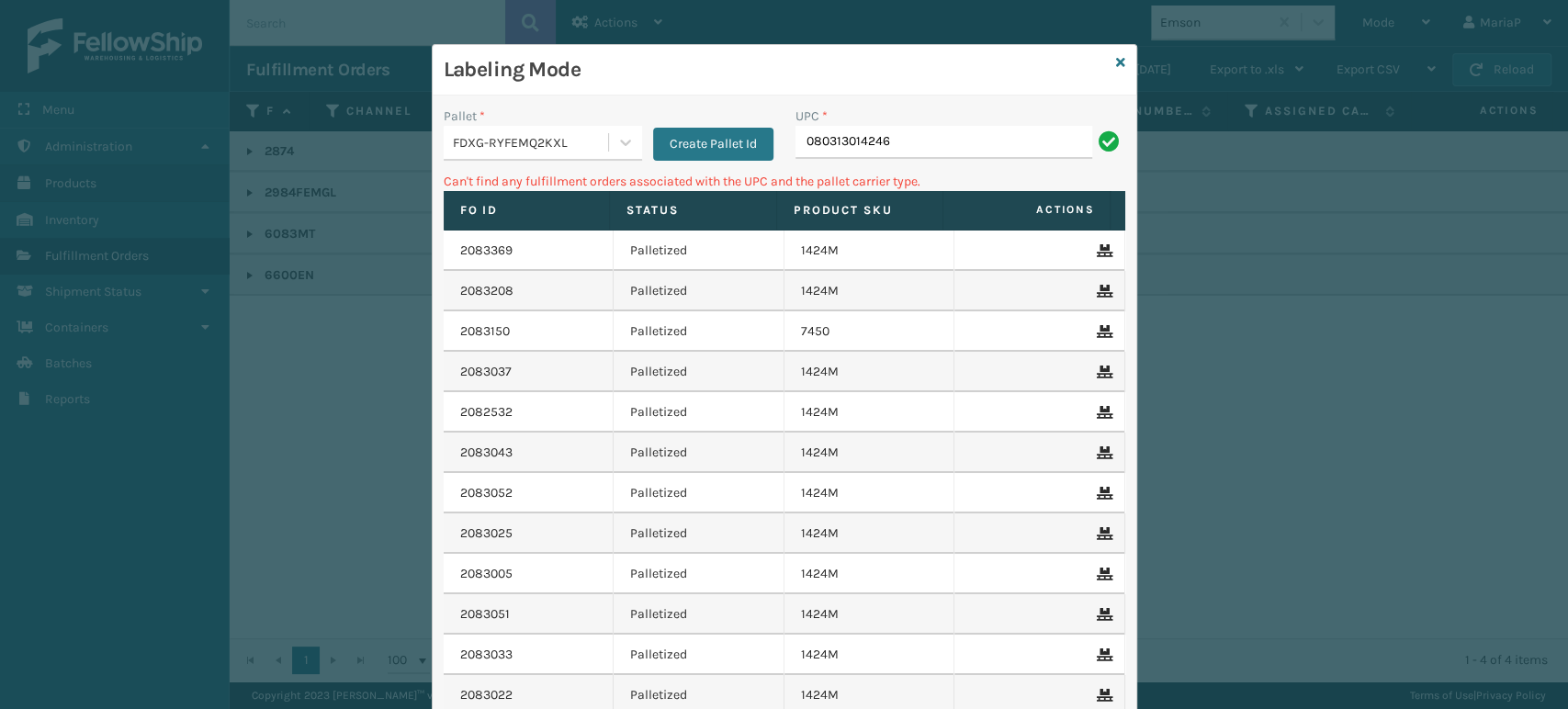
click at [954, 124] on div "UPC *" at bounding box center [960, 116] width 329 height 19
drag, startPoint x: 954, startPoint y: 127, endPoint x: 943, endPoint y: 153, distance: 28.2
click at [953, 136] on input "080313014246" at bounding box center [944, 142] width 296 height 33
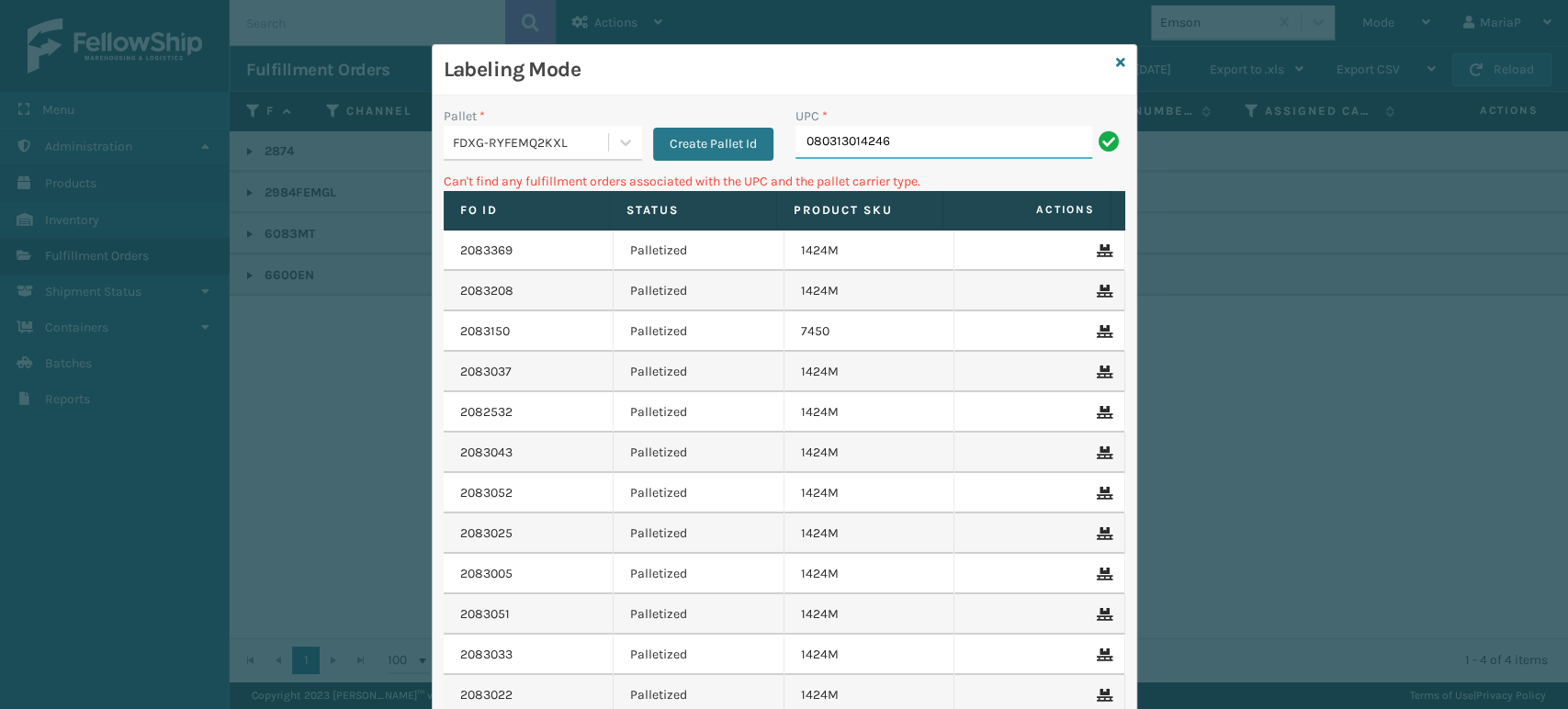
click at [942, 154] on input "080313014246" at bounding box center [944, 142] width 296 height 33
type input "100803132029841"
click at [862, 143] on input "100803132029841" at bounding box center [944, 142] width 296 height 33
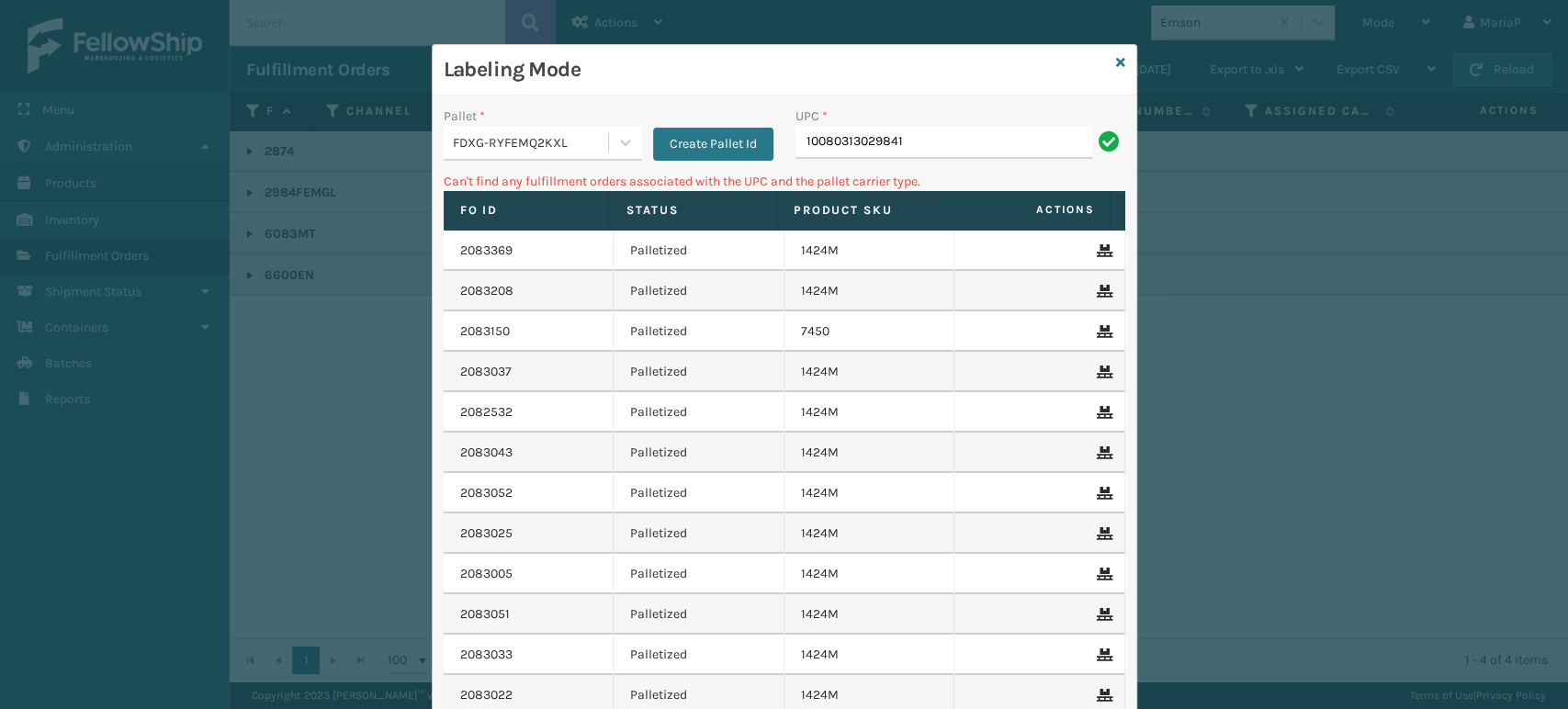
type input "10080313029841"
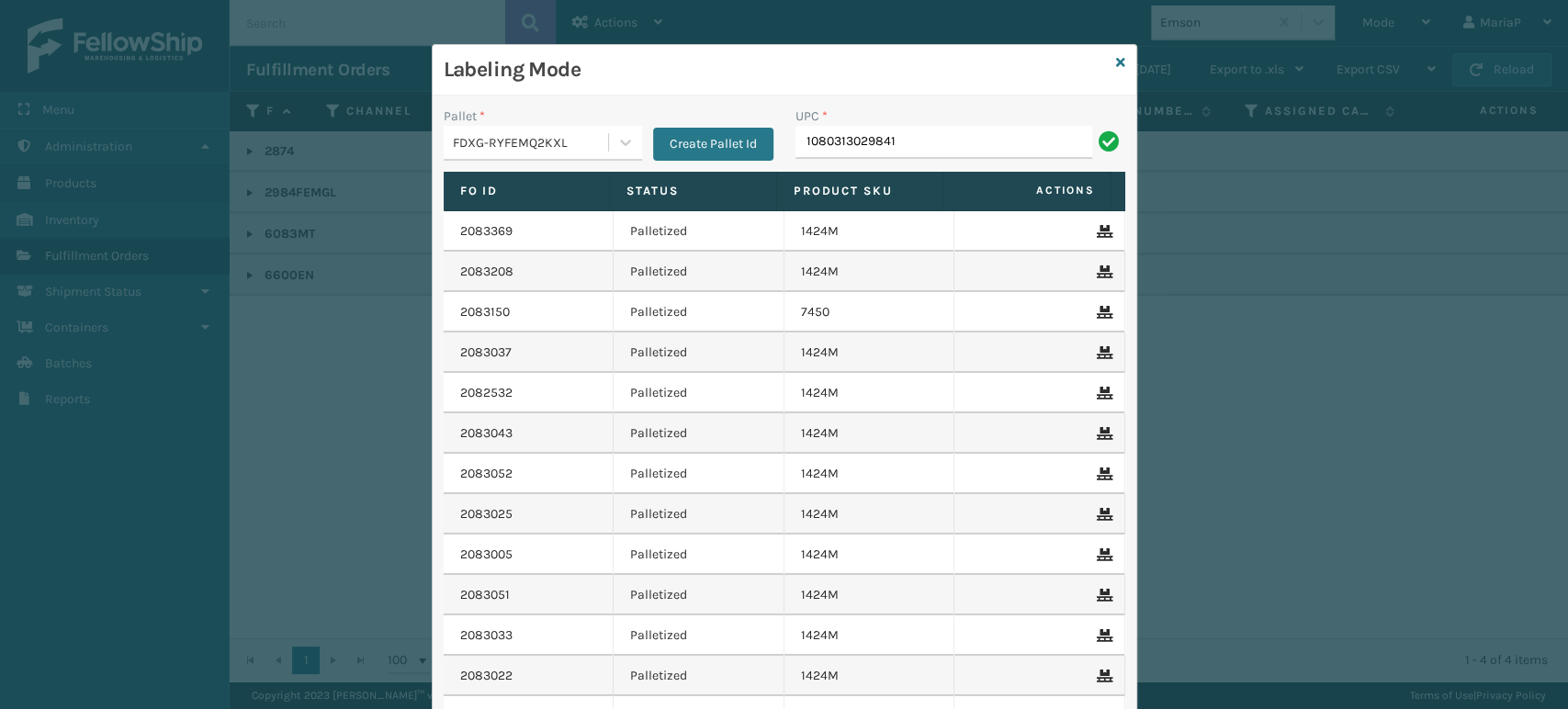
type input "1080313029841"
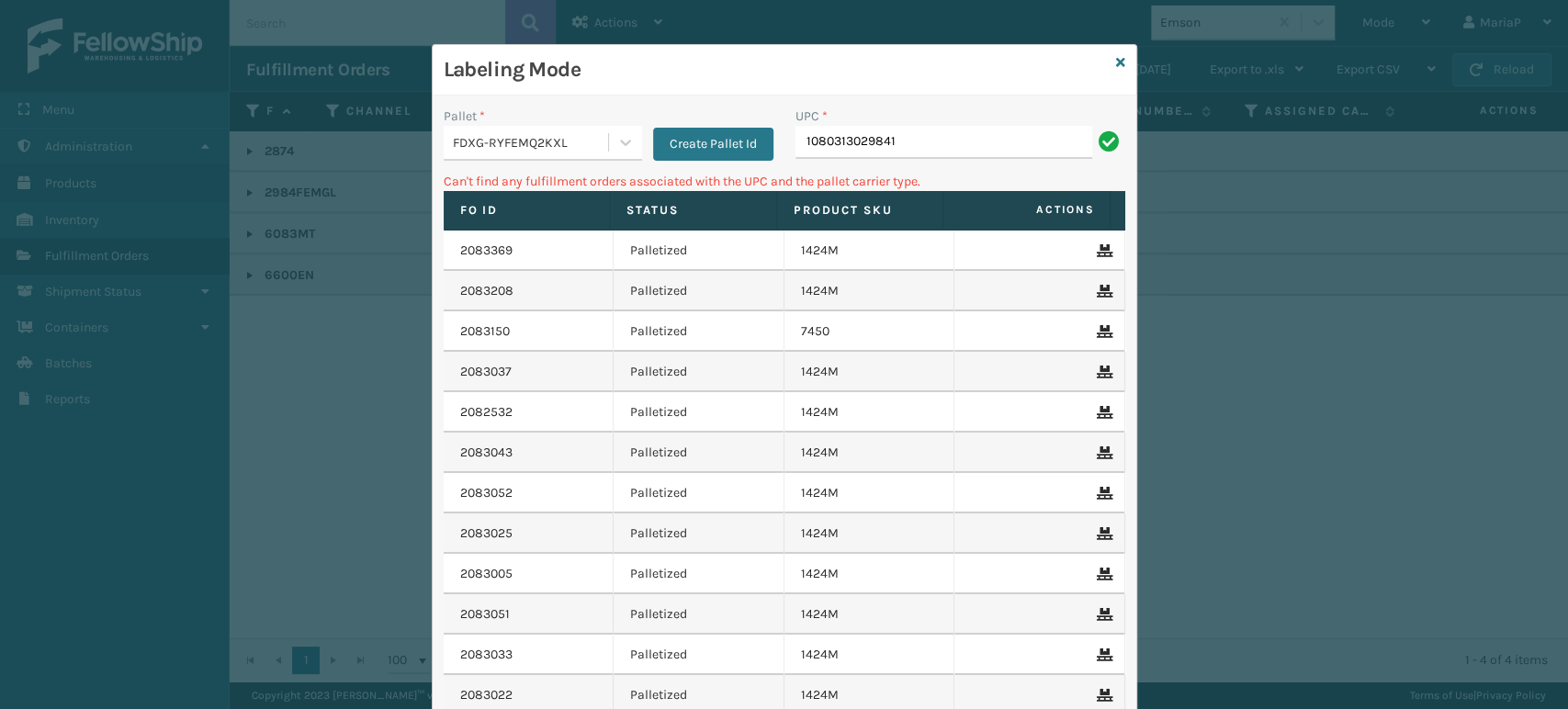
click at [833, 145] on input "1080313029841" at bounding box center [944, 142] width 296 height 33
click at [911, 139] on input "1080313029841" at bounding box center [944, 142] width 296 height 33
click at [915, 137] on input "108031302984" at bounding box center [944, 142] width 296 height 33
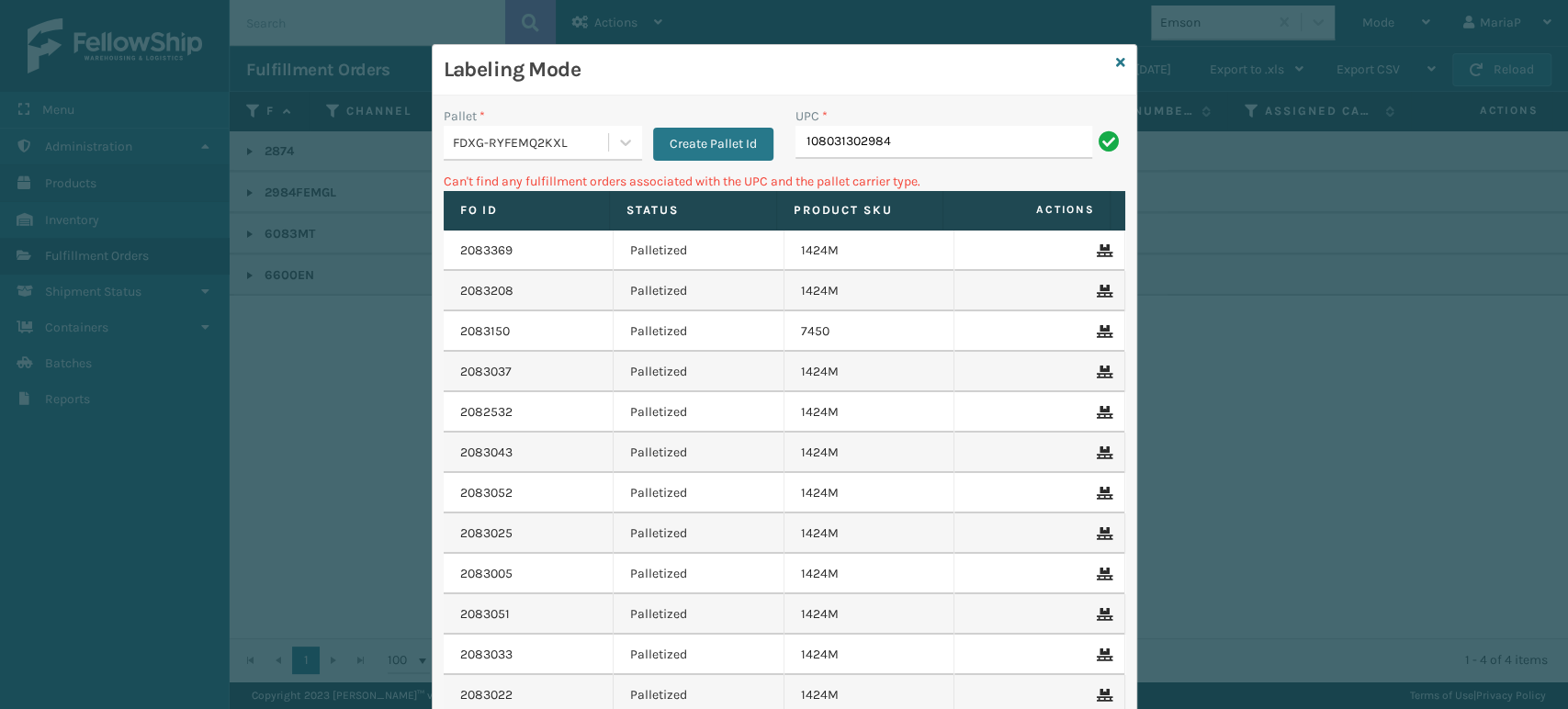
click at [830, 141] on input "108031302984" at bounding box center [944, 142] width 296 height 33
click at [830, 140] on input "108031302984" at bounding box center [944, 142] width 296 height 33
click at [830, 139] on input "108031302984" at bounding box center [944, 142] width 296 height 33
type input "10080313060837"
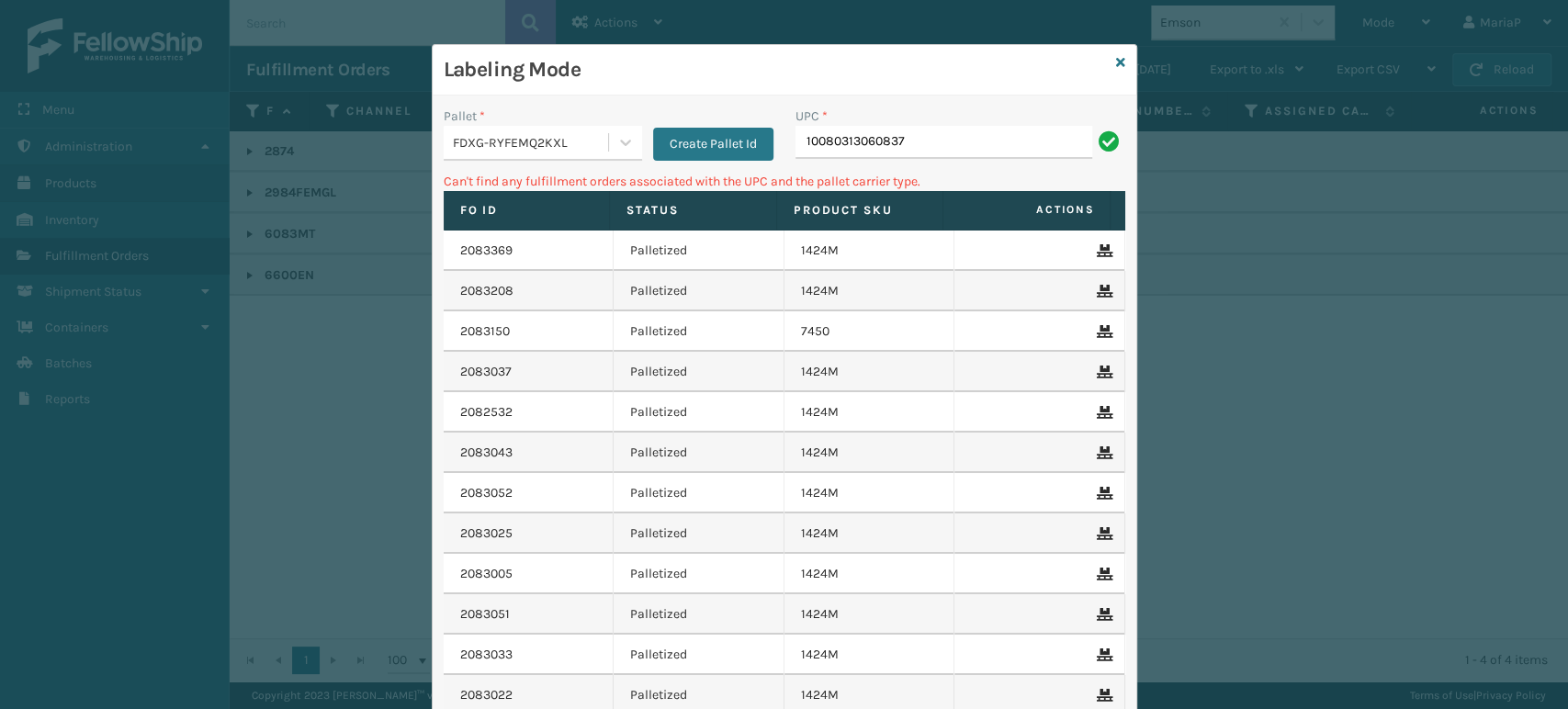
click at [948, 142] on input "10080313060837" at bounding box center [944, 142] width 296 height 33
click at [948, 141] on input "10080313060837" at bounding box center [944, 142] width 296 height 33
type input "6083MT"
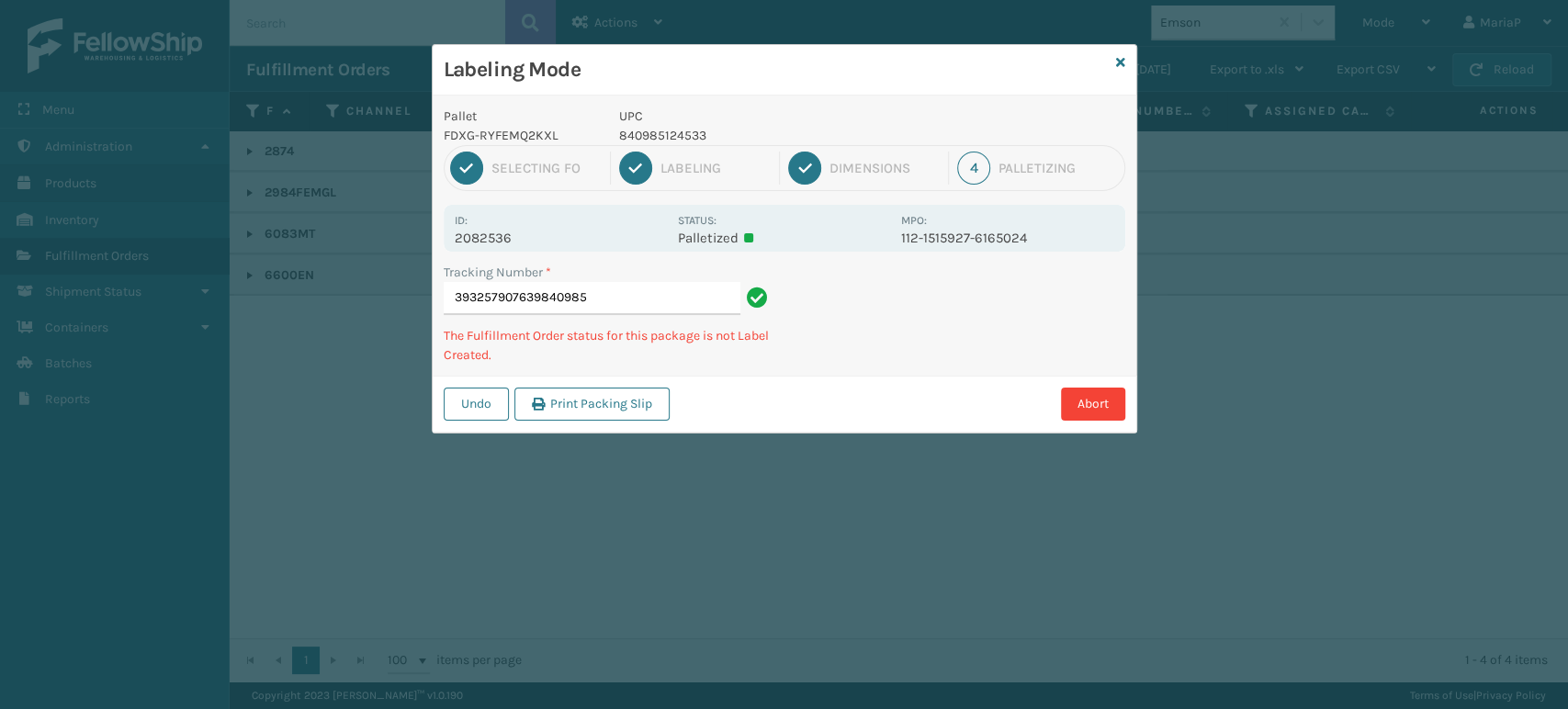
type input "3932579076398409851"
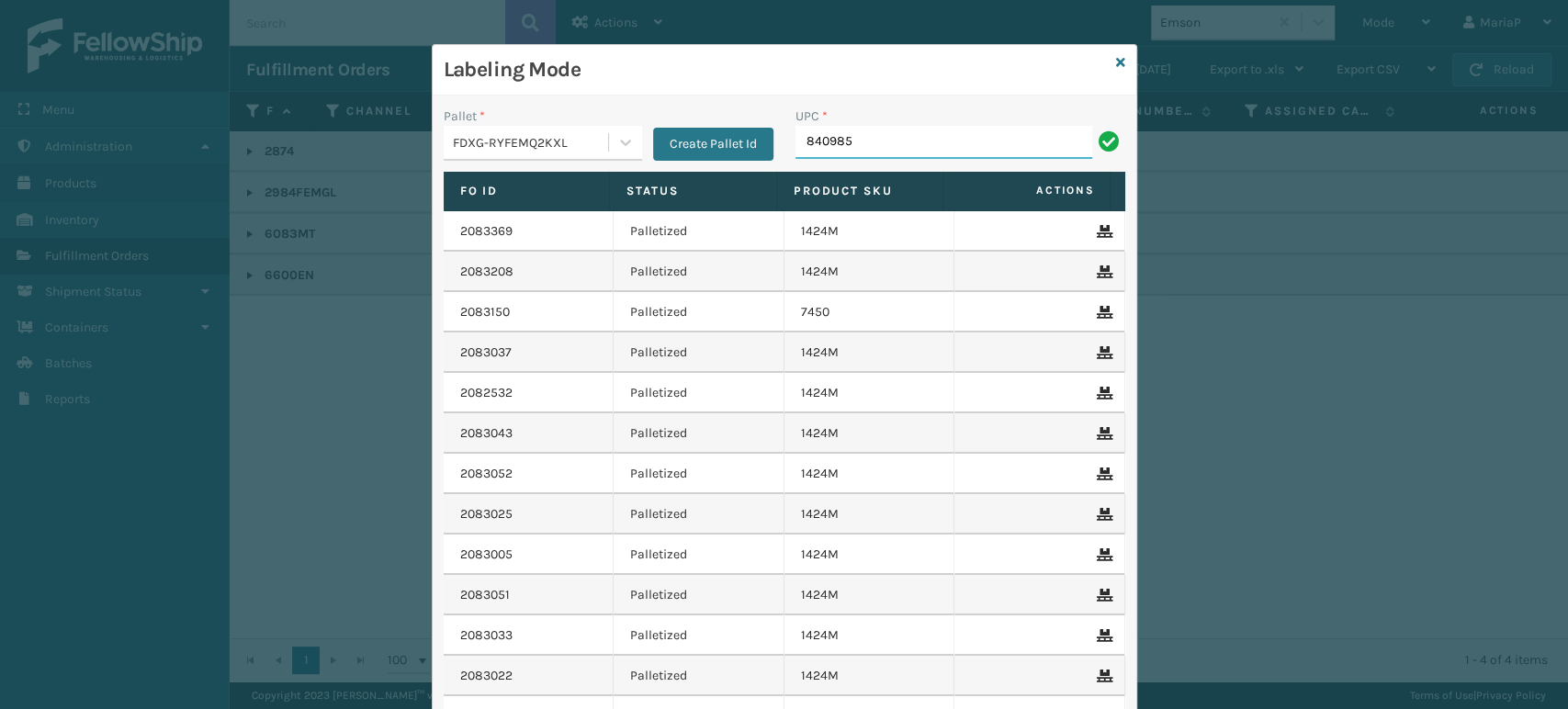
type input "8409851"
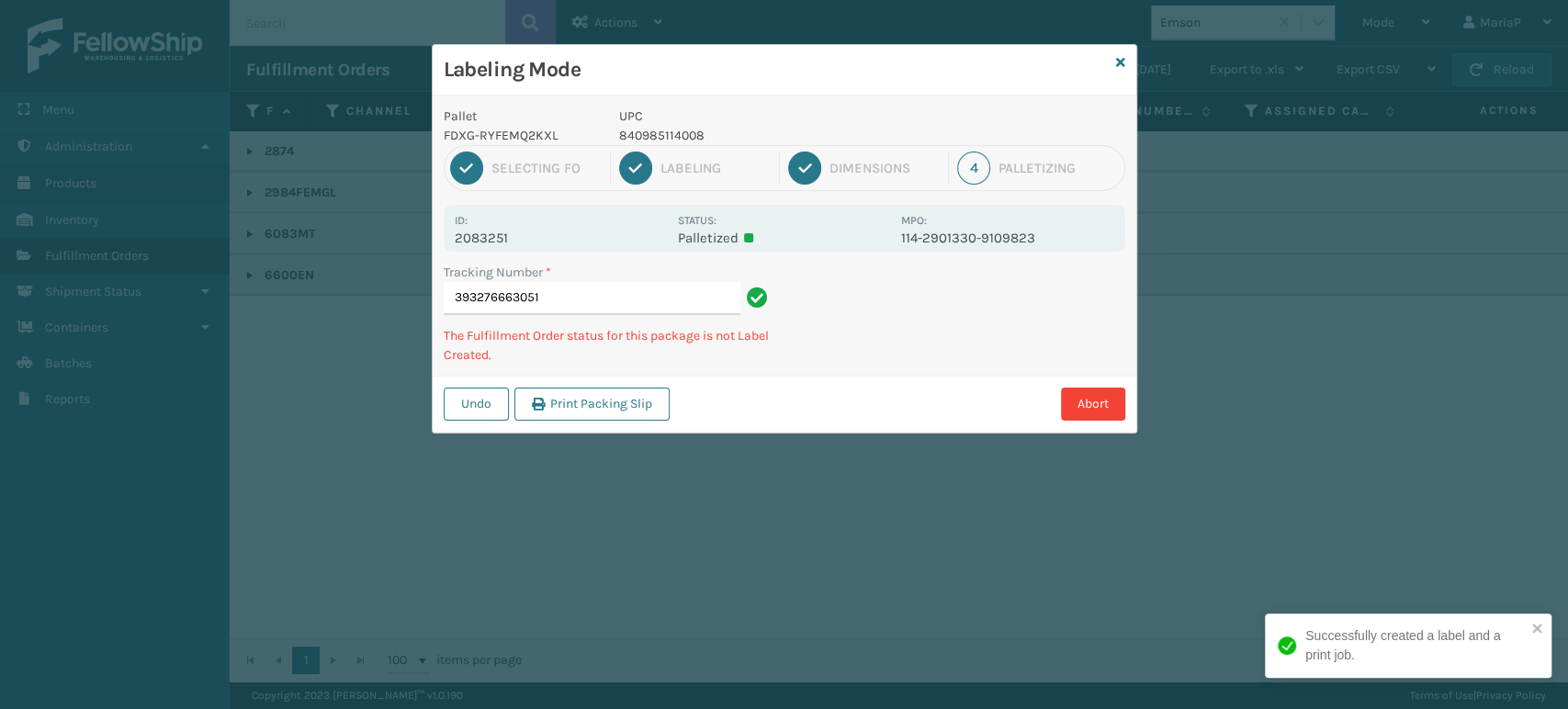
click at [632, 122] on p "UPC" at bounding box center [754, 116] width 271 height 19
click at [632, 122] on p "UPC" at bounding box center [754, 116] width 271 height 19
click at [644, 132] on p "840985114008" at bounding box center [754, 135] width 271 height 19
click at [645, 133] on p "840985114008" at bounding box center [754, 135] width 271 height 19
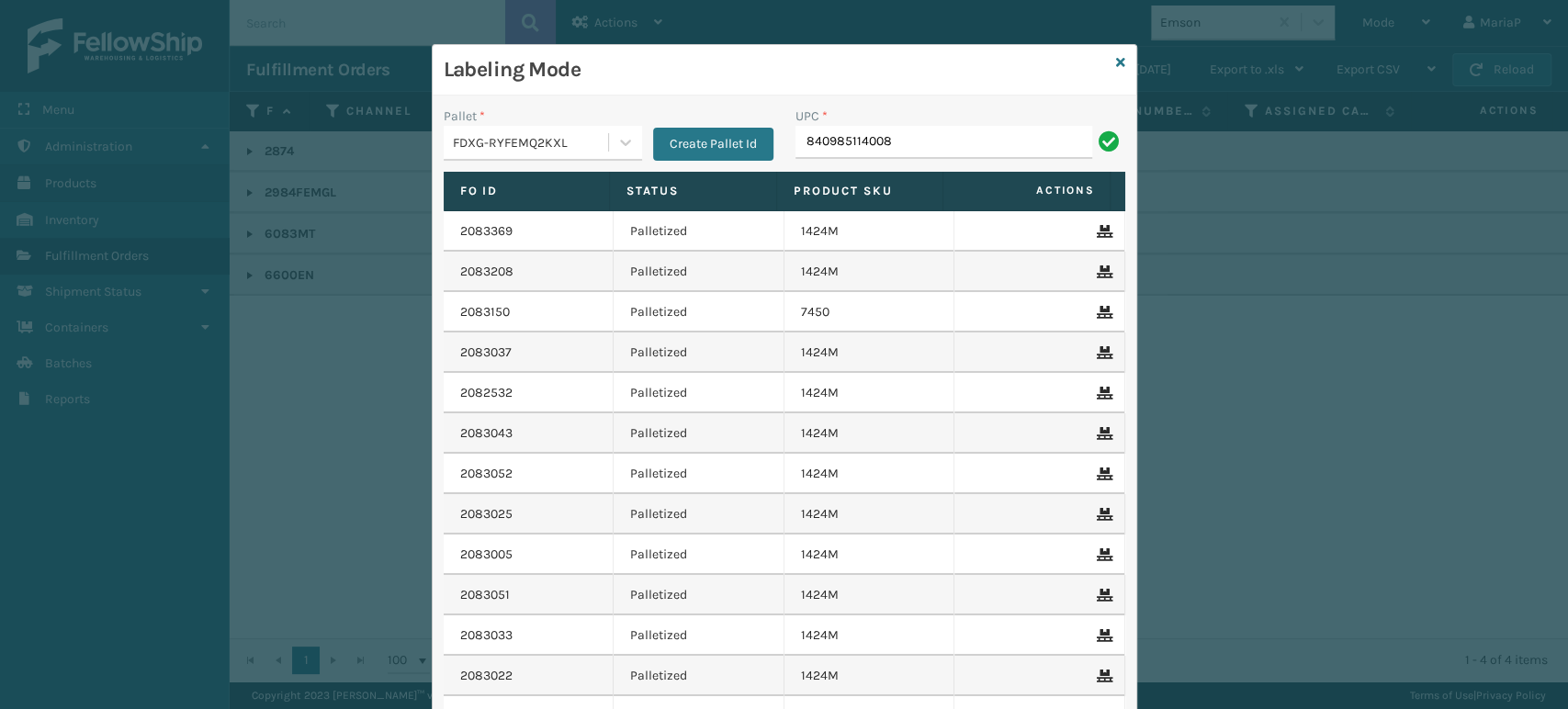
type input "840985114008"
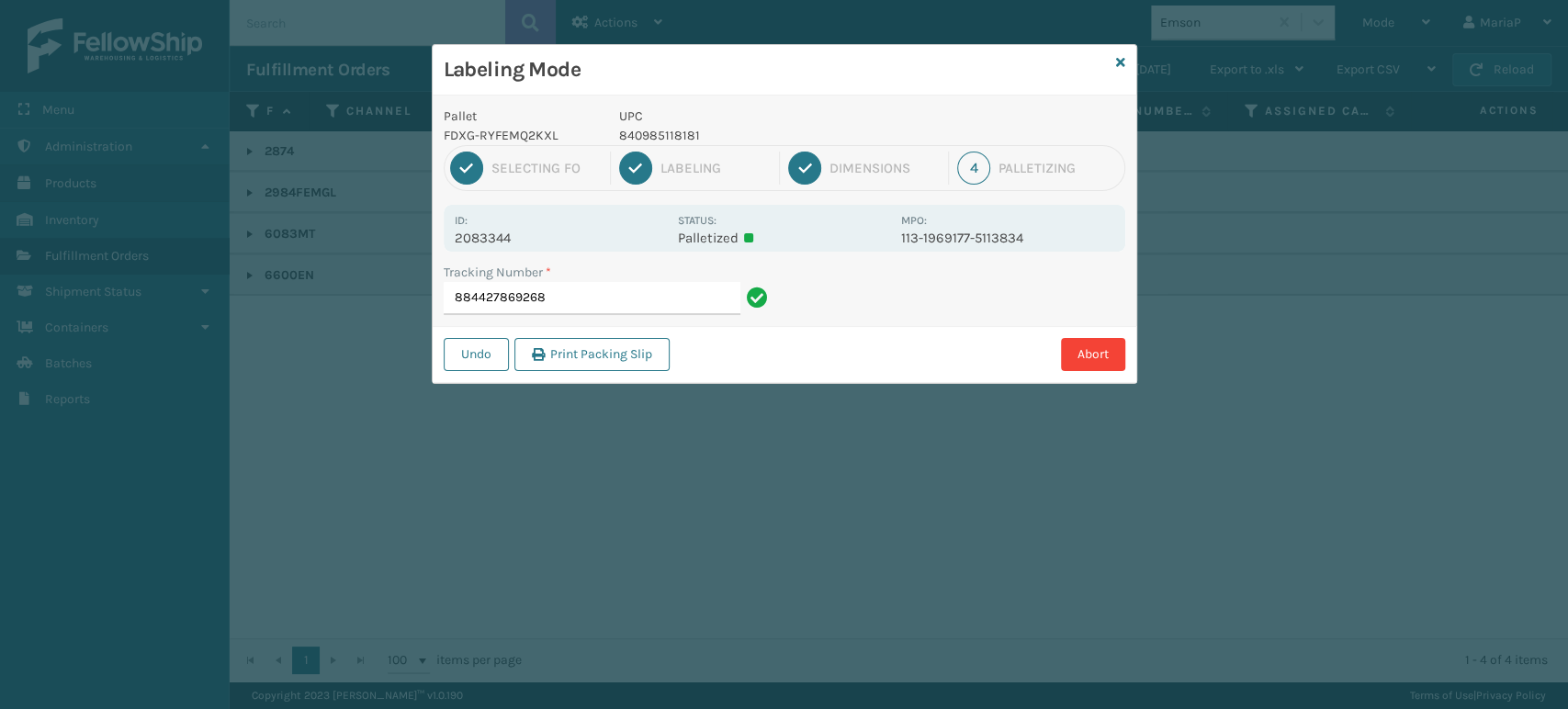
click at [637, 139] on p "840985118181" at bounding box center [754, 135] width 271 height 19
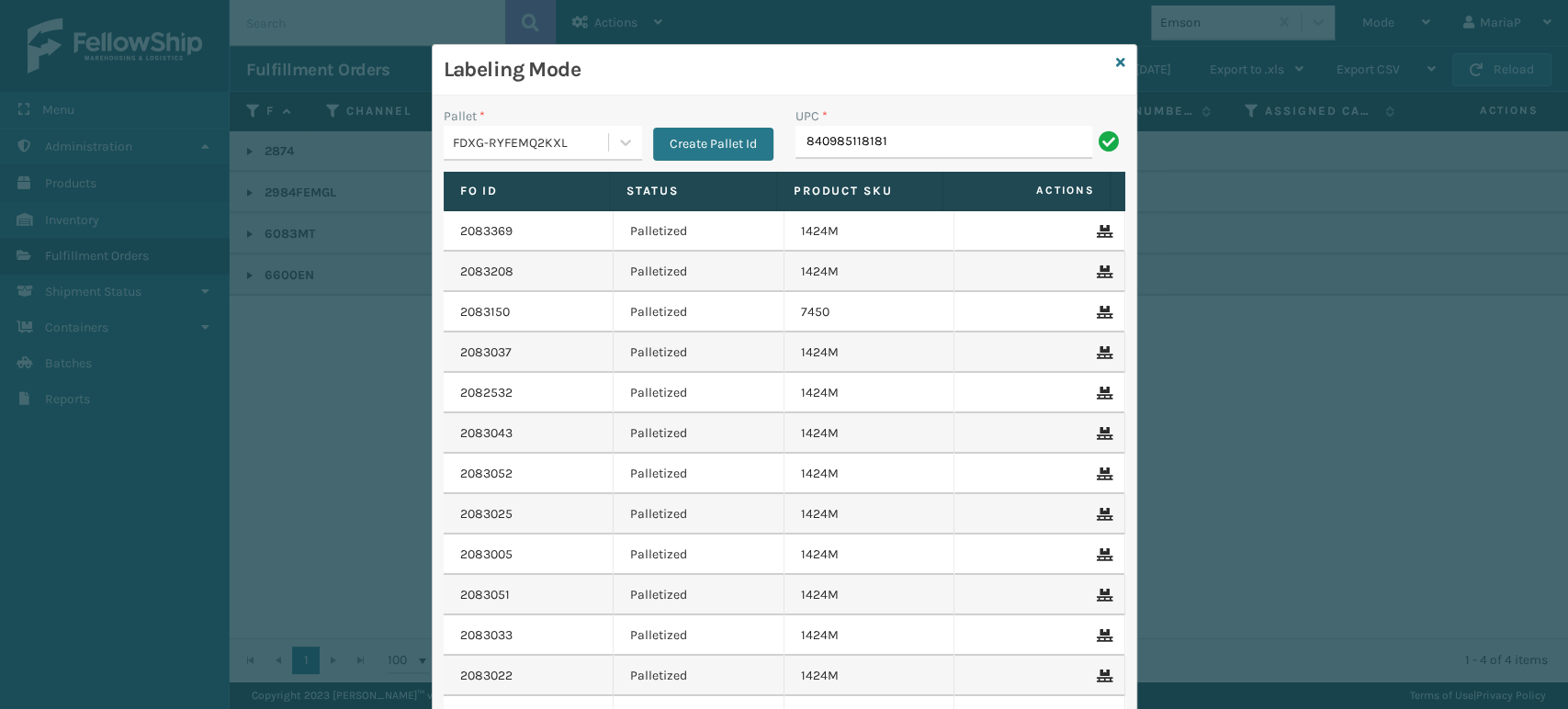
type input "840985118181"
type input "840985117917"
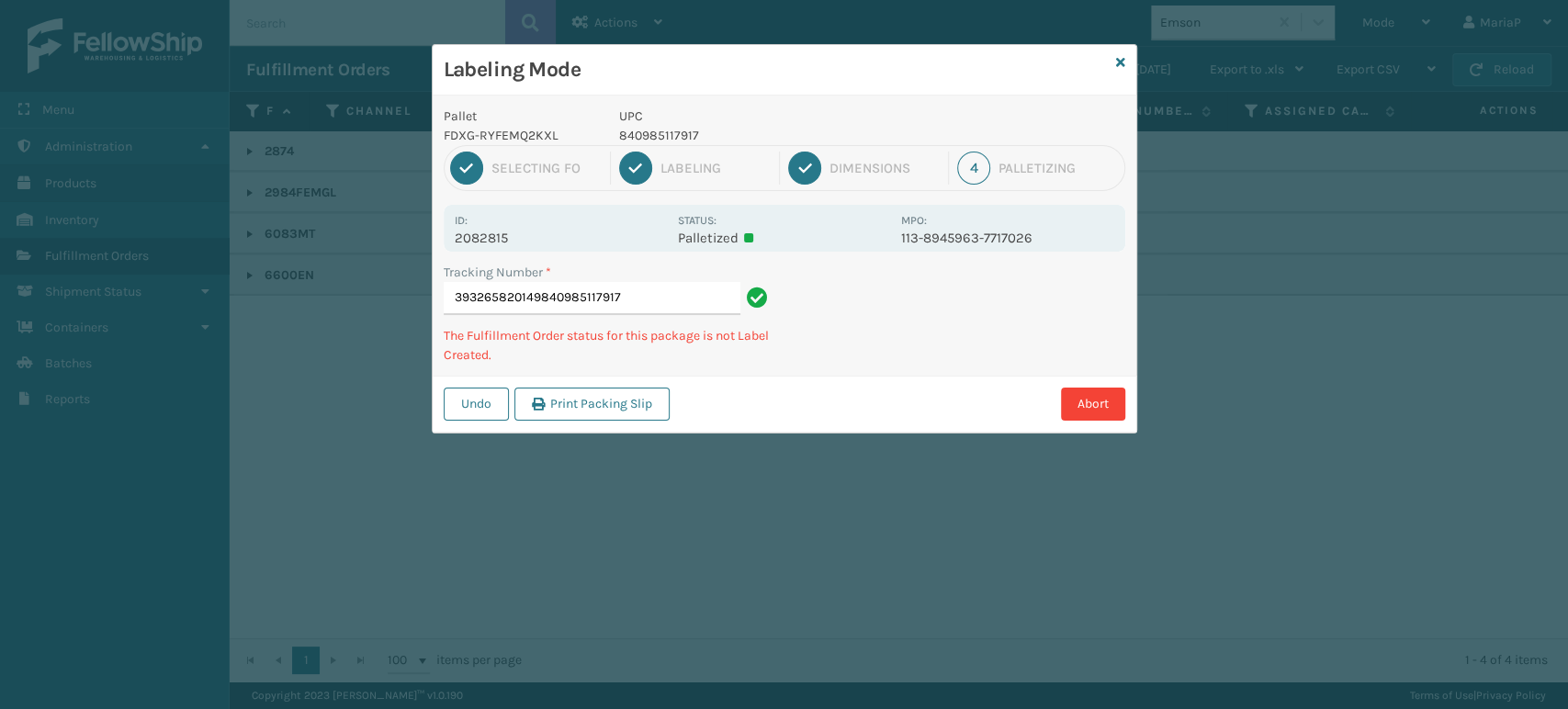
type input "393265820149840985117917"
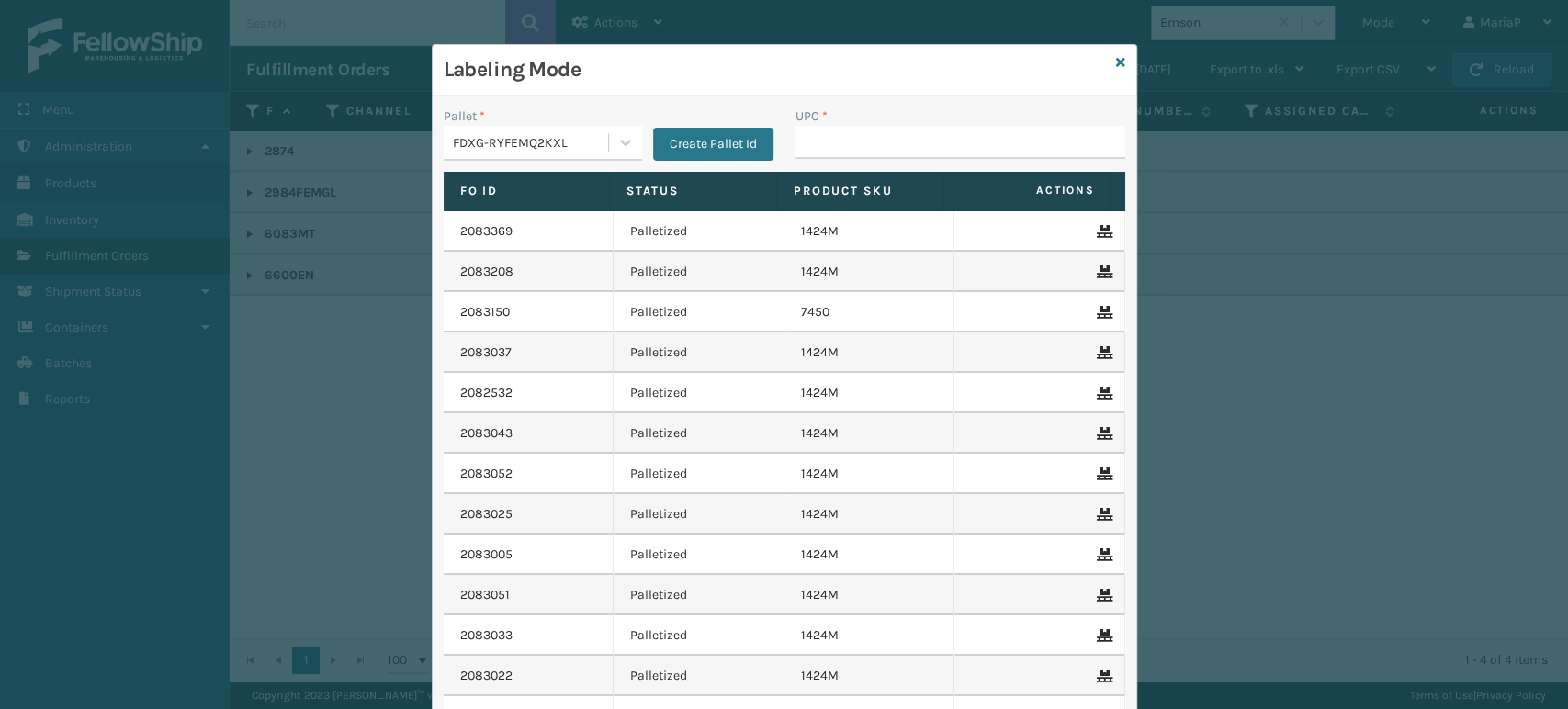
click at [823, 144] on input "UPC *" at bounding box center [960, 142] width 329 height 33
type input "84098511"
click at [1116, 61] on icon at bounding box center [1121, 62] width 9 height 13
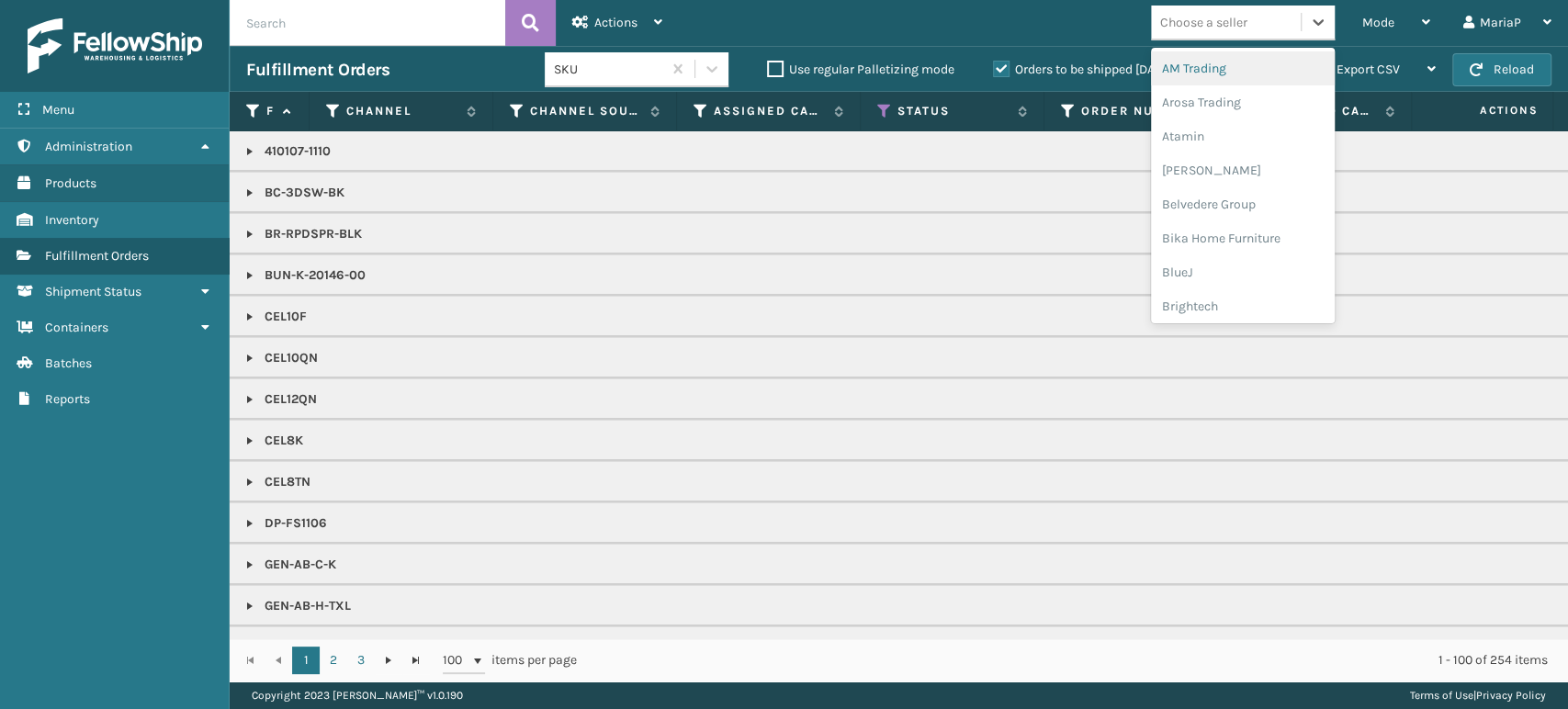
click at [1276, 37] on div "Choose a seller" at bounding box center [1242, 23] width 184 height 35
type input "EM"
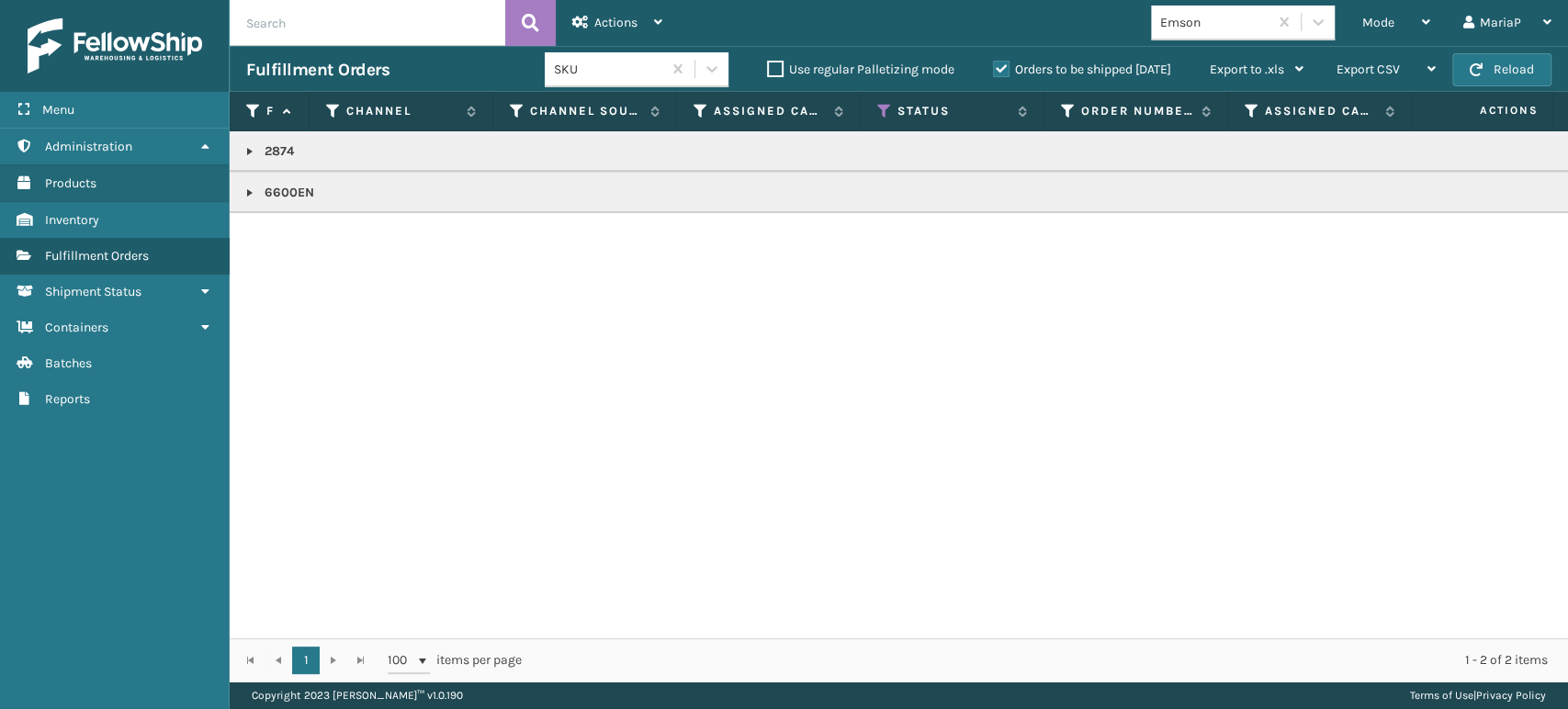
click at [252, 197] on link at bounding box center [250, 194] width 15 height 15
click at [244, 150] on link at bounding box center [250, 152] width 15 height 15
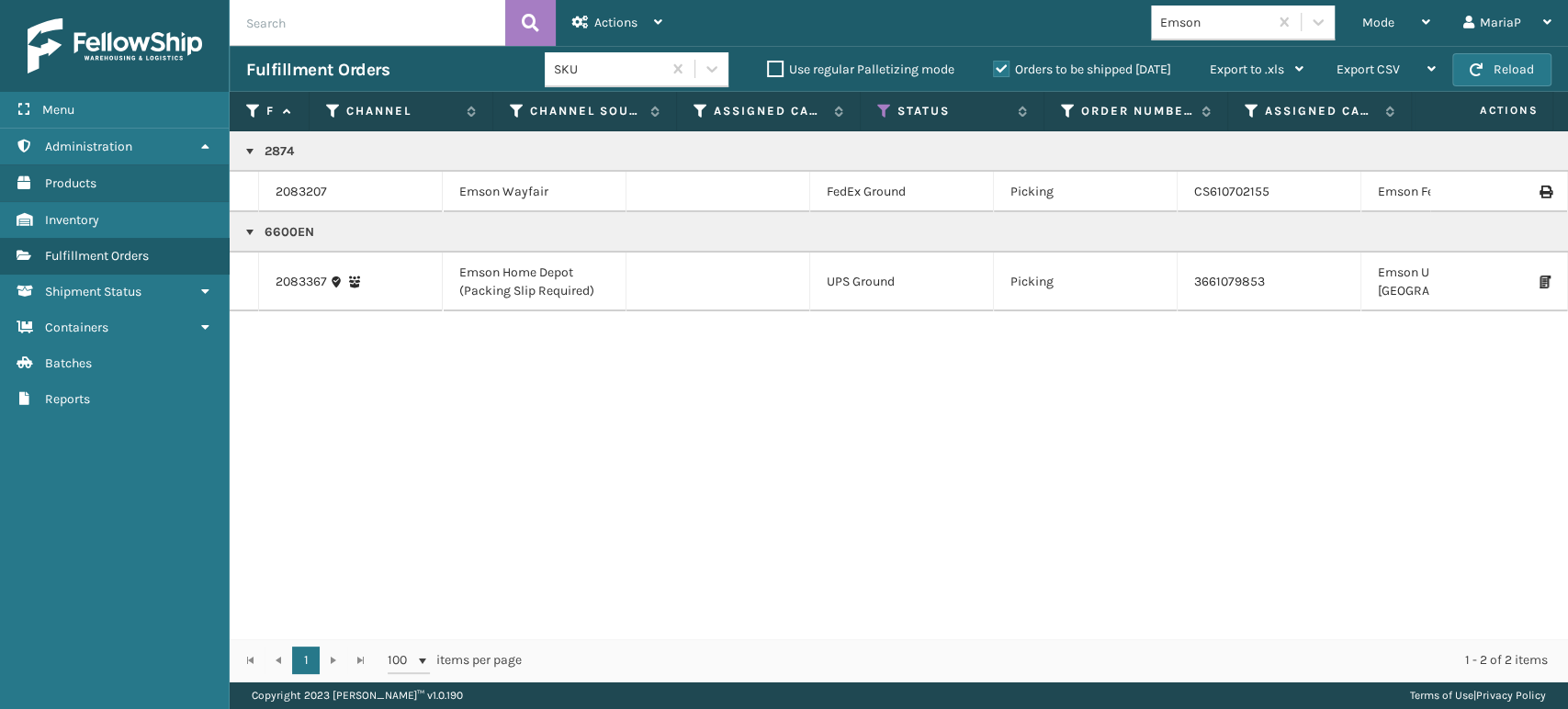
click at [305, 200] on link "2083207" at bounding box center [301, 192] width 51 height 18
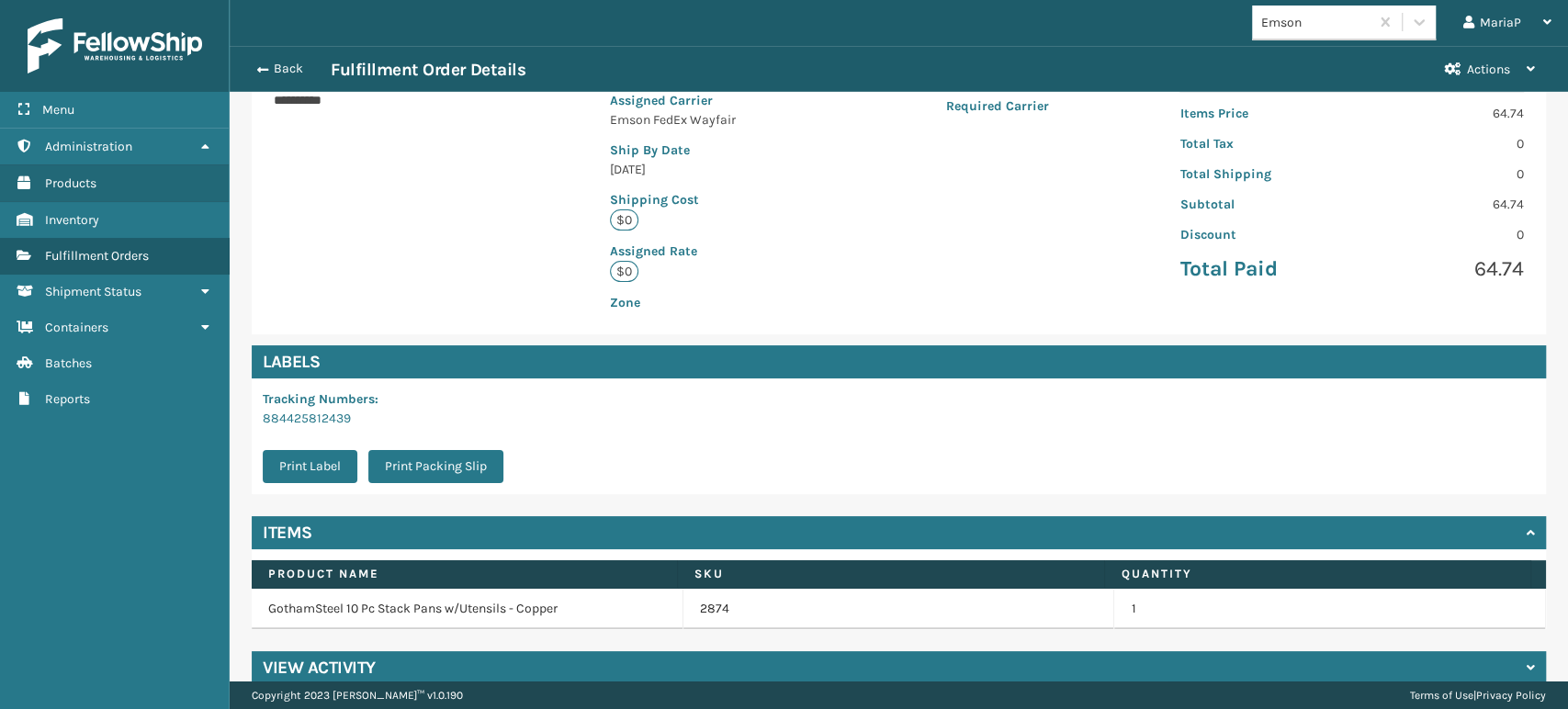
scroll to position [375, 0]
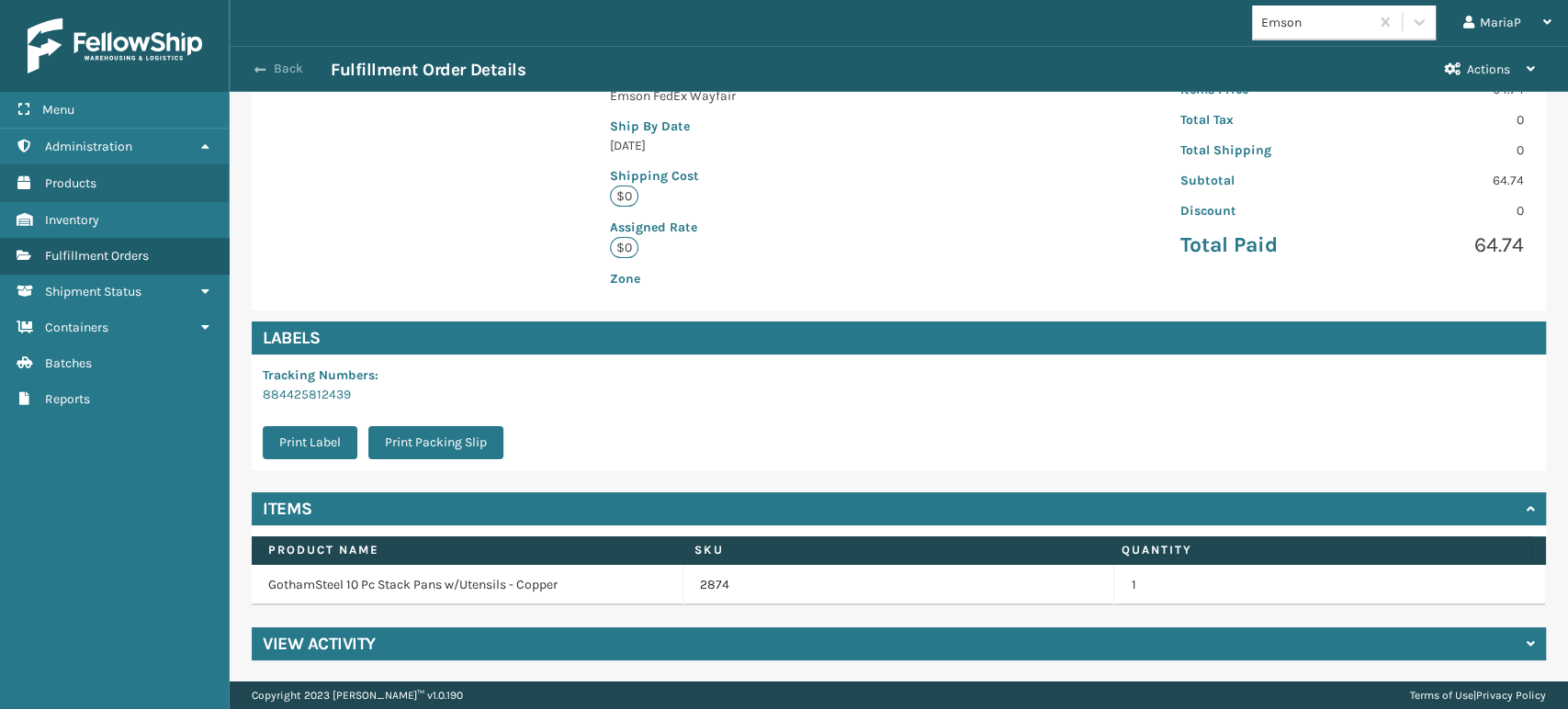
click at [267, 69] on button "Back" at bounding box center [289, 69] width 85 height 17
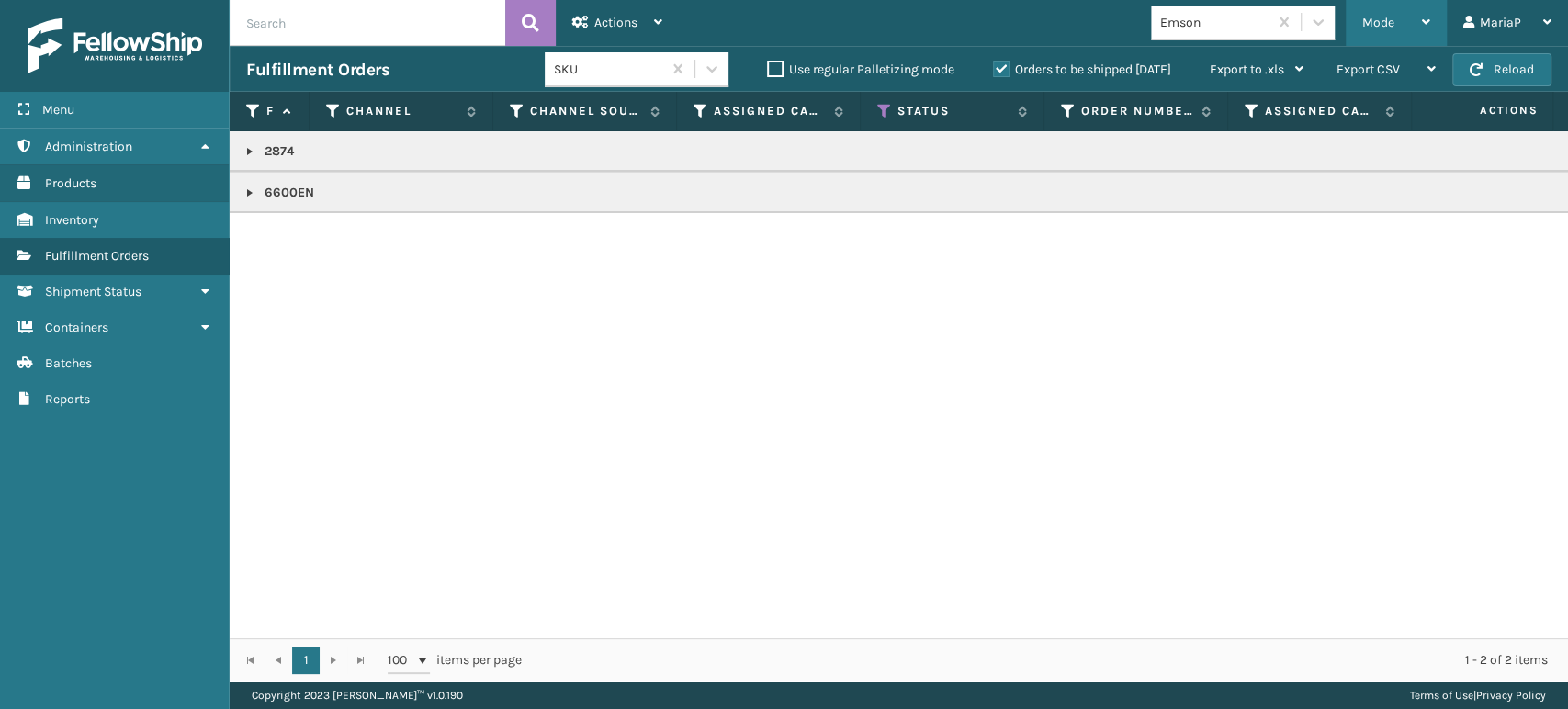
click at [1380, 8] on div "Mode" at bounding box center [1396, 23] width 68 height 46
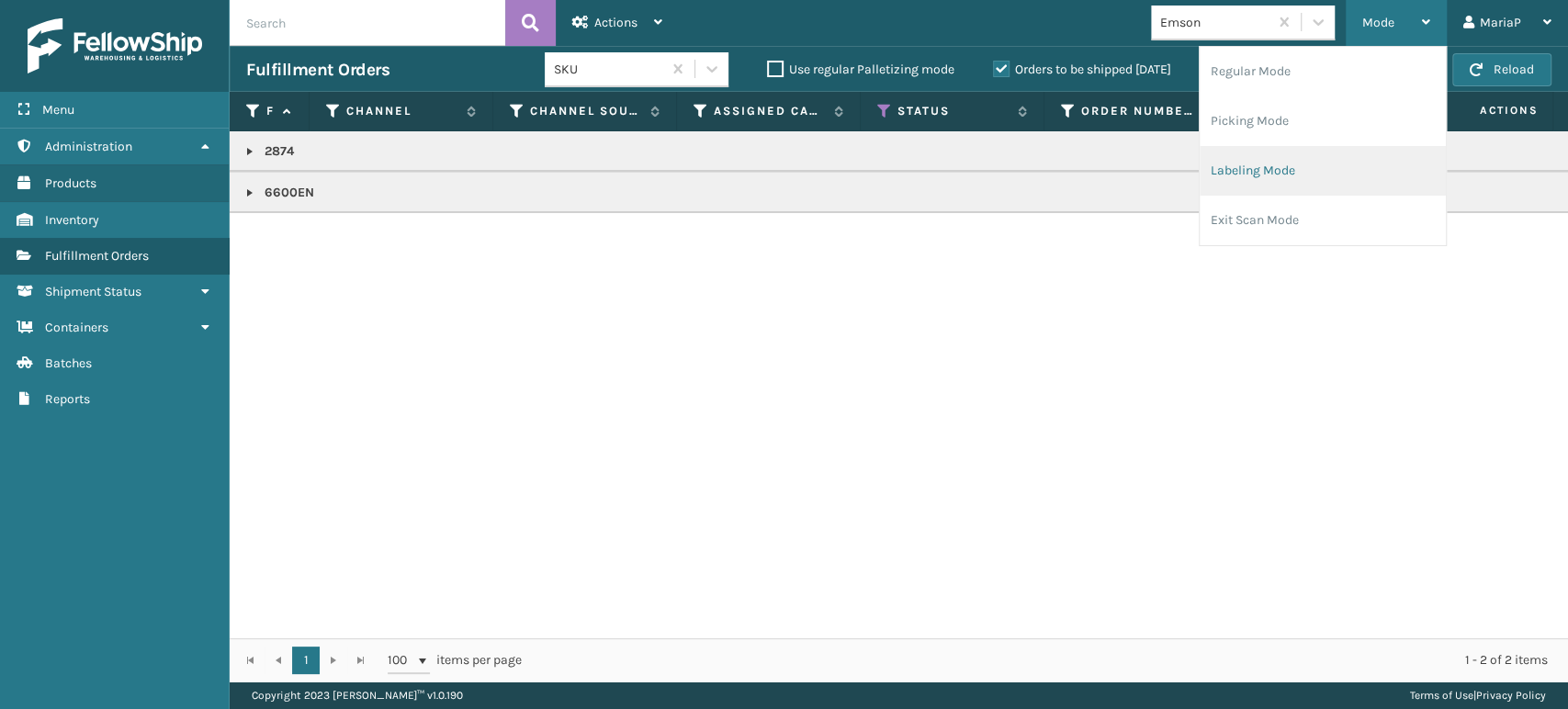
click at [1338, 160] on li "Labeling Mode" at bounding box center [1323, 171] width 246 height 50
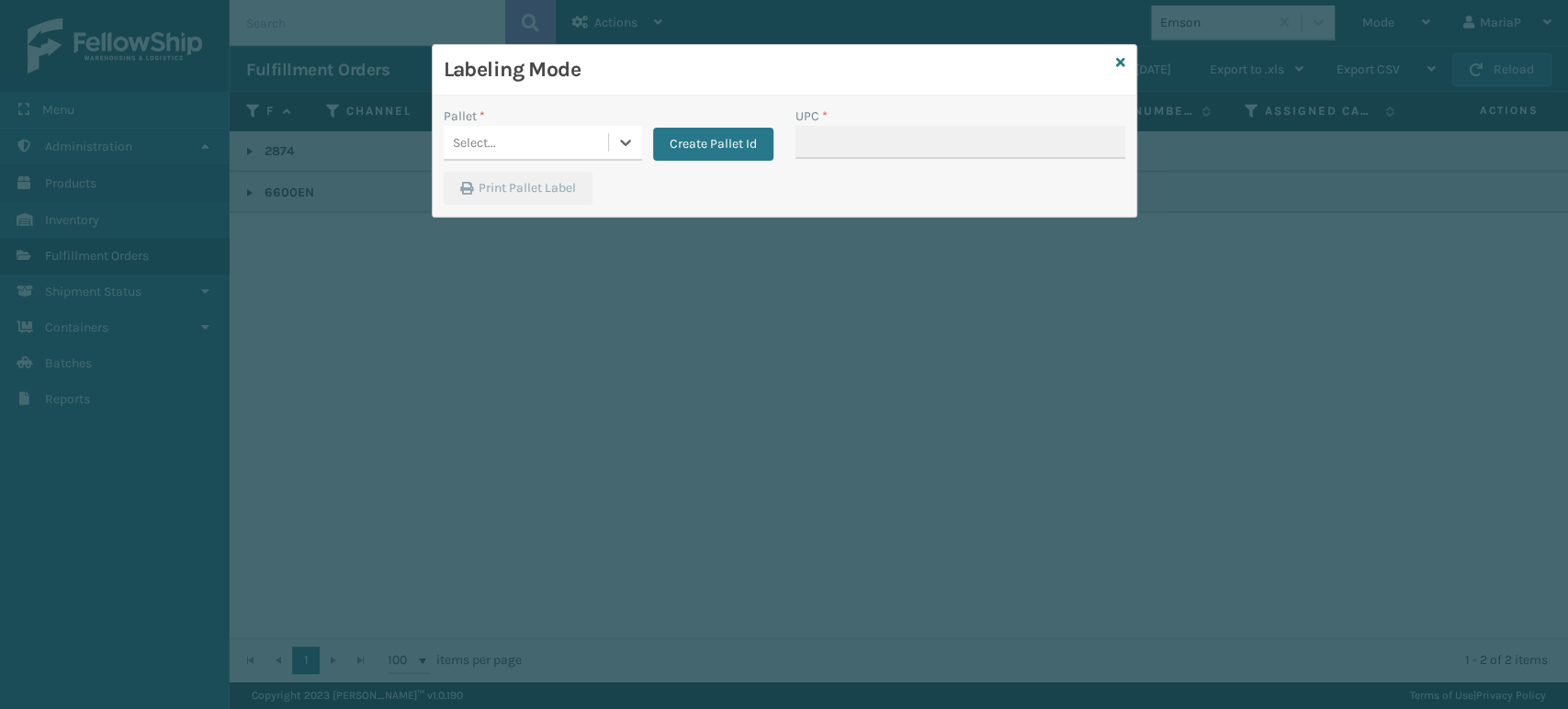
click at [528, 130] on div "Select..." at bounding box center [526, 143] width 164 height 30
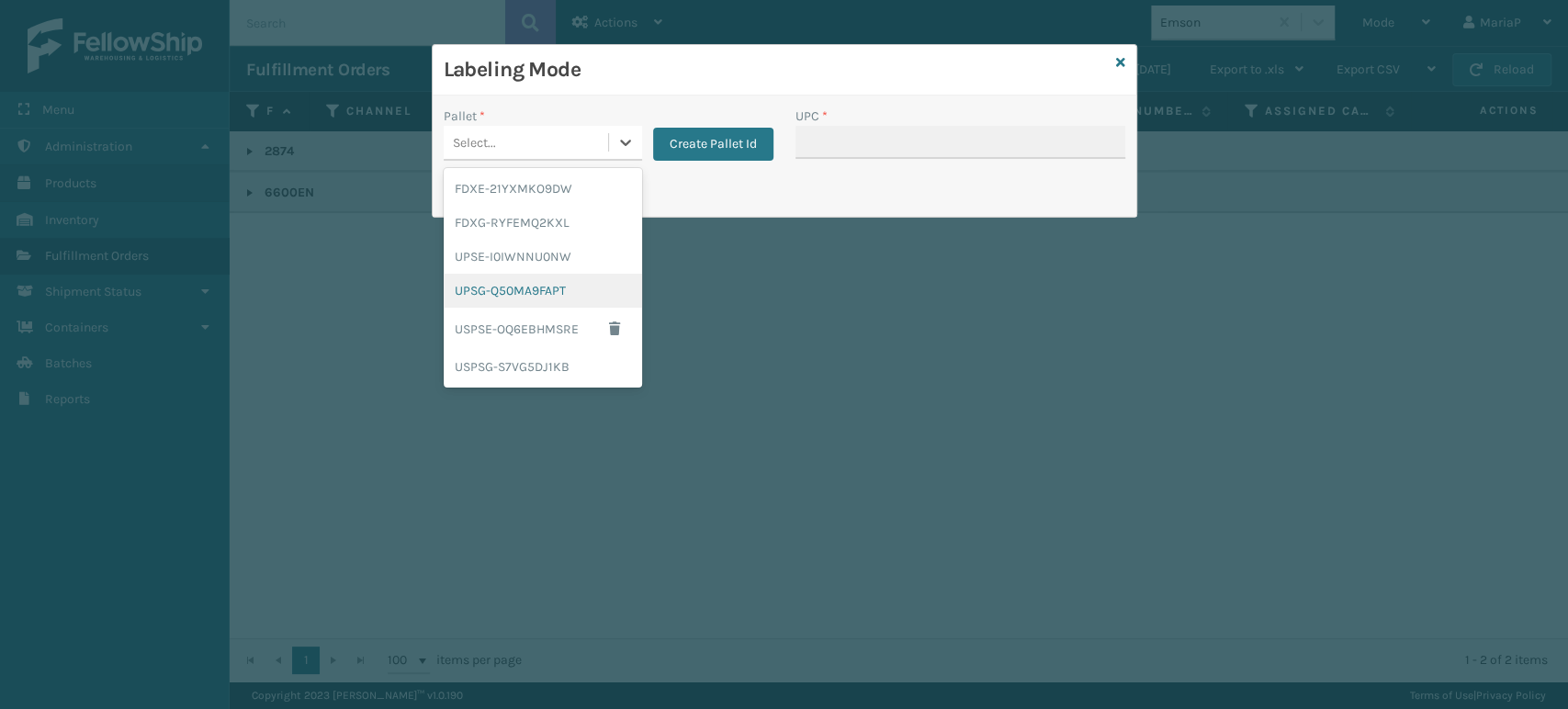
click at [593, 280] on div "UPSG-Q50MA9FAPT" at bounding box center [543, 291] width 198 height 34
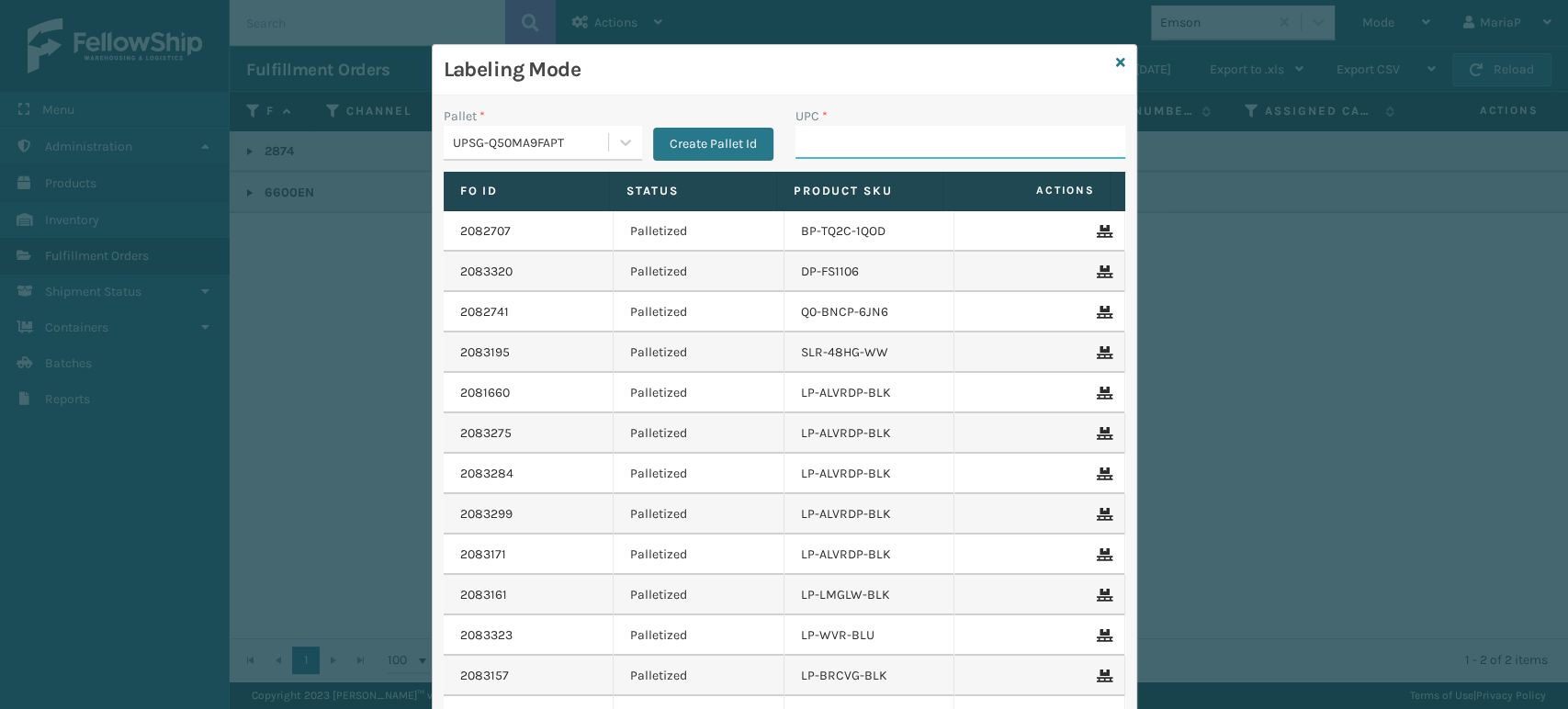
click at [907, 146] on input "UPC *" at bounding box center [960, 142] width 329 height 33
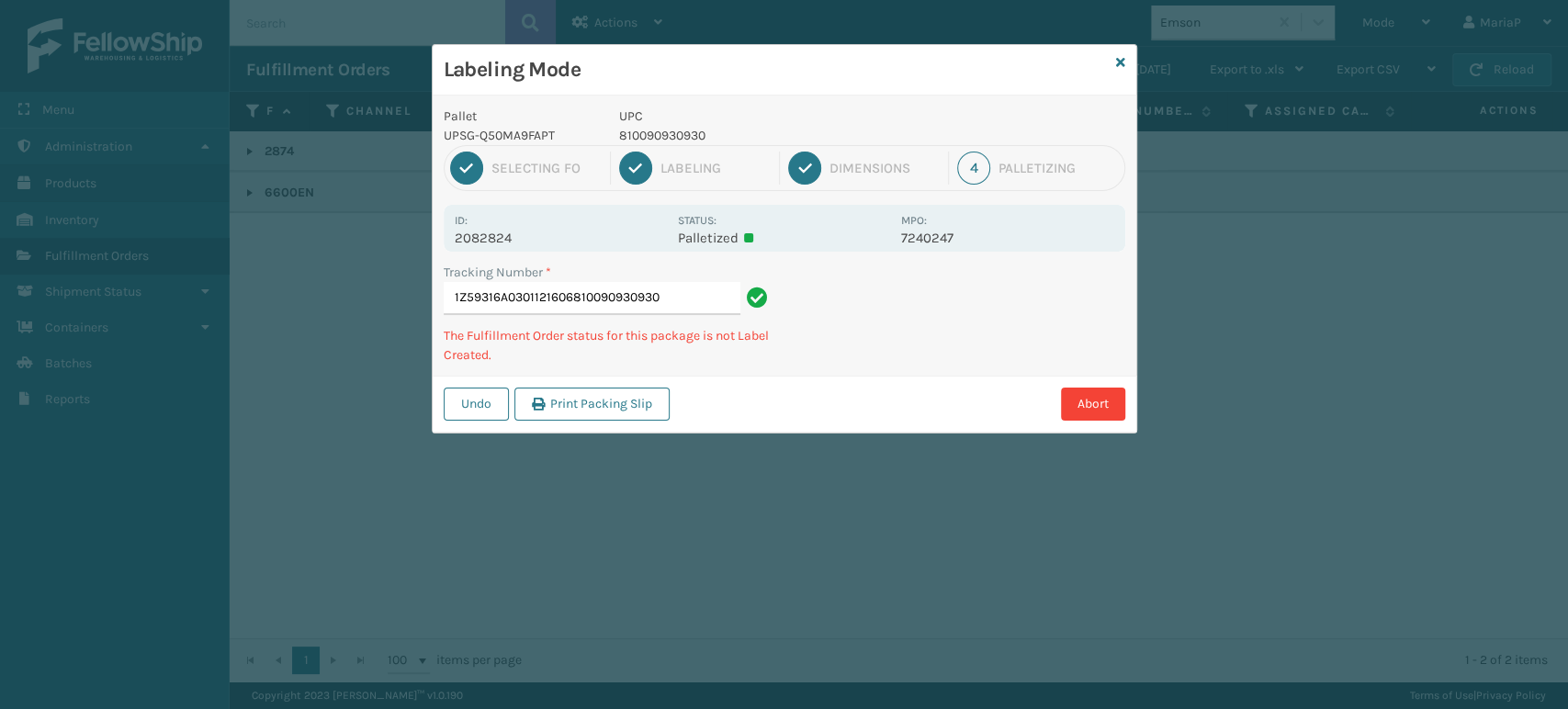
type input "1Z59316A0301121606810090930930"
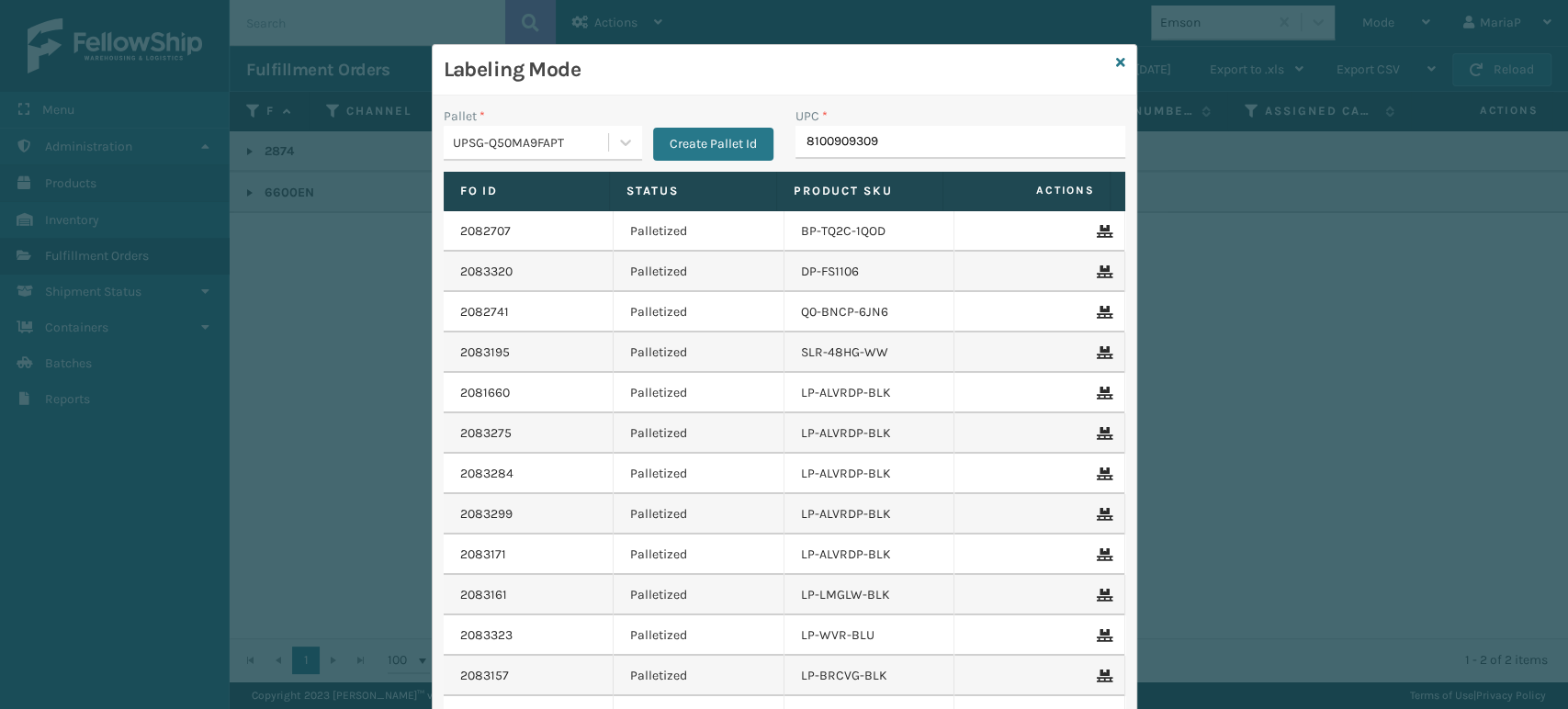
type input "81009093093"
type input "8100909"
type input "81009"
type input "080313066009"
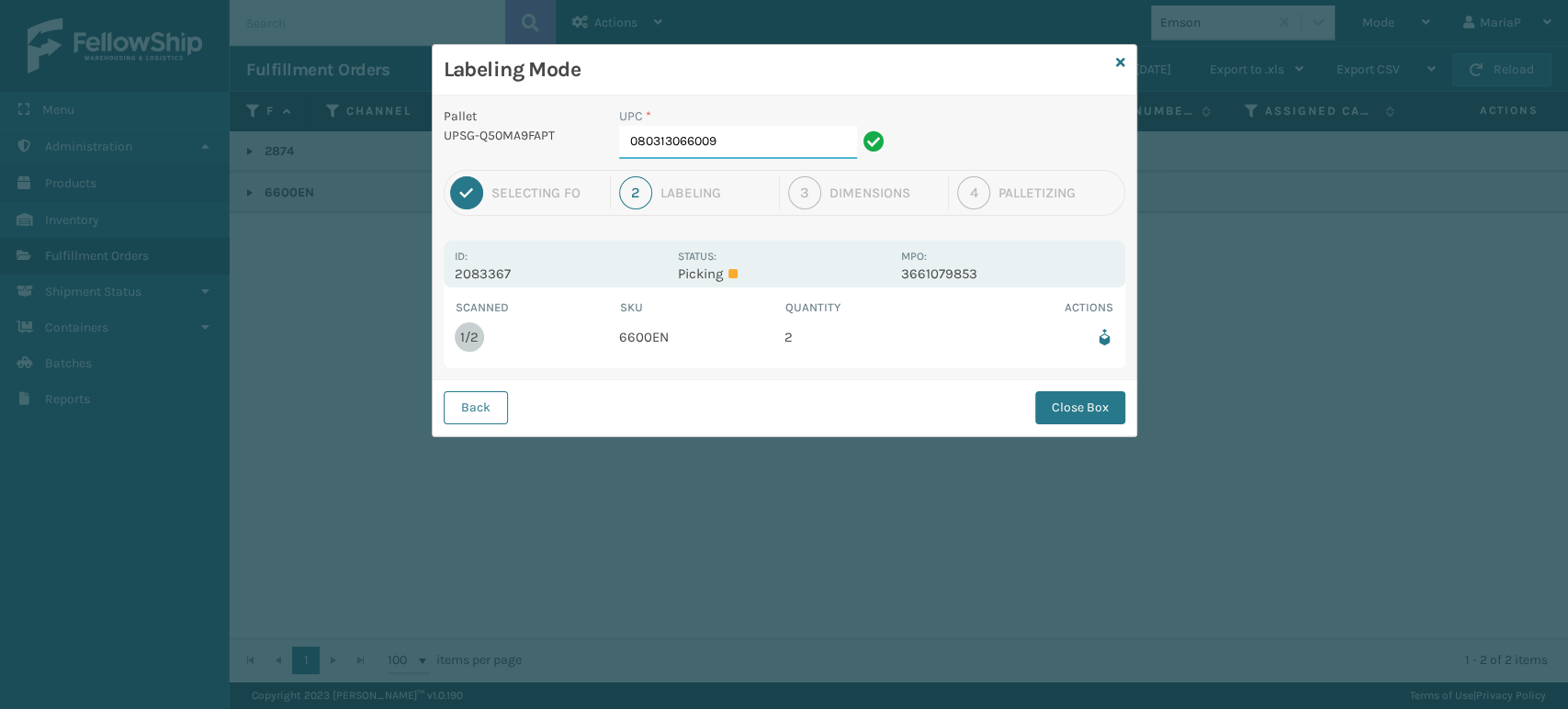
click at [750, 144] on input "080313066009" at bounding box center [738, 142] width 238 height 33
click at [1052, 395] on button "Close Box" at bounding box center [1079, 407] width 90 height 33
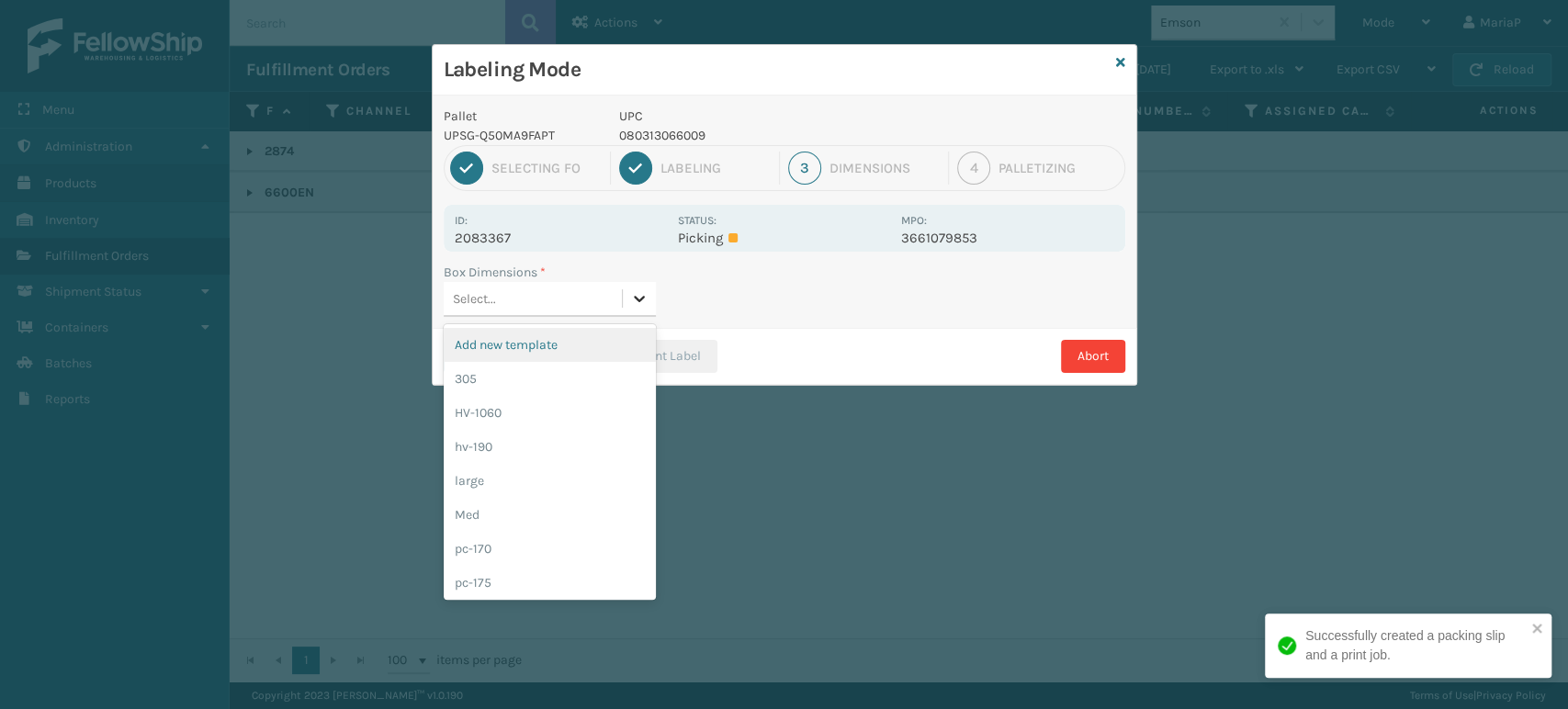
click at [625, 297] on div at bounding box center [639, 298] width 33 height 33
click at [529, 511] on div "Med" at bounding box center [549, 515] width 212 height 34
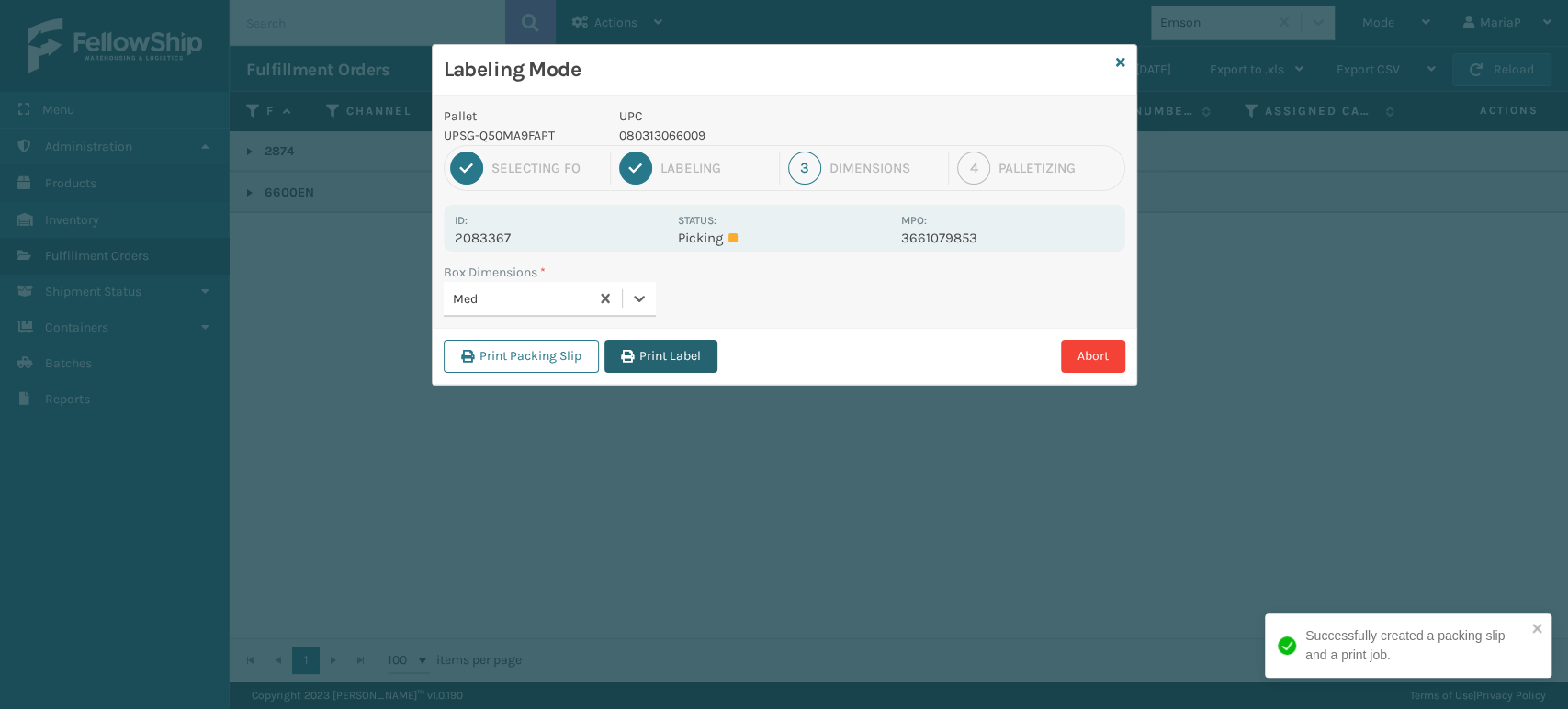
click at [710, 350] on button "Print Label" at bounding box center [661, 356] width 113 height 33
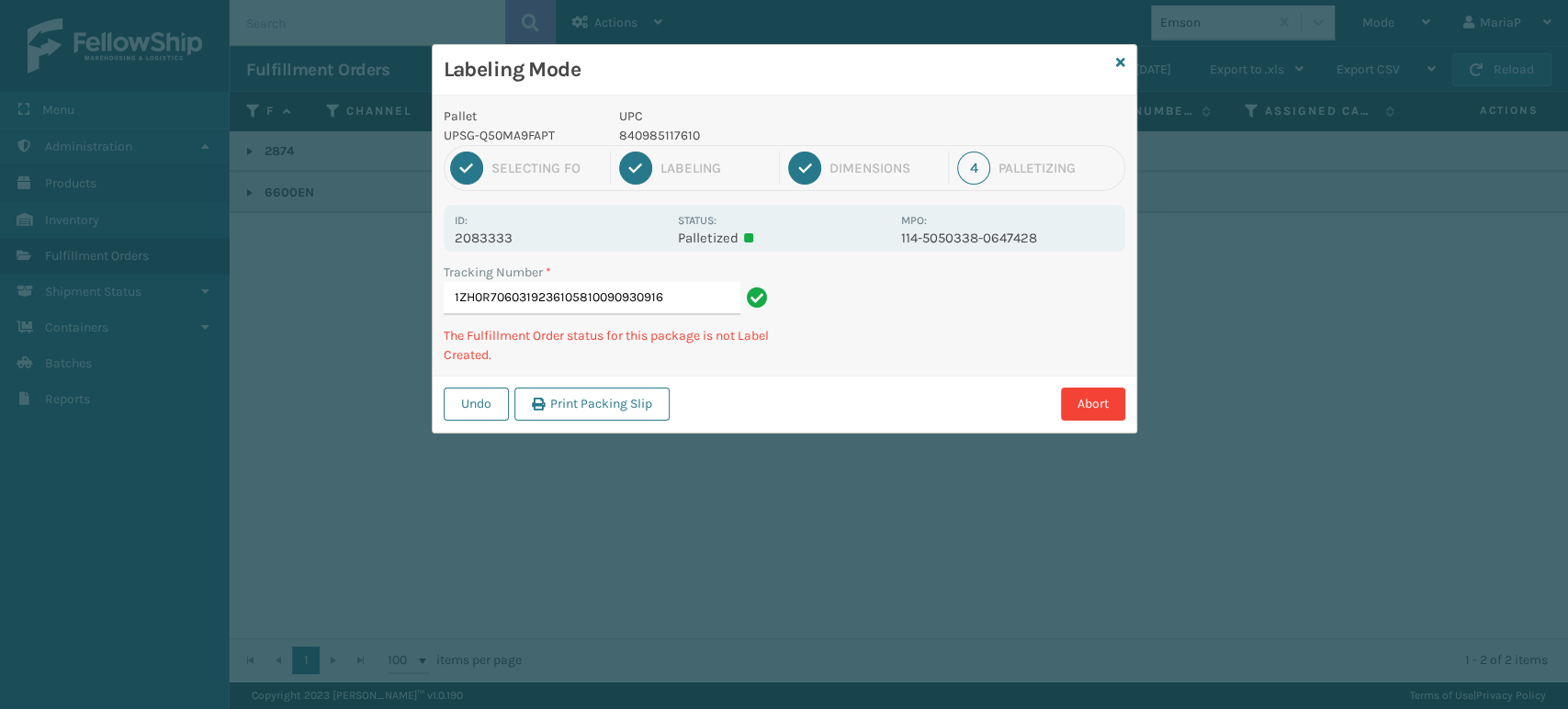
type input "1ZH0R7060319236105810090930916"
type input "1Z59316A0314433488068888779418"
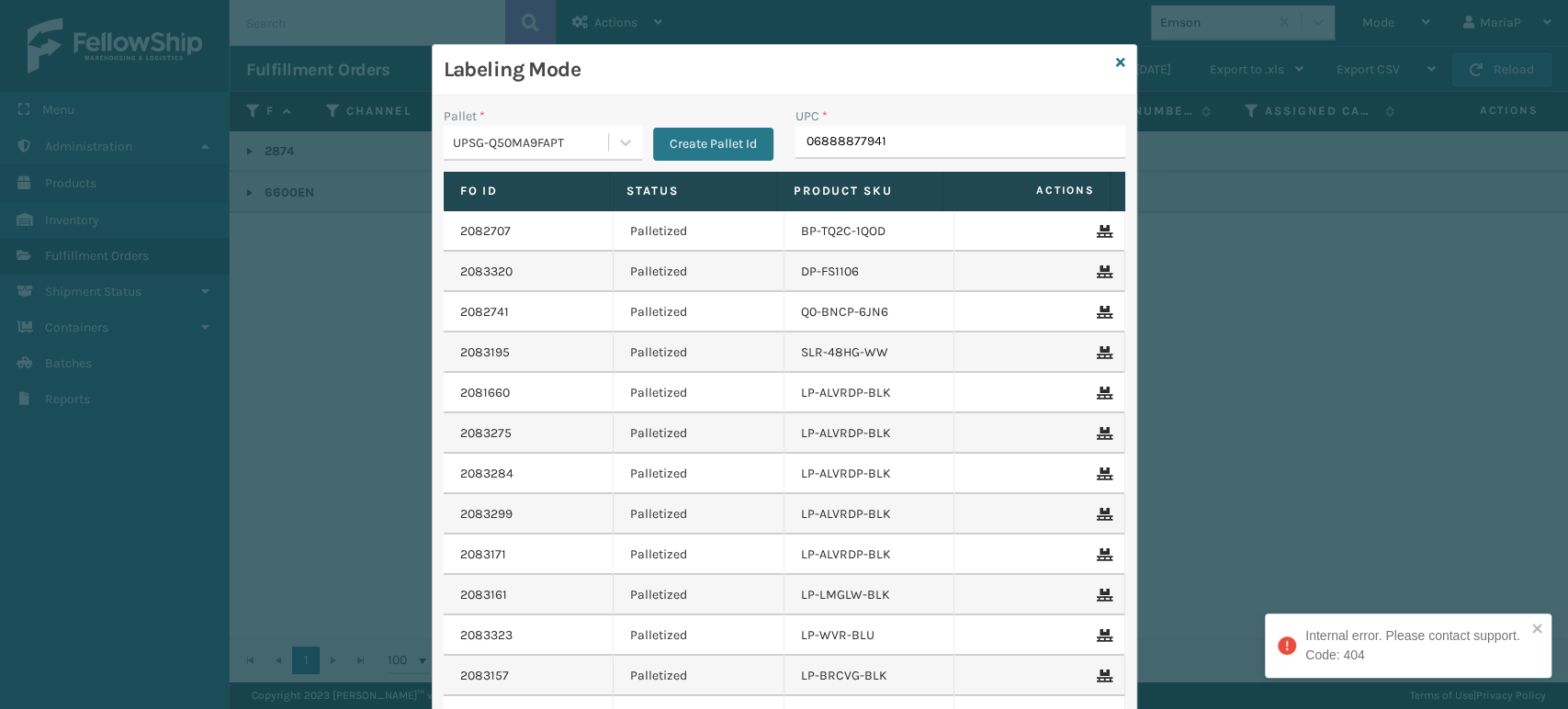
type input "068888779418"
type input "80487948"
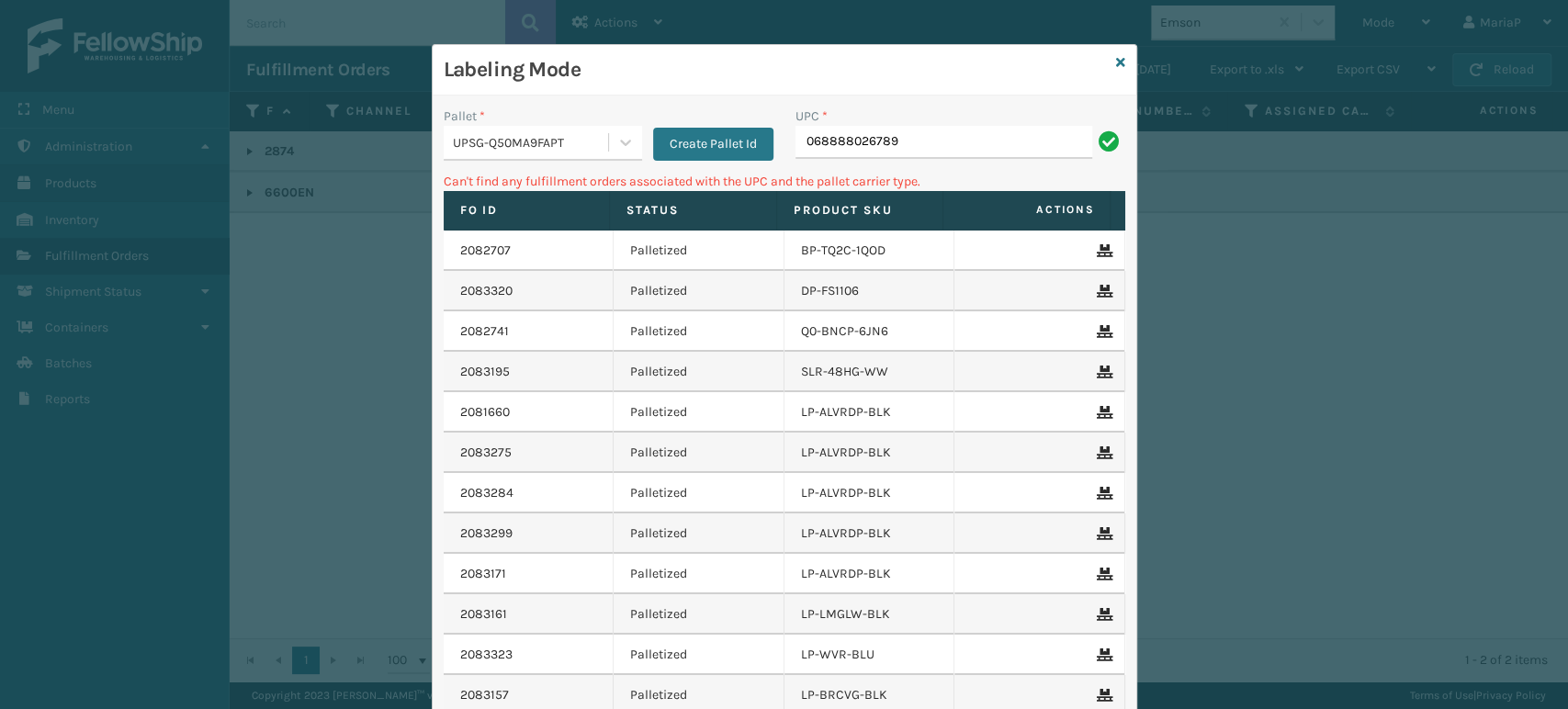
click at [801, 145] on input "068888026789" at bounding box center [944, 142] width 296 height 33
click at [804, 145] on input "068888026789" at bounding box center [944, 142] width 296 height 33
type input "68888026789"
click at [894, 145] on input "810161332762" at bounding box center [944, 142] width 296 height 33
click at [895, 150] on input "810161332762" at bounding box center [944, 142] width 296 height 33
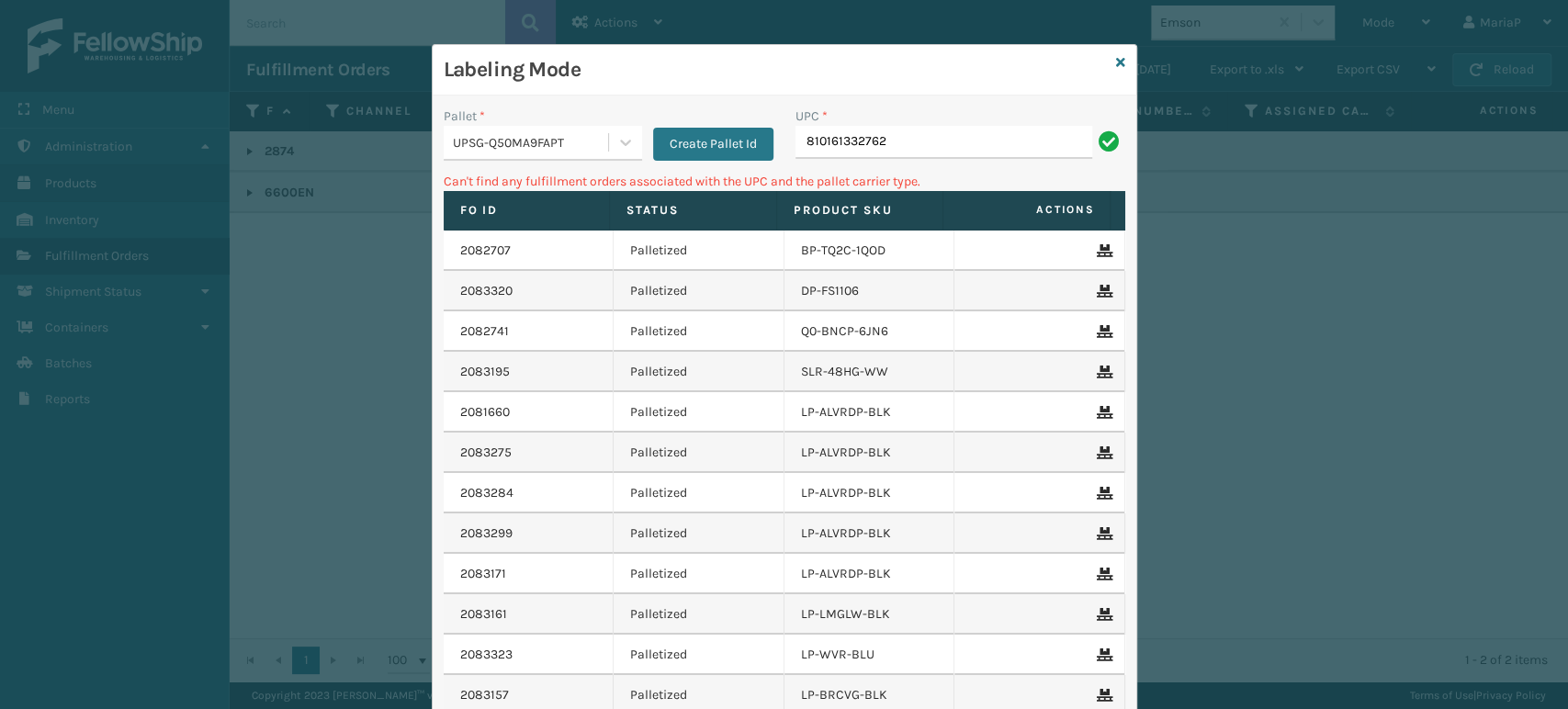
click at [955, 145] on input "810161332762" at bounding box center [944, 142] width 296 height 33
type input "LP-B"
click at [1117, 59] on div "Labeling Mode" at bounding box center [784, 71] width 703 height 51
click at [1116, 56] on icon at bounding box center [1121, 62] width 9 height 13
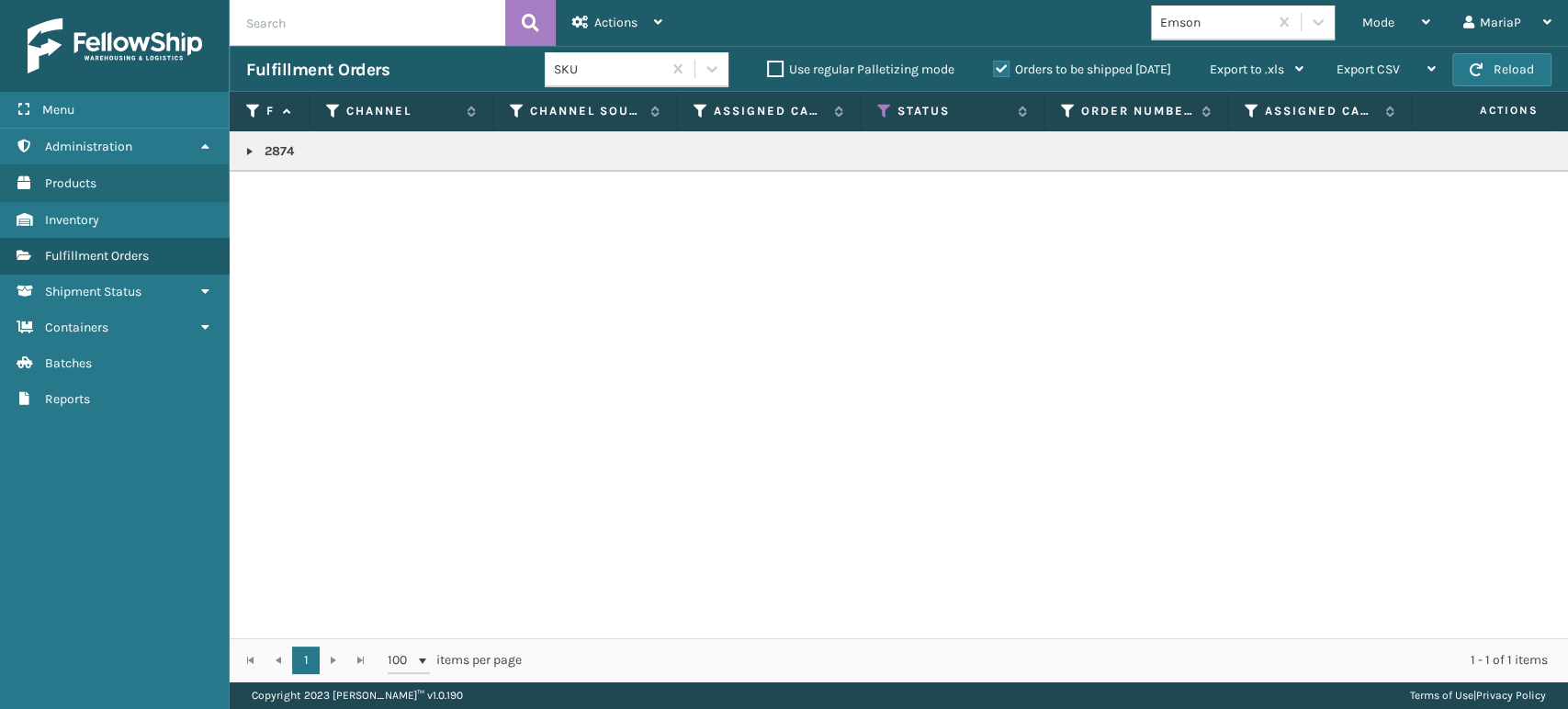
click at [1213, 15] on div "Emson" at bounding box center [1215, 23] width 110 height 19
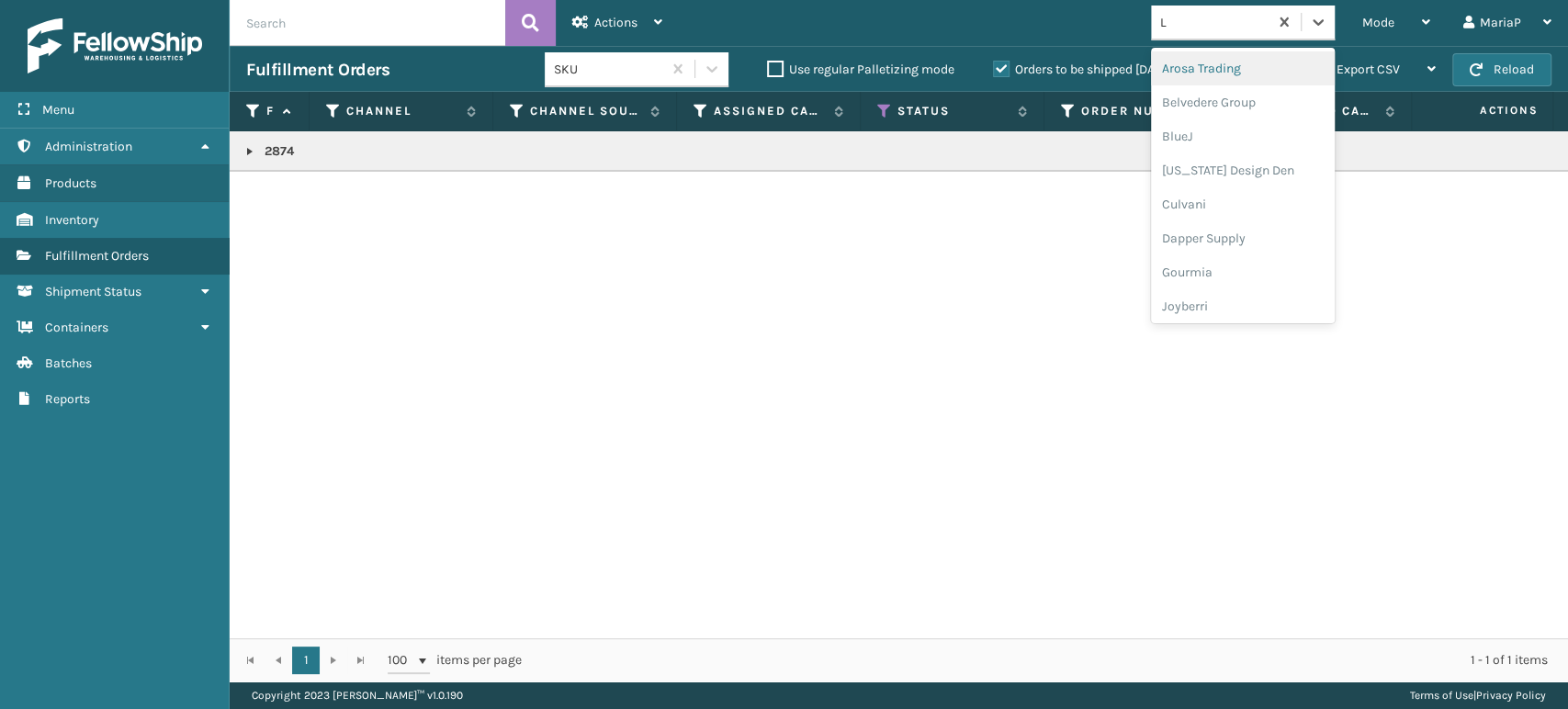
type input "LI"
click at [1209, 105] on div "LifePro Fitness" at bounding box center [1242, 102] width 184 height 34
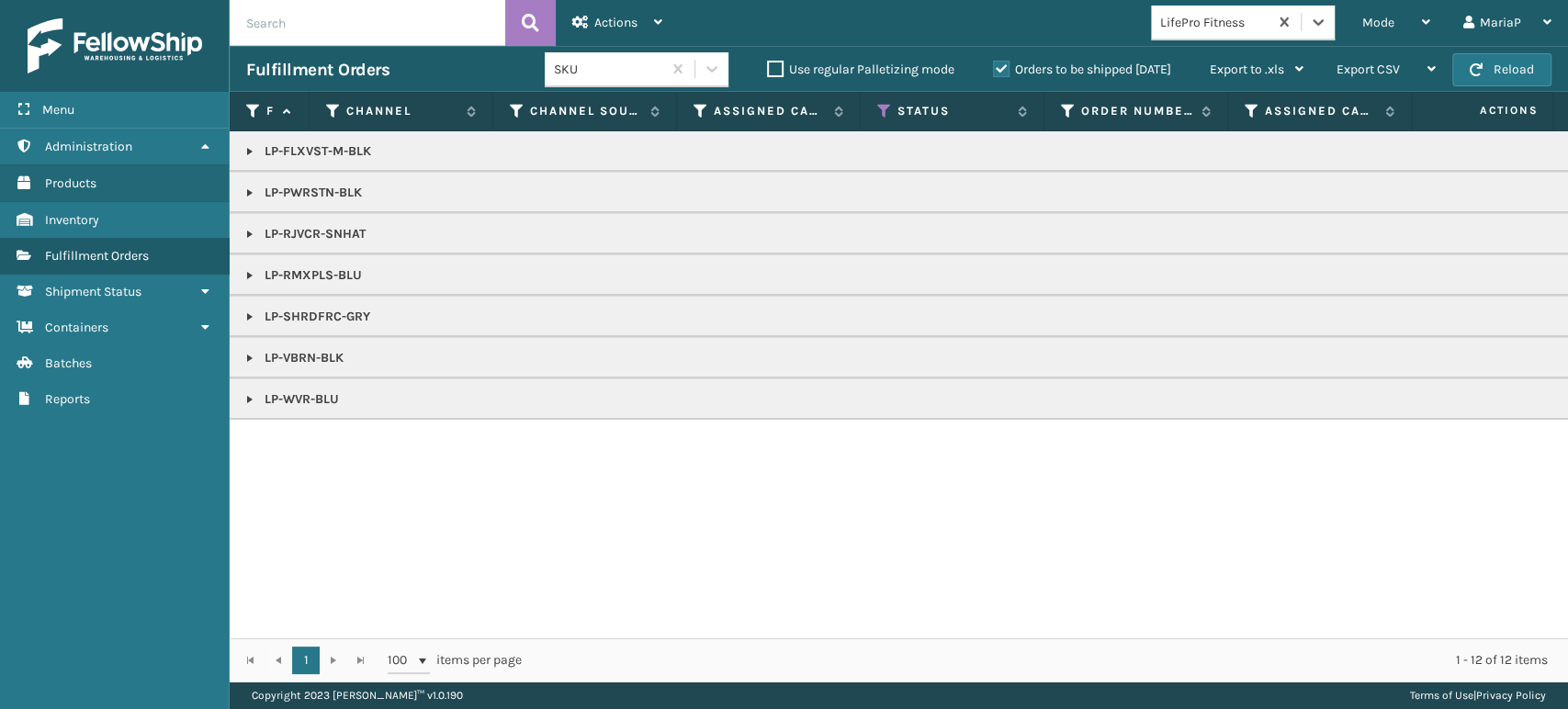
click at [247, 360] on link at bounding box center [250, 359] width 15 height 15
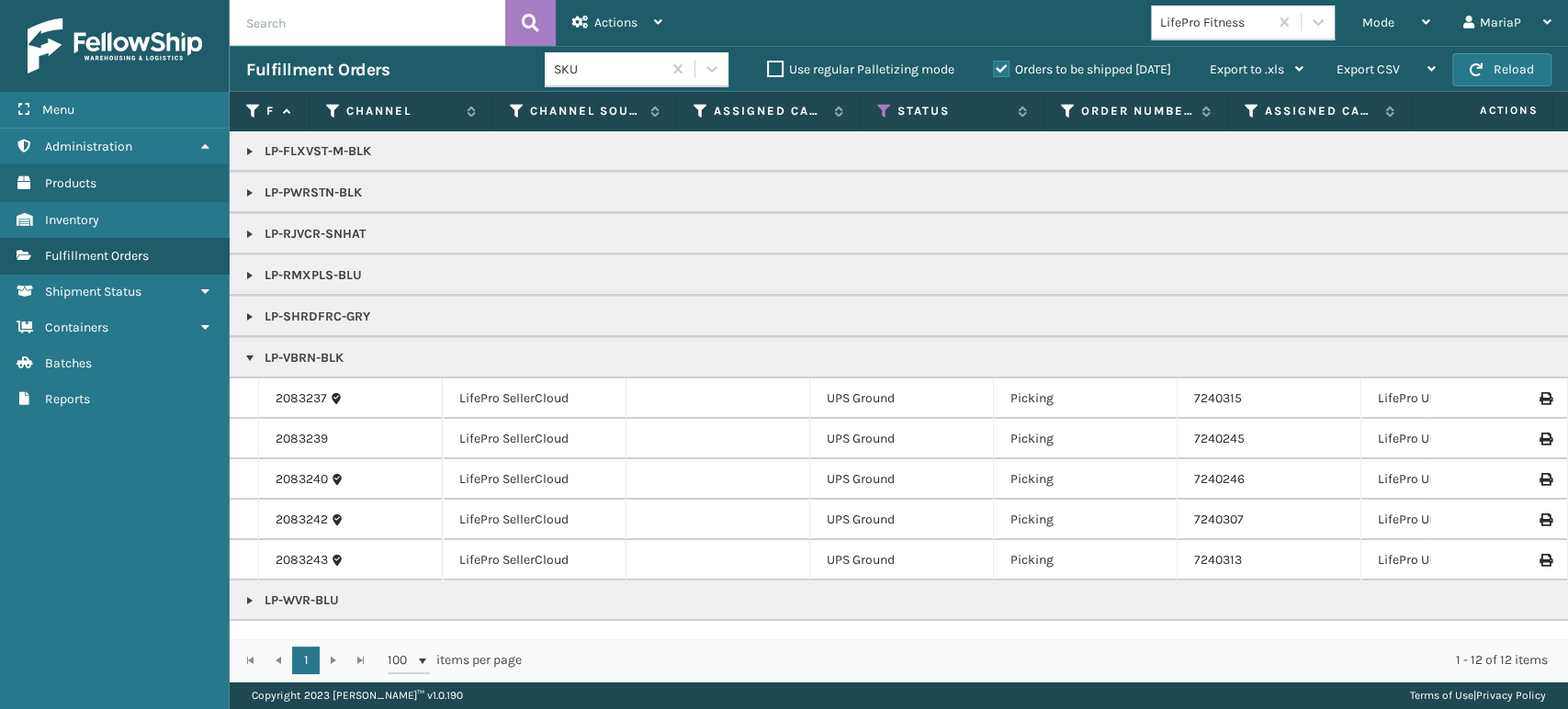
click at [282, 402] on link "2083237" at bounding box center [301, 398] width 51 height 18
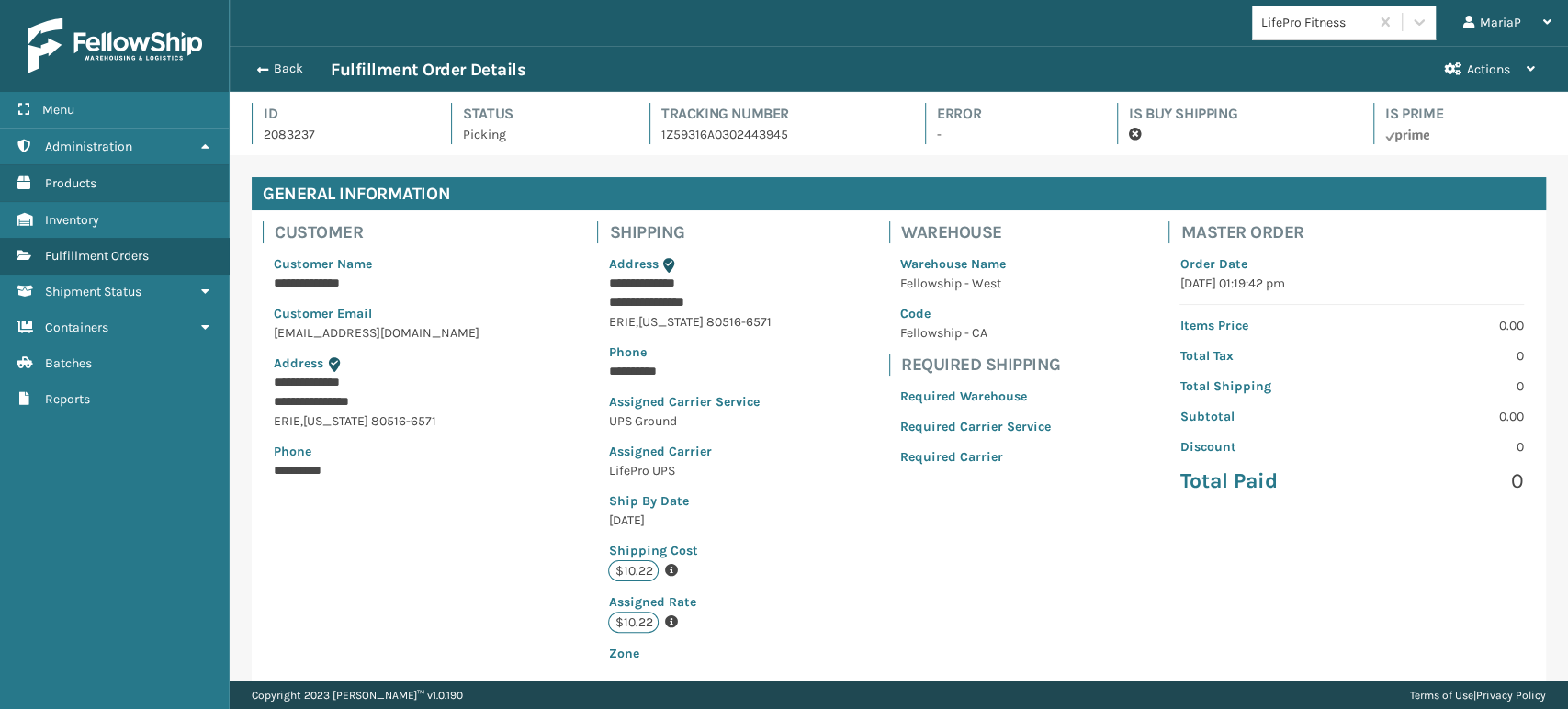
scroll to position [375, 0]
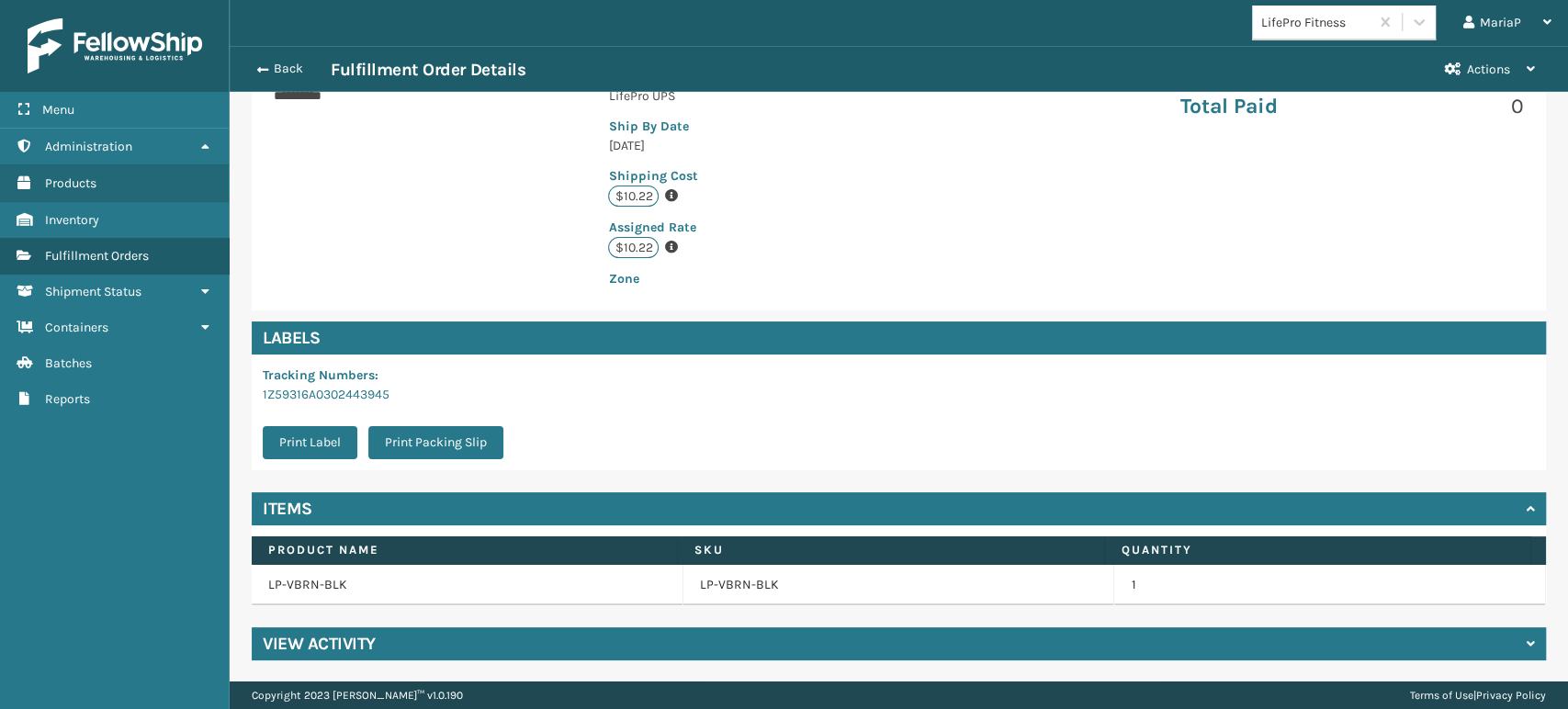
click at [713, 596] on td "LP-VBRN-BLK" at bounding box center [899, 584] width 431 height 41
click at [716, 592] on link "LP-VBRN-BLK" at bounding box center [739, 584] width 79 height 18
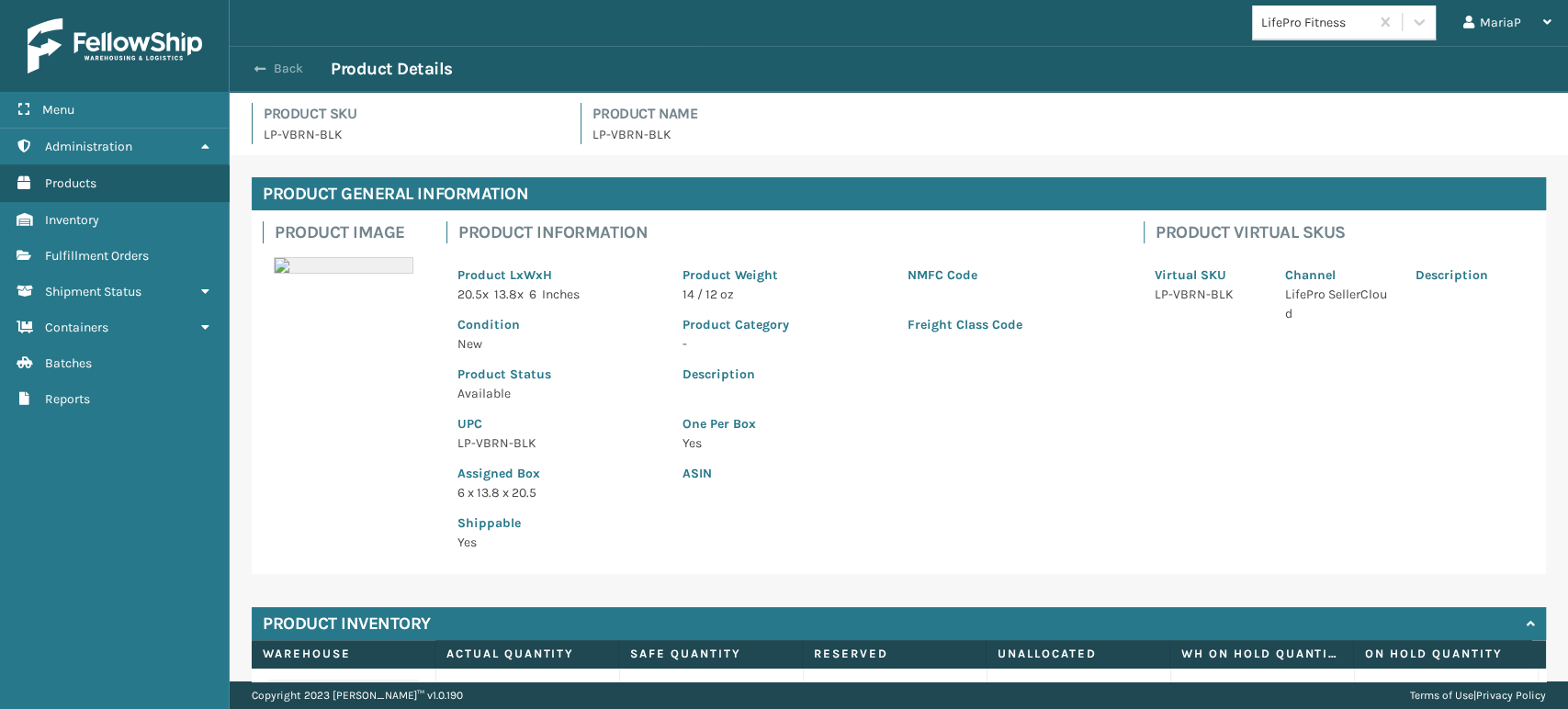
click at [287, 76] on button "Back" at bounding box center [289, 69] width 85 height 17
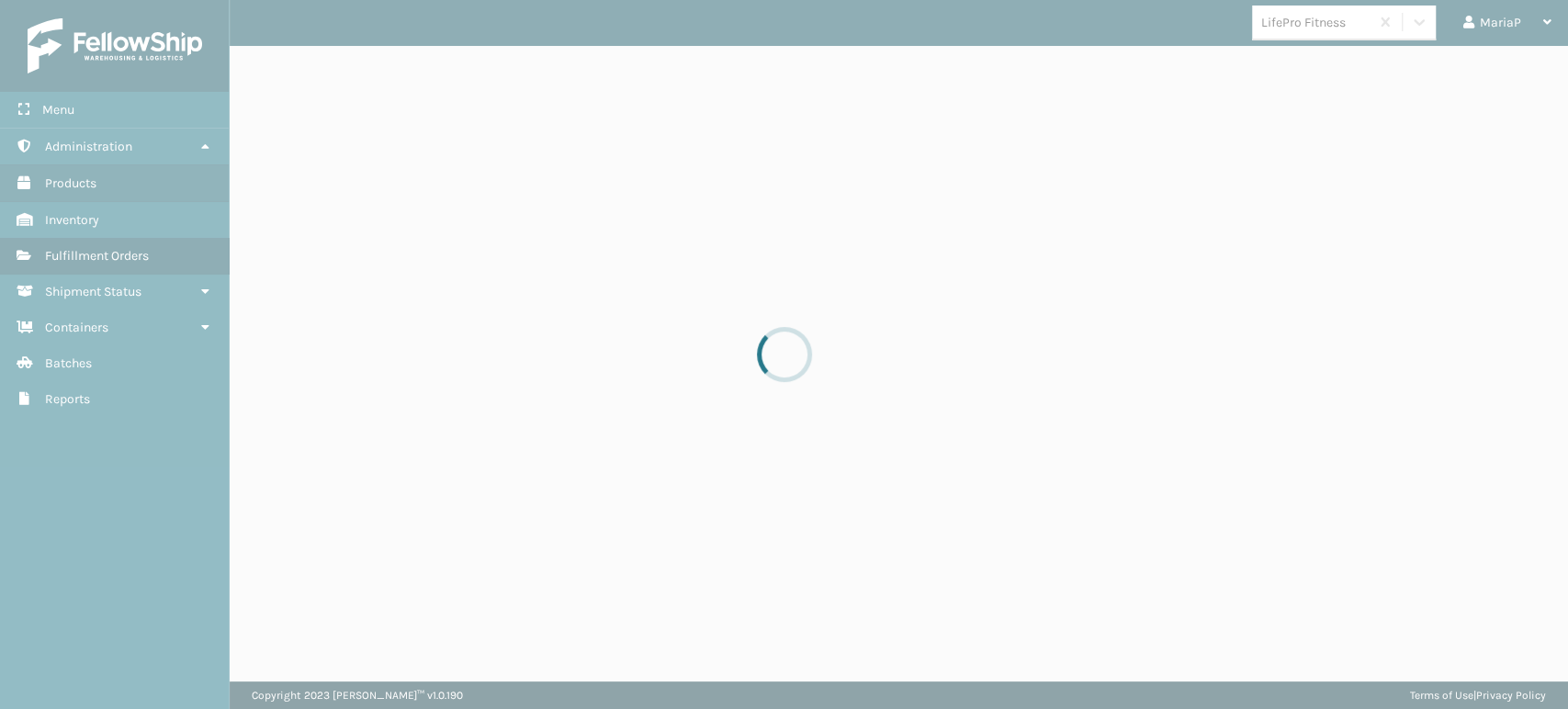
click at [287, 75] on div at bounding box center [784, 354] width 1568 height 709
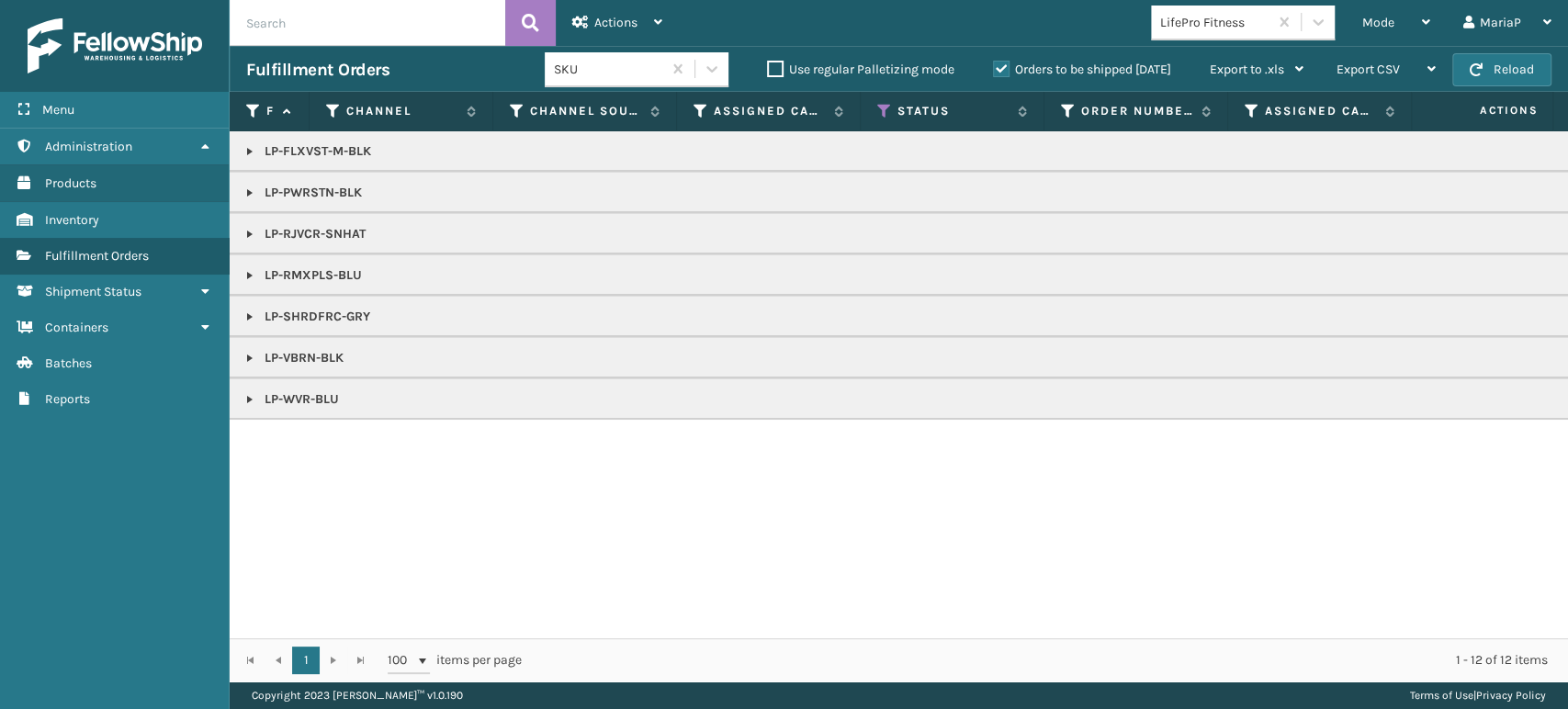
click at [1250, 22] on div "LifePro Fitness" at bounding box center [1215, 23] width 110 height 19
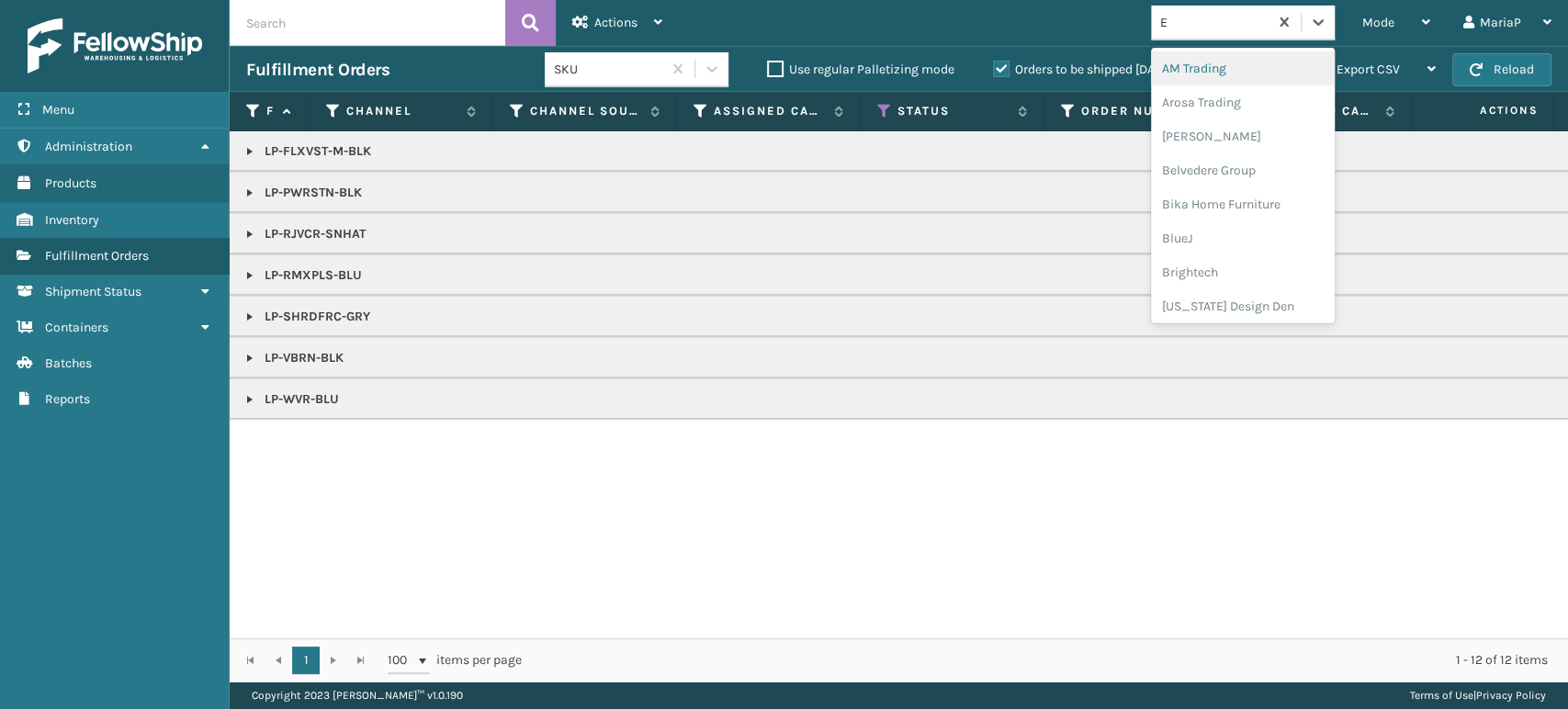
type input "EM"
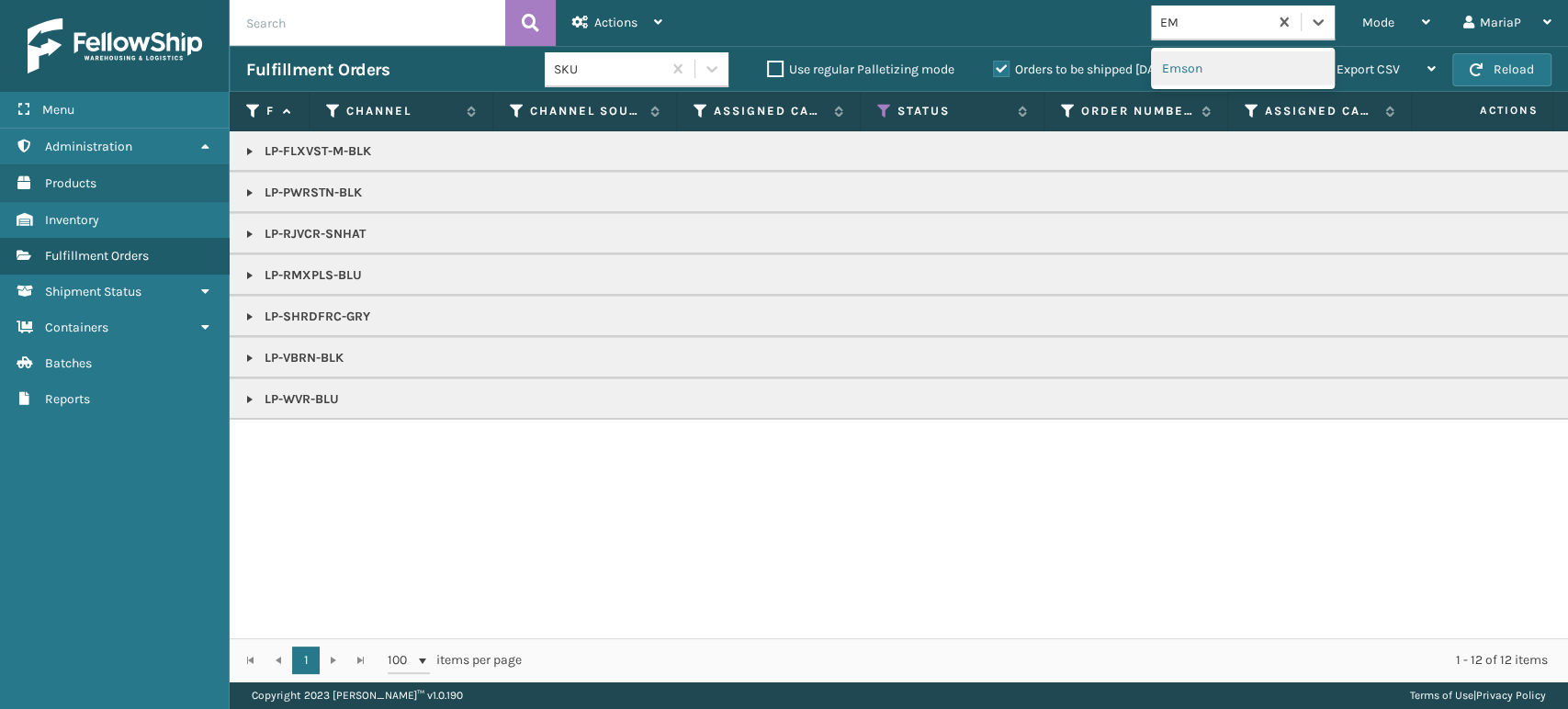
click at [1274, 54] on div "Emson" at bounding box center [1242, 68] width 184 height 34
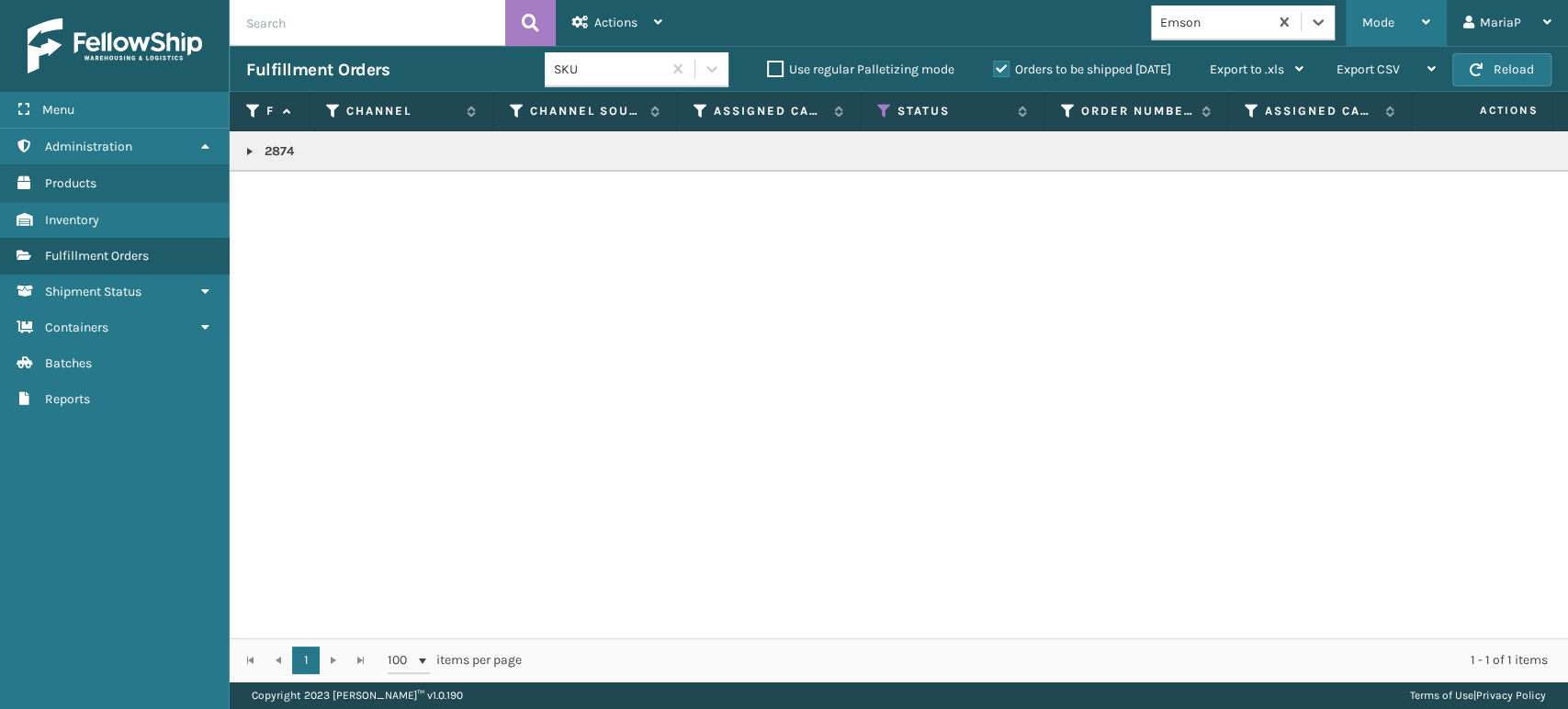
click at [1381, 14] on div "Mode" at bounding box center [1396, 23] width 68 height 46
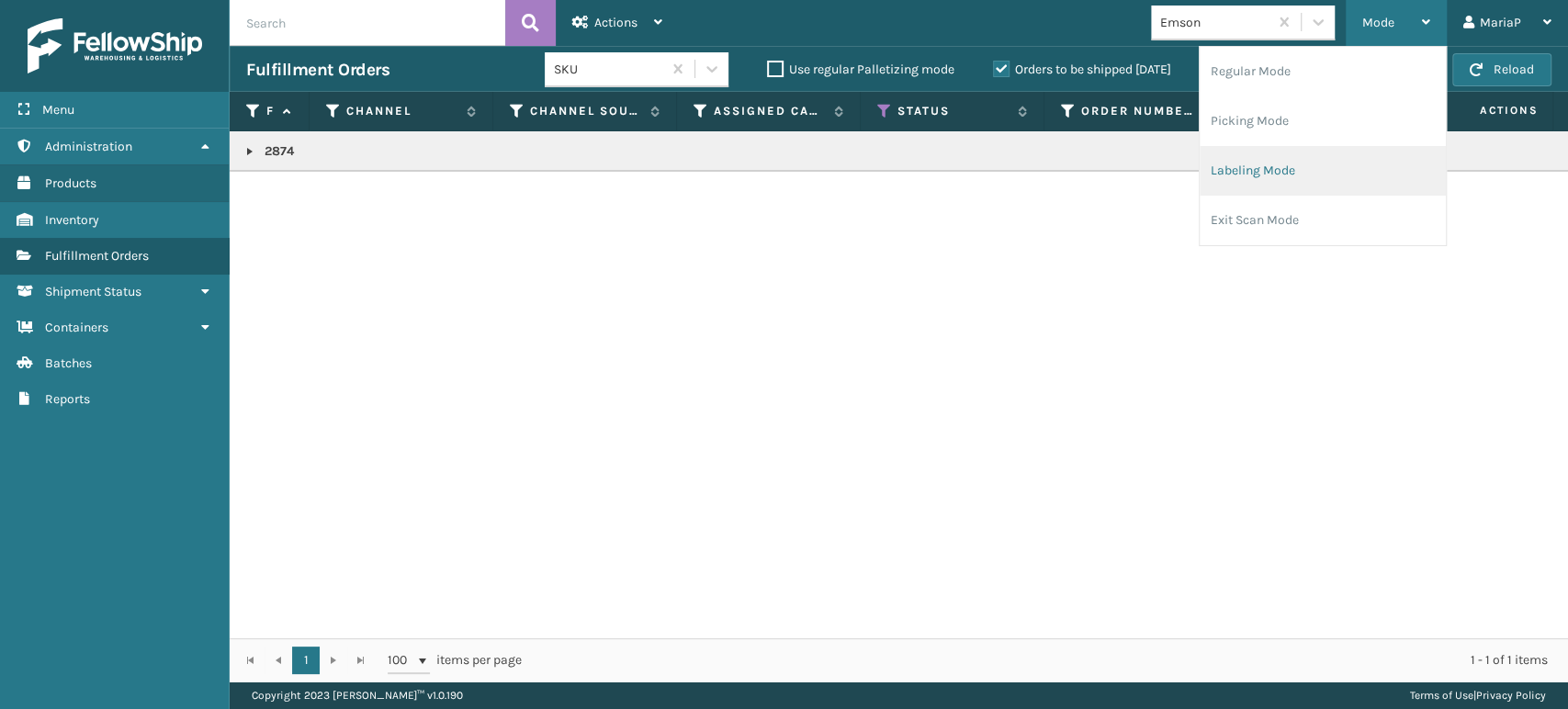
click at [1261, 168] on li "Labeling Mode" at bounding box center [1323, 171] width 246 height 50
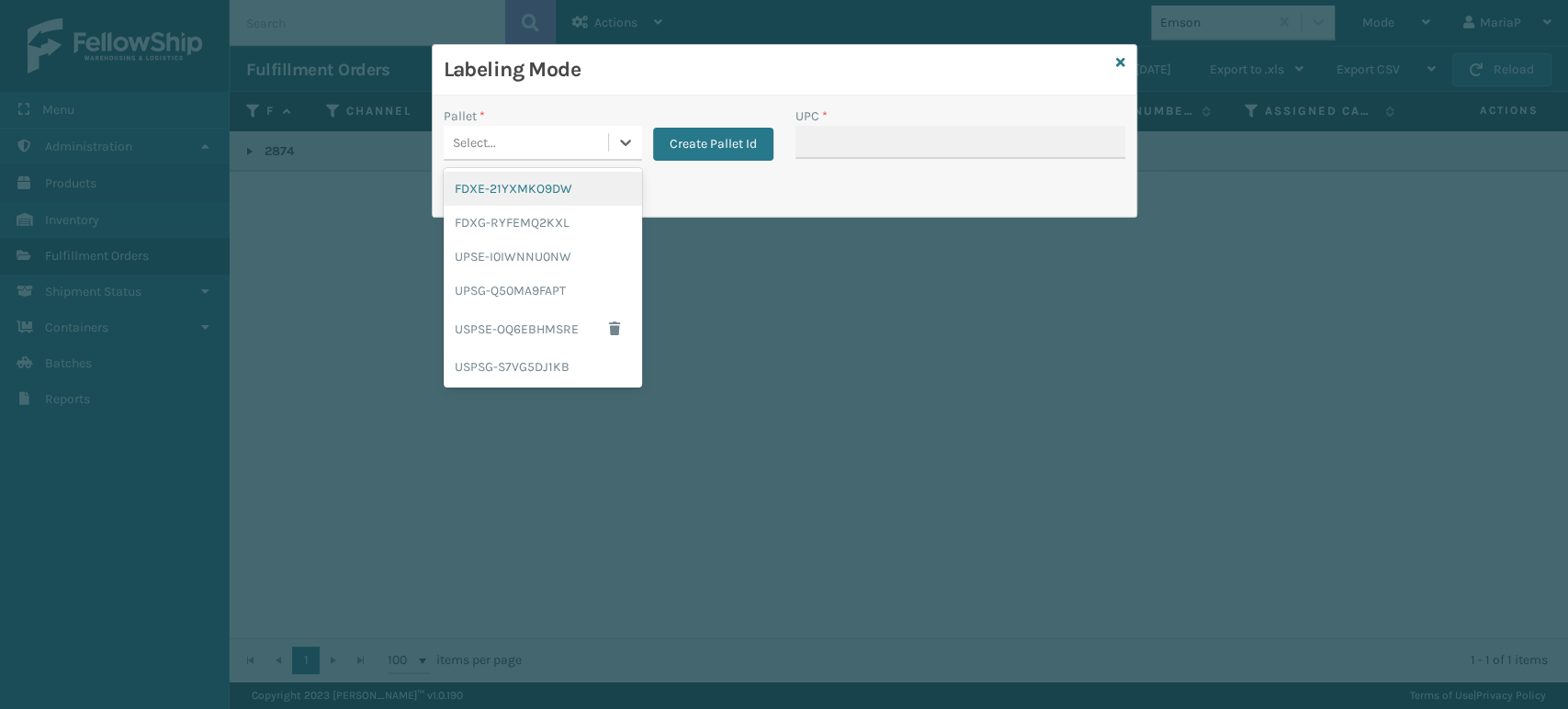
click at [531, 138] on div "Select..." at bounding box center [526, 143] width 164 height 30
click at [559, 299] on div "UPSG-Q50MA9FAPT" at bounding box center [543, 291] width 198 height 34
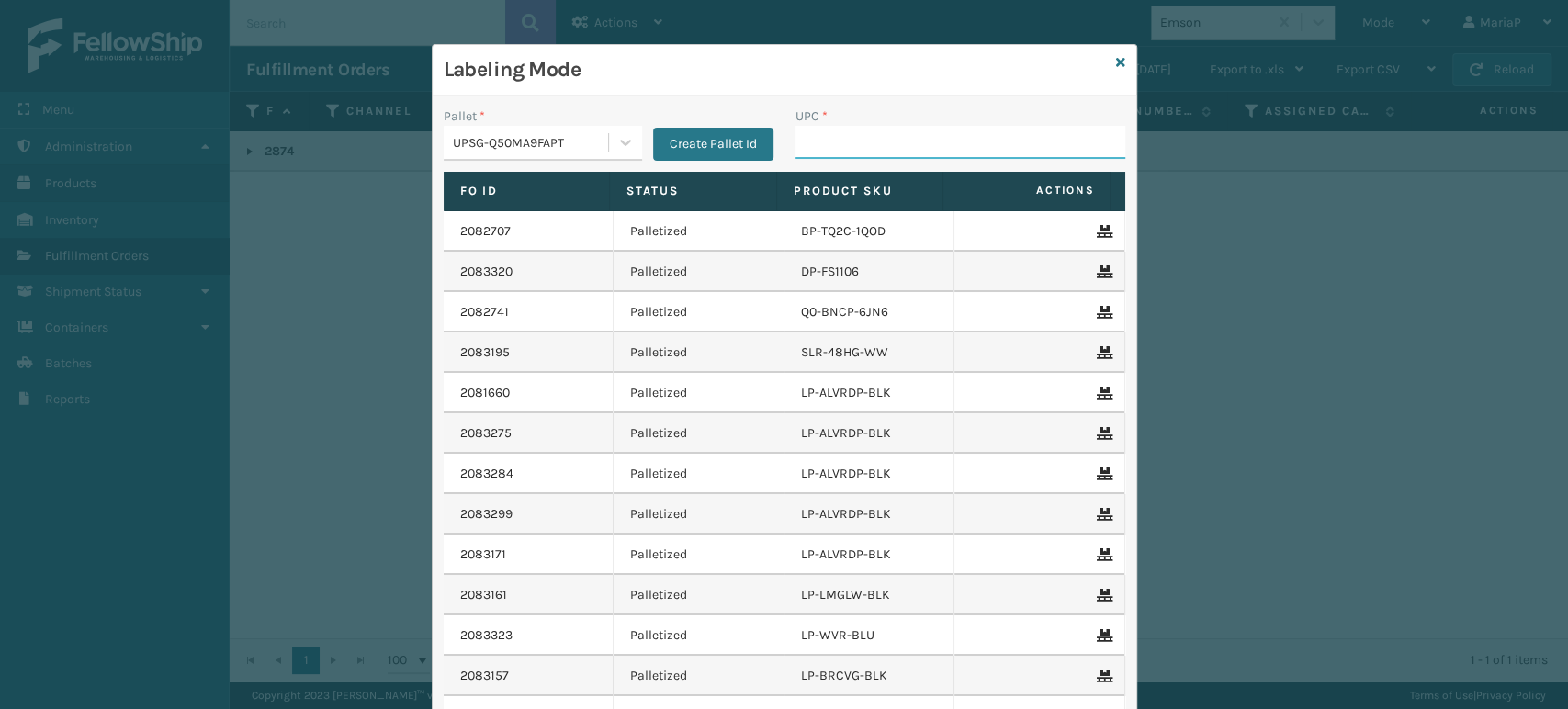
click at [849, 151] on input "UPC *" at bounding box center [960, 142] width 329 height 33
paste input "LP-VBRN-BLK"
type input "LP-VBRN-BLK"
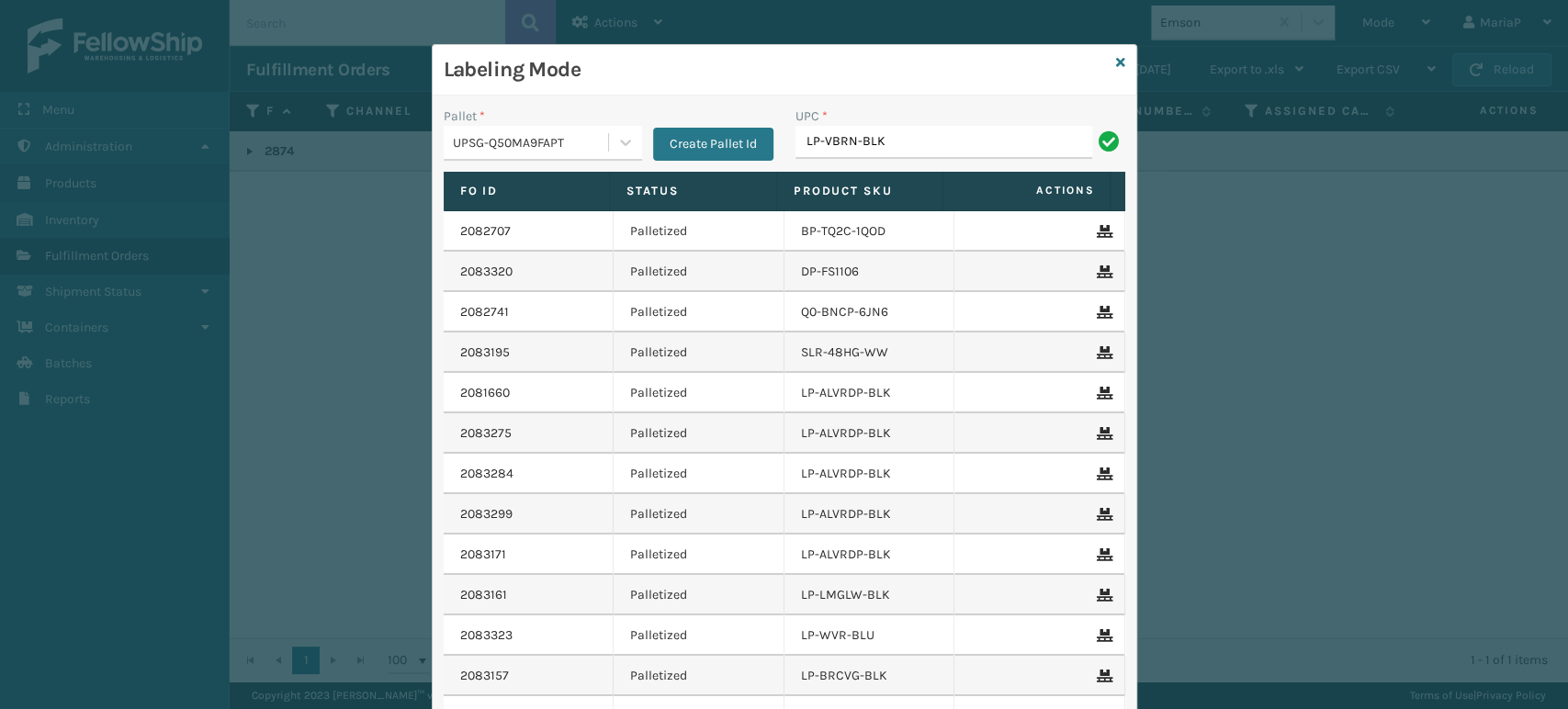
type input "LP-VBRN-BLK"
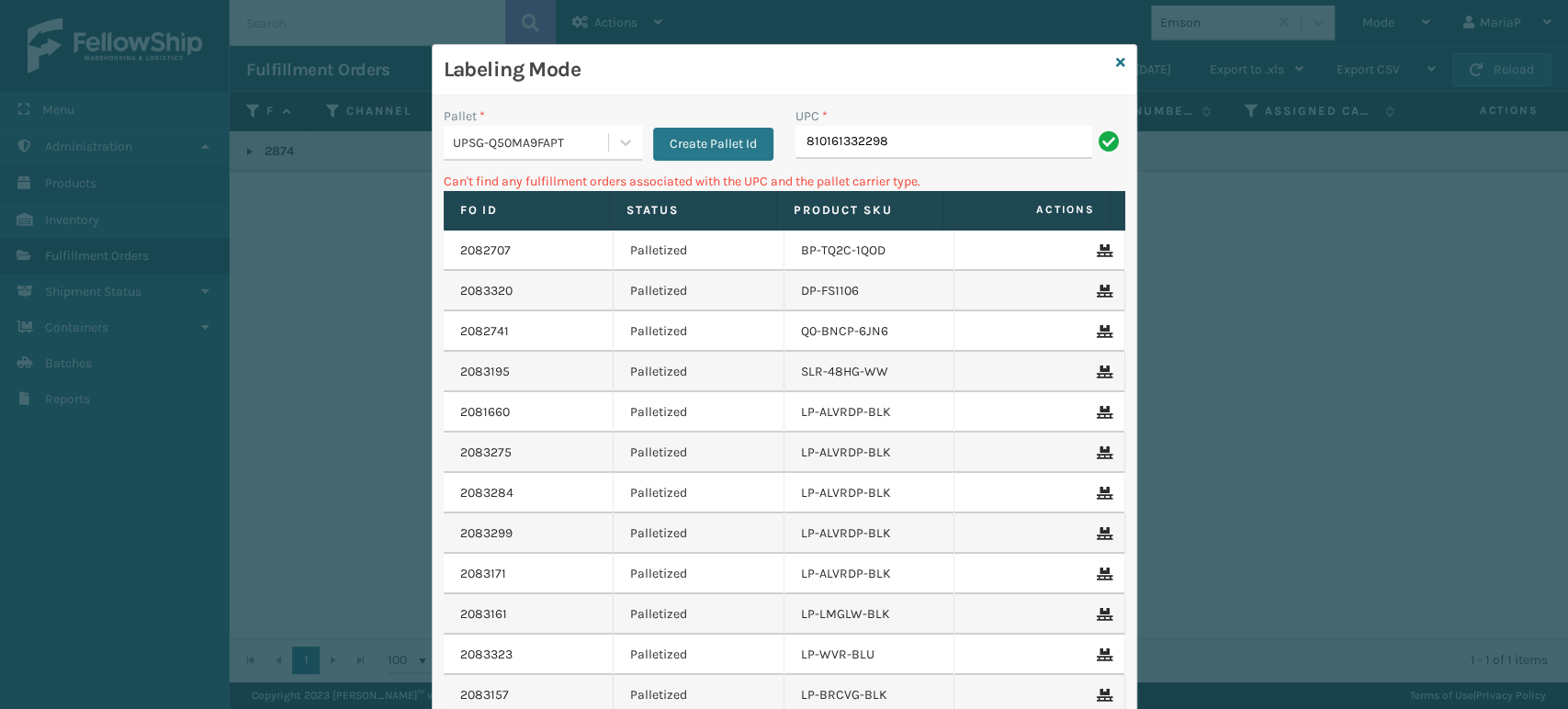
click at [551, 149] on div "UPSG-Q50MA9FAPT" at bounding box center [531, 143] width 157 height 19
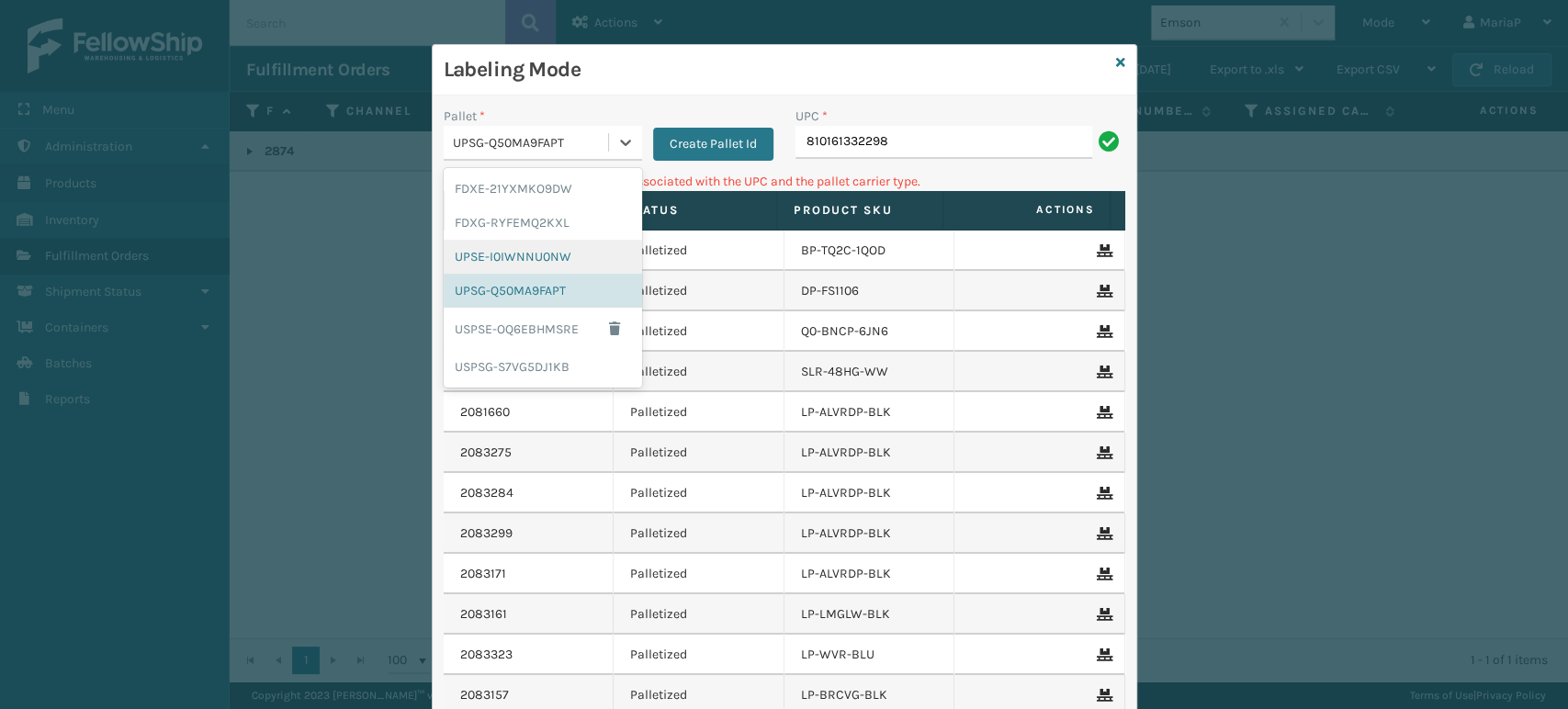
click at [499, 252] on div "UPSE-I0IWNNU0NW" at bounding box center [543, 257] width 198 height 34
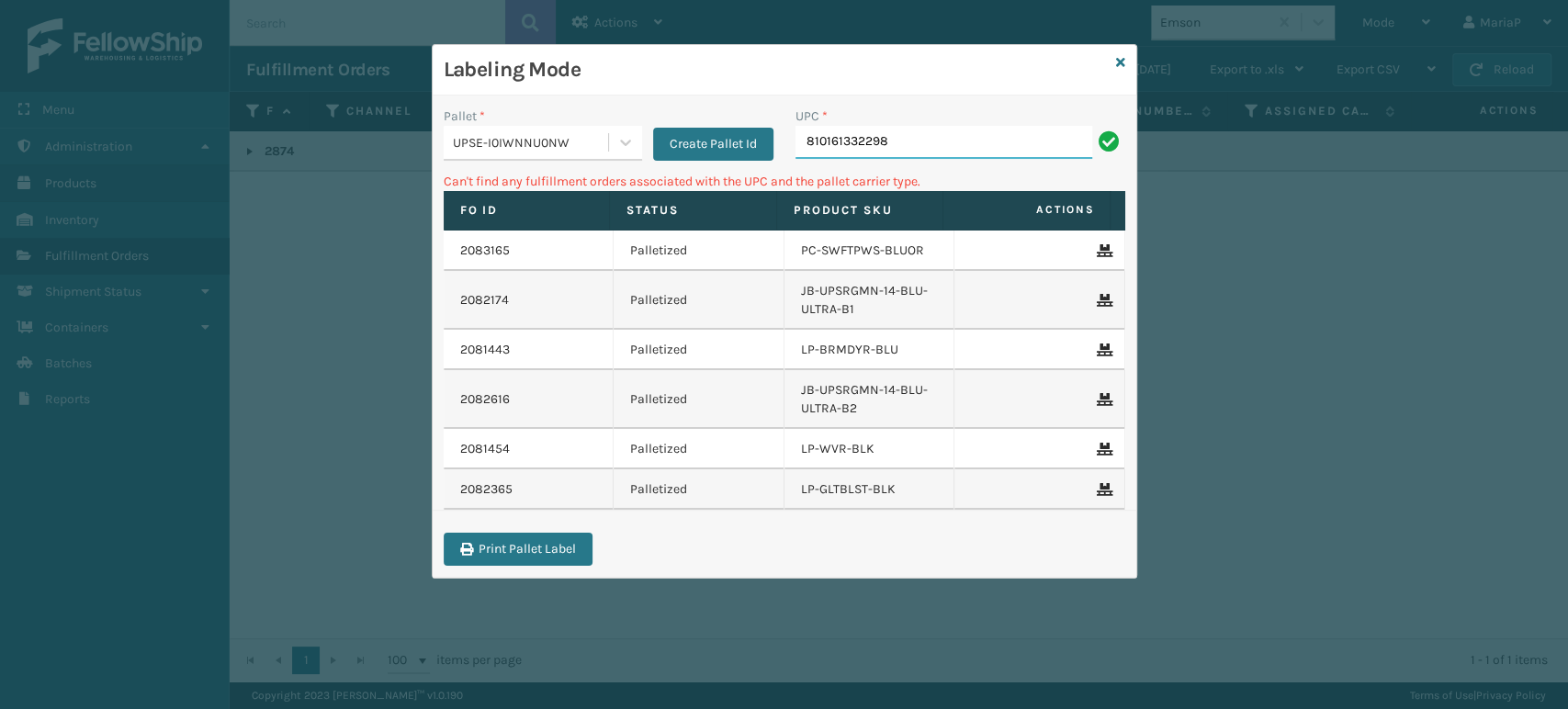
click at [868, 143] on input "810161332298" at bounding box center [944, 142] width 296 height 33
click at [1118, 60] on icon at bounding box center [1121, 62] width 9 height 13
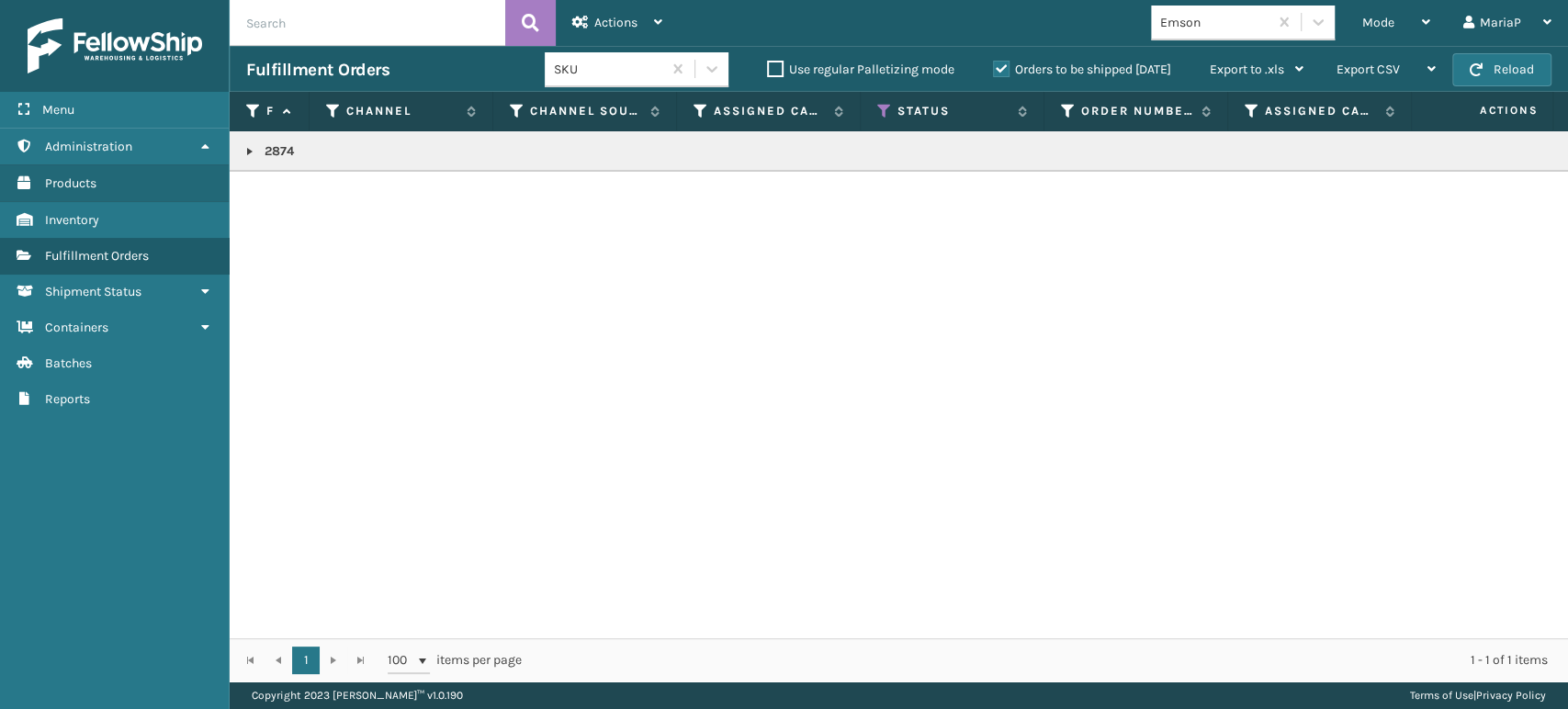
click at [1214, 30] on div "Emson" at bounding box center [1215, 23] width 110 height 19
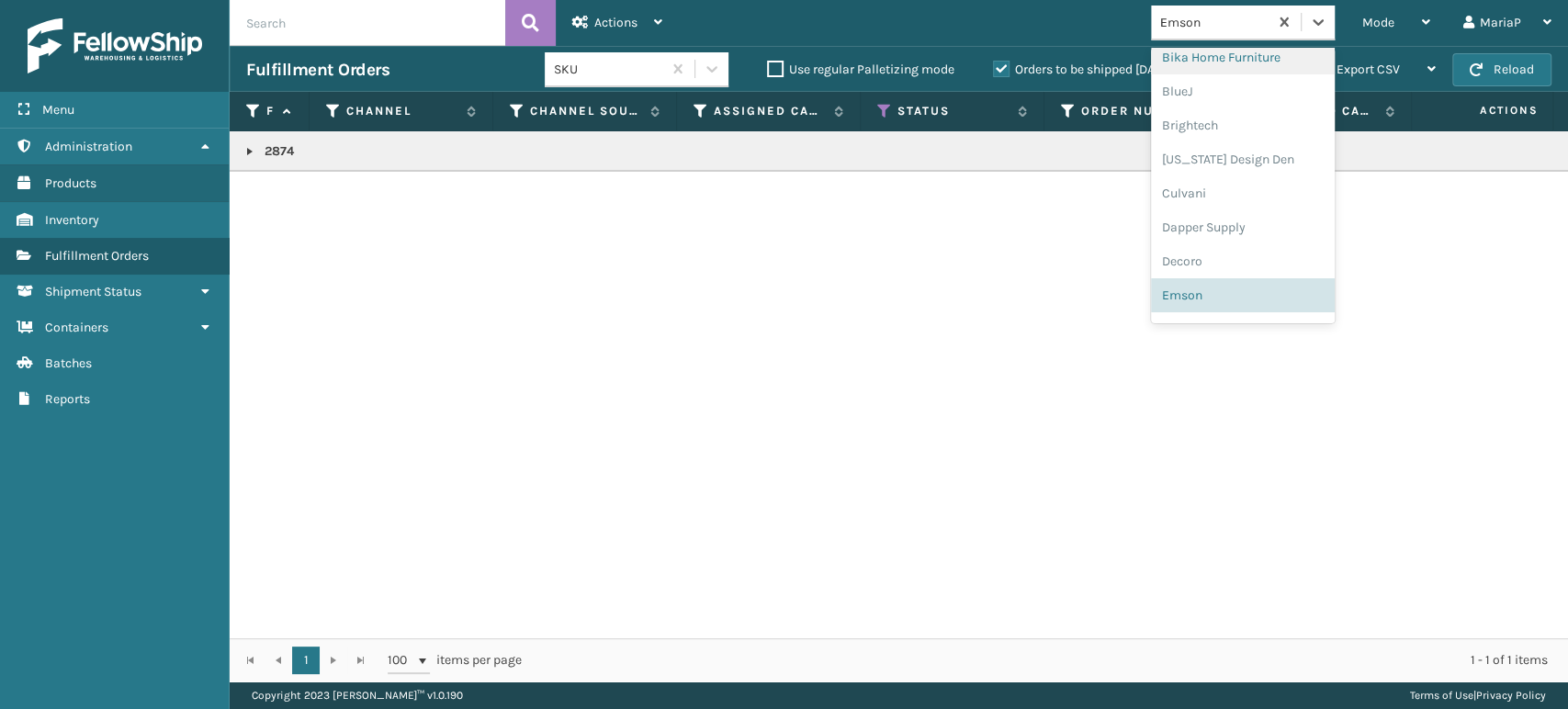
scroll to position [45, 0]
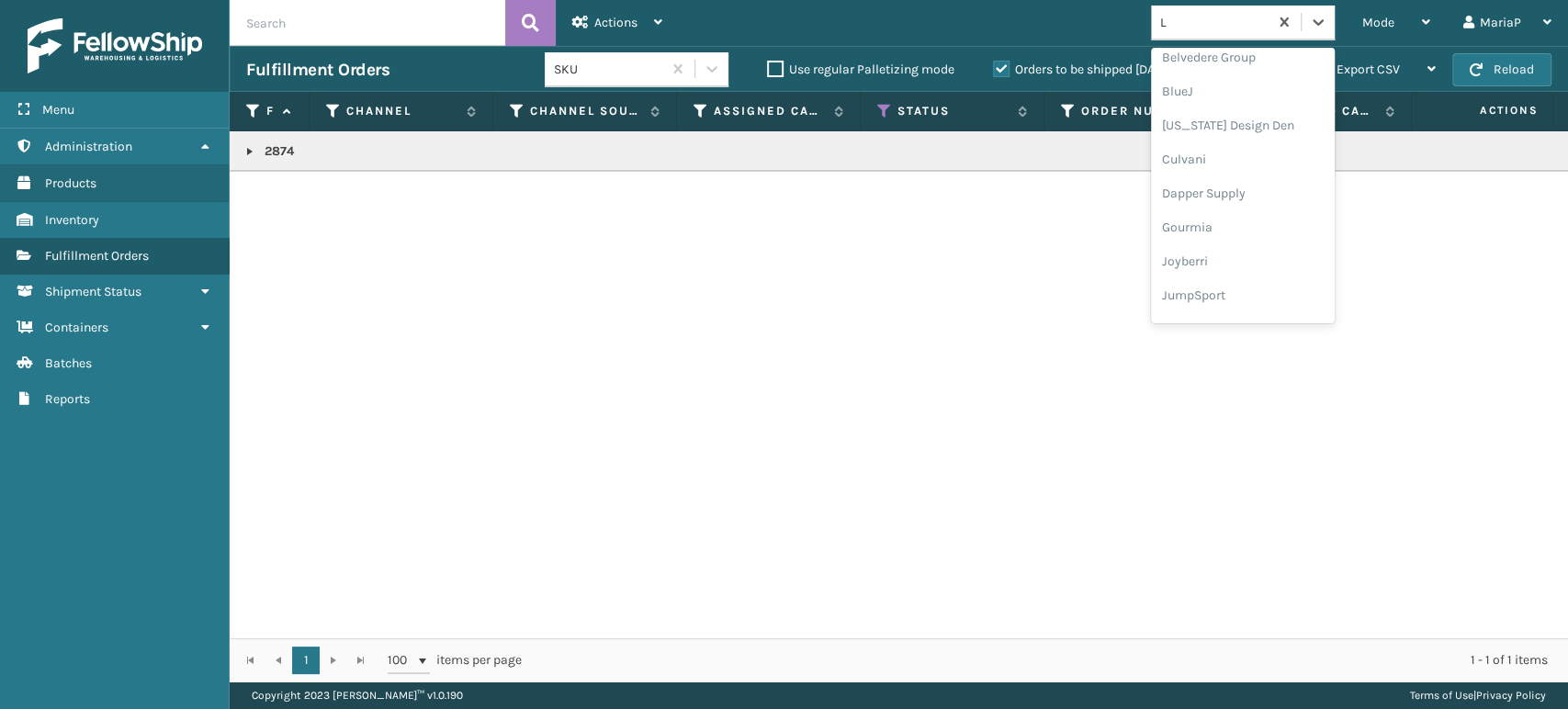
type input "LI"
click at [1204, 93] on div "LifePro Fitness" at bounding box center [1242, 102] width 184 height 34
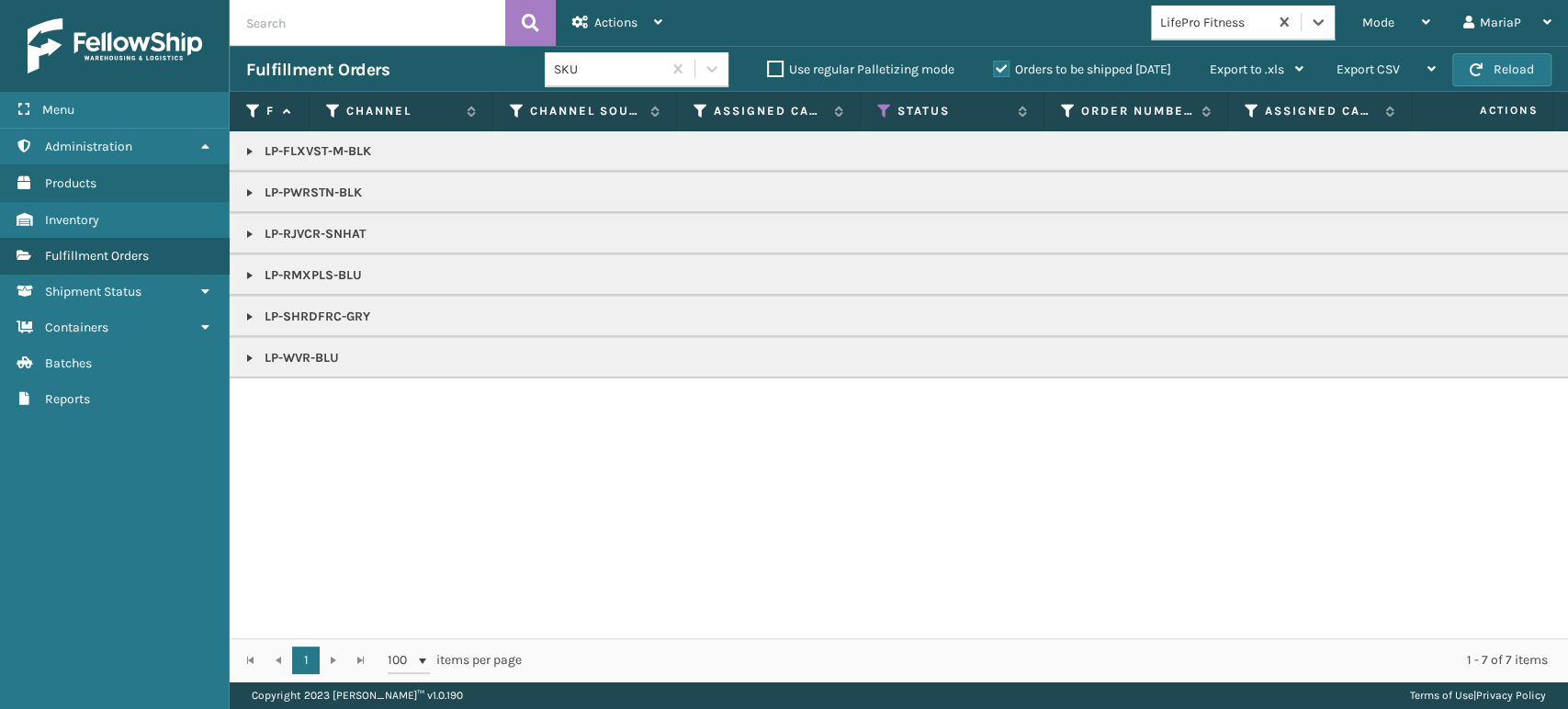
click at [246, 155] on link at bounding box center [250, 152] width 15 height 15
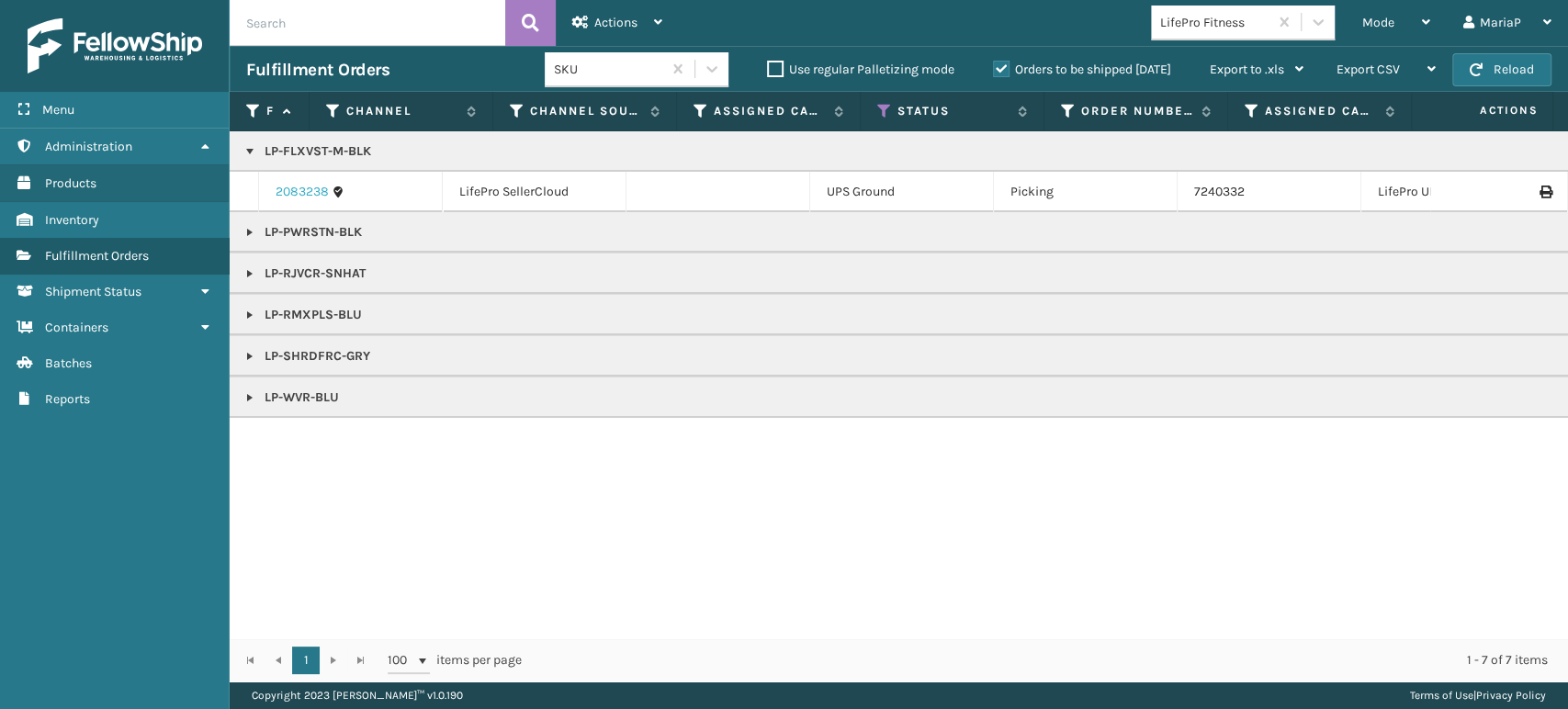
click at [286, 186] on link "2083238" at bounding box center [302, 192] width 53 height 18
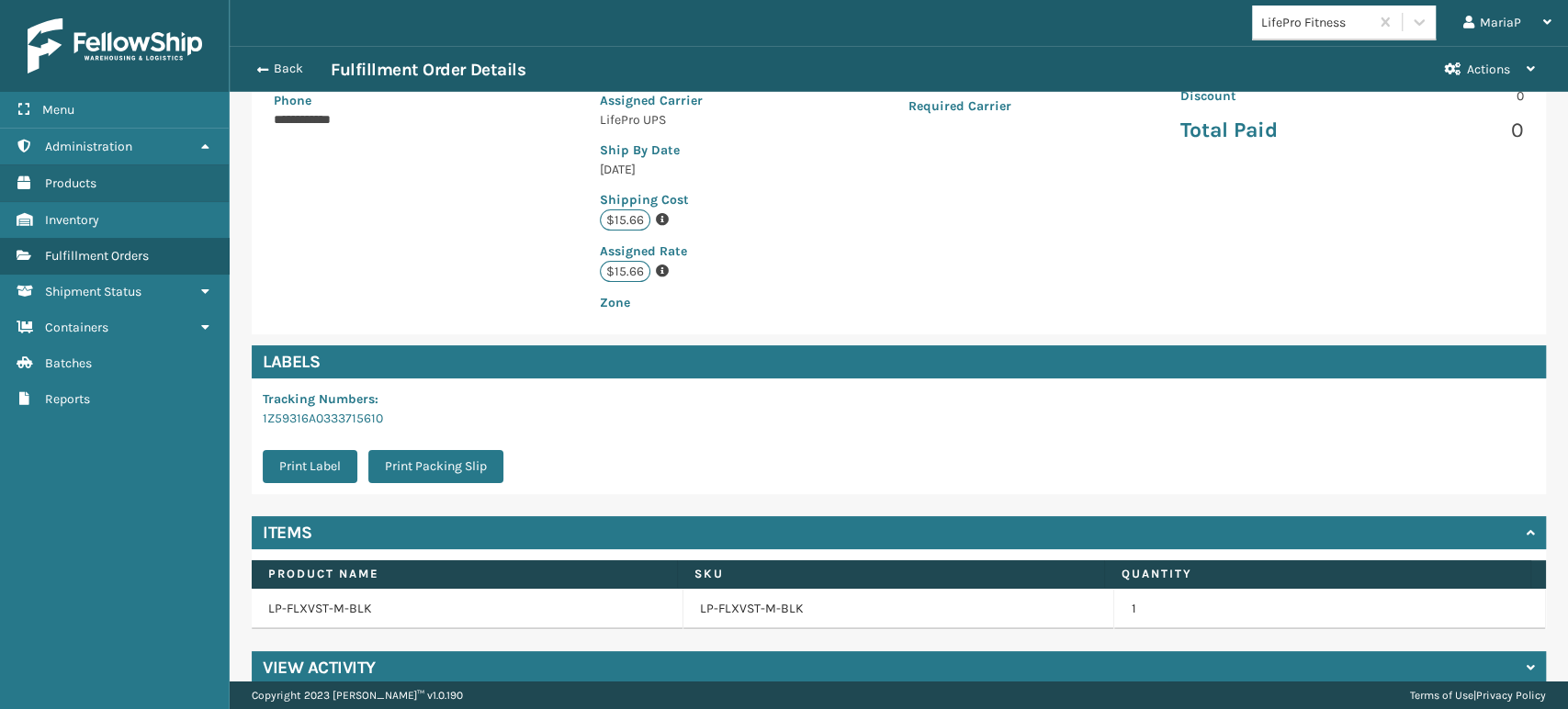
scroll to position [375, 0]
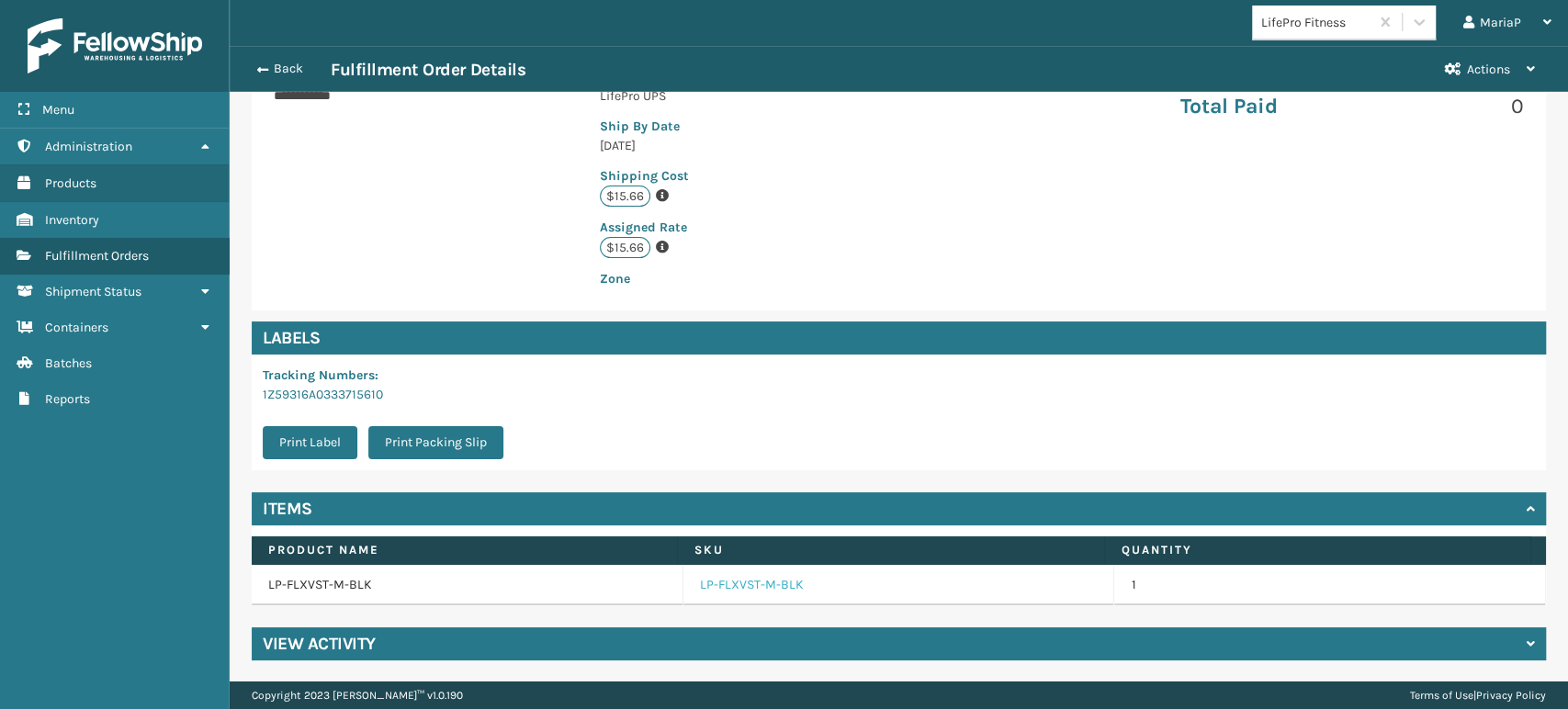
click at [730, 579] on link "LP-FLXVST-M-BLK" at bounding box center [751, 584] width 104 height 18
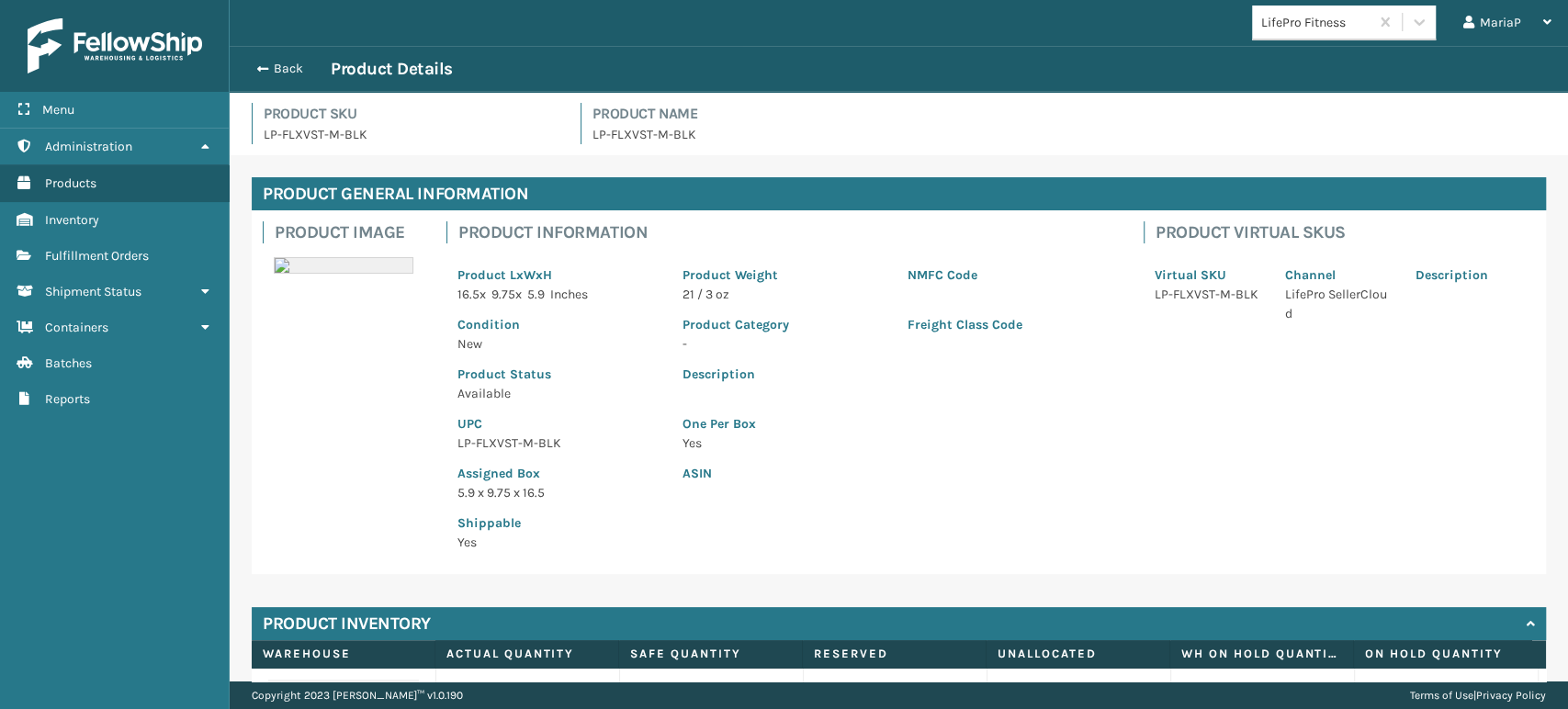
click at [507, 441] on p "LP-FLXVST-M-BLK" at bounding box center [559, 443] width 203 height 19
click at [278, 58] on div "Back Product Details" at bounding box center [899, 68] width 1305 height 22
click at [279, 58] on div "Back Product Details" at bounding box center [899, 68] width 1305 height 22
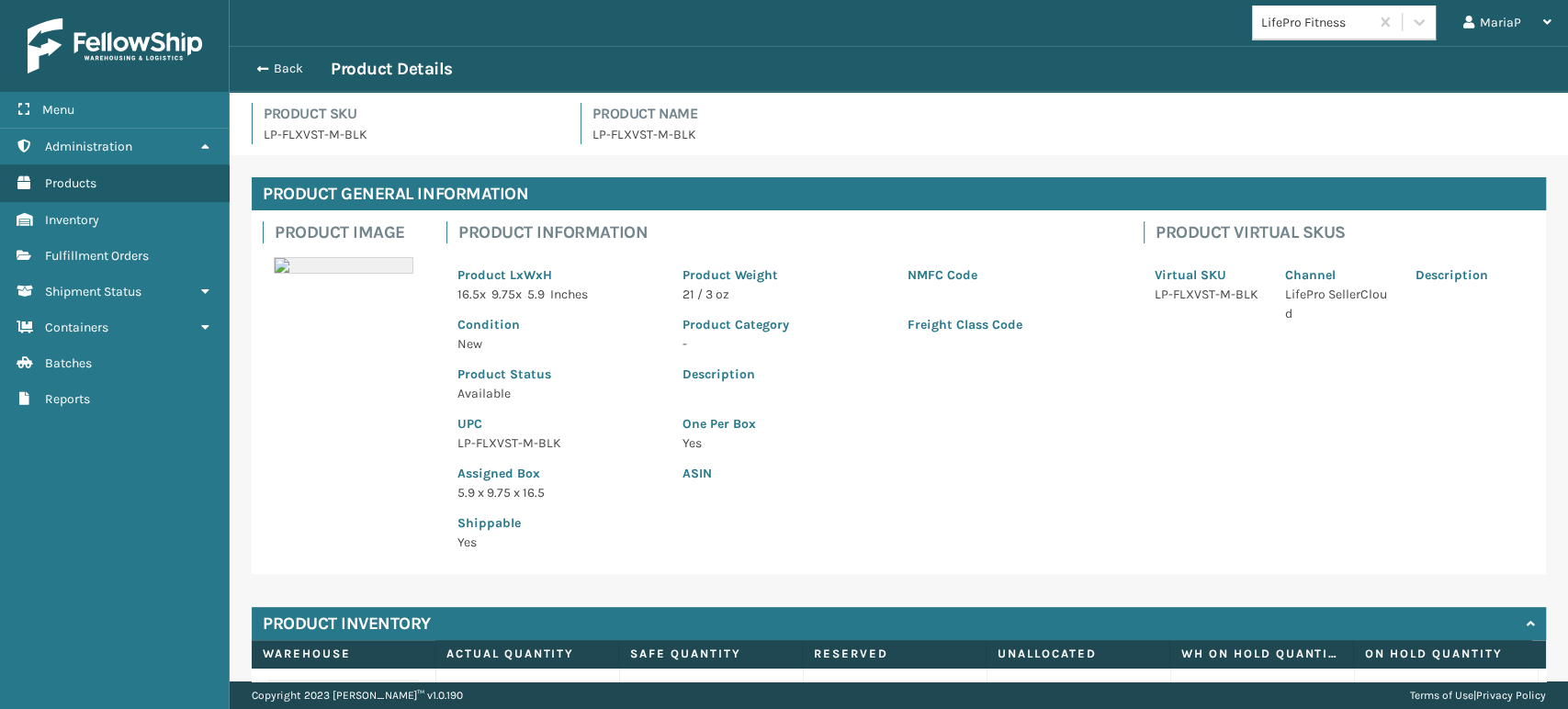
click at [279, 58] on div "Back Product Details" at bounding box center [899, 68] width 1305 height 22
click at [272, 71] on button "Back" at bounding box center [289, 69] width 85 height 17
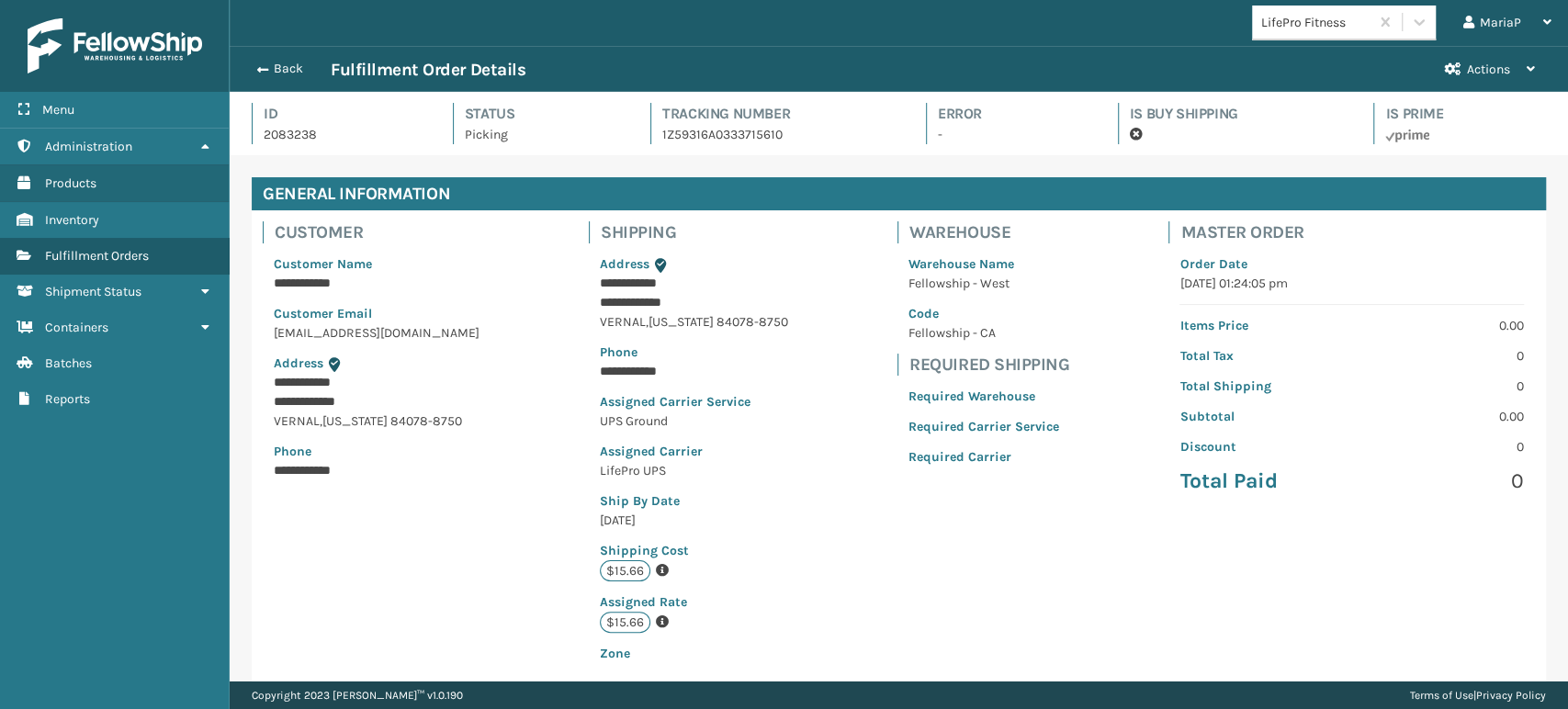
scroll to position [44, 1338]
click at [261, 70] on span "button" at bounding box center [260, 70] width 11 height 13
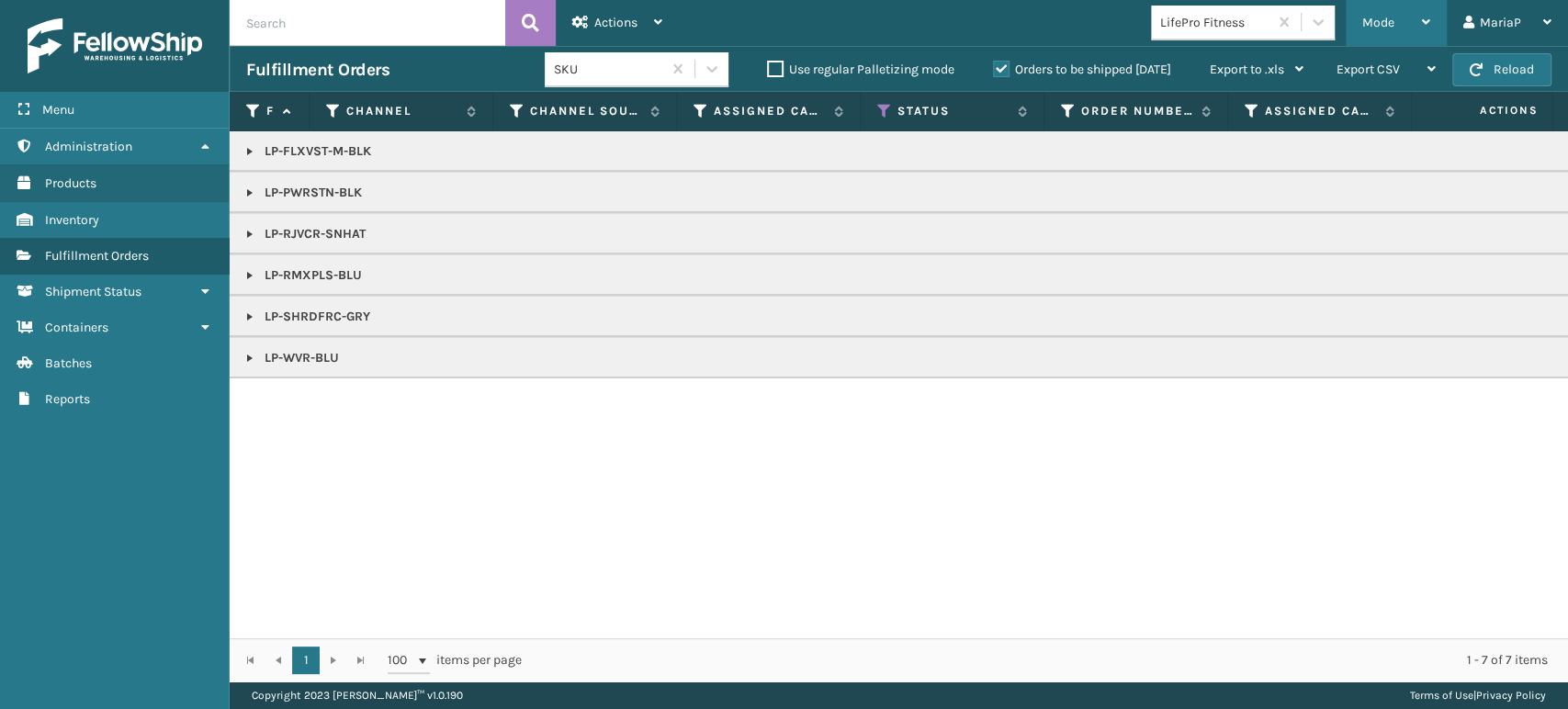
click at [1384, 26] on span "Mode" at bounding box center [1378, 23] width 32 height 16
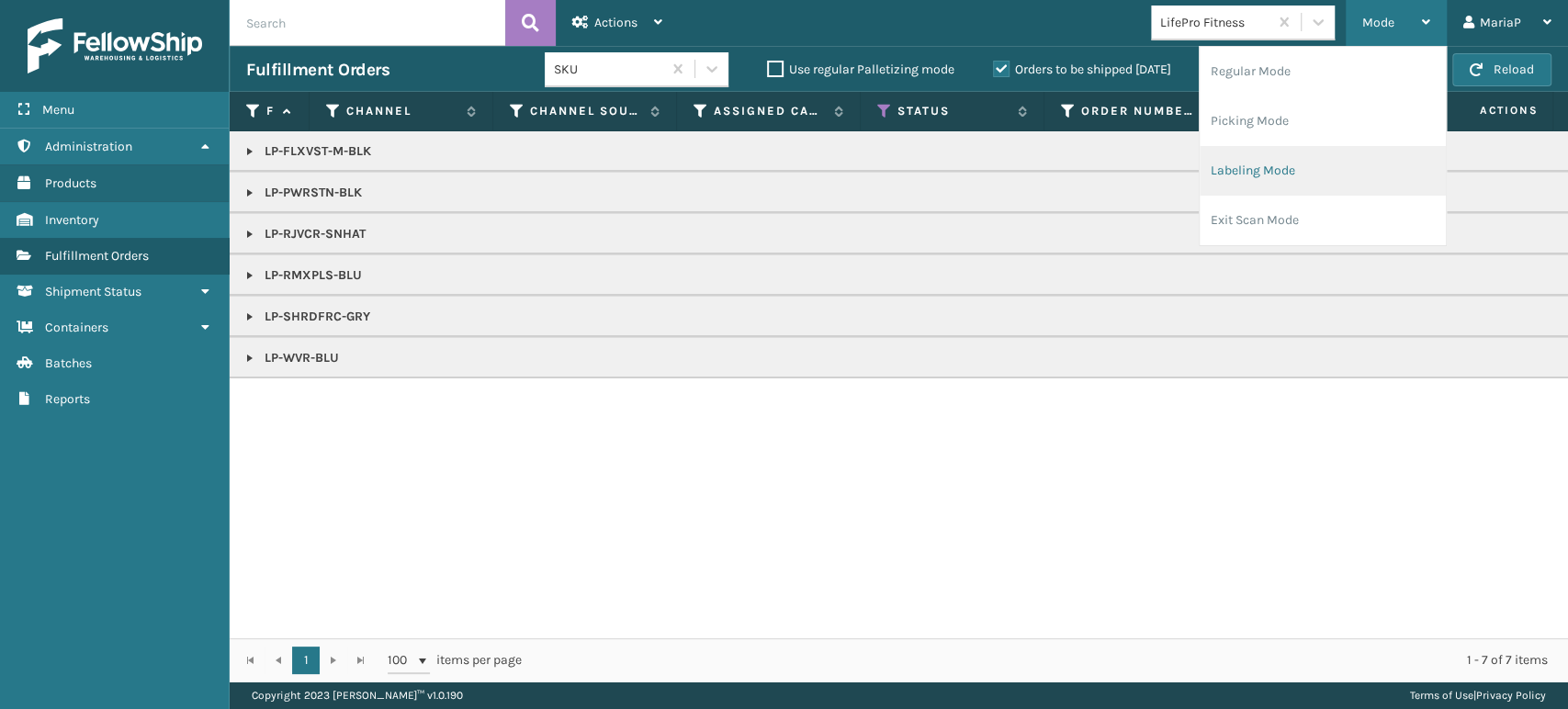
click at [1228, 172] on li "Labeling Mode" at bounding box center [1323, 171] width 246 height 50
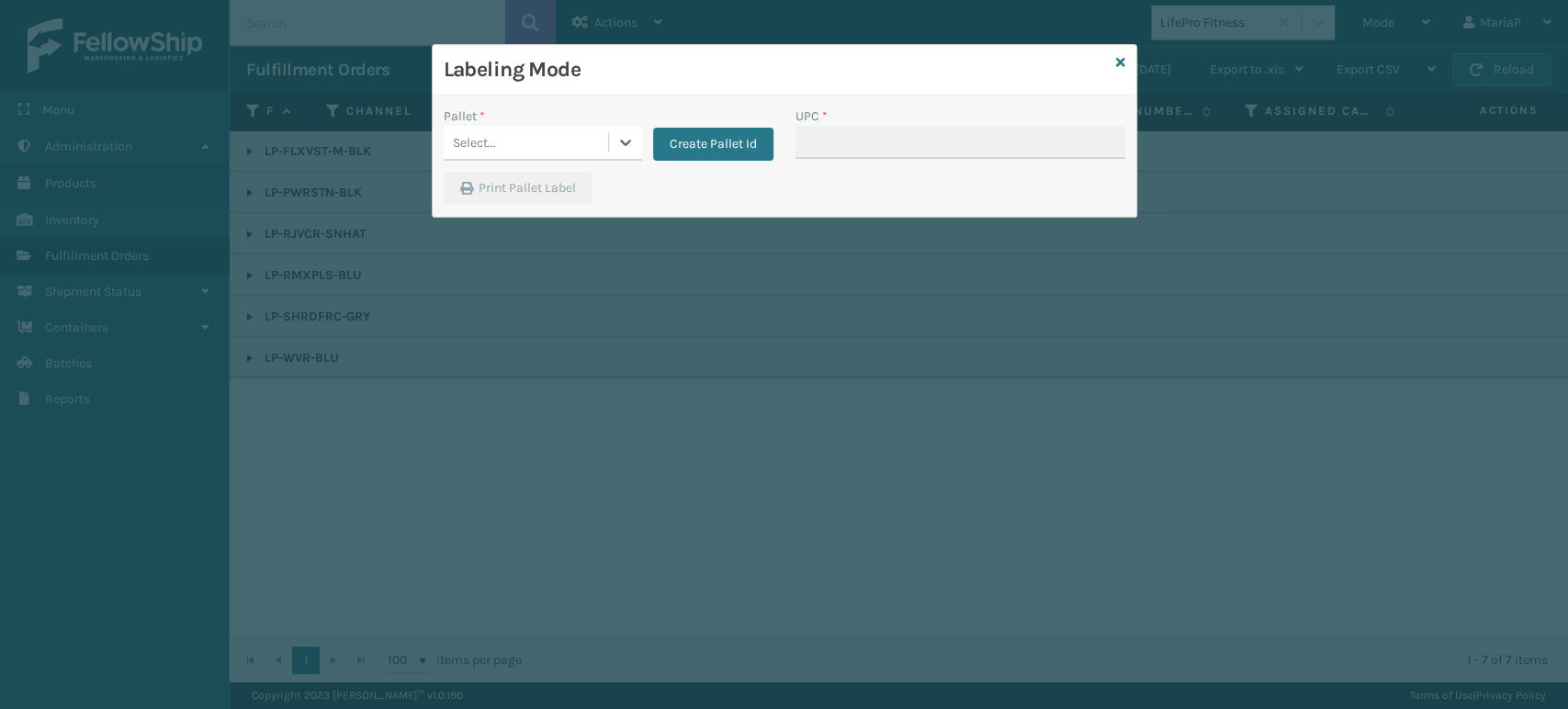
click at [603, 140] on div "Select..." at bounding box center [526, 143] width 164 height 30
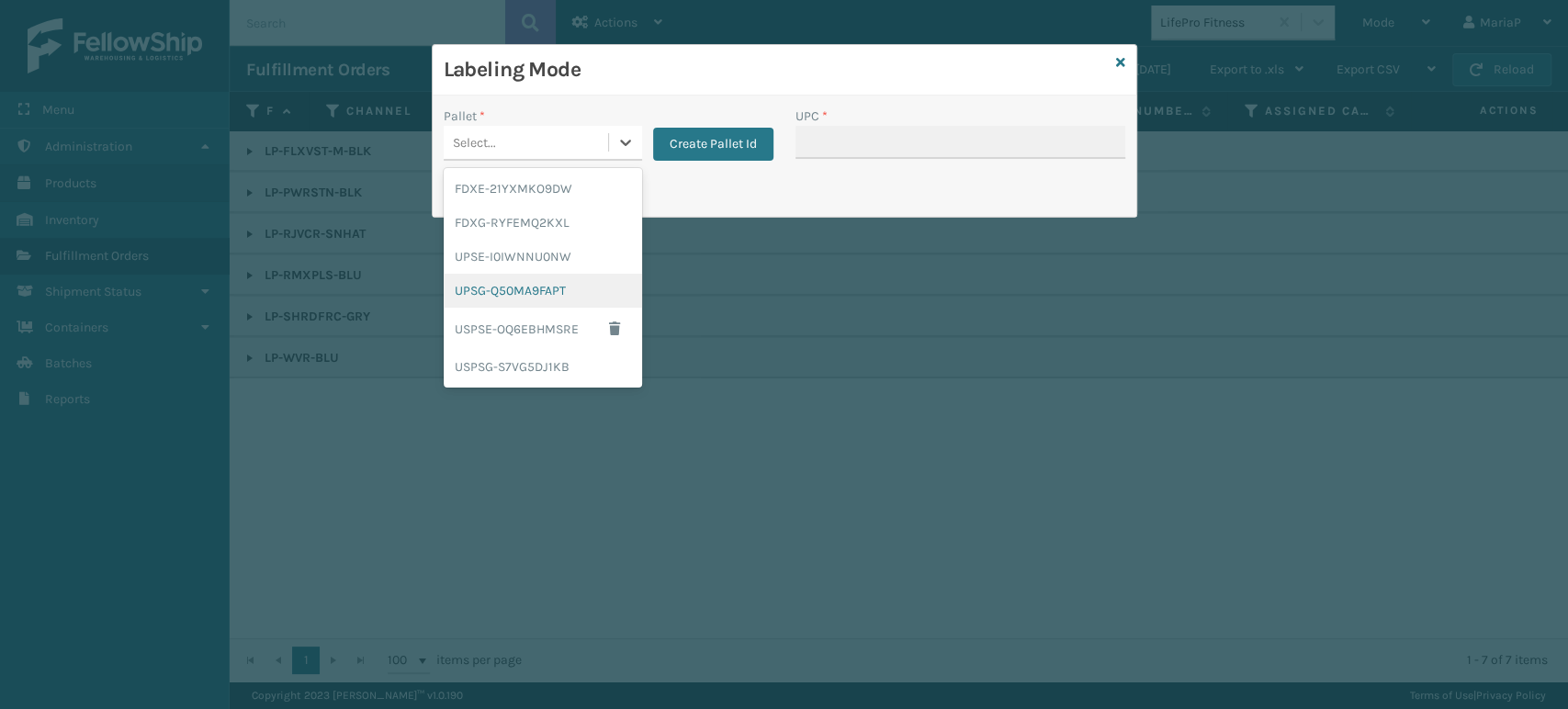
click at [573, 287] on div "UPSG-Q50MA9FAPT" at bounding box center [543, 291] width 198 height 34
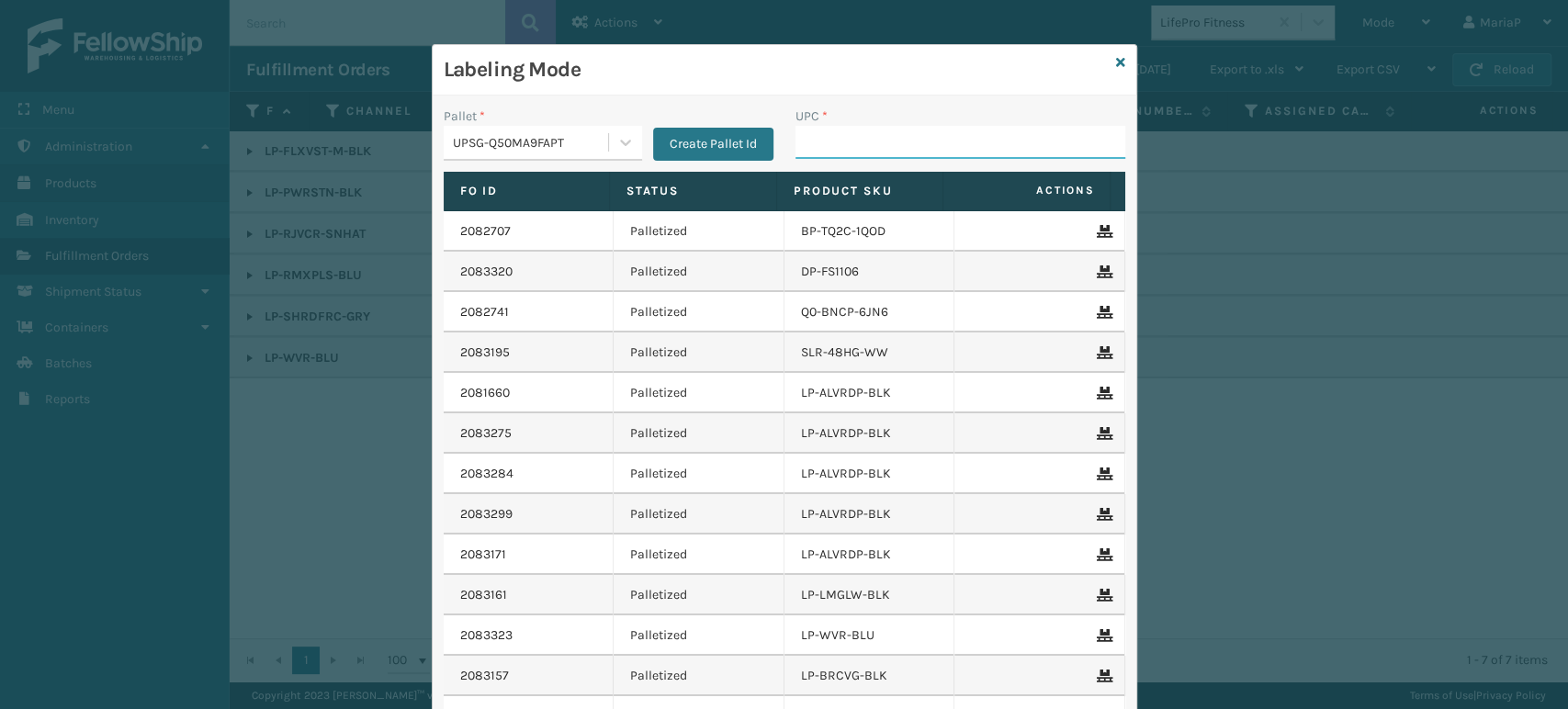
click at [946, 148] on input "UPC *" at bounding box center [960, 142] width 329 height 33
paste input "LP-FLXVST-M-BLK"
type input "LP-FLXVST-M-BLK"
click at [1024, 123] on div "UPC *" at bounding box center [960, 116] width 329 height 19
click at [818, 127] on input "LP-FLXVST-M-BLK" at bounding box center [944, 142] width 296 height 33
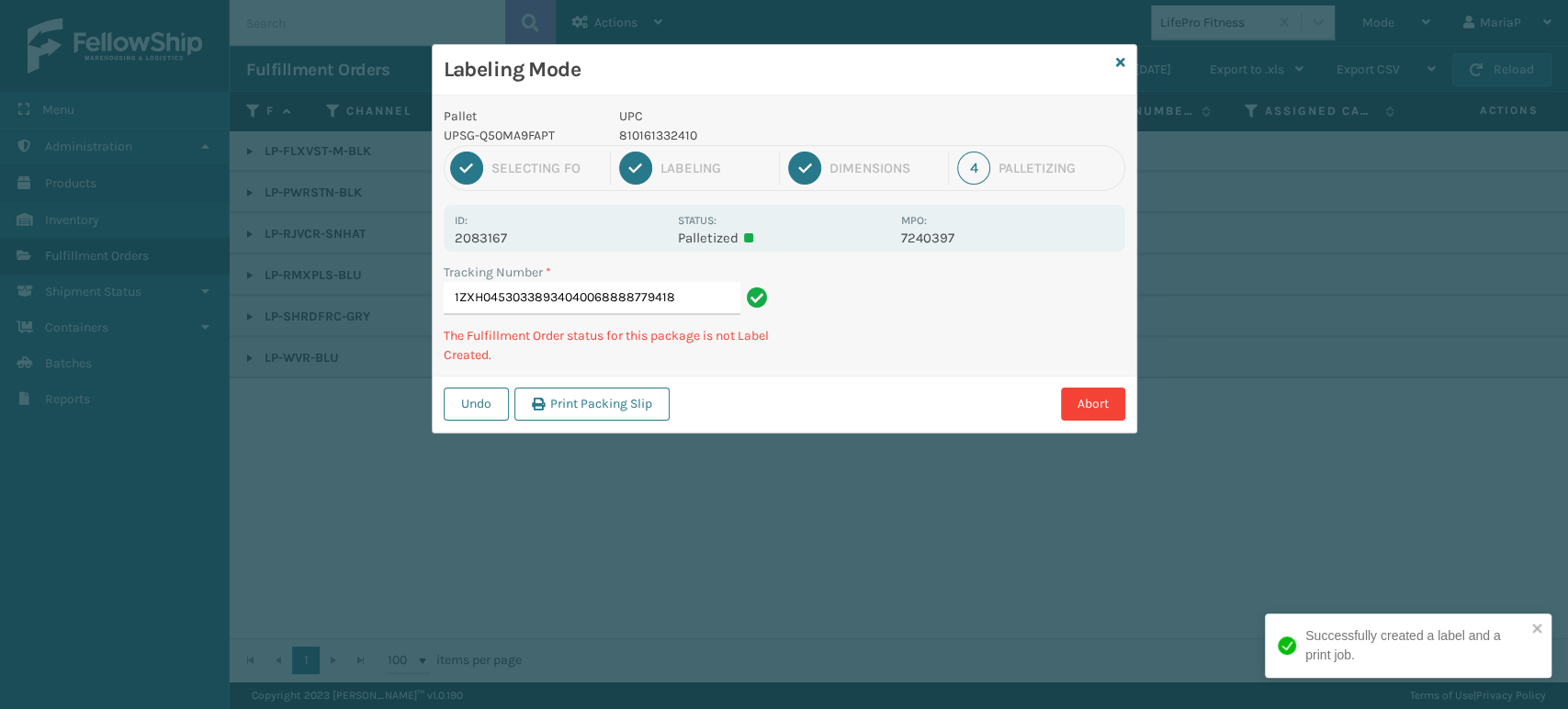
type input "1ZXH04530338934040068888779418"
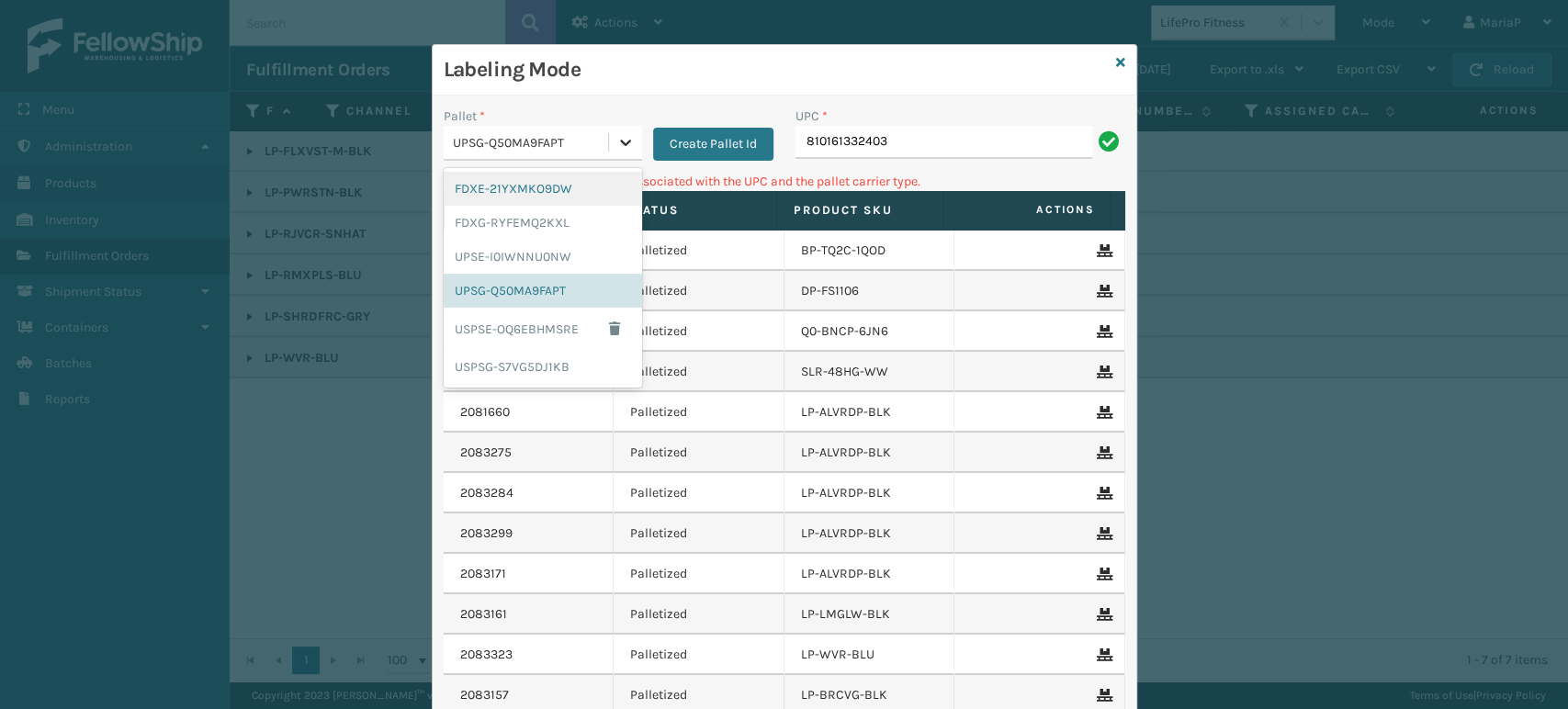
click at [609, 155] on div at bounding box center [625, 142] width 33 height 33
click at [529, 254] on div "UPSE-I0IWNNU0NW" at bounding box center [543, 257] width 198 height 34
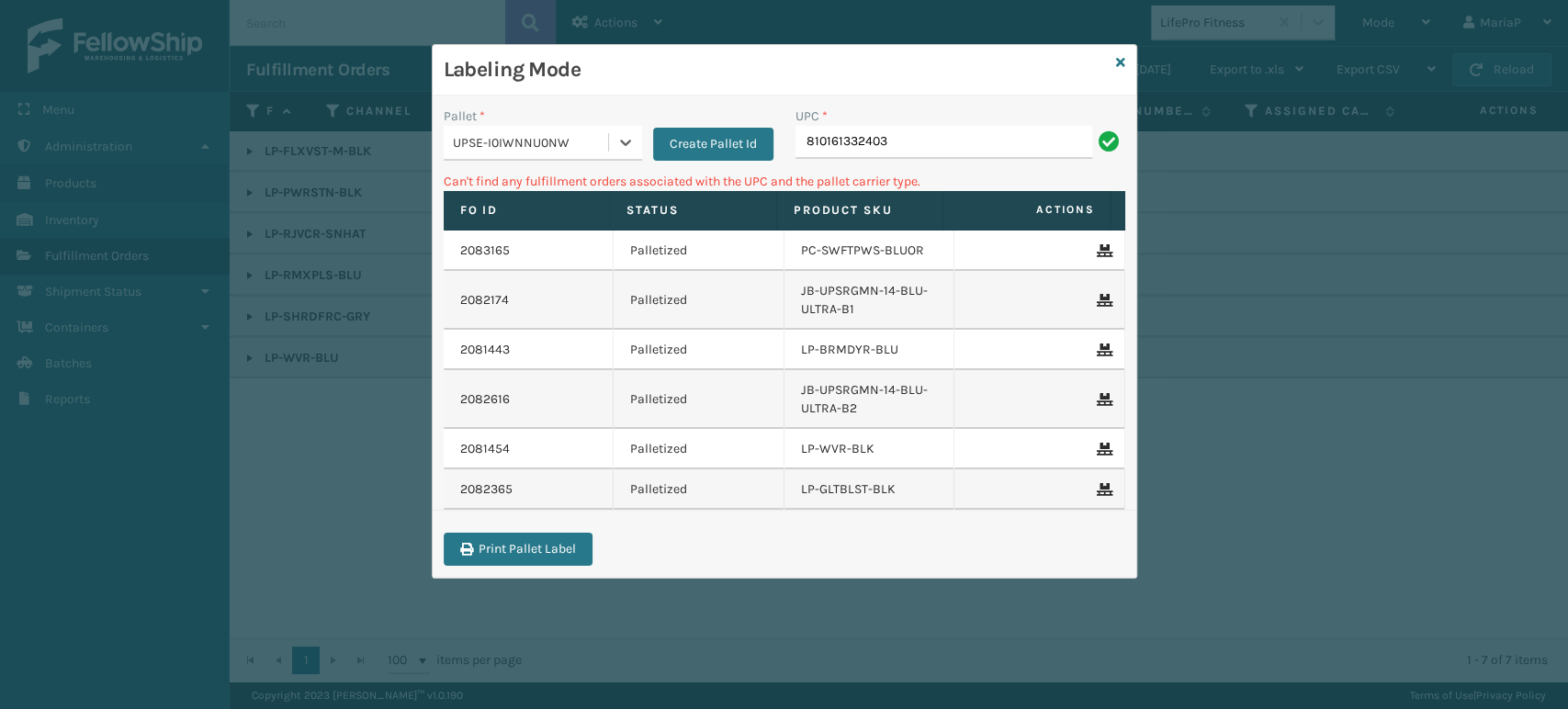
click at [851, 165] on div "UPC * 810161332403" at bounding box center [960, 139] width 352 height 65
click at [852, 149] on input "810161332403" at bounding box center [944, 142] width 296 height 33
click at [1116, 62] on div "Labeling Mode Pallet * UPSE-I0IWNNU0NW Create Pallet Id UPC * 810161332403 Can'…" at bounding box center [784, 312] width 705 height 534
click at [1117, 57] on icon at bounding box center [1121, 62] width 9 height 13
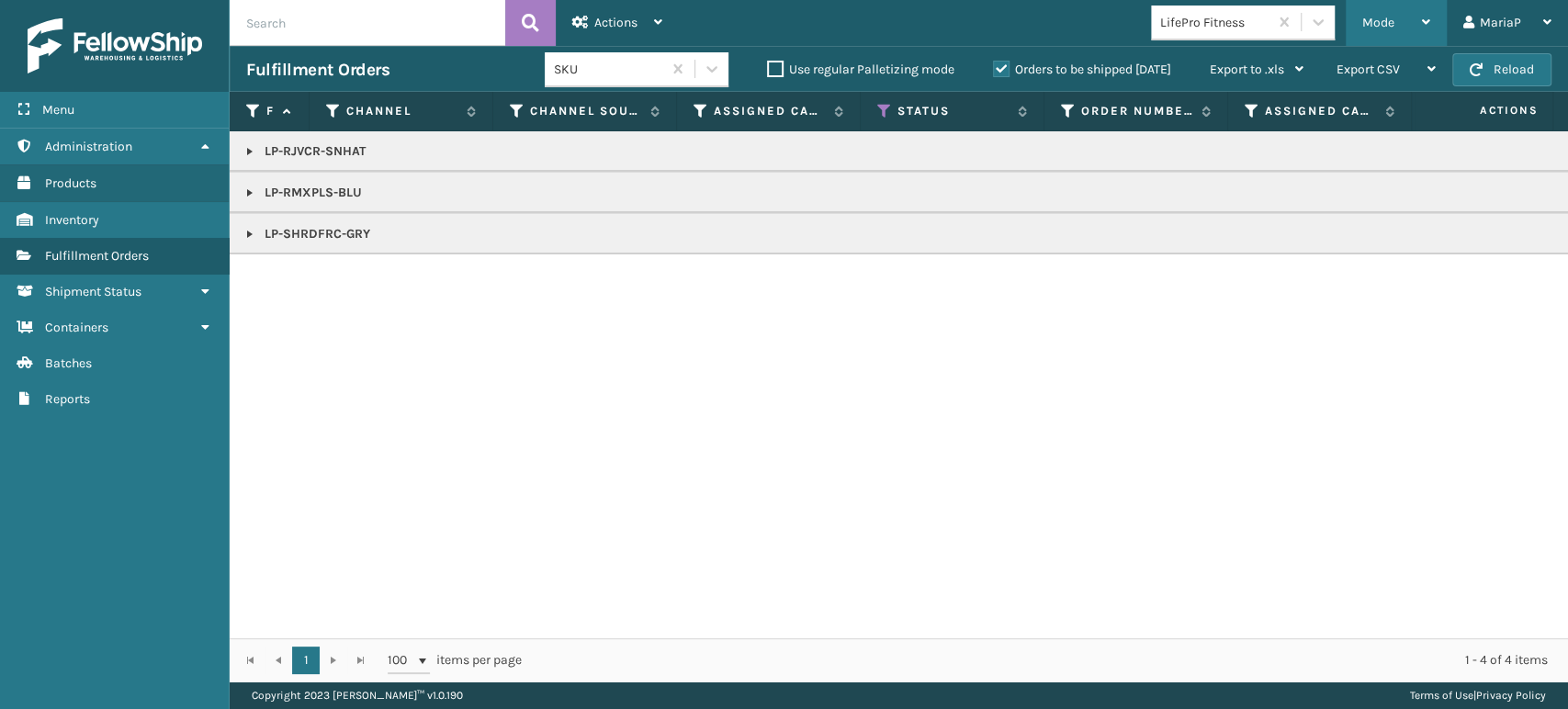
click at [1370, 23] on span "Mode" at bounding box center [1378, 23] width 32 height 16
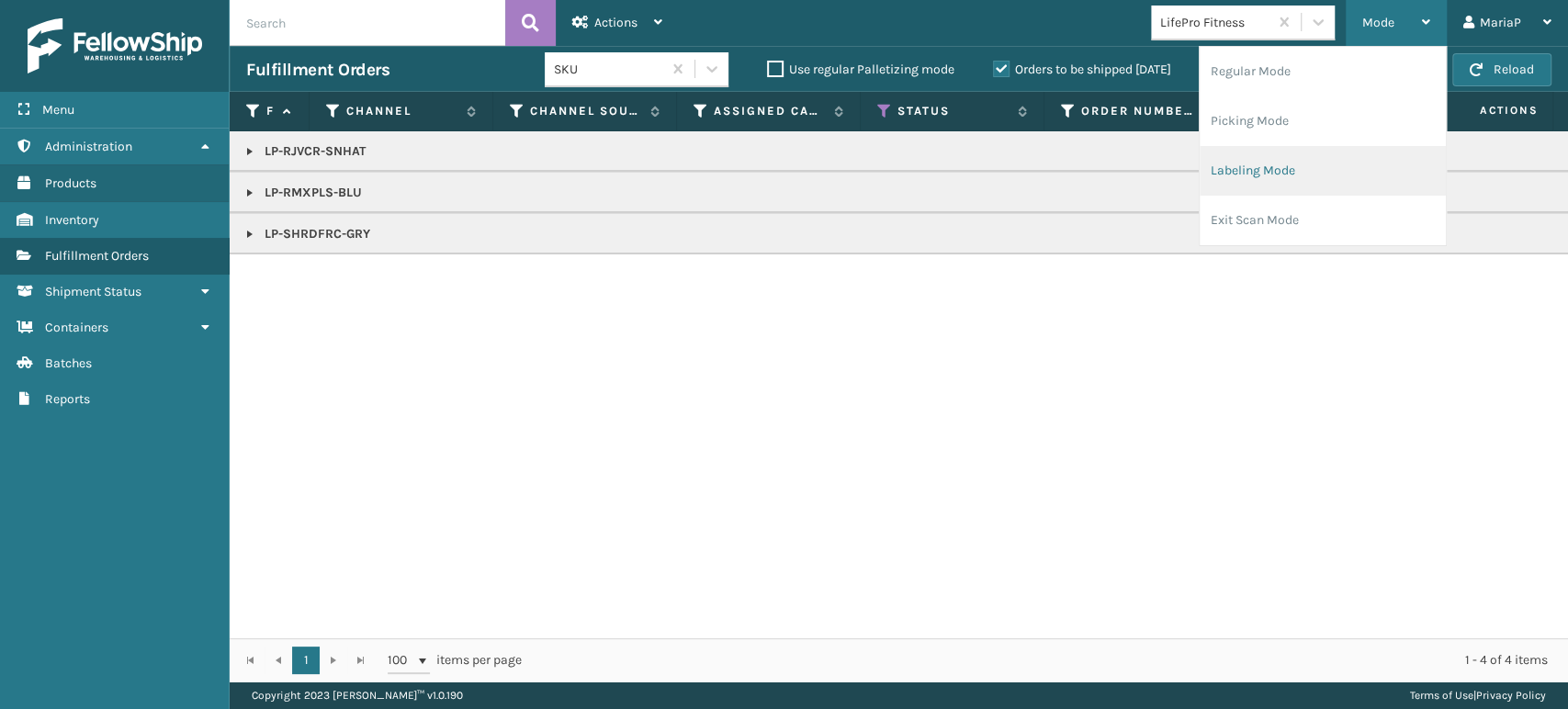
click at [1220, 183] on li "Labeling Mode" at bounding box center [1323, 171] width 246 height 50
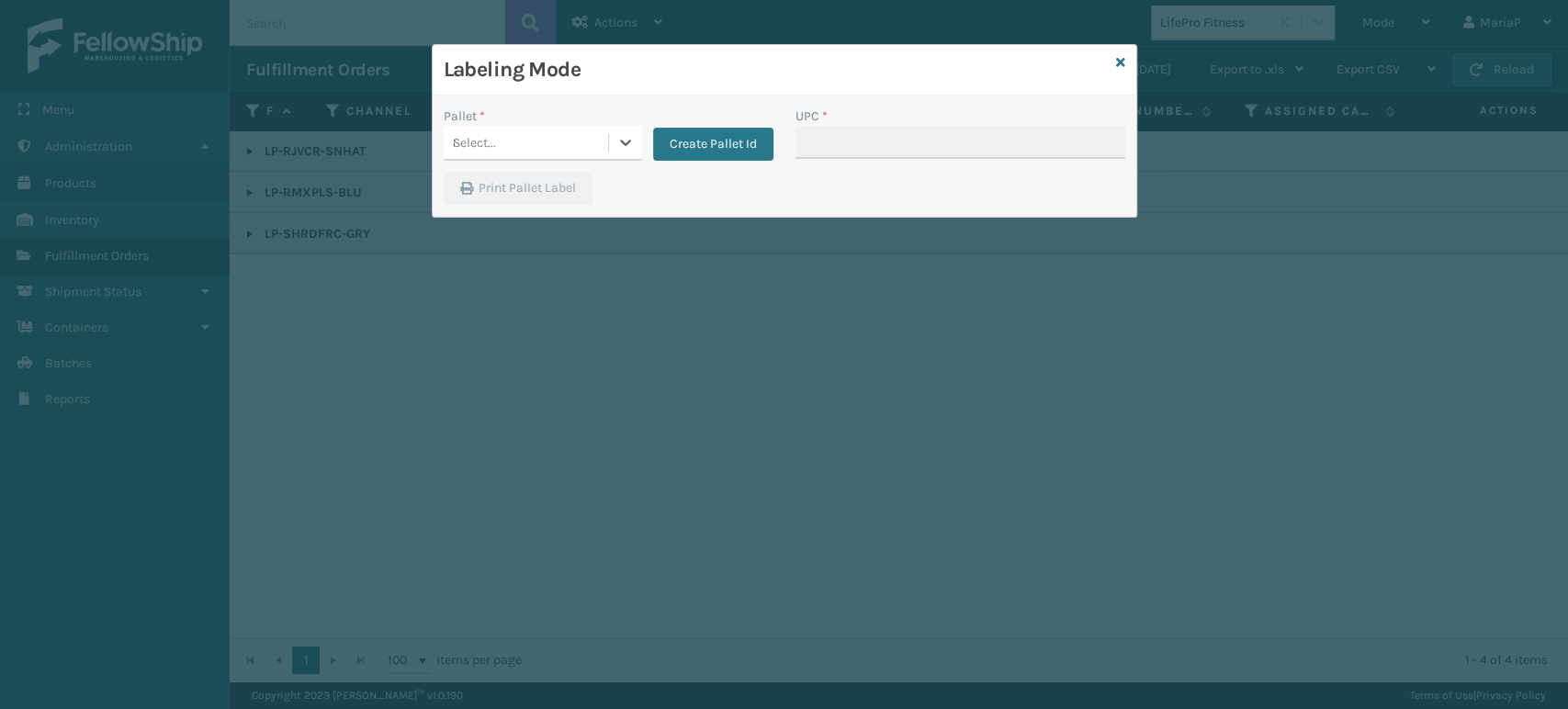
type input "804879482475"
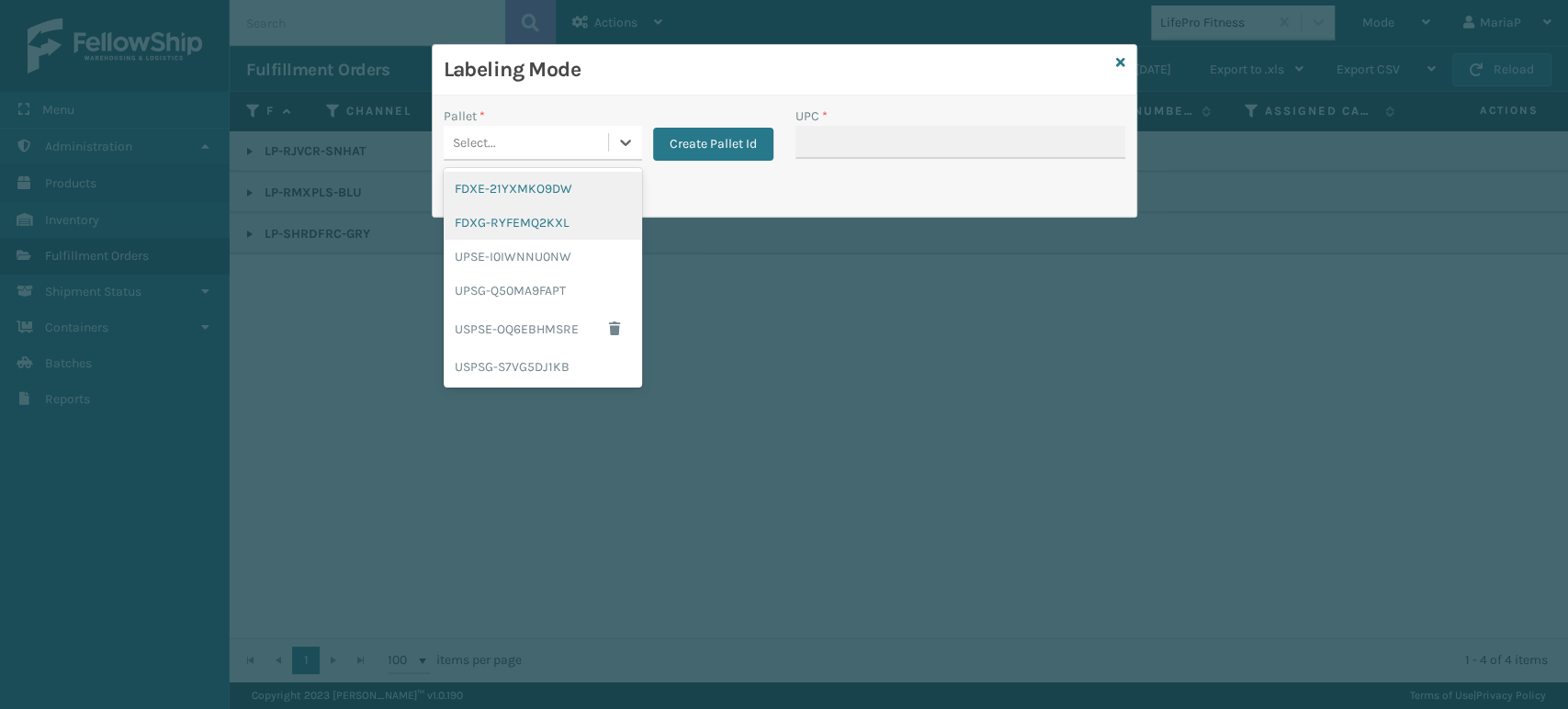
drag, startPoint x: 624, startPoint y: 145, endPoint x: 543, endPoint y: 211, distance: 104.5
click at [623, 145] on icon at bounding box center [625, 142] width 18 height 18
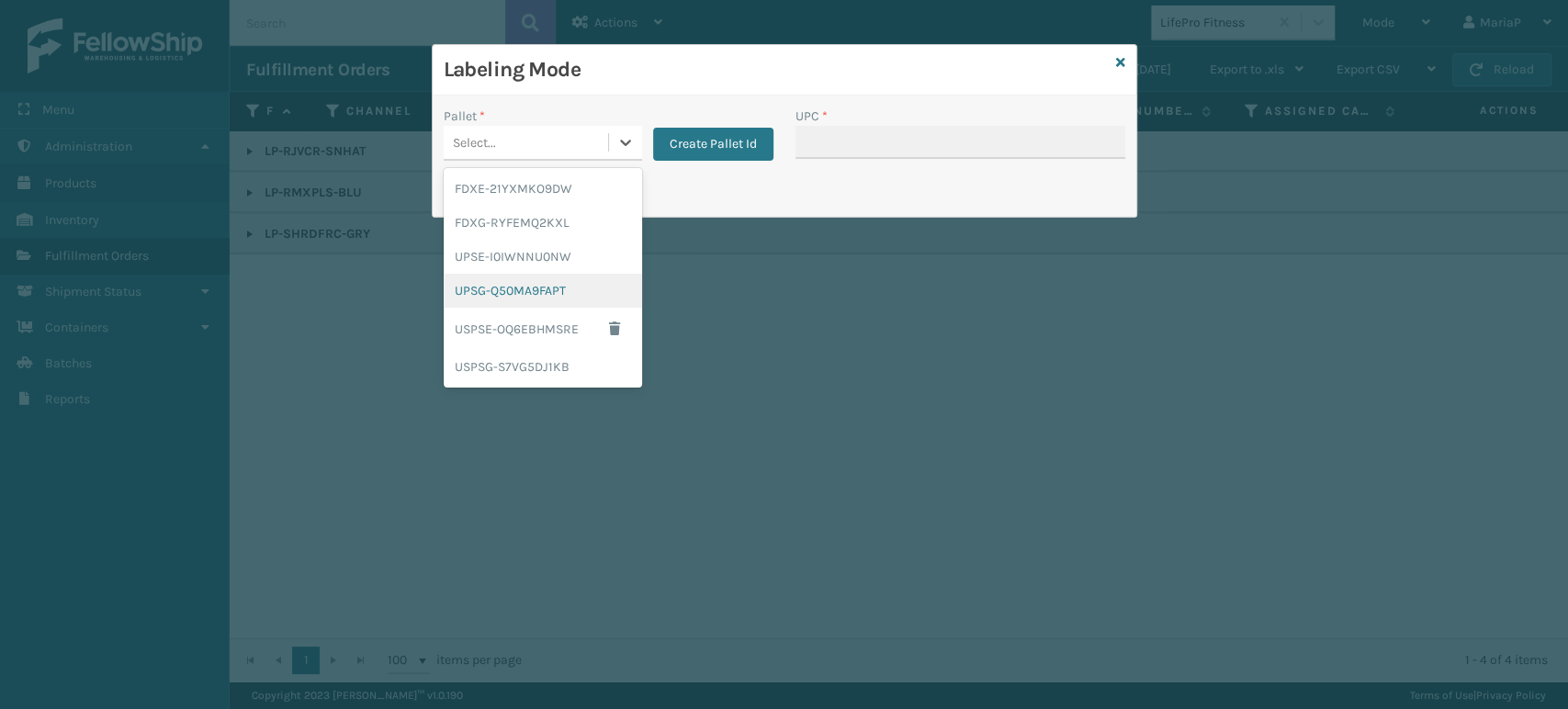
click at [526, 292] on div "UPSG-Q50MA9FAPT" at bounding box center [543, 291] width 198 height 34
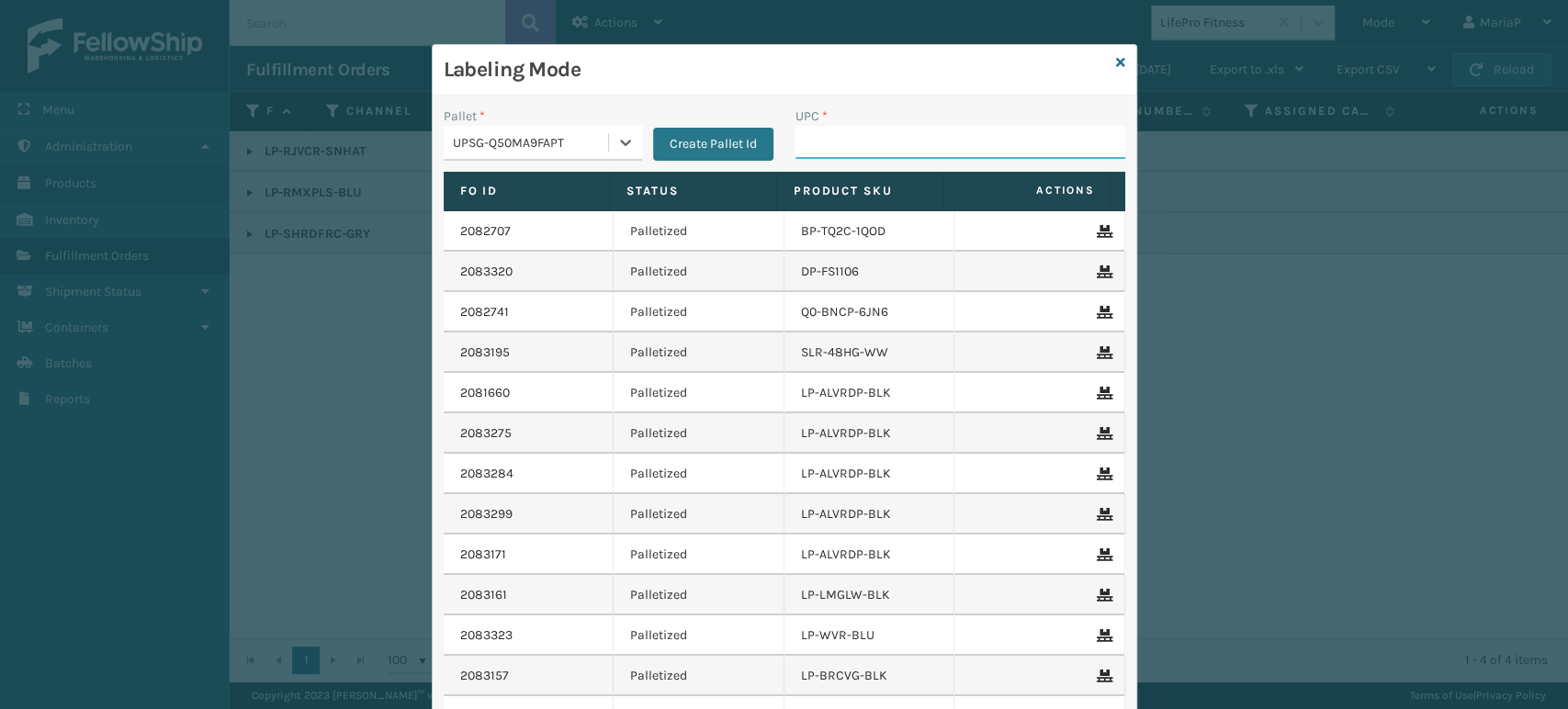
click at [848, 149] on input "UPC *" at bounding box center [960, 142] width 329 height 33
click at [1116, 56] on icon at bounding box center [1121, 62] width 9 height 13
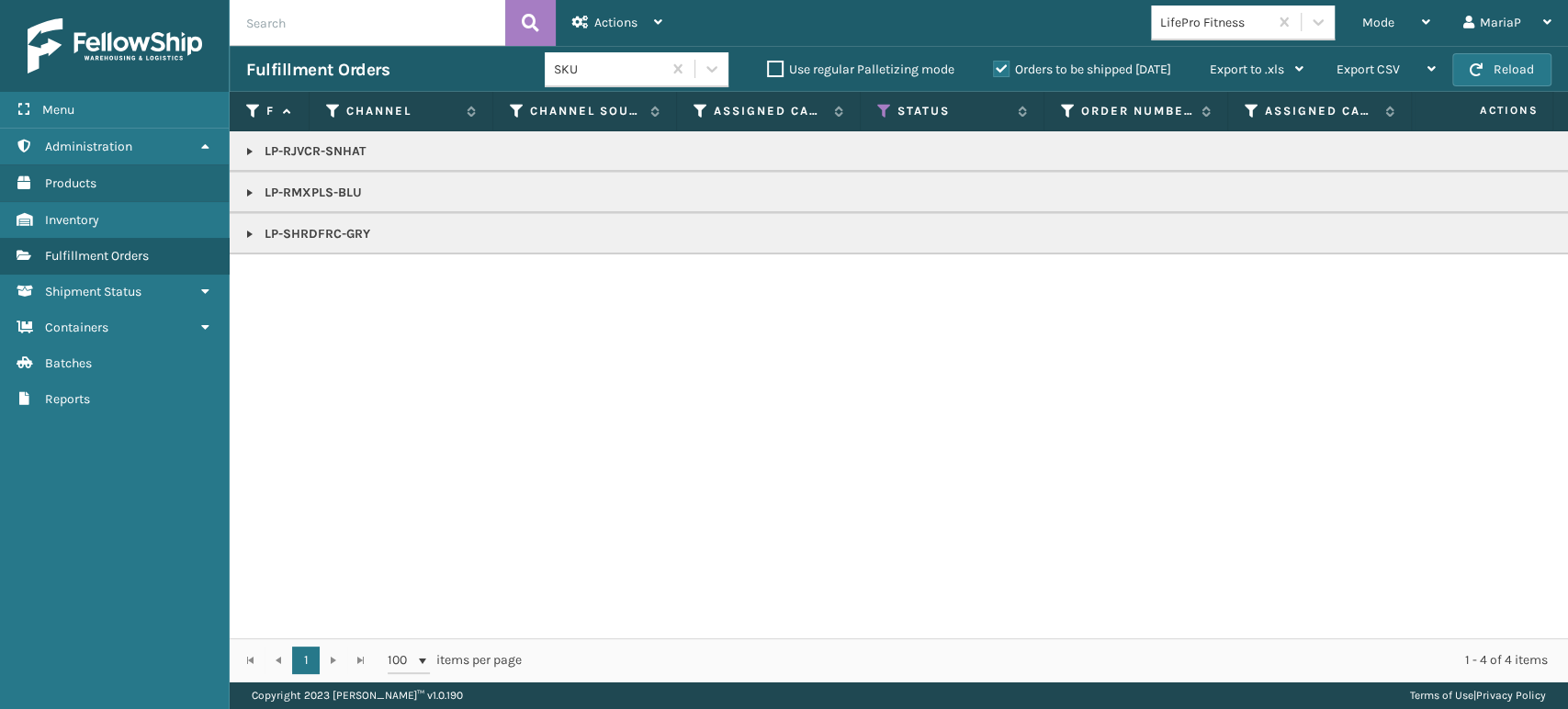
click at [244, 189] on link at bounding box center [250, 194] width 15 height 15
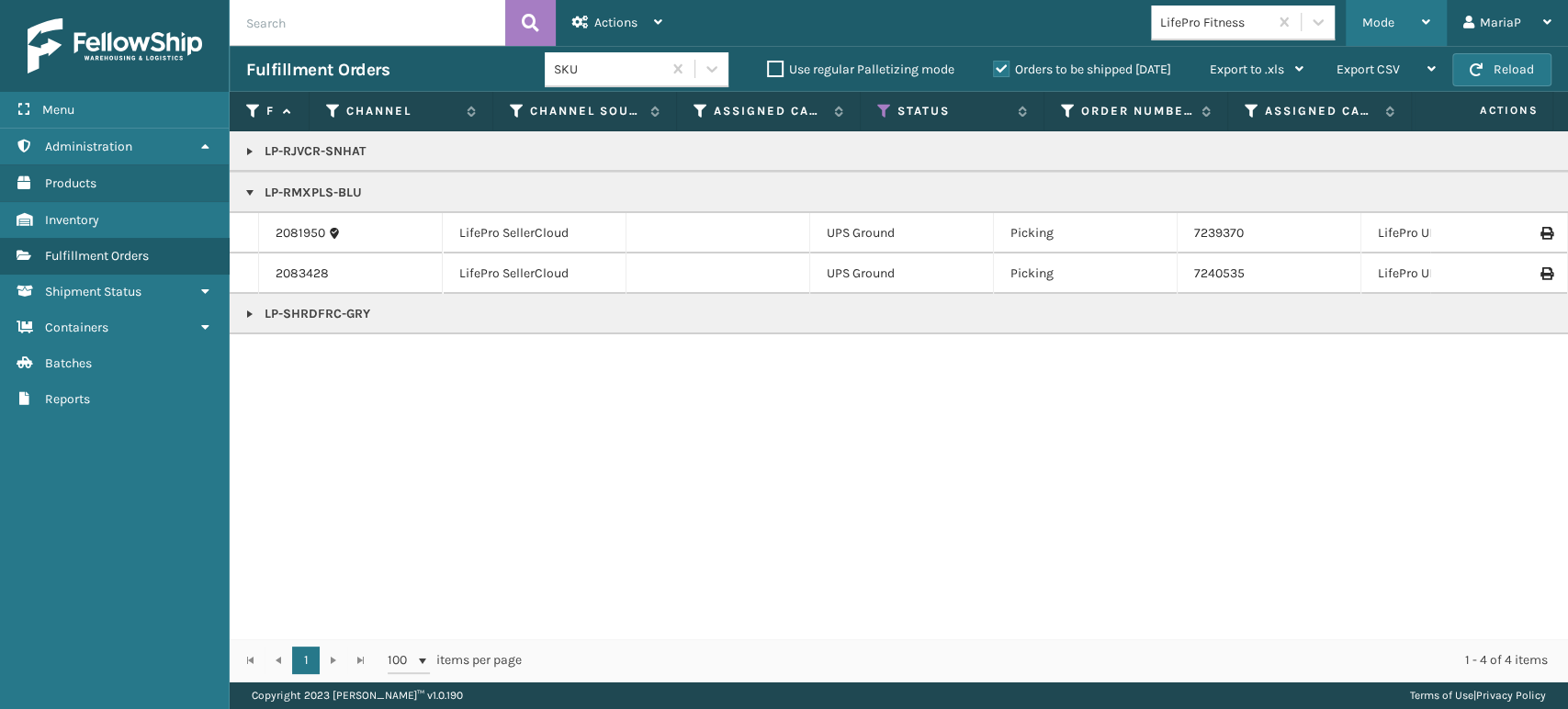
click at [1390, 20] on span "Mode" at bounding box center [1378, 23] width 32 height 16
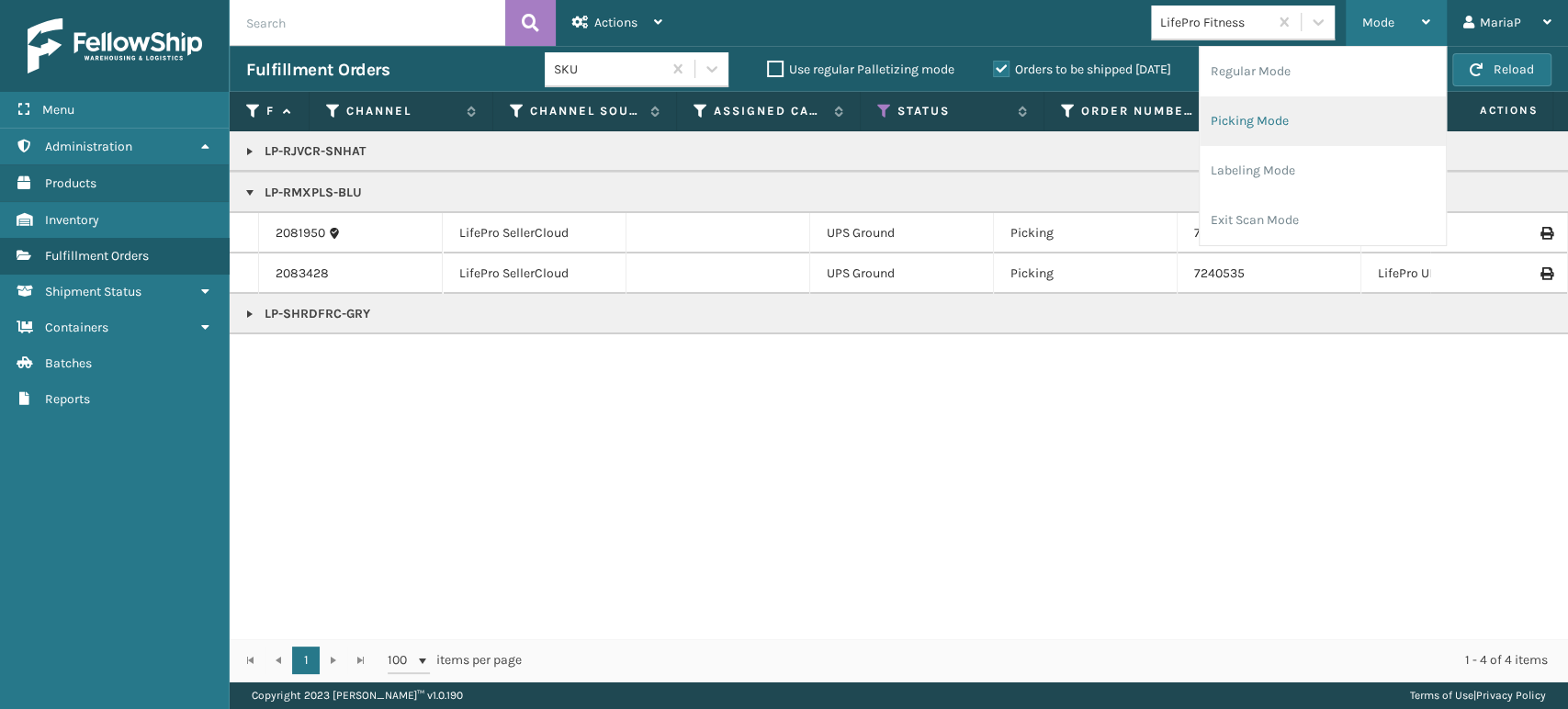
click at [1279, 124] on li "Picking Mode" at bounding box center [1323, 121] width 246 height 50
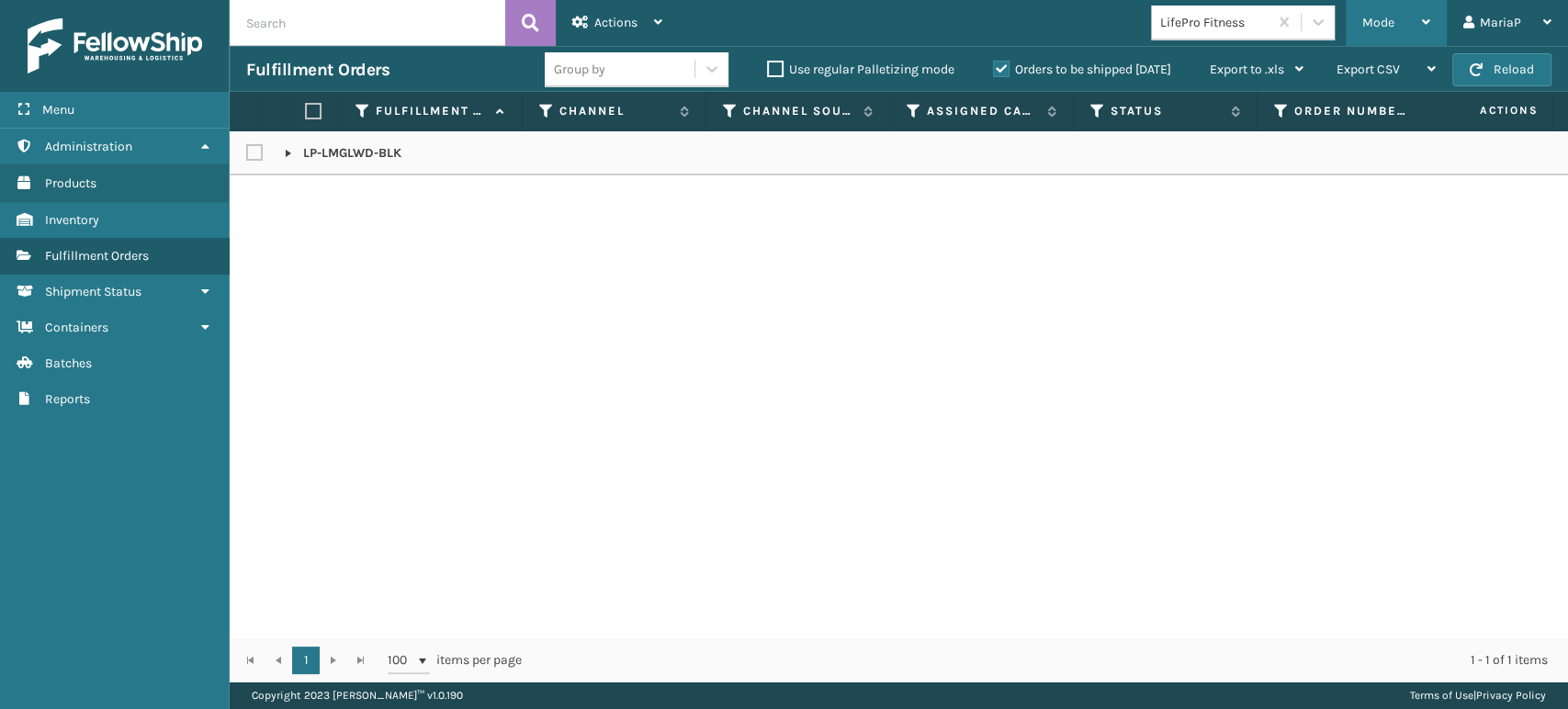
click at [1389, 20] on span "Mode" at bounding box center [1378, 23] width 32 height 16
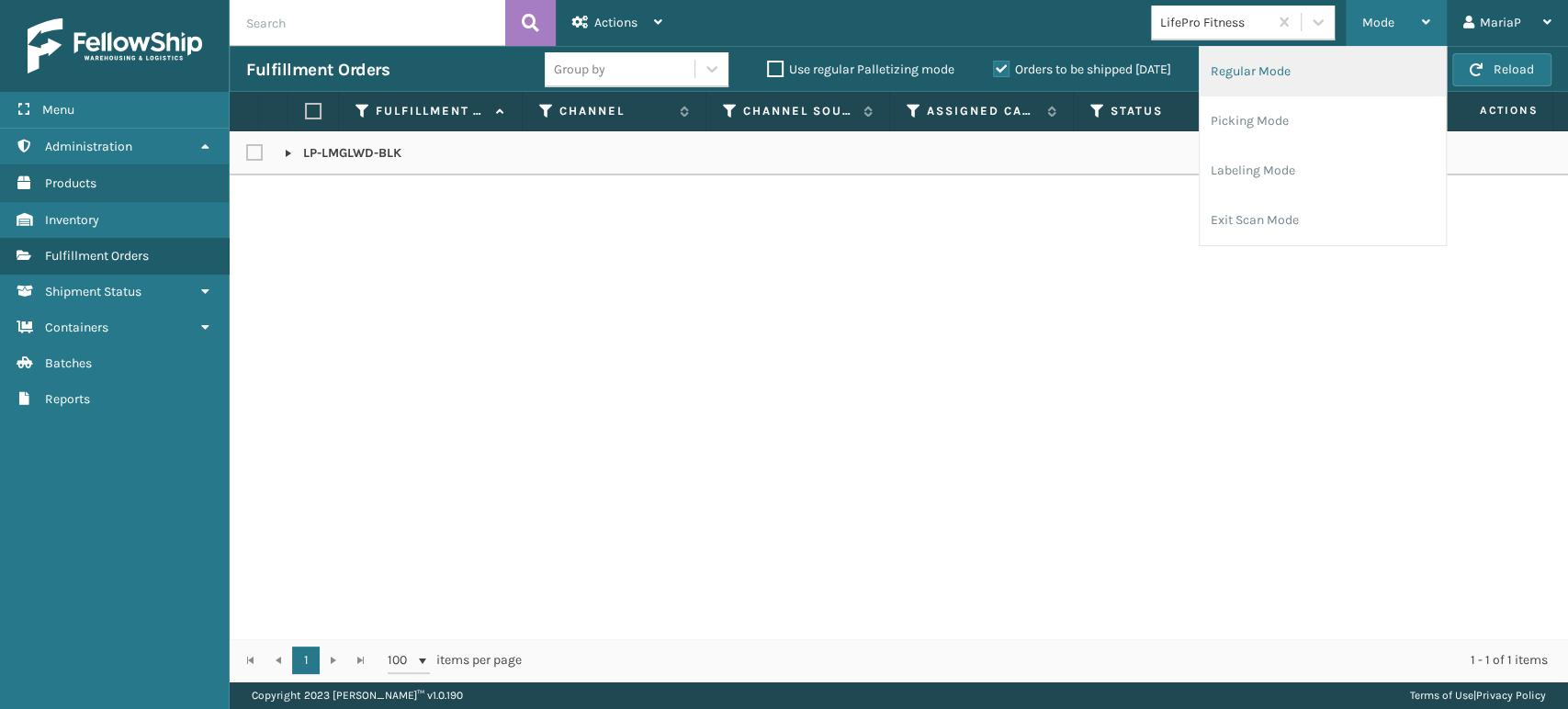
click at [1272, 79] on li "Regular Mode" at bounding box center [1323, 72] width 246 height 50
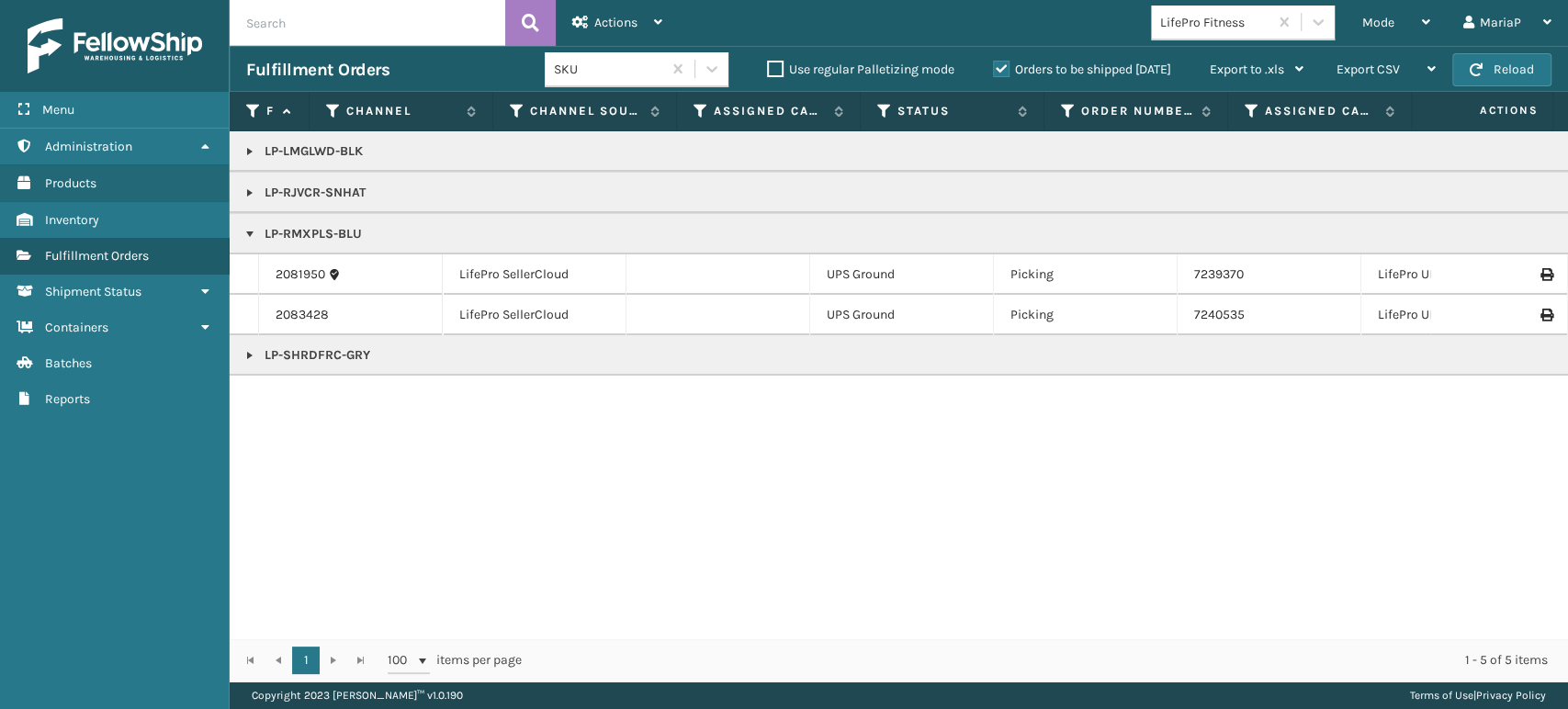
click at [243, 148] on link at bounding box center [250, 152] width 15 height 15
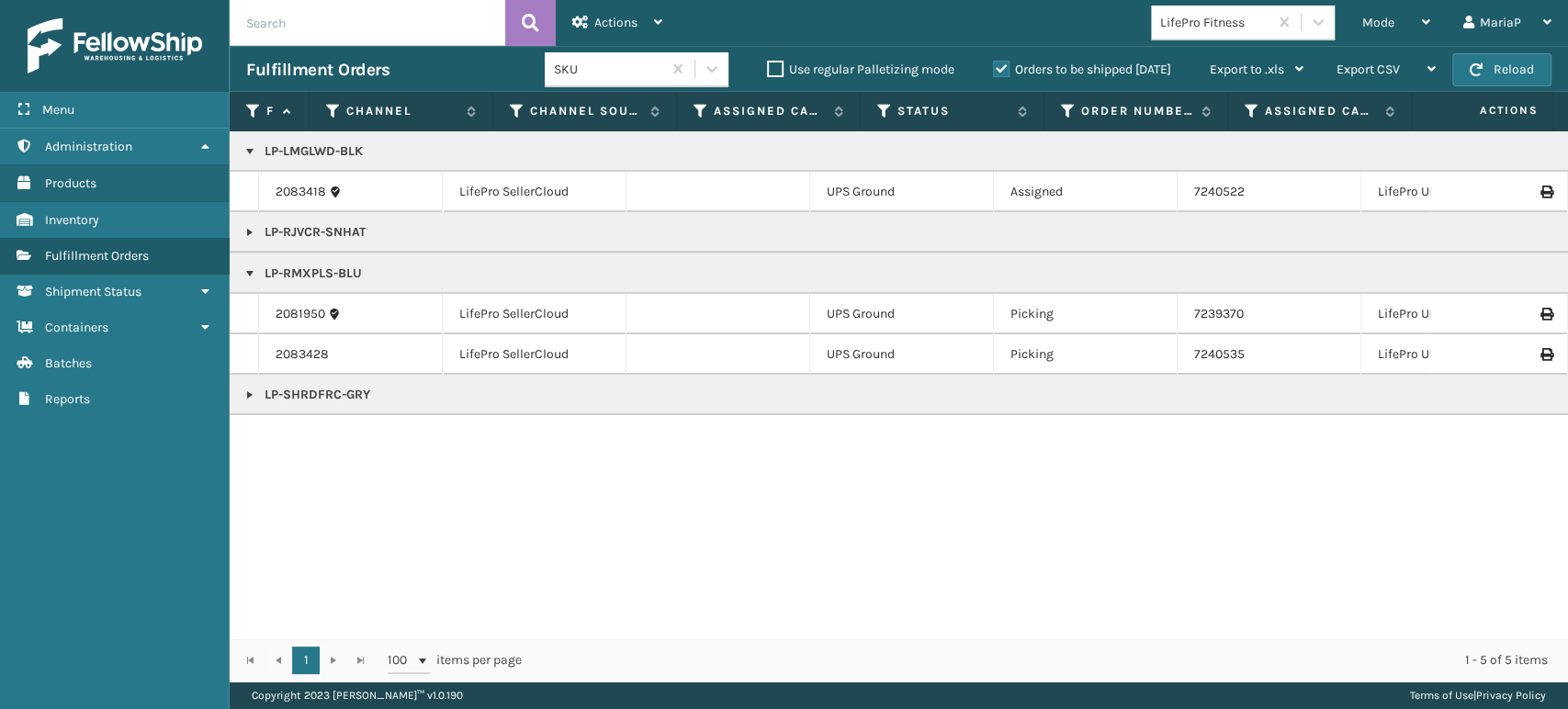
click at [878, 101] on th "Status" at bounding box center [953, 111] width 184 height 40
click at [878, 114] on icon at bounding box center [885, 111] width 15 height 17
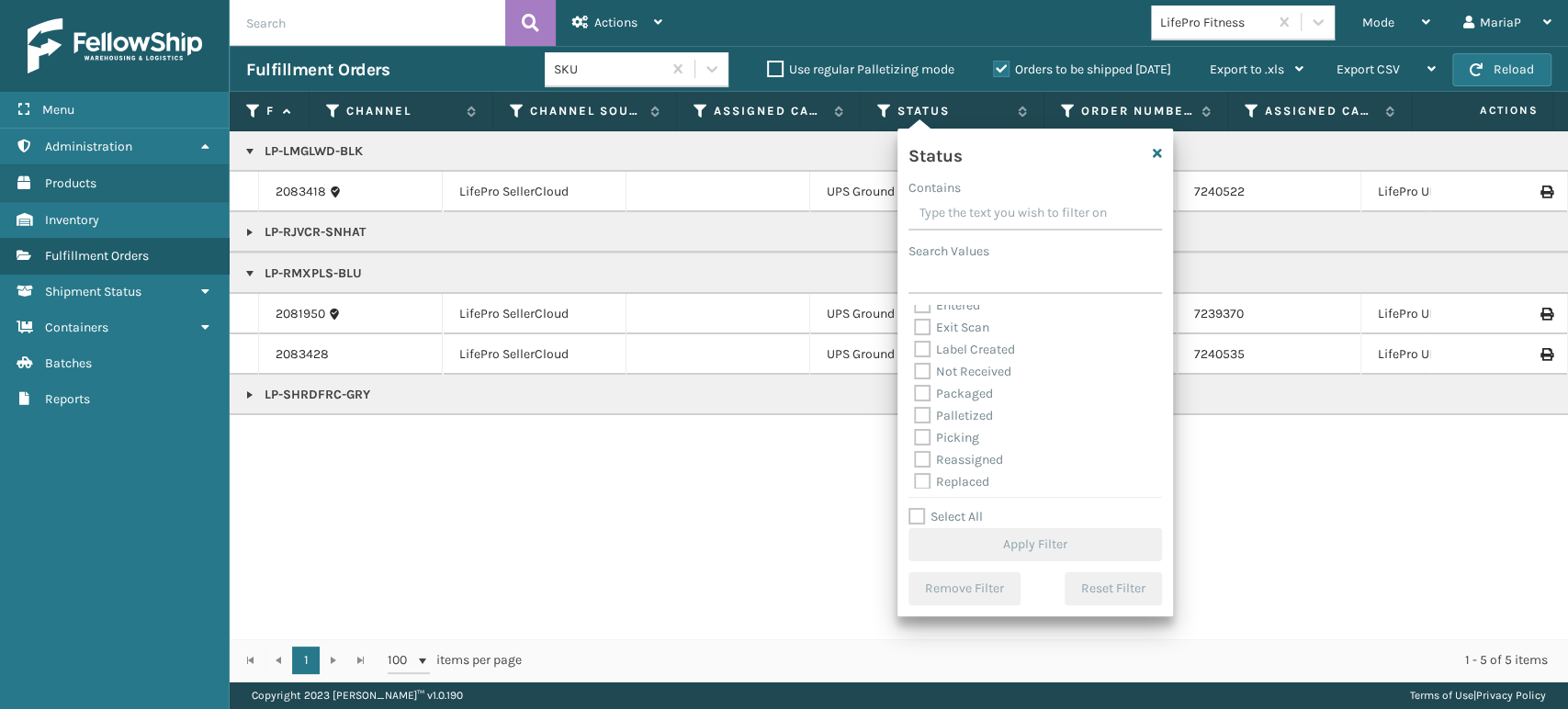
scroll to position [103, 0]
click at [915, 387] on label "Picking" at bounding box center [946, 389] width 65 height 16
click at [915, 387] on input "Picking" at bounding box center [914, 384] width 1 height 12
checkbox input "true"
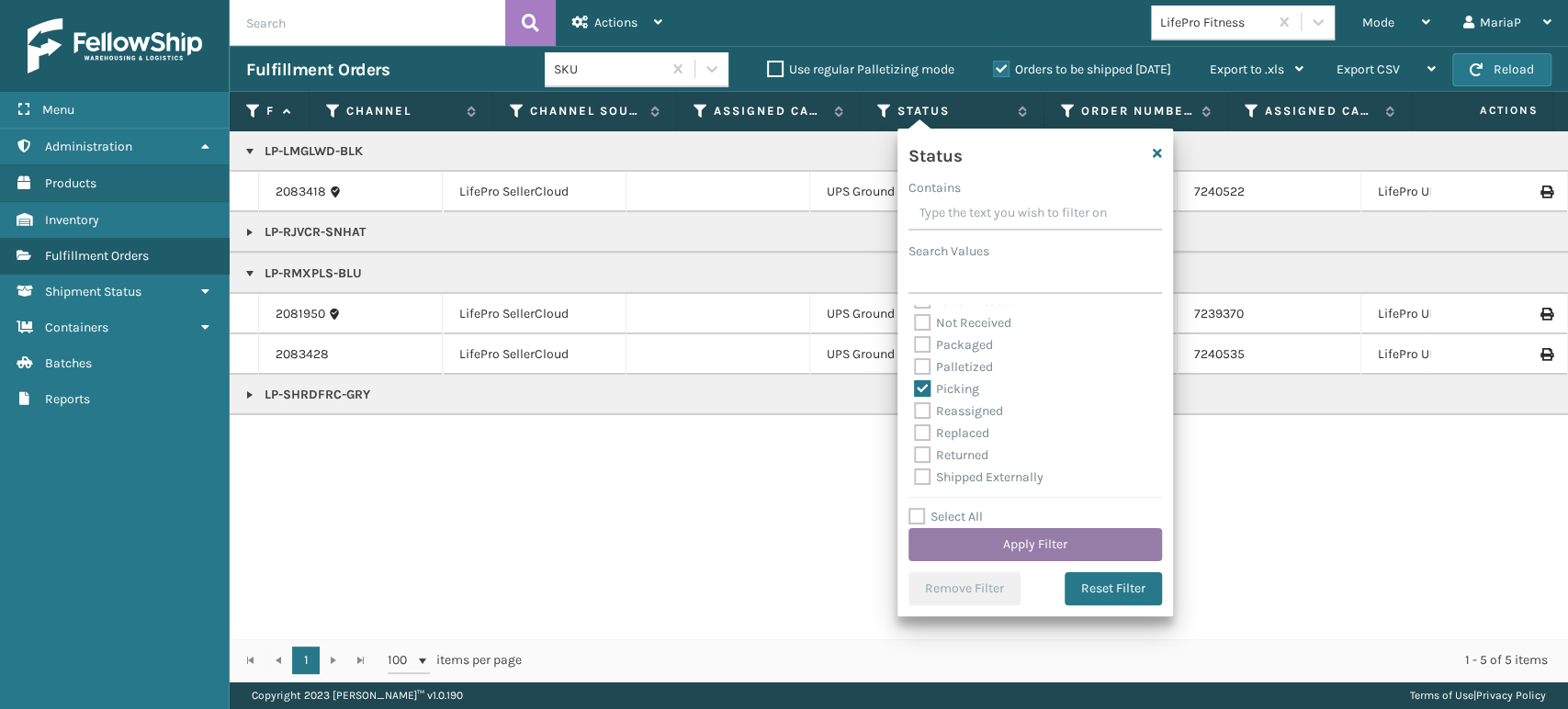
click at [1030, 540] on button "Apply Filter" at bounding box center [1035, 544] width 254 height 33
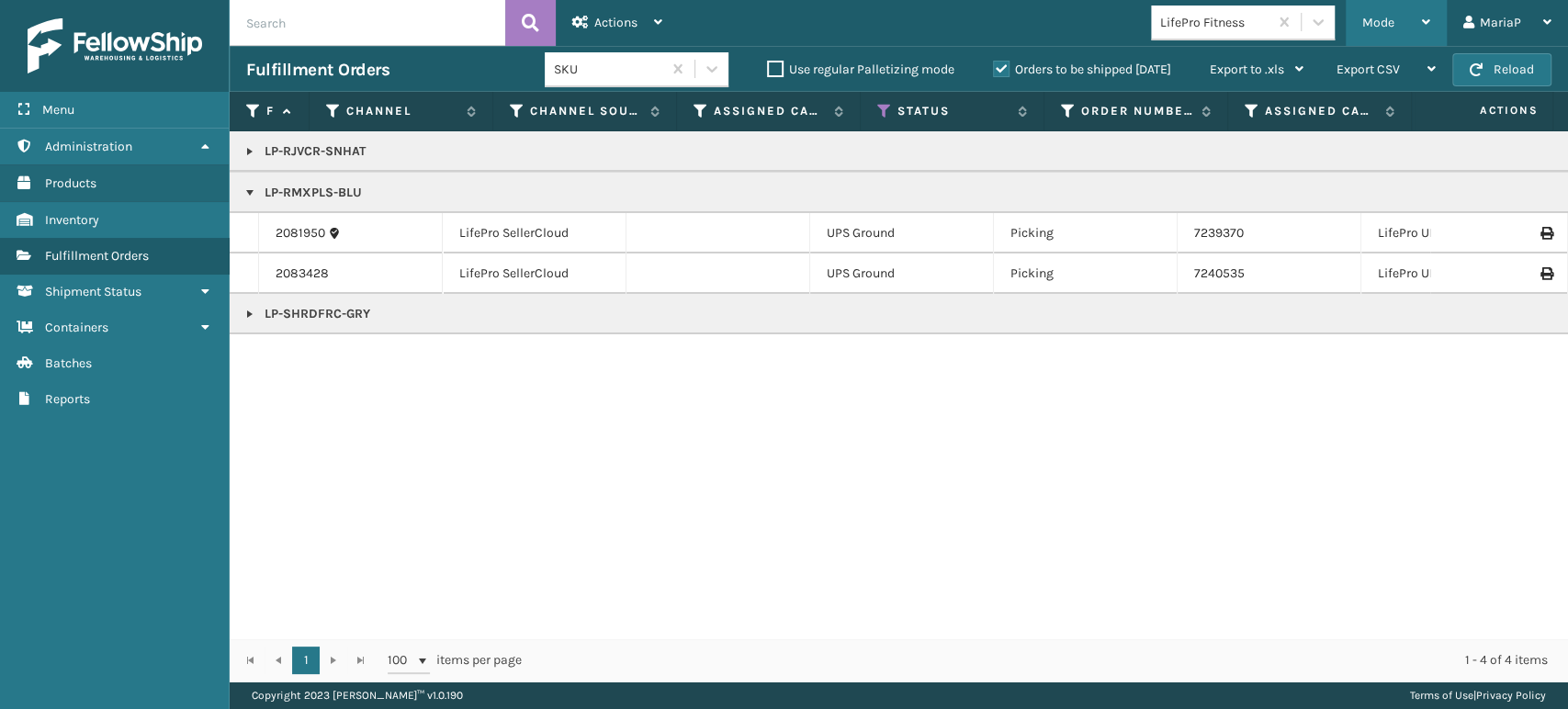
click at [1394, 0] on div "Mode" at bounding box center [1396, 23] width 68 height 46
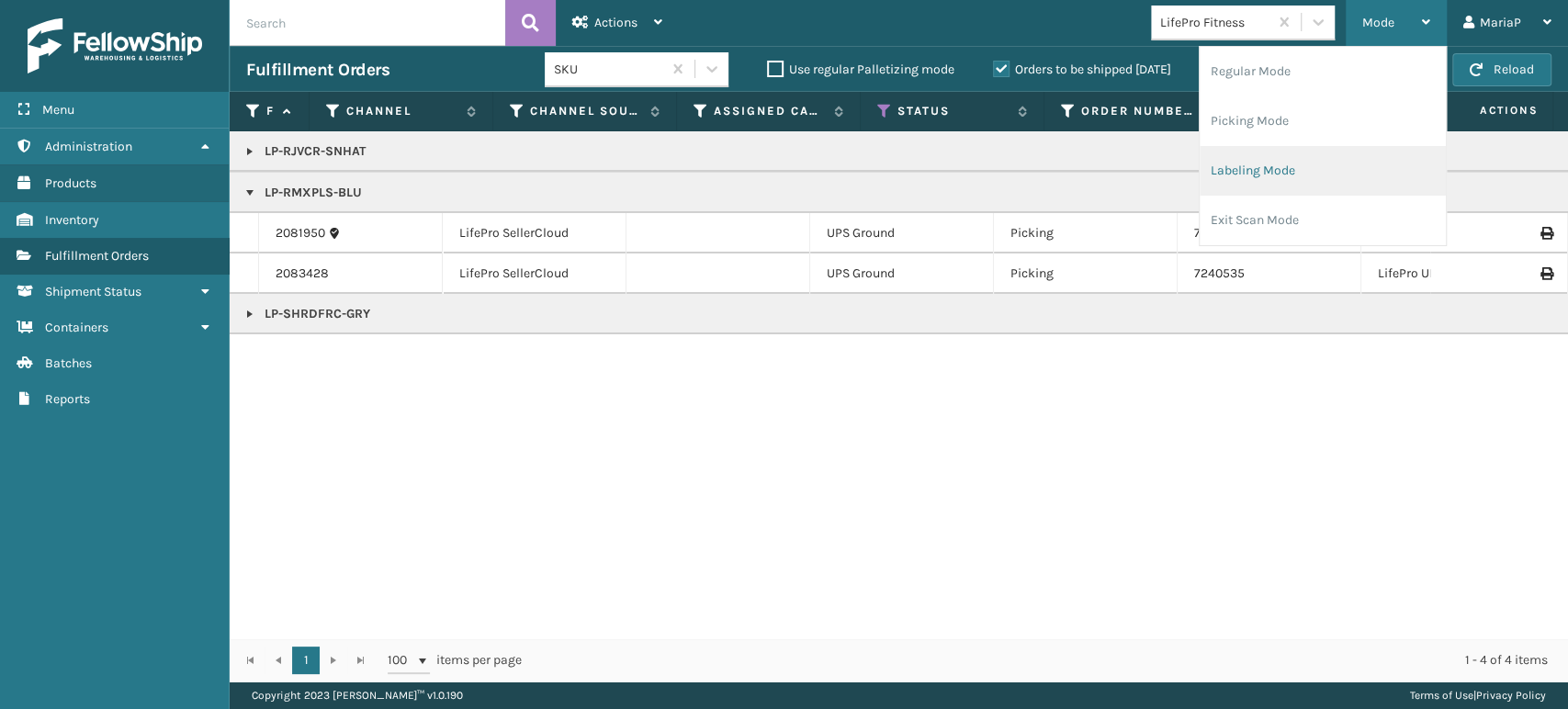
click at [1293, 172] on li "Labeling Mode" at bounding box center [1323, 171] width 246 height 50
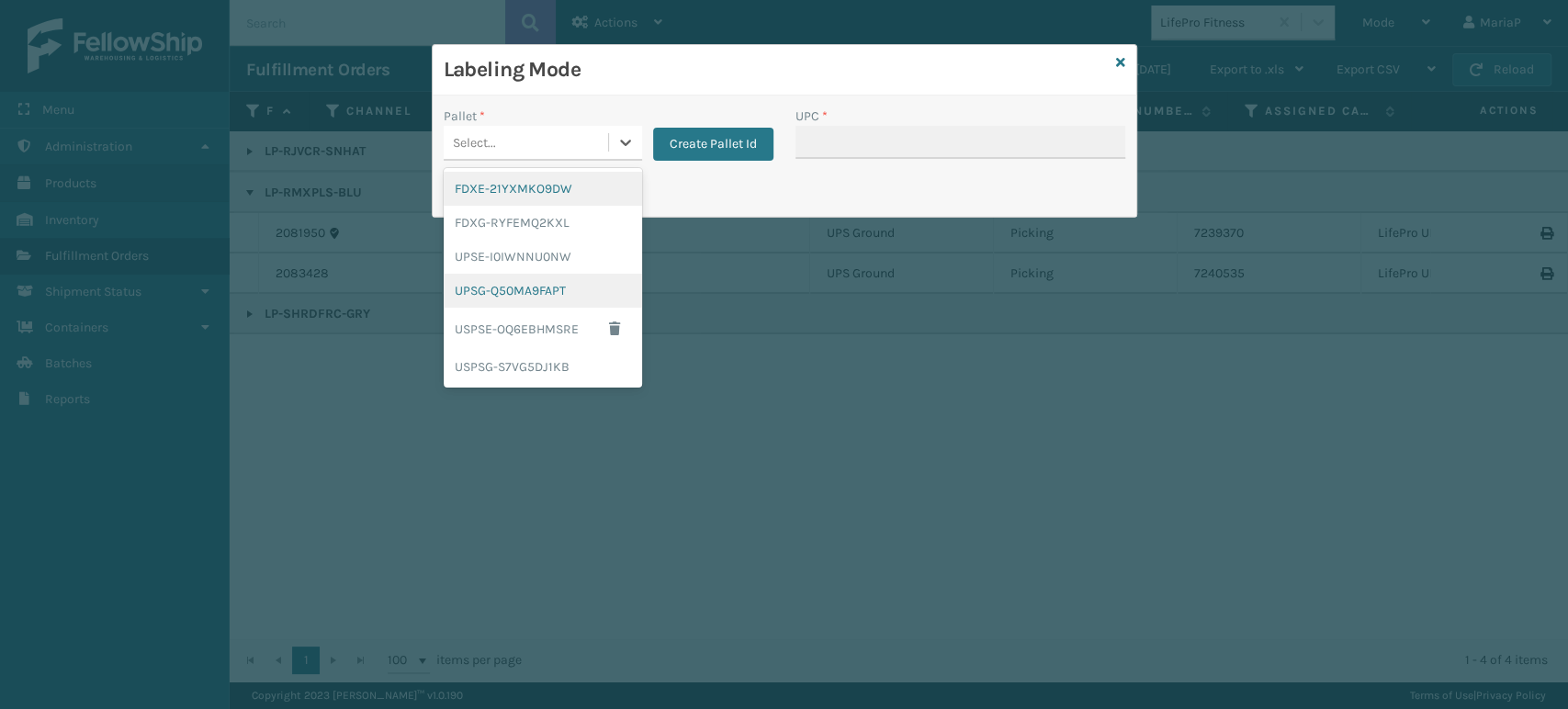
drag, startPoint x: 518, startPoint y: 136, endPoint x: 571, endPoint y: 282, distance: 155.3
click at [522, 136] on div "Select..." at bounding box center [526, 143] width 164 height 30
click at [554, 293] on div "UPSG-Q50MA9FAPT" at bounding box center [543, 291] width 198 height 34
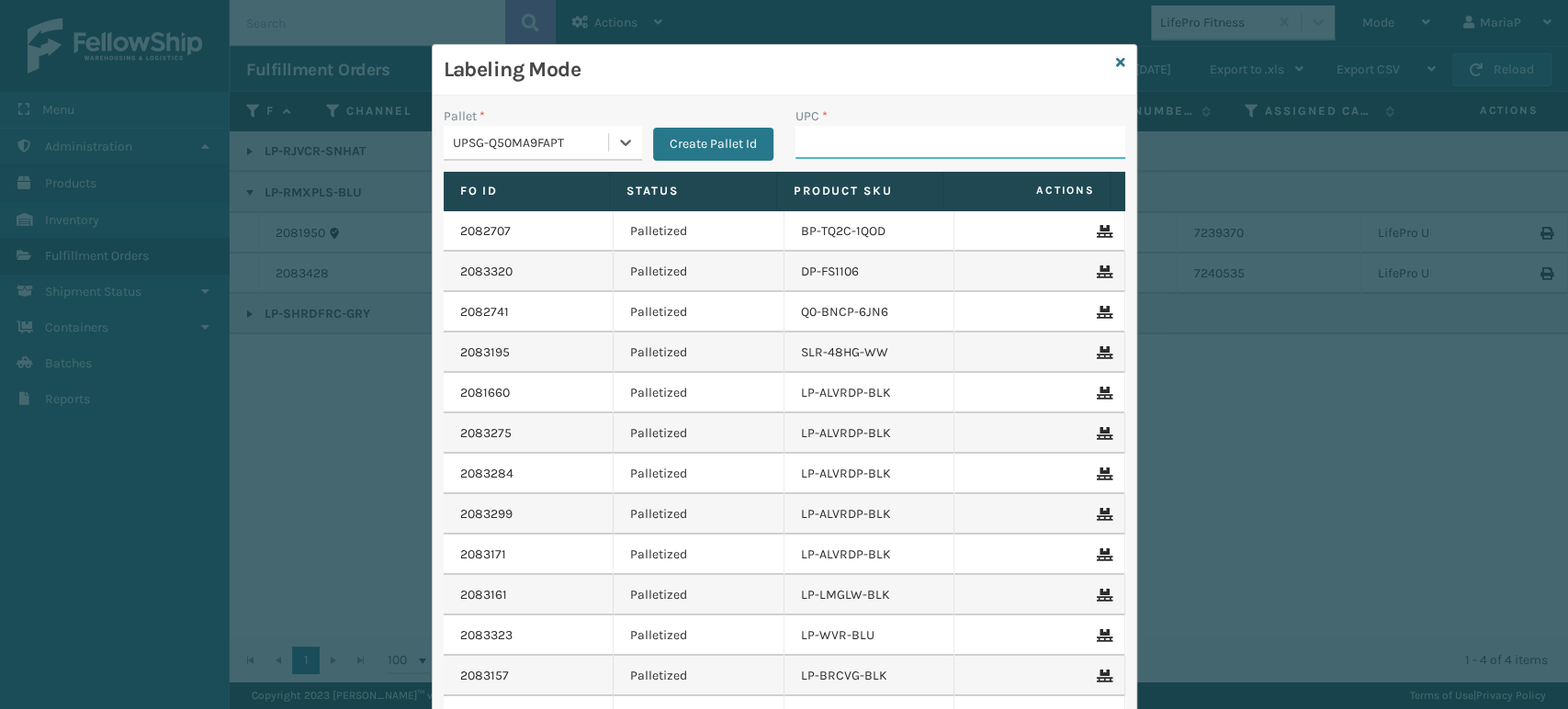
click at [936, 138] on input "UPC *" at bounding box center [960, 142] width 329 height 33
click at [524, 119] on div "Pallet *" at bounding box center [543, 116] width 198 height 19
click at [555, 130] on div "UPSG-Q50MA9FAPT" at bounding box center [526, 143] width 164 height 30
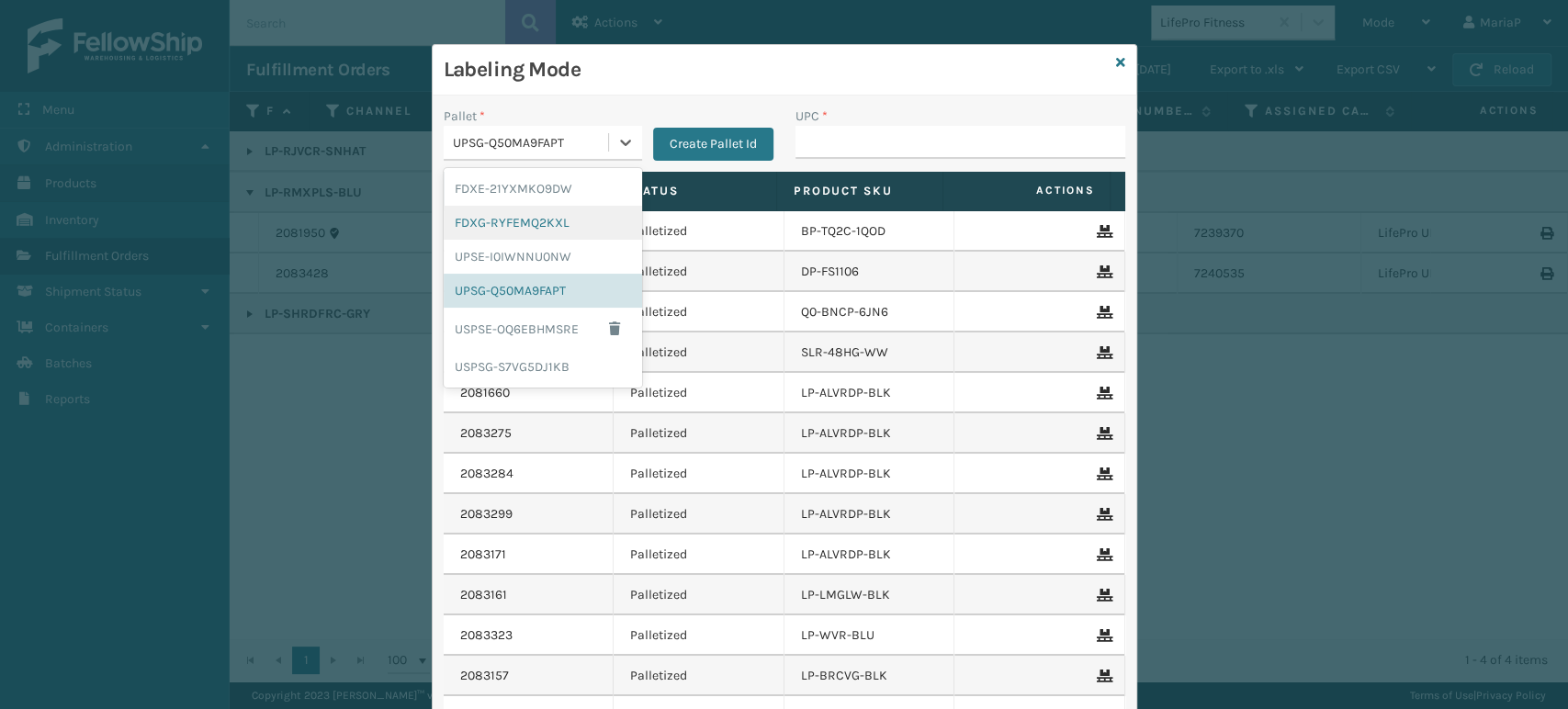
click at [565, 212] on div "FDXG-RYFEMQ2KXL" at bounding box center [543, 223] width 198 height 34
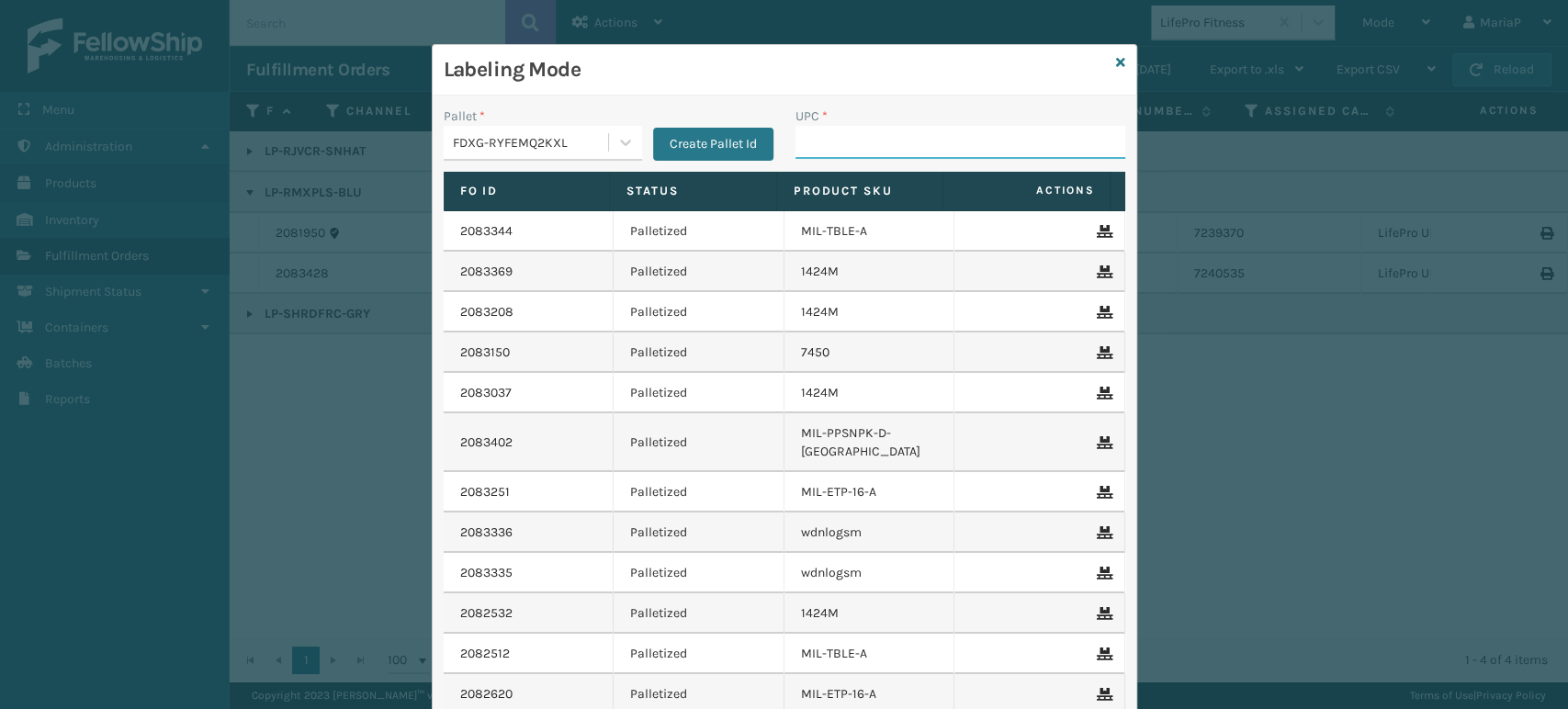
click at [822, 153] on input "UPC *" at bounding box center [960, 142] width 329 height 33
type input "8500041"
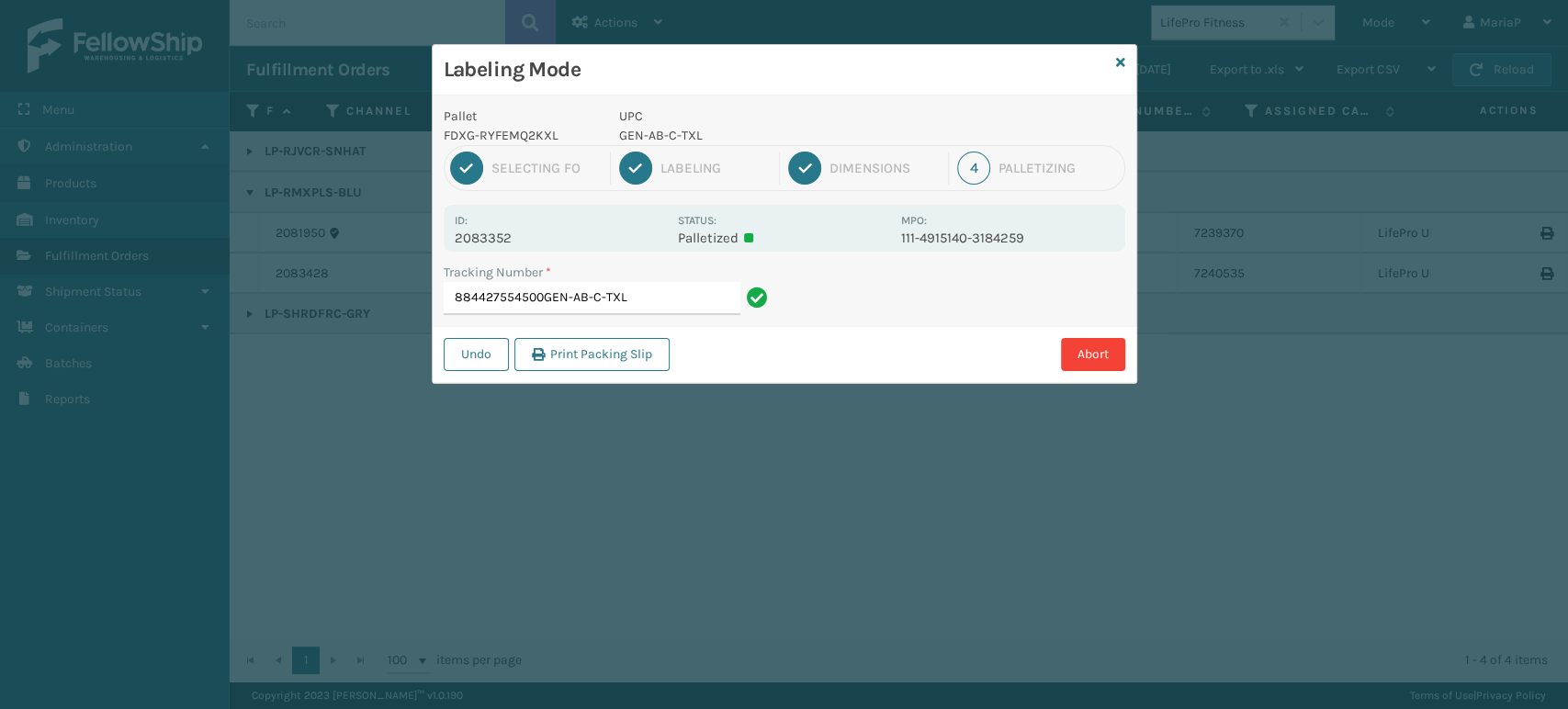
type input "884427554500GEN-AB-C-TXL"
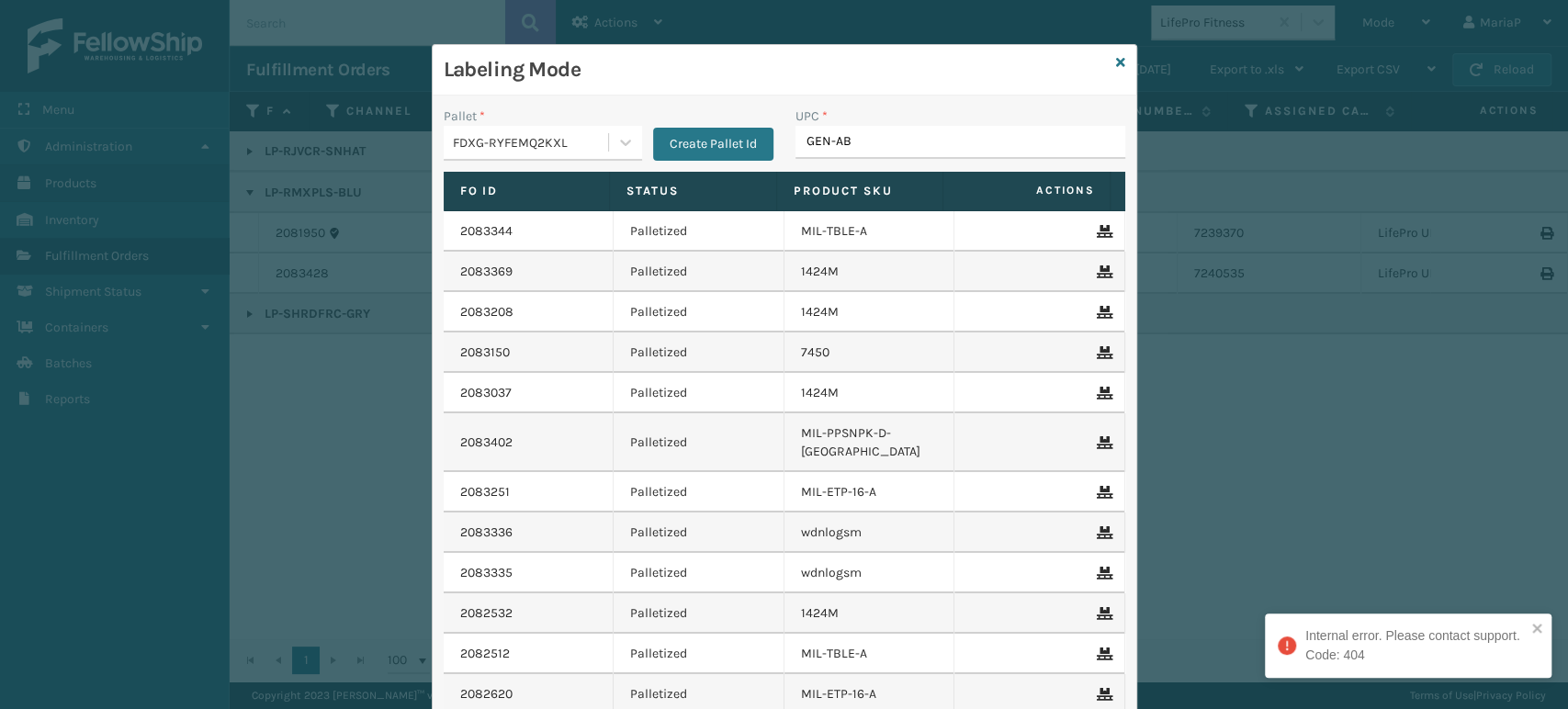
type input "GEN-AB-"
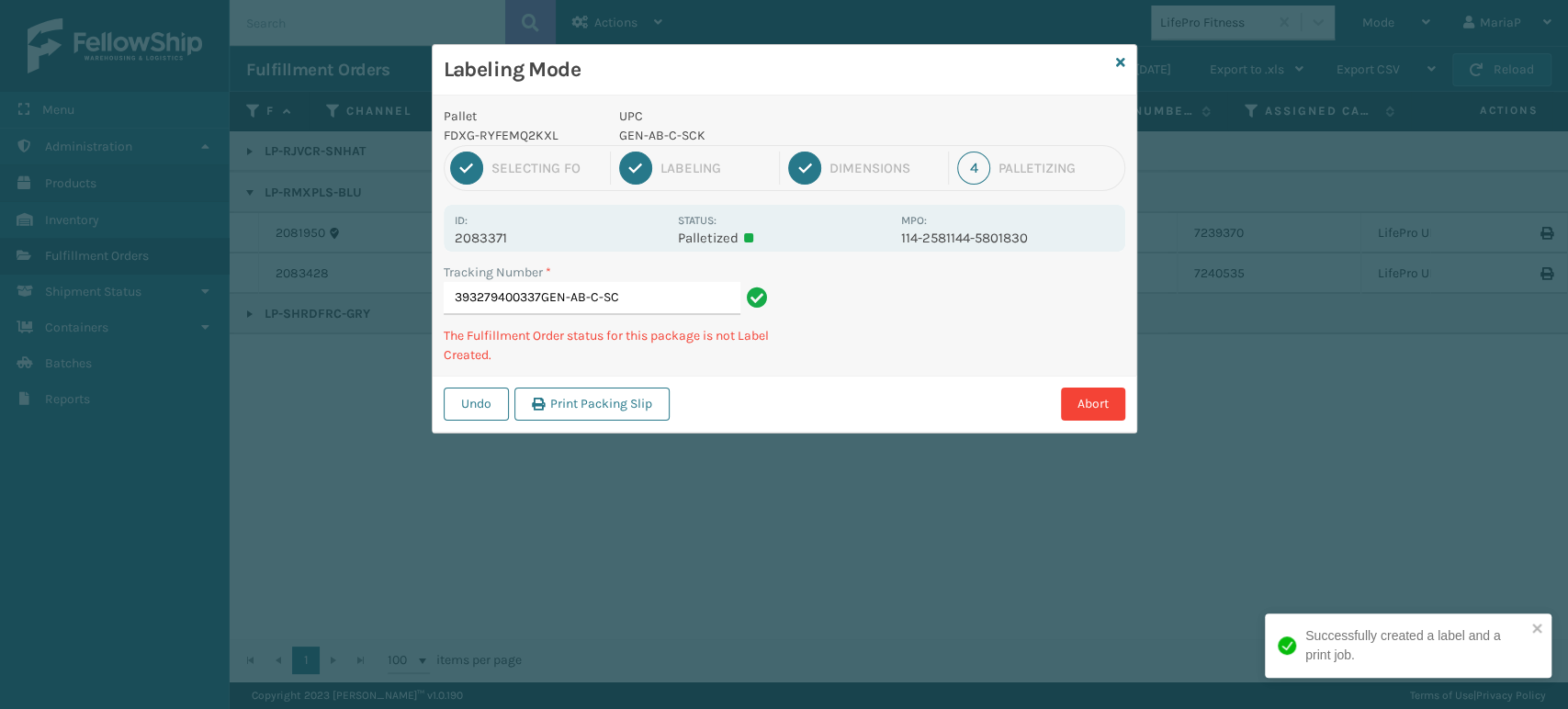
type input "393279400337GEN-AB-C-SCK"
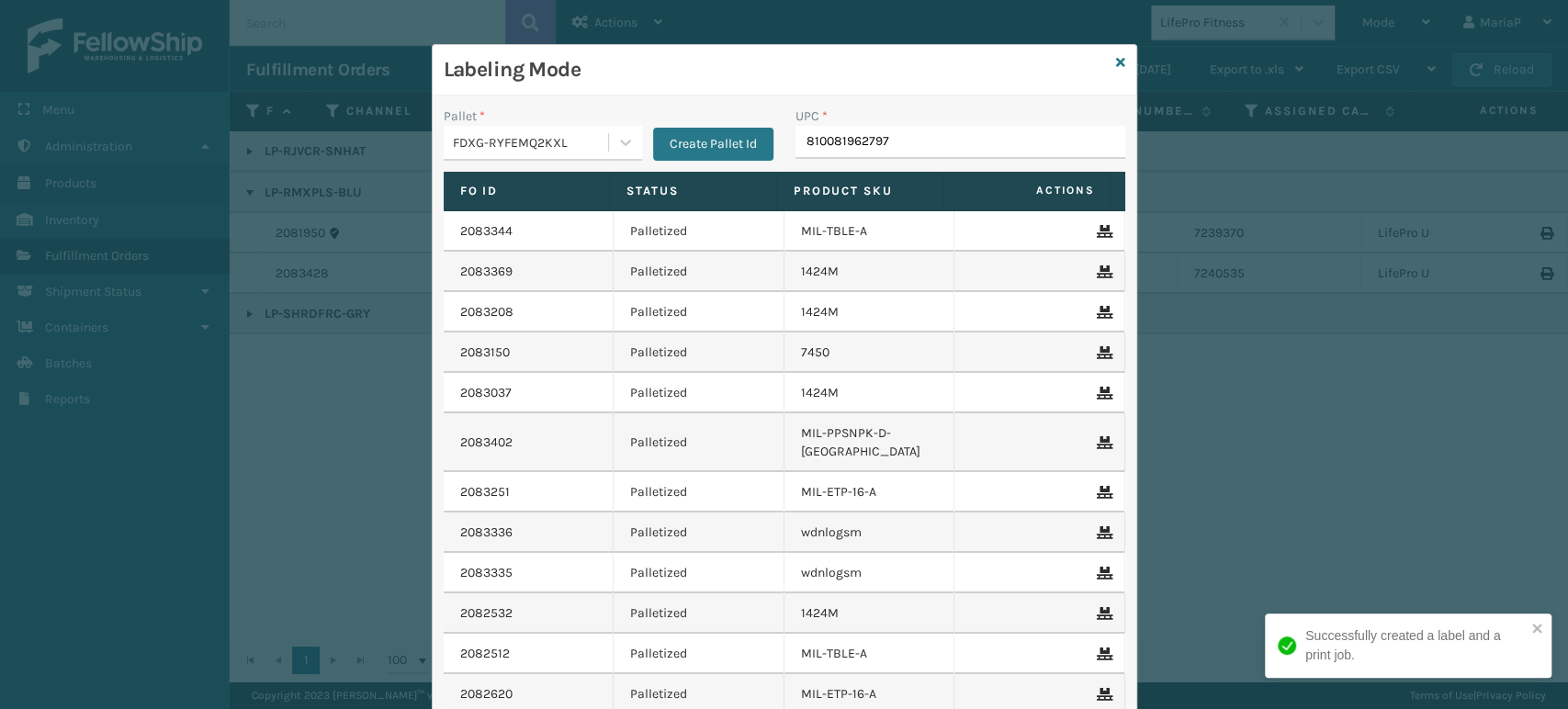
type input "810081962797"
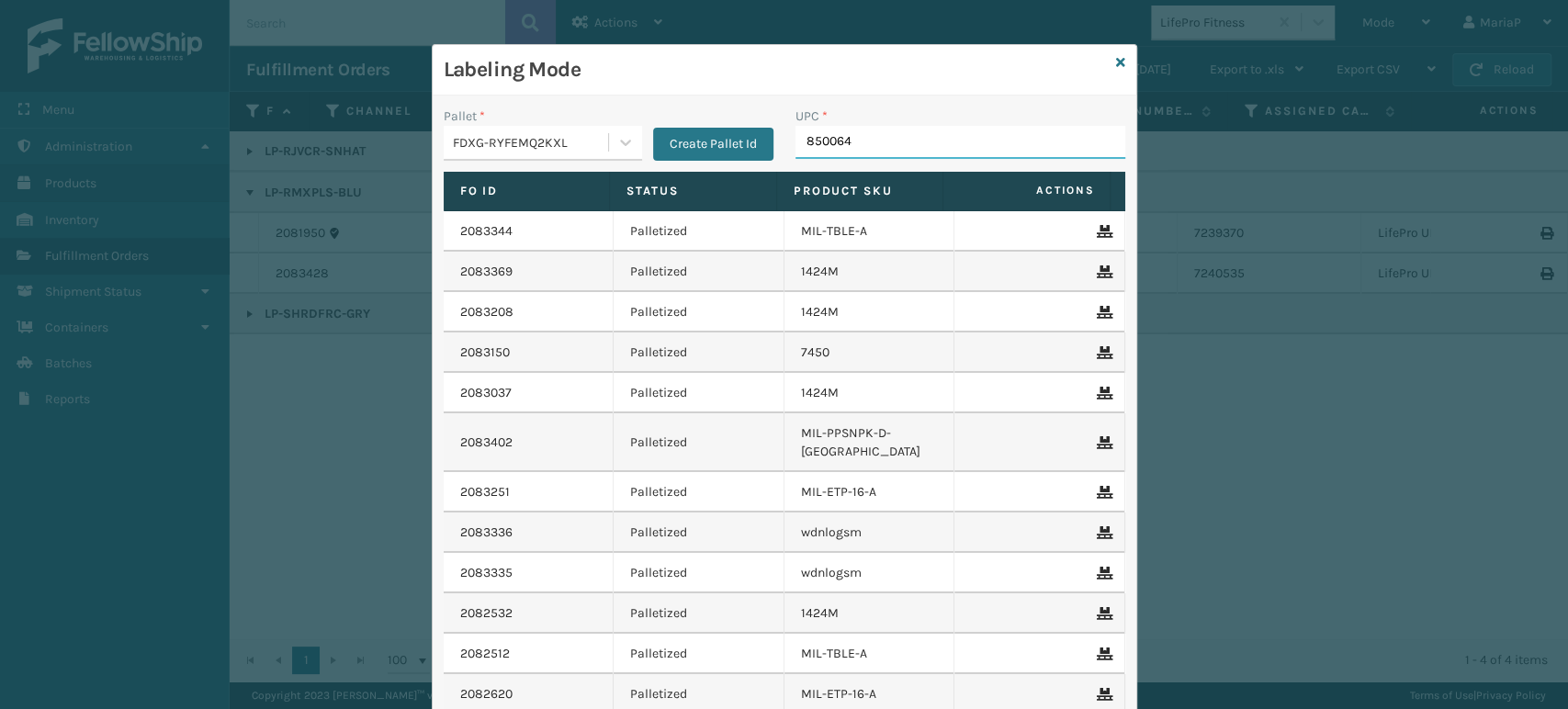
type input "8500645"
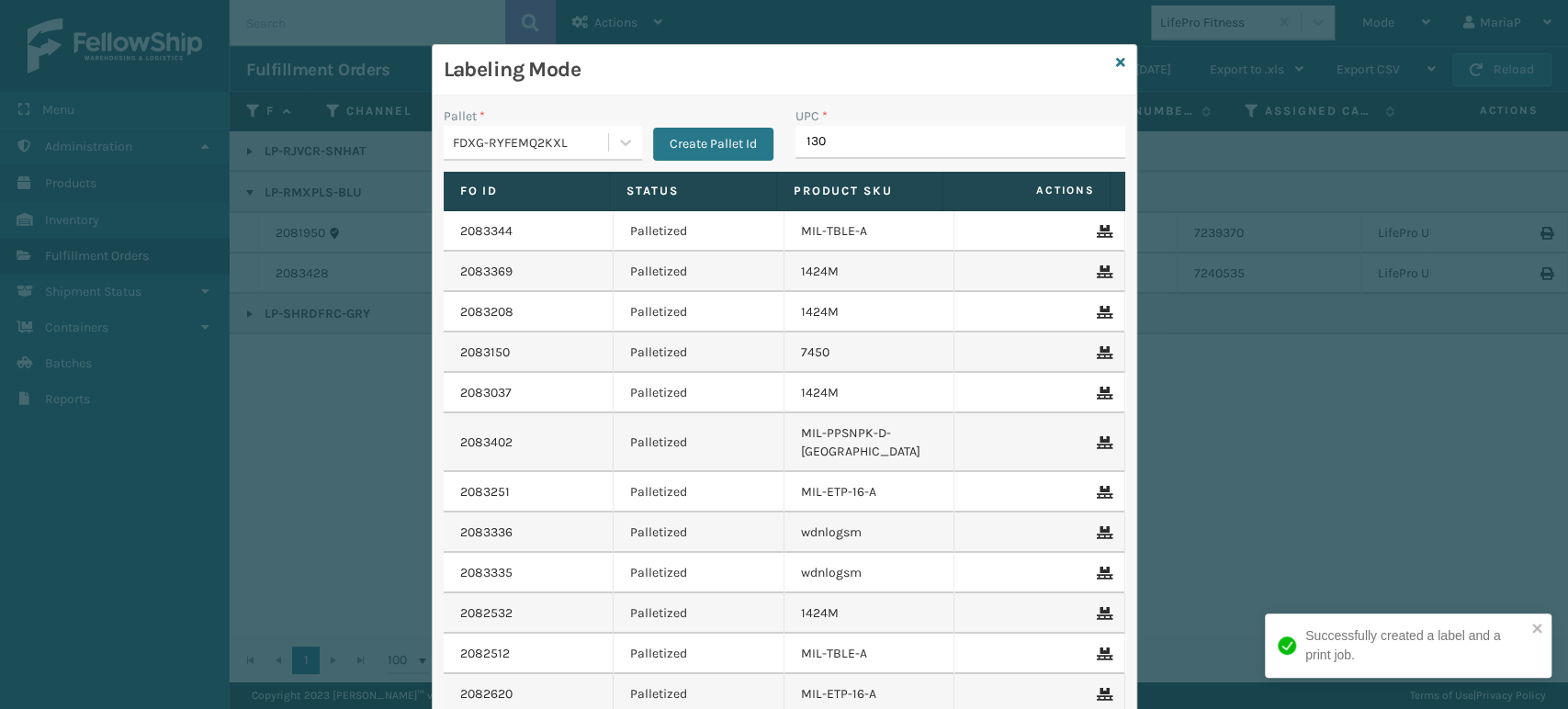
type input "1300"
type input "8500645"
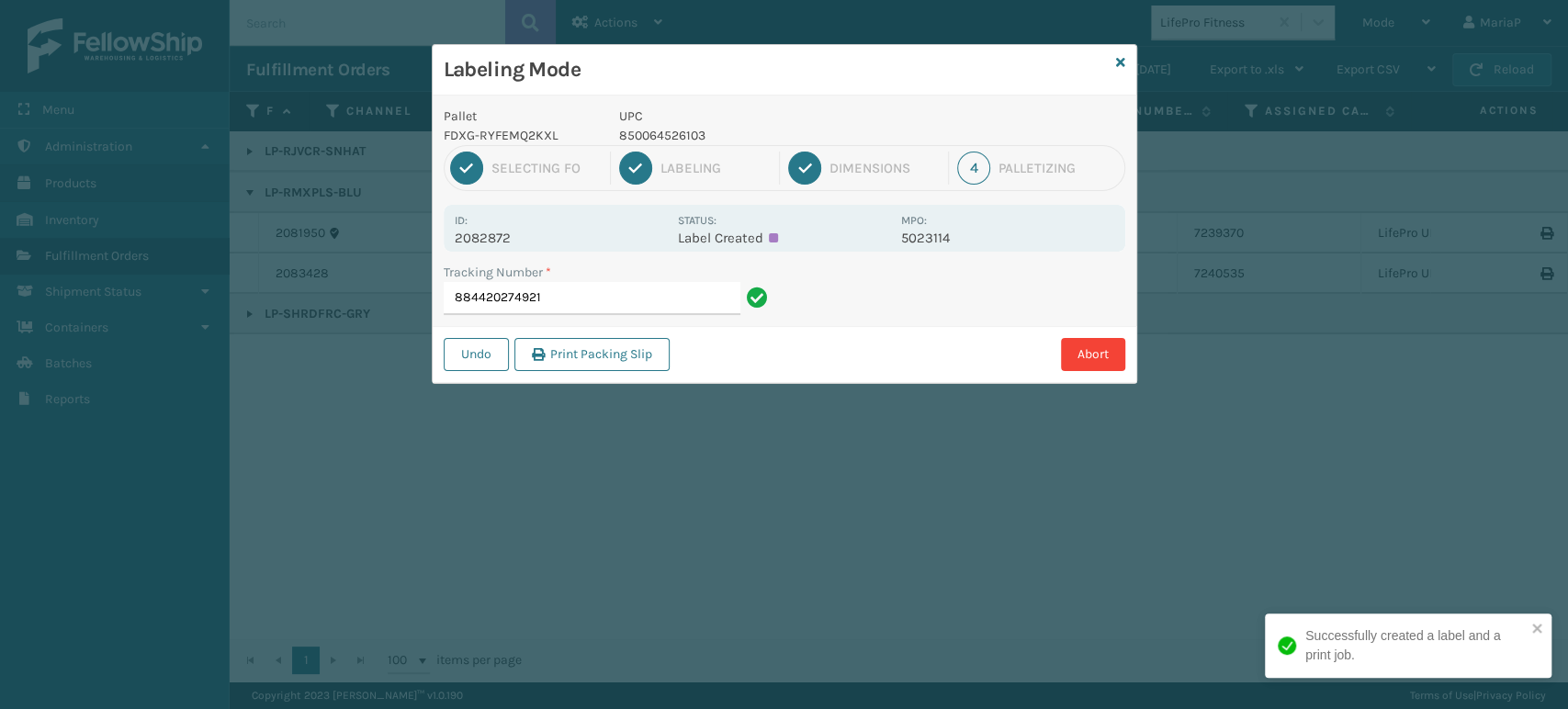
click at [681, 133] on p "850064526103" at bounding box center [754, 135] width 271 height 19
click at [608, 285] on input "884420274921" at bounding box center [592, 298] width 296 height 33
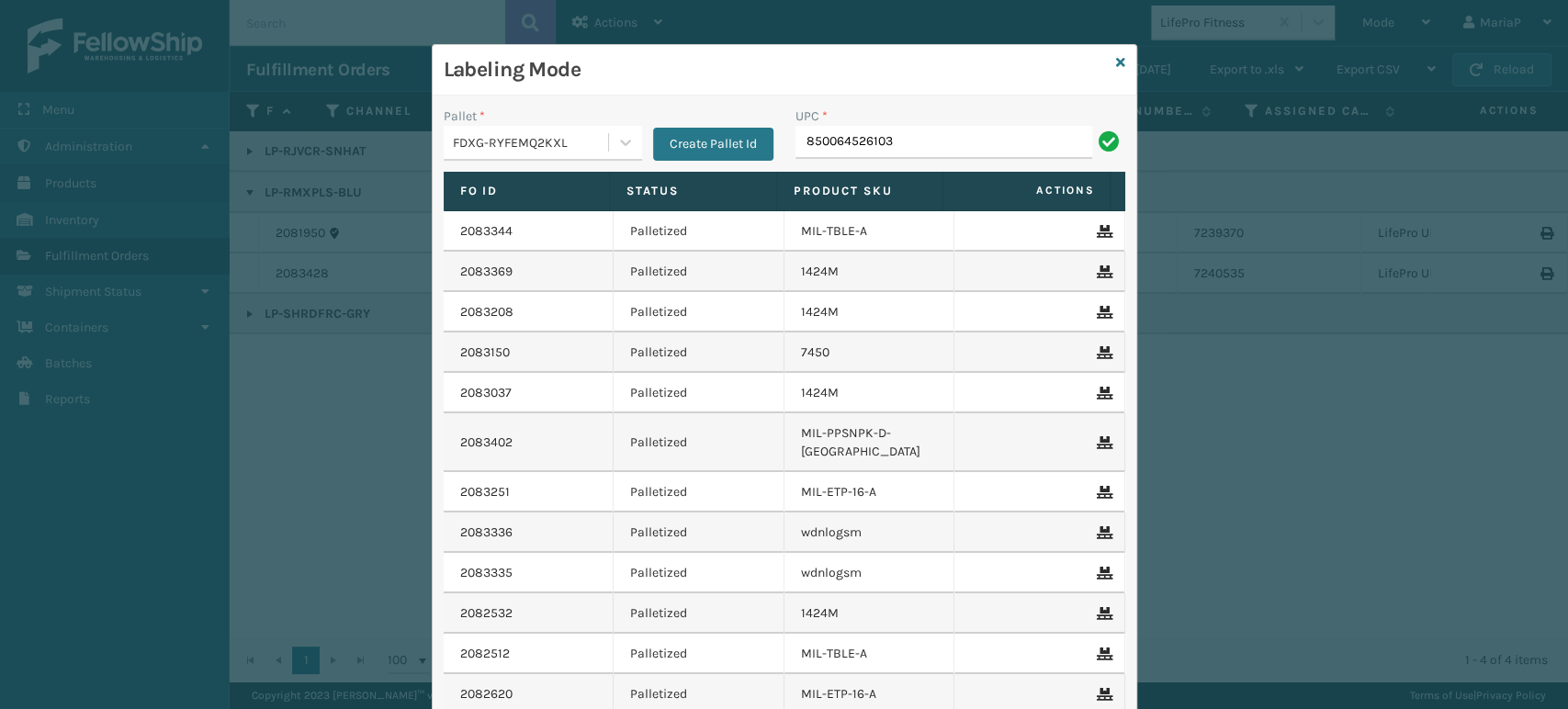
type input "850064526103"
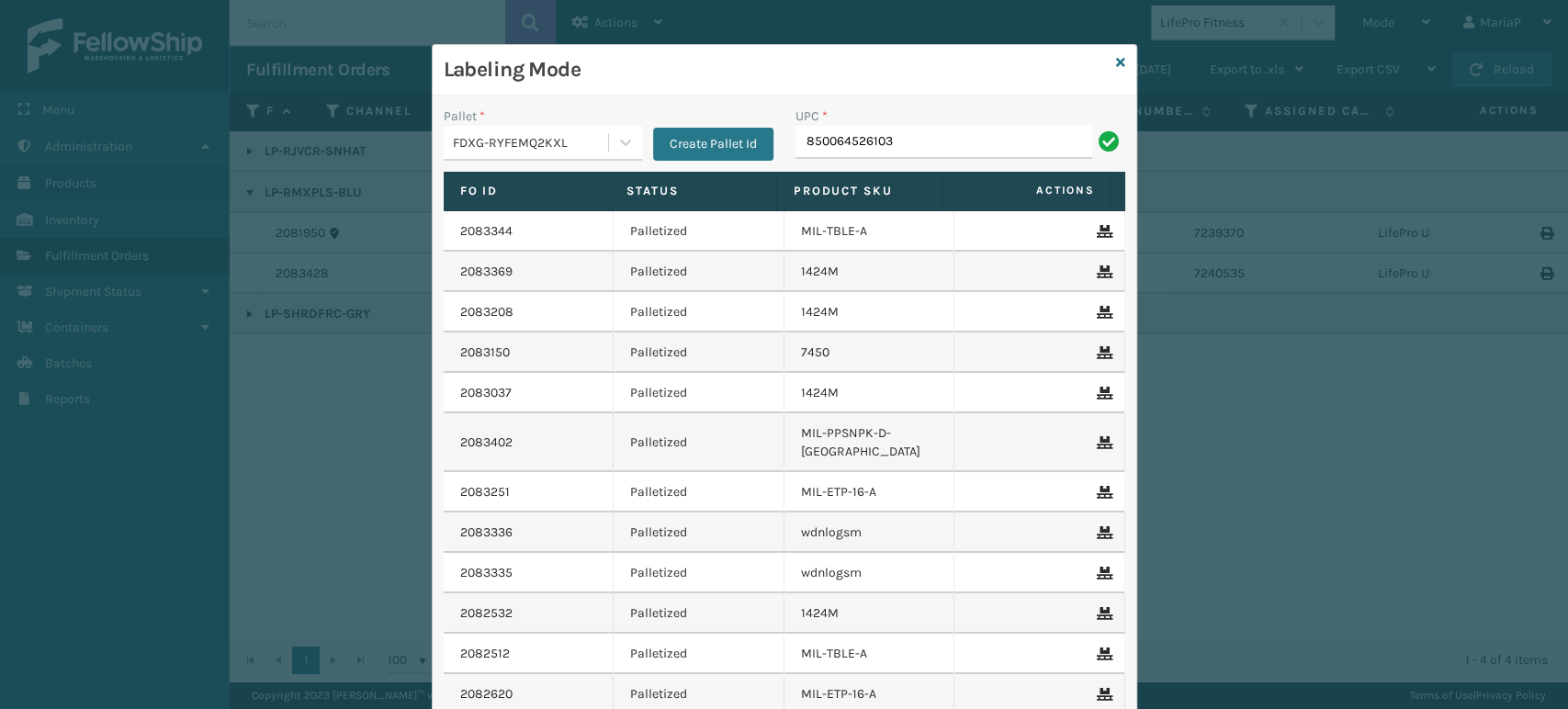
type input "850064526103"
paste input "850064526103"
type input "850064526103"
click at [887, 148] on input "UPC *" at bounding box center [960, 142] width 329 height 33
click at [851, 145] on input "UPC *" at bounding box center [960, 142] width 329 height 33
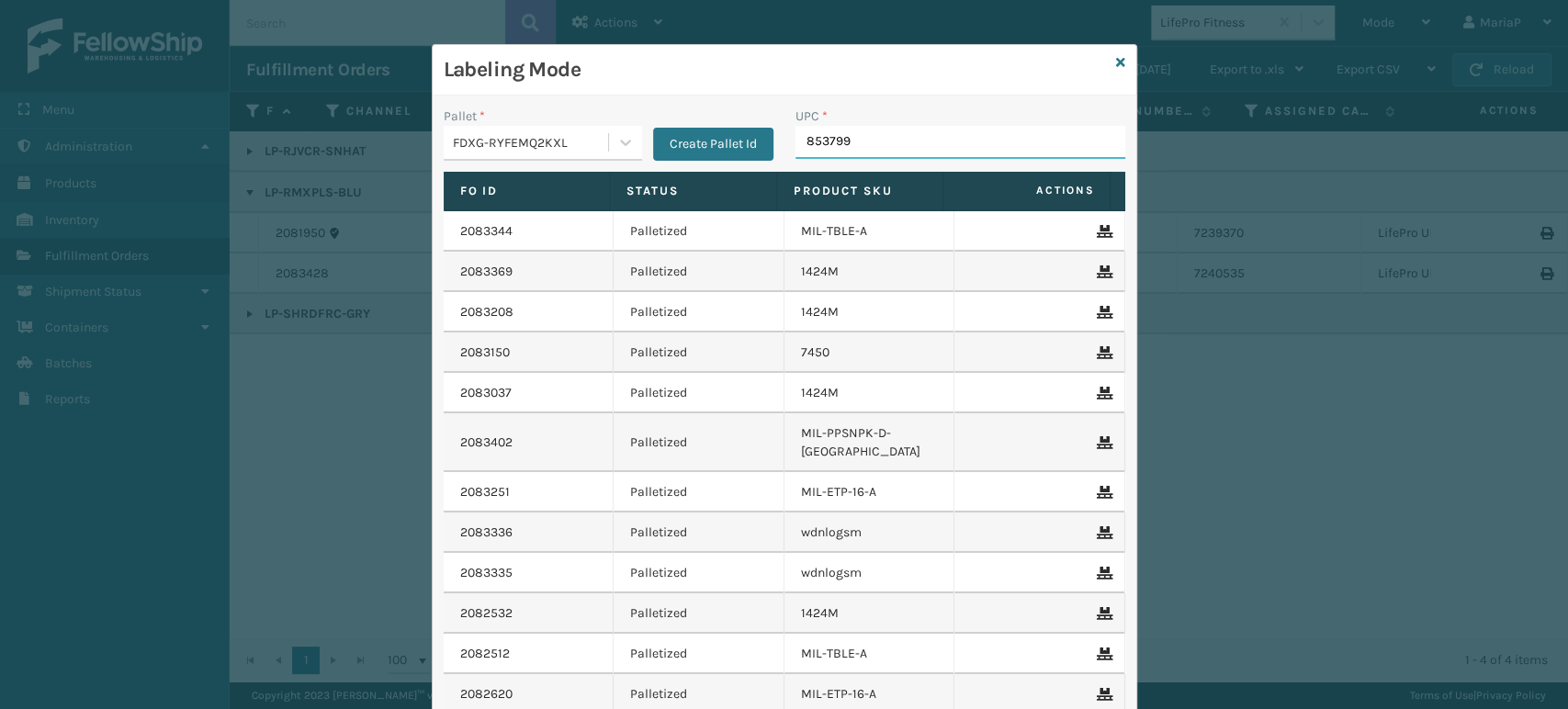
type input "8537990"
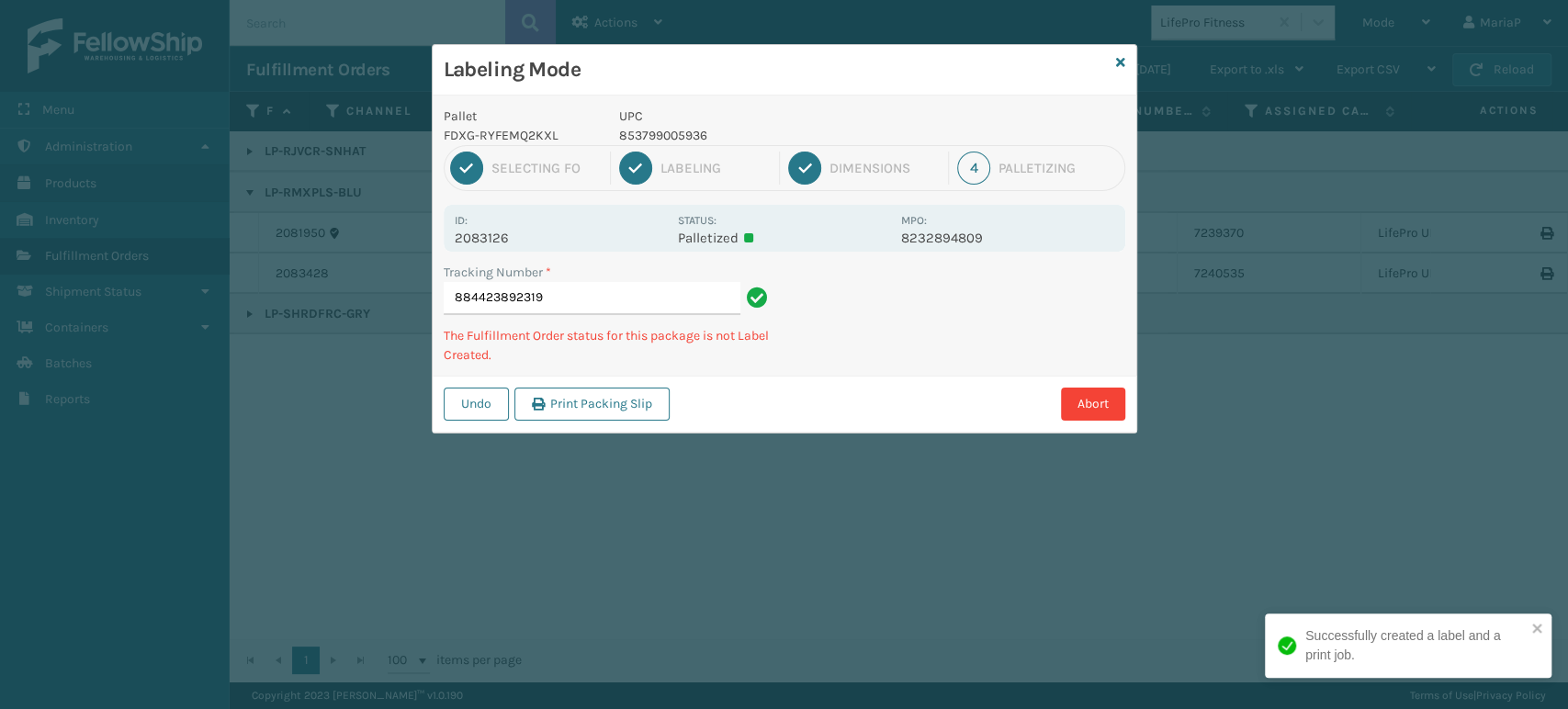
click at [850, 145] on div "1 Selecting FO 2 Labeling 3 Dimensions 4 Palletizing" at bounding box center [784, 168] width 682 height 46
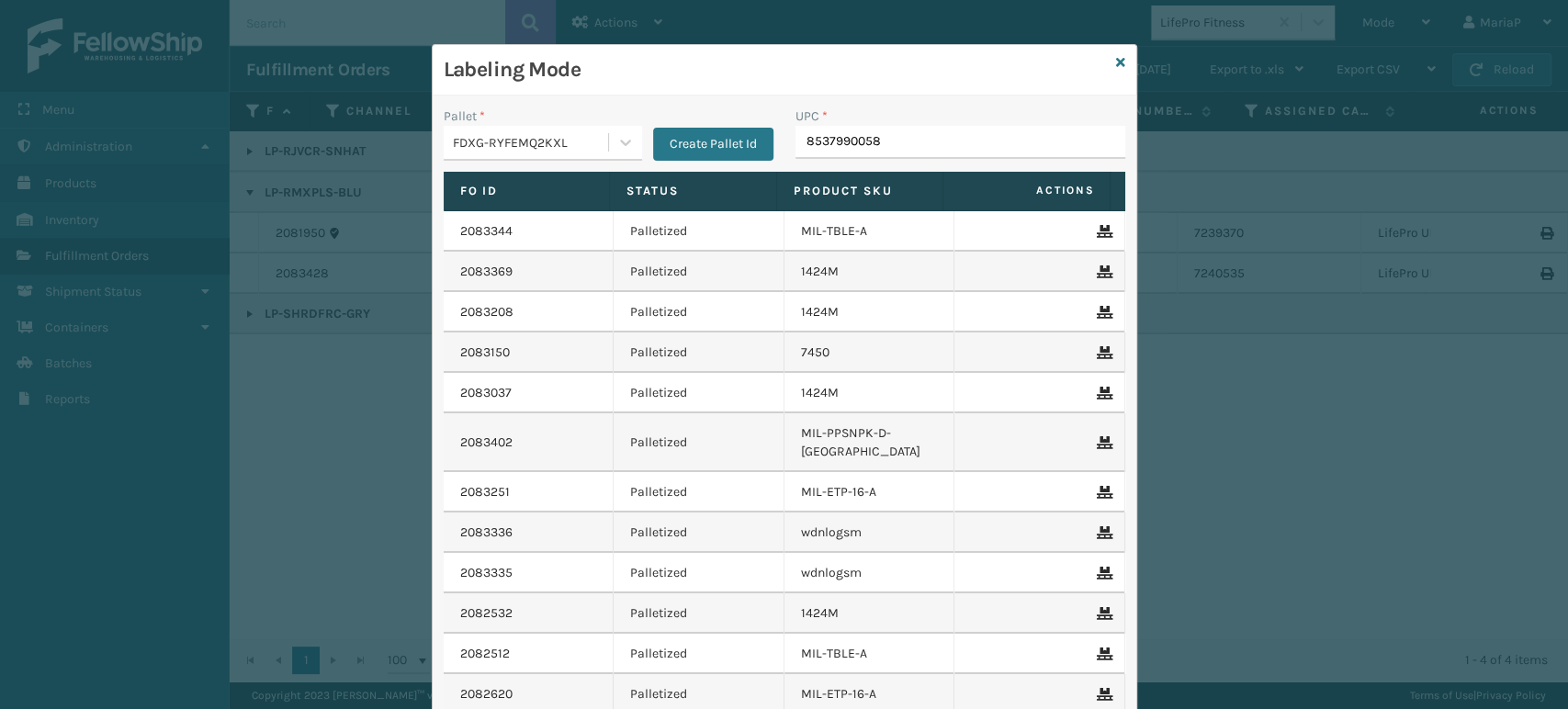
type input "85379900582"
type input "8581000"
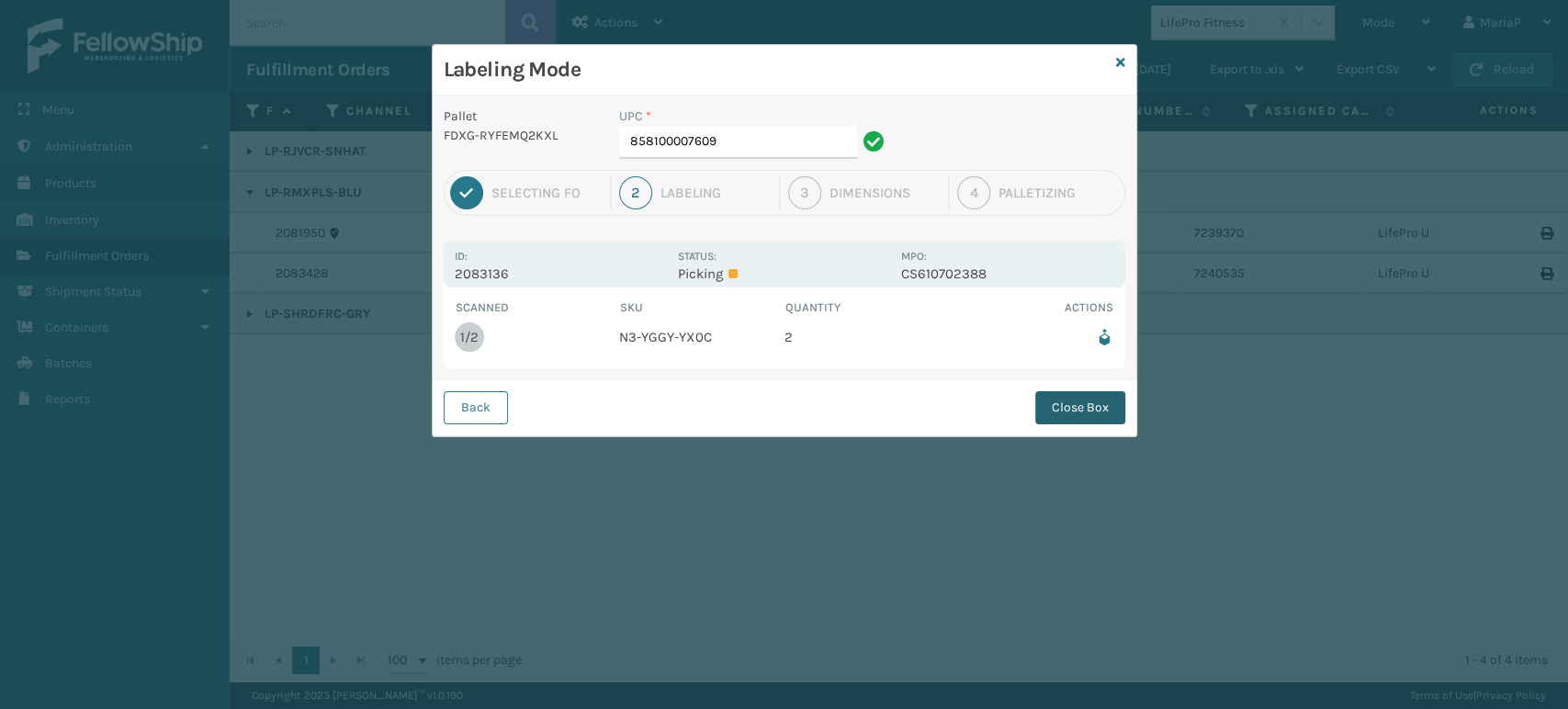
click at [1048, 401] on button "Close Box" at bounding box center [1079, 407] width 90 height 33
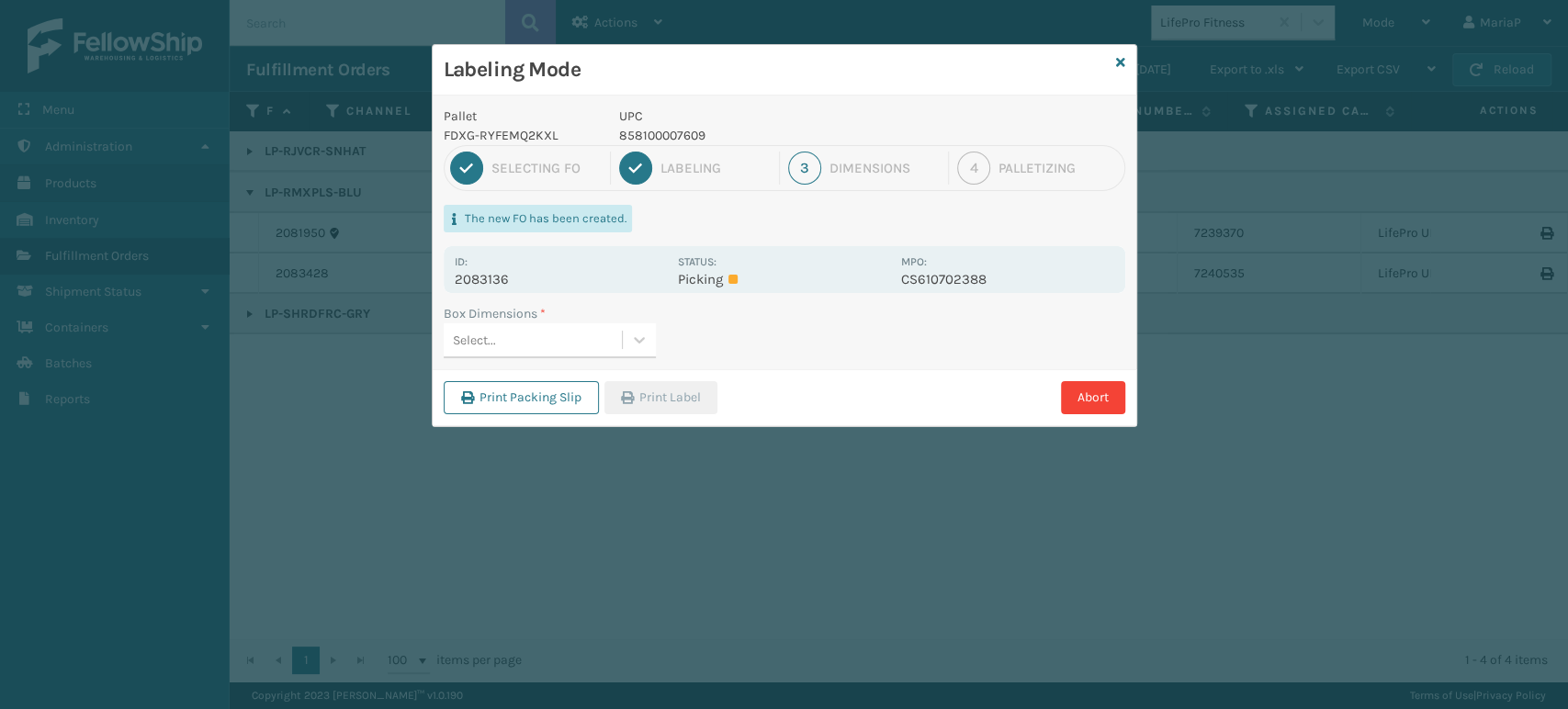
click at [588, 351] on div "Select..." at bounding box center [532, 340] width 178 height 30
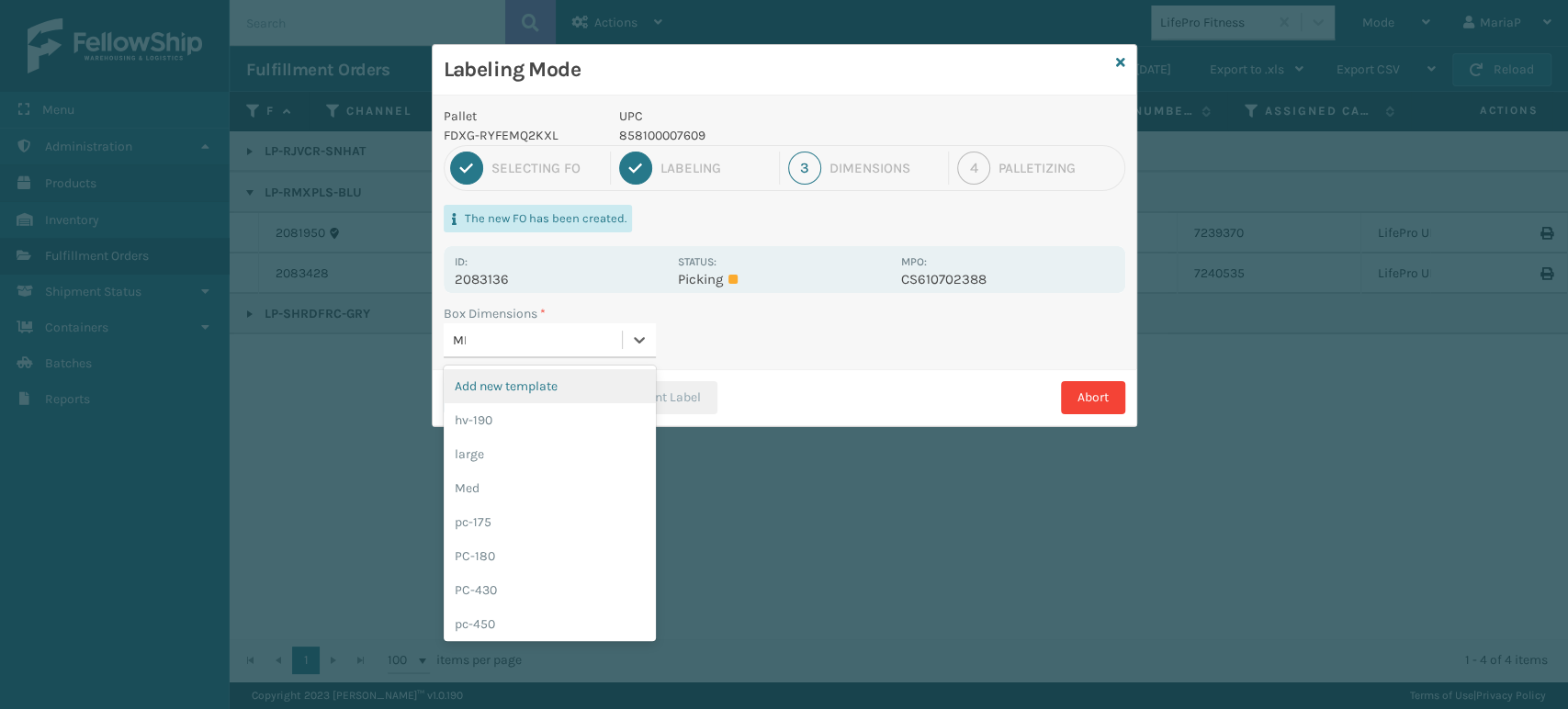
type input "MED"
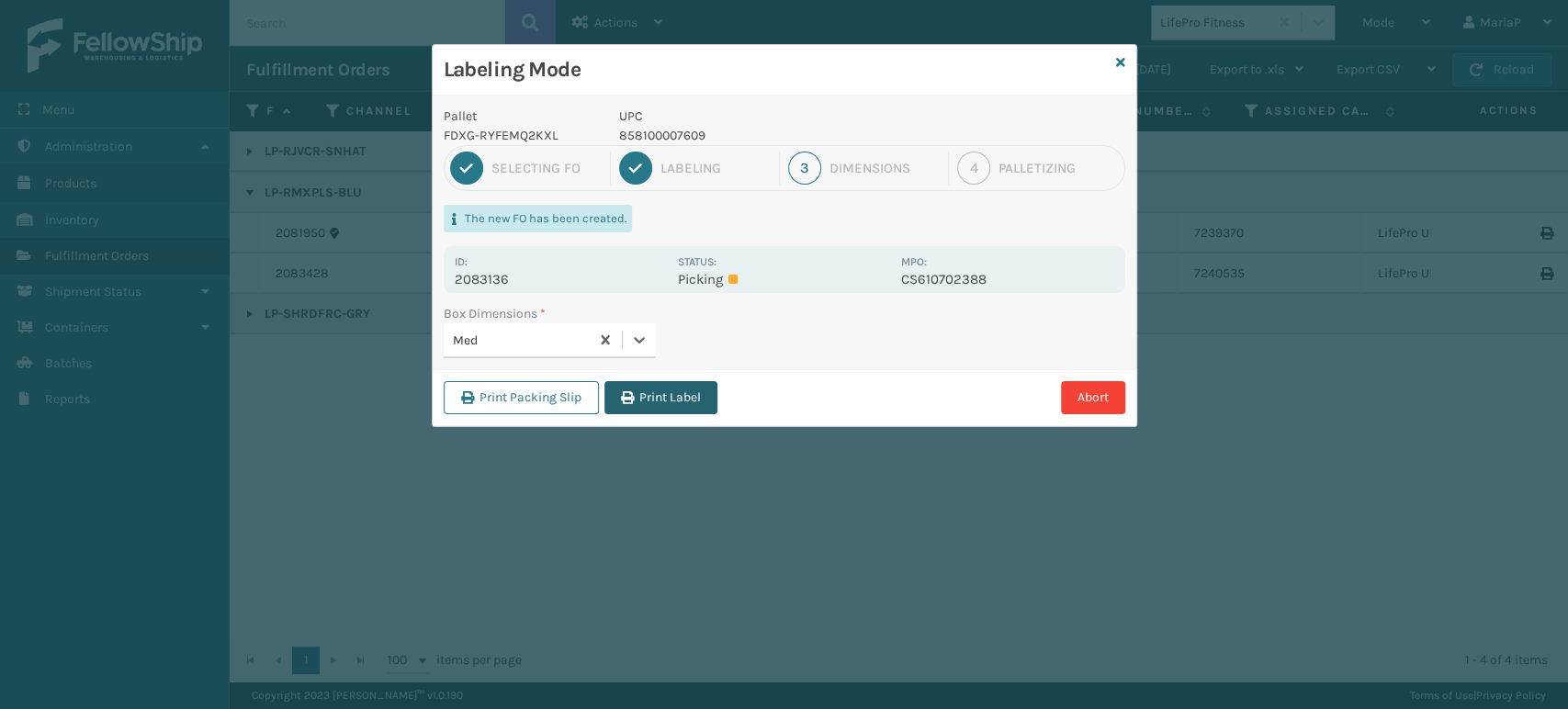
click at [633, 392] on icon "button" at bounding box center [628, 397] width 13 height 13
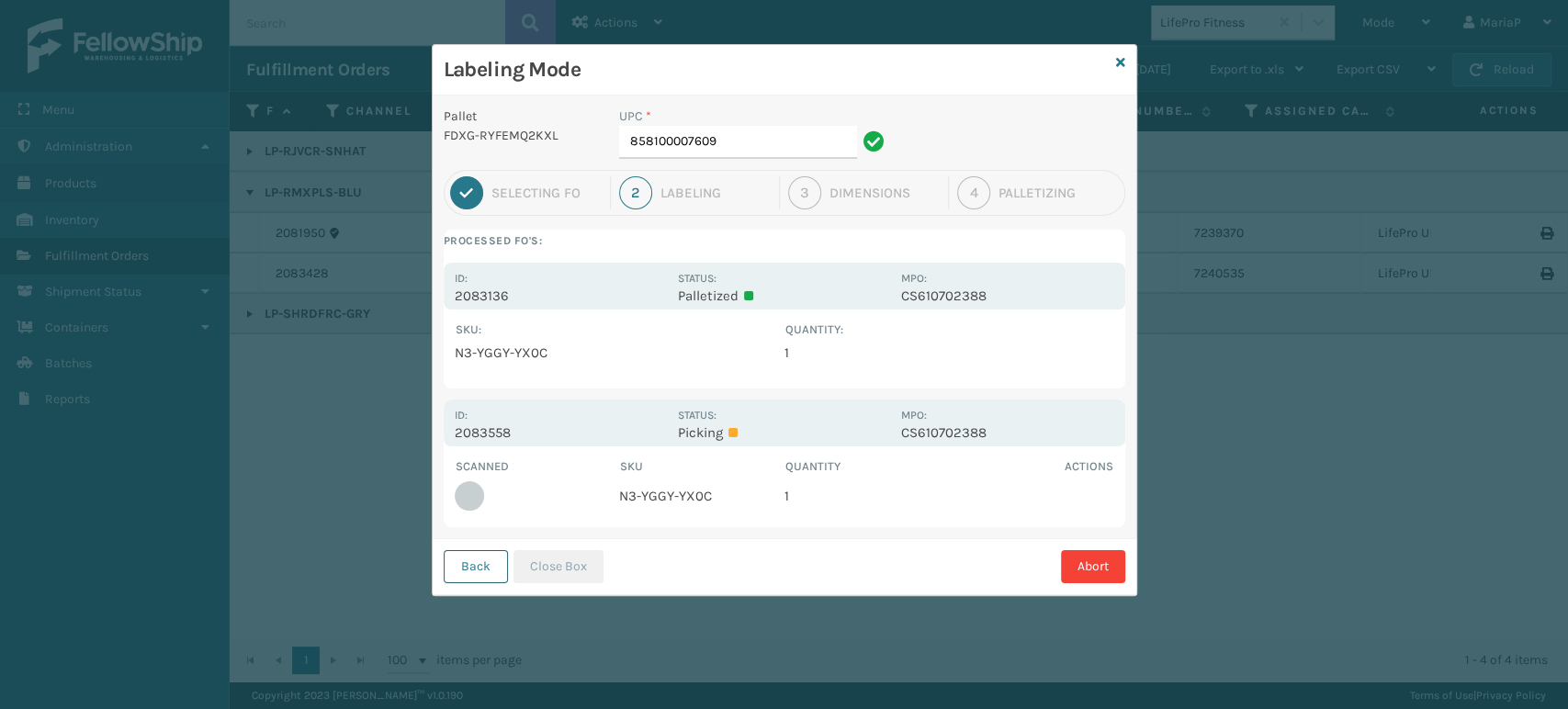
click at [478, 564] on button "Back" at bounding box center [476, 566] width 64 height 33
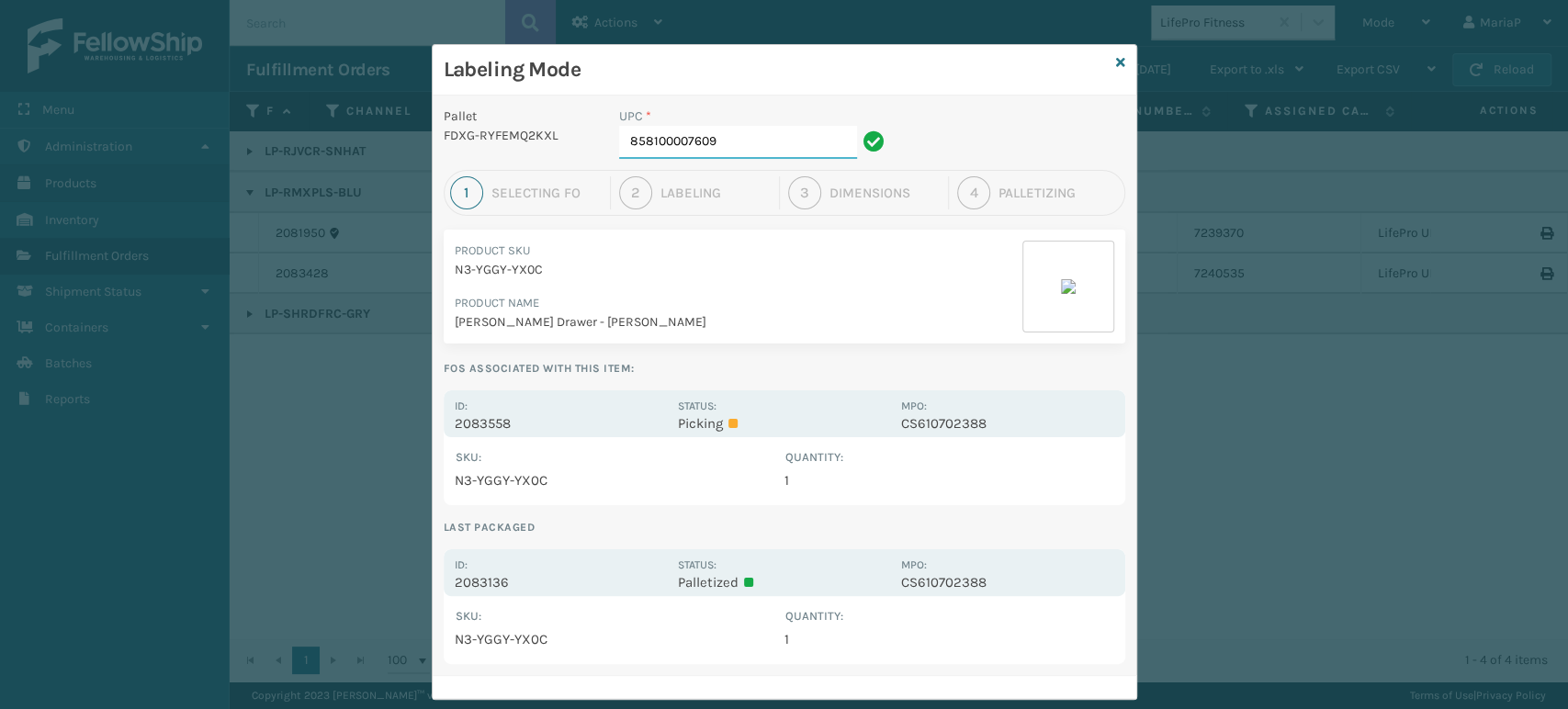
click at [744, 138] on input "858100007609" at bounding box center [738, 142] width 238 height 33
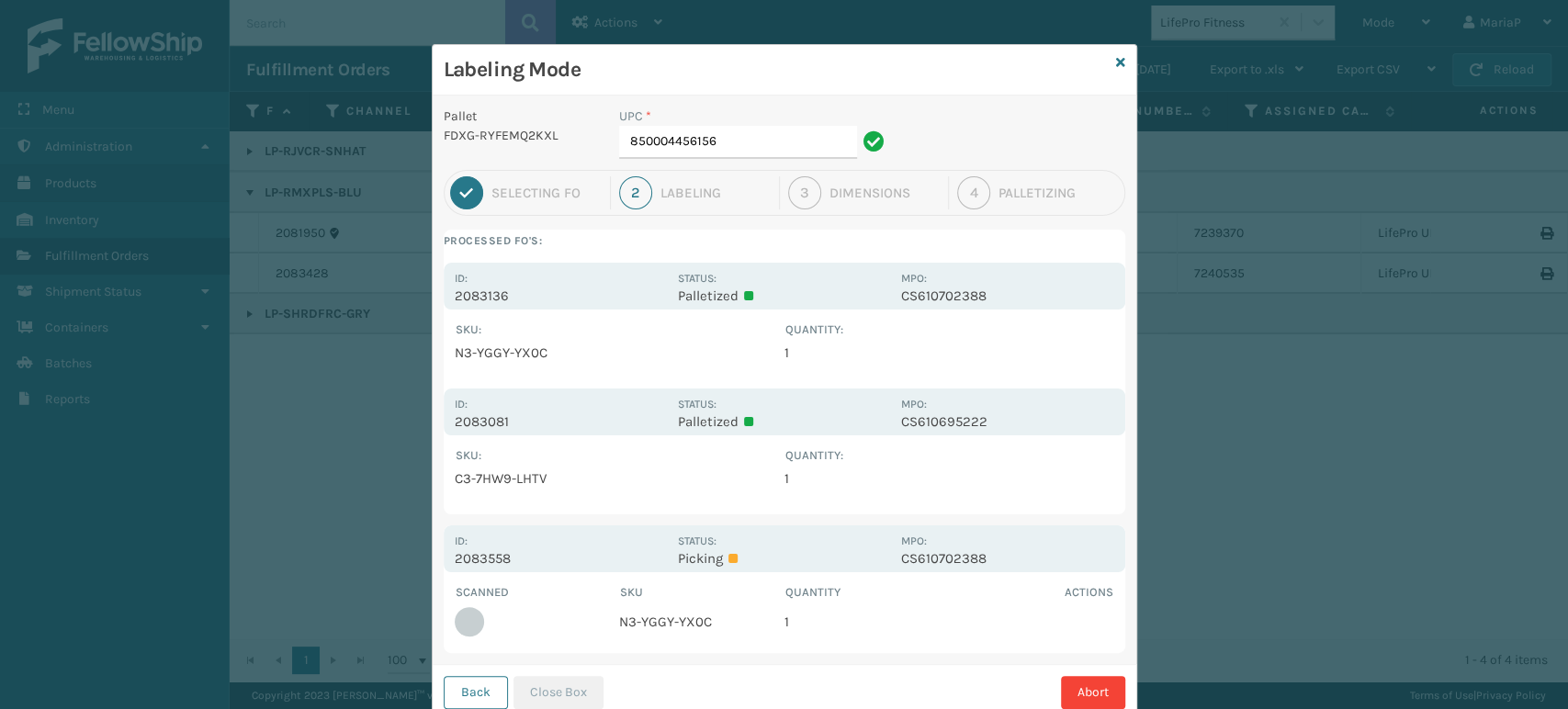
drag, startPoint x: 471, startPoint y: 689, endPoint x: 425, endPoint y: 337, distance: 355.0
click at [471, 687] on button "Back" at bounding box center [476, 692] width 64 height 33
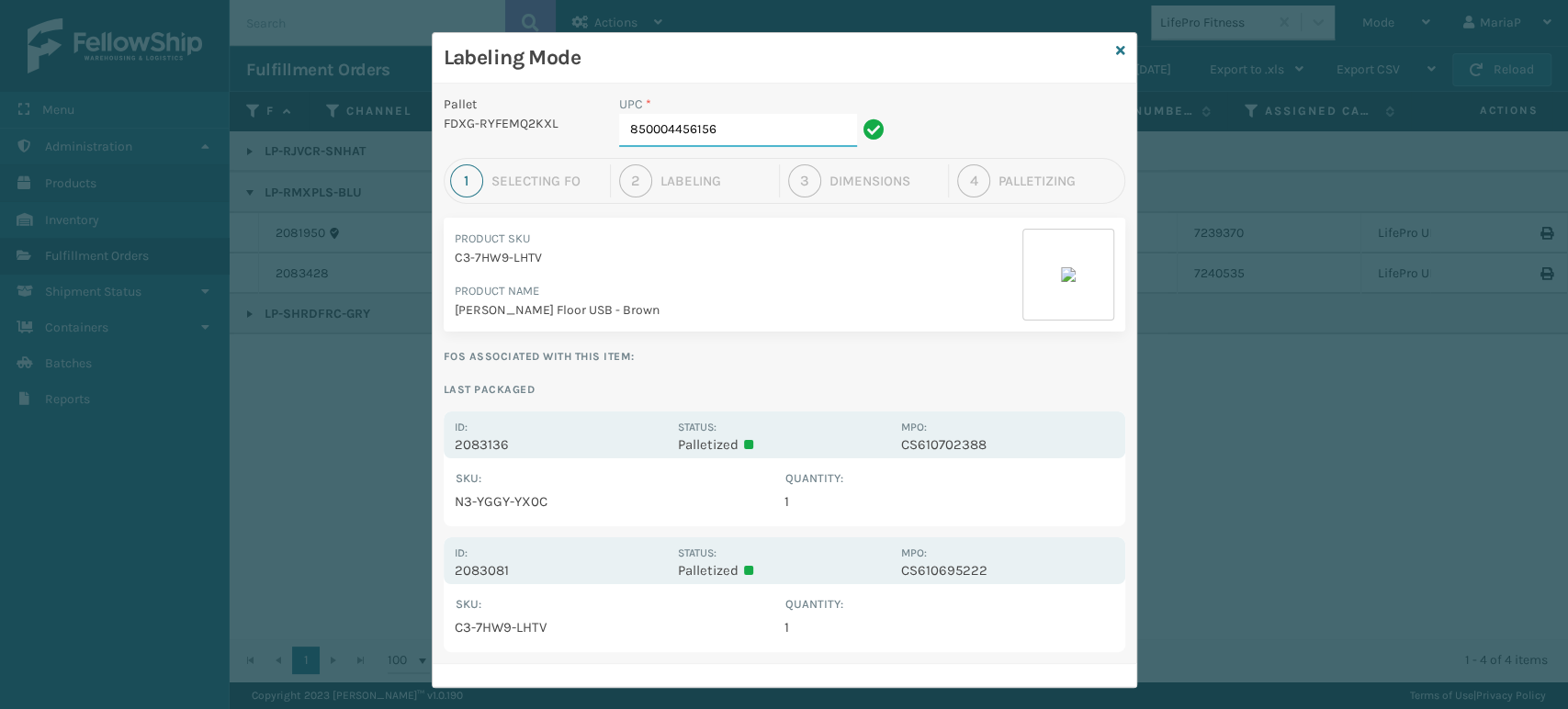
scroll to position [0, 0]
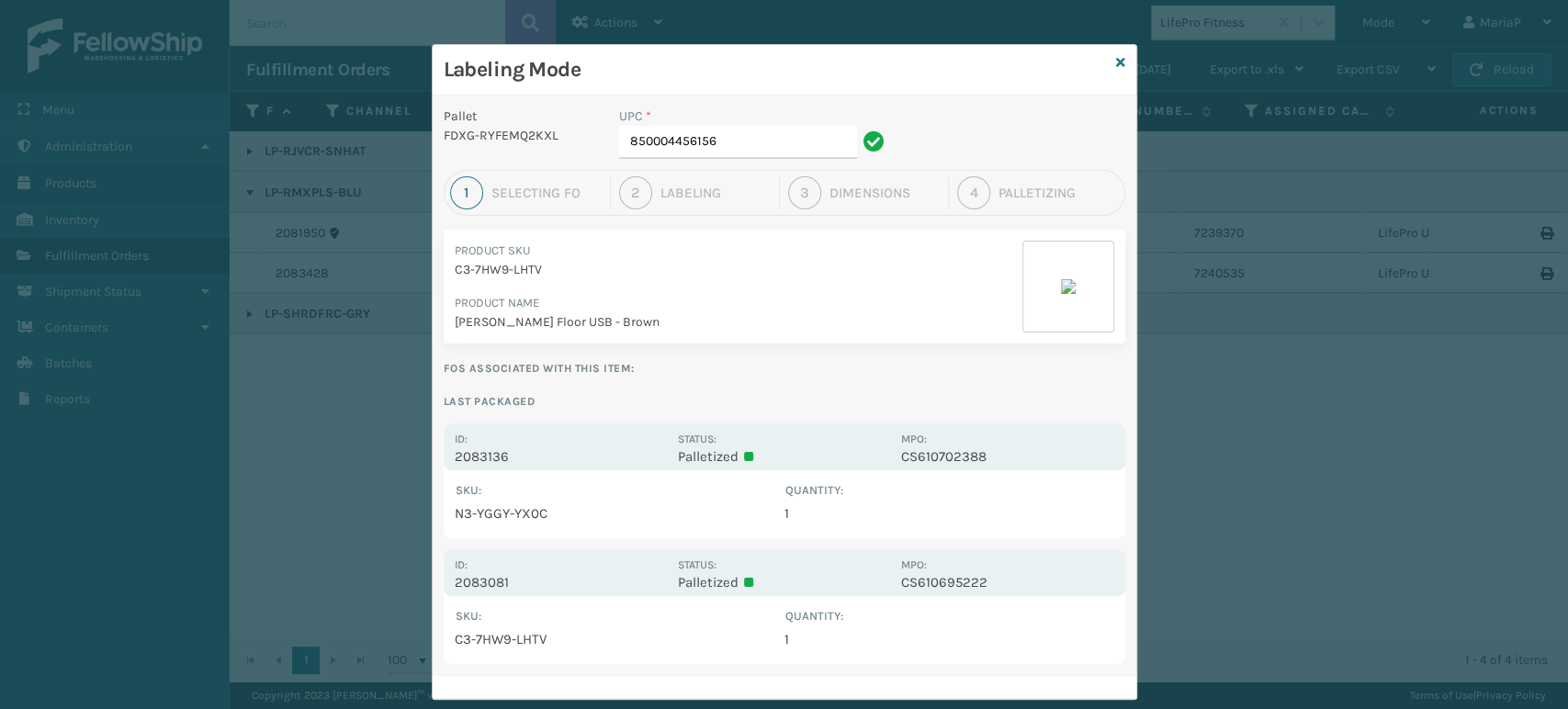
click at [1120, 53] on div "Labeling Mode" at bounding box center [784, 71] width 703 height 51
click at [1116, 58] on icon at bounding box center [1121, 62] width 9 height 13
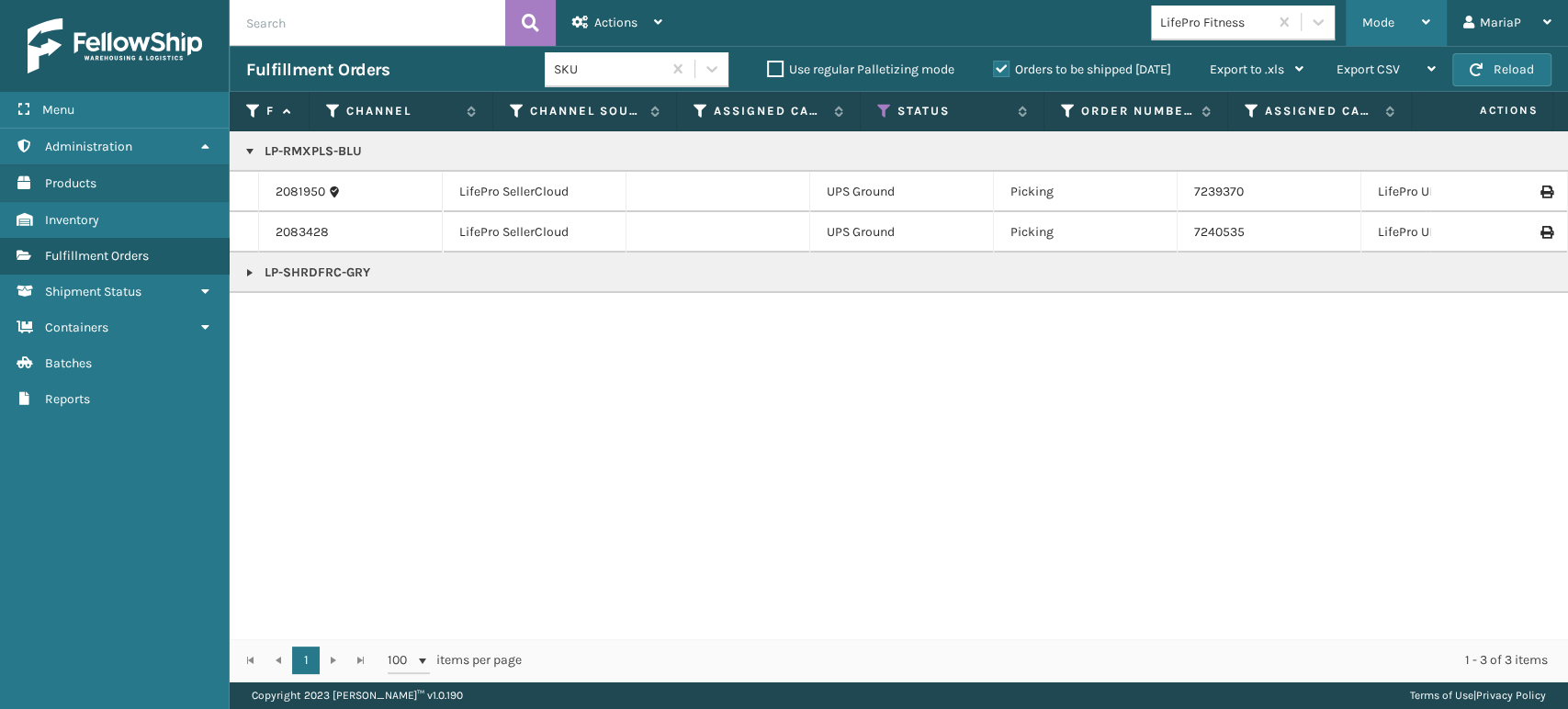
click at [1396, 25] on div "Mode" at bounding box center [1396, 23] width 68 height 46
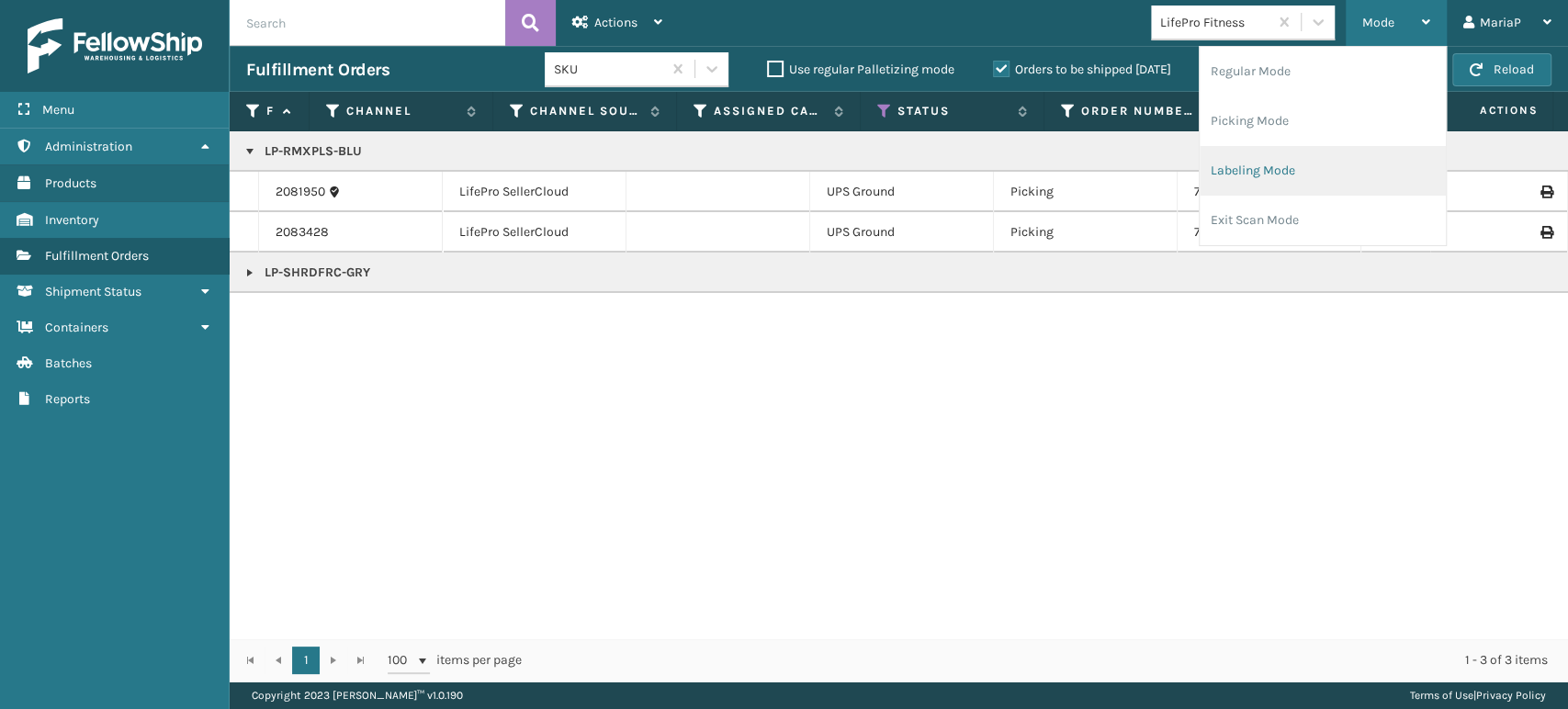
click at [1305, 165] on li "Labeling Mode" at bounding box center [1323, 171] width 246 height 50
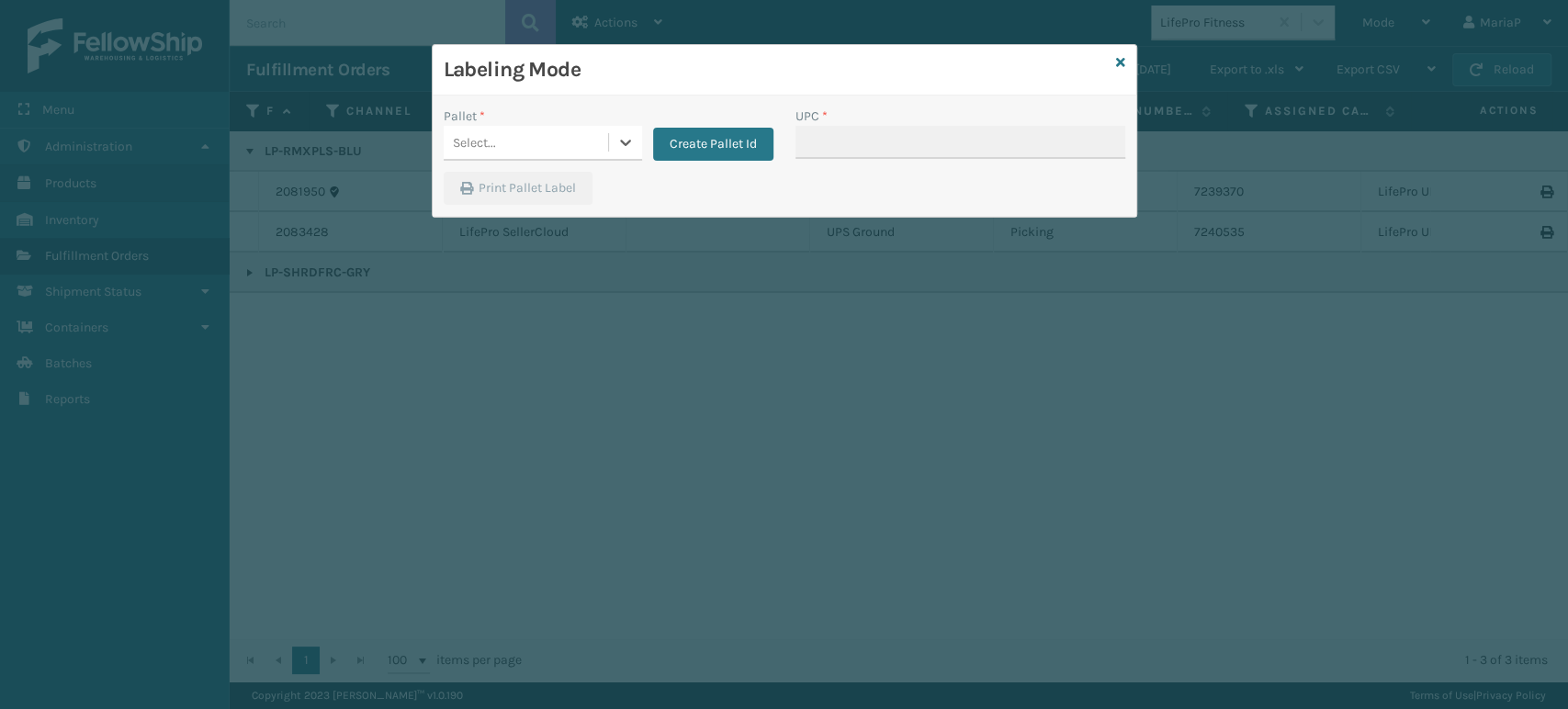
click at [513, 141] on div "Select..." at bounding box center [526, 143] width 164 height 30
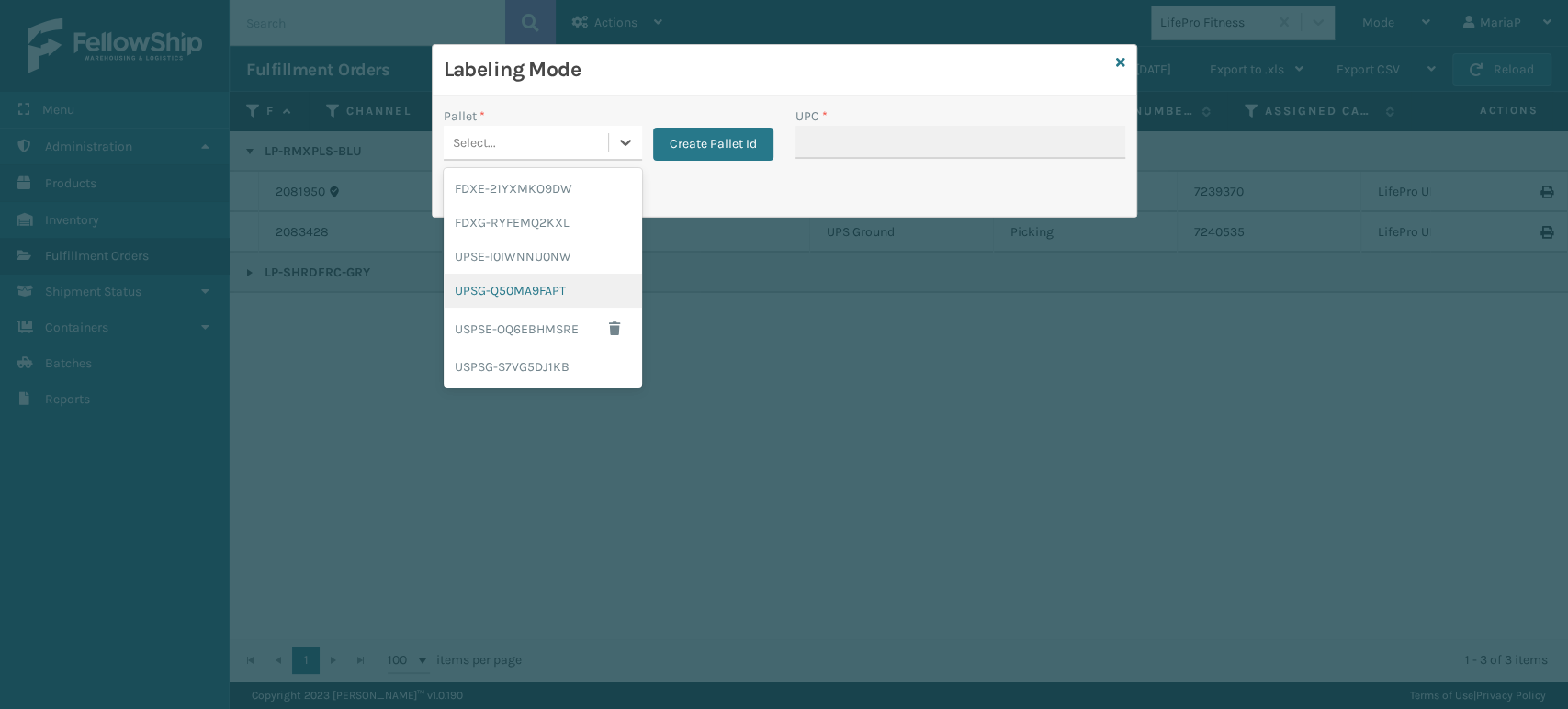
click at [513, 285] on div "UPSG-Q50MA9FAPT" at bounding box center [543, 291] width 198 height 34
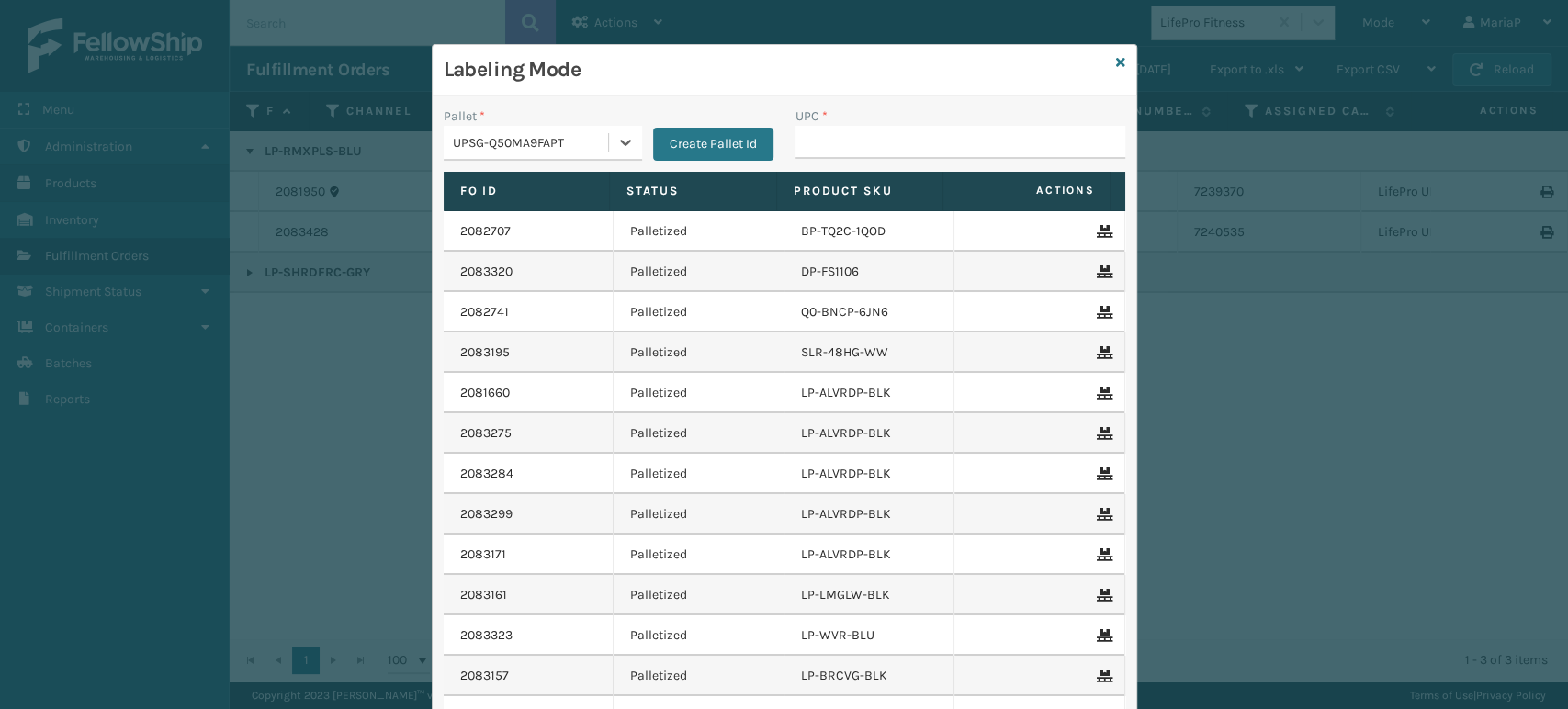
click at [591, 129] on div "UPSG-Q50MA9FAPT" at bounding box center [526, 143] width 164 height 30
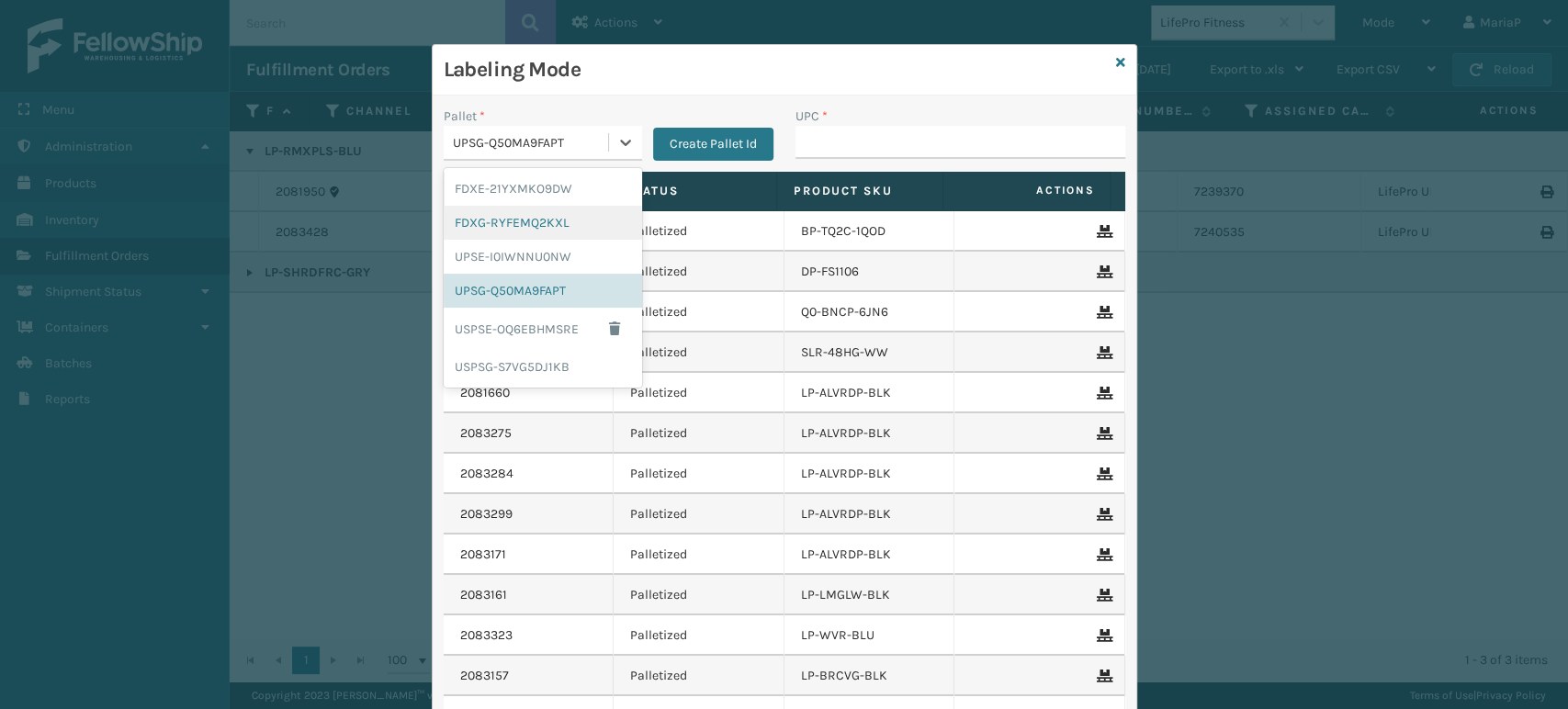
drag, startPoint x: 518, startPoint y: 226, endPoint x: 630, endPoint y: 202, distance: 114.5
click at [518, 225] on div "FDXG-RYFEMQ2KXL" at bounding box center [543, 223] width 198 height 34
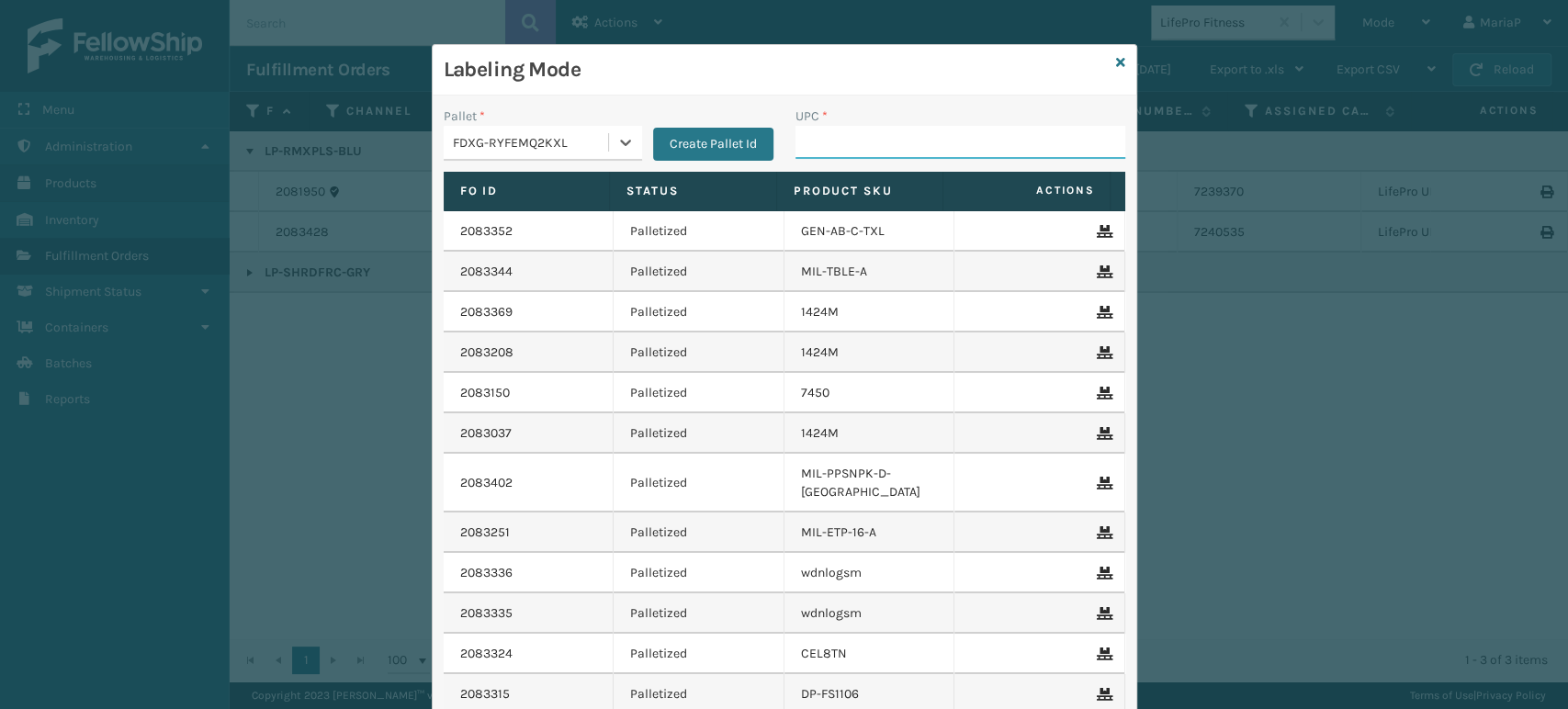
click at [867, 145] on input "UPC *" at bounding box center [960, 142] width 329 height 33
type input "850068315055"
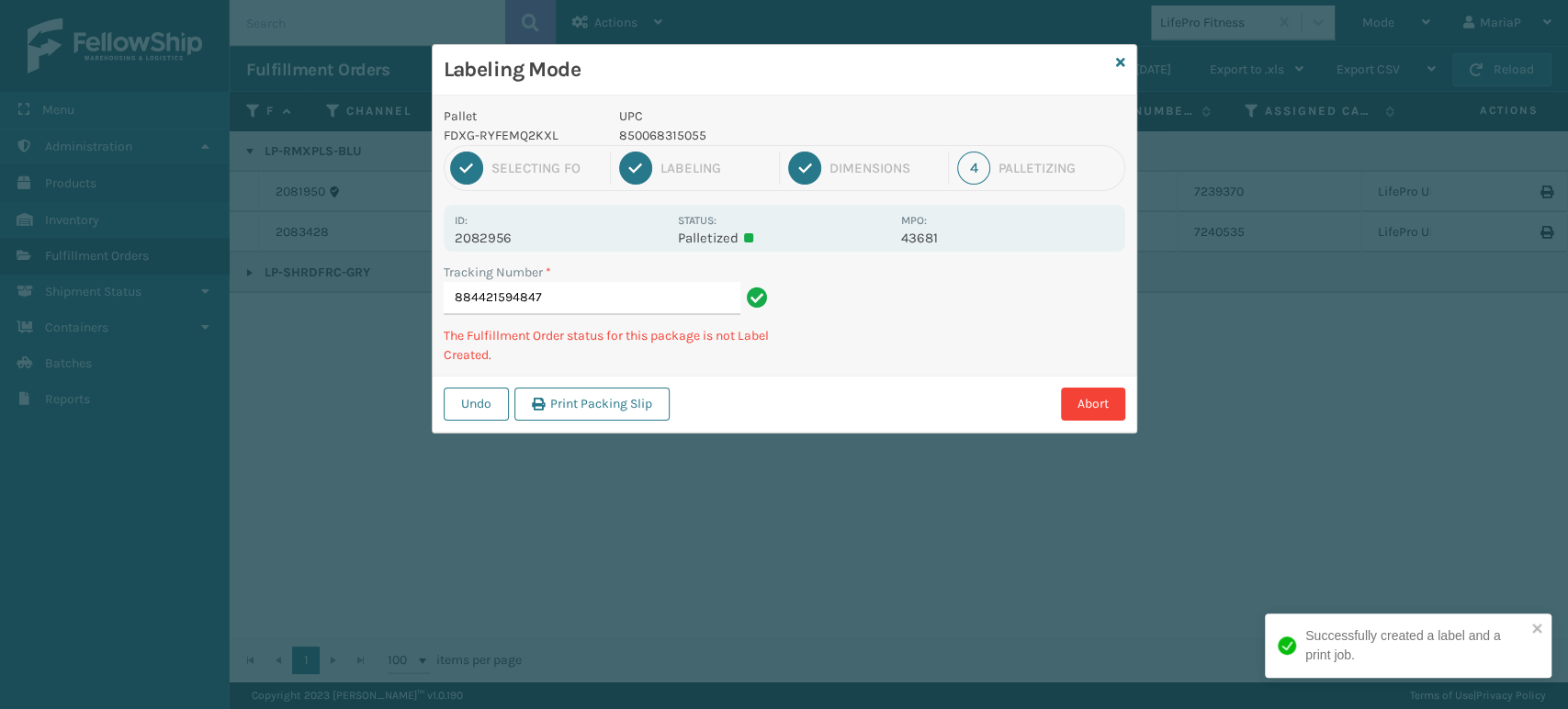
click at [667, 130] on p "850068315055" at bounding box center [754, 135] width 271 height 19
click at [667, 131] on p "850068315055" at bounding box center [754, 135] width 271 height 19
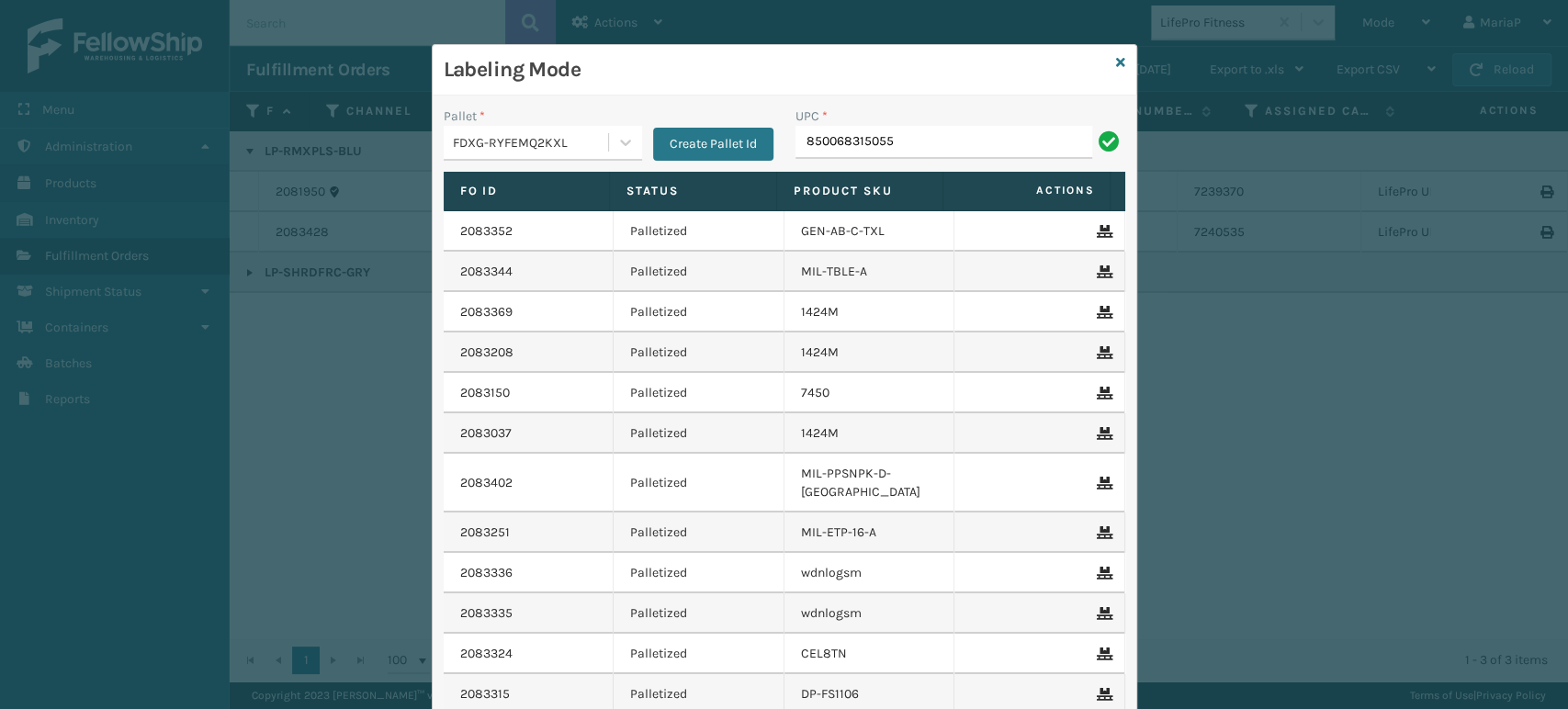
type input "850068315055"
type input "850068315192"
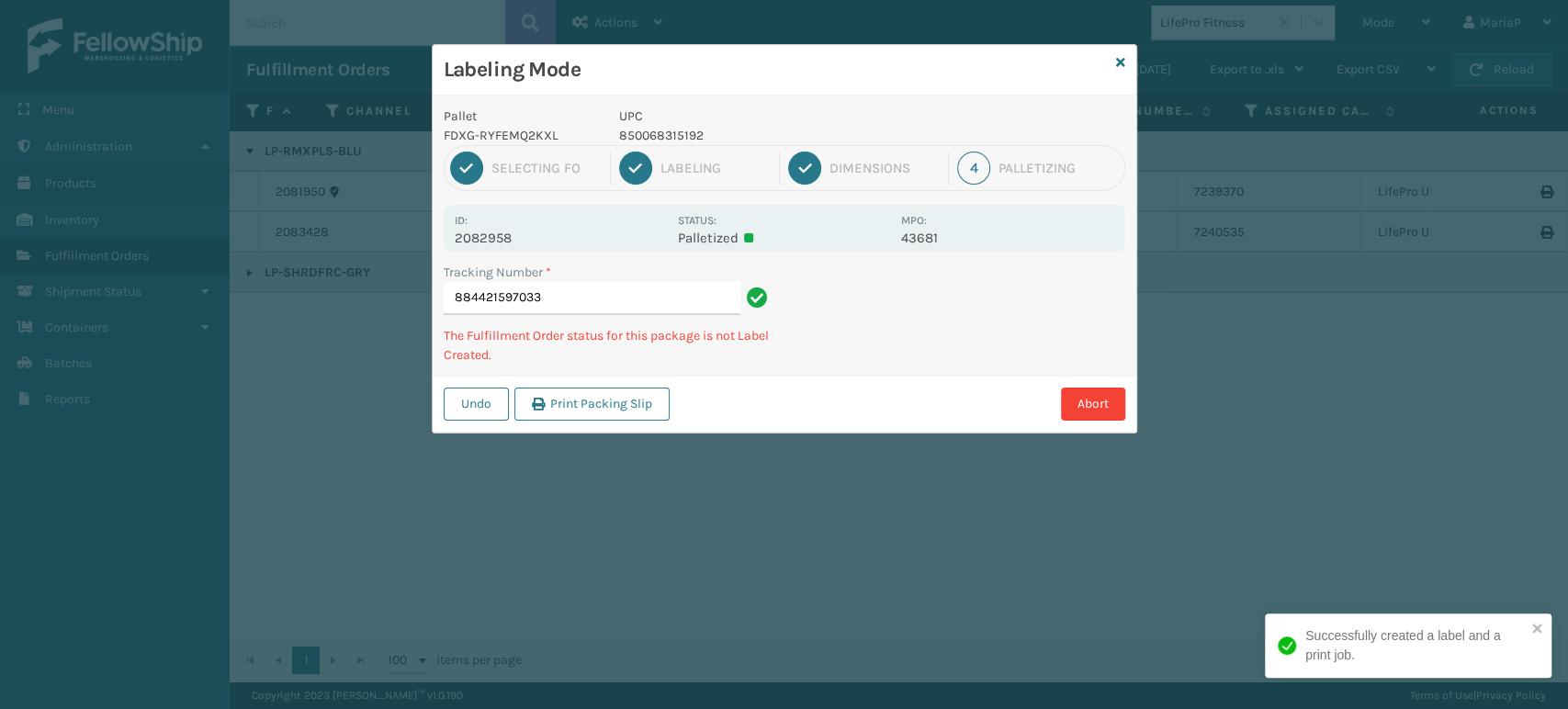
click at [688, 135] on p "850068315192" at bounding box center [754, 135] width 271 height 19
click at [687, 135] on p "850068315192" at bounding box center [754, 135] width 271 height 19
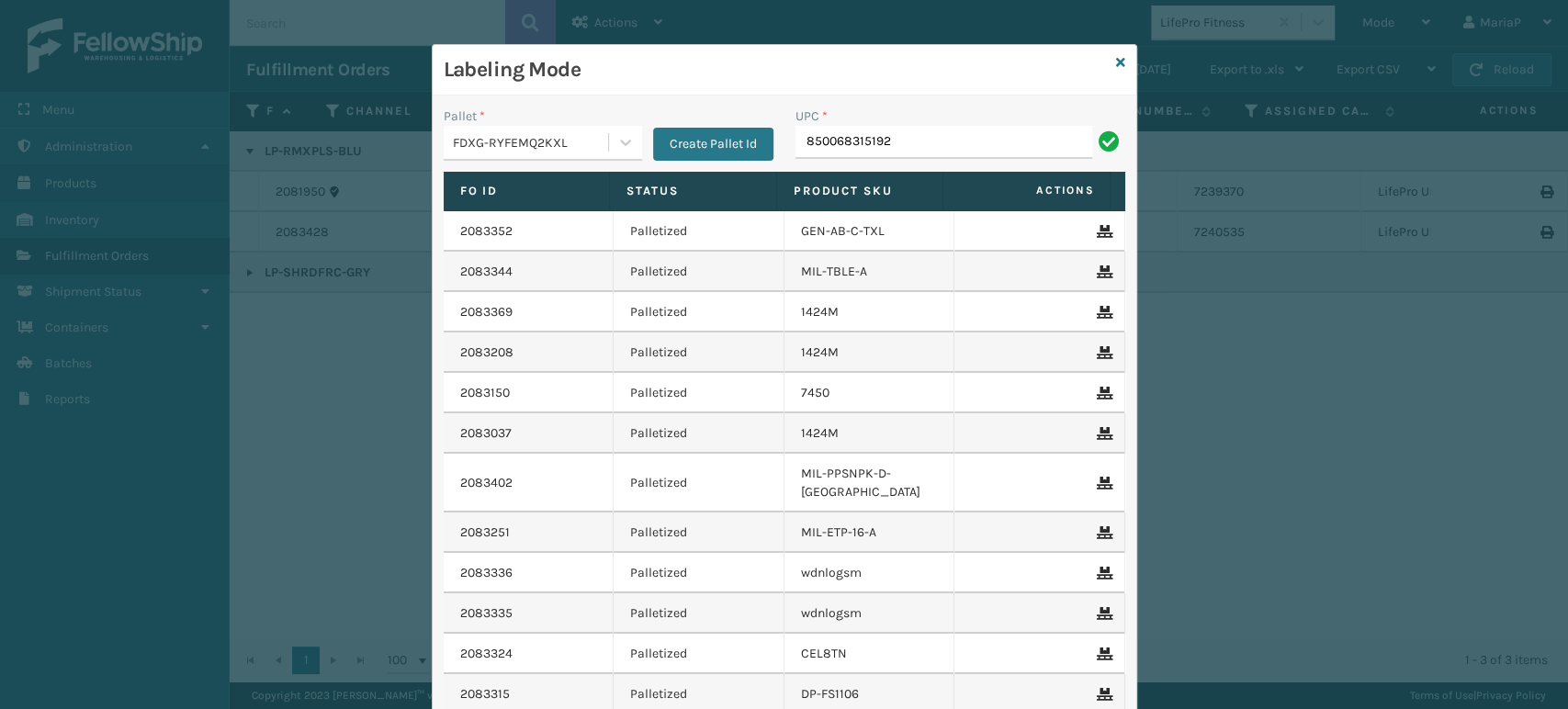
type input "850068315192"
type input "850012486763"
type input "858100007920"
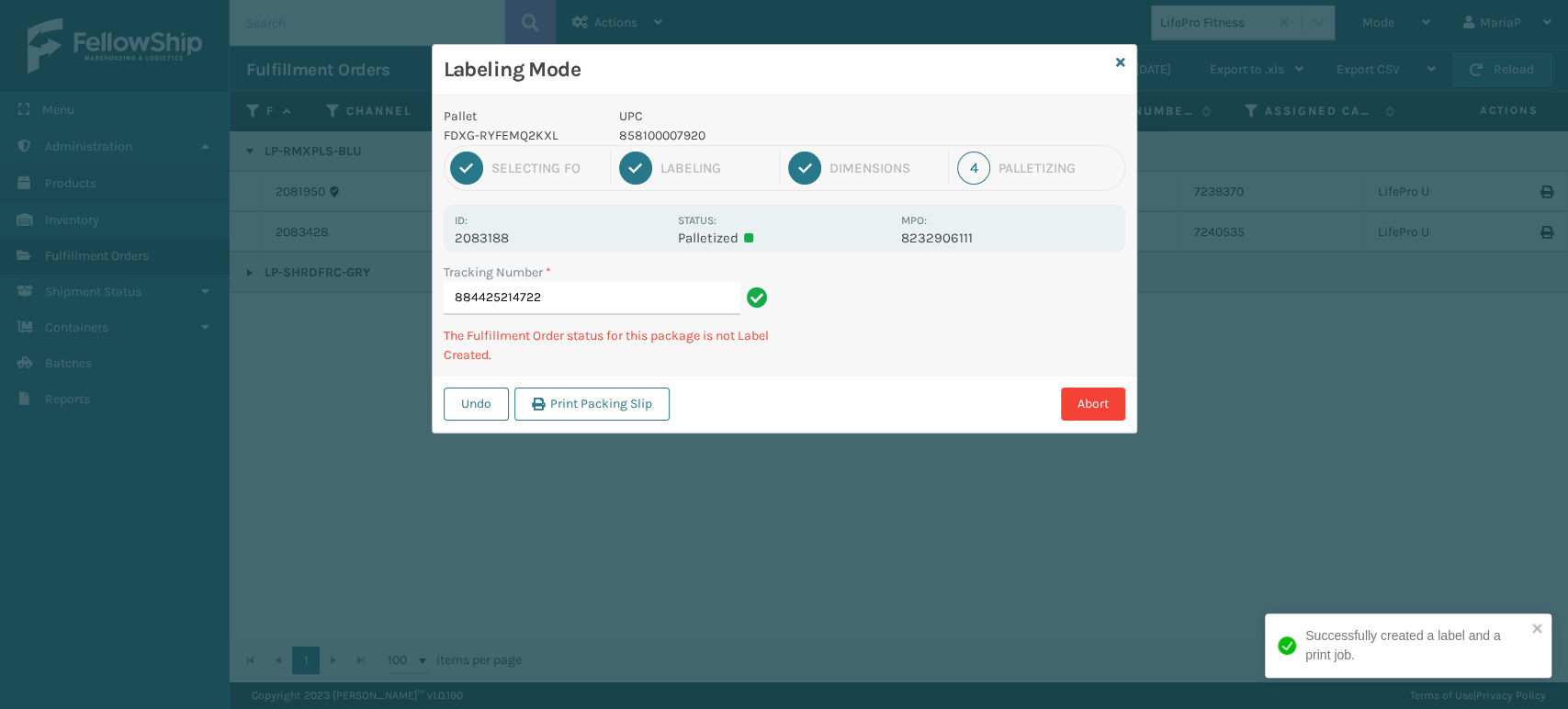
click at [632, 123] on p "UPC" at bounding box center [754, 116] width 271 height 19
click at [645, 142] on p "858100007920" at bounding box center [754, 135] width 271 height 19
click at [646, 136] on p "858100007920" at bounding box center [754, 135] width 271 height 19
click at [646, 135] on p "858100007920" at bounding box center [754, 135] width 271 height 19
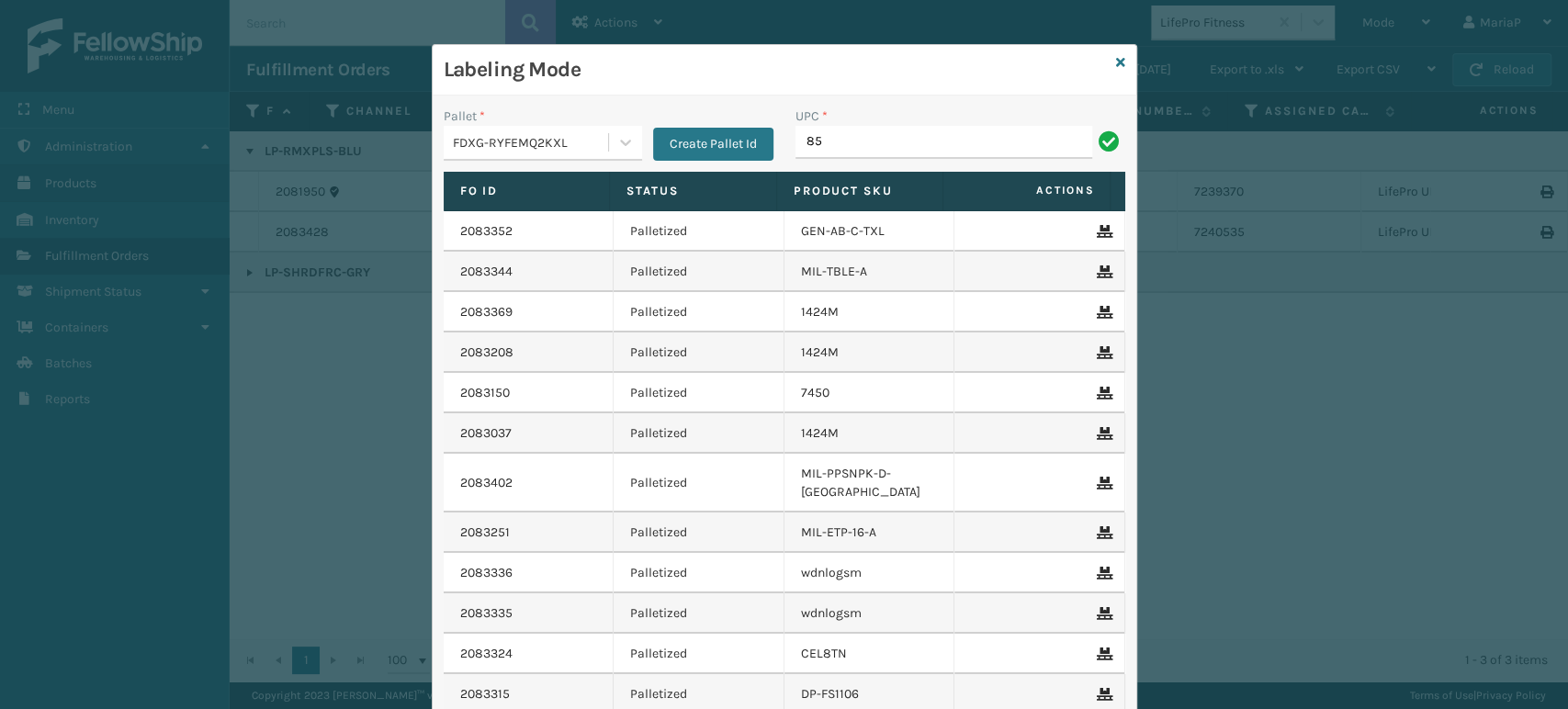
type input "8"
type input "858100007920"
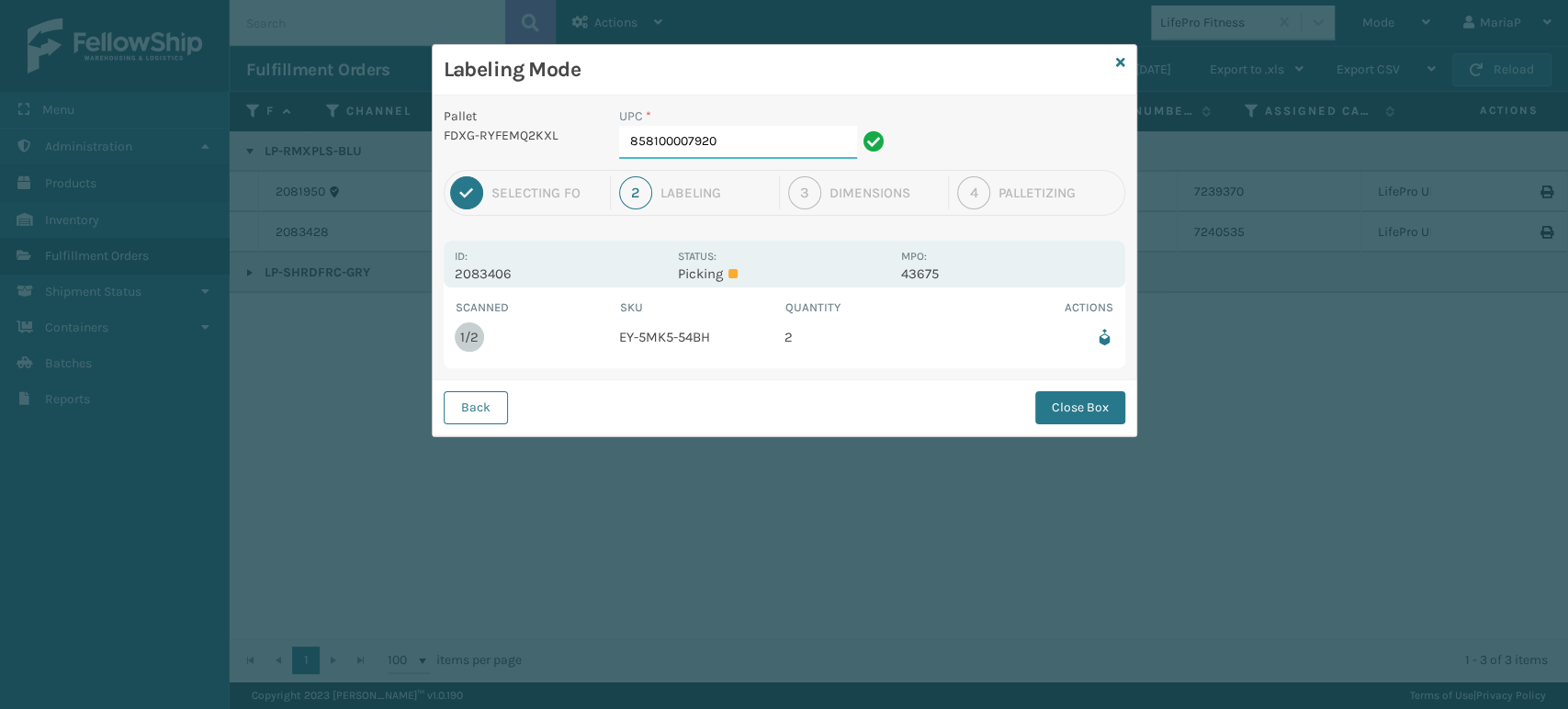
click at [747, 148] on input "858100007920" at bounding box center [738, 142] width 238 height 33
click at [1095, 397] on button "Close Box" at bounding box center [1079, 407] width 90 height 33
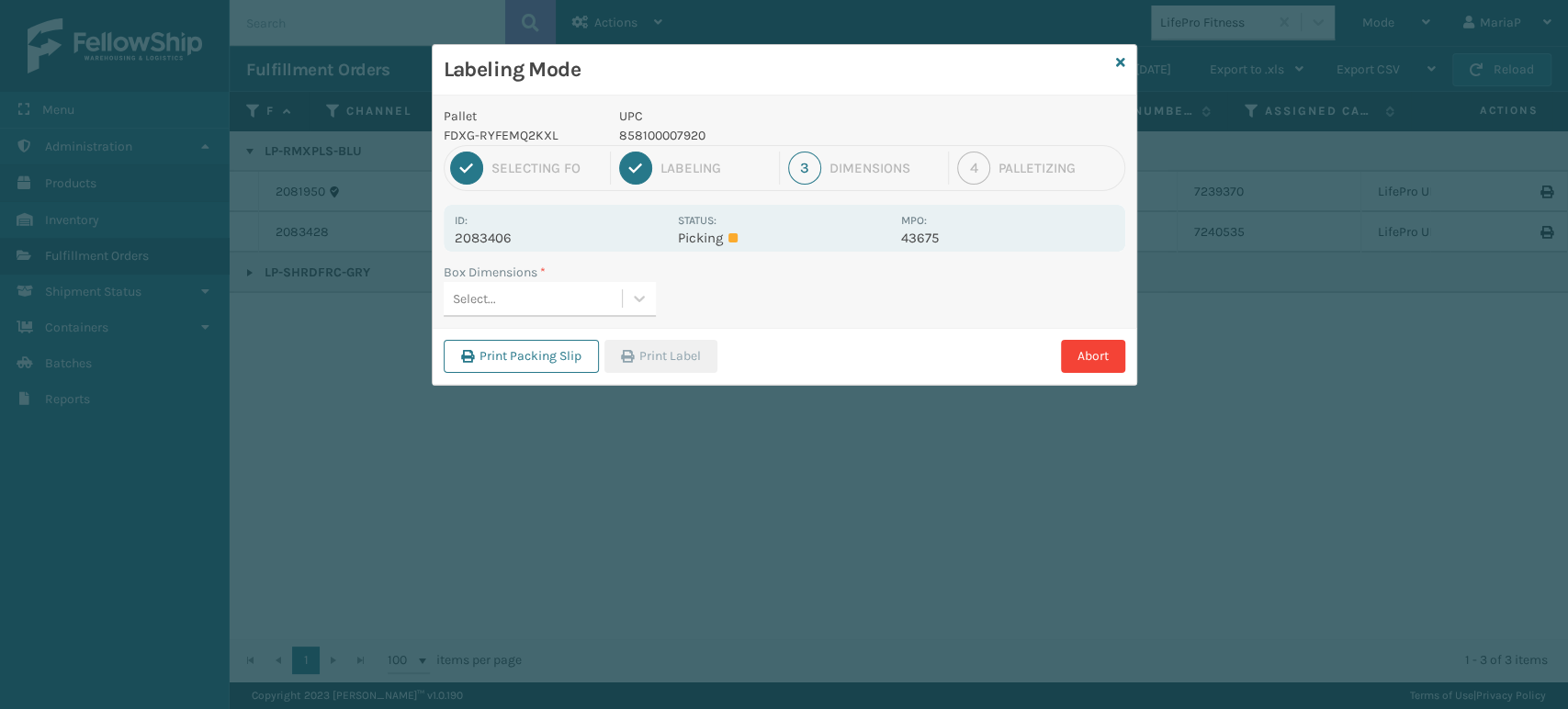
click at [1087, 388] on div "Labeling Mode Pallet FDXG-RYFEMQ2KXL UPC 858100007920 1 Selecting FO 2 Labeling…" at bounding box center [784, 354] width 1568 height 709
click at [575, 286] on div "Select..." at bounding box center [532, 299] width 178 height 30
click at [526, 298] on div "Select..." at bounding box center [532, 299] width 178 height 30
click at [1105, 353] on button "Abort" at bounding box center [1093, 356] width 64 height 33
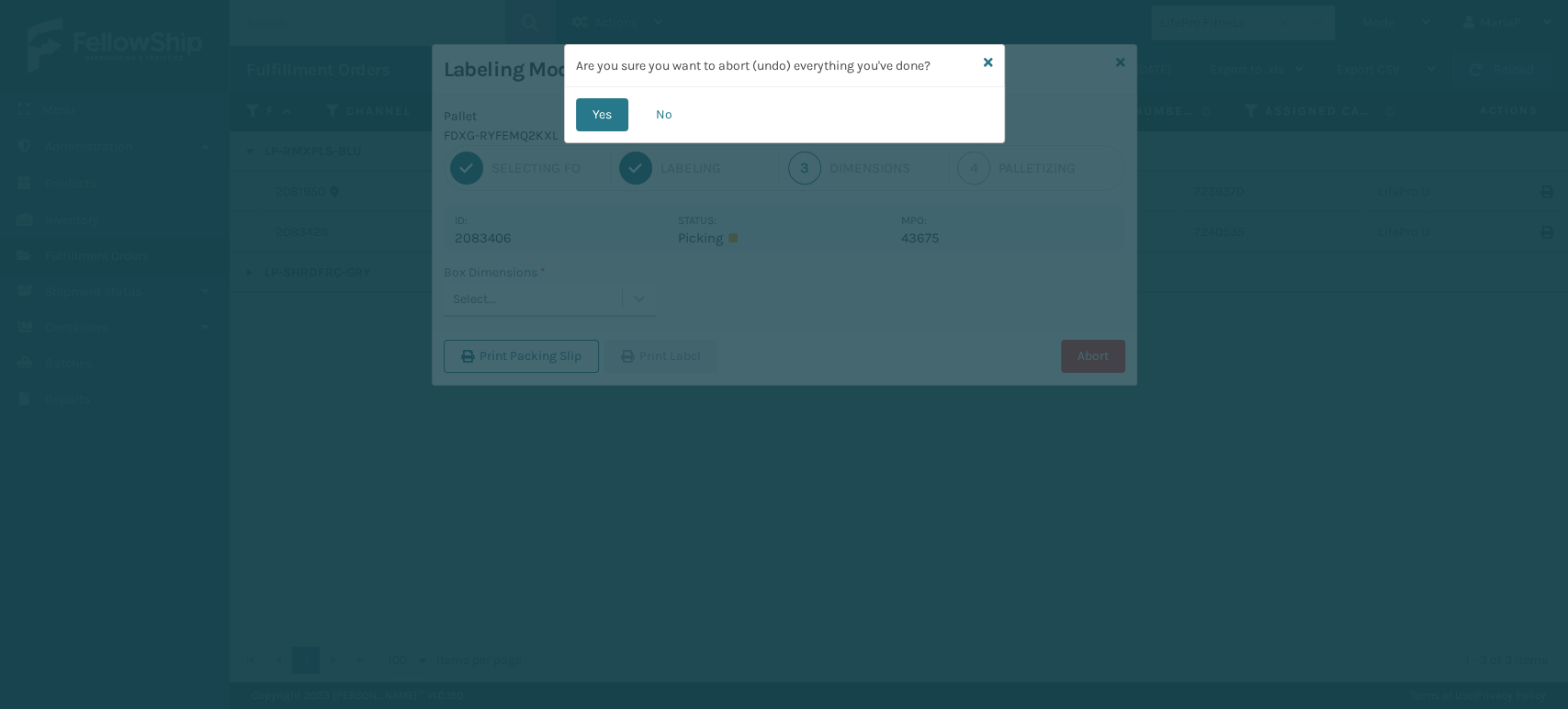
drag, startPoint x: 600, startPoint y: 120, endPoint x: 619, endPoint y: 120, distance: 19.0
click at [600, 119] on button "Yes" at bounding box center [601, 114] width 52 height 33
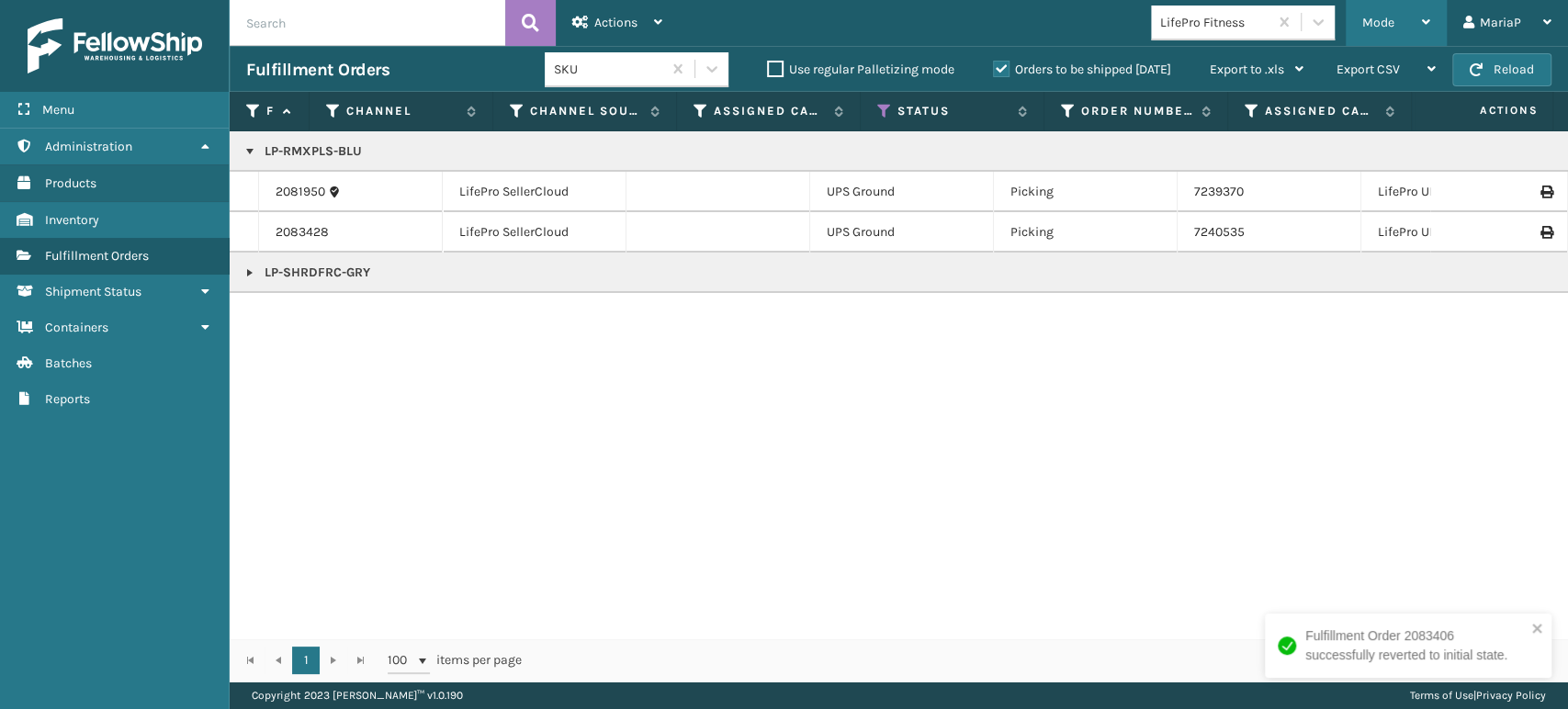
click at [1378, 28] on span "Mode" at bounding box center [1378, 23] width 32 height 16
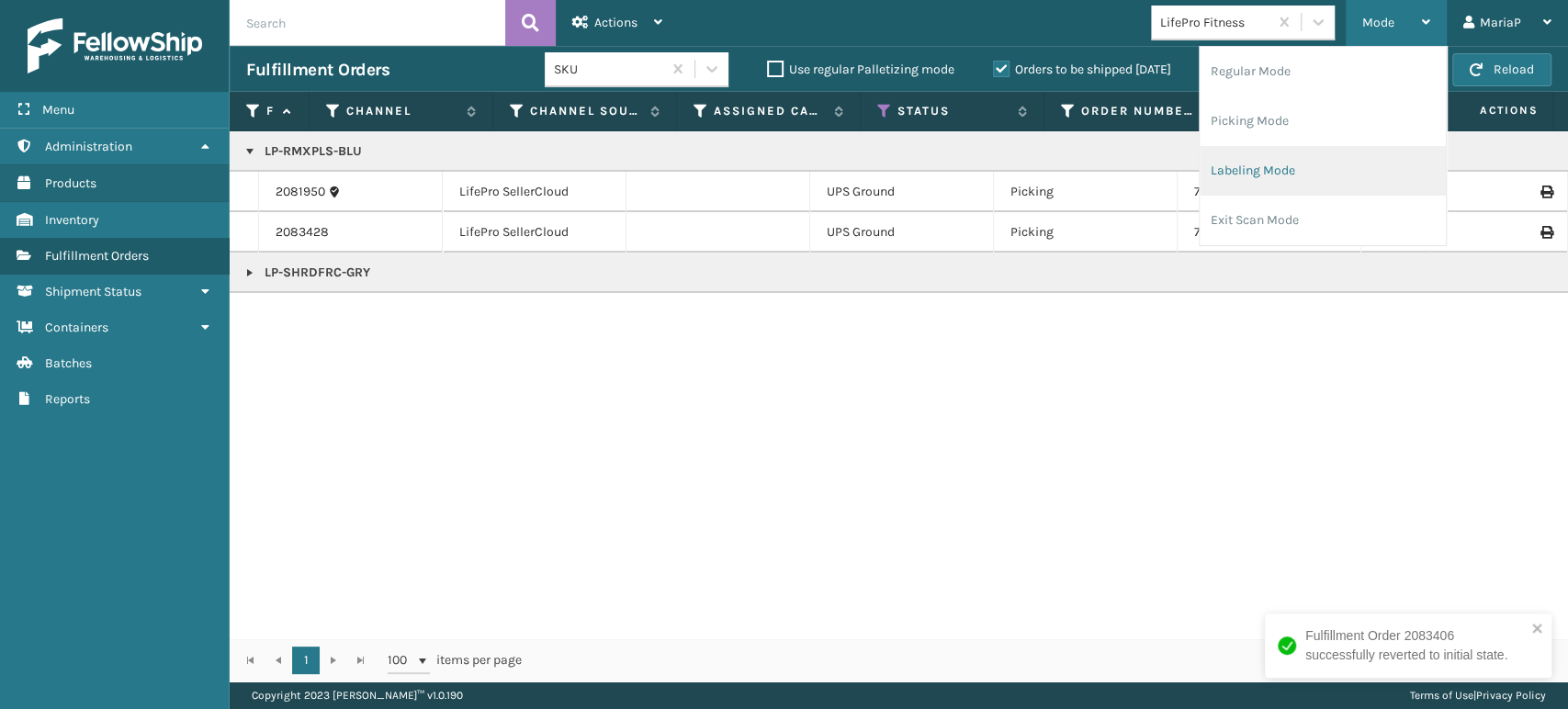
click at [1296, 166] on li "Labeling Mode" at bounding box center [1323, 171] width 246 height 50
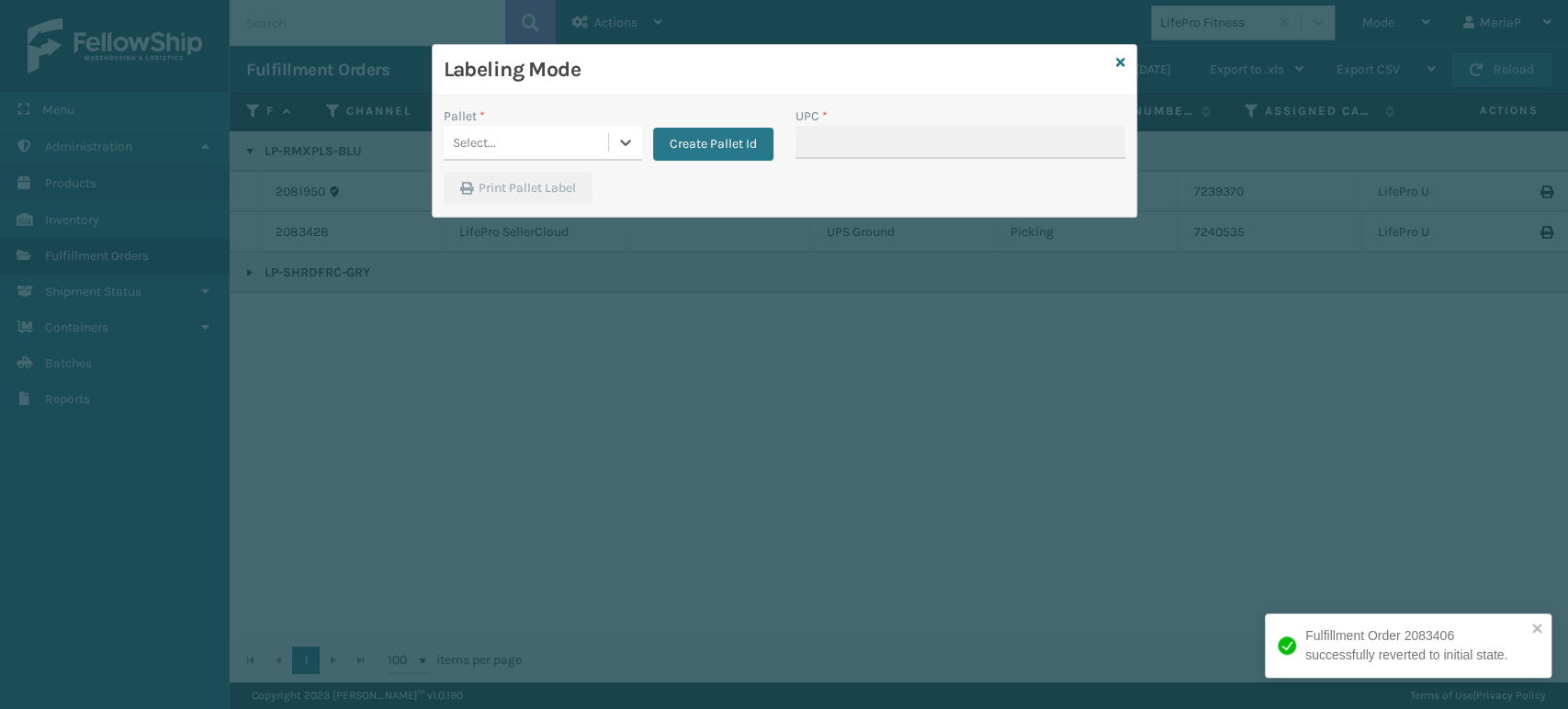
click at [564, 141] on div "Select..." at bounding box center [526, 143] width 164 height 30
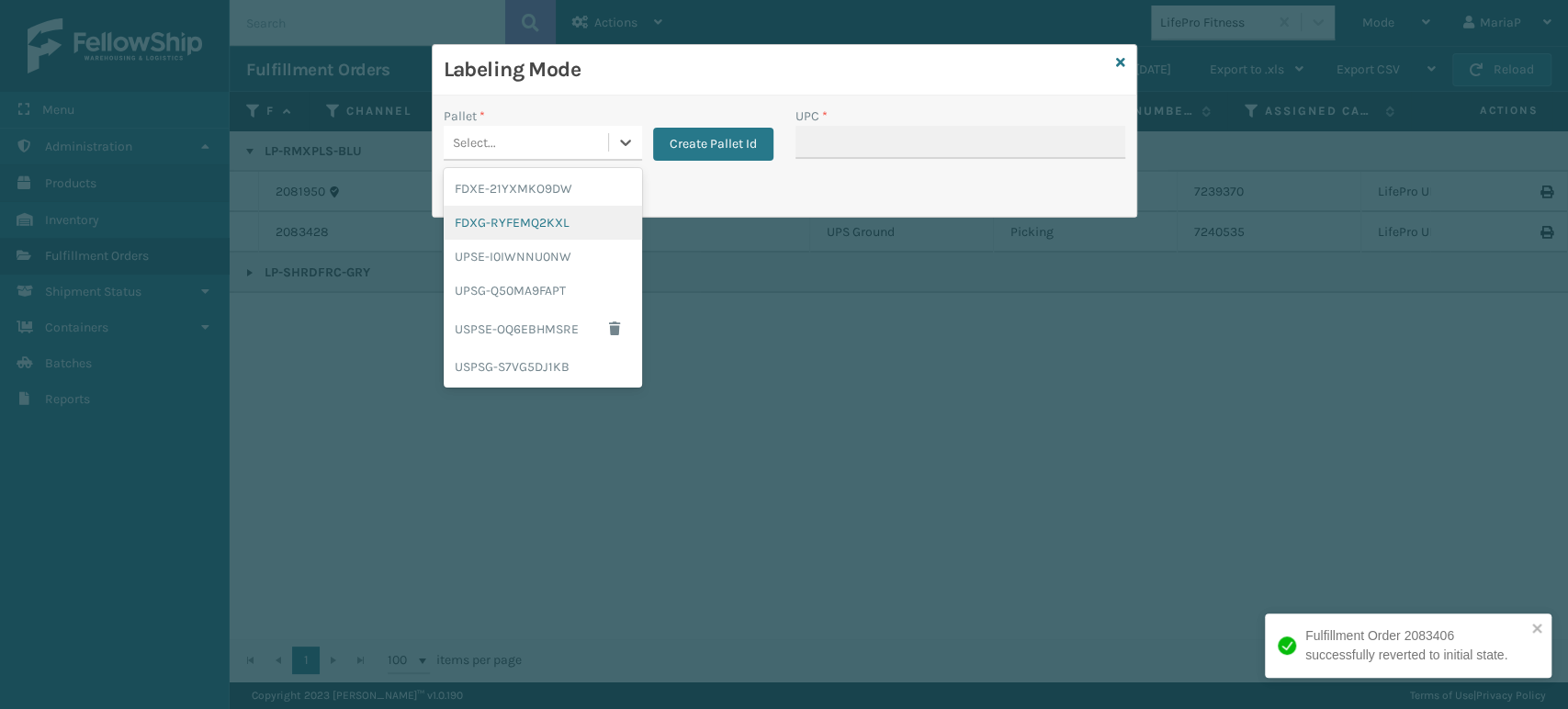
click at [536, 220] on div "FDXG-RYFEMQ2KXL" at bounding box center [543, 223] width 198 height 34
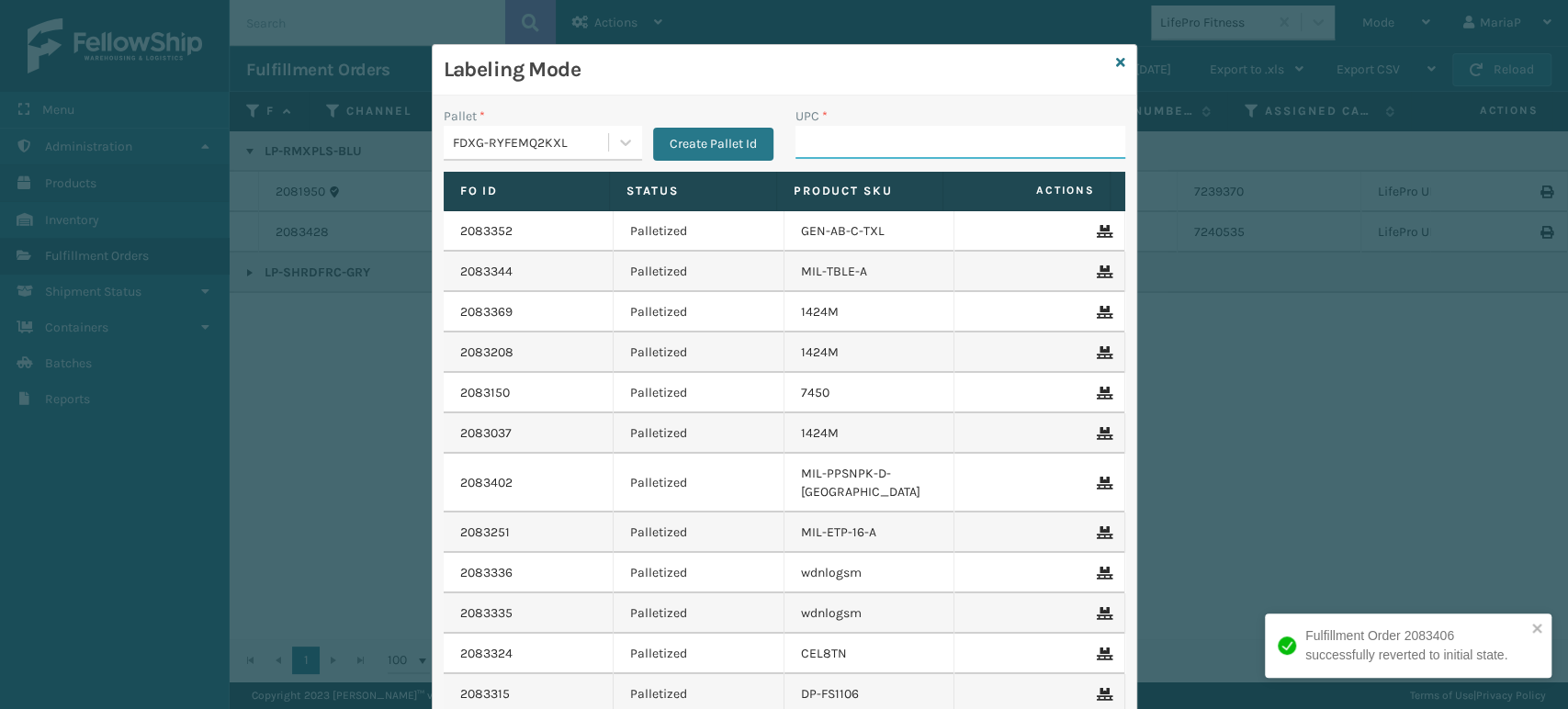
click at [927, 152] on input "UPC *" at bounding box center [960, 142] width 329 height 33
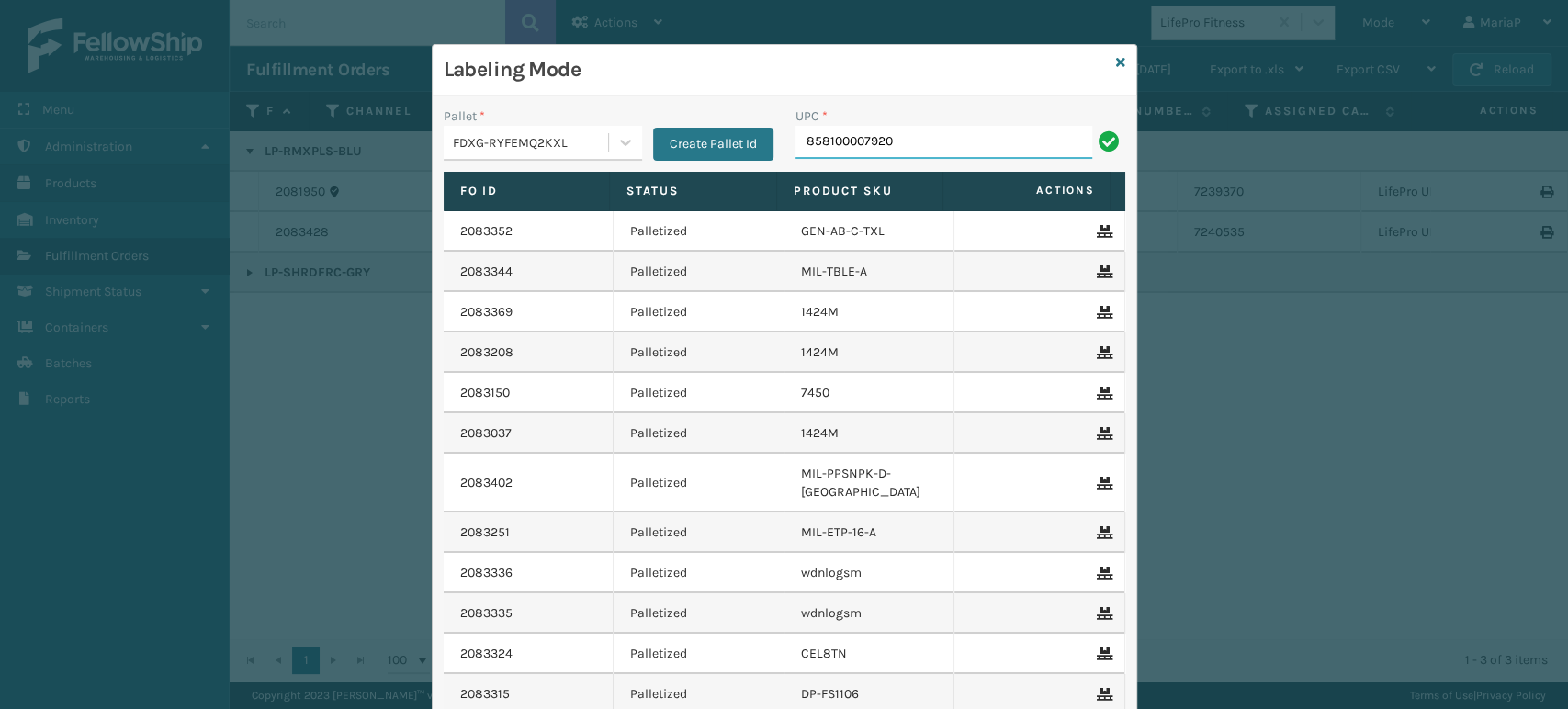
type input "858100007920"
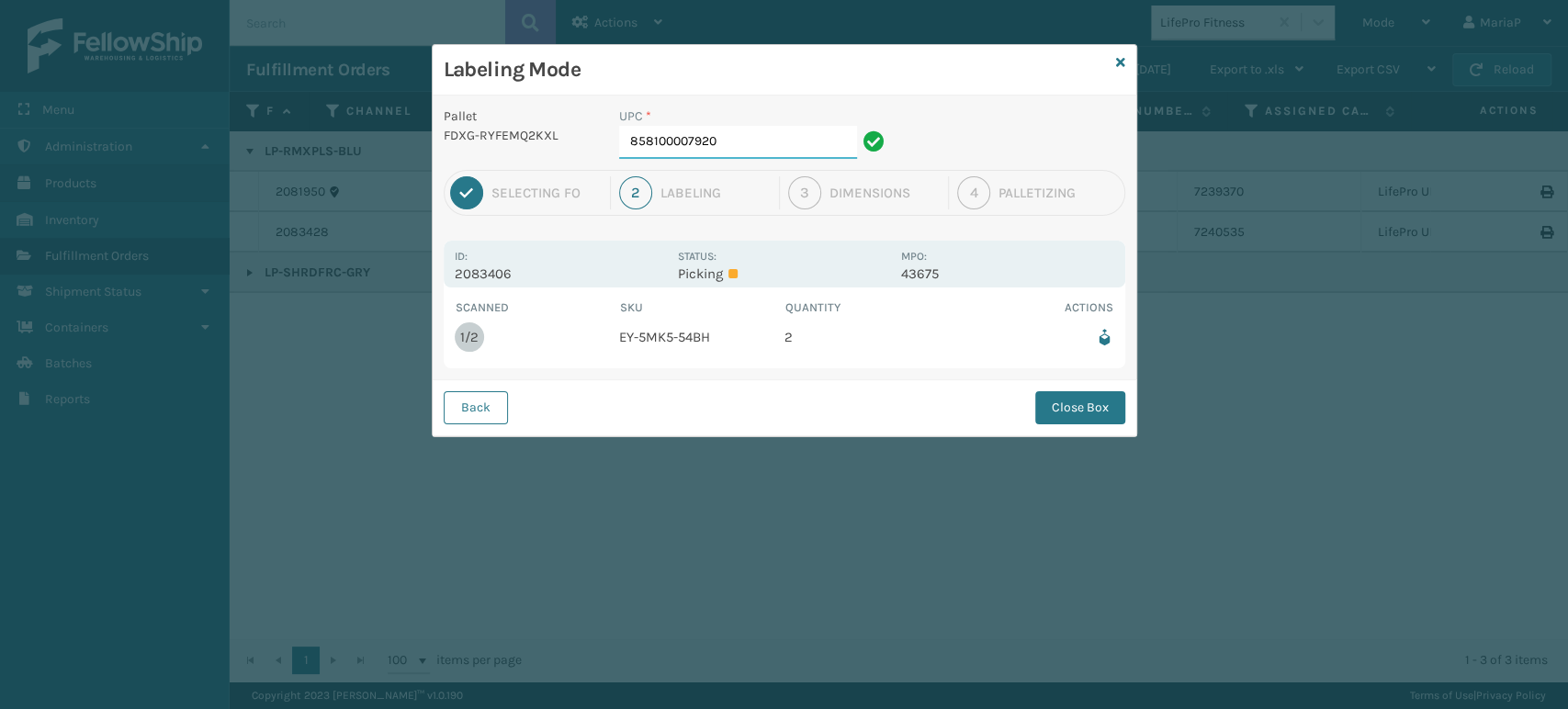
drag, startPoint x: 823, startPoint y: 143, endPoint x: 813, endPoint y: 142, distance: 10.0
click at [824, 143] on input "858100007920" at bounding box center [738, 142] width 238 height 33
click at [1065, 414] on button "Close Box" at bounding box center [1079, 407] width 90 height 33
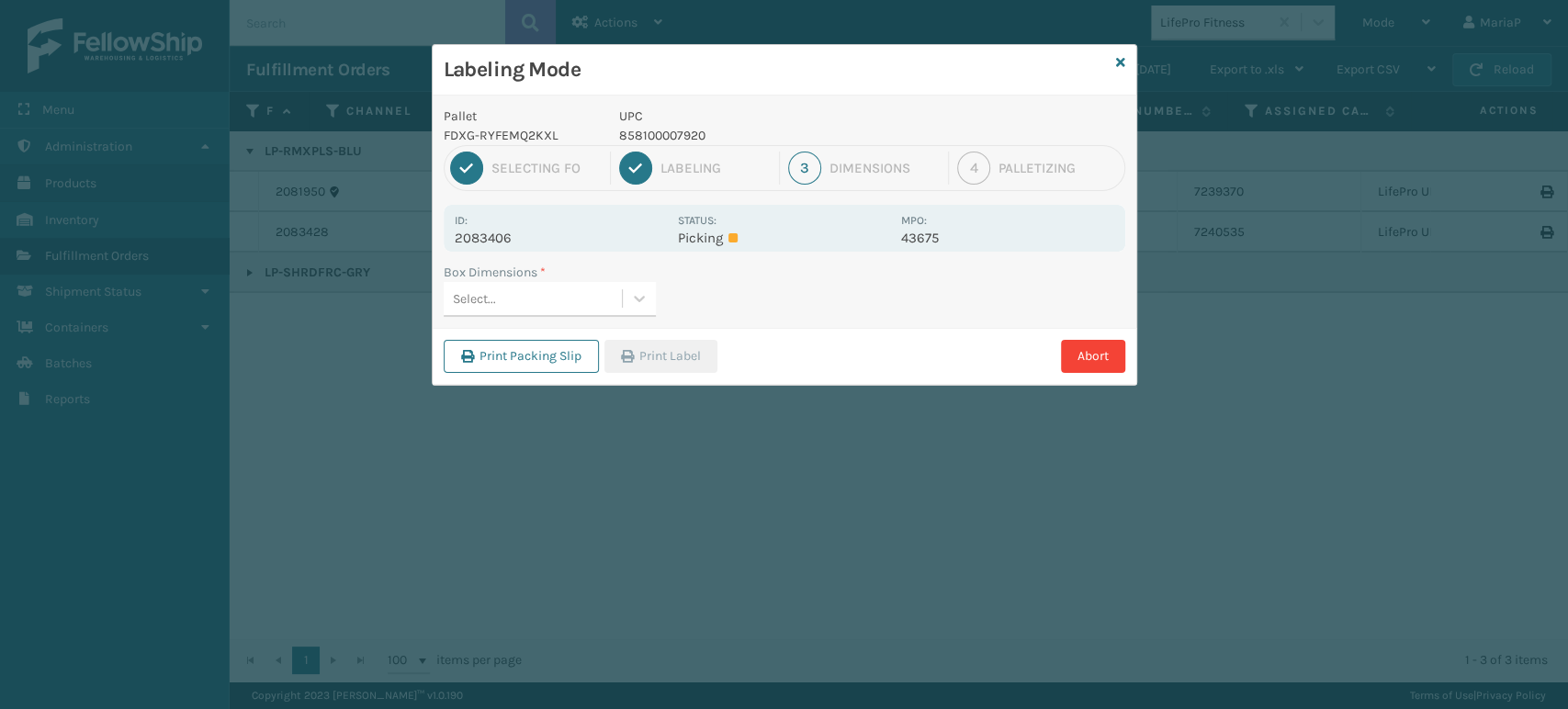
click at [573, 288] on div "Select..." at bounding box center [532, 299] width 178 height 30
click at [701, 352] on button "Print Label" at bounding box center [661, 356] width 113 height 33
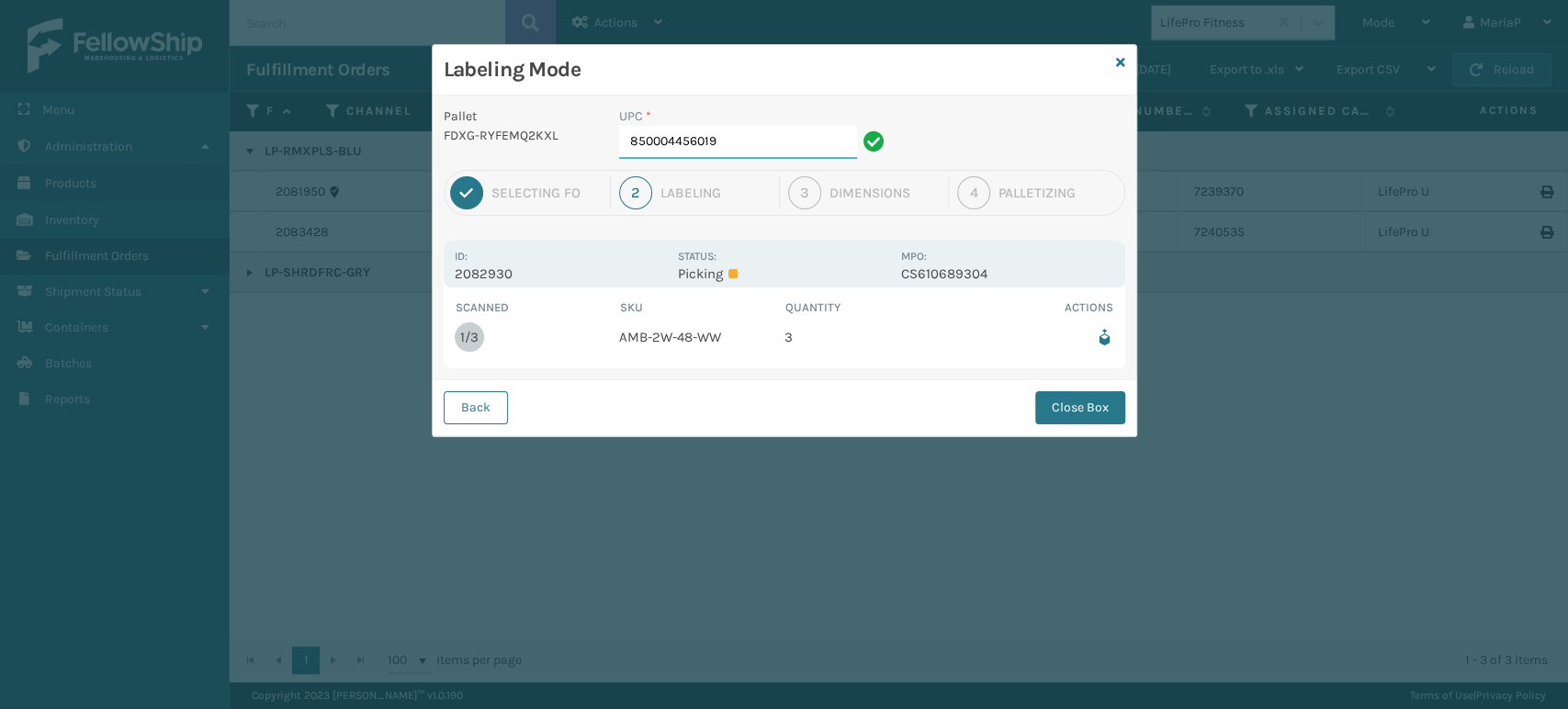
click at [771, 144] on input "850004456019" at bounding box center [738, 142] width 238 height 33
click at [1059, 401] on button "Close Box" at bounding box center [1079, 407] width 90 height 33
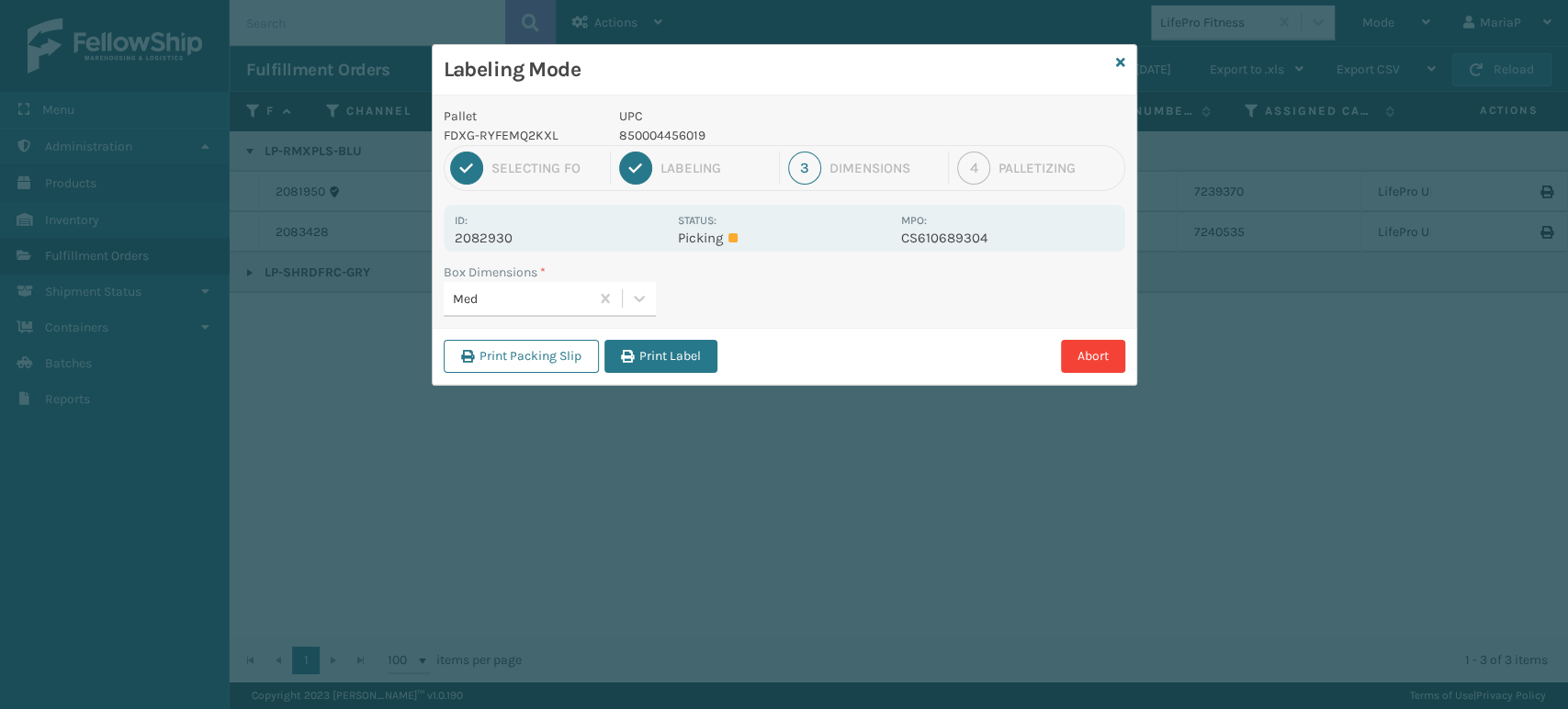
click at [683, 365] on button "Print Label" at bounding box center [661, 356] width 113 height 33
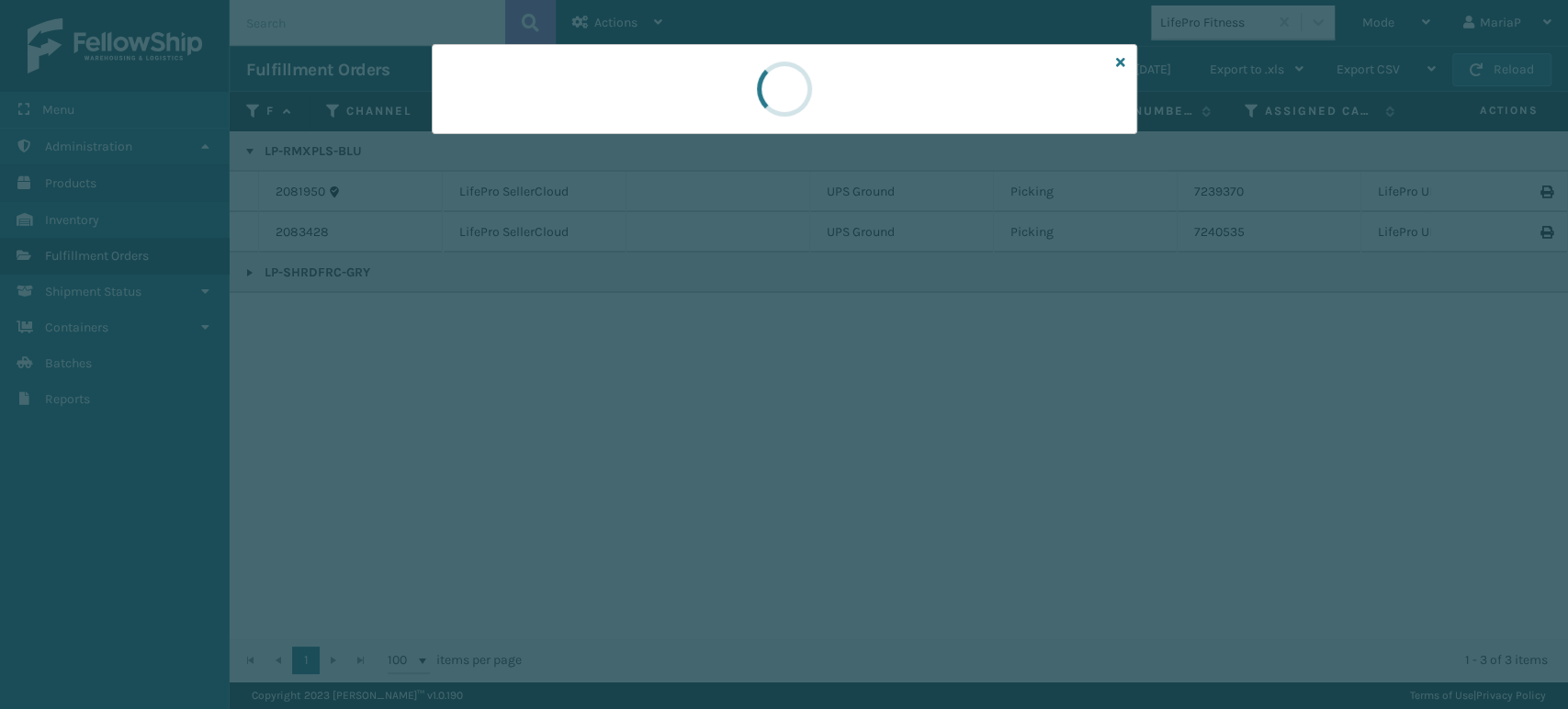
click at [678, 359] on div at bounding box center [784, 354] width 1568 height 709
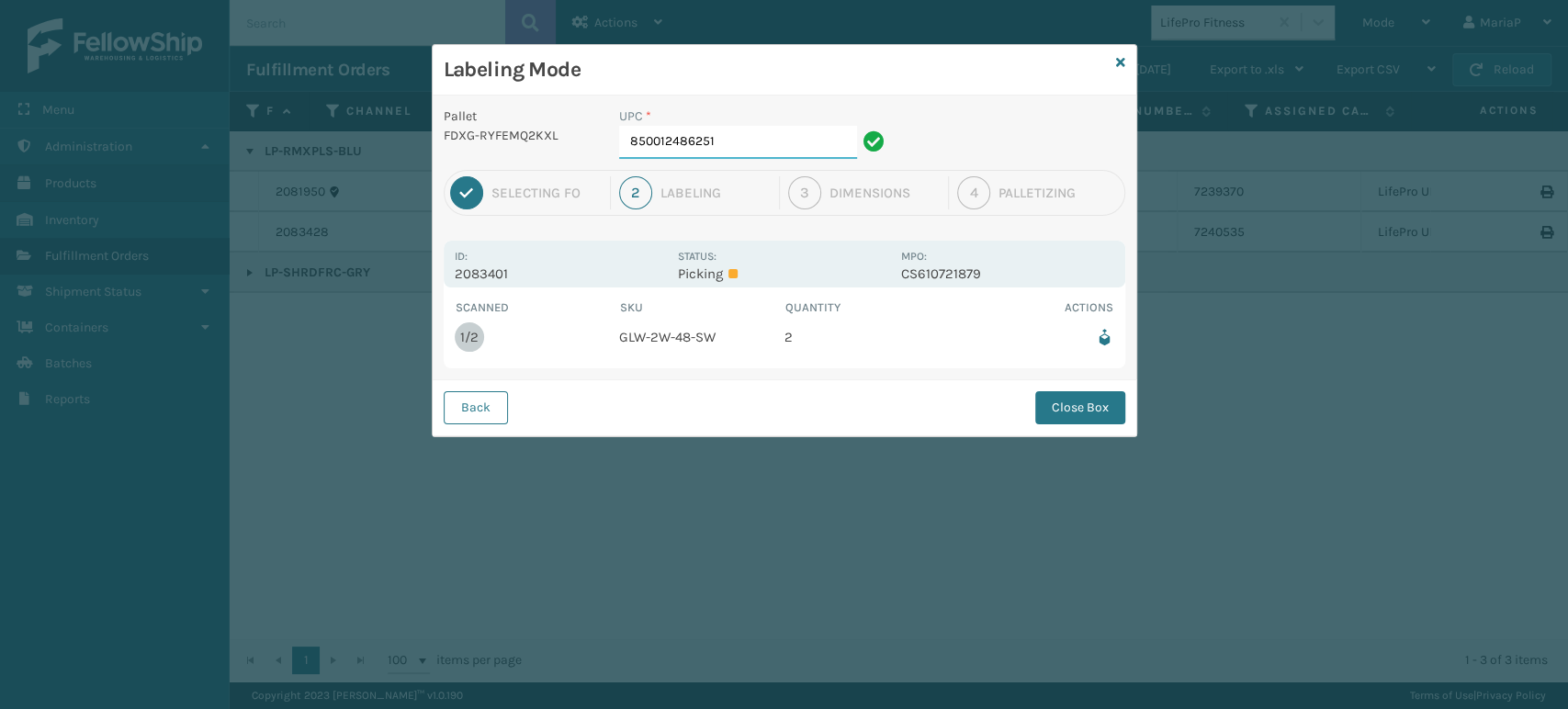
click at [761, 138] on input "850012486251" at bounding box center [738, 142] width 238 height 33
click at [1043, 407] on button "Close Box" at bounding box center [1079, 407] width 90 height 33
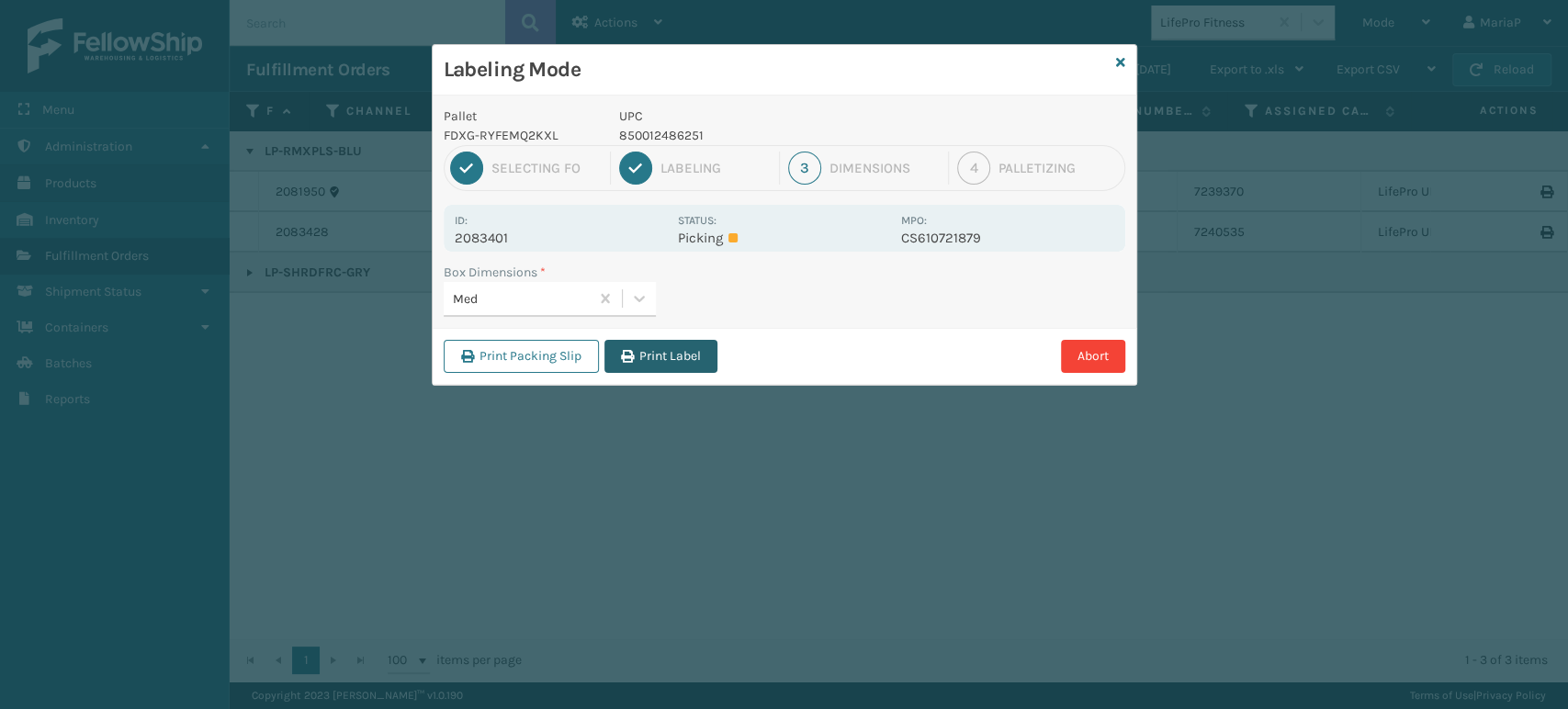
click at [678, 362] on button "Print Label" at bounding box center [661, 356] width 113 height 33
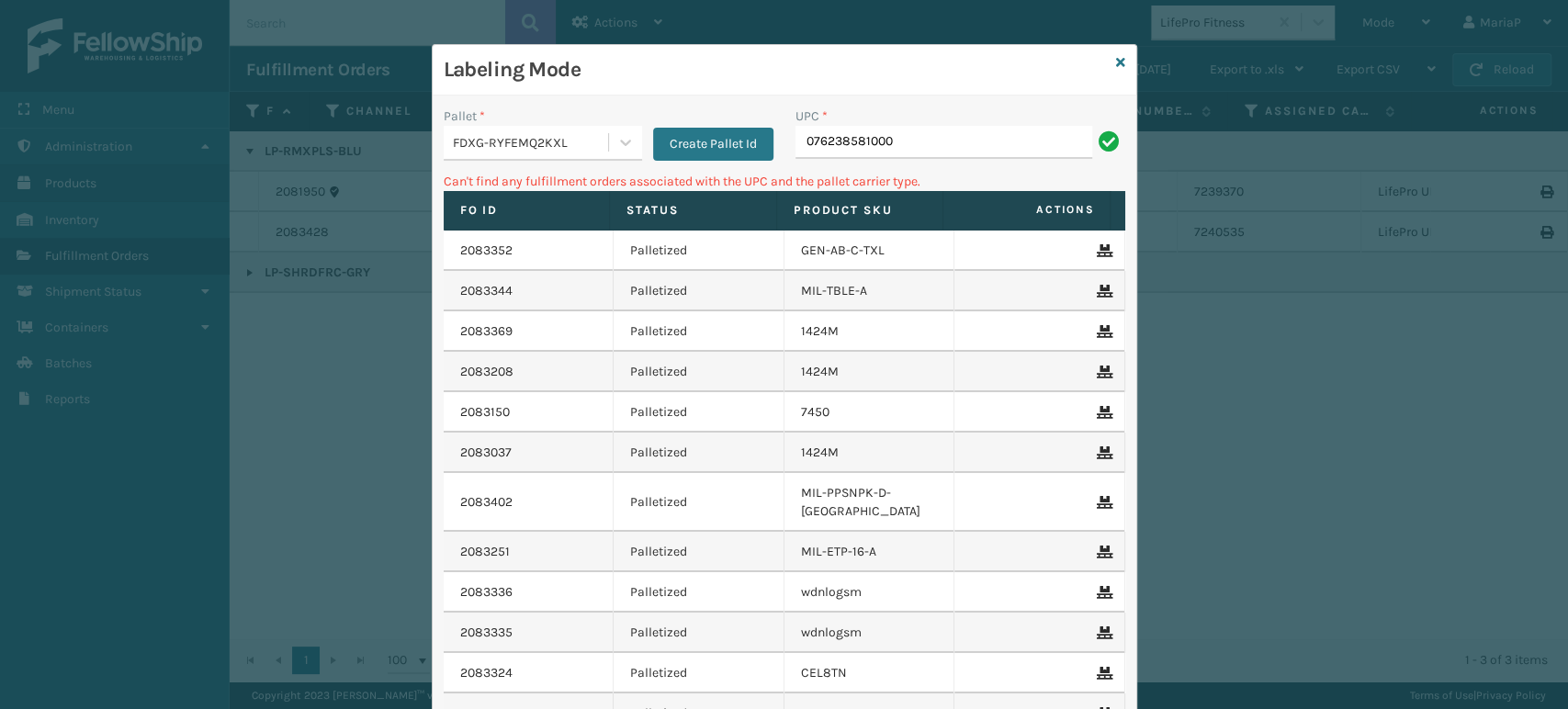
click at [936, 140] on input "076238581000" at bounding box center [944, 142] width 296 height 33
click at [933, 139] on input "076238581000" at bounding box center [944, 142] width 296 height 33
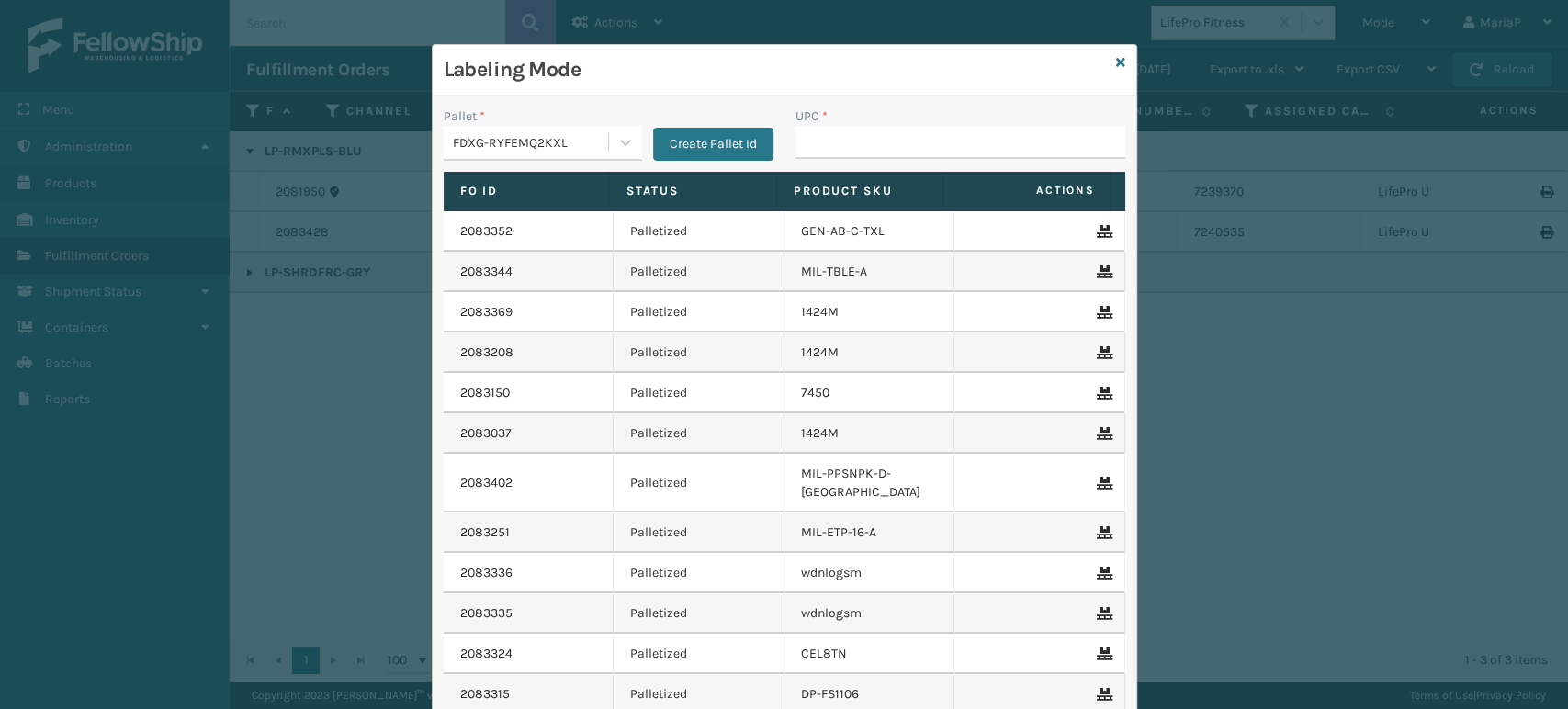
click at [1104, 60] on div "Labeling Mode" at bounding box center [784, 71] width 703 height 51
drag, startPoint x: 1105, startPoint y: 55, endPoint x: 1123, endPoint y: 53, distance: 18.1
click at [1106, 56] on div "Labeling Mode" at bounding box center [784, 71] width 703 height 51
click at [1116, 64] on icon at bounding box center [1121, 62] width 9 height 13
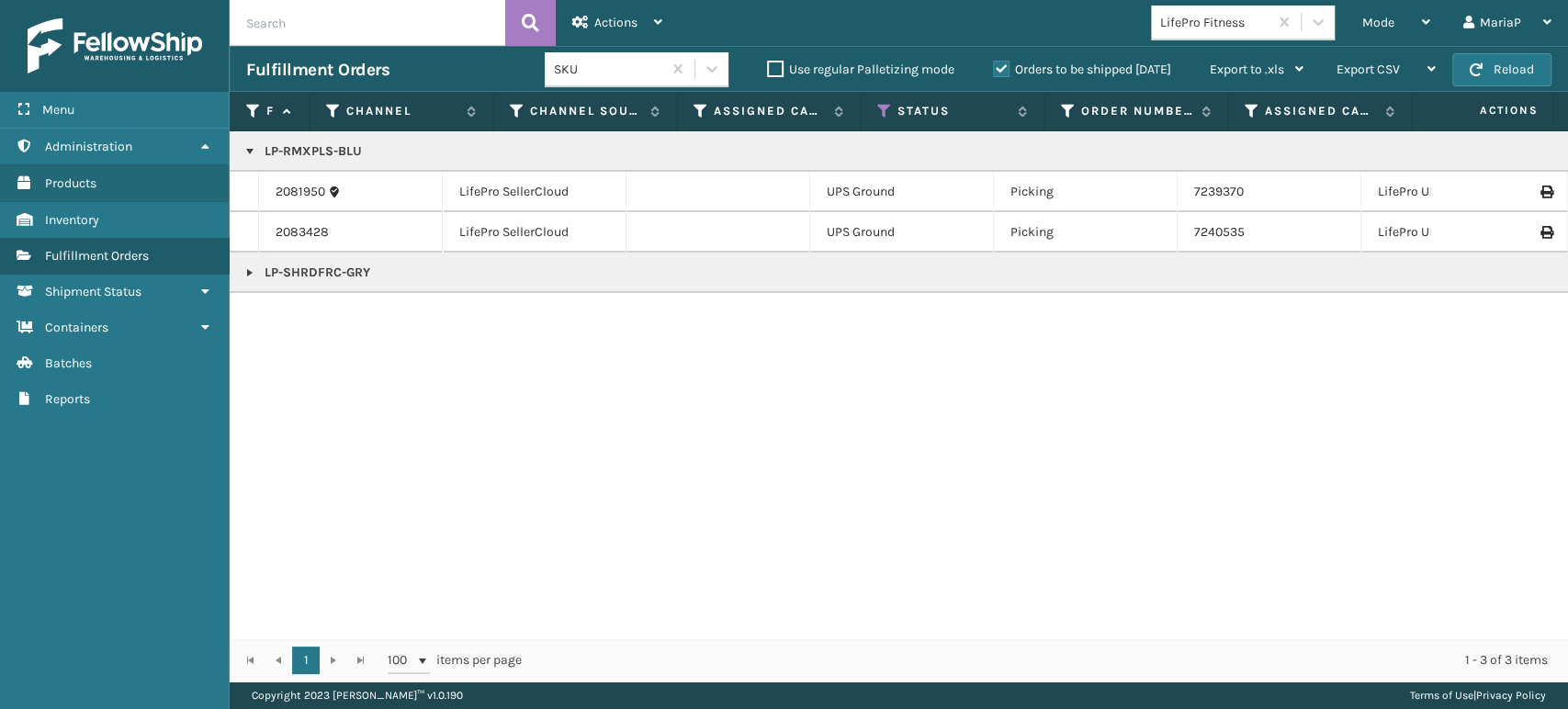
click at [1195, 31] on div "LifePro Fitness" at bounding box center [1215, 23] width 110 height 19
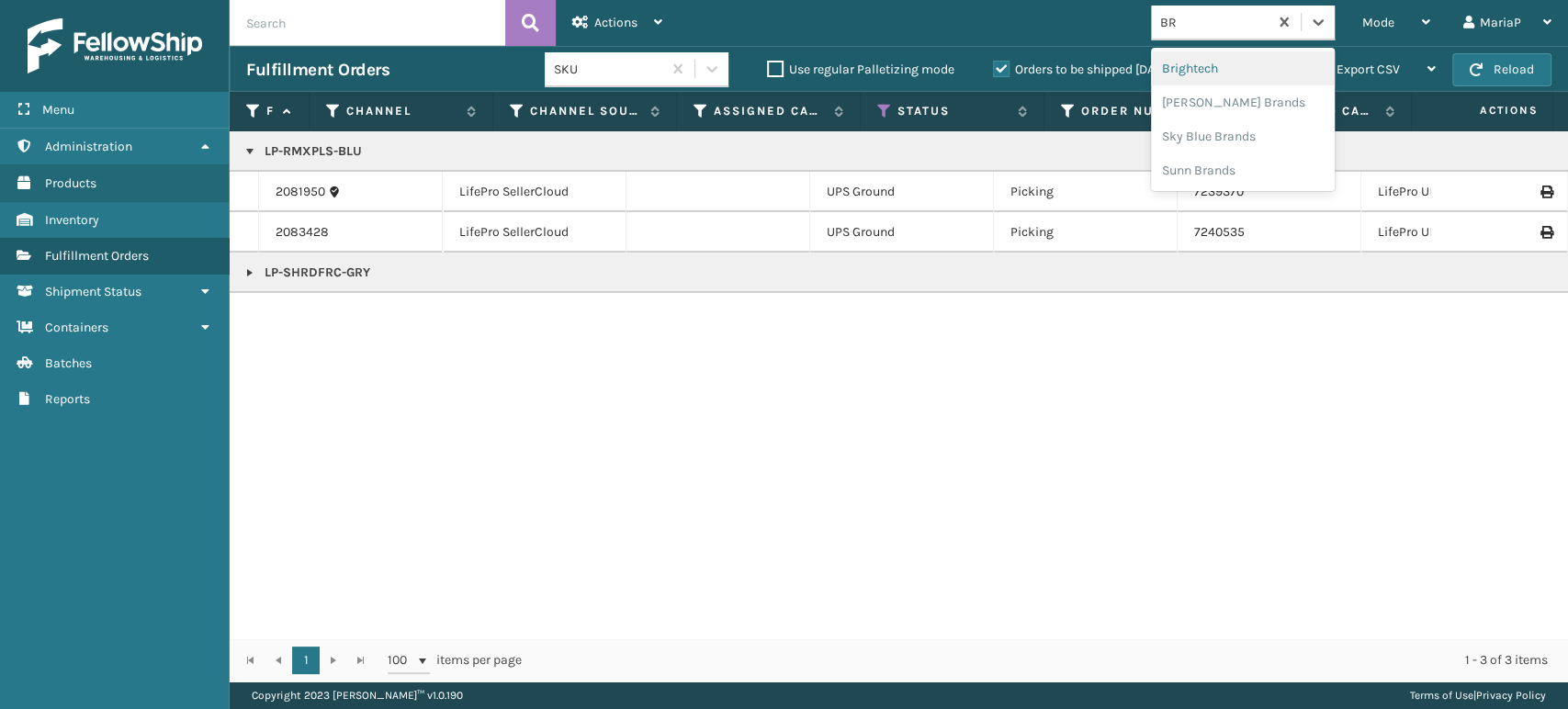
click at [1193, 80] on div "Brightech" at bounding box center [1242, 68] width 184 height 34
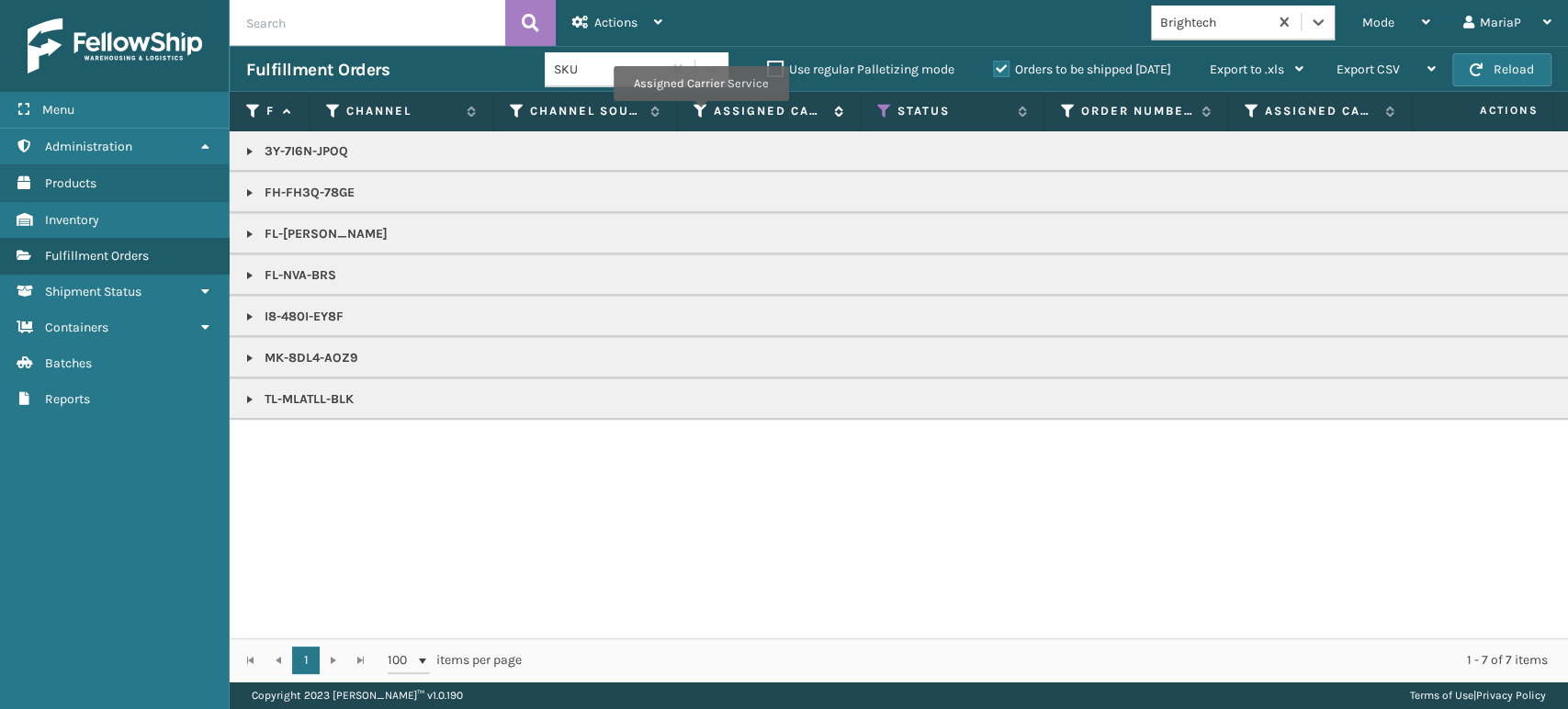
click at [700, 114] on icon at bounding box center [701, 111] width 15 height 17
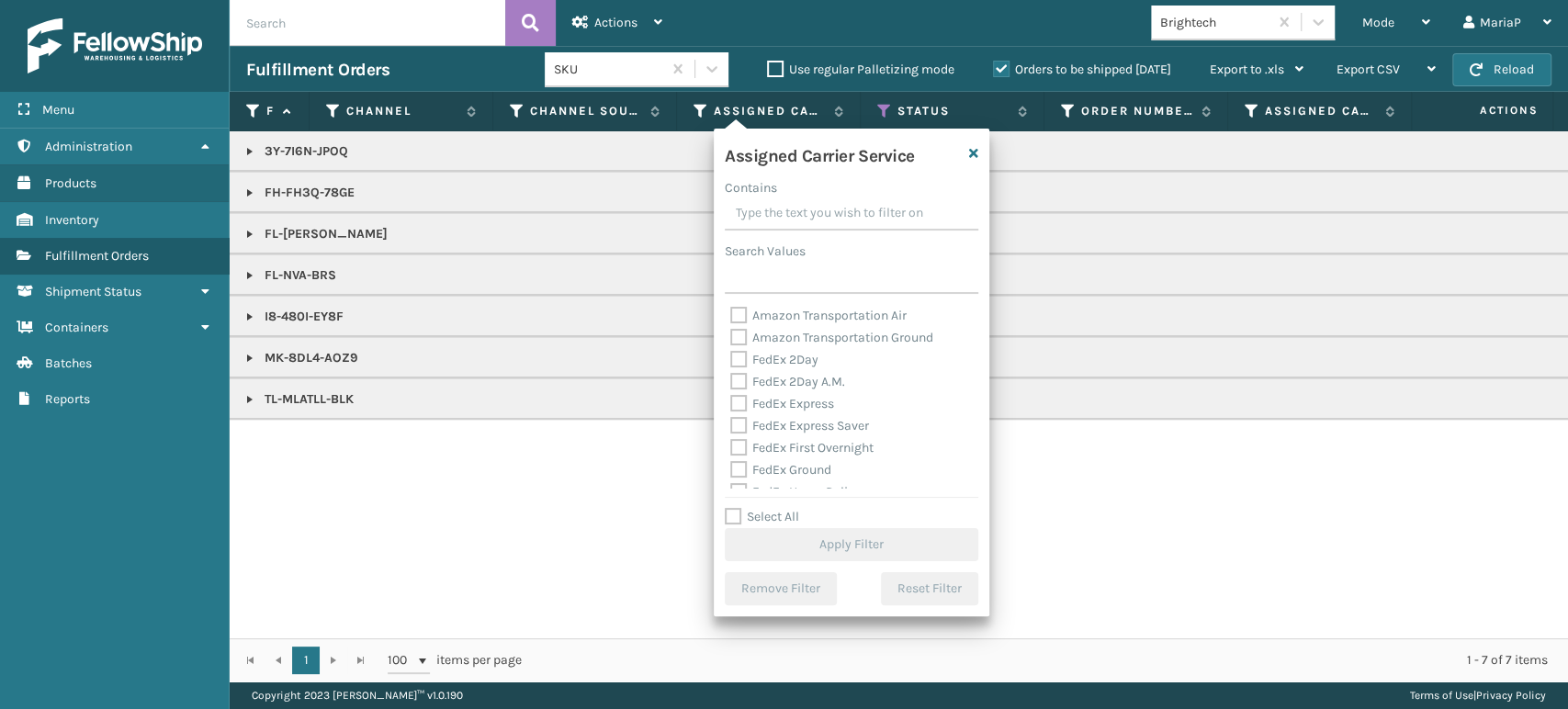
click at [728, 513] on label "Select All" at bounding box center [762, 516] width 75 height 16
click at [728, 508] on input "Select All" at bounding box center [863, 507] width 276 height 2
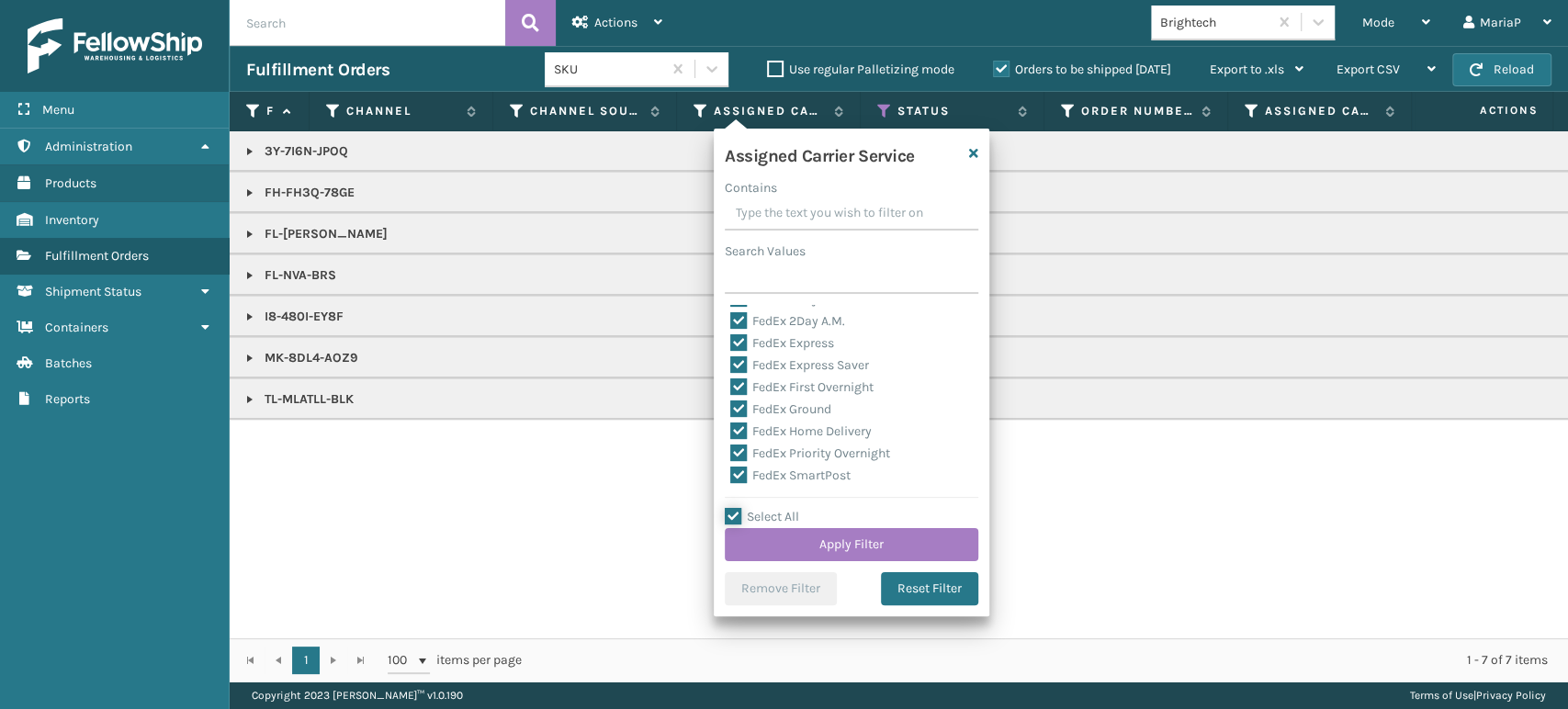
scroll to position [204, 0]
click at [743, 379] on label "LTL" at bounding box center [750, 376] width 41 height 16
click at [731, 378] on input "LTL" at bounding box center [730, 371] width 1 height 12
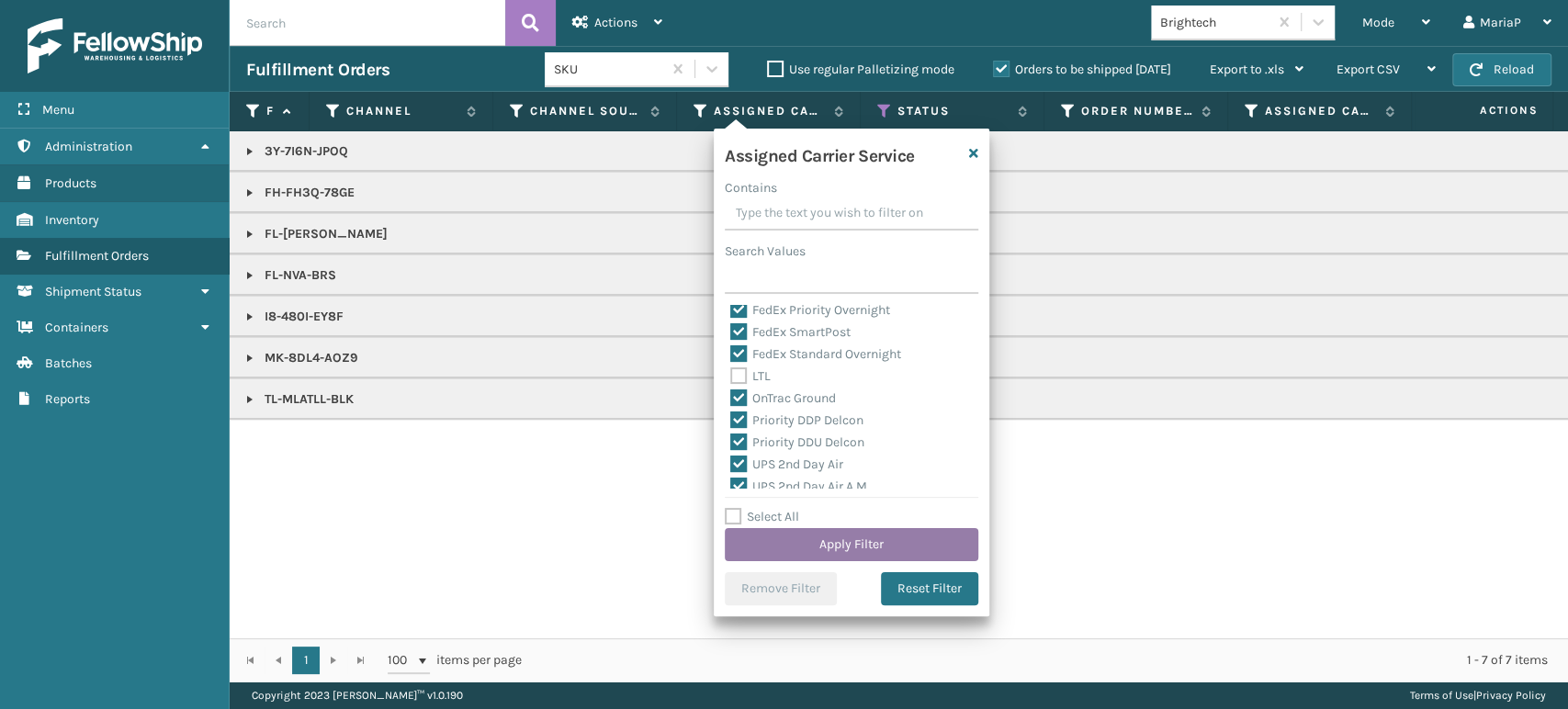
click at [877, 536] on button "Apply Filter" at bounding box center [851, 544] width 254 height 33
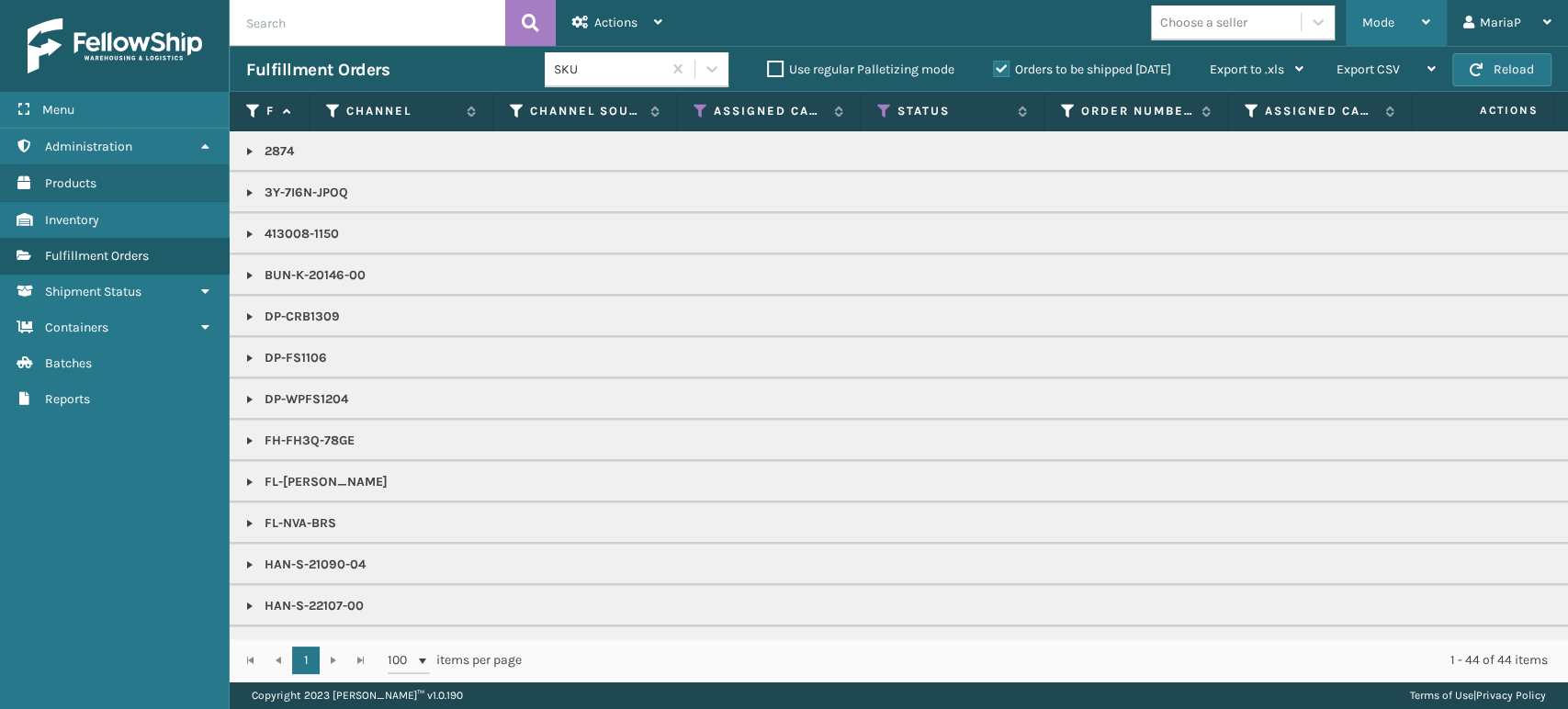
click at [1425, 29] on div "Mode" at bounding box center [1396, 23] width 68 height 46
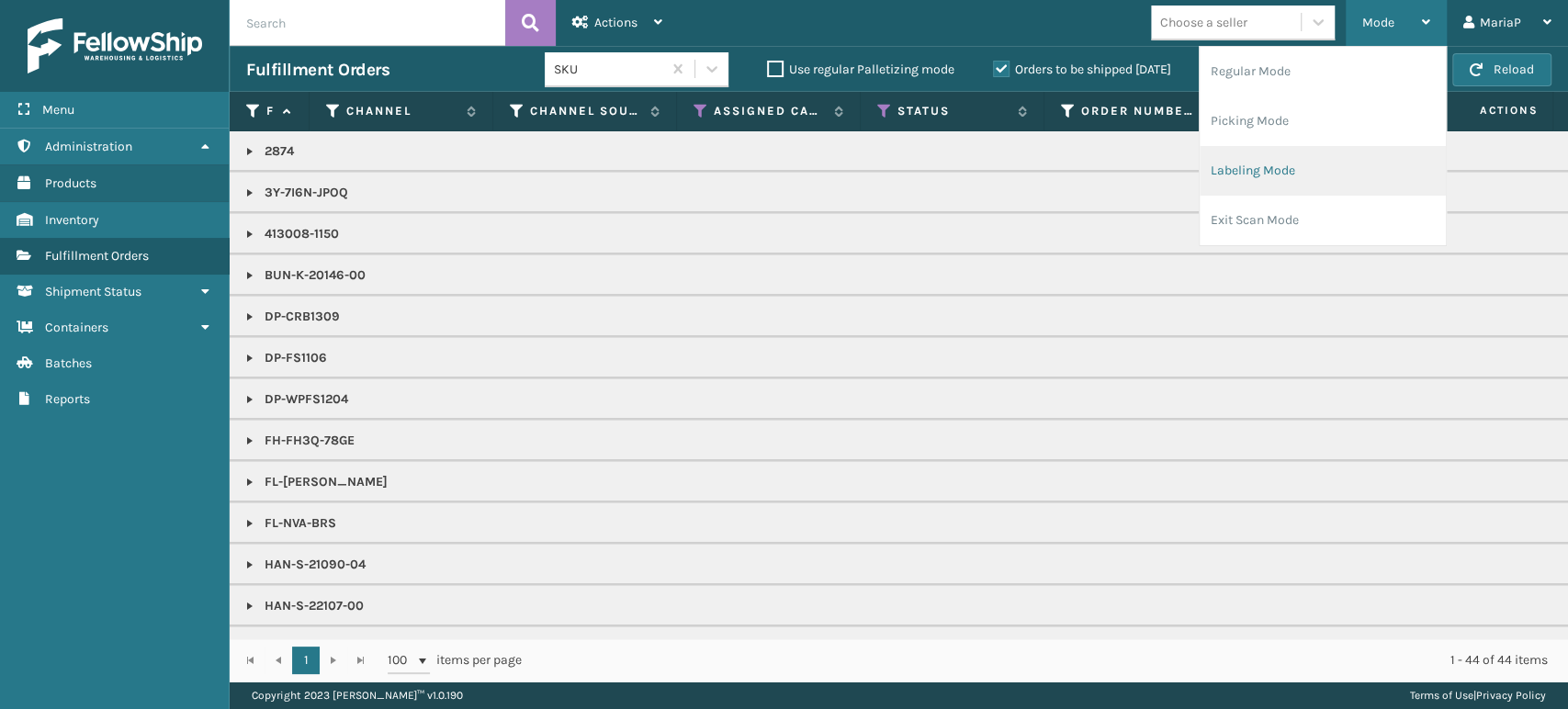
click at [1315, 167] on li "Labeling Mode" at bounding box center [1323, 171] width 246 height 50
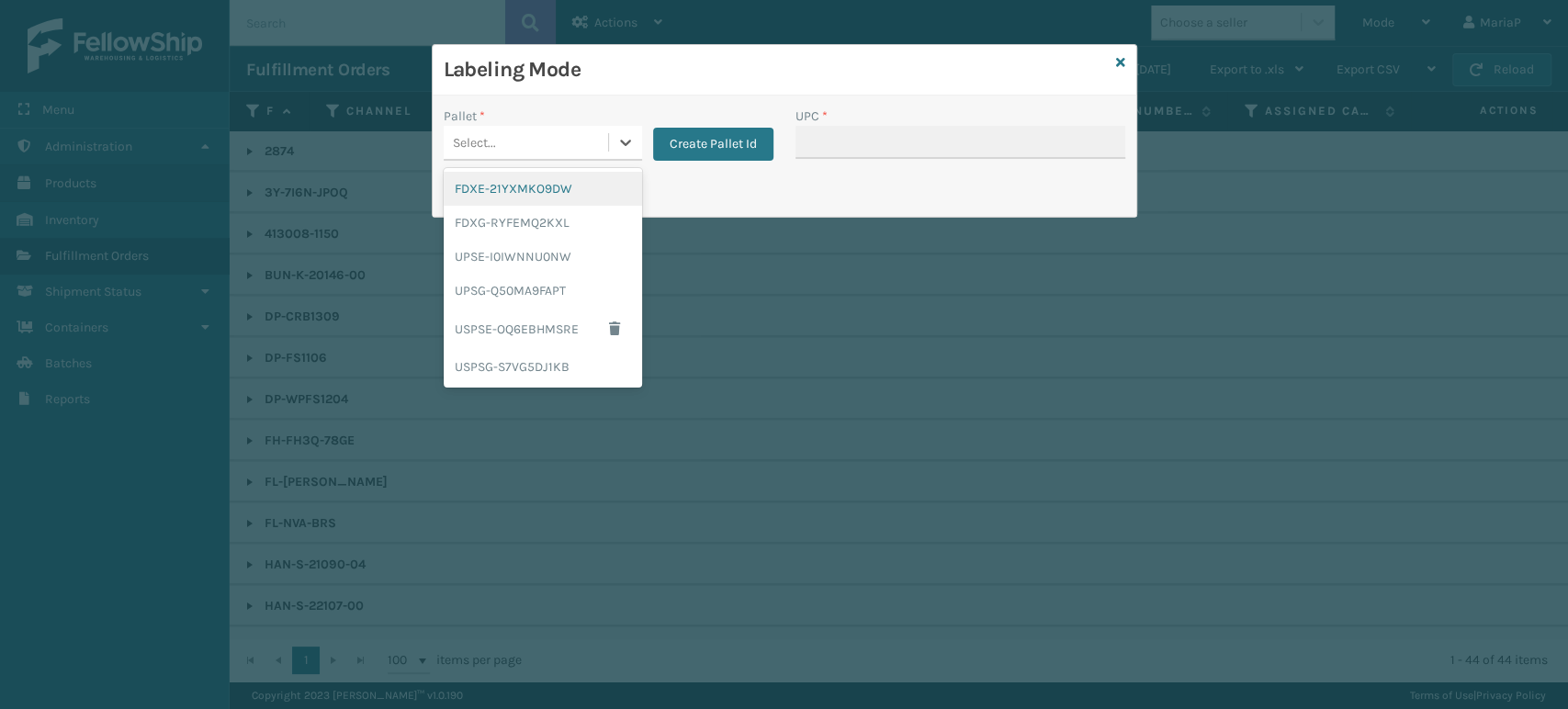
click at [517, 140] on div "Select..." at bounding box center [526, 143] width 164 height 30
click at [552, 214] on div "FDXG-RYFEMQ2KXL" at bounding box center [543, 223] width 198 height 34
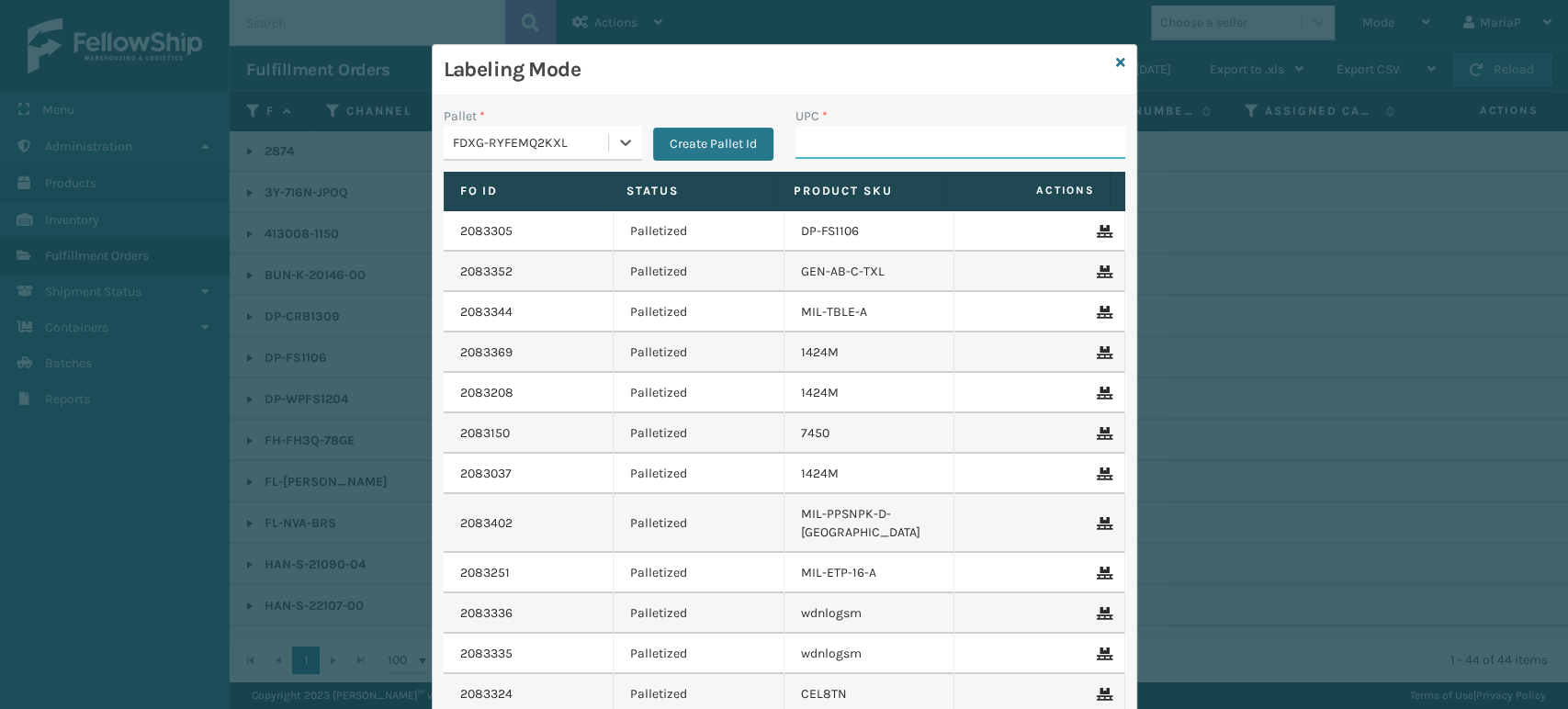
click at [842, 138] on input "UPC *" at bounding box center [960, 142] width 329 height 33
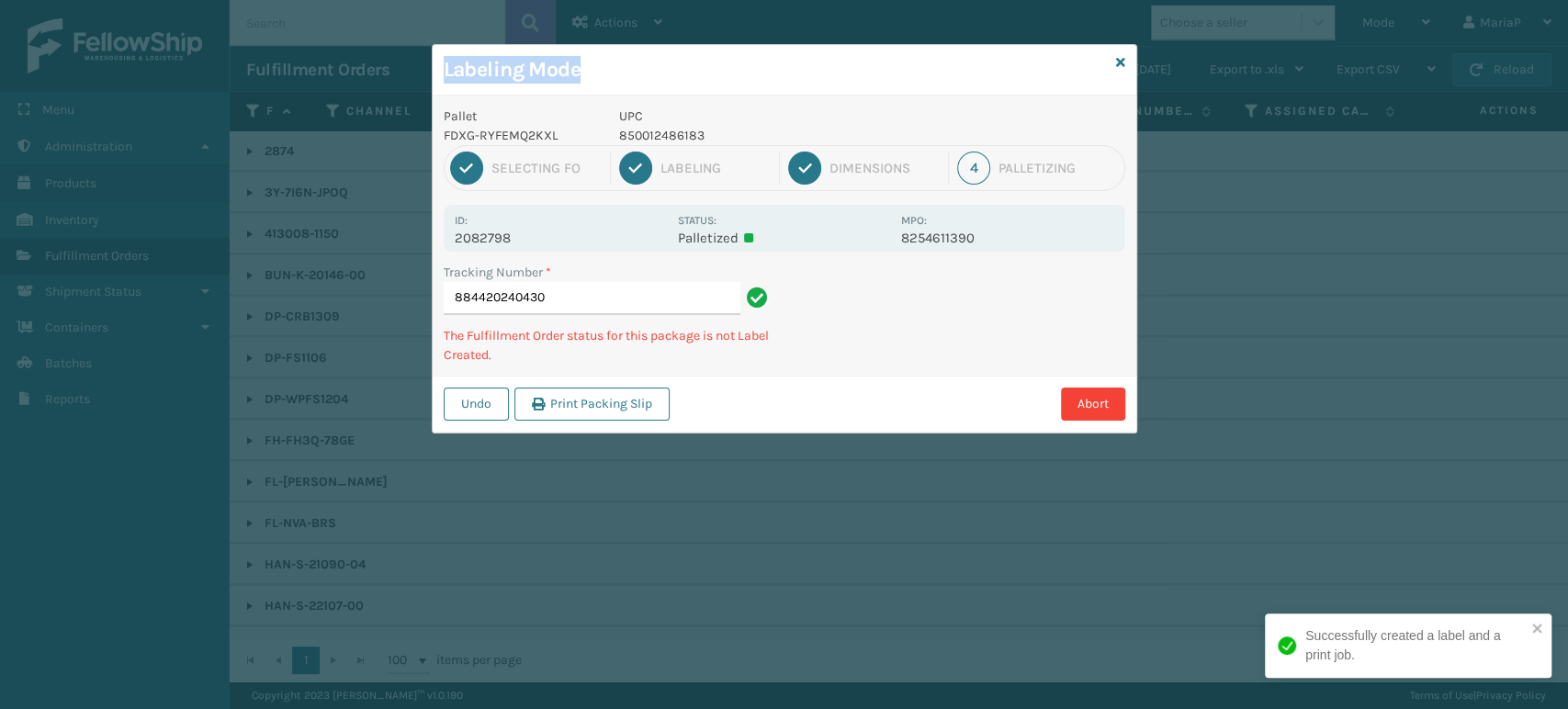
drag, startPoint x: 1113, startPoint y: 59, endPoint x: 1138, endPoint y: 57, distance: 25.1
click at [1116, 59] on div "Labeling Mode Pallet FDXG-RYFEMQ2KXL UPC 850012486183 1 Selecting FO 2 Labeling…" at bounding box center [784, 239] width 705 height 390
click at [1133, 59] on div "Labeling Mode" at bounding box center [784, 71] width 703 height 51
click at [1116, 66] on icon at bounding box center [1121, 62] width 9 height 13
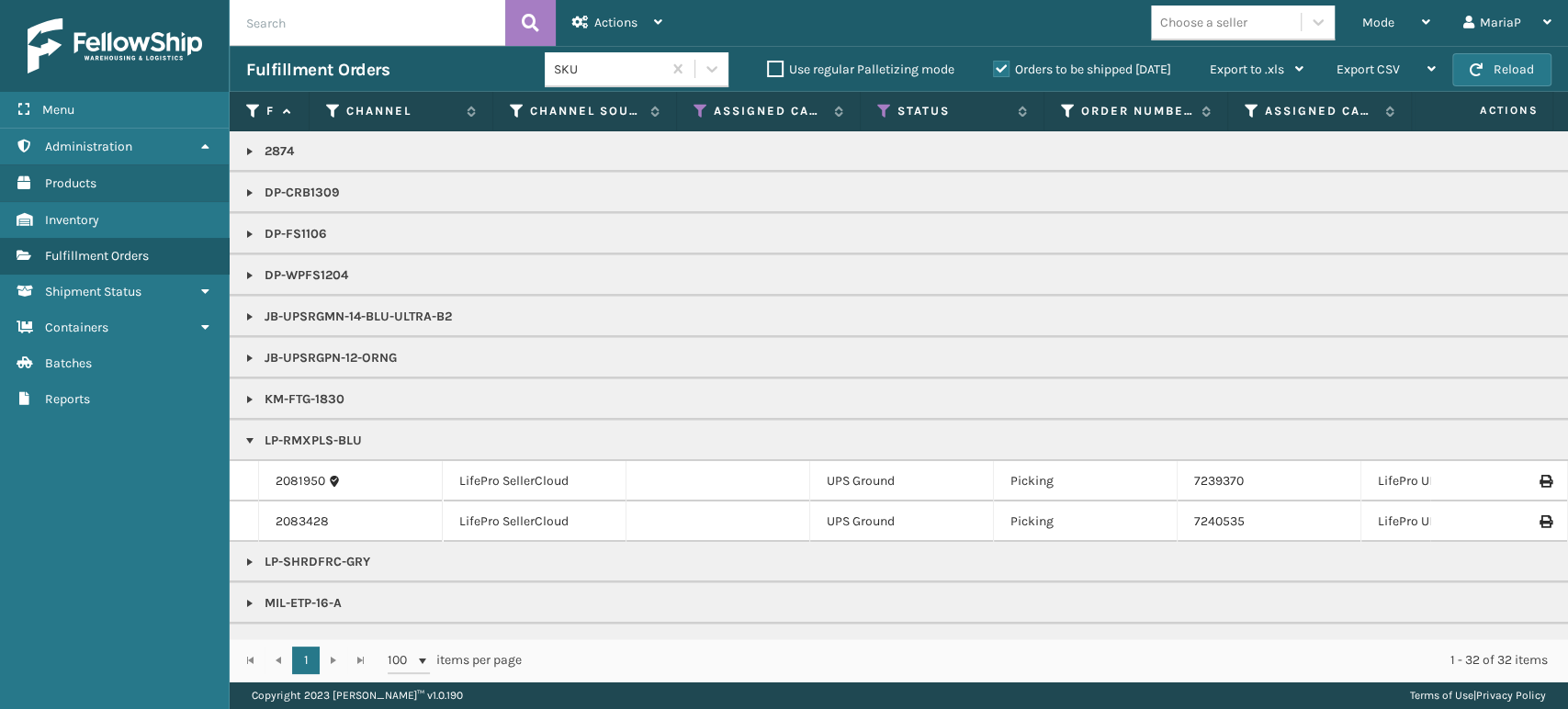
click at [1183, 20] on div "Choose a seller" at bounding box center [1204, 23] width 87 height 19
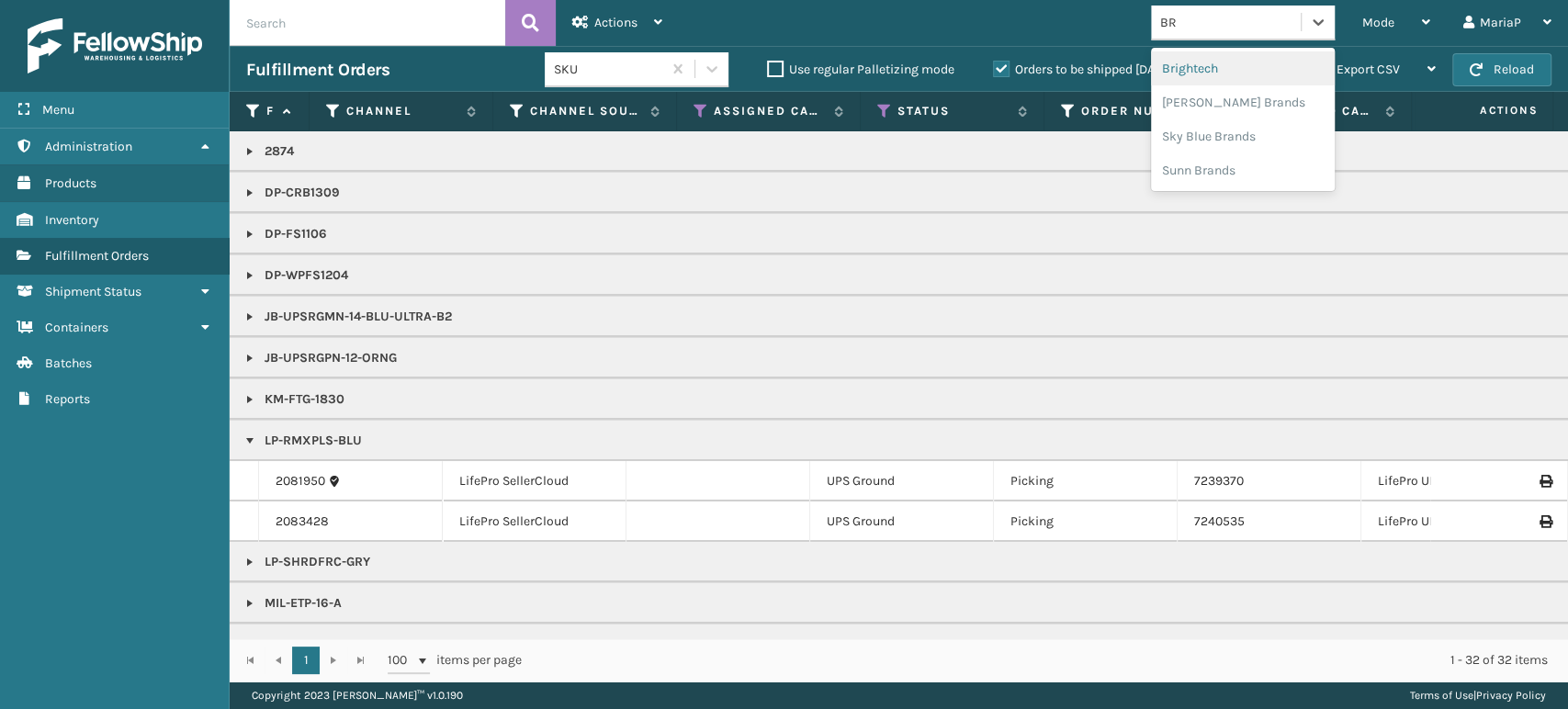
click at [1184, 72] on div "Brightech" at bounding box center [1242, 68] width 184 height 34
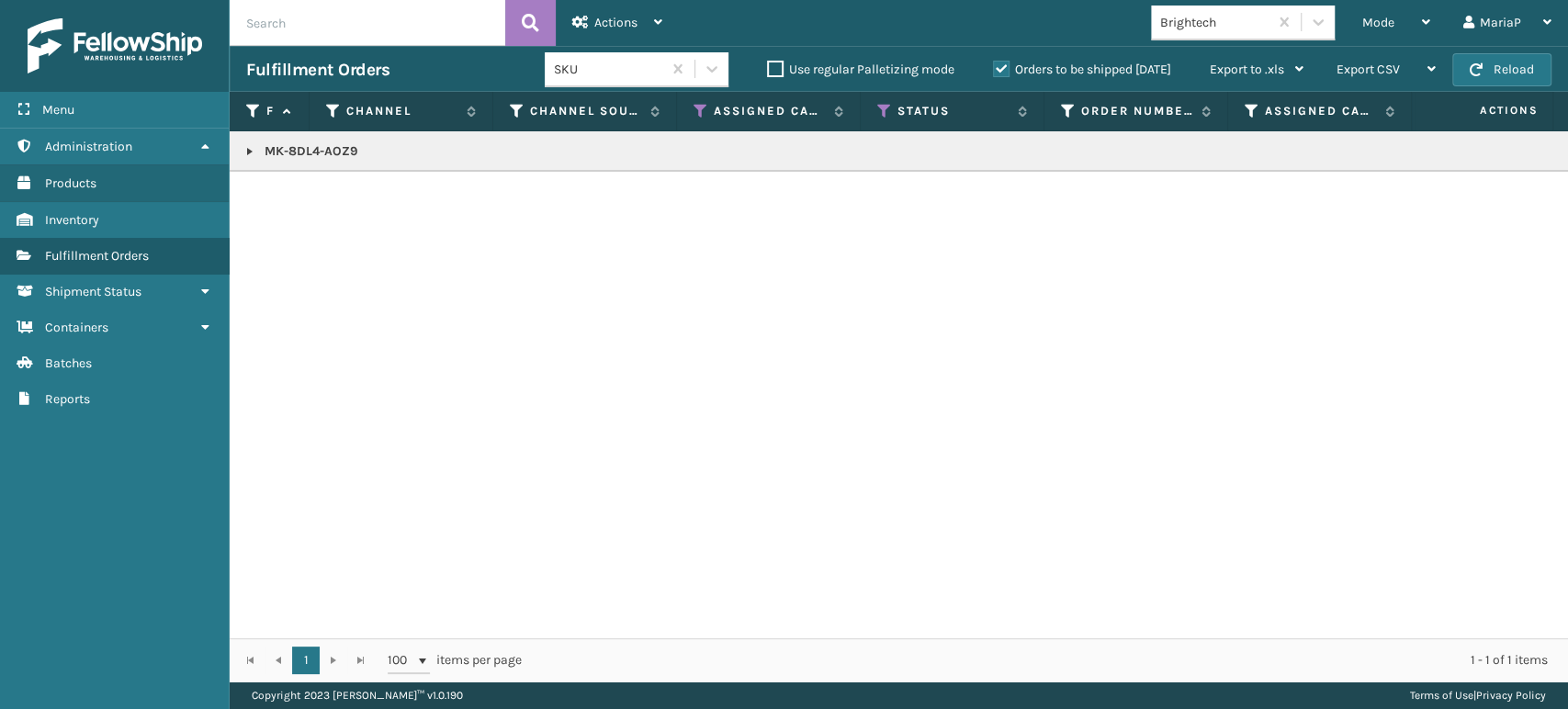
click at [243, 156] on link at bounding box center [250, 152] width 15 height 15
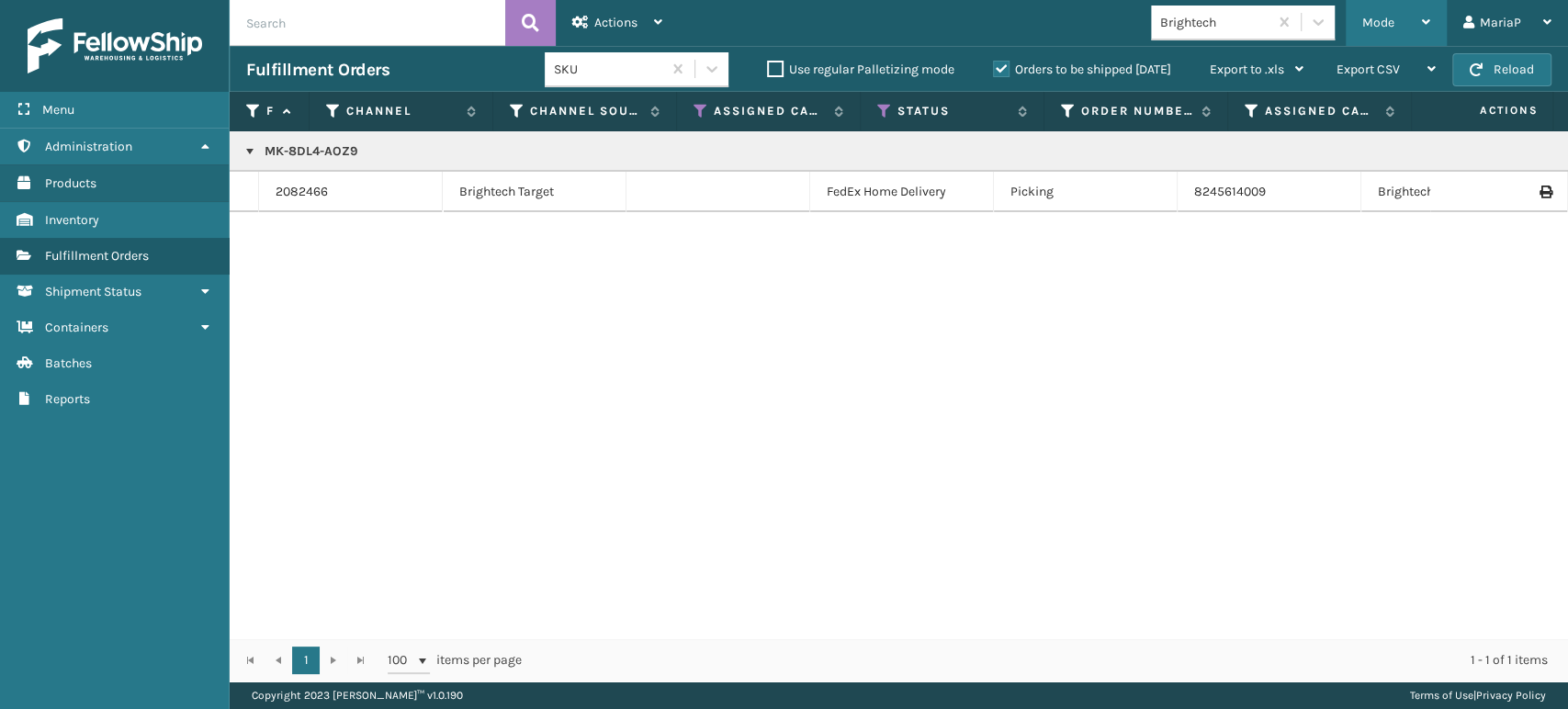
click at [1396, 21] on div "Mode" at bounding box center [1396, 23] width 68 height 46
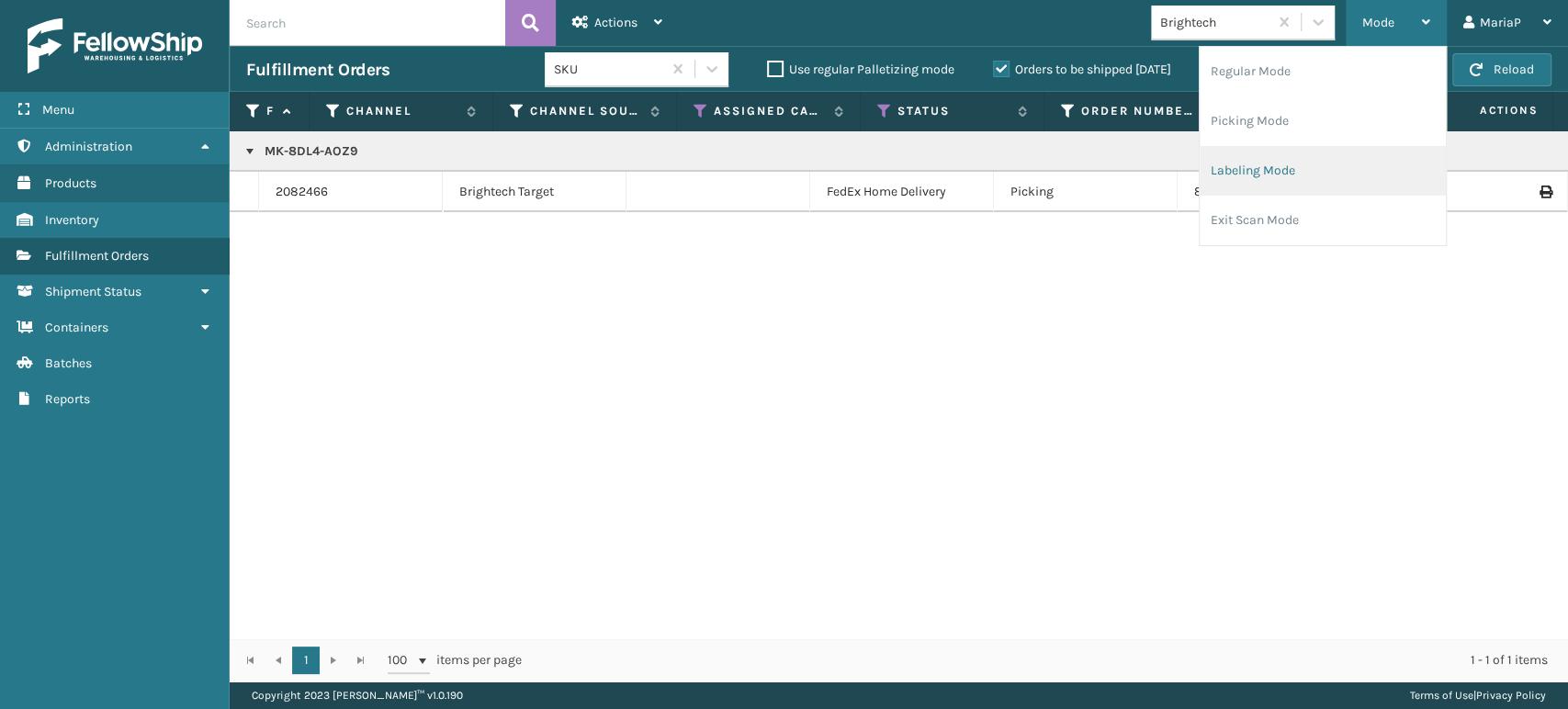
drag, startPoint x: 1343, startPoint y: 153, endPoint x: 1330, endPoint y: 162, distance: 15.8
click at [1330, 162] on li "Labeling Mode" at bounding box center [1323, 171] width 246 height 50
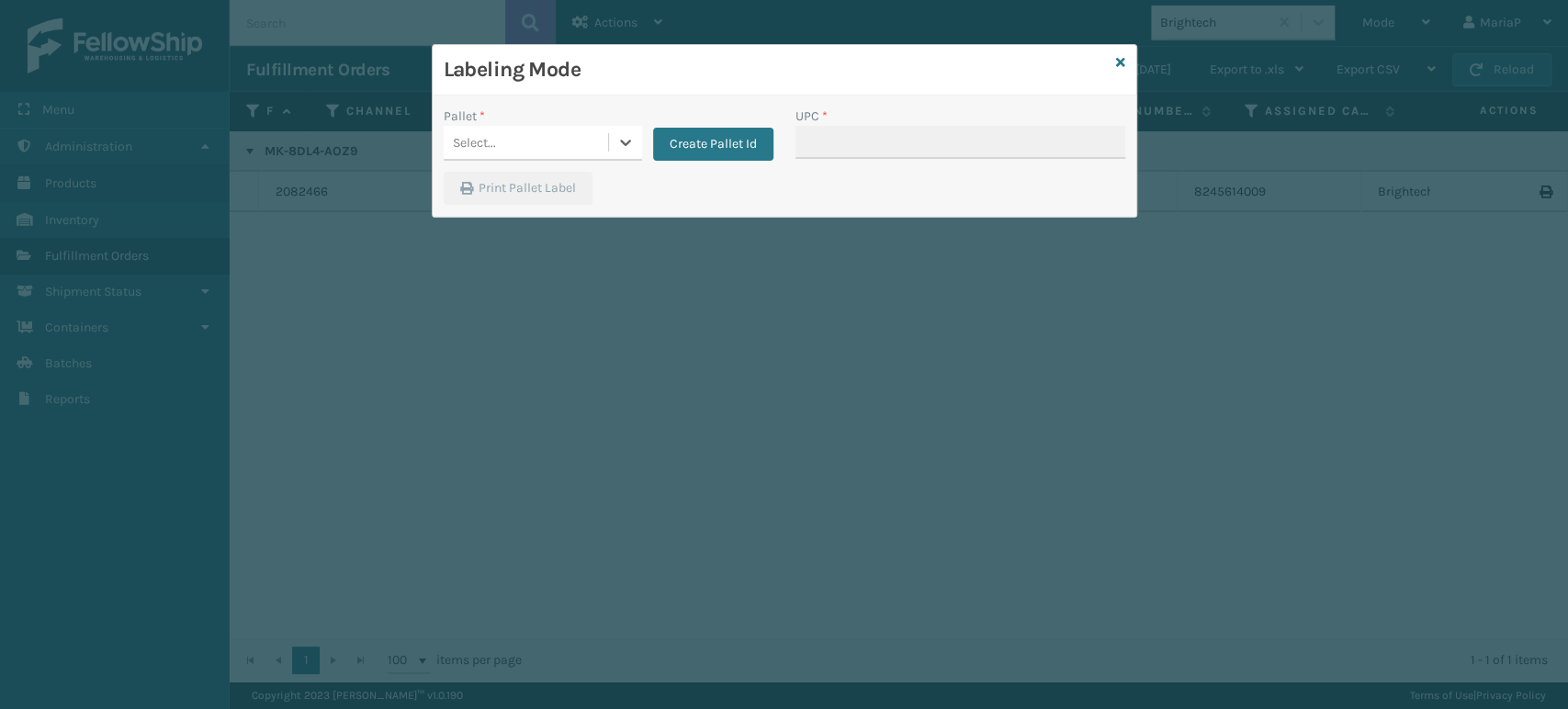
click at [565, 138] on div "Select..." at bounding box center [526, 143] width 164 height 30
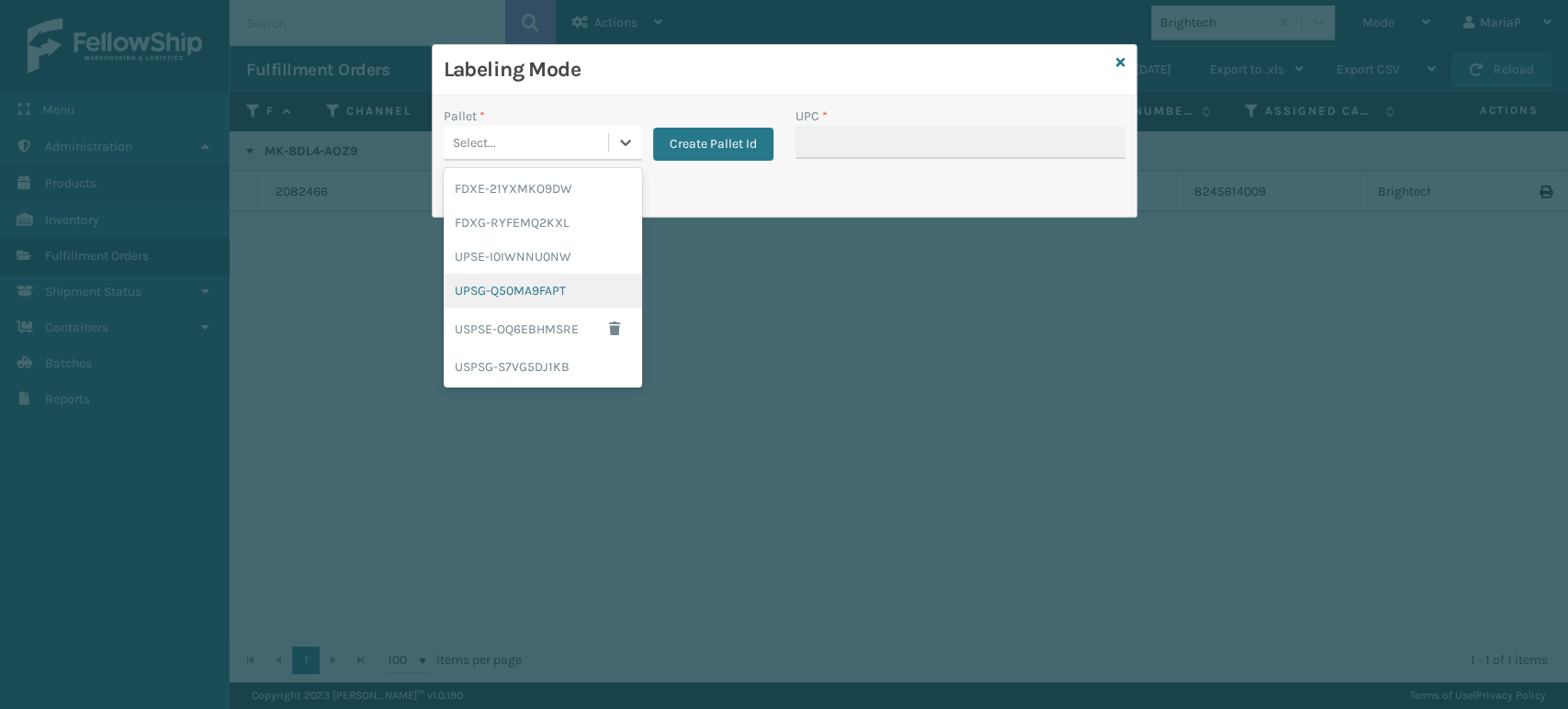
click at [548, 283] on div "UPSG-Q50MA9FAPT" at bounding box center [543, 291] width 198 height 34
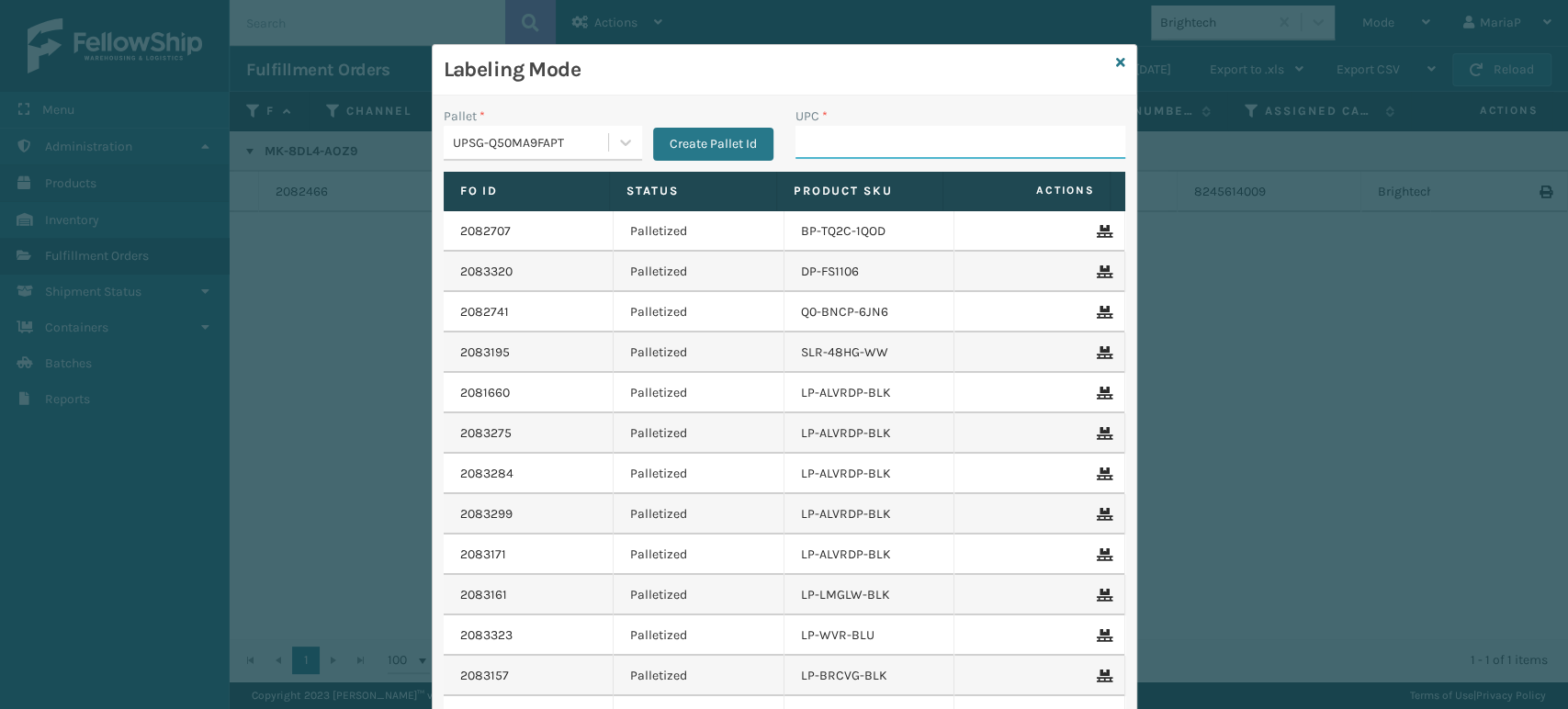
drag, startPoint x: 831, startPoint y: 154, endPoint x: 831, endPoint y: 127, distance: 27.0
click at [832, 153] on input "UPC *" at bounding box center [960, 142] width 329 height 33
click at [558, 143] on div "UPSG-Q50MA9FAPT" at bounding box center [531, 143] width 157 height 19
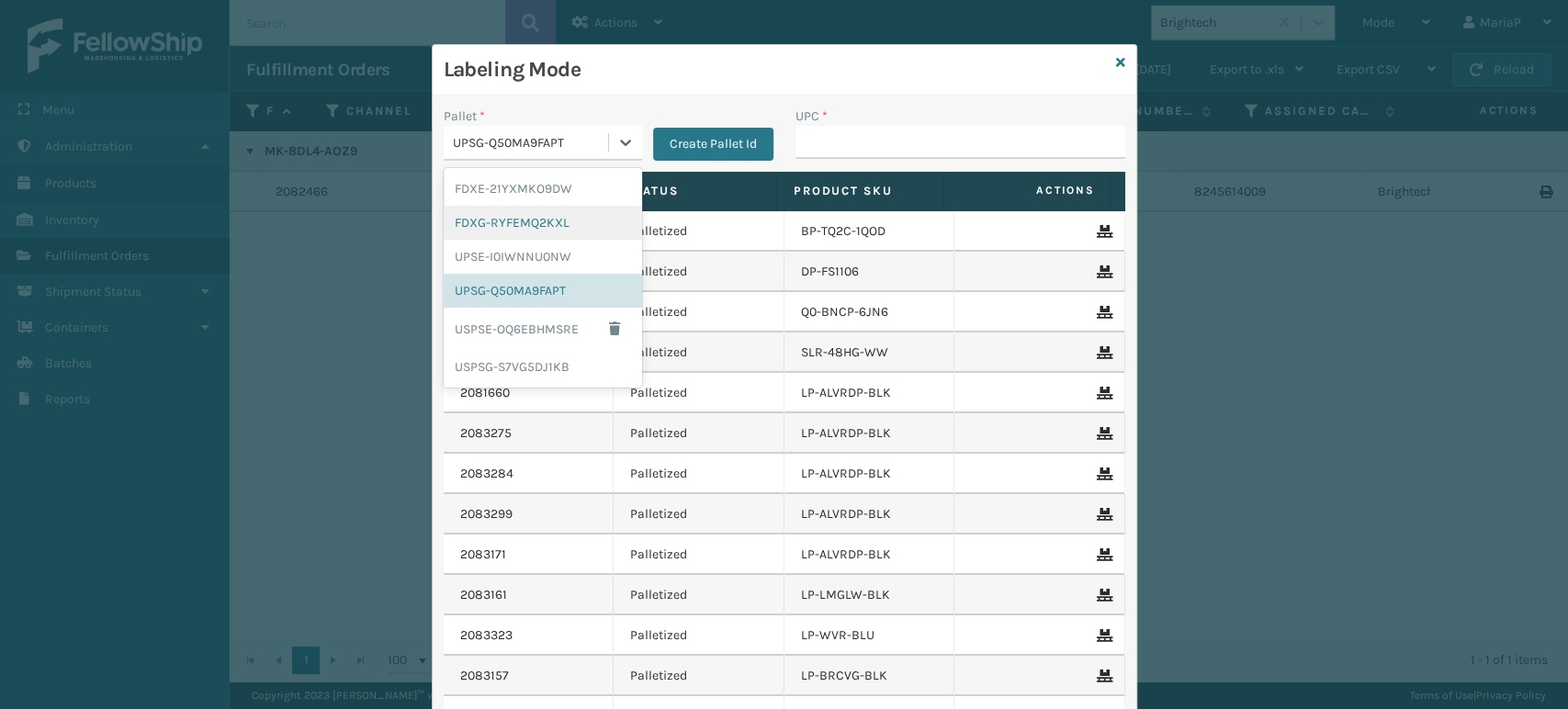
drag, startPoint x: 497, startPoint y: 221, endPoint x: 825, endPoint y: 74, distance: 359.4
click at [498, 220] on div "FDXG-RYFEMQ2KXL" at bounding box center [543, 223] width 198 height 34
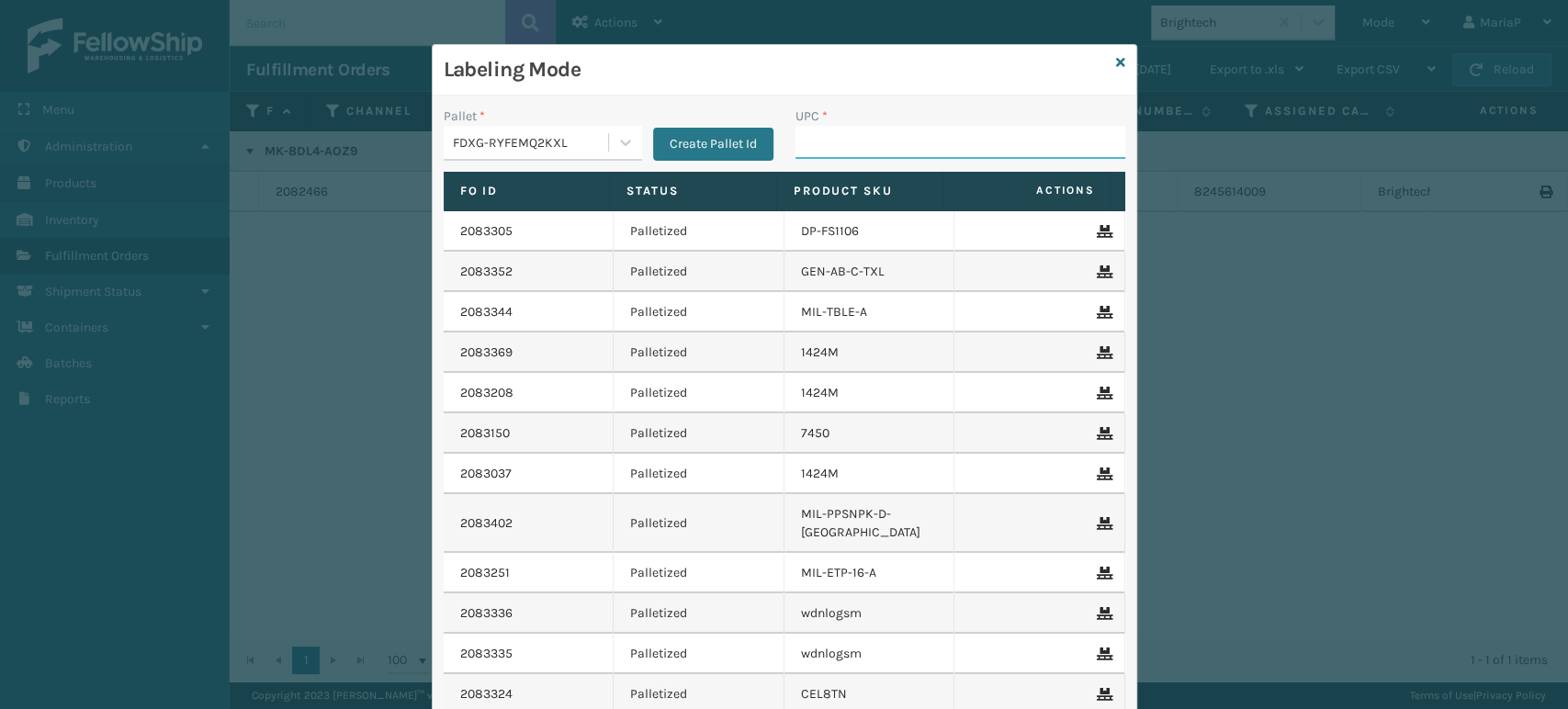
click at [882, 148] on input "UPC *" at bounding box center [960, 142] width 329 height 33
click at [845, 145] on input "UPC *" at bounding box center [960, 142] width 329 height 33
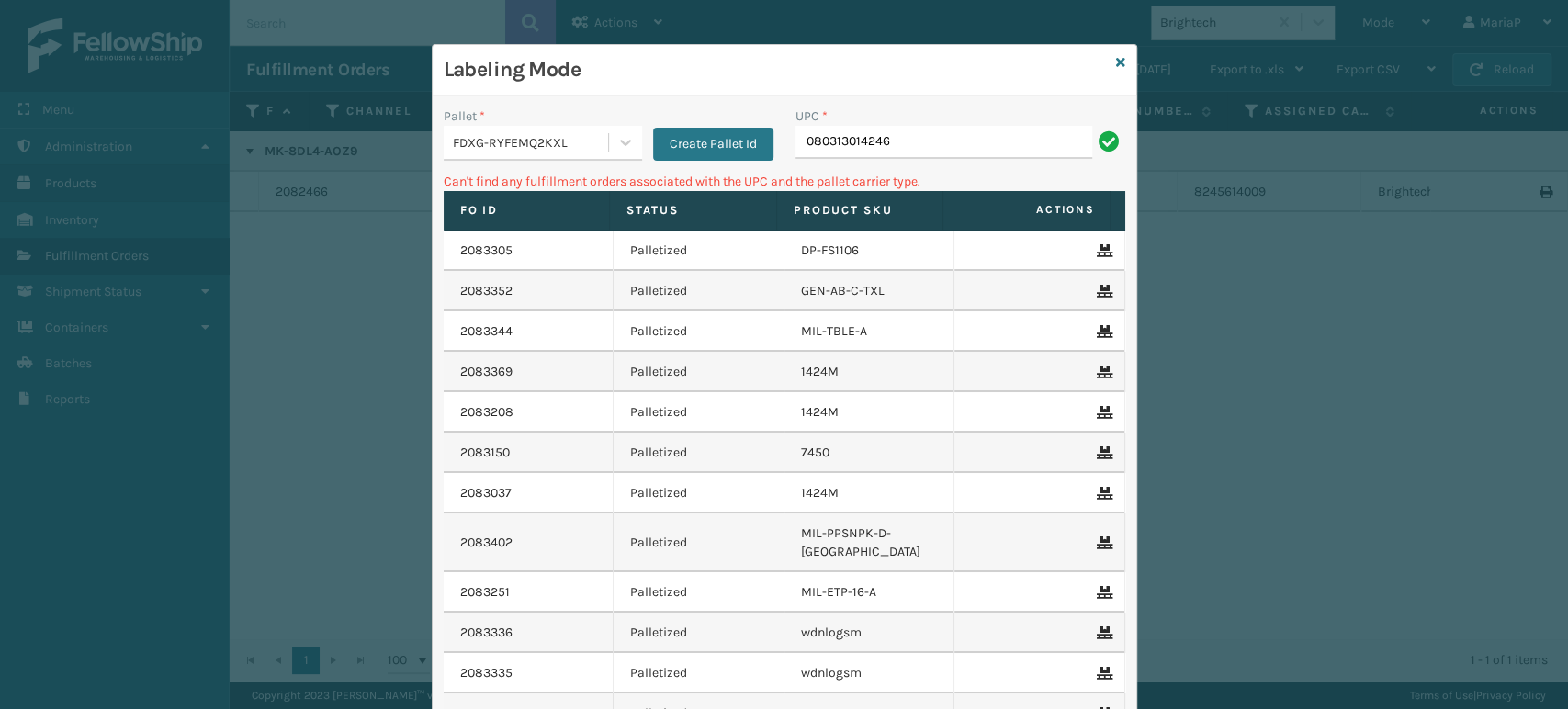
click at [527, 136] on div "FDXG-RYFEMQ2KXL" at bounding box center [531, 143] width 157 height 19
click at [1116, 64] on icon at bounding box center [1121, 62] width 9 height 13
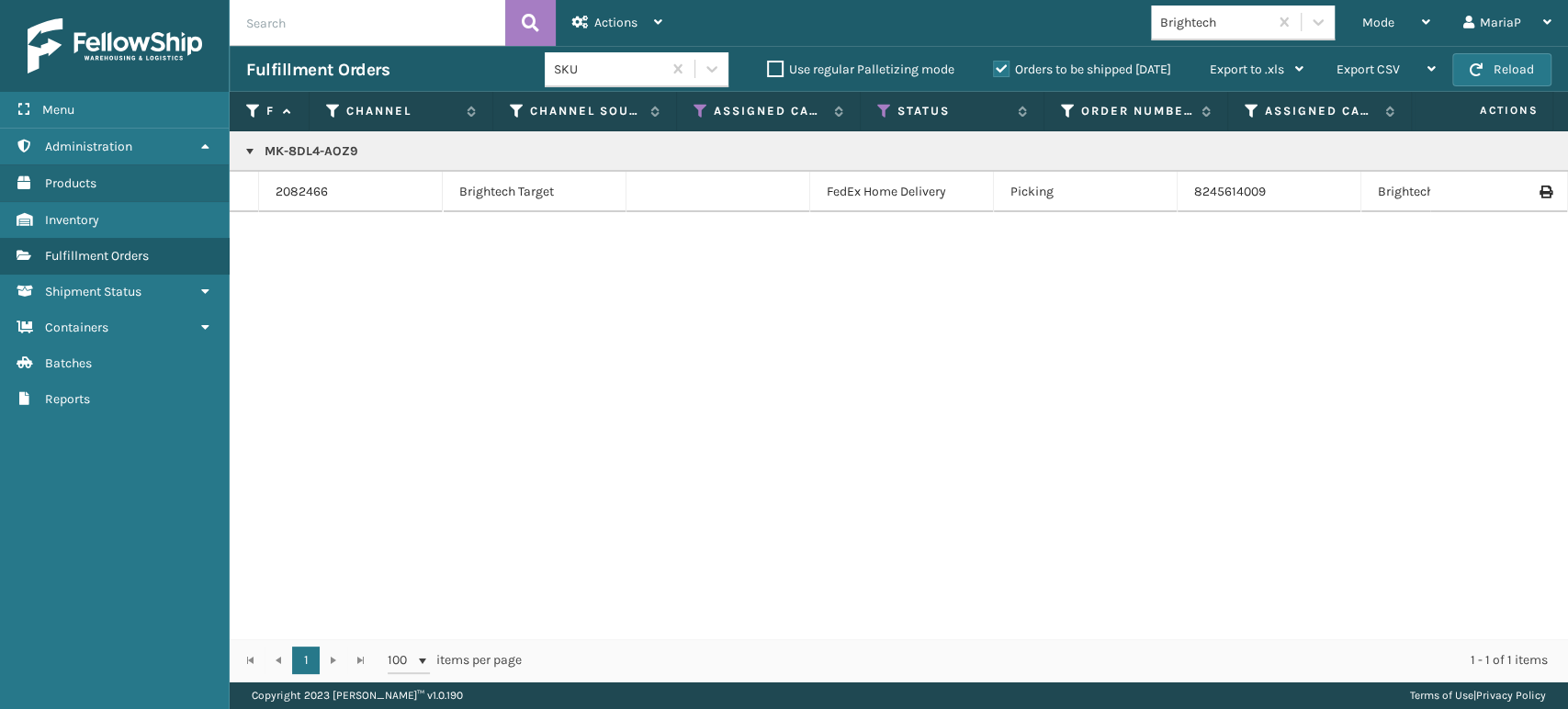
click at [1221, 27] on div "Brightech" at bounding box center [1215, 23] width 110 height 19
click at [1200, 66] on div "Emson" at bounding box center [1242, 68] width 184 height 34
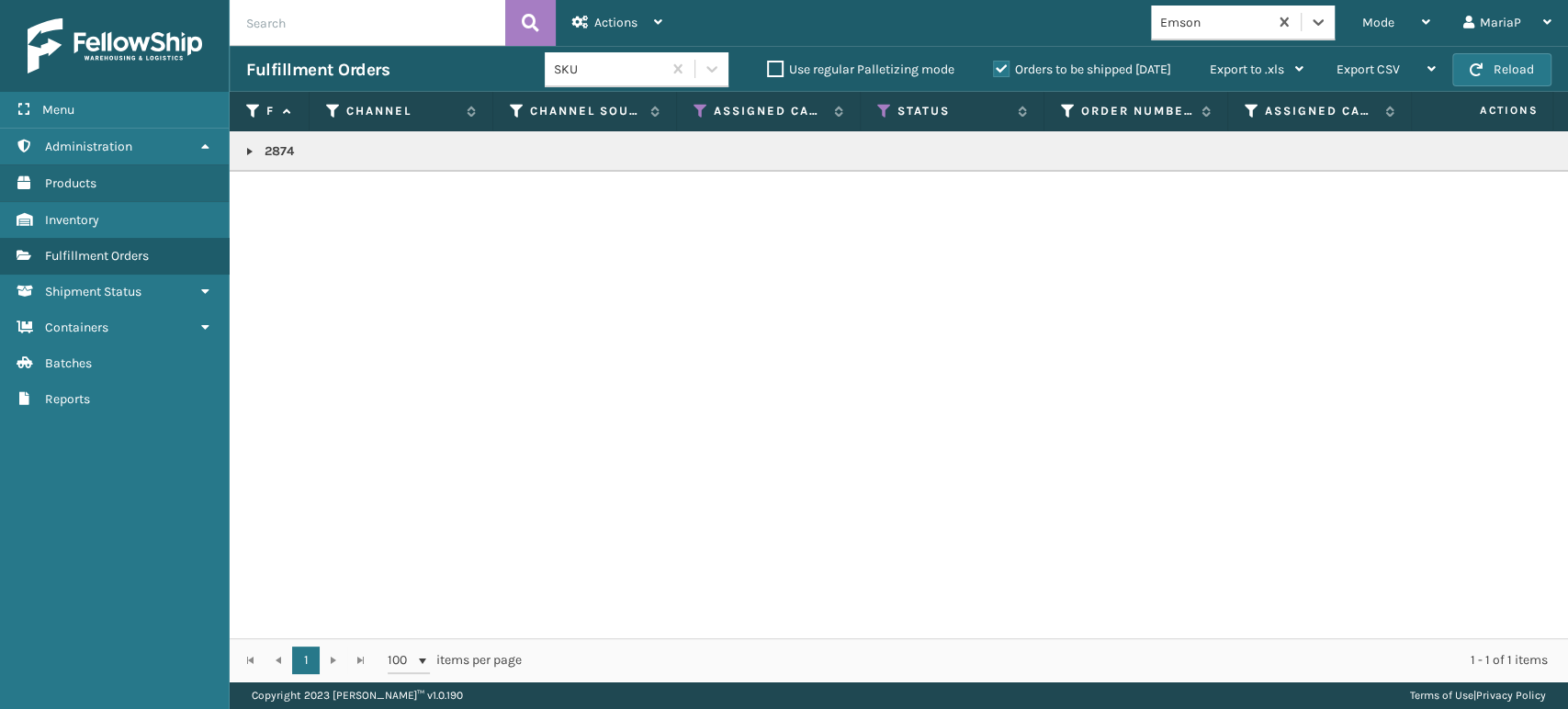
click at [249, 151] on link at bounding box center [250, 152] width 15 height 15
click at [312, 195] on link "2083207" at bounding box center [301, 192] width 51 height 18
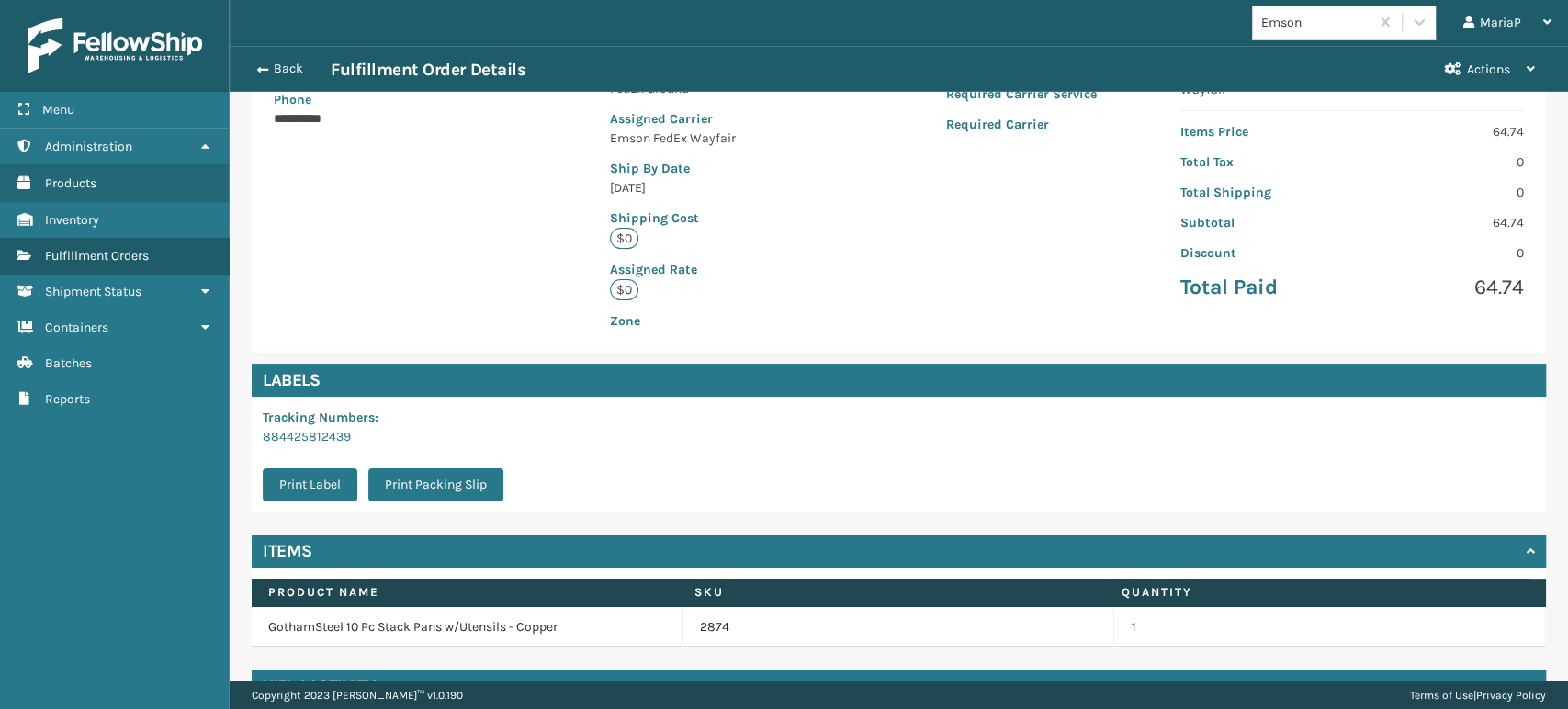
scroll to position [375, 0]
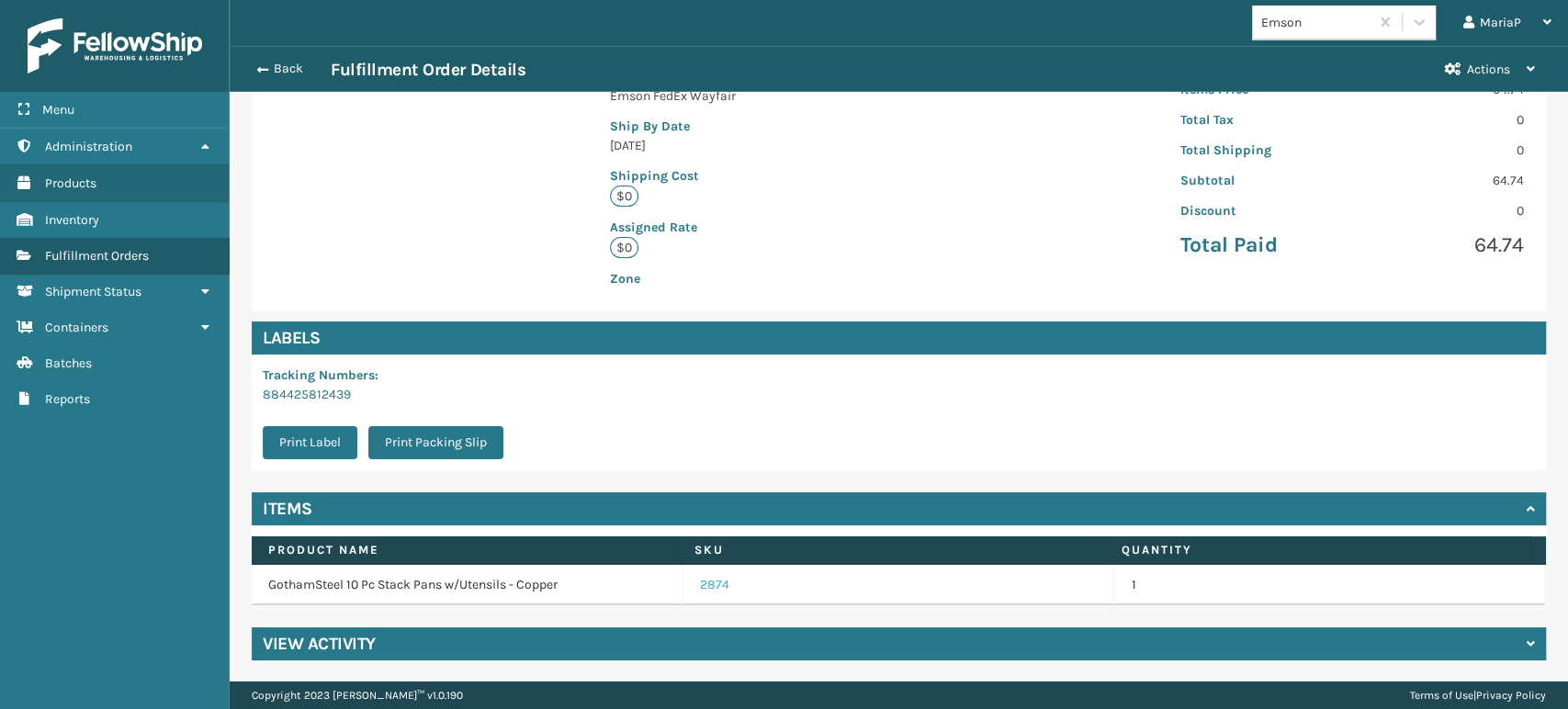
click at [700, 577] on link "2874" at bounding box center [714, 584] width 29 height 18
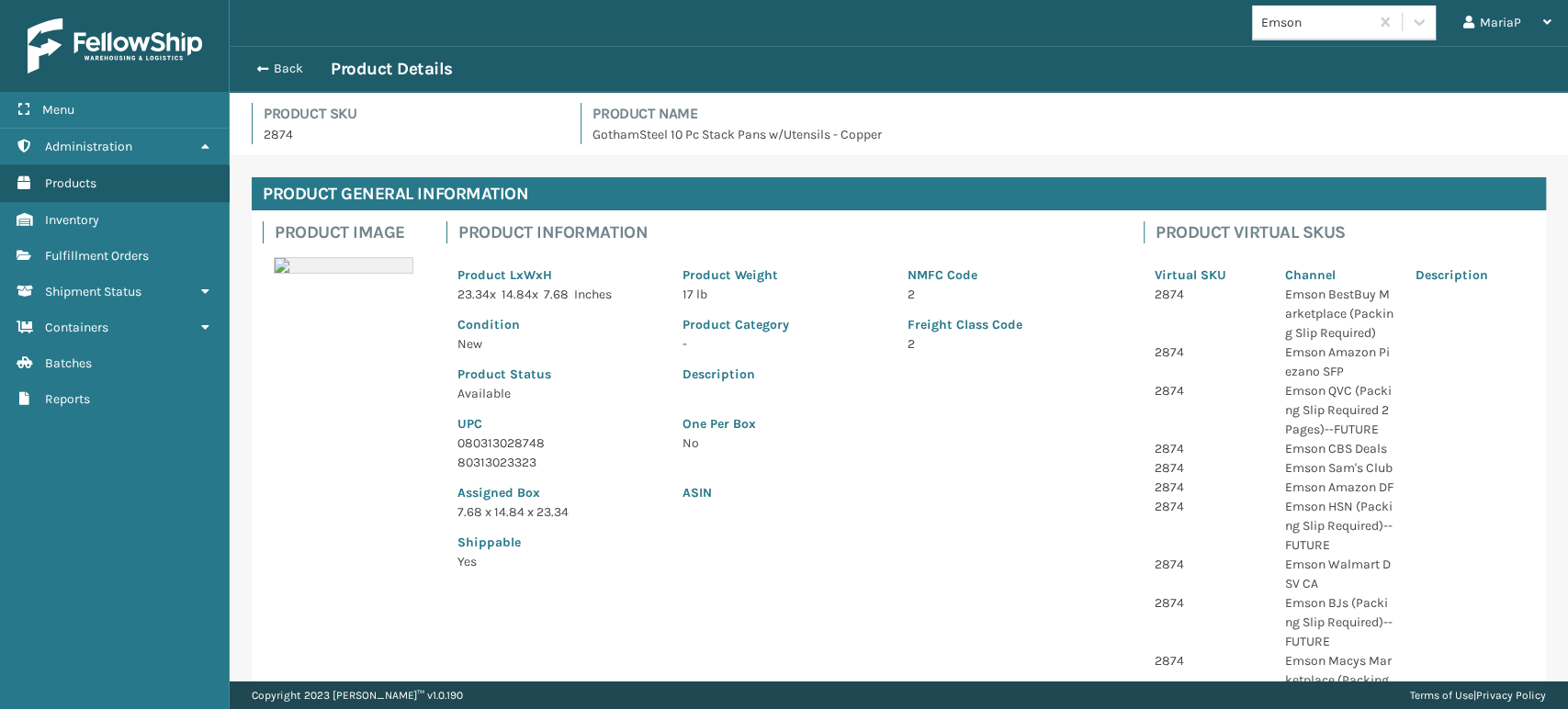
click at [497, 447] on p "080313028748" at bounding box center [559, 443] width 203 height 19
click at [271, 74] on button "Back" at bounding box center [289, 69] width 85 height 17
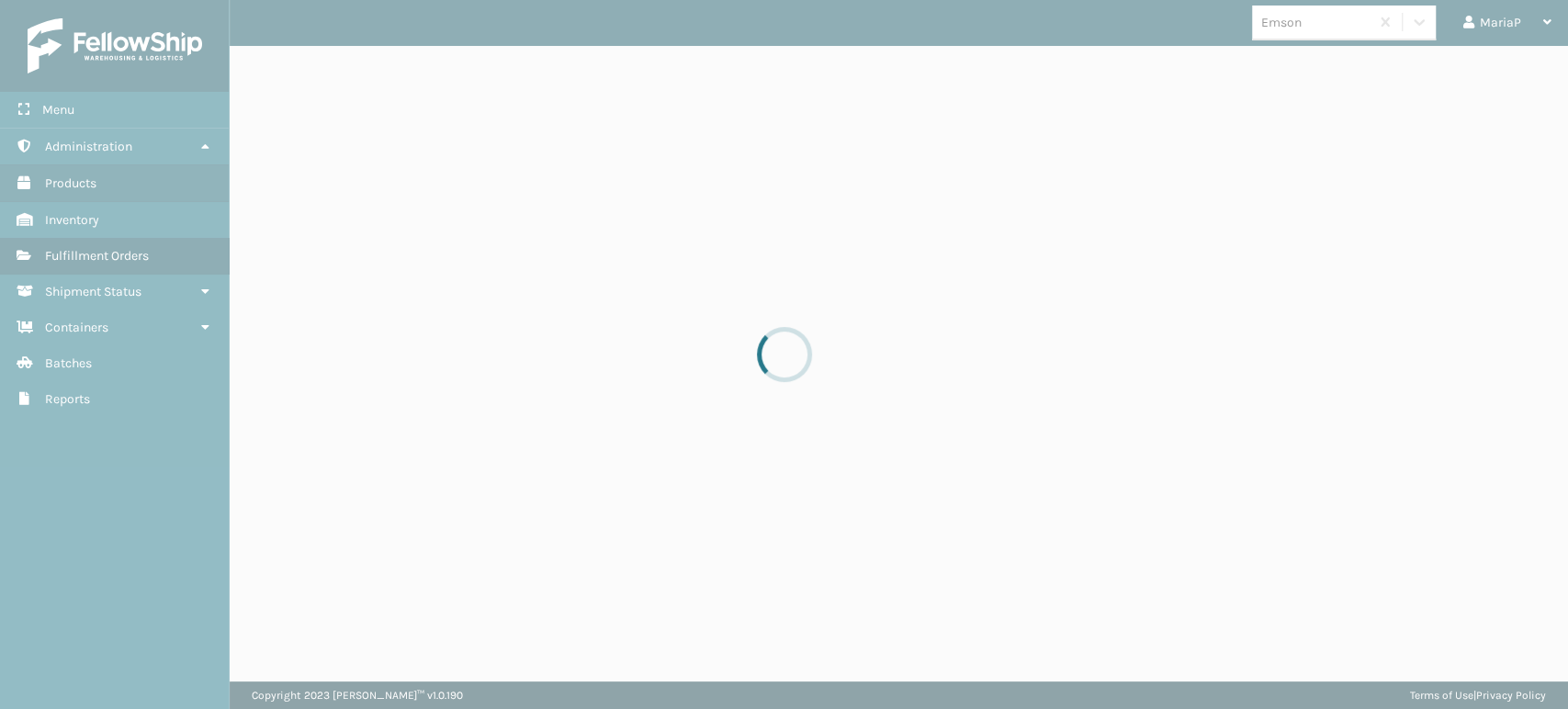
click at [271, 73] on div at bounding box center [784, 354] width 1568 height 709
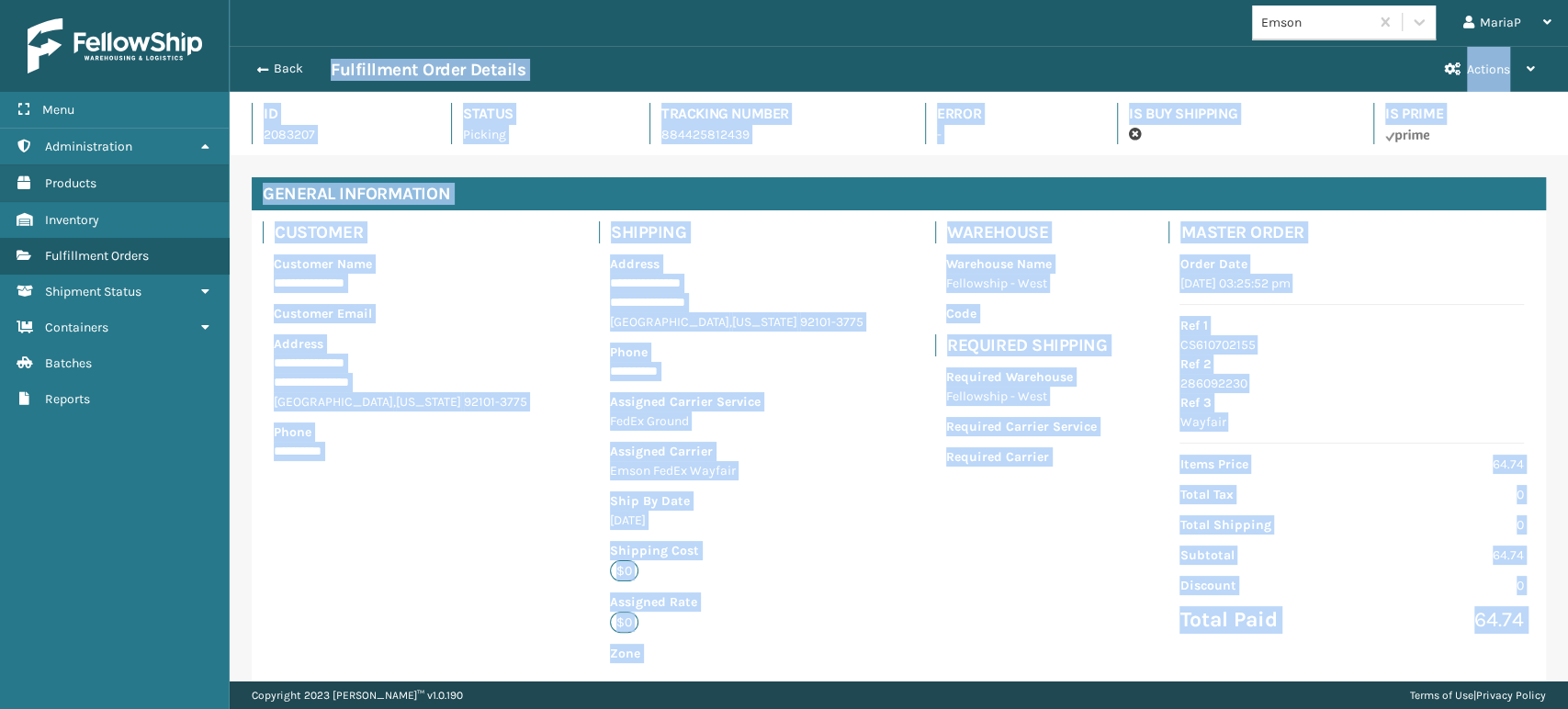
scroll to position [44, 1338]
click at [271, 73] on button "Back" at bounding box center [289, 69] width 85 height 17
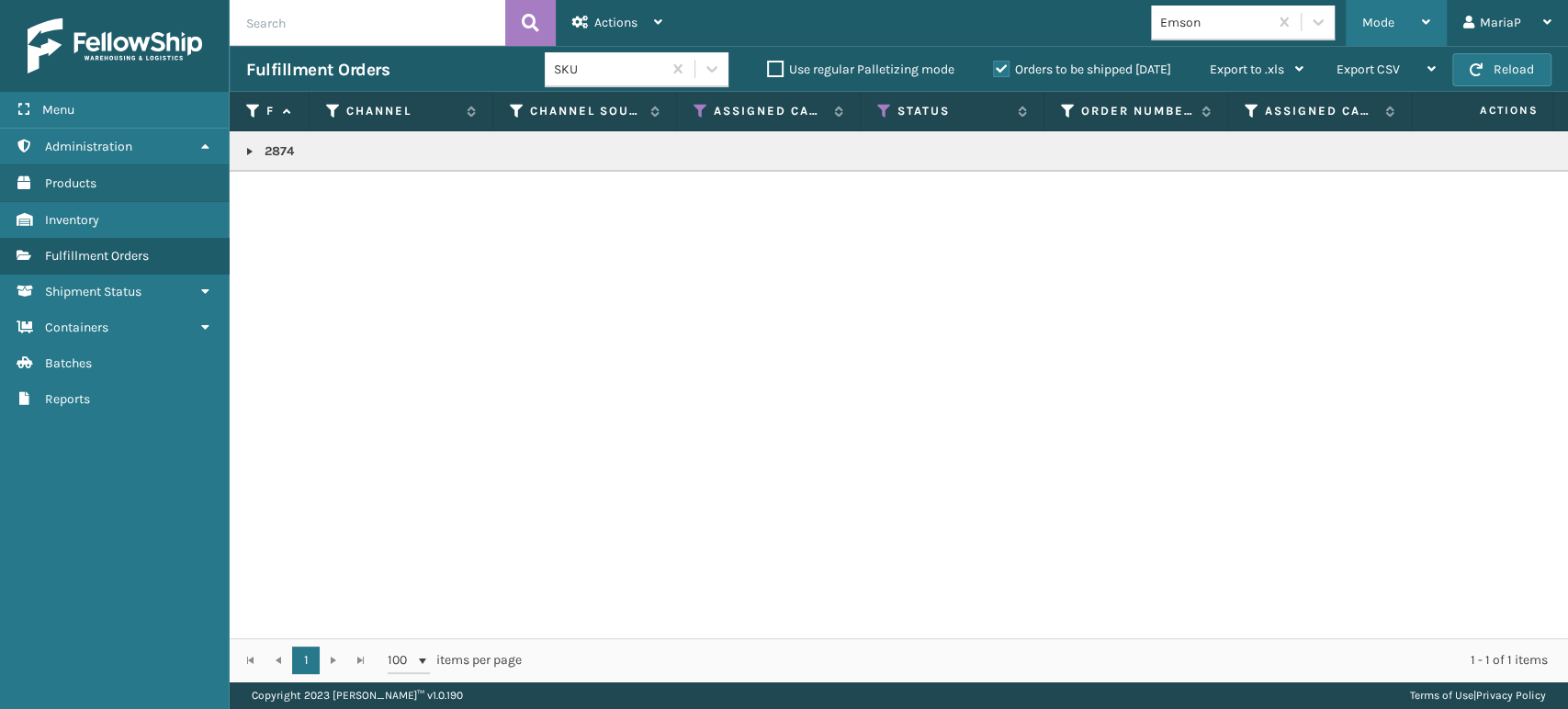
click at [1373, 20] on span "Mode" at bounding box center [1378, 23] width 32 height 16
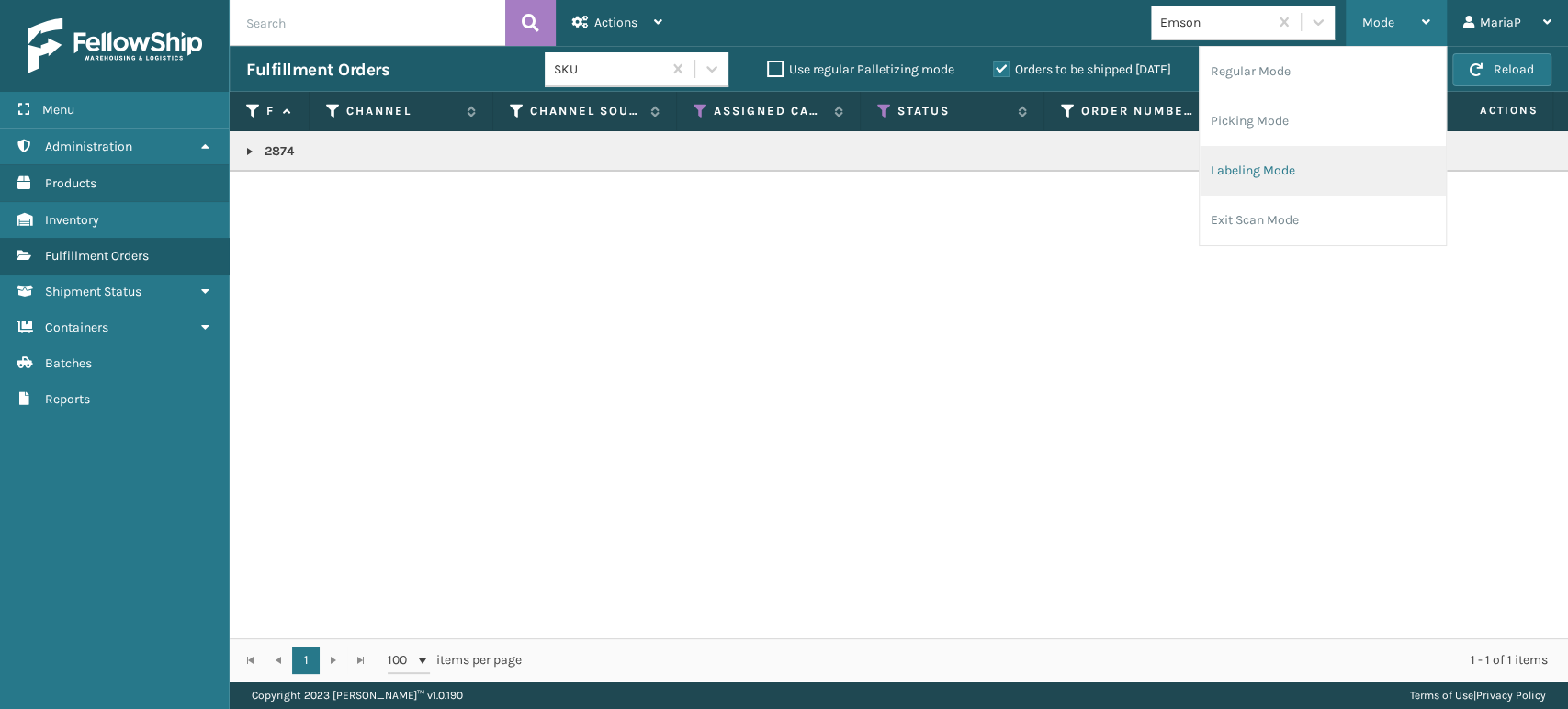
click at [1265, 154] on li "Labeling Mode" at bounding box center [1323, 171] width 246 height 50
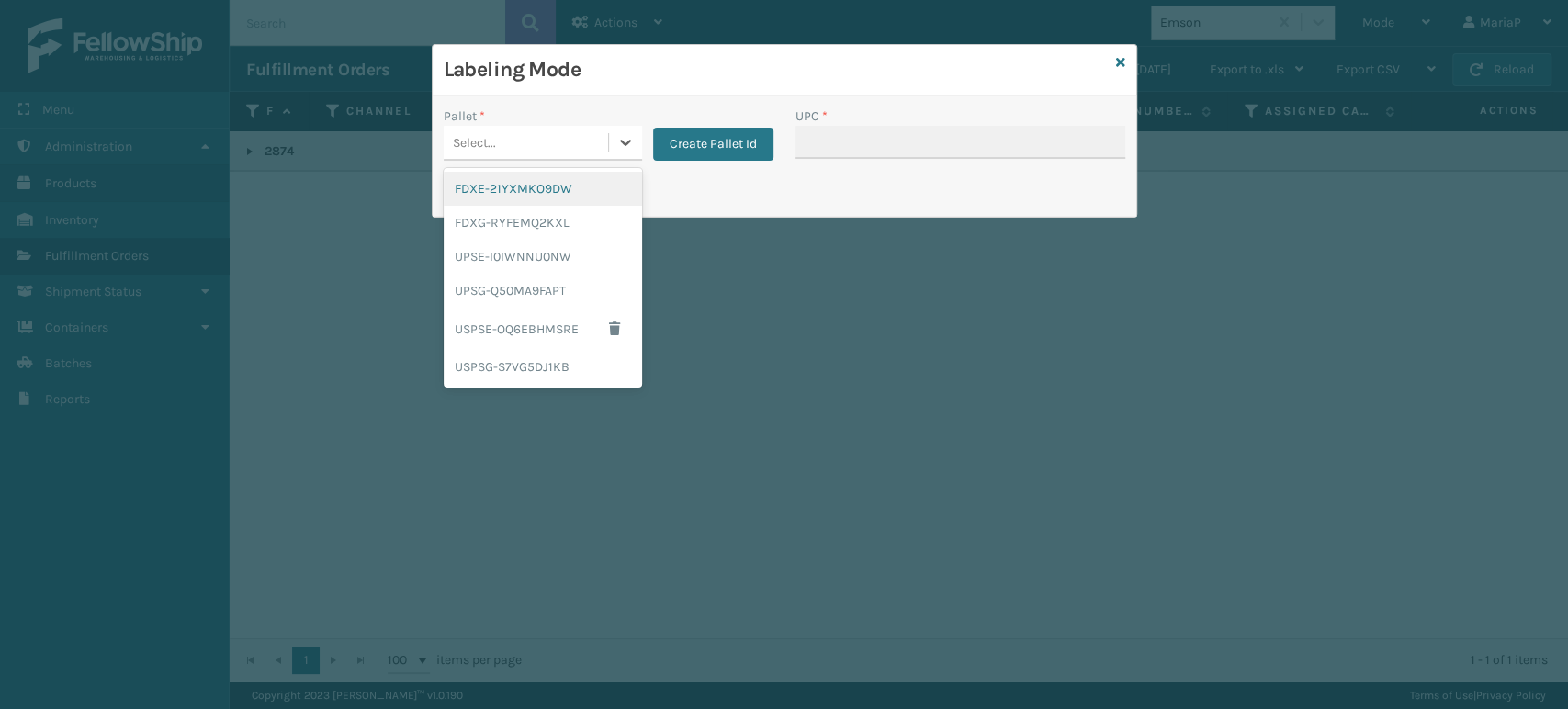
click at [594, 134] on div "Select..." at bounding box center [526, 143] width 164 height 30
click at [520, 220] on div "FDXG-RYFEMQ2KXL" at bounding box center [543, 223] width 198 height 34
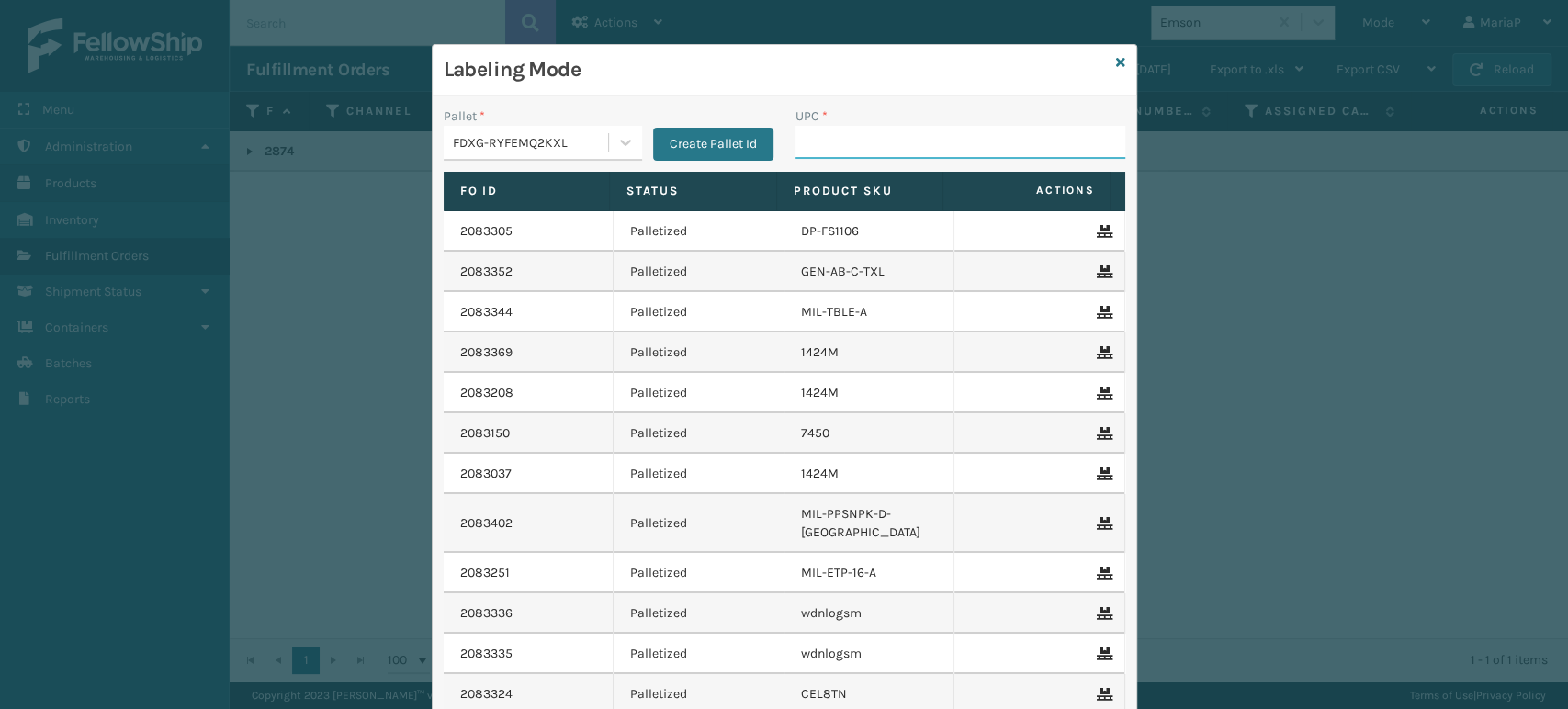
click at [837, 155] on input "UPC *" at bounding box center [960, 142] width 329 height 33
paste input "080313028748"
type input "850064526103"
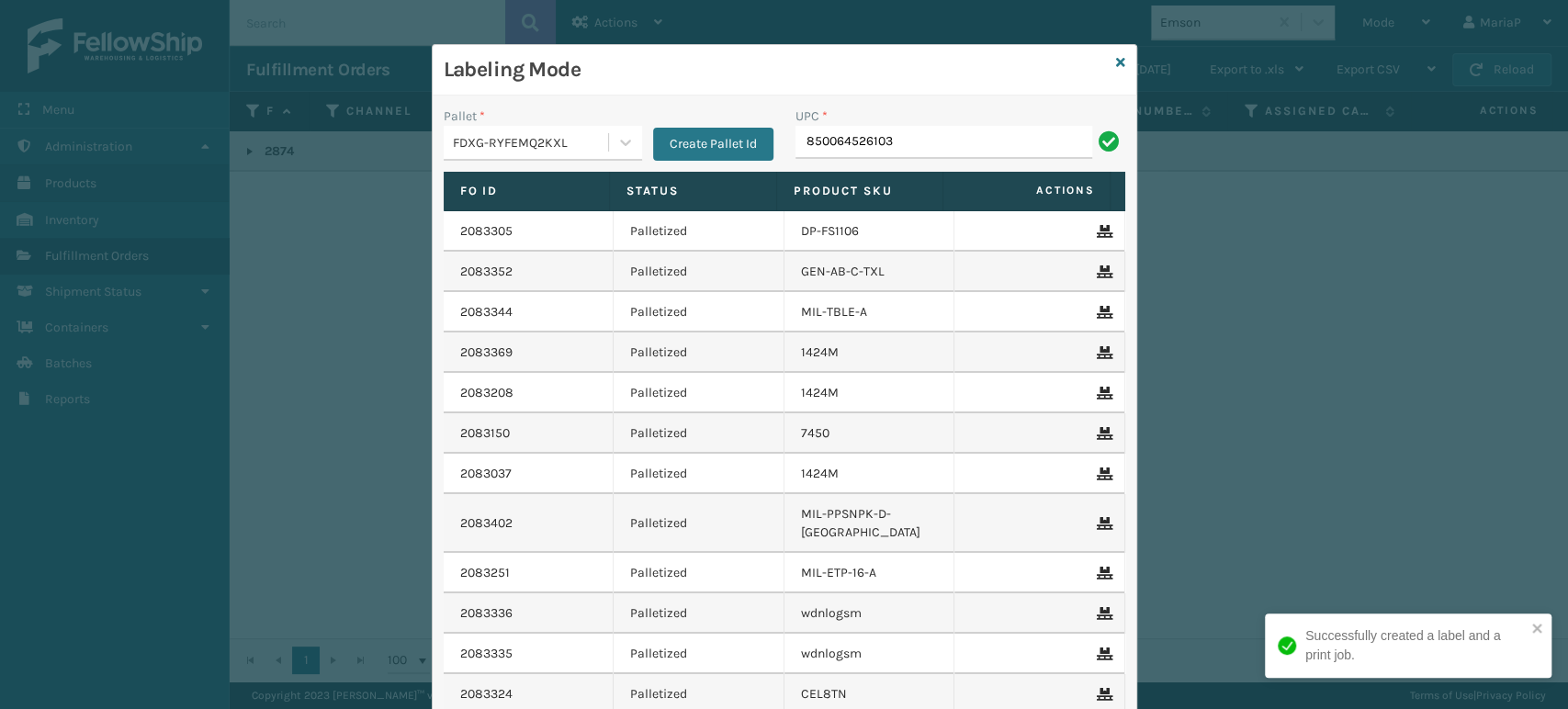
type input "850064526103"
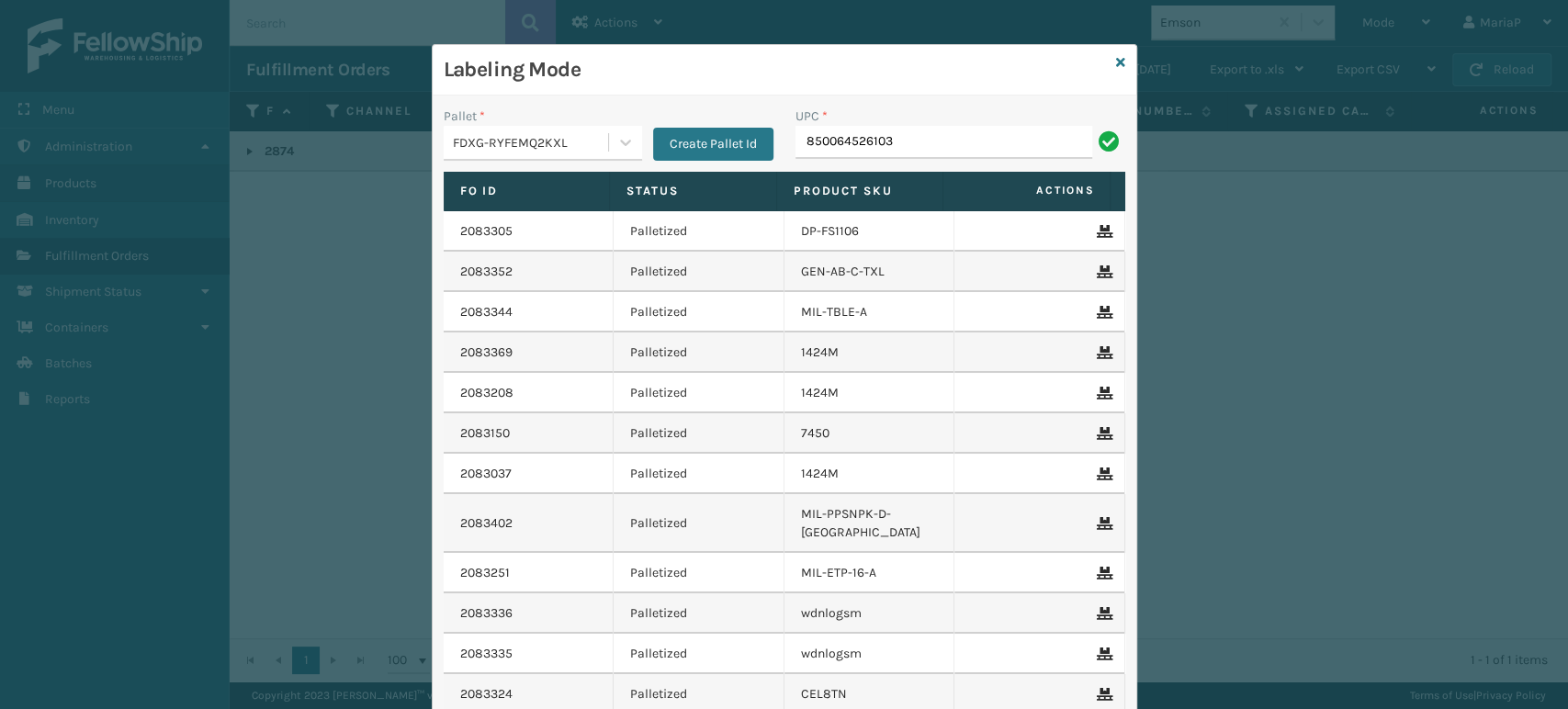
type input "850064526103"
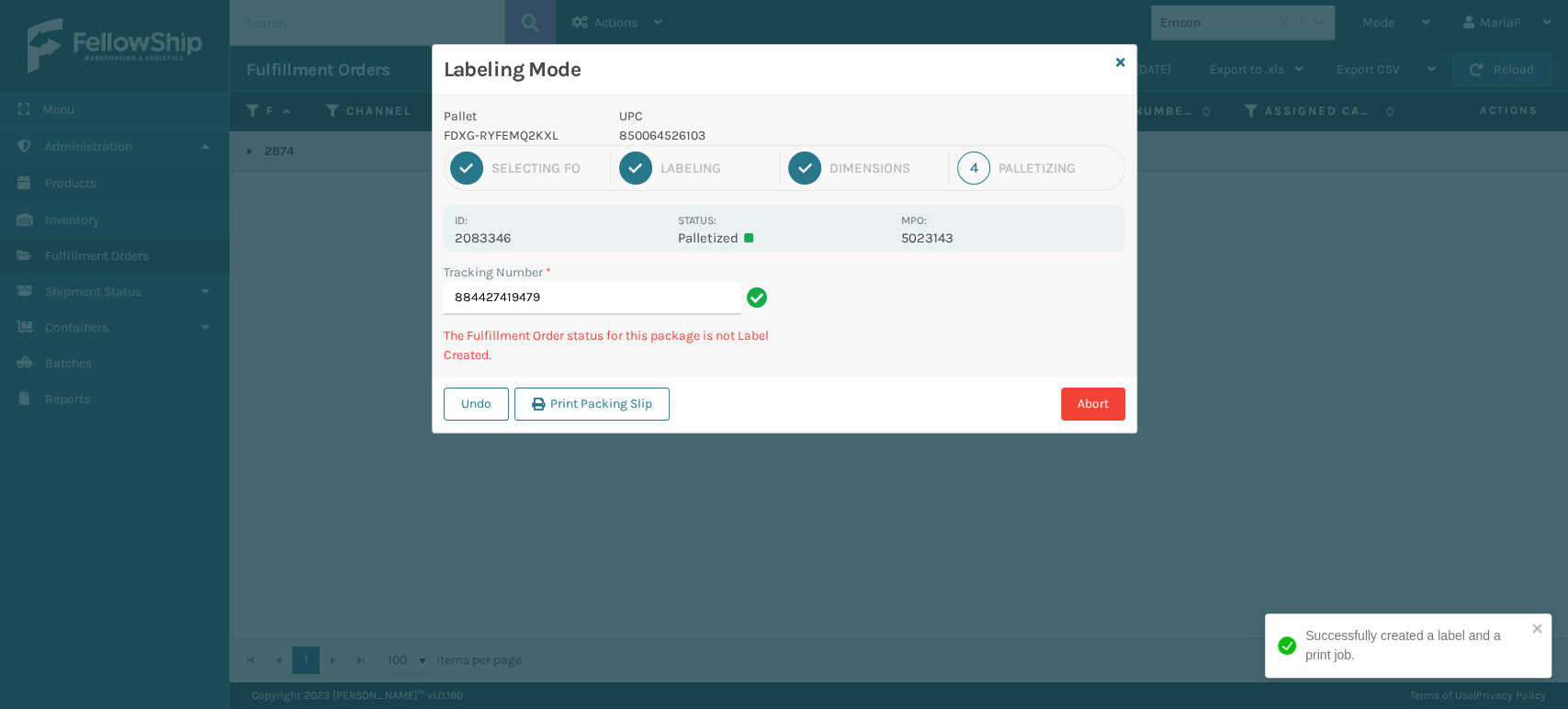
type input "884427419479850064526103"
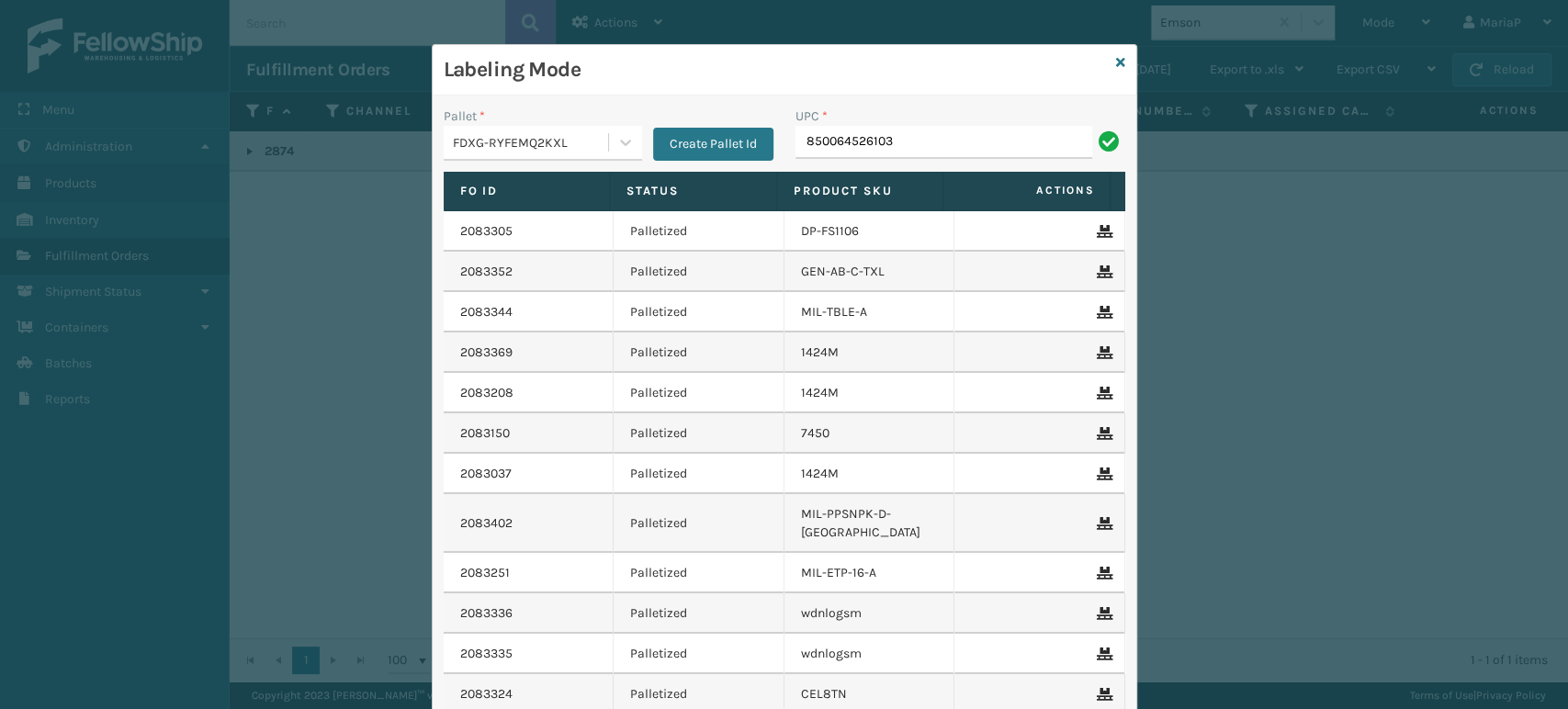
type input "850064526103"
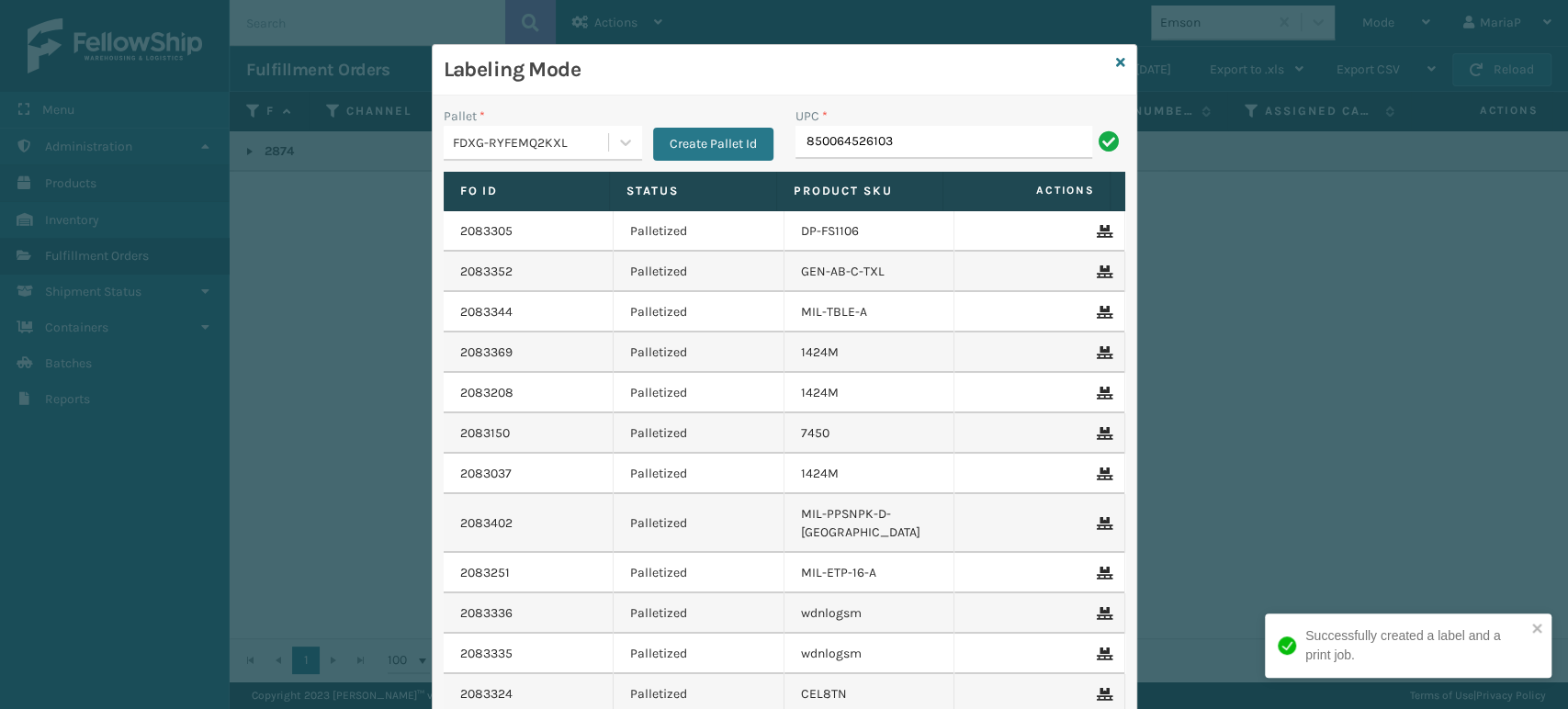
type input "850064526103"
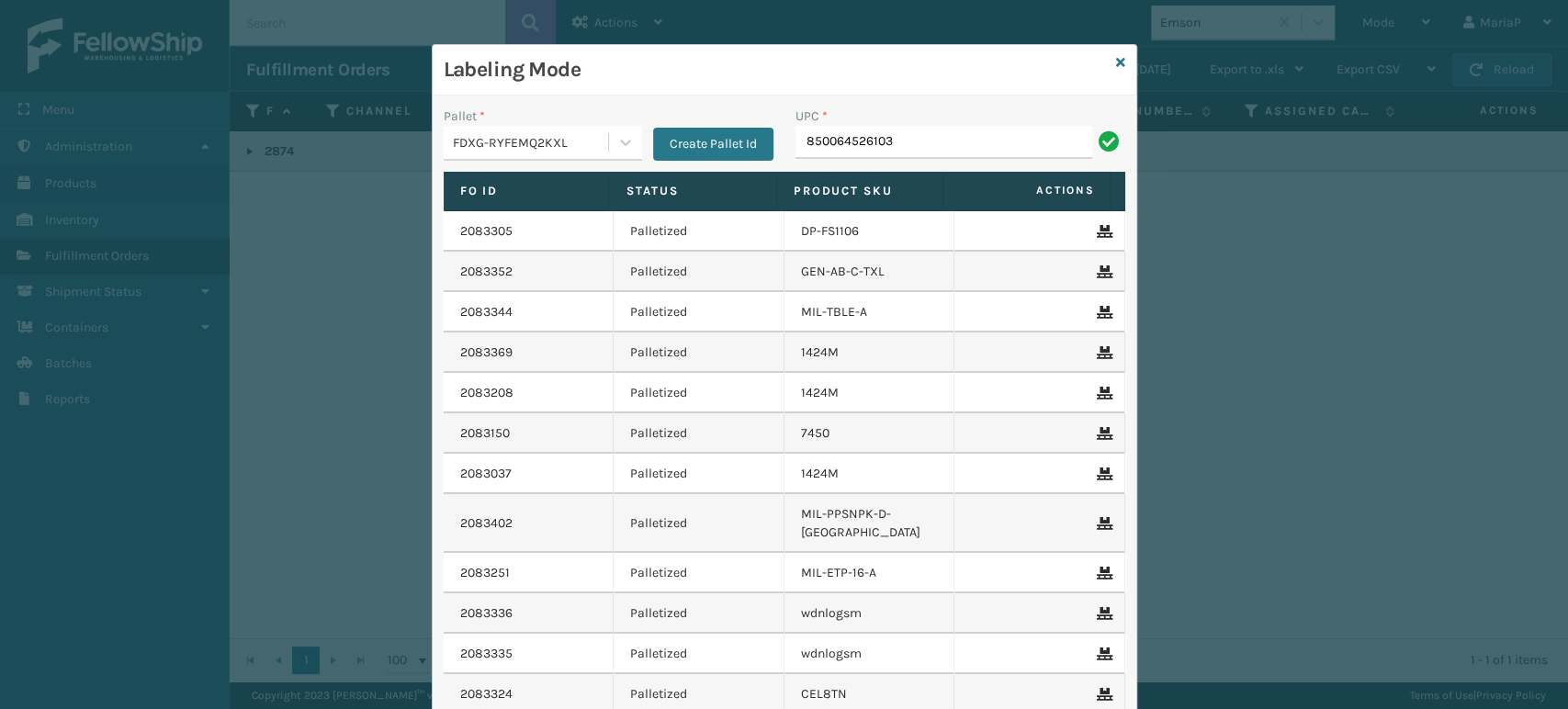
type input "850064526103"
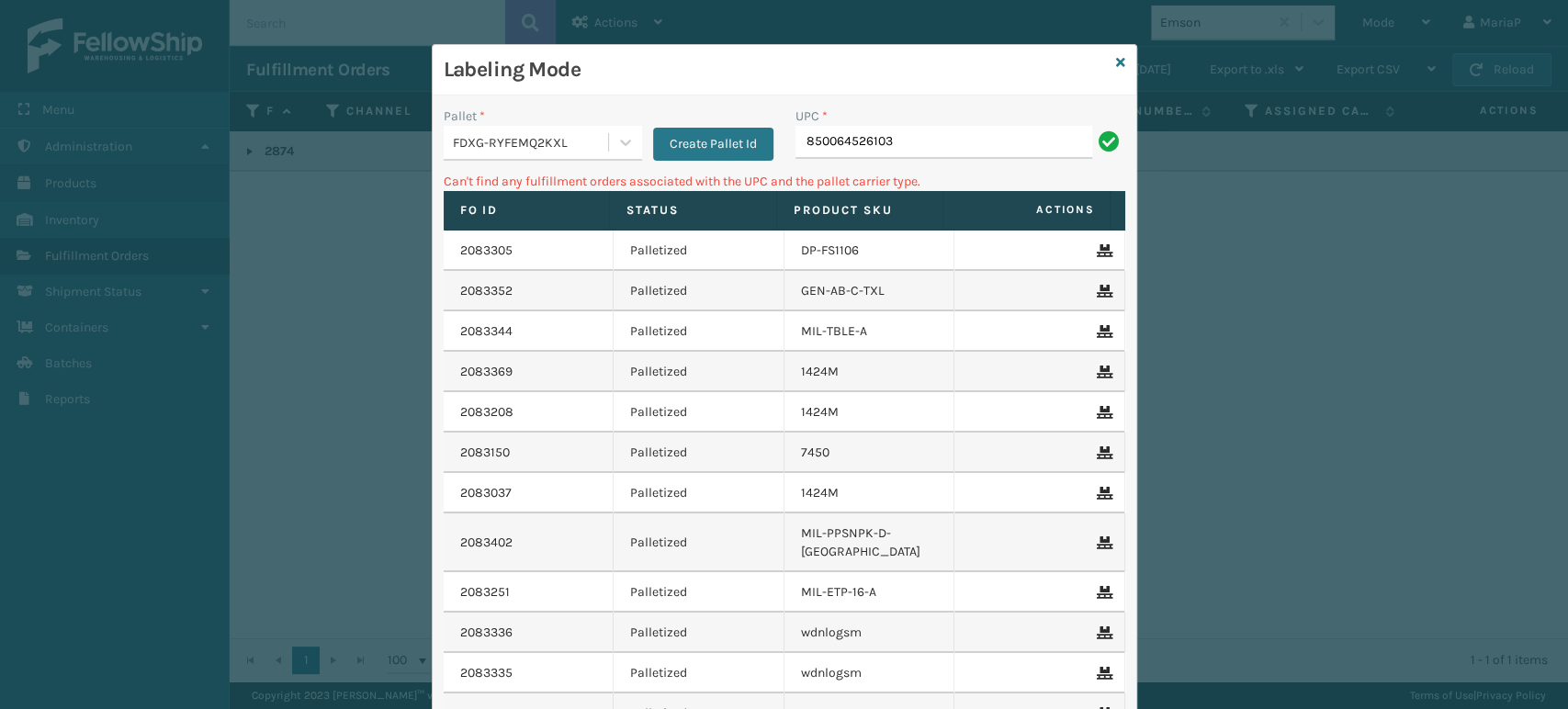
click at [557, 137] on div "FDXG-RYFEMQ2KXL" at bounding box center [531, 143] width 157 height 19
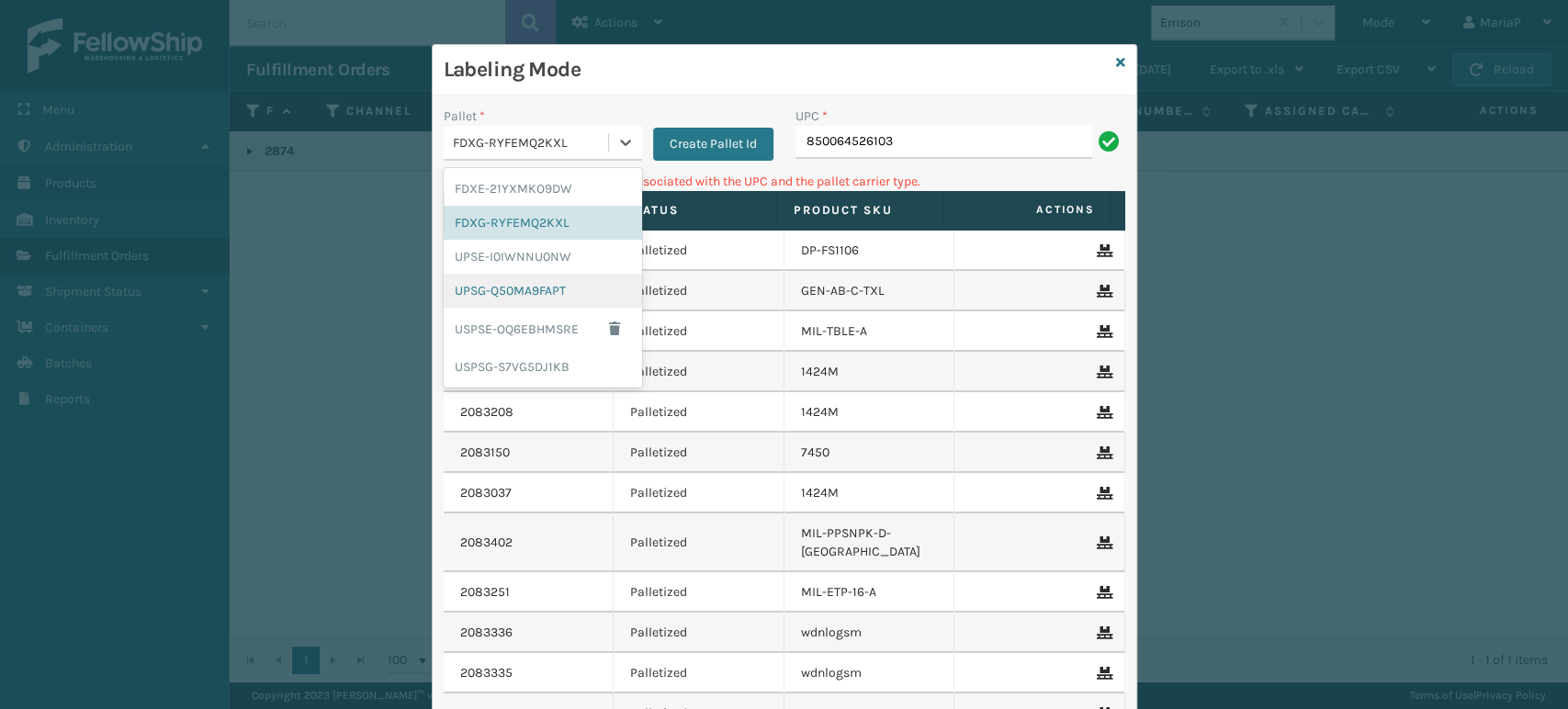
click at [527, 284] on div "UPSG-Q50MA9FAPT" at bounding box center [543, 291] width 198 height 34
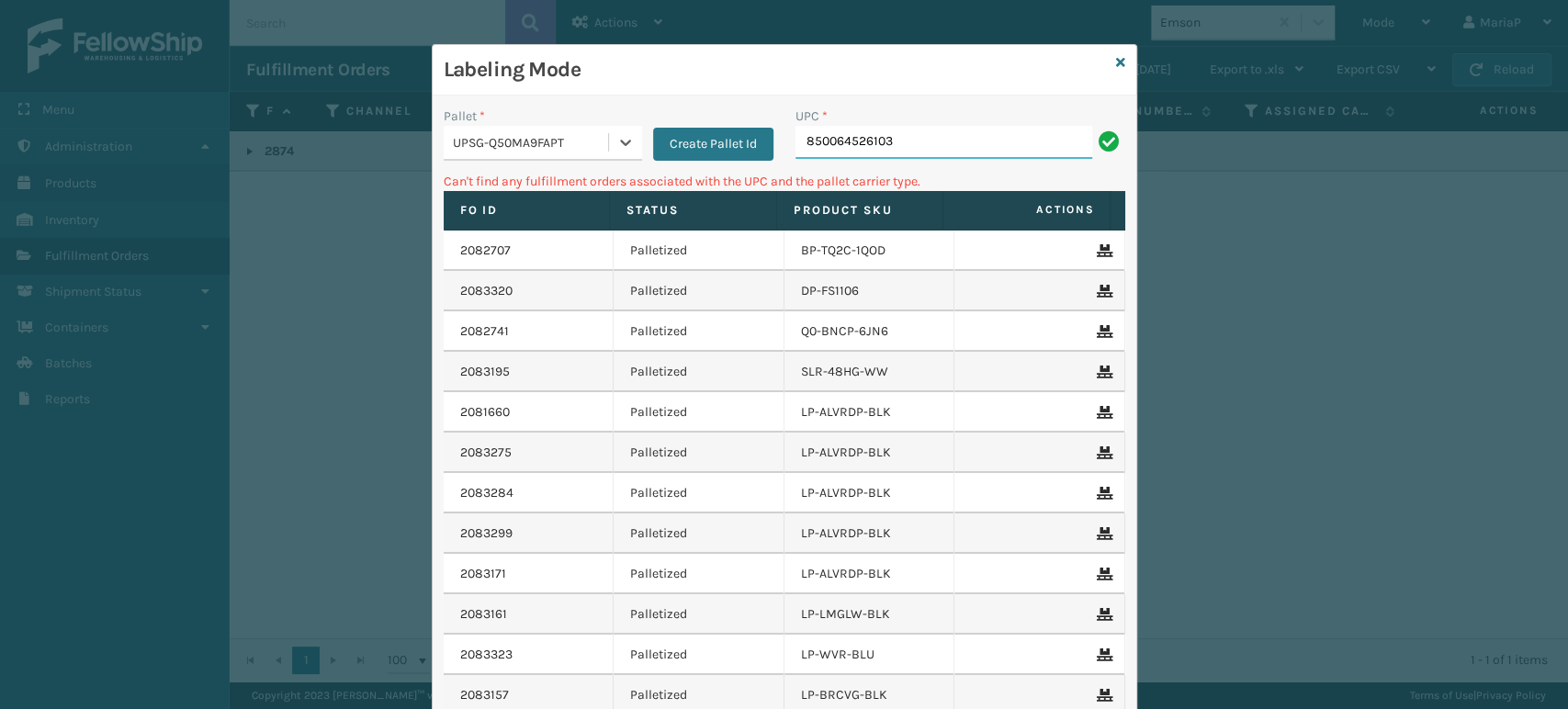
click at [847, 145] on input "850064526103" at bounding box center [944, 142] width 296 height 33
click at [852, 151] on input "850064526103" at bounding box center [944, 142] width 296 height 33
click at [849, 148] on input "850064526103" at bounding box center [944, 142] width 296 height 33
click at [823, 130] on input "850064526103" at bounding box center [944, 142] width 296 height 33
click at [829, 137] on input "850064526103" at bounding box center [944, 142] width 296 height 33
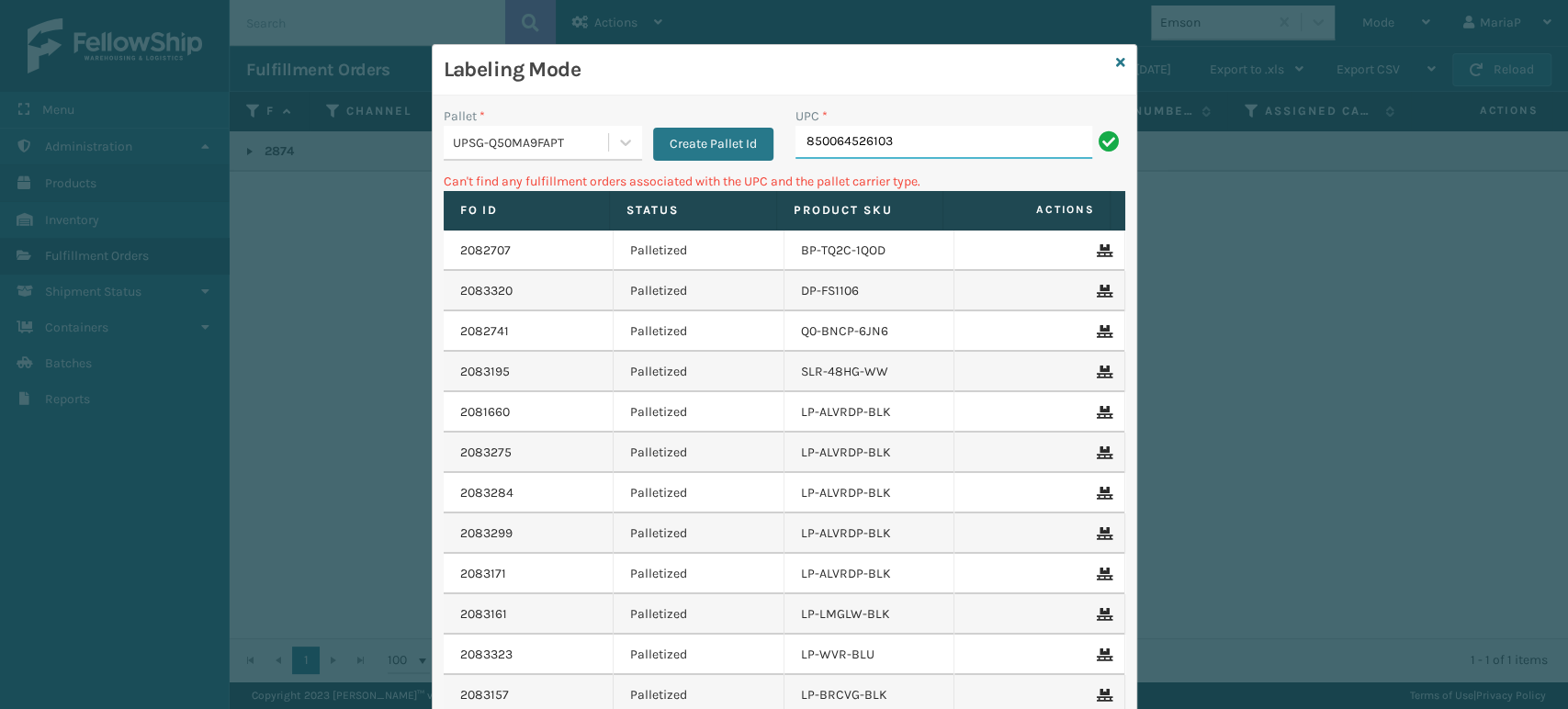
click at [830, 137] on input "850064526103" at bounding box center [944, 142] width 296 height 33
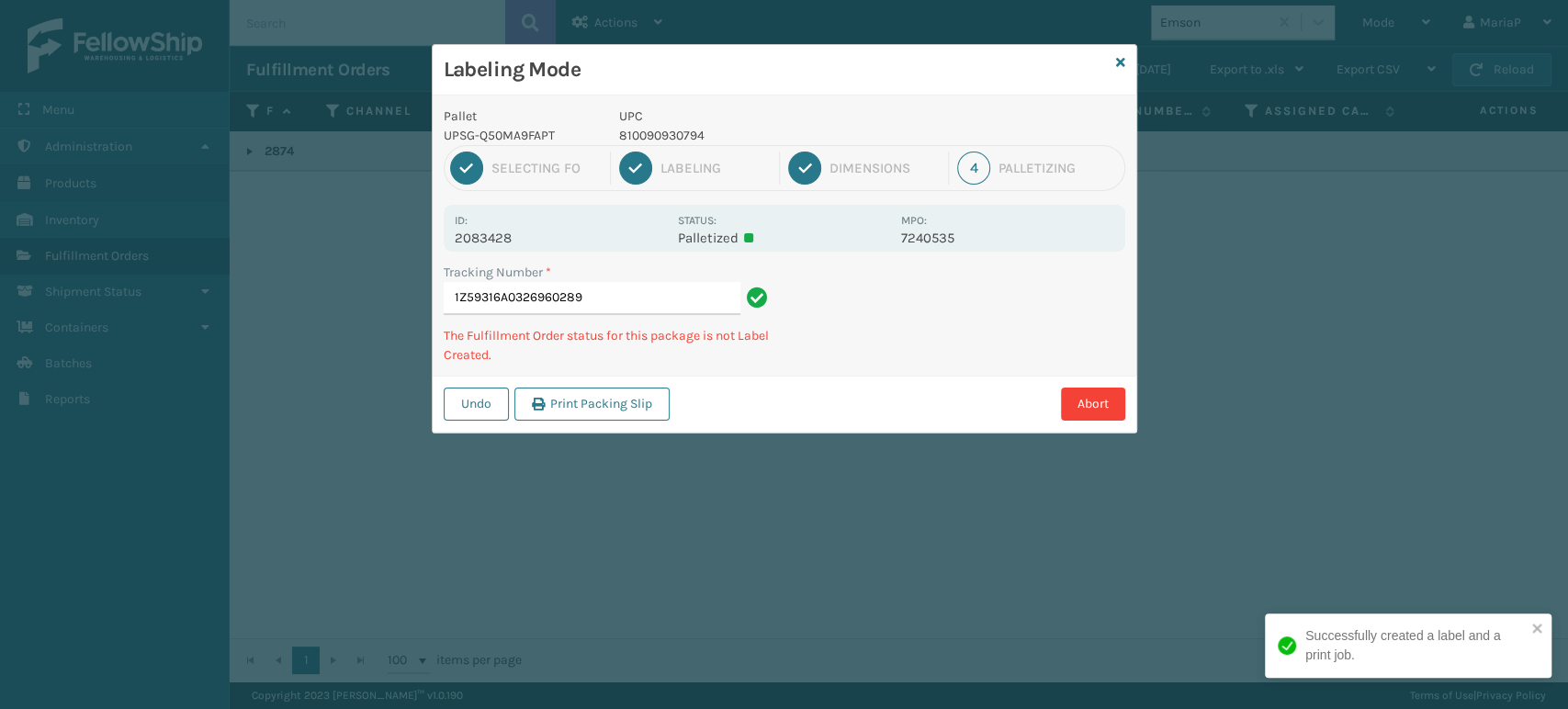
click at [669, 138] on p "810090930794" at bounding box center [754, 135] width 271 height 19
copy p "810090930794"
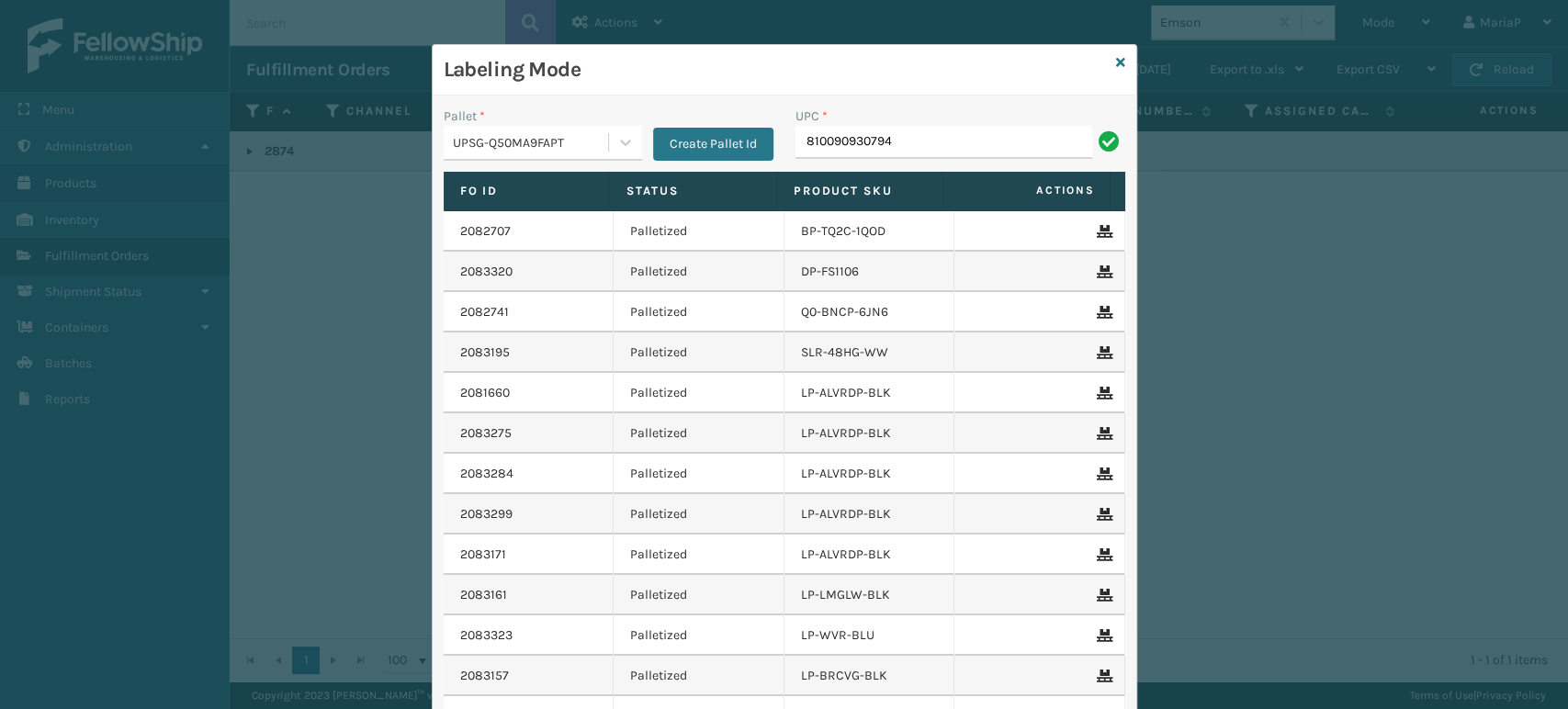
type input "810090930794"
click at [1109, 72] on div "Labeling Mode" at bounding box center [784, 71] width 703 height 51
click at [1116, 61] on icon at bounding box center [1121, 62] width 9 height 13
